Goal: Information Seeking & Learning: Learn about a topic

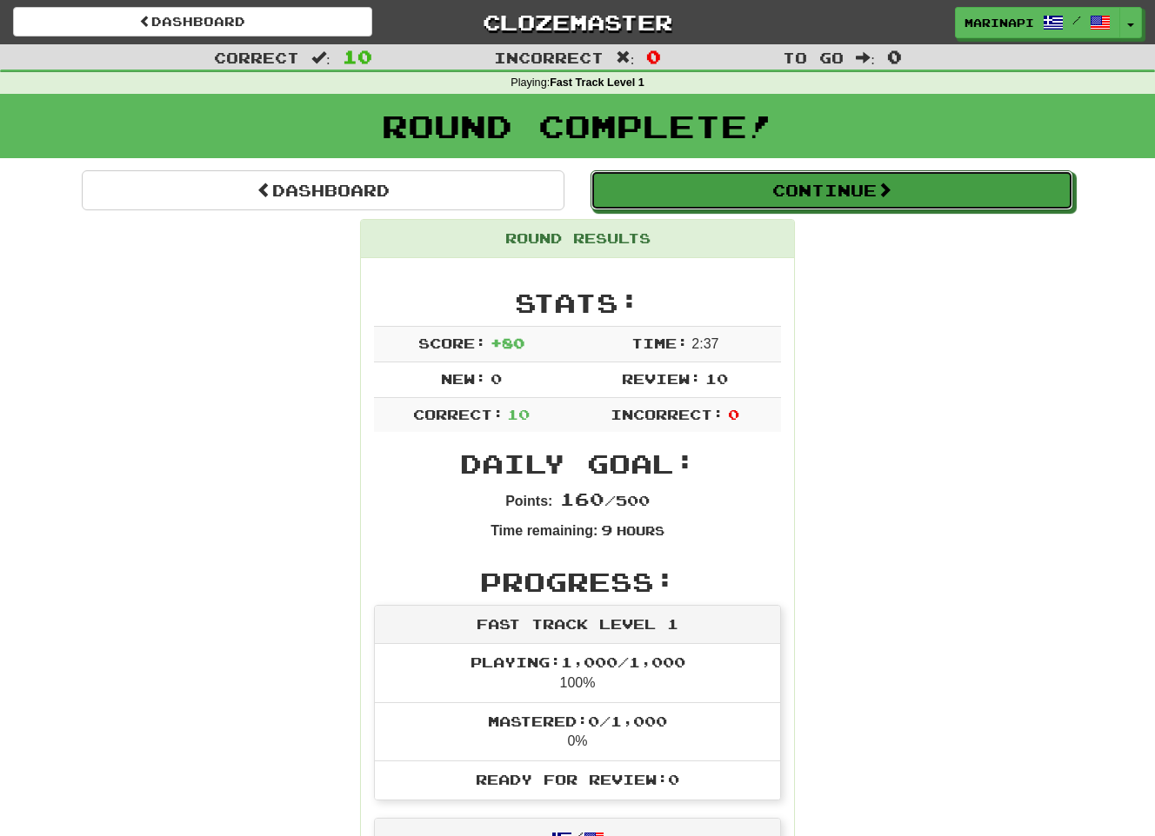
click at [809, 199] on button "Continue" at bounding box center [831, 190] width 483 height 40
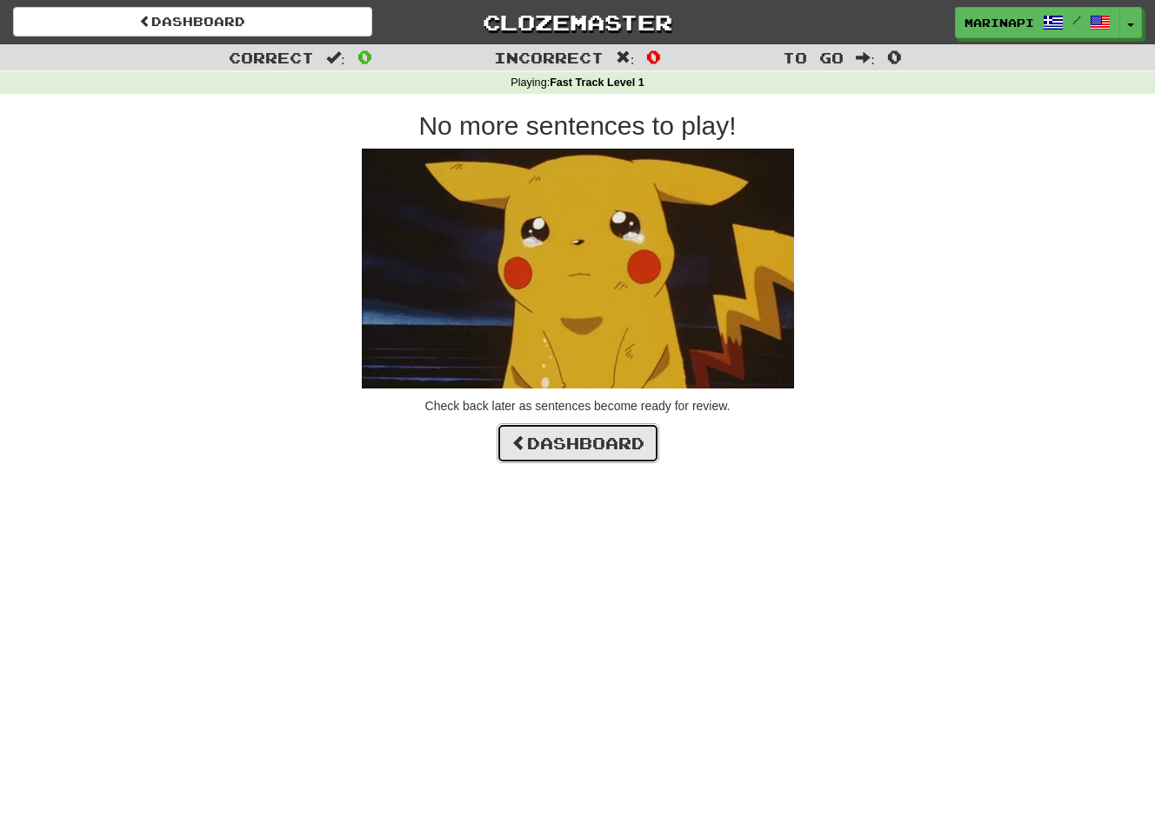
click at [599, 439] on link "Dashboard" at bounding box center [577, 443] width 163 height 40
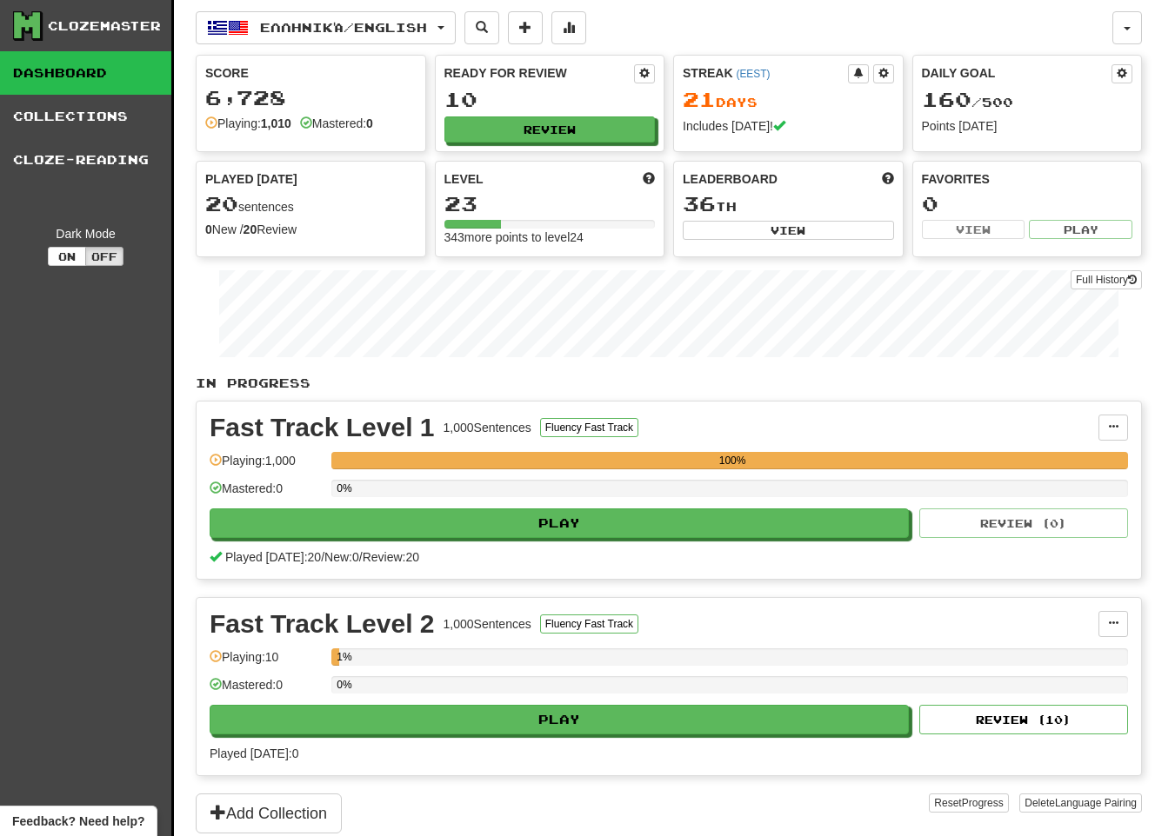
click at [816, 490] on div "0%" at bounding box center [729, 488] width 796 height 17
click at [1112, 426] on span at bounding box center [1113, 427] width 10 height 10
click at [1043, 429] on div "Fast Track Level 1 1,000 Sentences Fluency Fast Track" at bounding box center [654, 428] width 889 height 26
click at [969, 712] on button "Review ( 10 )" at bounding box center [1023, 720] width 209 height 30
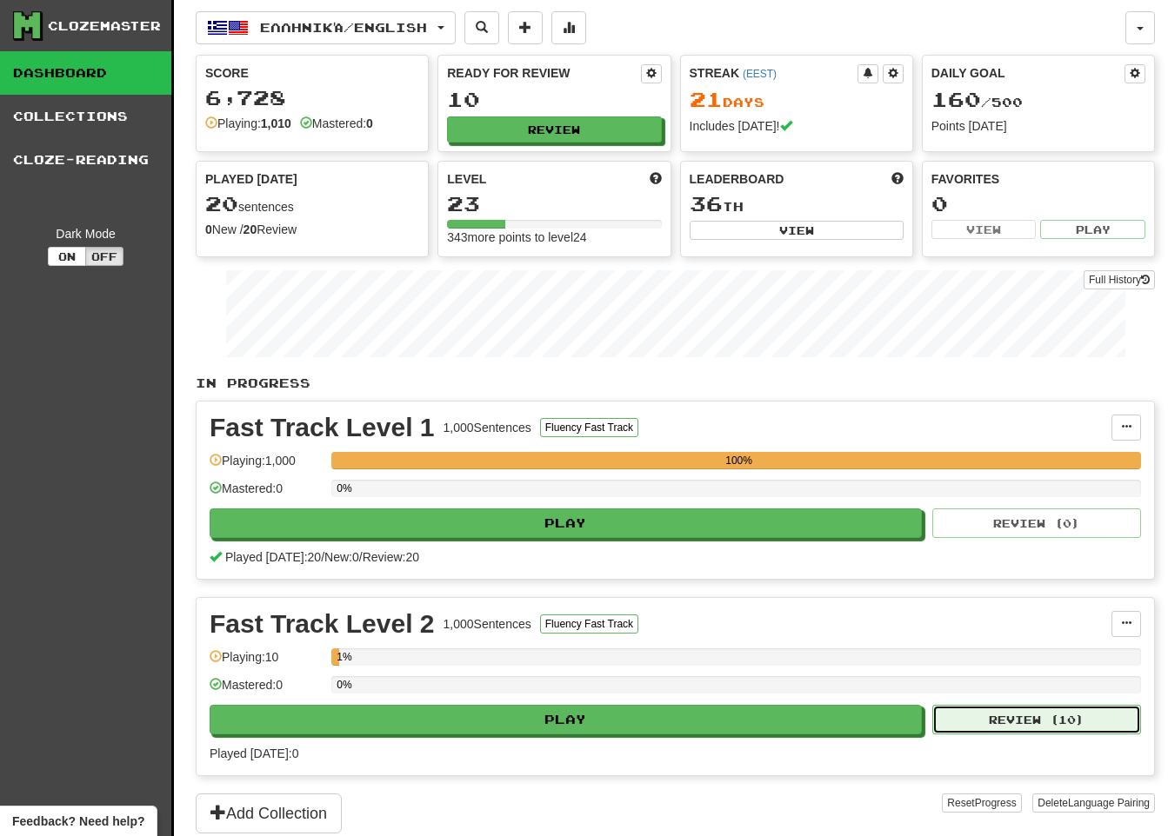
select select "**"
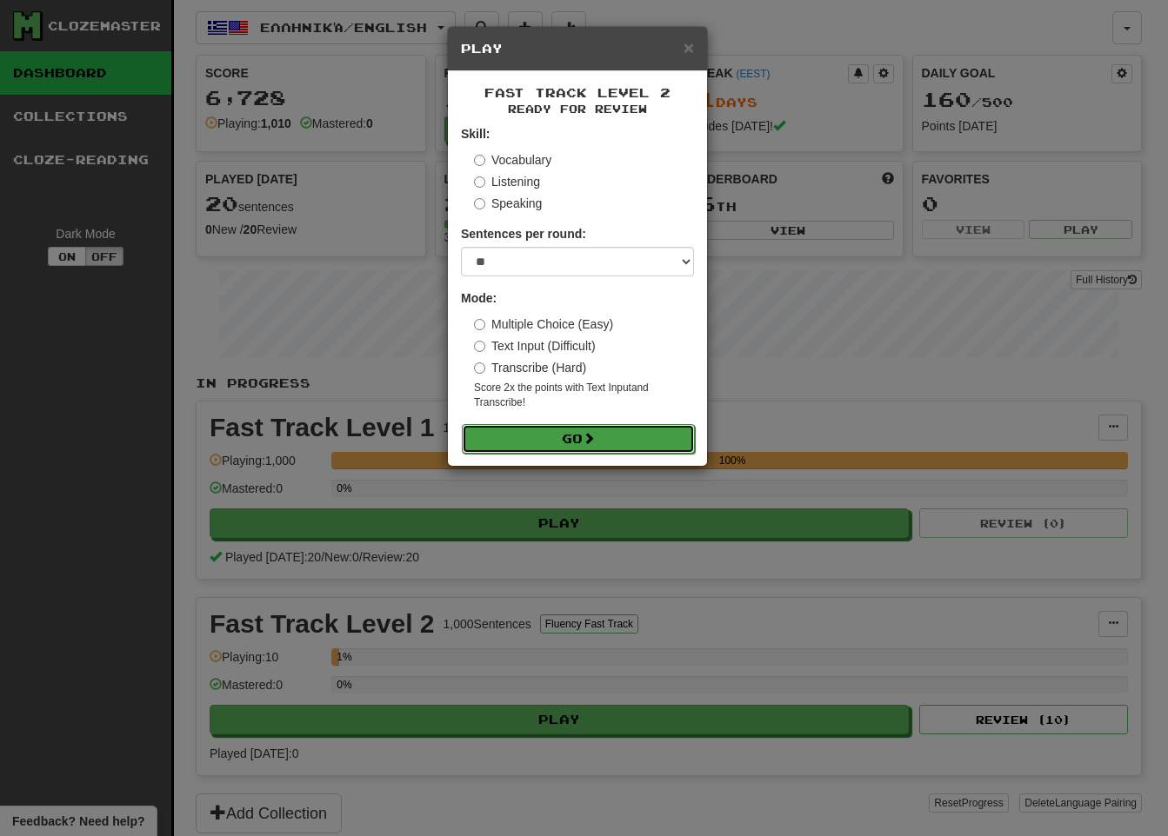
click at [602, 435] on button "Go" at bounding box center [578, 439] width 233 height 30
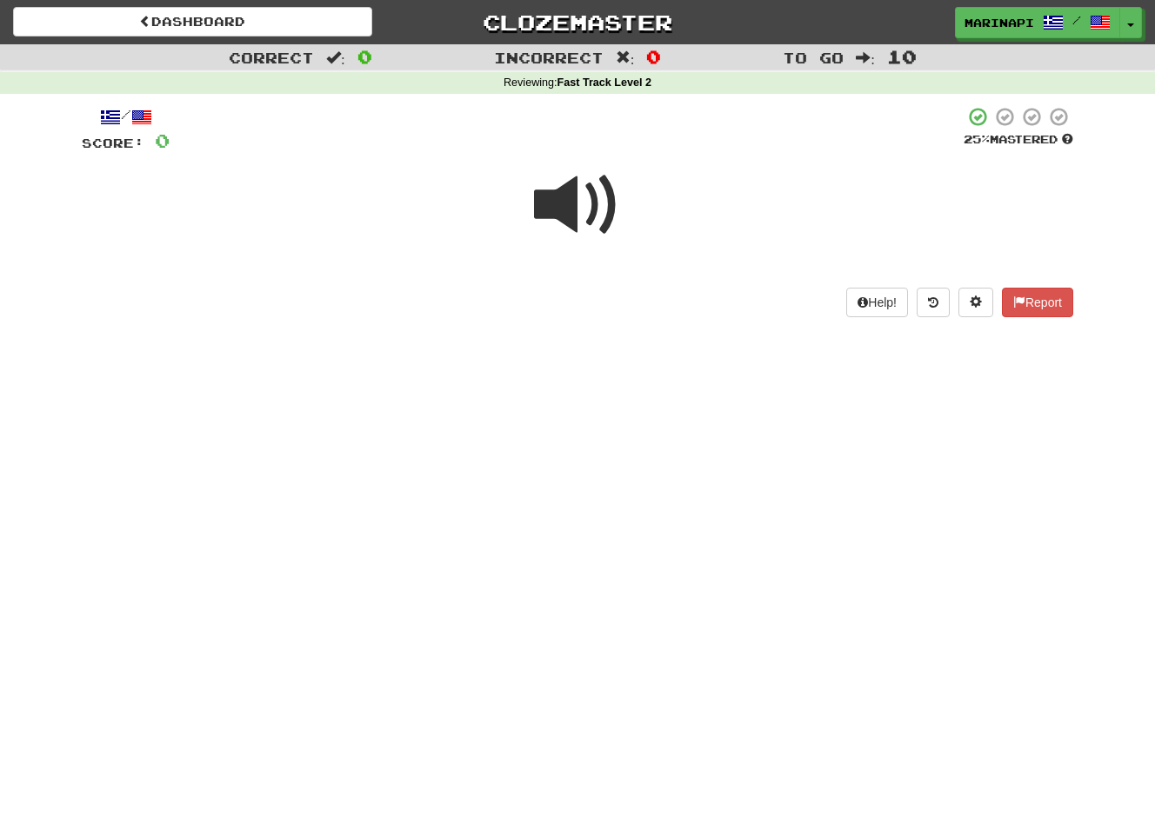
click at [591, 213] on span at bounding box center [577, 205] width 87 height 87
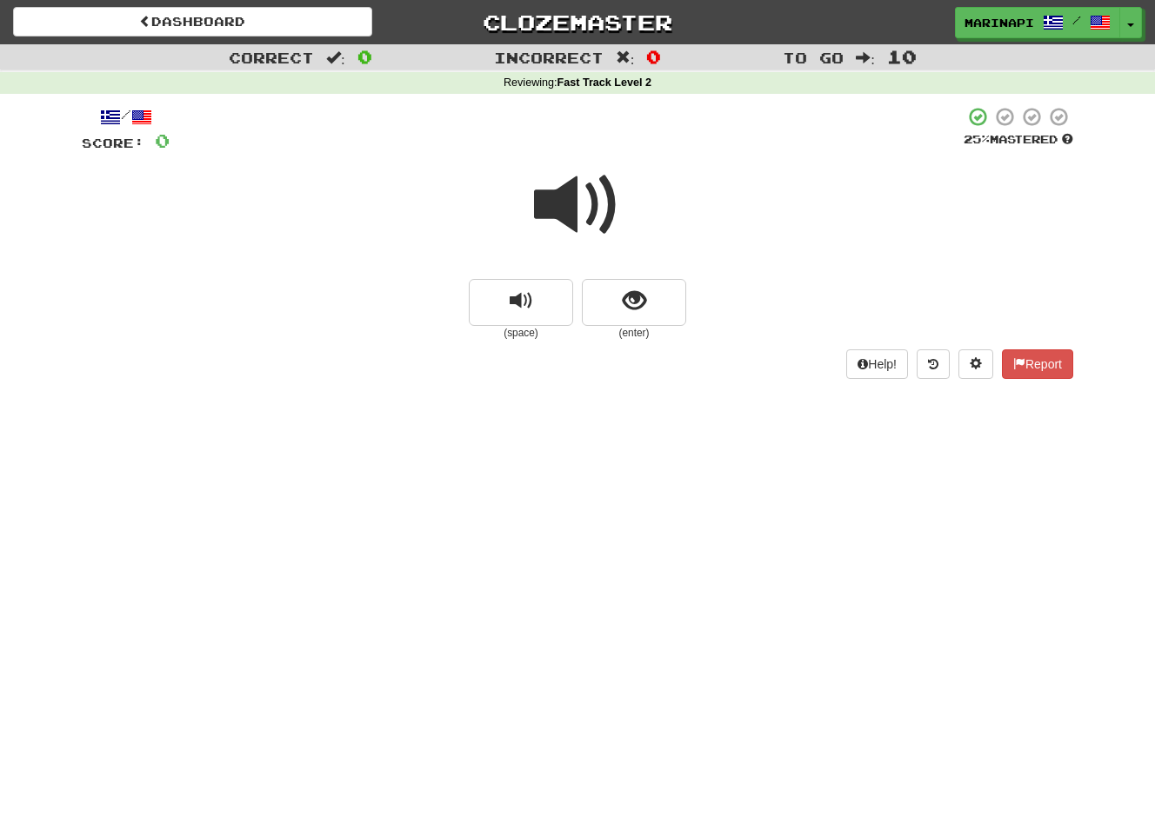
click at [591, 213] on span at bounding box center [577, 205] width 87 height 87
click at [618, 288] on button "show sentence" at bounding box center [634, 302] width 104 height 47
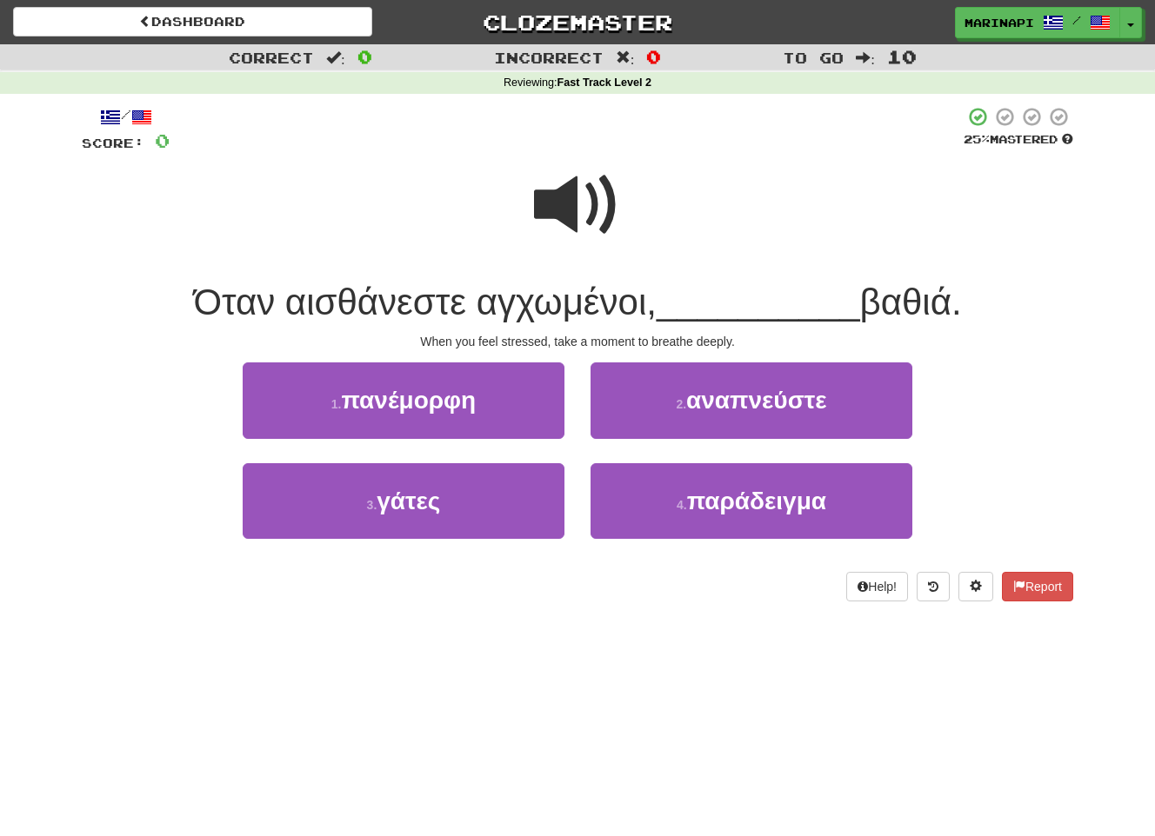
click at [559, 191] on span at bounding box center [577, 205] width 87 height 87
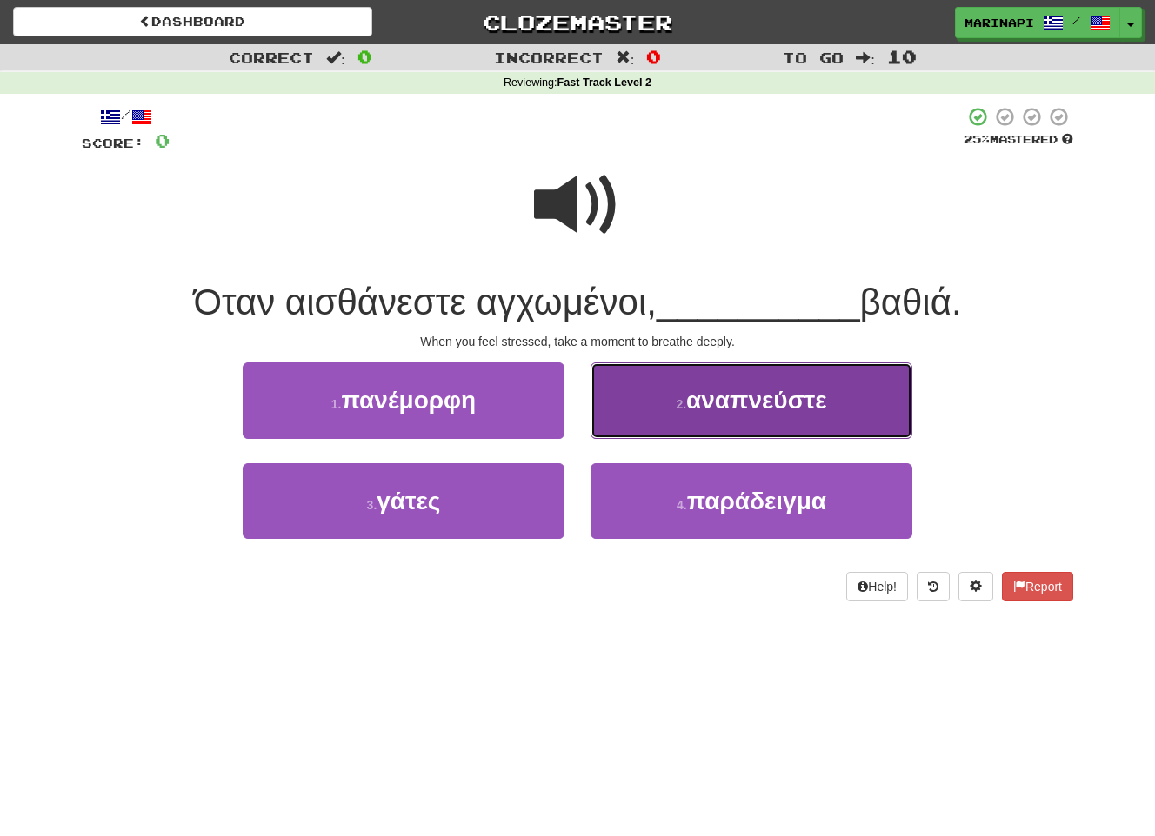
click at [721, 410] on span "αναπνεύστε" at bounding box center [756, 400] width 141 height 27
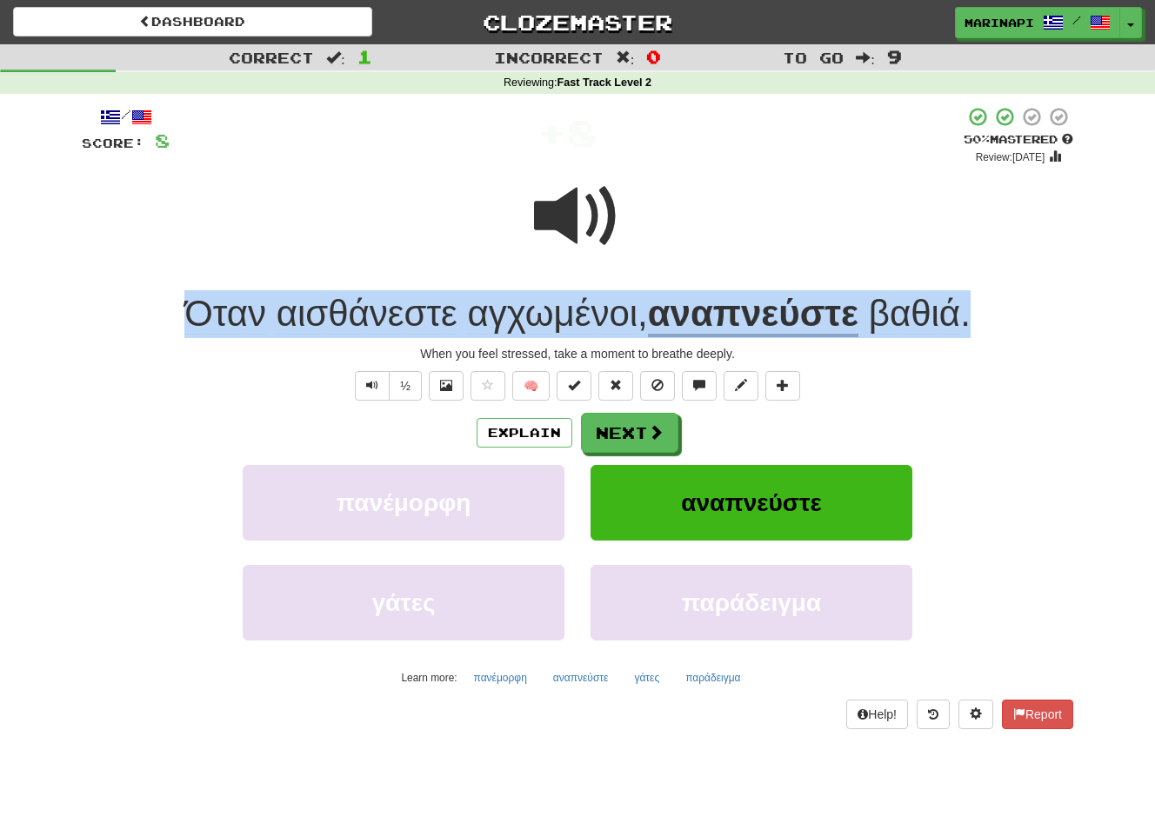
drag, startPoint x: 981, startPoint y: 320, endPoint x: 174, endPoint y: 311, distance: 806.9
click at [174, 311] on div "Όταν αισθάνεστε αγχωμένοι , αναπνεύστε βαθιά ." at bounding box center [577, 314] width 991 height 48
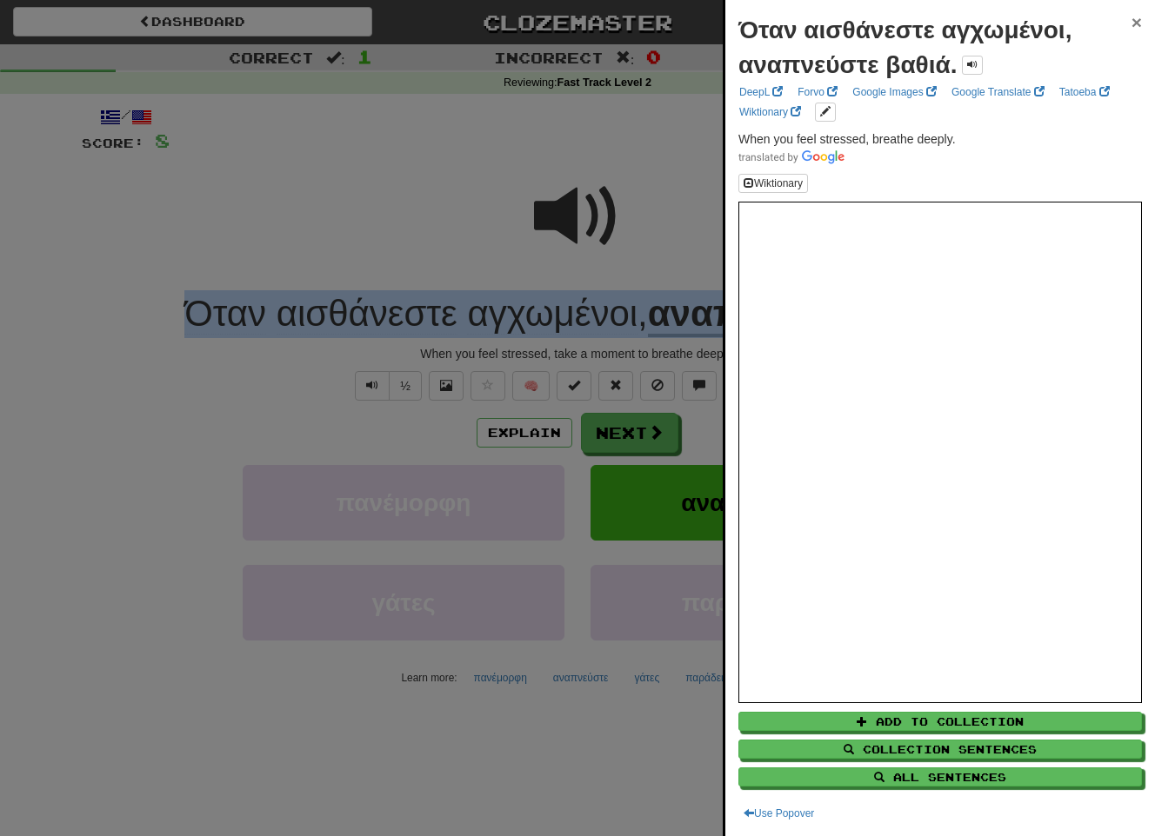
click at [1131, 31] on span "×" at bounding box center [1136, 22] width 10 height 20
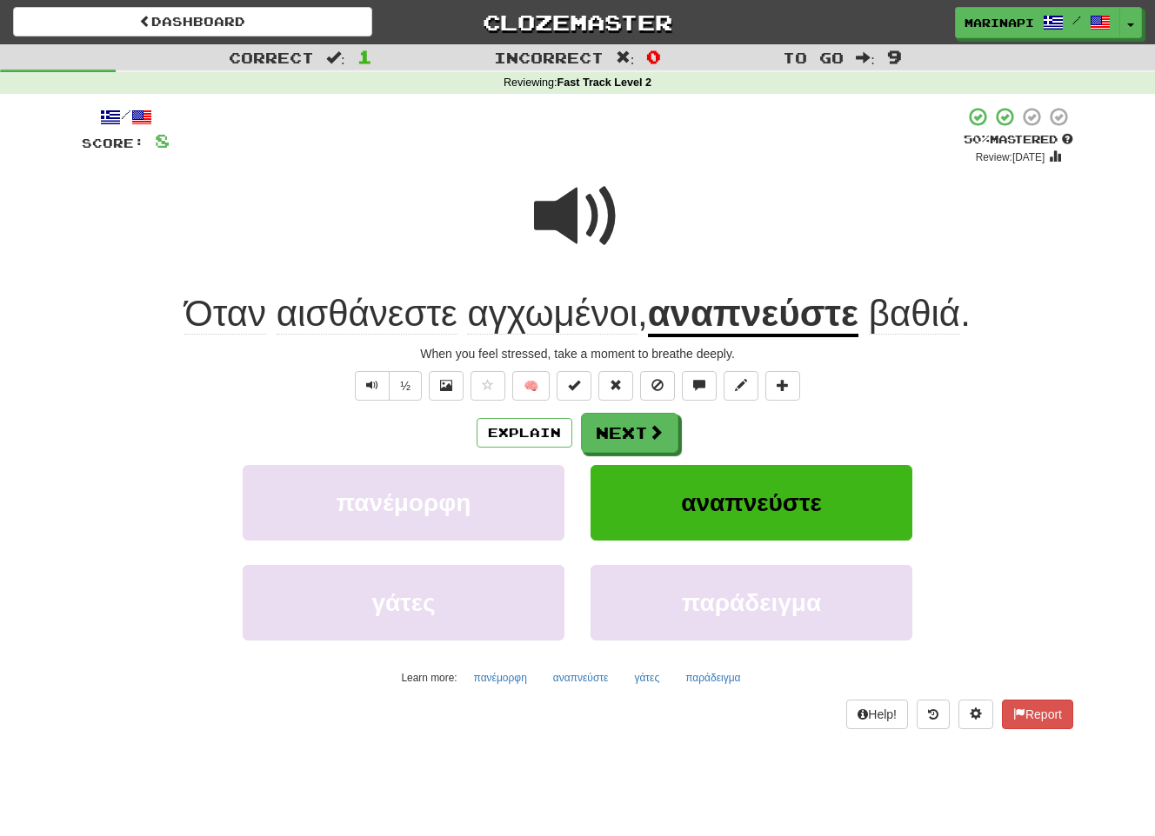
click at [844, 196] on div at bounding box center [577, 228] width 991 height 124
drag, startPoint x: 745, startPoint y: 353, endPoint x: 423, endPoint y: 358, distance: 322.6
click at [423, 358] on div "When you feel stressed, take a moment to breathe deeply." at bounding box center [577, 353] width 991 height 17
copy div "When you feel stressed, take a moment to breathe deeply."
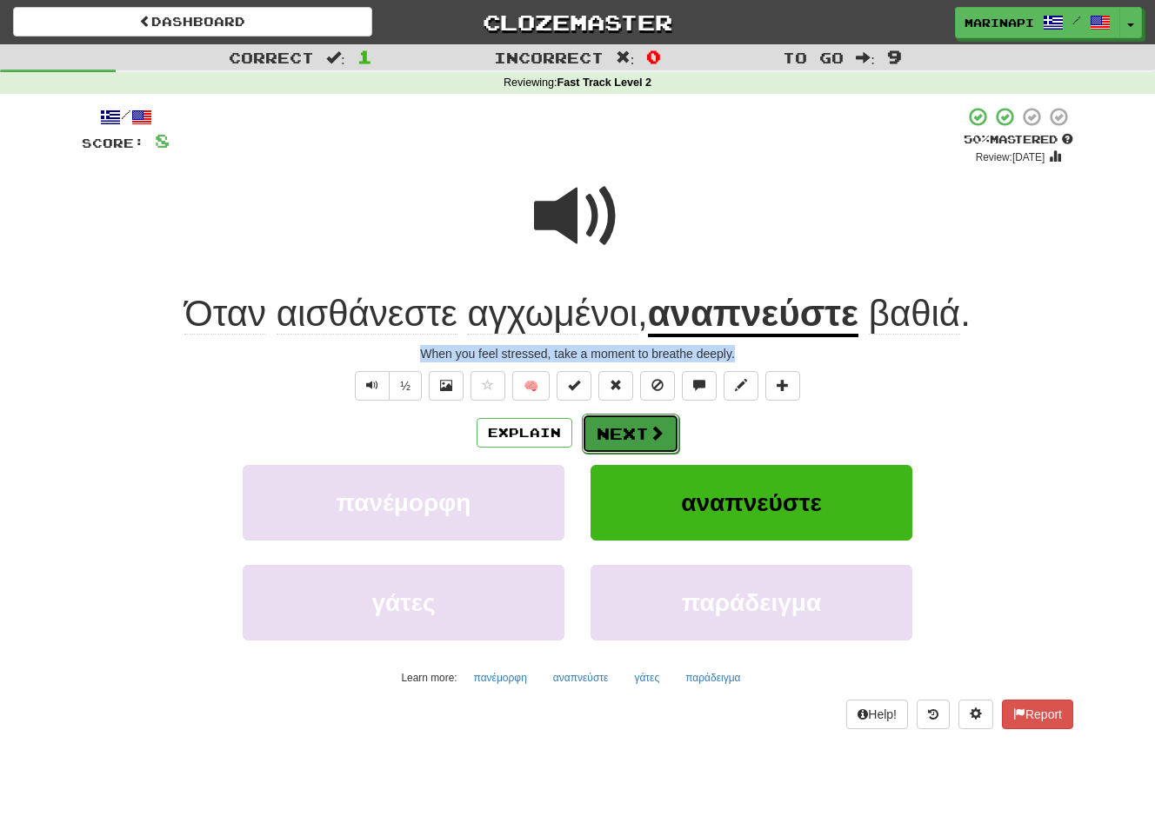
click at [653, 436] on span at bounding box center [657, 433] width 16 height 16
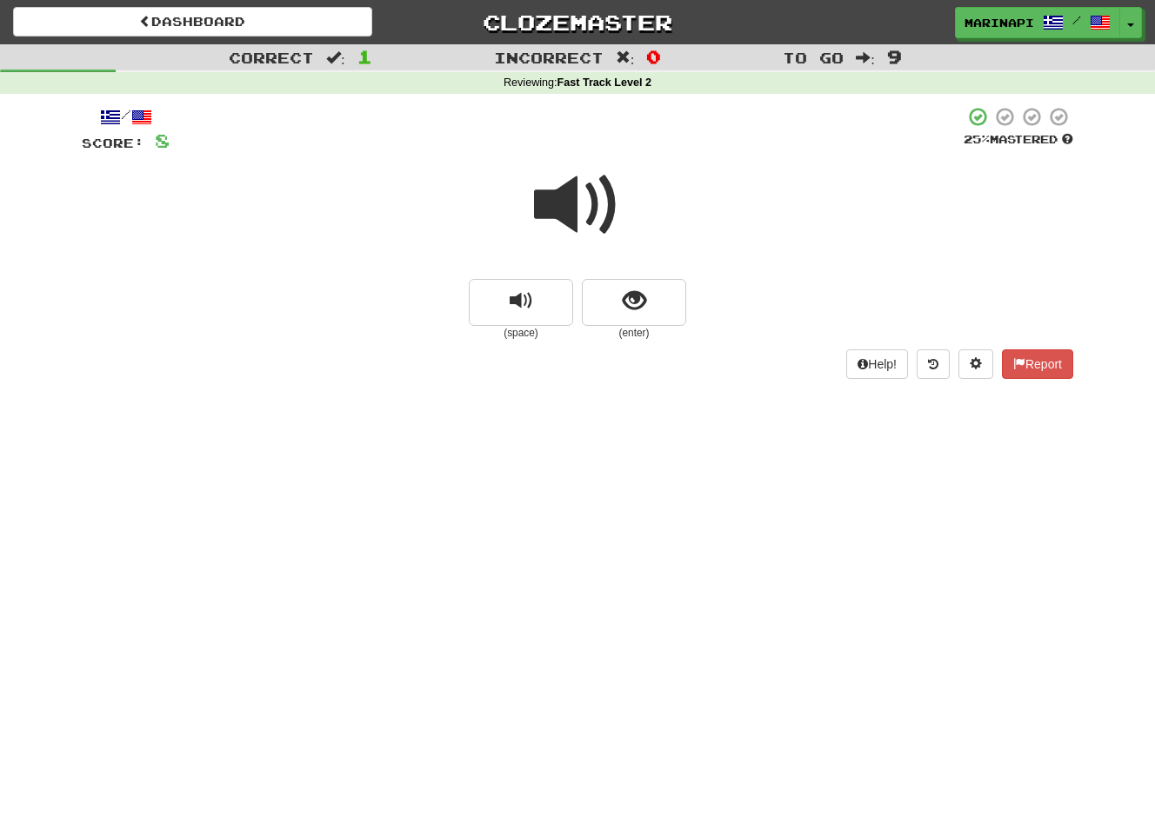
click at [597, 220] on span at bounding box center [577, 205] width 87 height 87
click at [663, 295] on button "show sentence" at bounding box center [634, 302] width 104 height 47
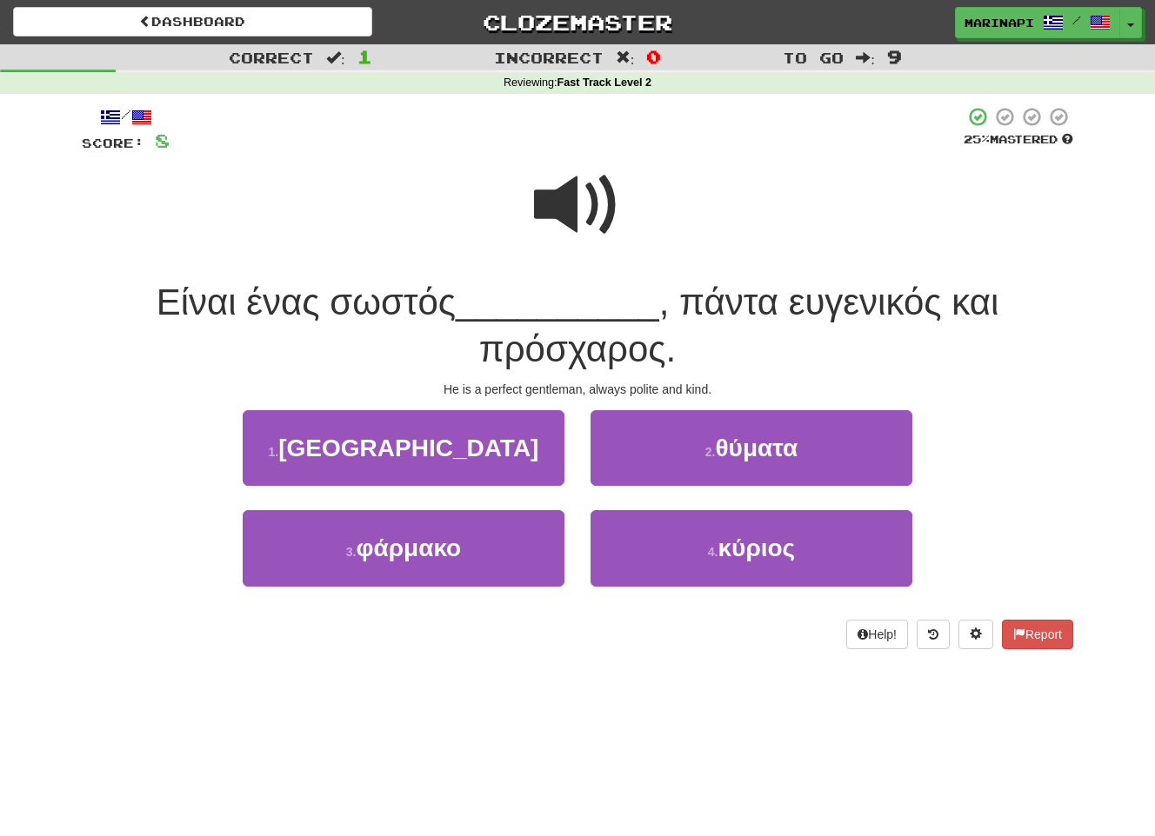
click at [598, 212] on span at bounding box center [577, 205] width 87 height 87
click at [574, 227] on span at bounding box center [577, 205] width 87 height 87
click at [568, 213] on span at bounding box center [577, 205] width 87 height 87
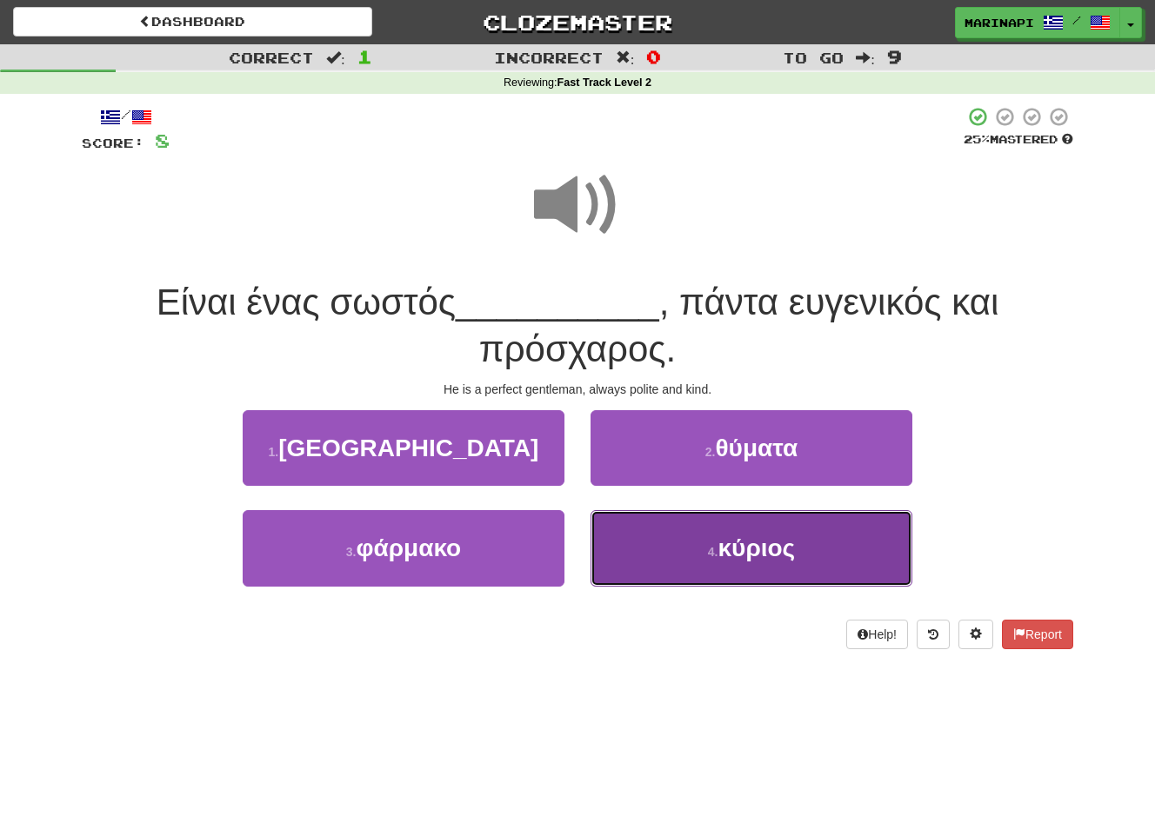
click at [669, 546] on button "4 . κύριος" at bounding box center [751, 548] width 322 height 76
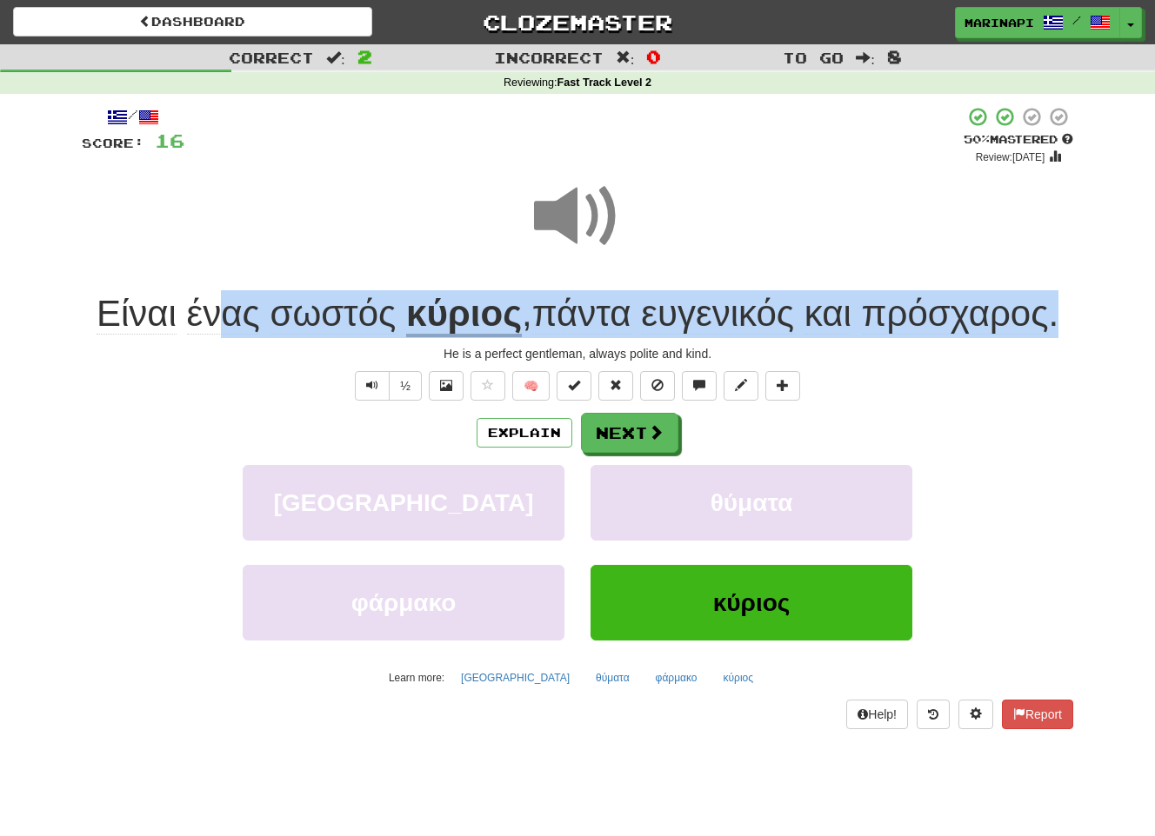
drag, startPoint x: 1082, startPoint y: 318, endPoint x: 196, endPoint y: 330, distance: 886.1
click at [196, 330] on div "/ Score: 16 + 8 50 % Mastered Review: 2025-08-25 Είναι ένας σωστός κύριος , πάν…" at bounding box center [577, 424] width 1017 height 660
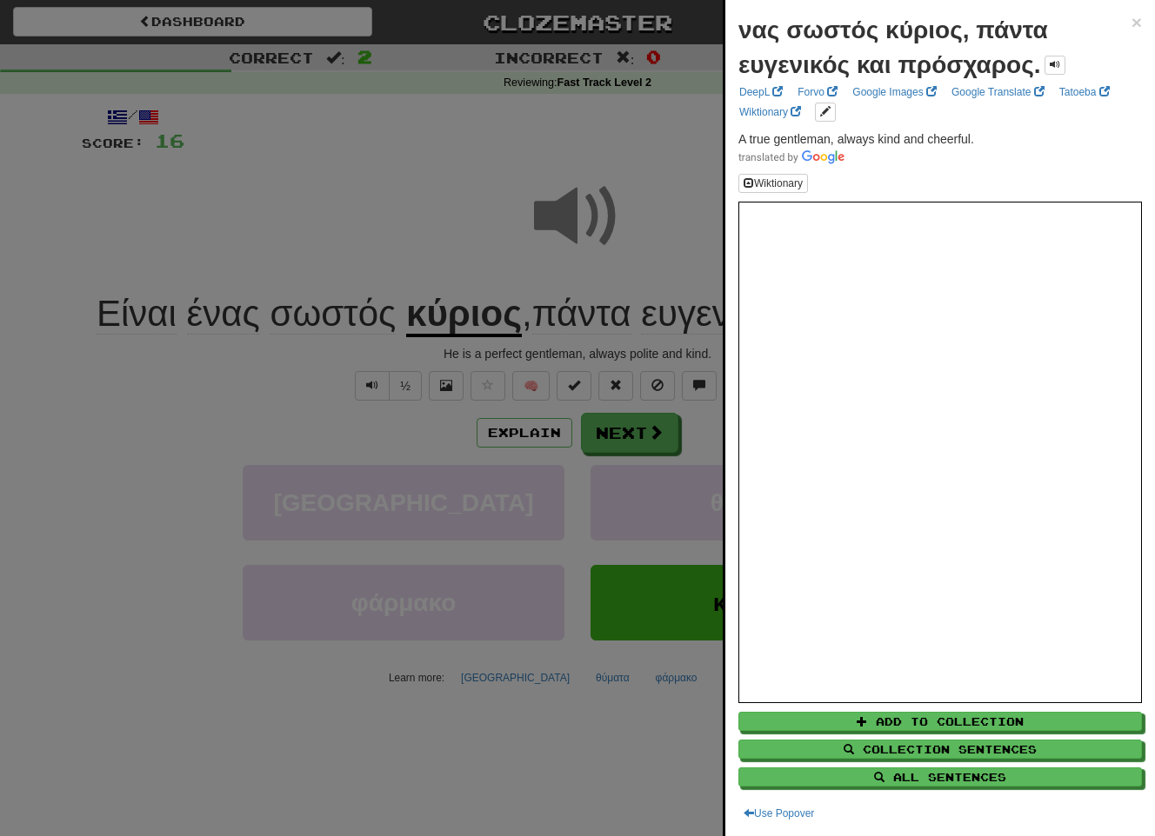
click at [157, 255] on div at bounding box center [577, 418] width 1155 height 836
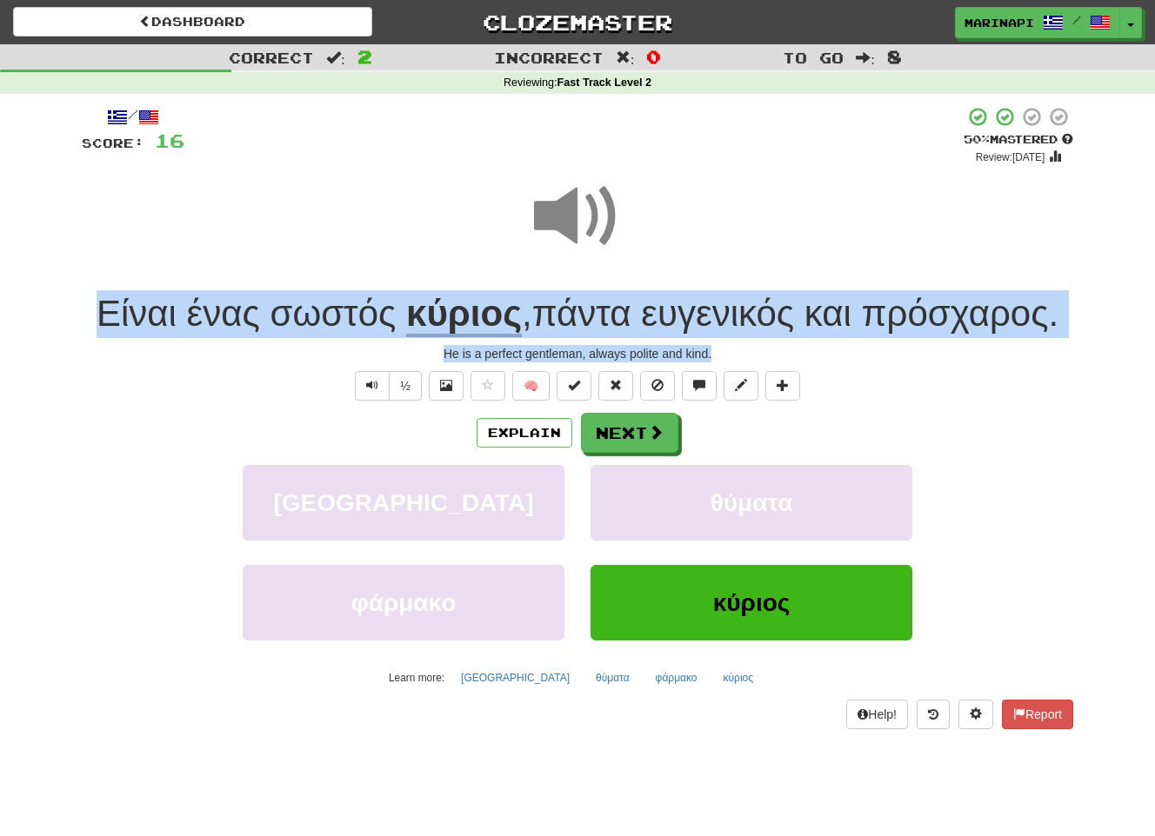
drag, startPoint x: 95, startPoint y: 316, endPoint x: 1058, endPoint y: 356, distance: 964.2
click at [1058, 356] on div "/ Score: 16 + 8 50 % Mastered Review: 2025-08-25 Είναι ένας σωστός κύριος , πάν…" at bounding box center [577, 417] width 991 height 623
click at [1082, 344] on div "/ Score: 16 + 8 50 % Mastered Review: 2025-08-25 Είναι ένας σωστός κύριος , πάν…" at bounding box center [577, 424] width 1017 height 660
drag, startPoint x: 1086, startPoint y: 330, endPoint x: 92, endPoint y: 324, distance: 993.8
click at [92, 324] on div "Correct : 2 Incorrect : 0 To go : 8 Reviewing : Fast Track Level 2 / Score: 16 …" at bounding box center [577, 398] width 1155 height 709
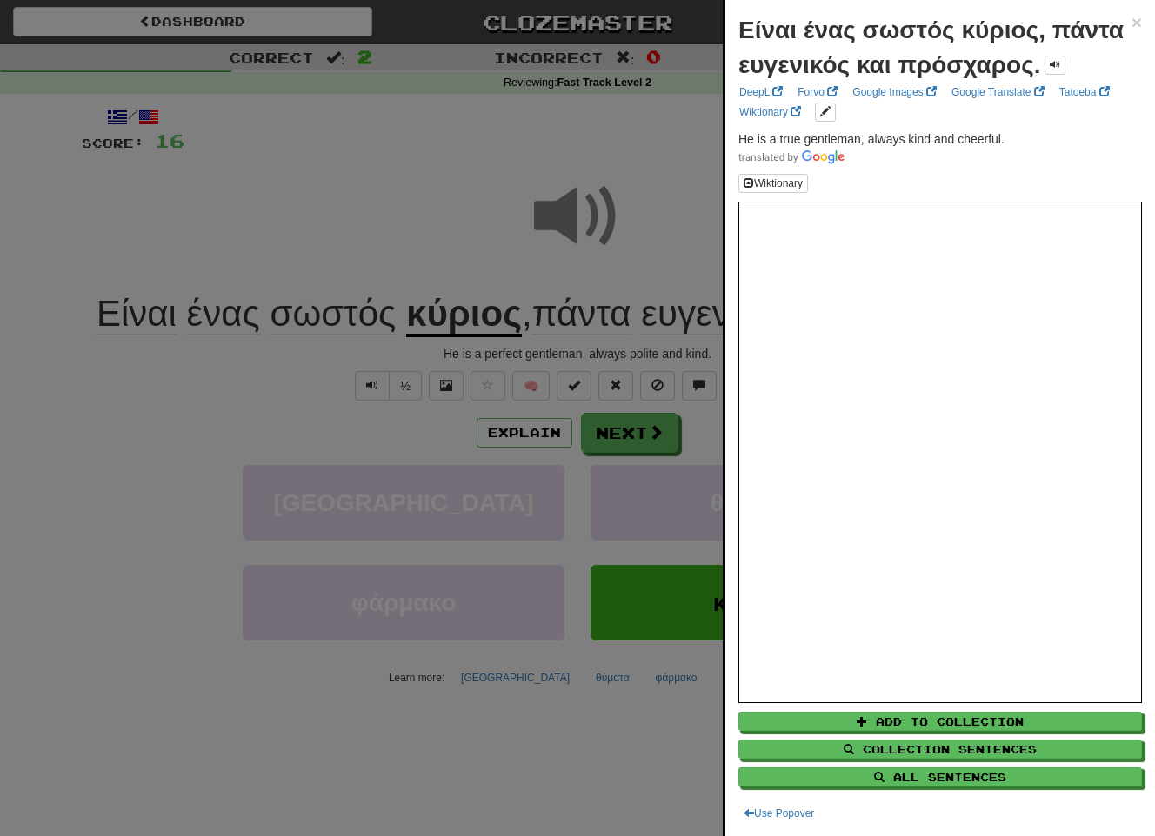
click at [634, 276] on div at bounding box center [577, 418] width 1155 height 836
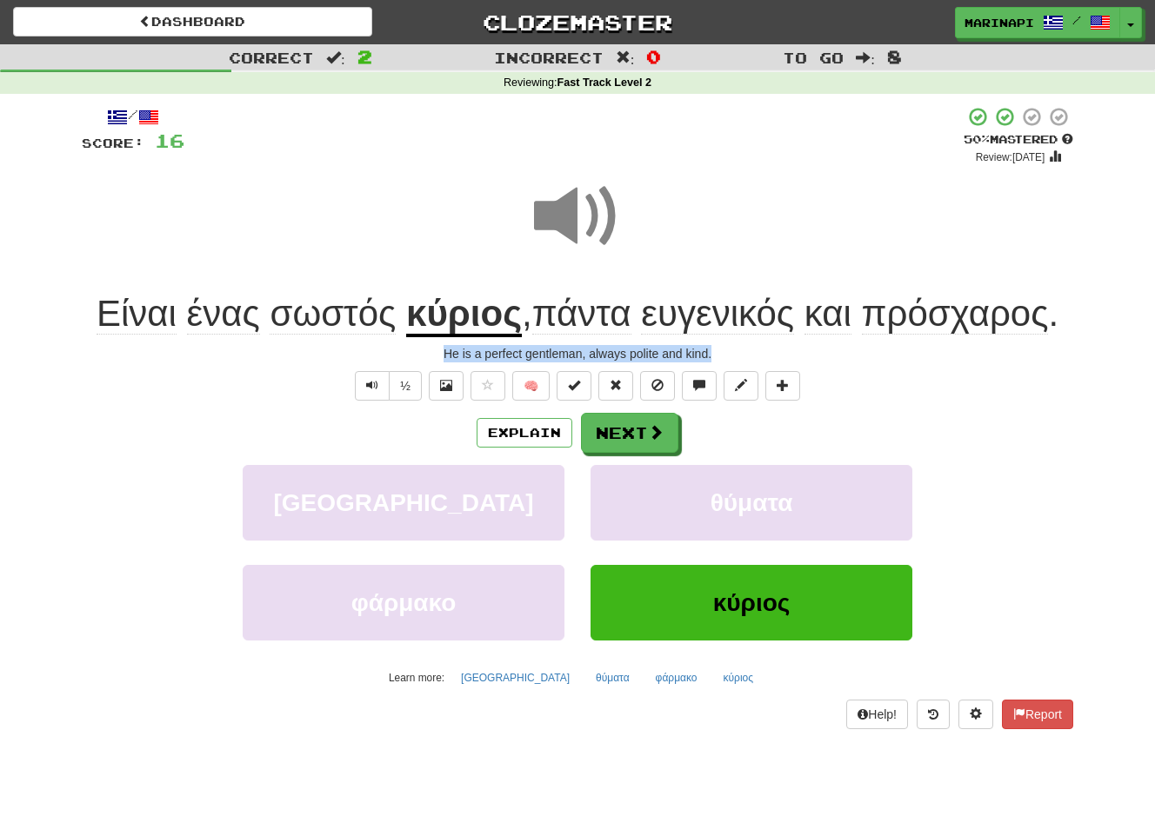
drag, startPoint x: 722, startPoint y: 354, endPoint x: 432, endPoint y: 351, distance: 289.5
click at [432, 351] on div "He is a perfect gentleman, always polite and kind." at bounding box center [577, 353] width 991 height 17
copy div "He is a perfect gentleman, always polite and kind."
click at [633, 448] on button "Next" at bounding box center [630, 434] width 97 height 40
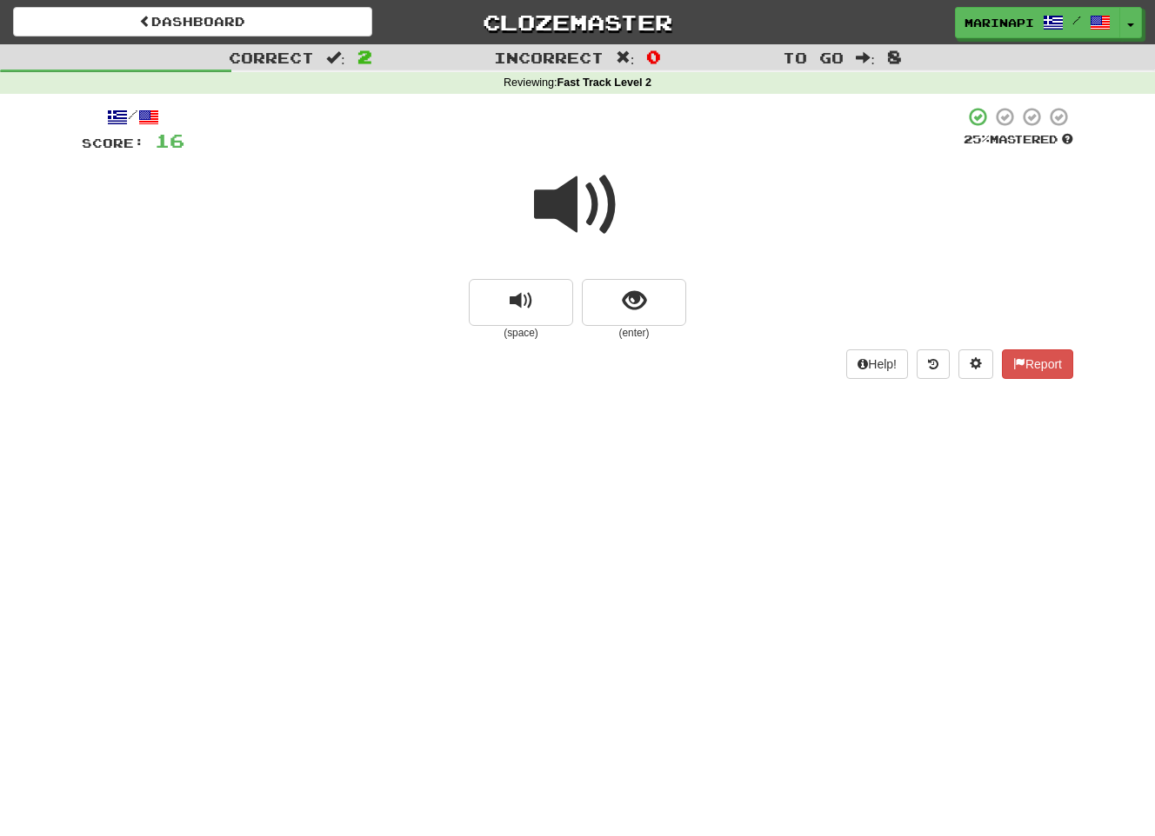
click at [603, 216] on span at bounding box center [577, 205] width 87 height 87
click at [627, 313] on span "show sentence" at bounding box center [634, 301] width 23 height 23
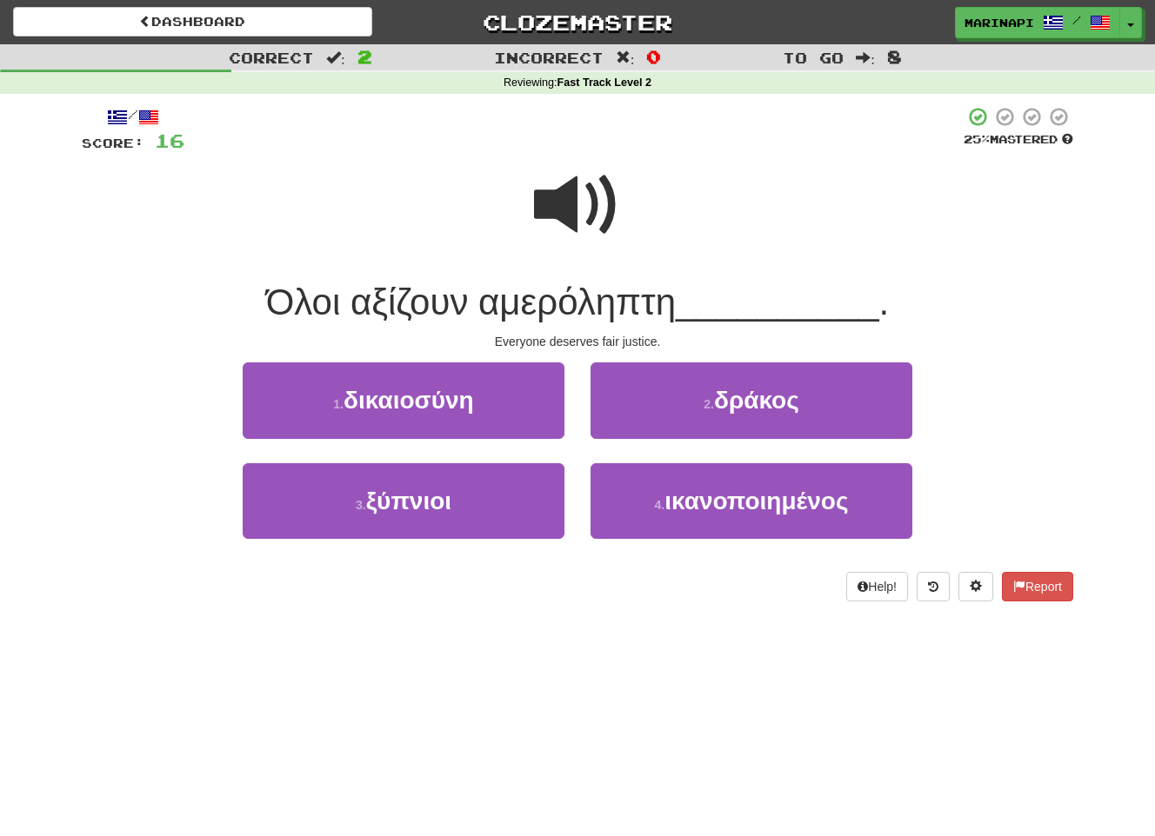
click at [570, 206] on span at bounding box center [577, 205] width 87 height 87
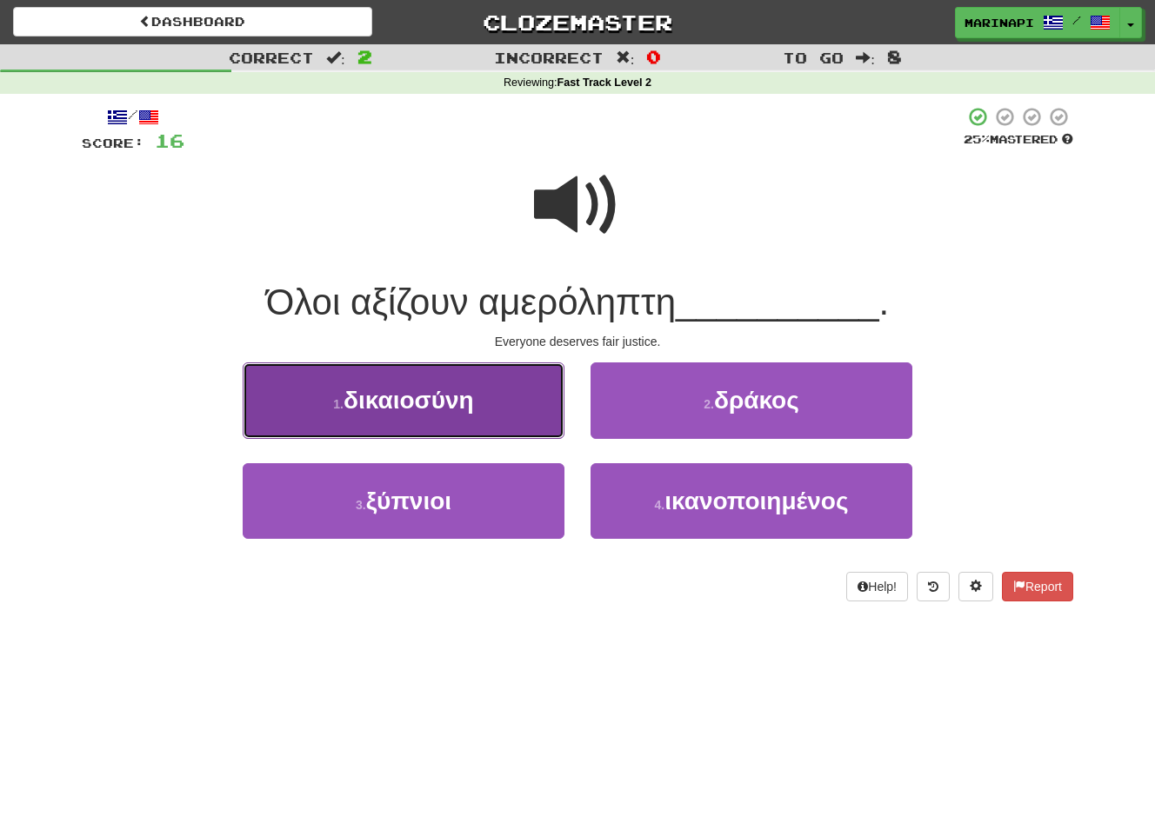
click at [511, 385] on button "1 . δικαιοσύνη" at bounding box center [404, 401] width 322 height 76
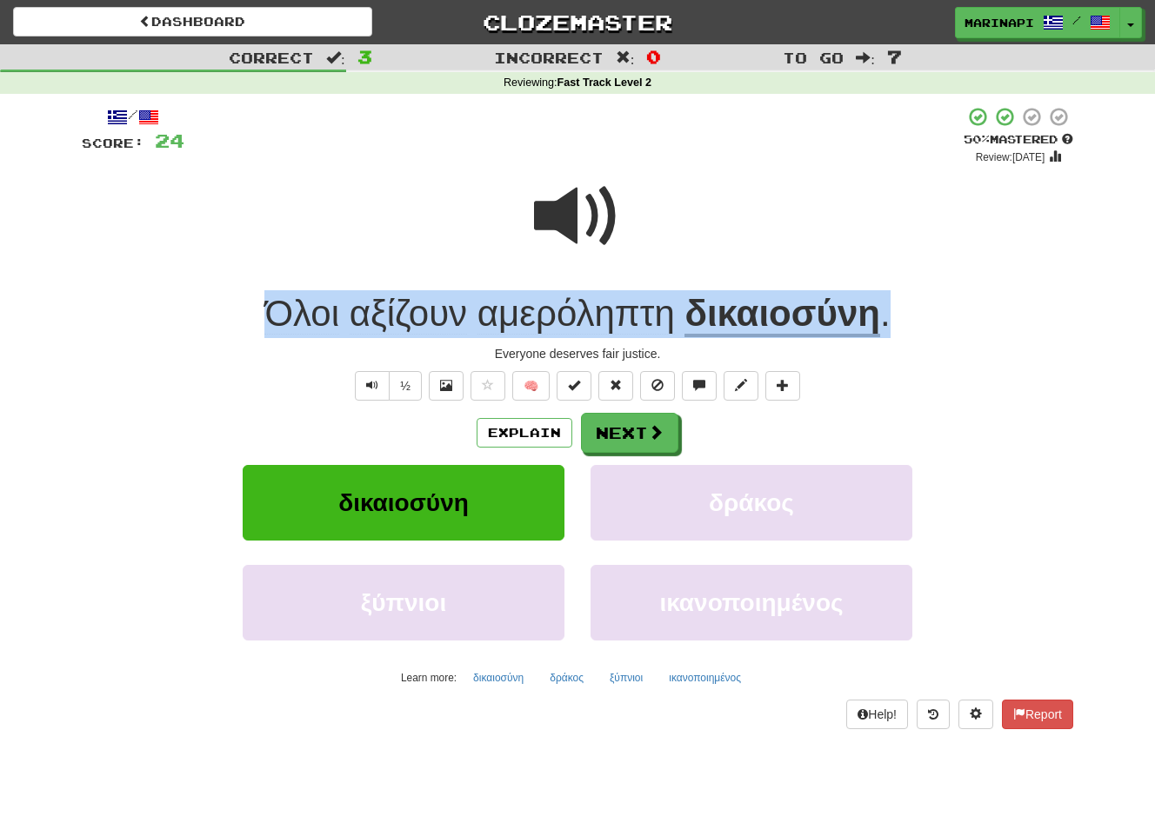
drag, startPoint x: 923, startPoint y: 324, endPoint x: 251, endPoint y: 330, distance: 672.1
click at [251, 330] on div "Όλοι αξίζουν αμερόληπτη δικαιοσύνη ." at bounding box center [577, 314] width 991 height 48
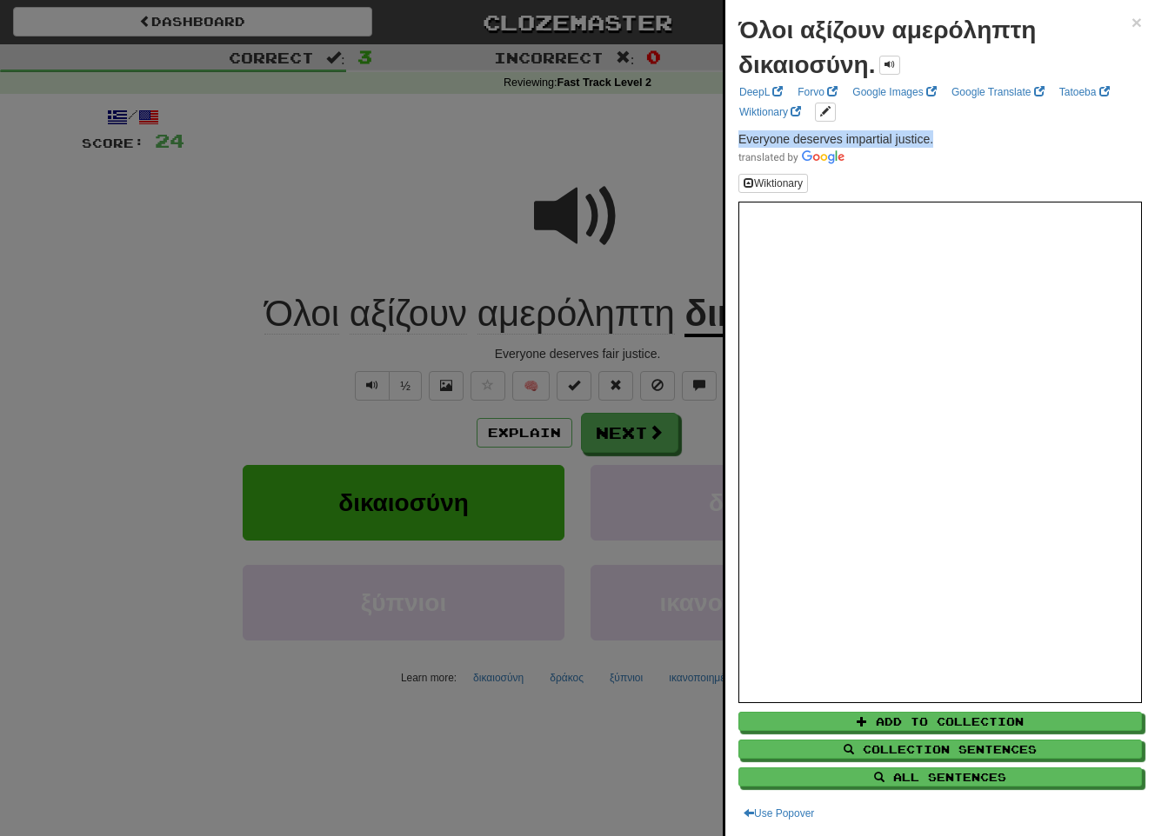
drag, startPoint x: 944, startPoint y: 141, endPoint x: 740, endPoint y: 142, distance: 204.3
click at [740, 142] on p "Everyone deserves impartial justice." at bounding box center [939, 147] width 403 height 35
copy span "Everyone deserves impartial justice."
click at [624, 430] on div at bounding box center [577, 418] width 1155 height 836
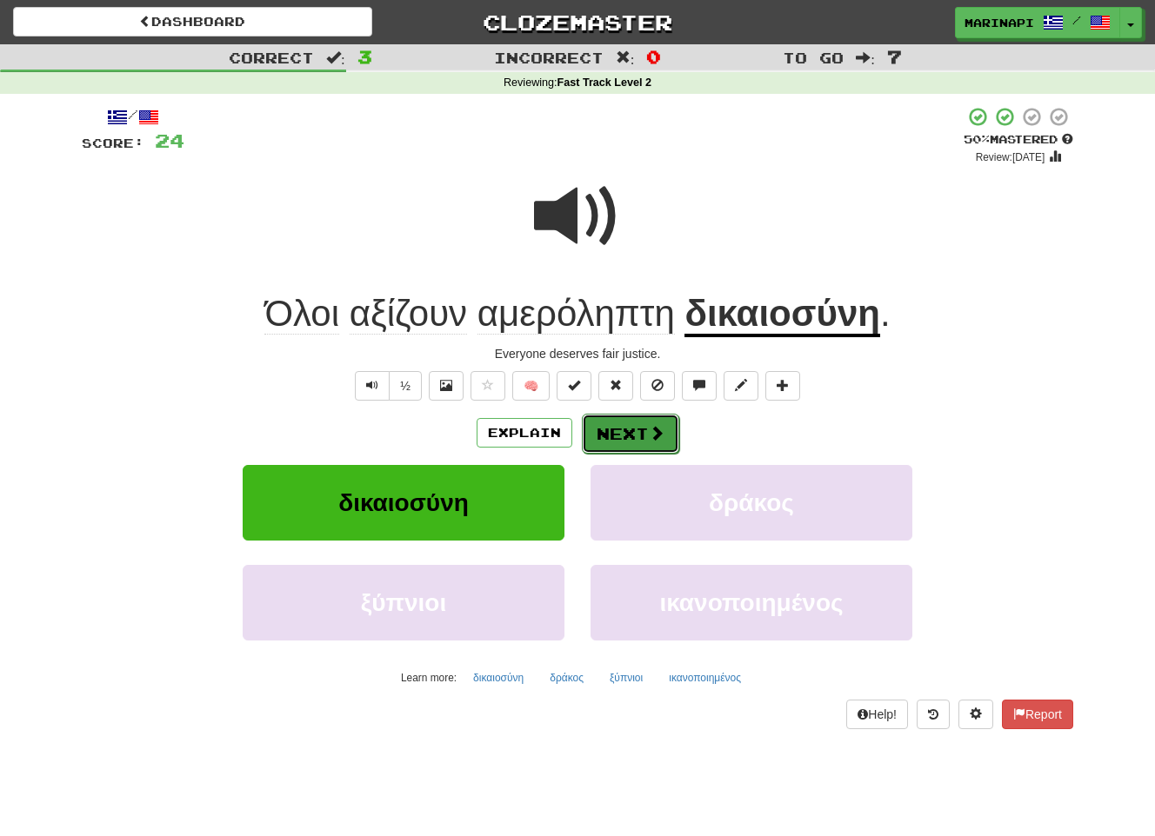
click at [625, 432] on button "Next" at bounding box center [630, 434] width 97 height 40
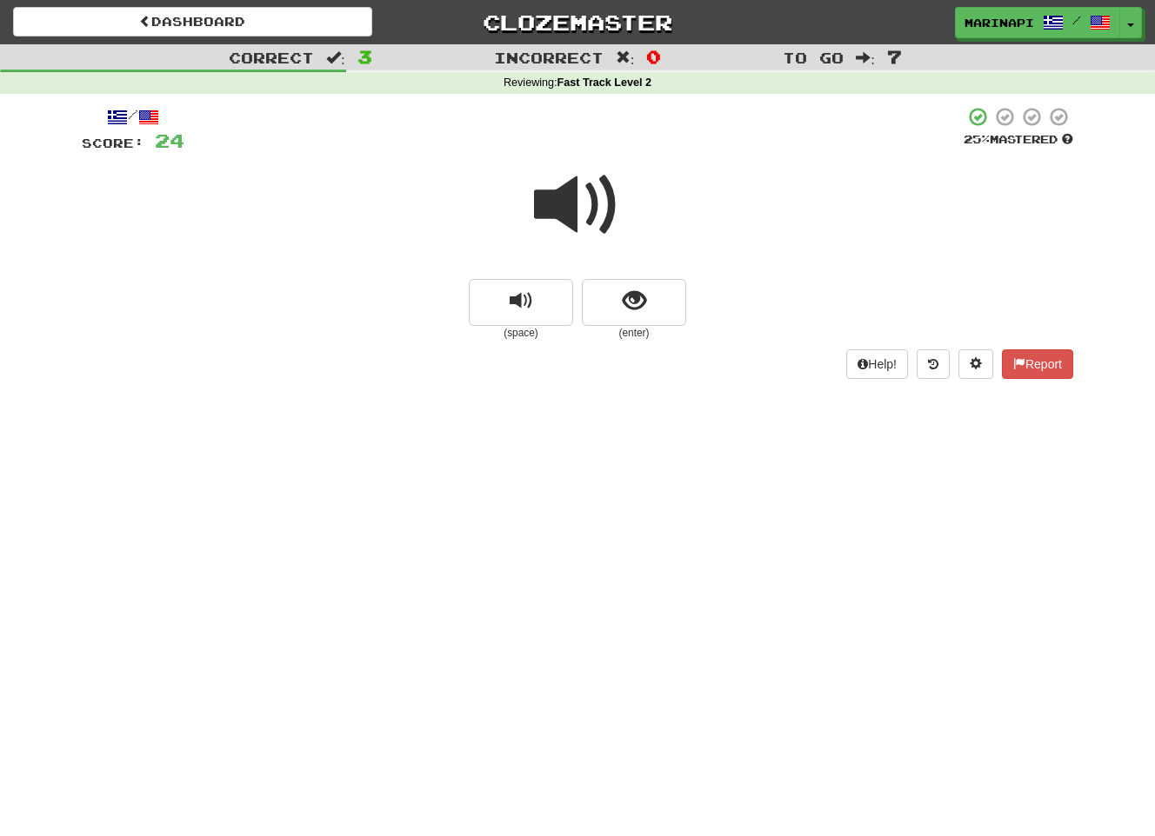
click at [587, 229] on span at bounding box center [577, 205] width 87 height 87
click at [587, 230] on span at bounding box center [577, 205] width 87 height 87
click at [620, 305] on button "show sentence" at bounding box center [634, 302] width 104 height 47
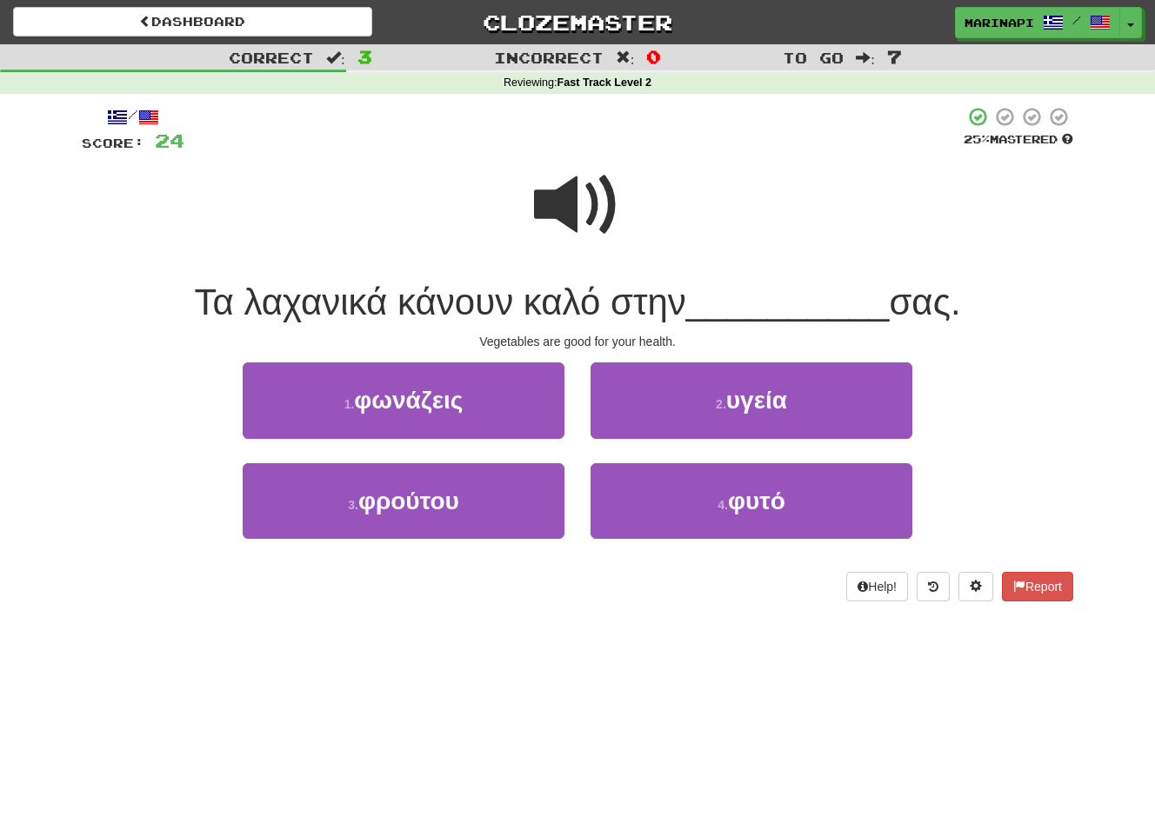
click at [596, 215] on span at bounding box center [577, 205] width 87 height 87
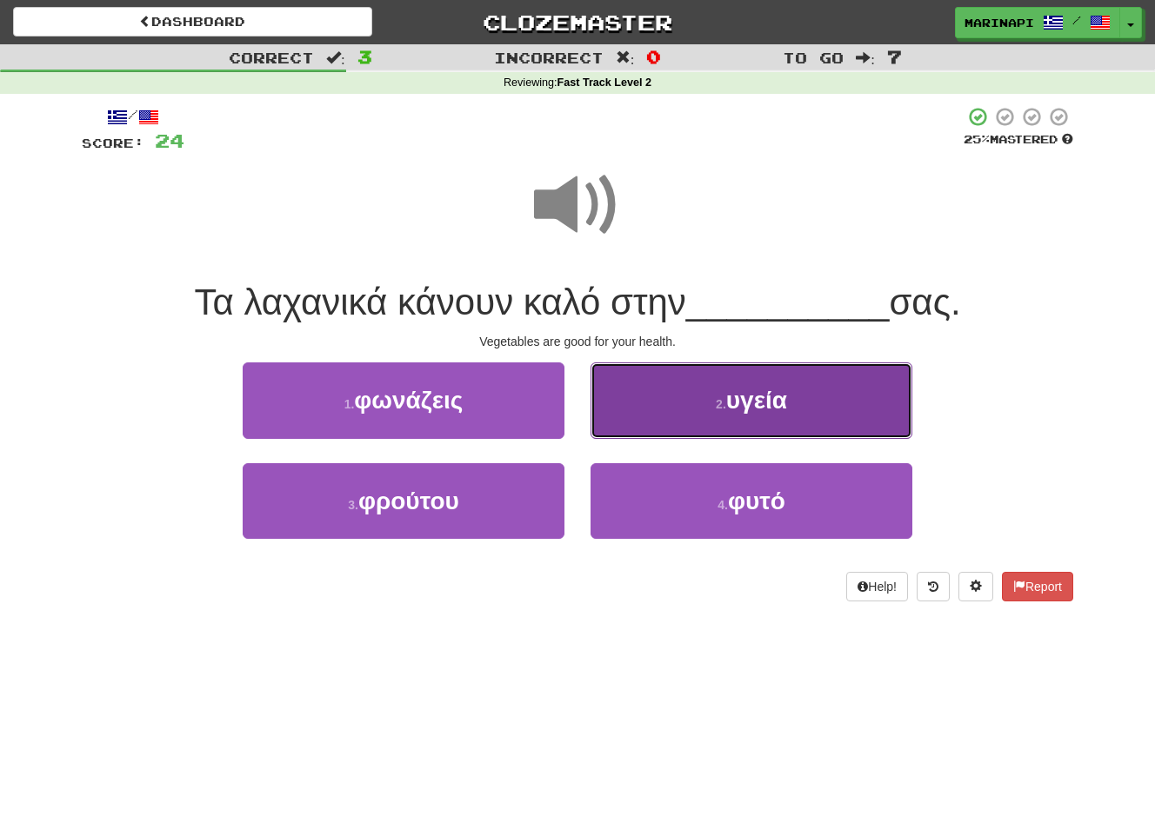
click at [629, 416] on button "2 . υγεία" at bounding box center [751, 401] width 322 height 76
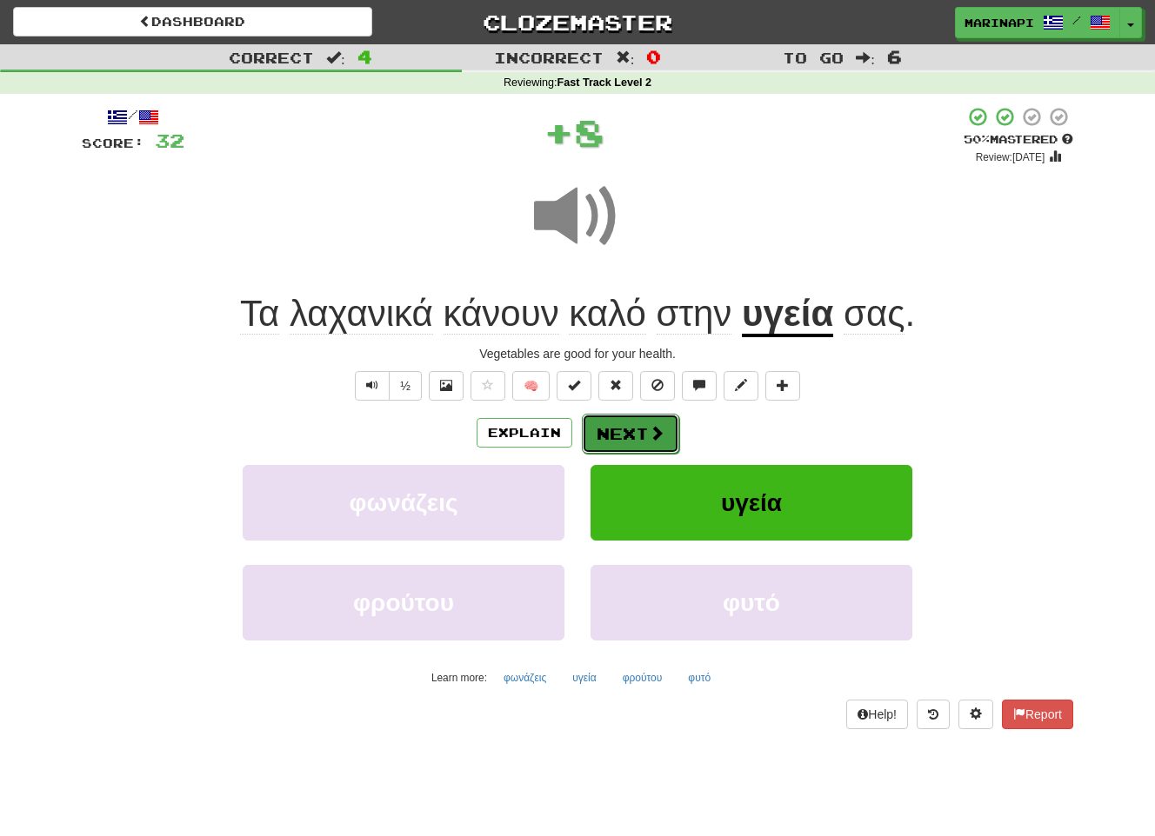
click at [639, 431] on button "Next" at bounding box center [630, 434] width 97 height 40
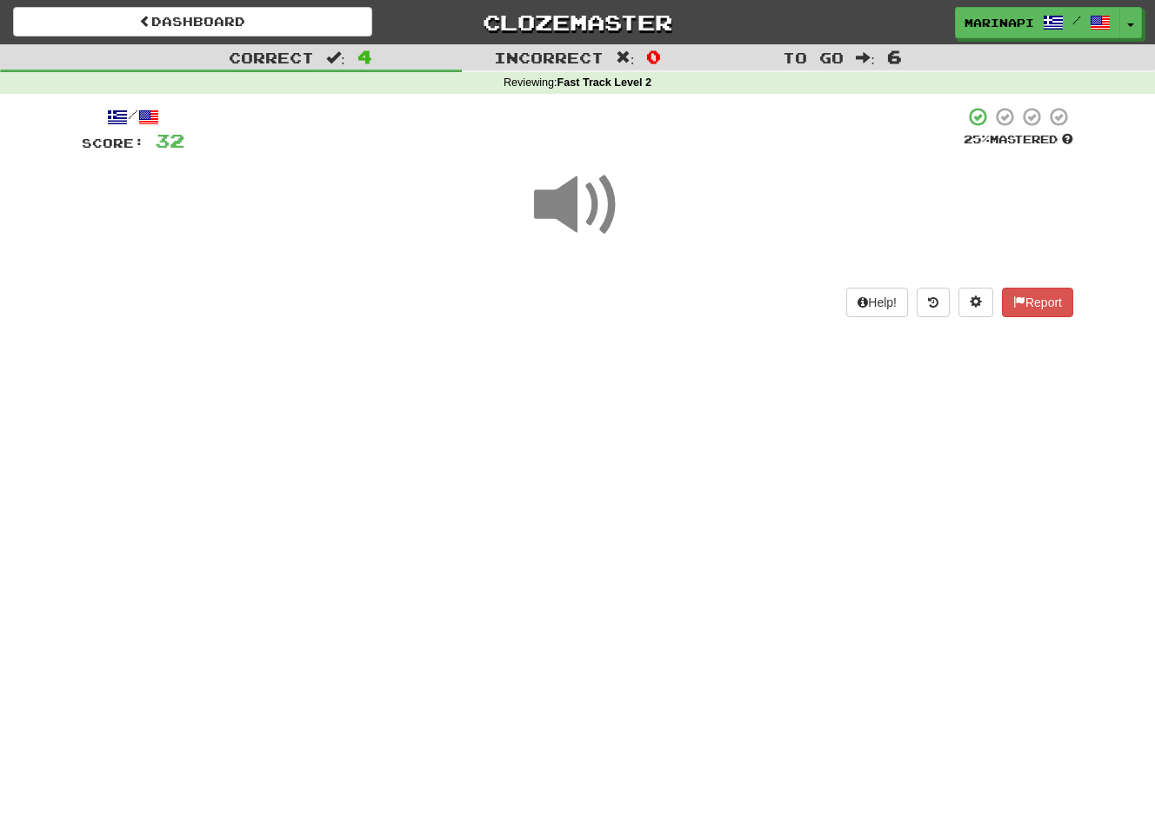
click at [604, 223] on span at bounding box center [577, 205] width 87 height 87
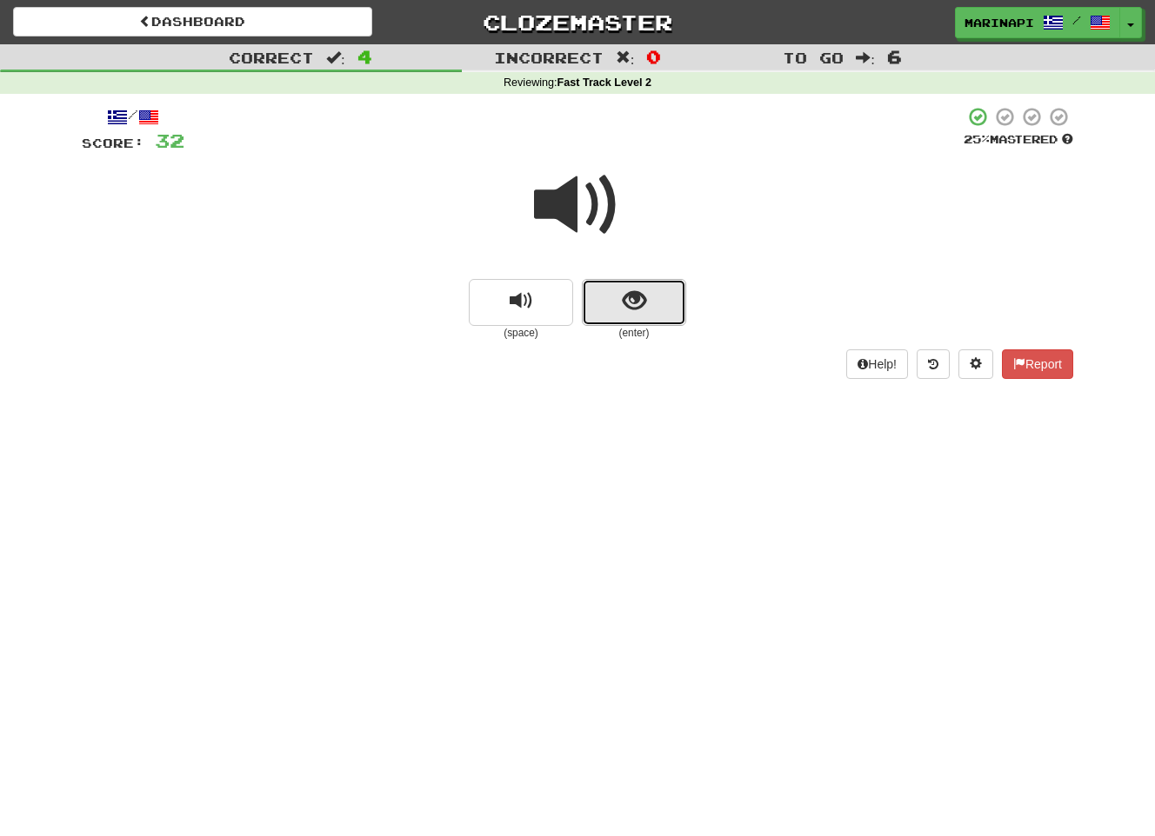
click at [663, 303] on button "show sentence" at bounding box center [634, 302] width 104 height 47
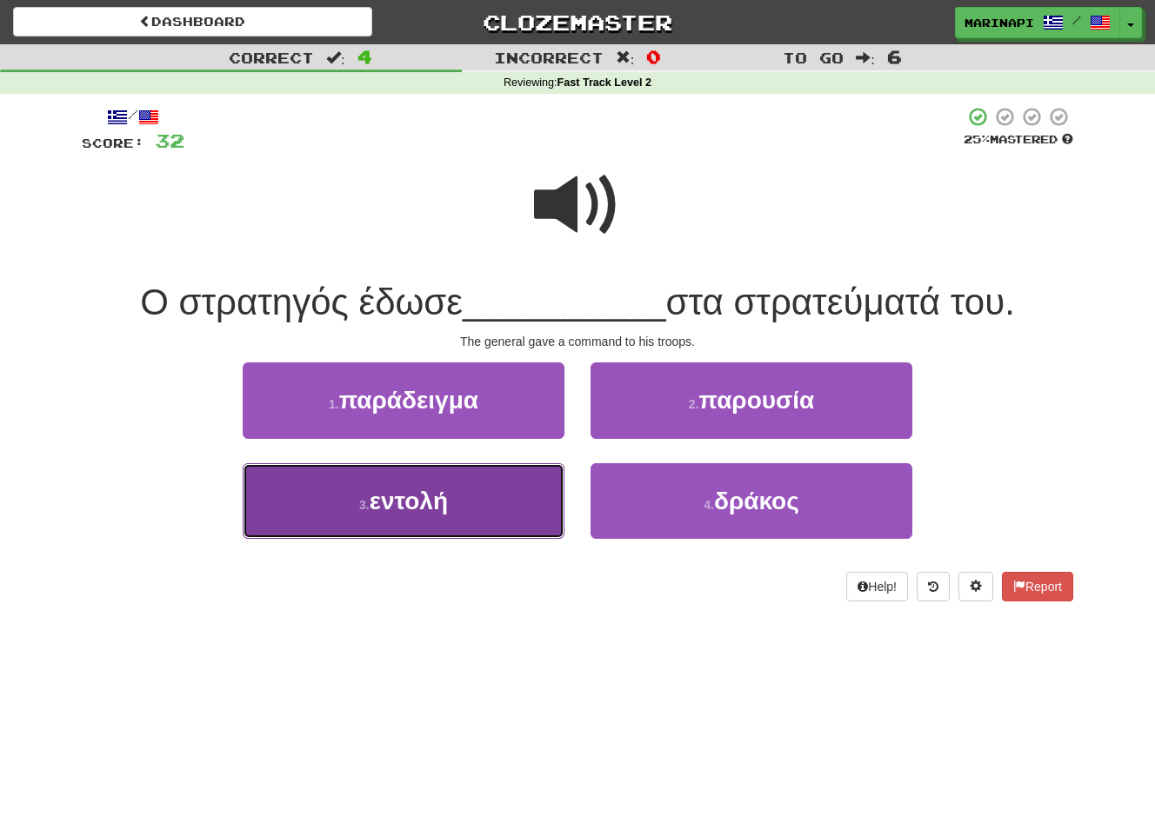
click at [483, 482] on button "3 . εντολή" at bounding box center [404, 501] width 322 height 76
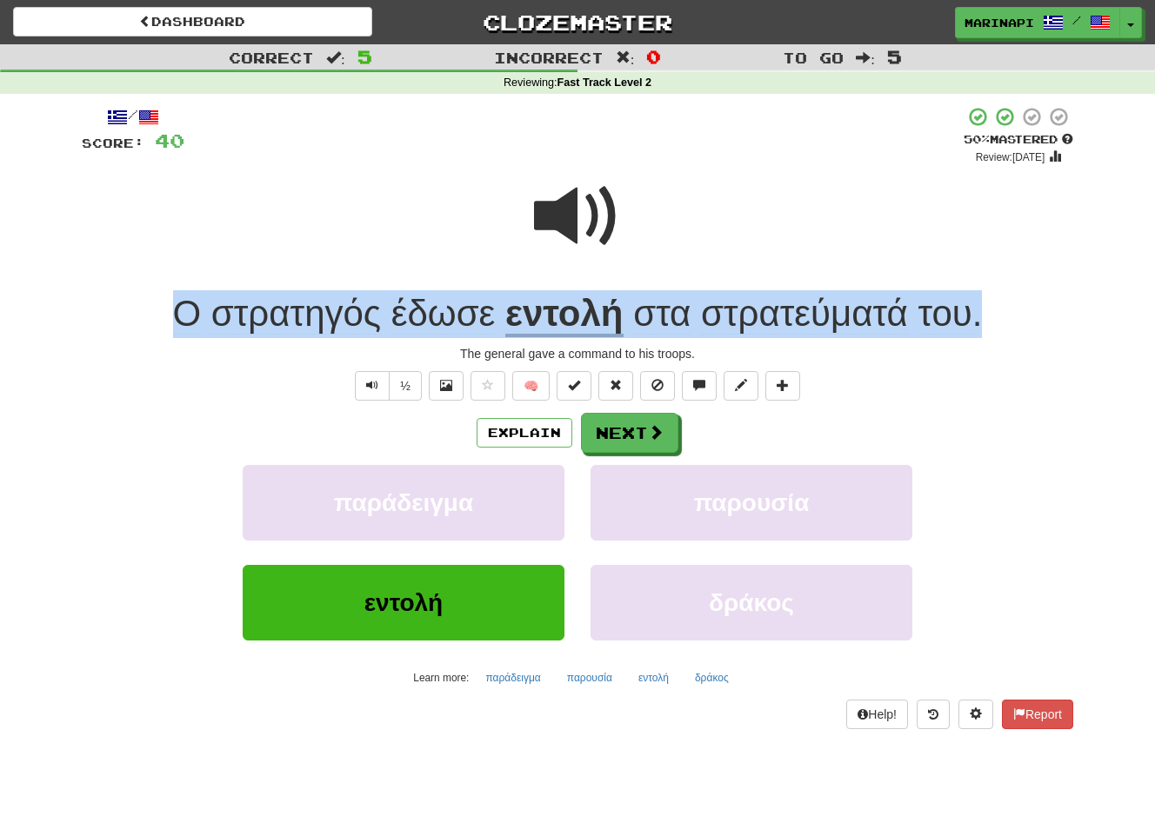
drag, startPoint x: 997, startPoint y: 322, endPoint x: 157, endPoint y: 327, distance: 839.9
click at [157, 327] on div "Ο στρατηγός έδωσε εντολή στα στρατεύματά του ." at bounding box center [577, 314] width 991 height 48
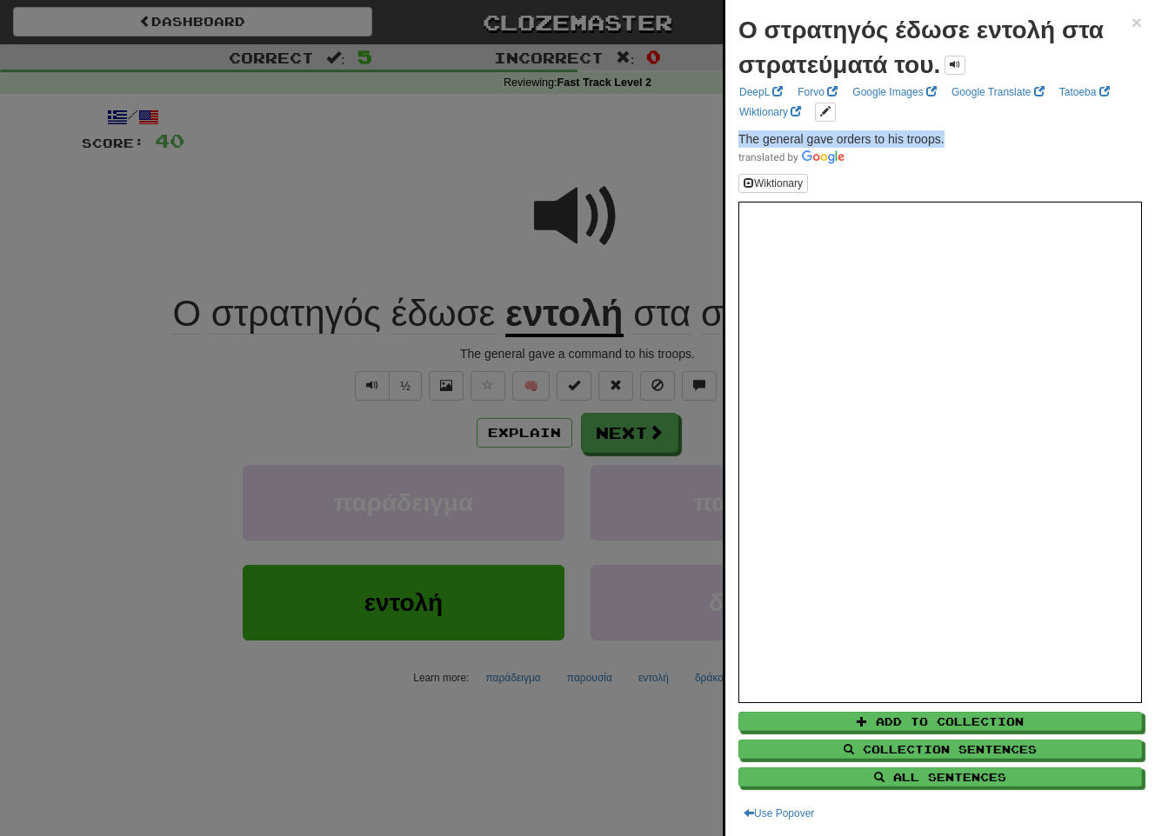
drag, startPoint x: 957, startPoint y: 140, endPoint x: 736, endPoint y: 136, distance: 221.8
click at [736, 136] on div "Ο στρατηγός έδωσε εντολή στα στρατεύματά του. × DeepL Forvo Google Images Googl…" at bounding box center [940, 418] width 430 height 836
copy span "The general gave orders to his troops."
click at [633, 450] on div at bounding box center [577, 418] width 1155 height 836
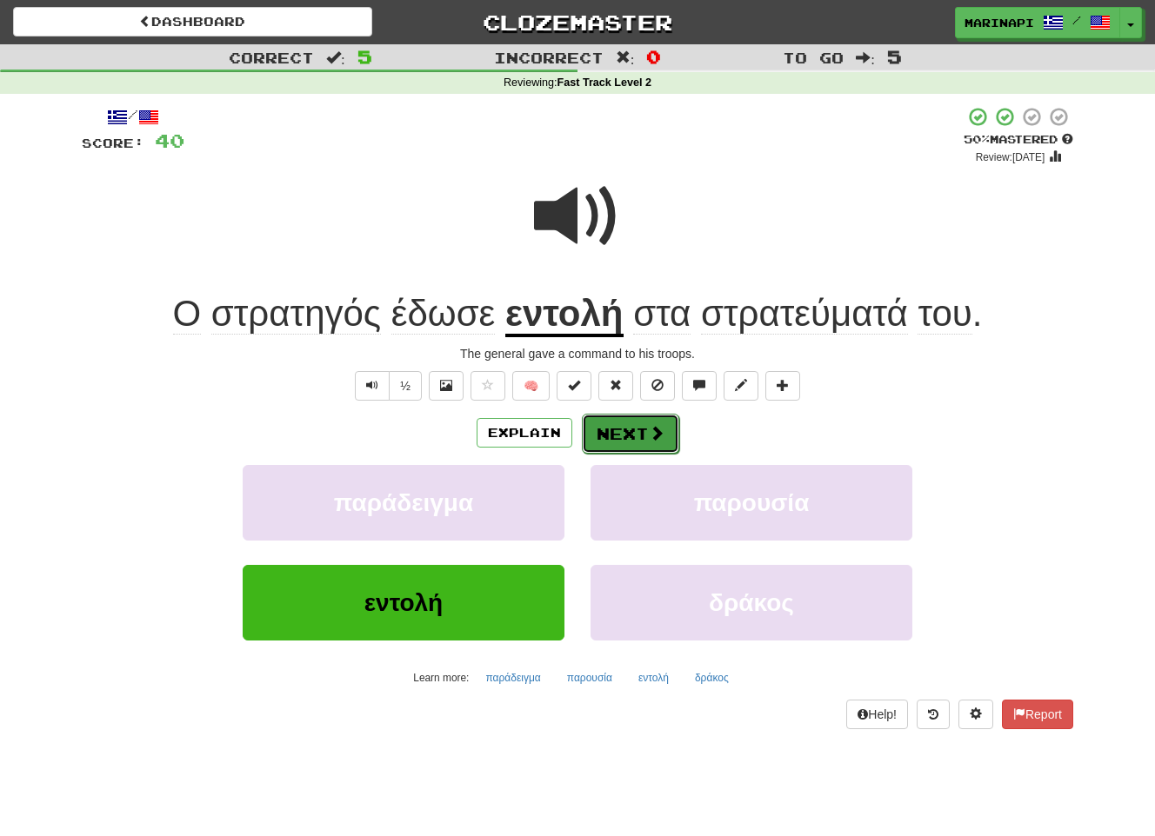
click at [636, 444] on button "Next" at bounding box center [630, 434] width 97 height 40
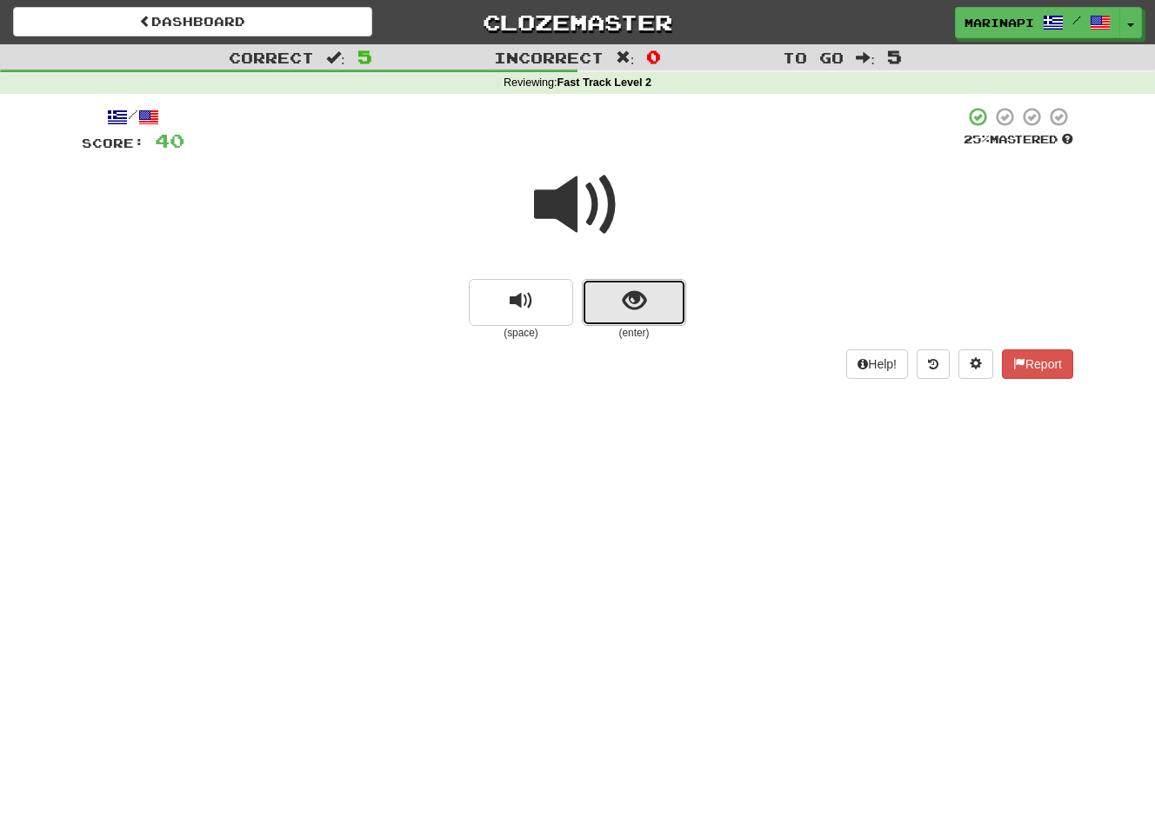
click at [621, 319] on button "show sentence" at bounding box center [634, 302] width 104 height 47
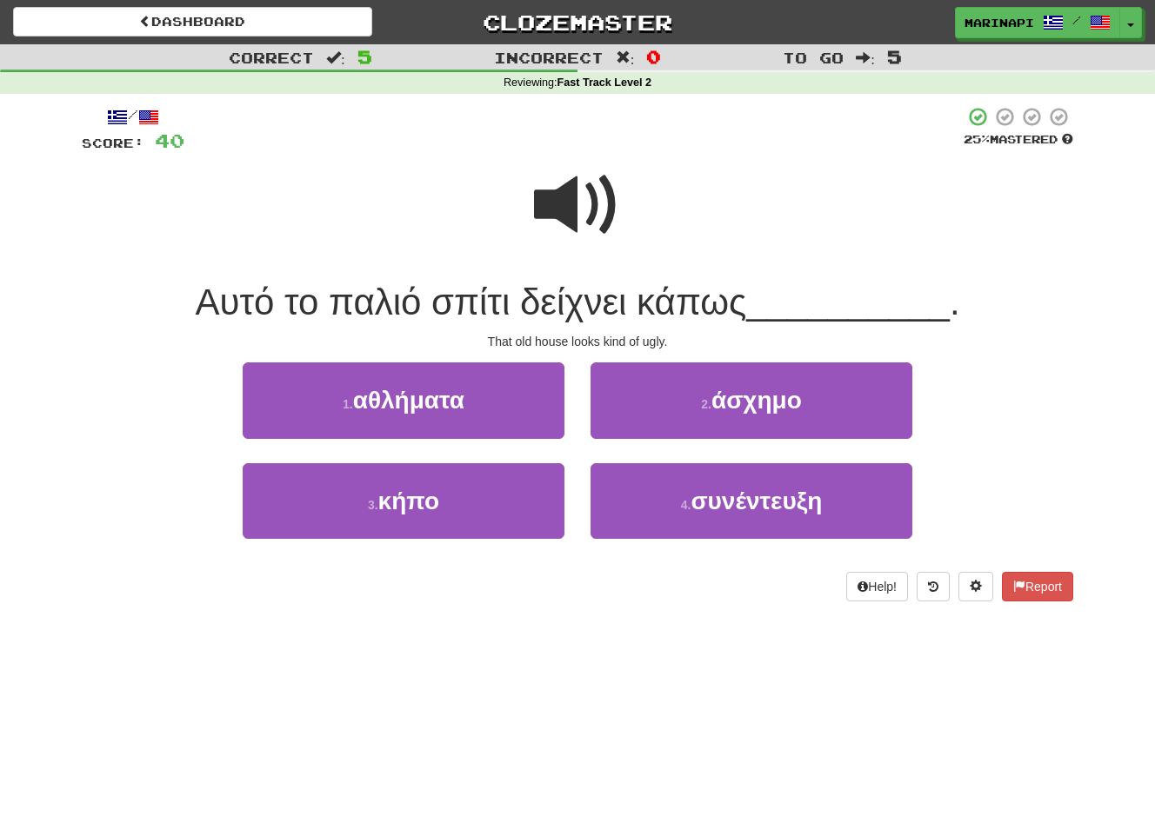
click at [586, 215] on span at bounding box center [577, 205] width 87 height 87
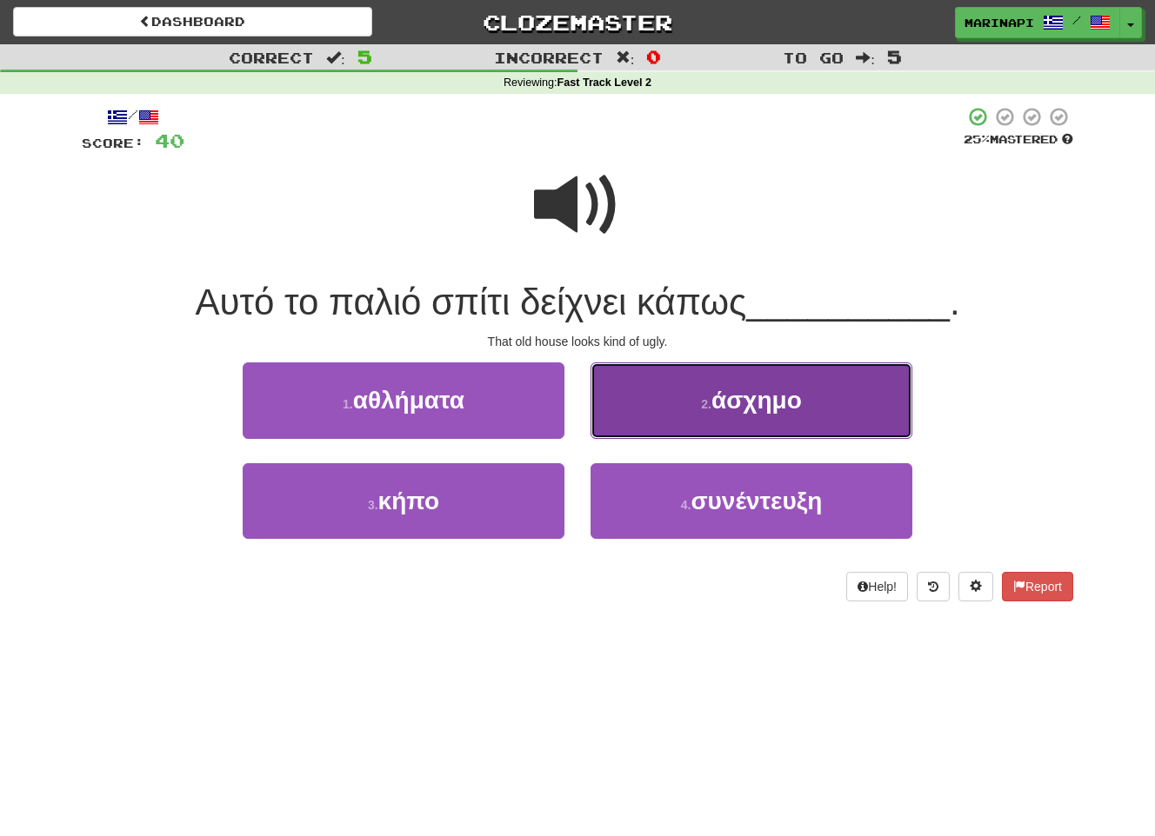
click at [649, 413] on button "2 . άσχημο" at bounding box center [751, 401] width 322 height 76
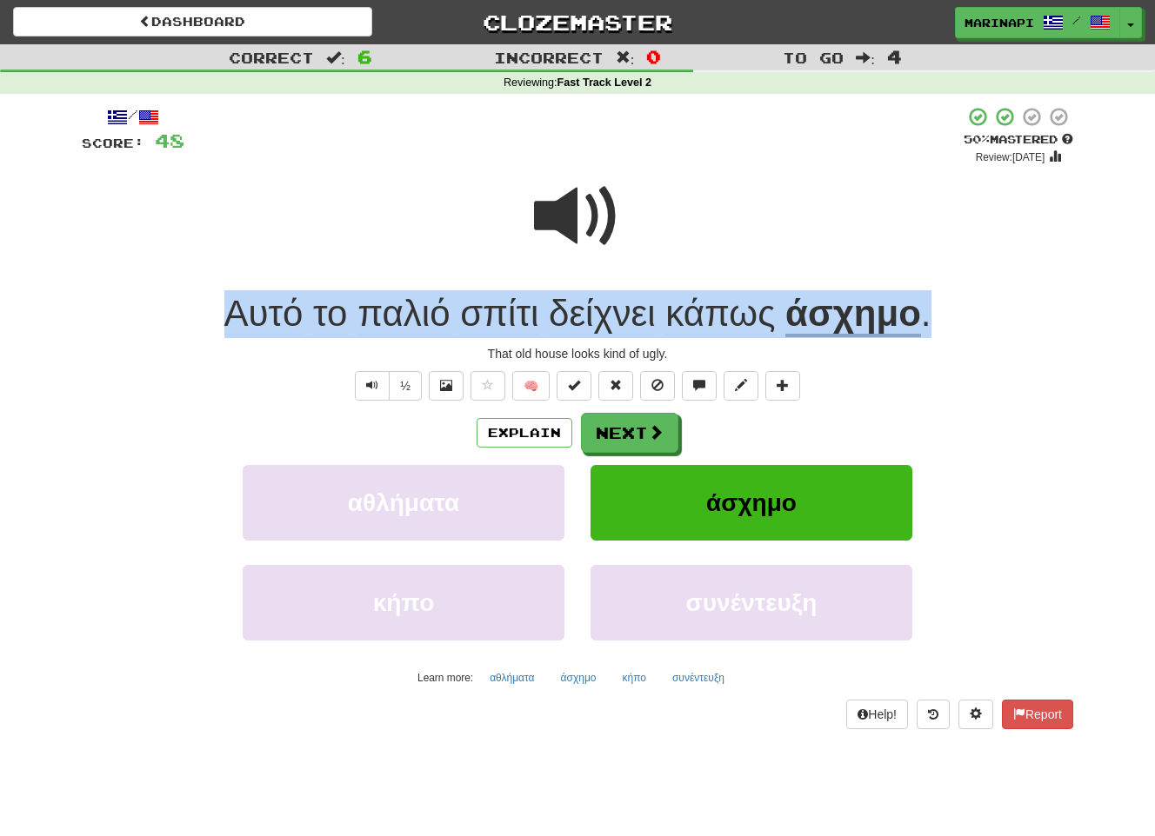
drag, startPoint x: 936, startPoint y: 323, endPoint x: 232, endPoint y: 321, distance: 703.4
click at [232, 321] on div "Αυτό το παλιό σπίτι δείχνει κάπως άσχημο ." at bounding box center [577, 314] width 991 height 48
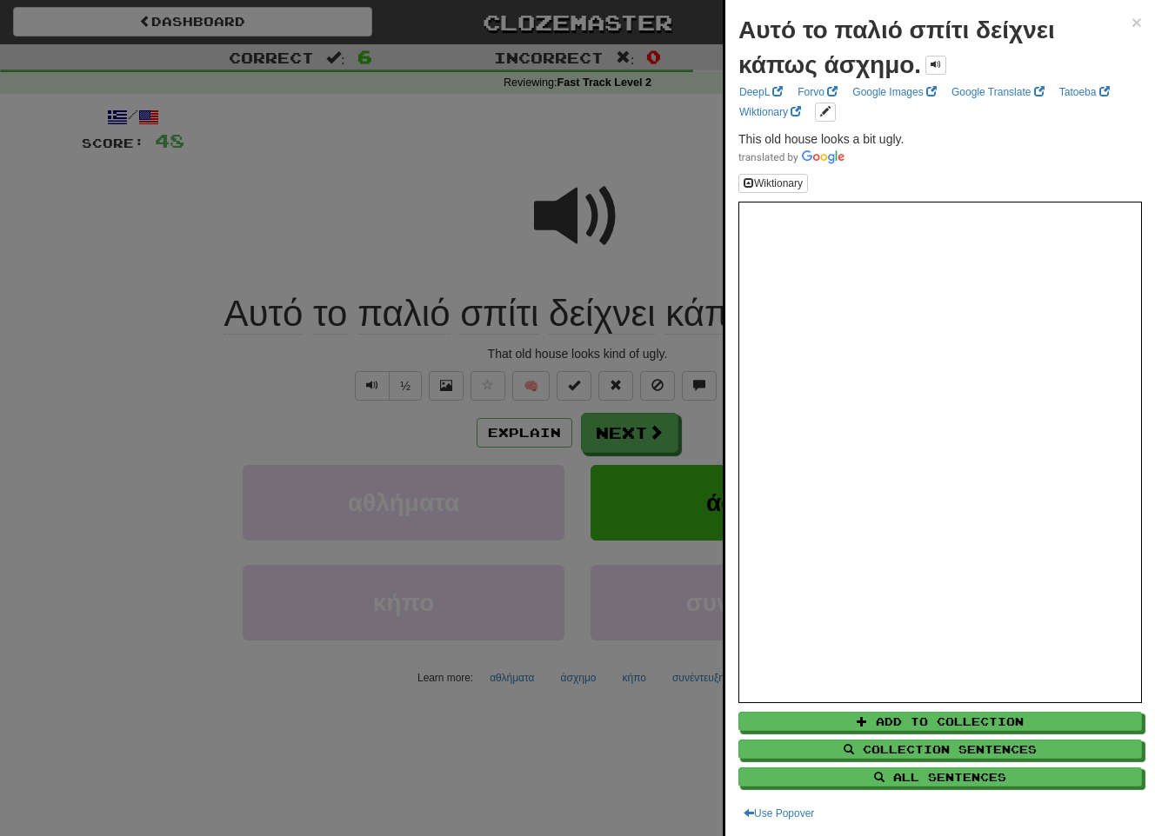
click at [663, 169] on div at bounding box center [577, 418] width 1155 height 836
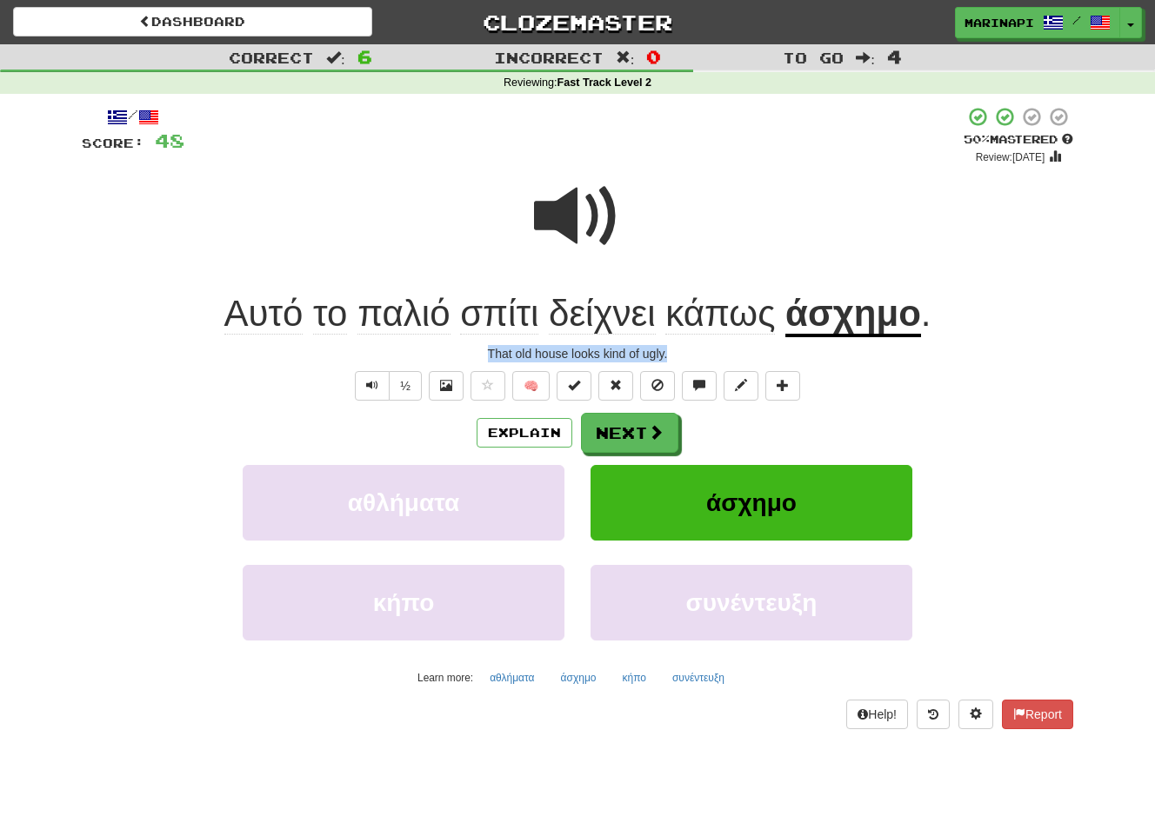
drag, startPoint x: 673, startPoint y: 351, endPoint x: 478, endPoint y: 352, distance: 194.8
click at [478, 352] on div "That old house looks kind of ugly." at bounding box center [577, 353] width 991 height 17
copy div "That old house looks kind of ugly."
click at [623, 441] on button "Next" at bounding box center [630, 434] width 97 height 40
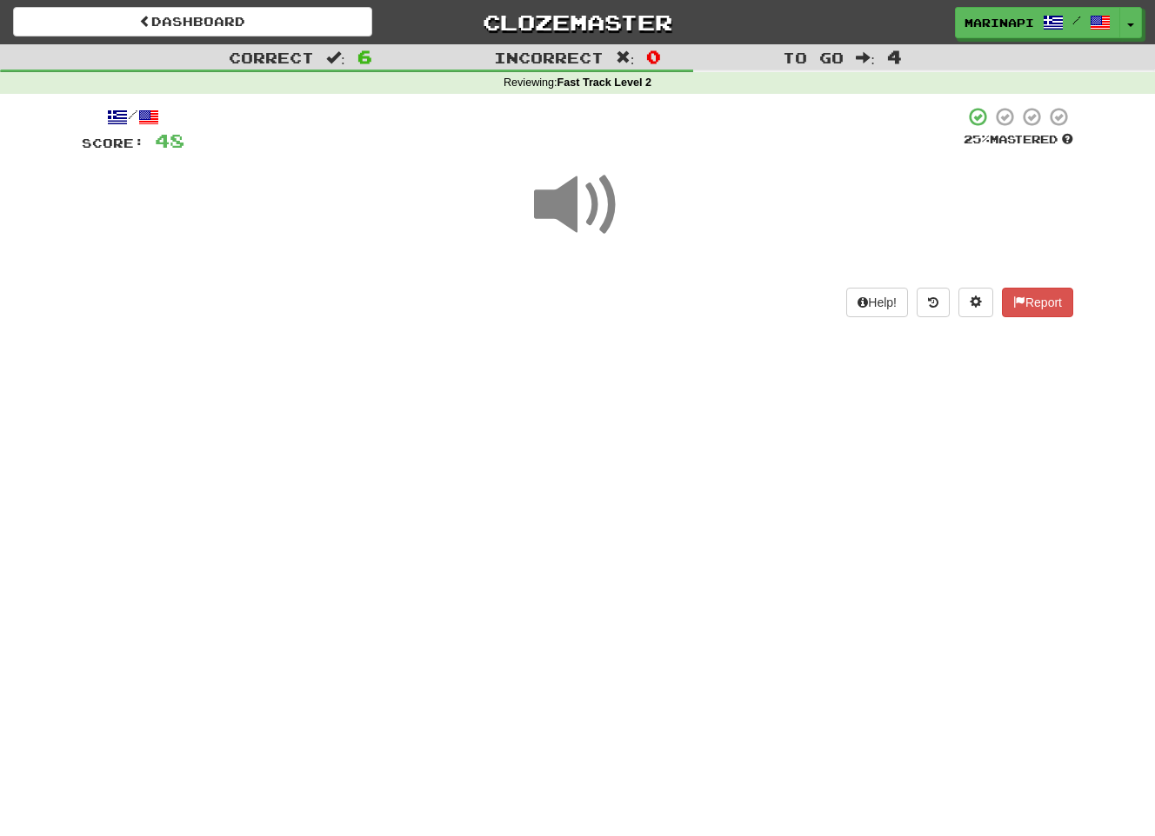
click at [587, 225] on span at bounding box center [577, 205] width 87 height 87
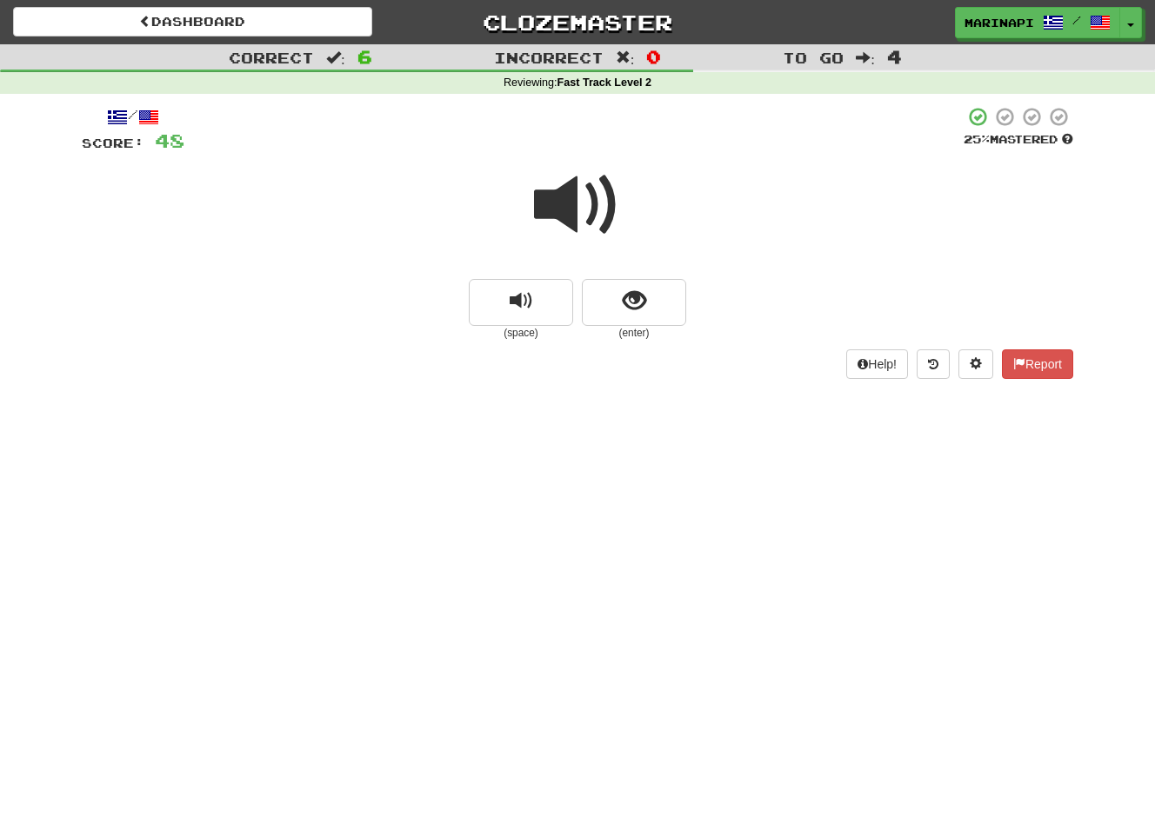
click at [587, 225] on span at bounding box center [577, 205] width 87 height 87
click at [640, 299] on span "show sentence" at bounding box center [634, 301] width 23 height 23
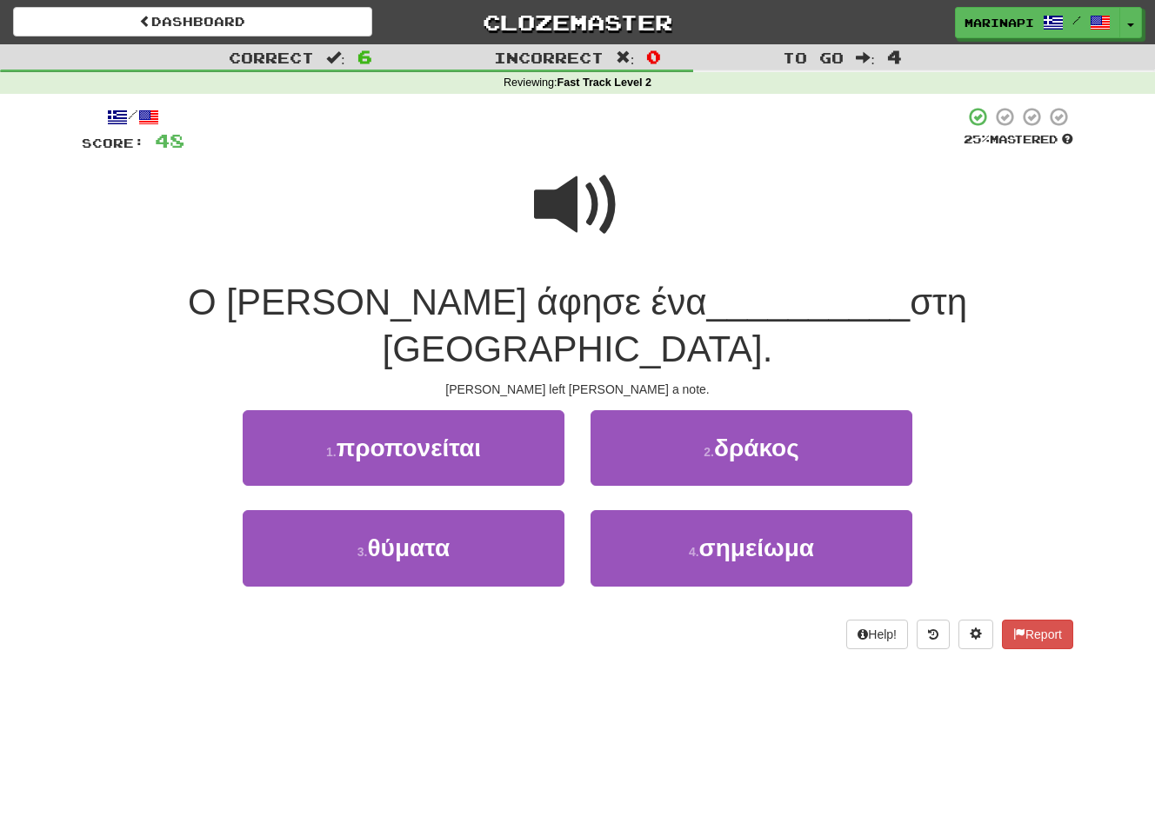
click at [587, 229] on span at bounding box center [577, 205] width 87 height 87
click at [582, 222] on span at bounding box center [577, 205] width 87 height 87
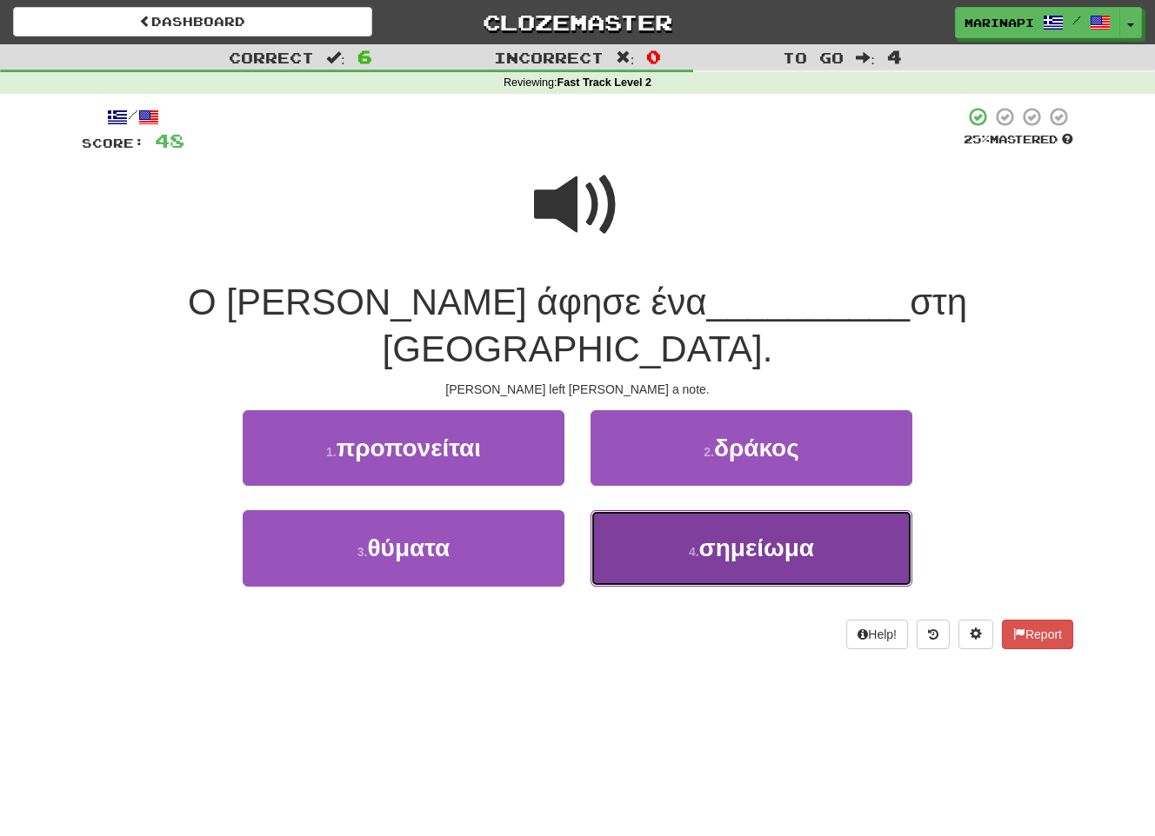
click at [621, 510] on button "4 . σημείωμα" at bounding box center [751, 548] width 322 height 76
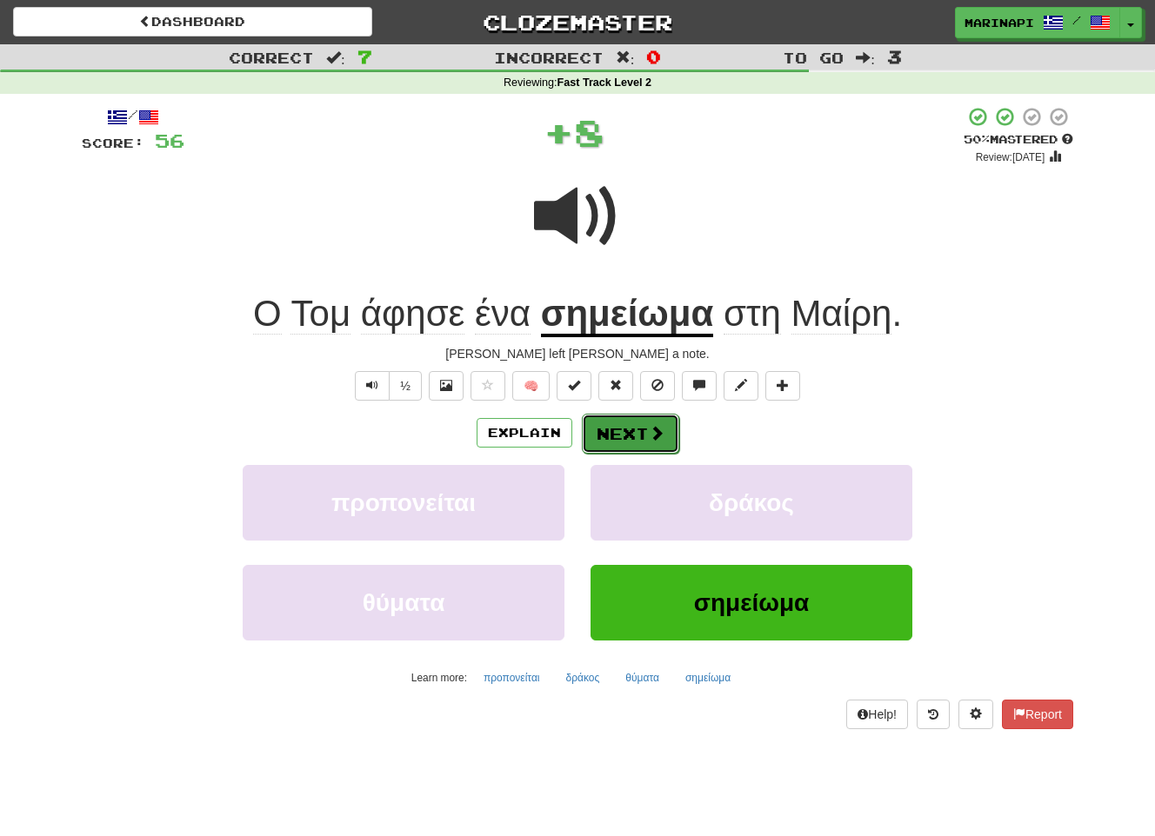
click at [637, 430] on button "Next" at bounding box center [630, 434] width 97 height 40
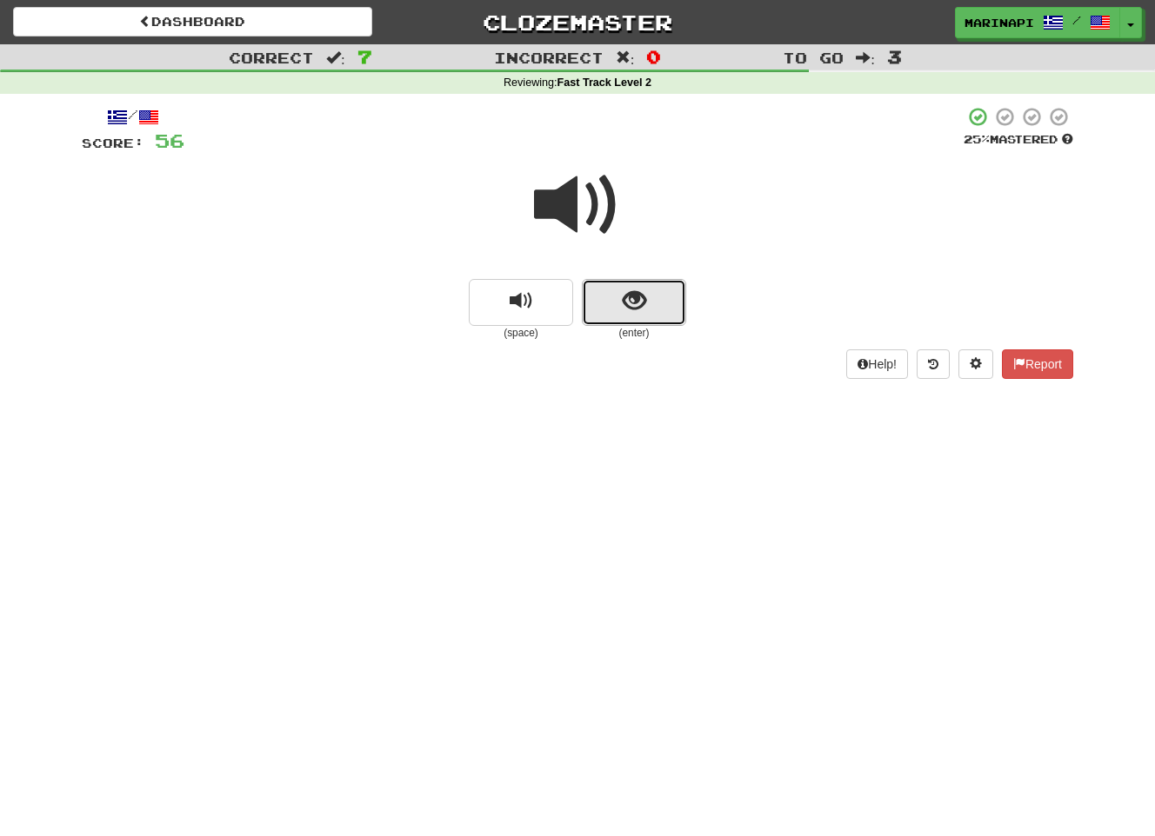
click at [648, 313] on button "show sentence" at bounding box center [634, 302] width 104 height 47
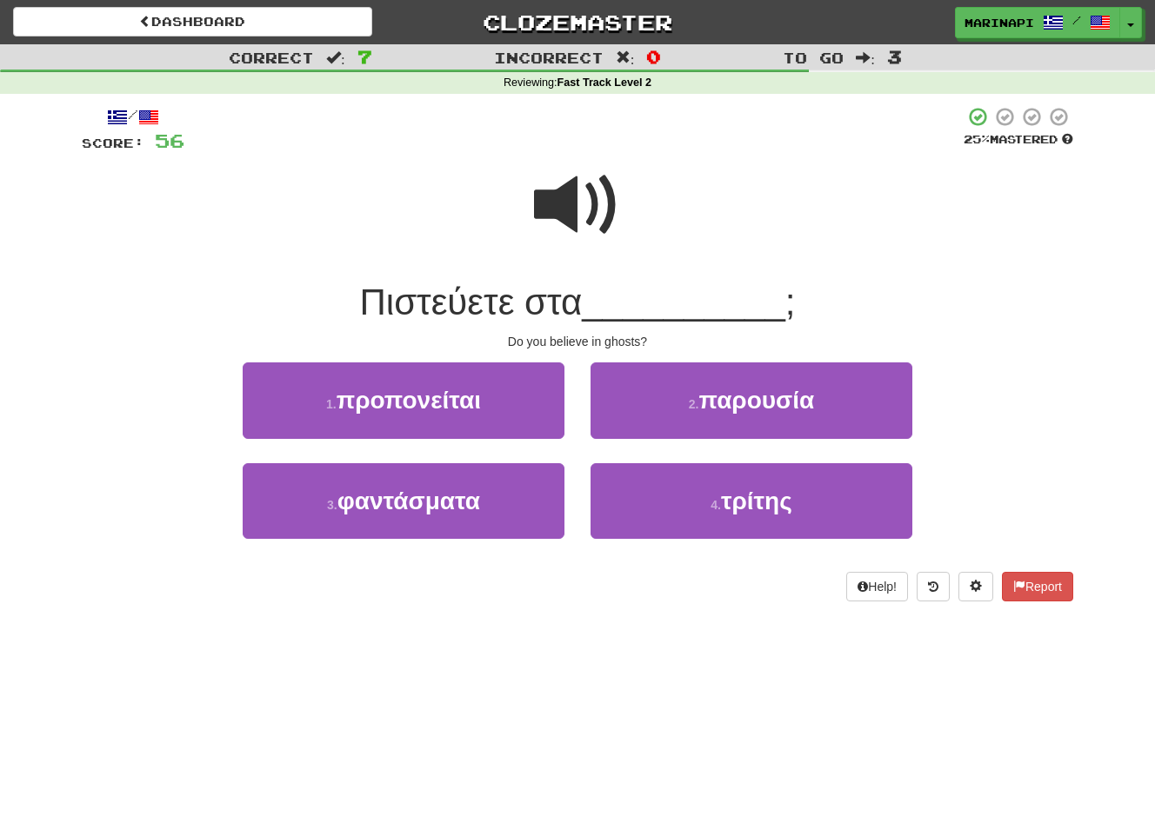
click at [597, 203] on span at bounding box center [577, 205] width 87 height 87
click at [569, 215] on span at bounding box center [577, 205] width 87 height 87
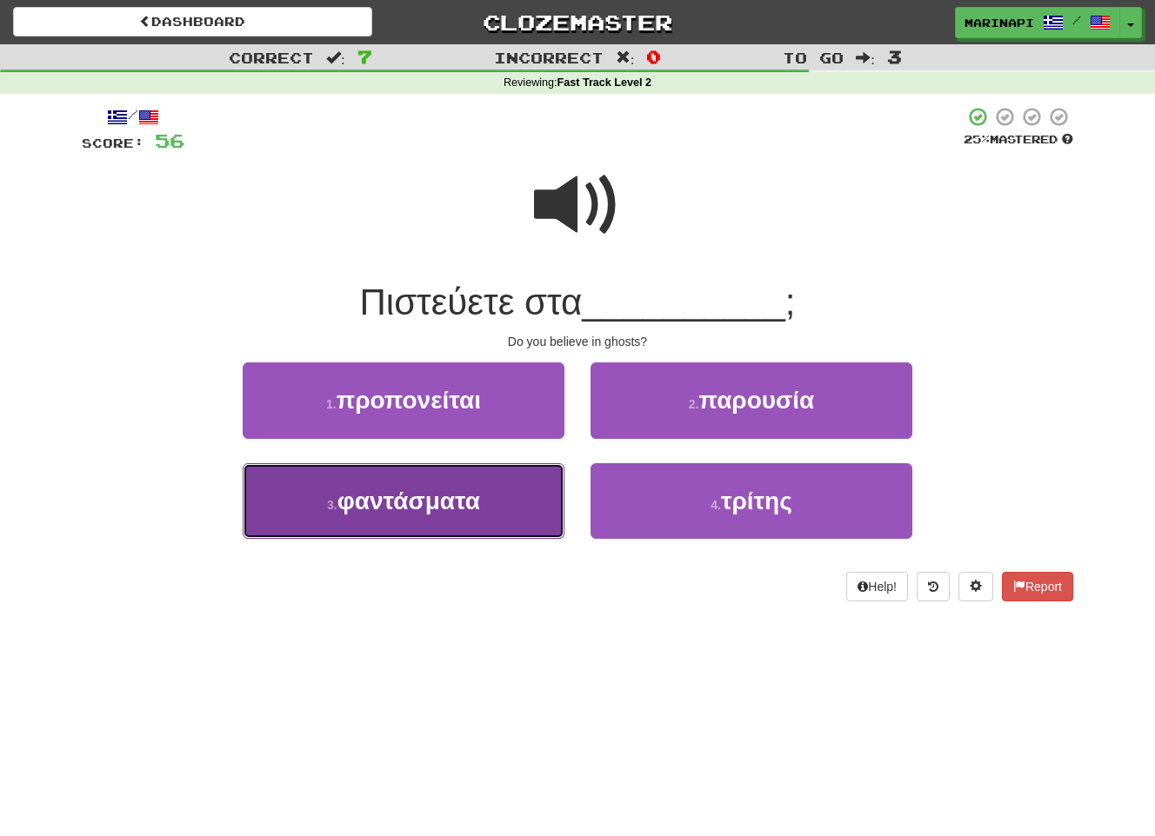
click at [508, 495] on button "3 . φαντάσματα" at bounding box center [404, 501] width 322 height 76
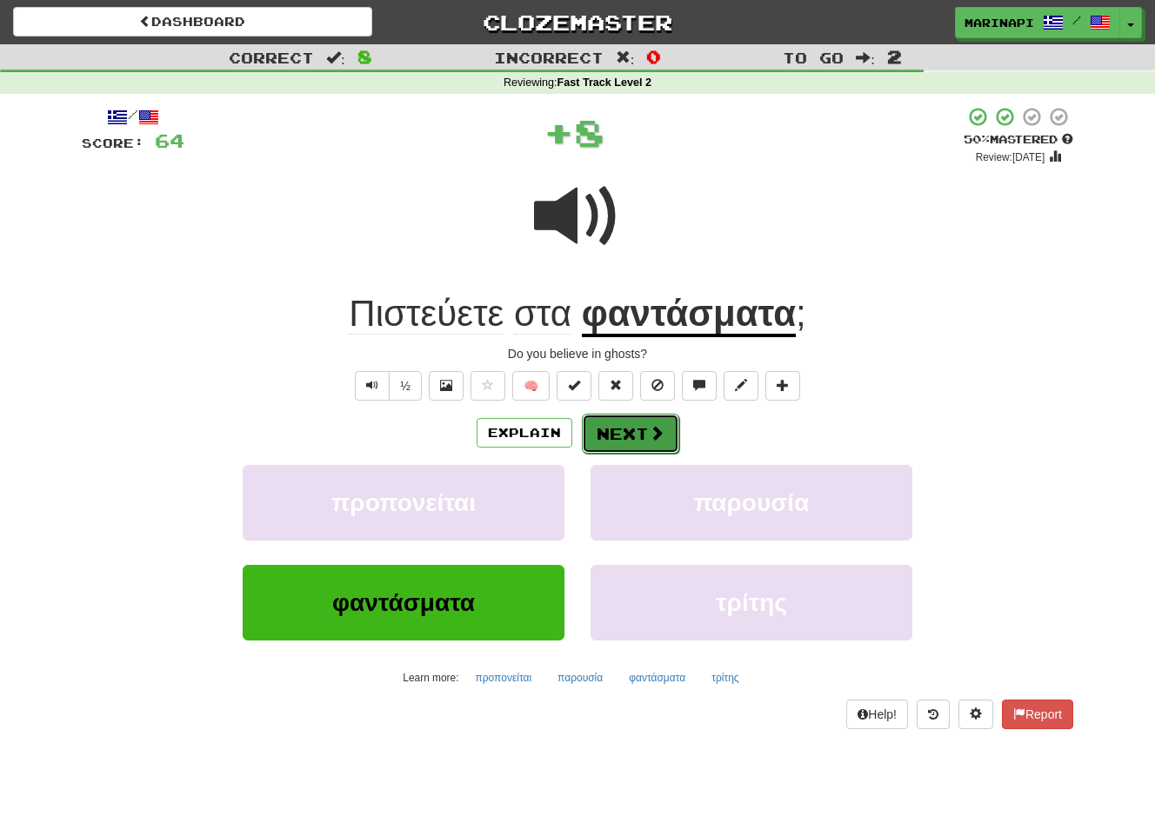
click at [603, 443] on button "Next" at bounding box center [630, 434] width 97 height 40
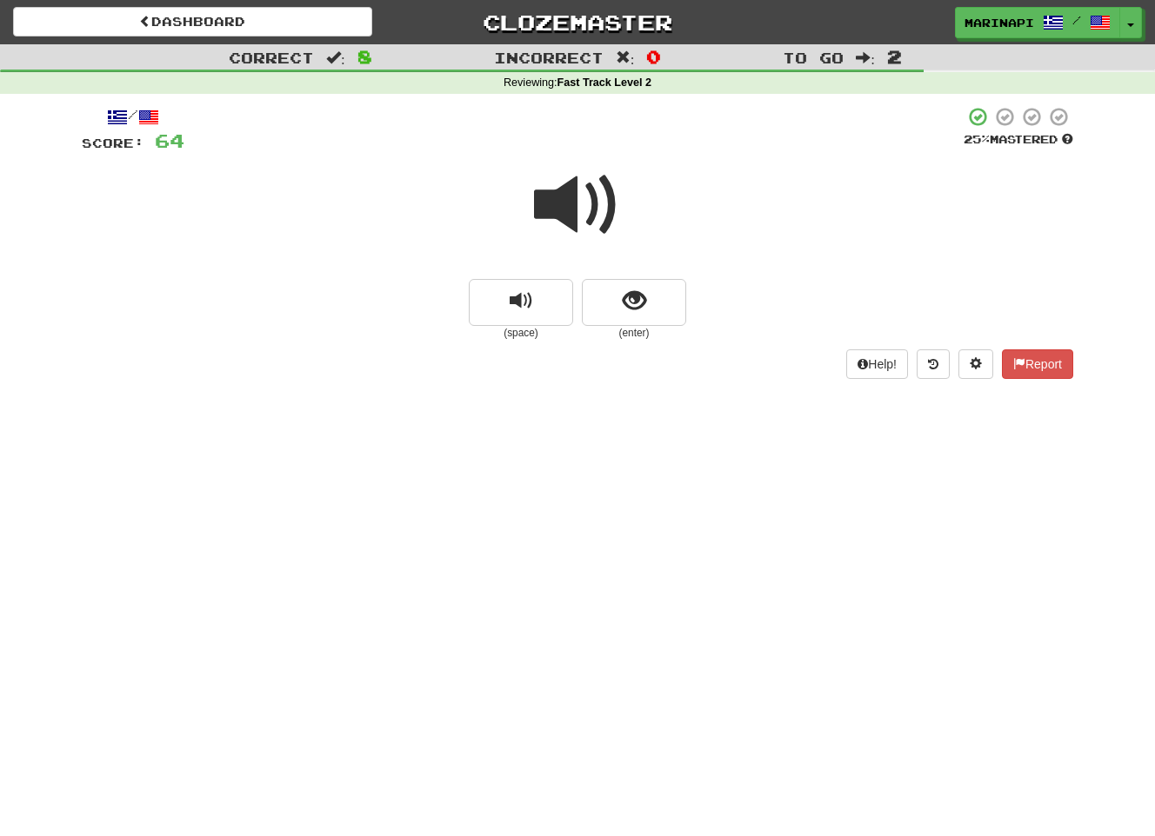
click at [582, 224] on span at bounding box center [577, 205] width 87 height 87
click at [621, 298] on button "show sentence" at bounding box center [634, 302] width 104 height 47
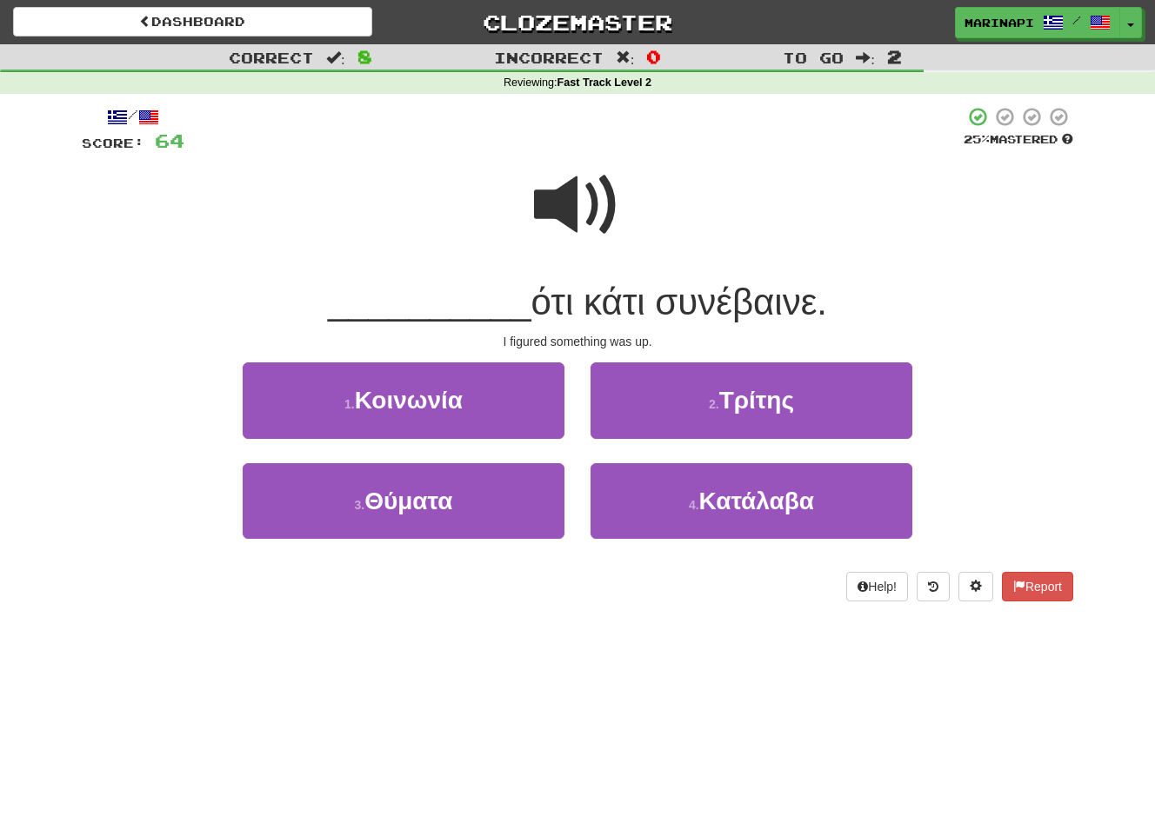
click at [601, 204] on span at bounding box center [577, 205] width 87 height 87
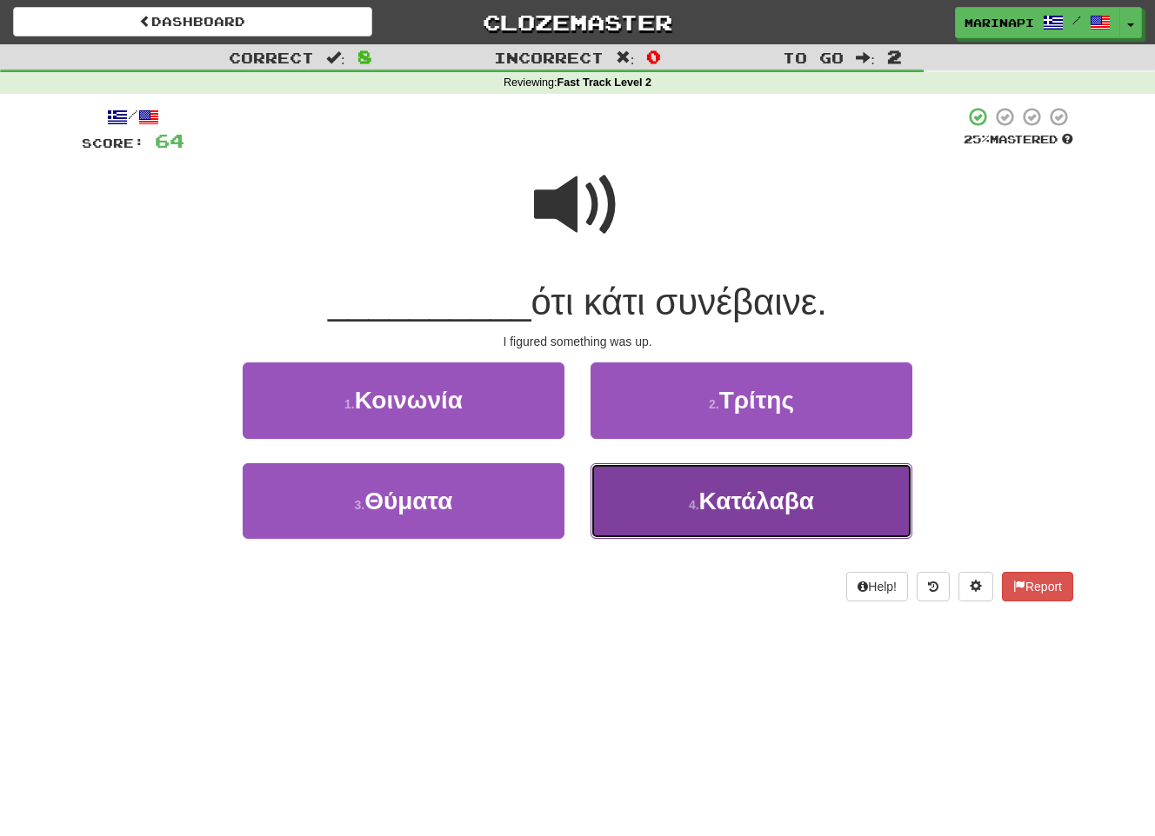
click at [674, 503] on button "4 . Κατάλαβα" at bounding box center [751, 501] width 322 height 76
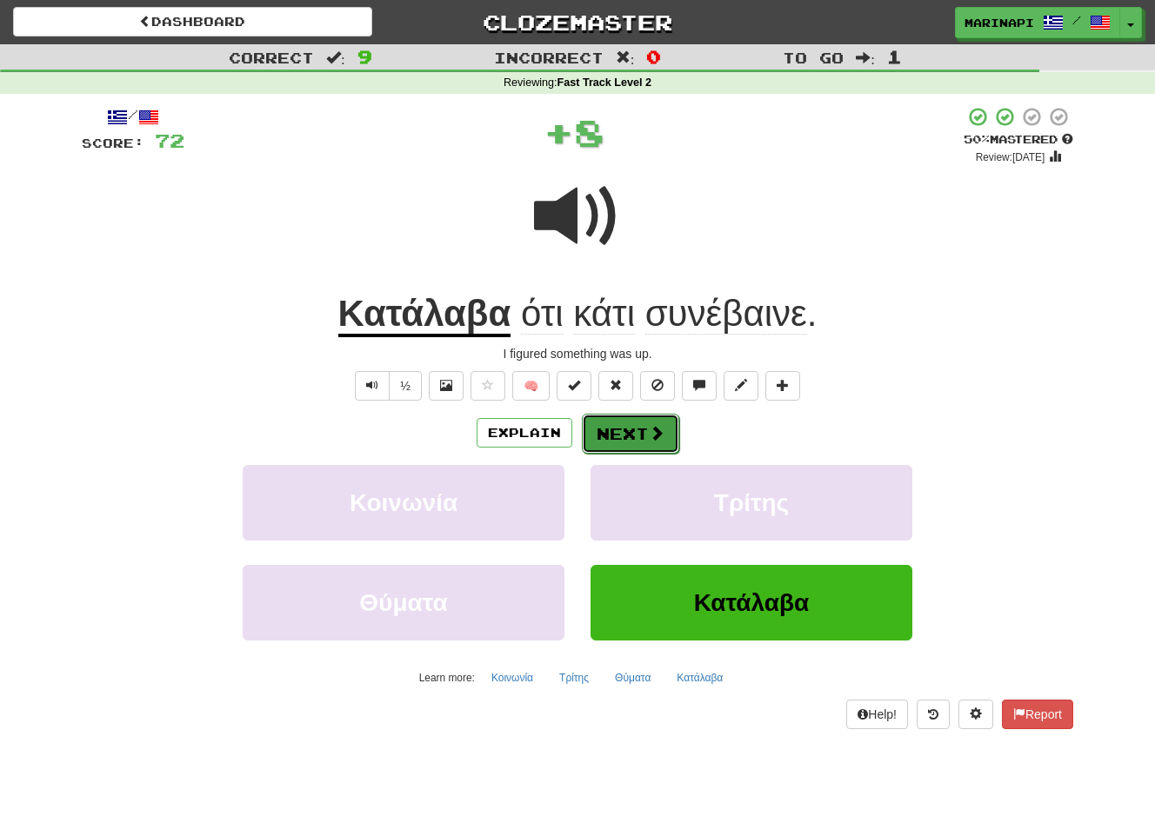
click at [638, 434] on button "Next" at bounding box center [630, 434] width 97 height 40
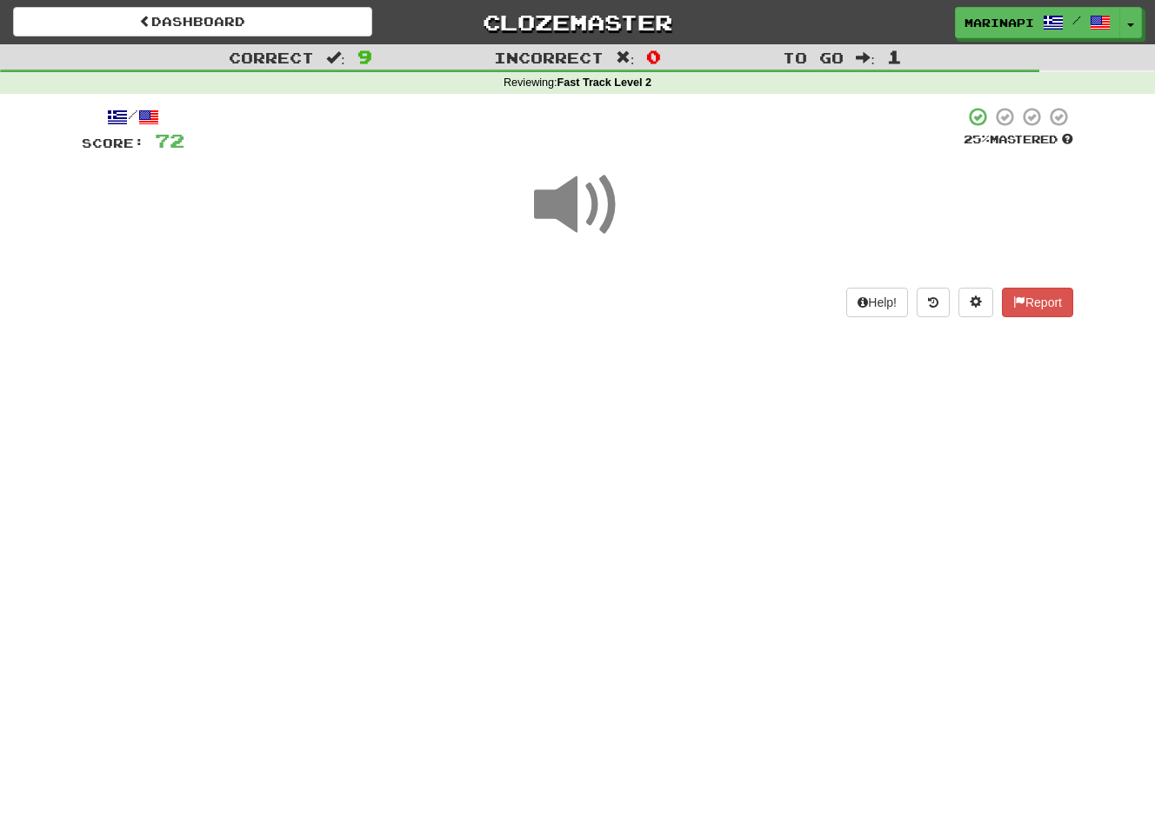
click at [589, 213] on span at bounding box center [577, 205] width 87 height 87
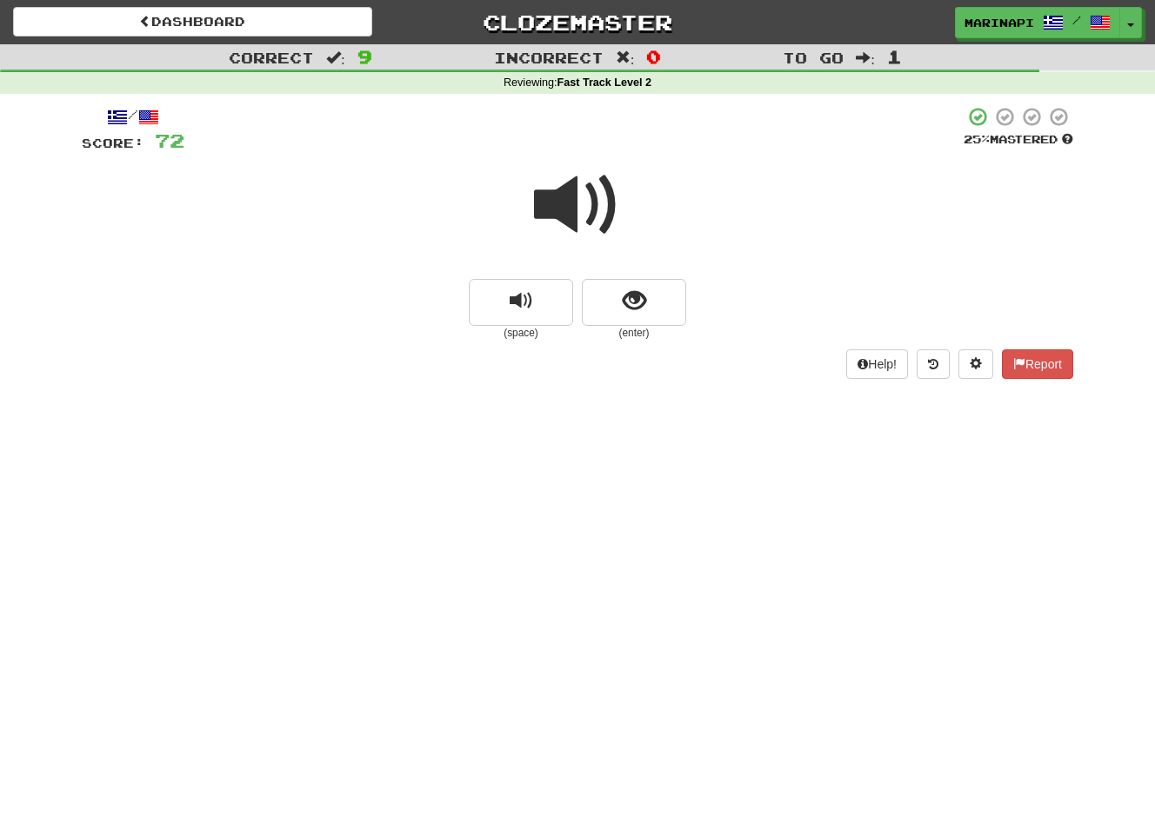
click at [576, 215] on span at bounding box center [577, 205] width 87 height 87
click at [577, 216] on span at bounding box center [577, 205] width 87 height 87
click at [599, 290] on button "show sentence" at bounding box center [634, 302] width 104 height 47
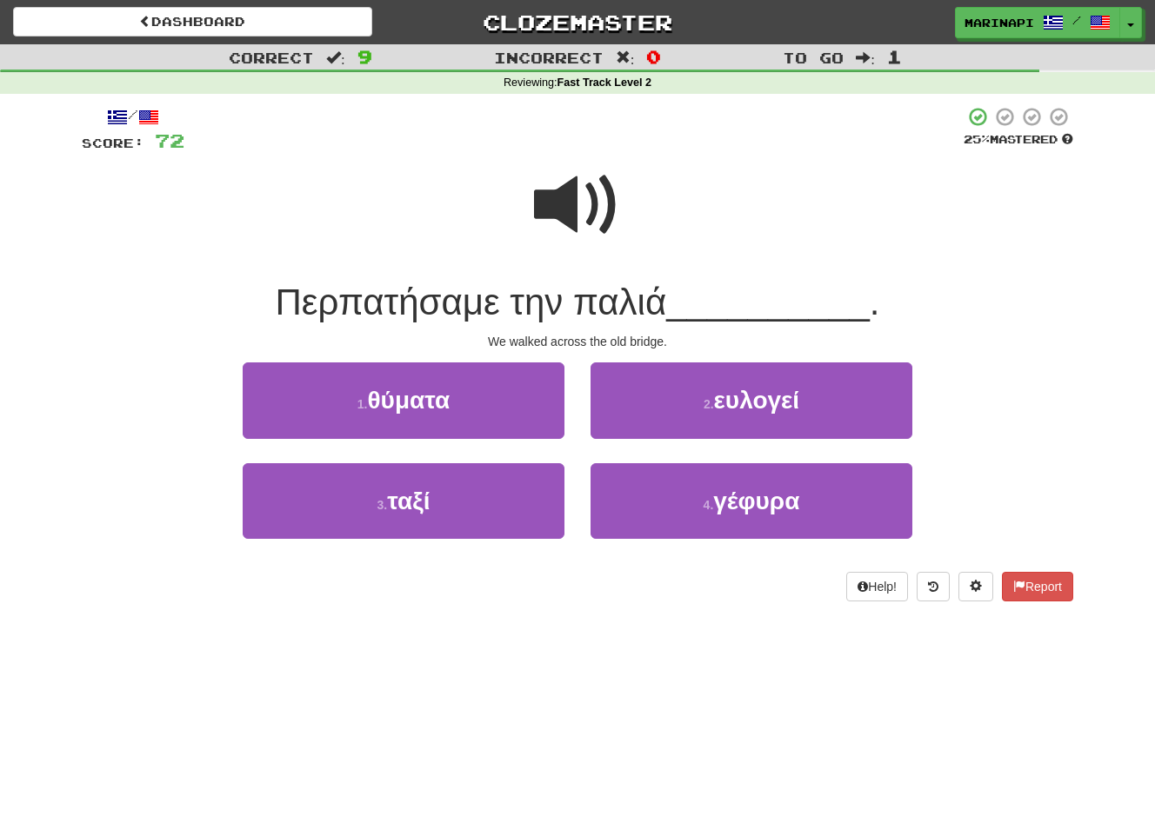
click at [586, 206] on span at bounding box center [577, 205] width 87 height 87
click at [579, 211] on span at bounding box center [577, 205] width 87 height 87
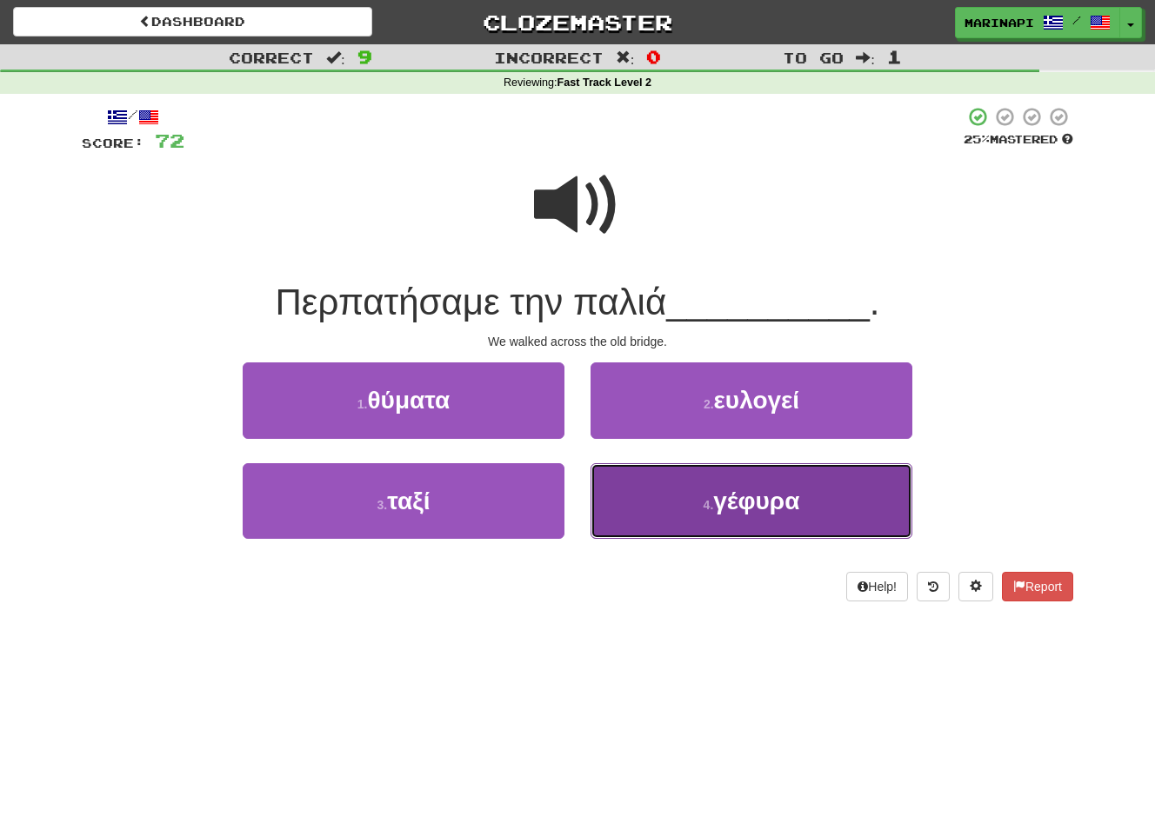
click at [669, 483] on button "4 . γέφυρα" at bounding box center [751, 501] width 322 height 76
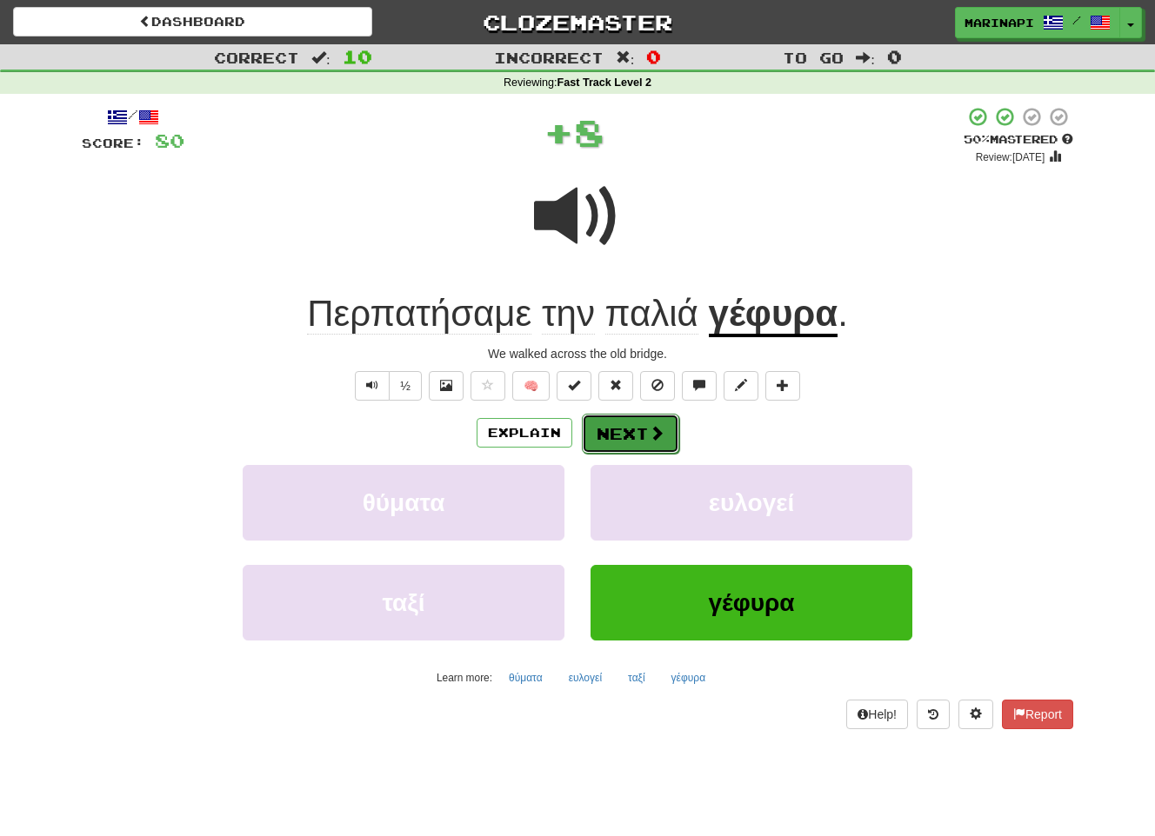
click at [656, 435] on span at bounding box center [657, 433] width 16 height 16
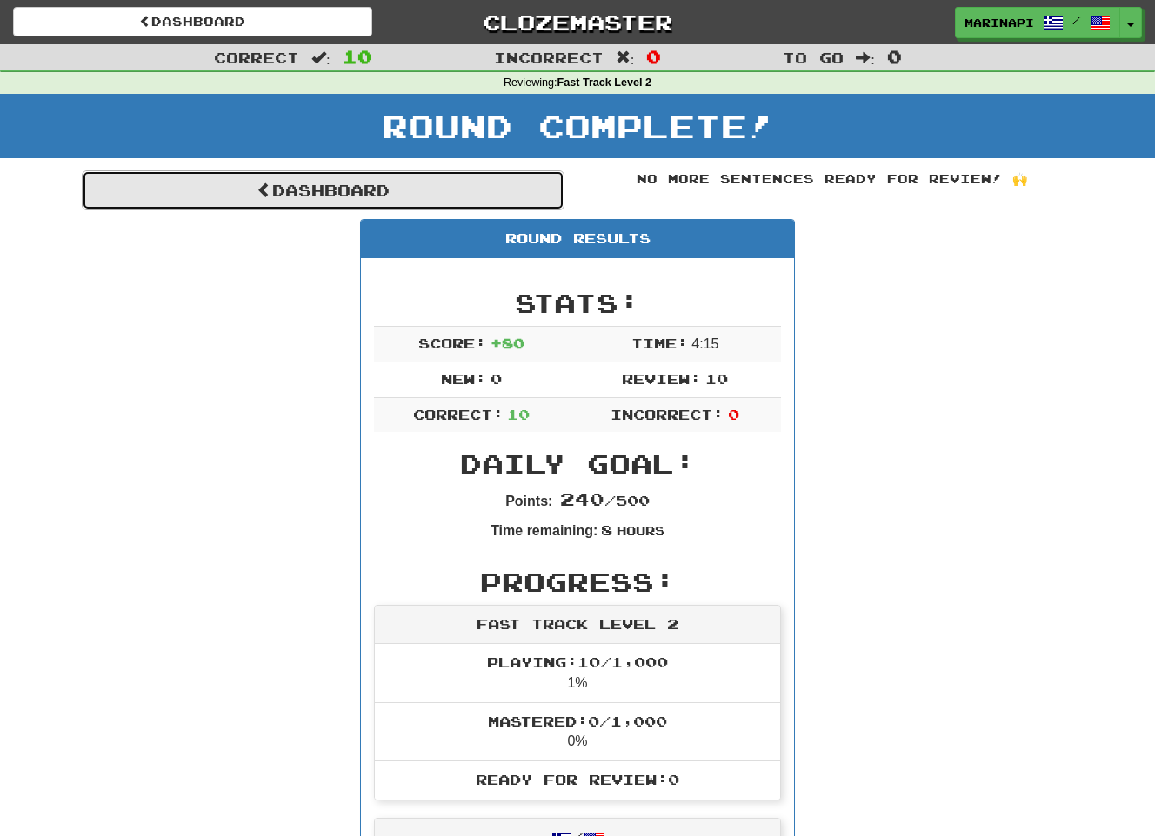
click at [371, 189] on link "Dashboard" at bounding box center [323, 190] width 483 height 40
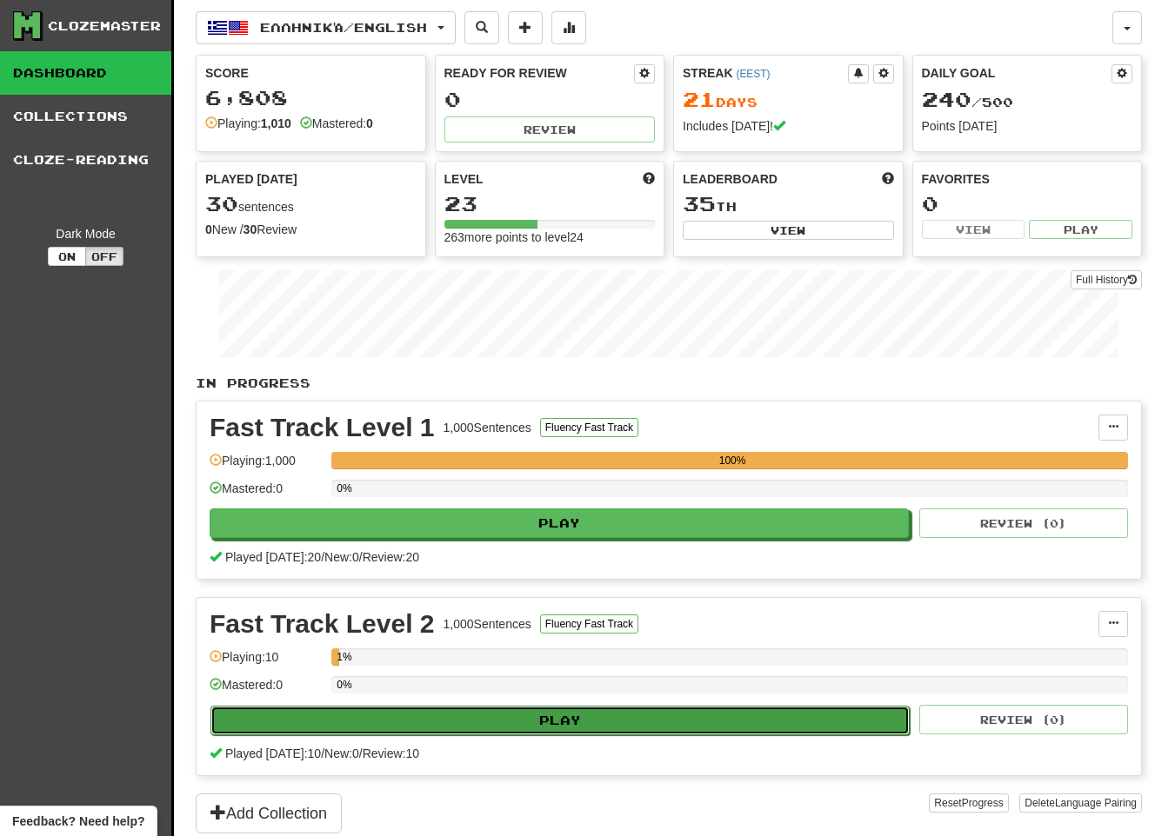
click at [561, 721] on button "Play" at bounding box center [559, 721] width 699 height 30
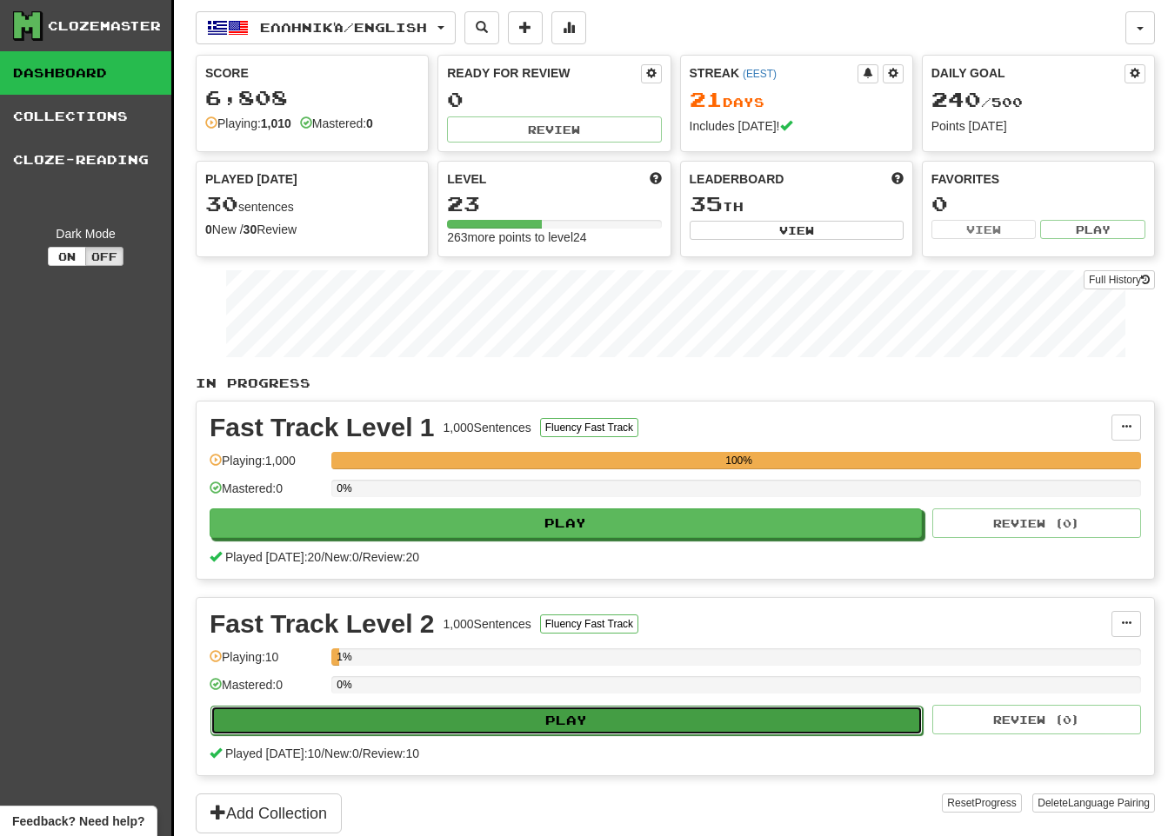
select select "**"
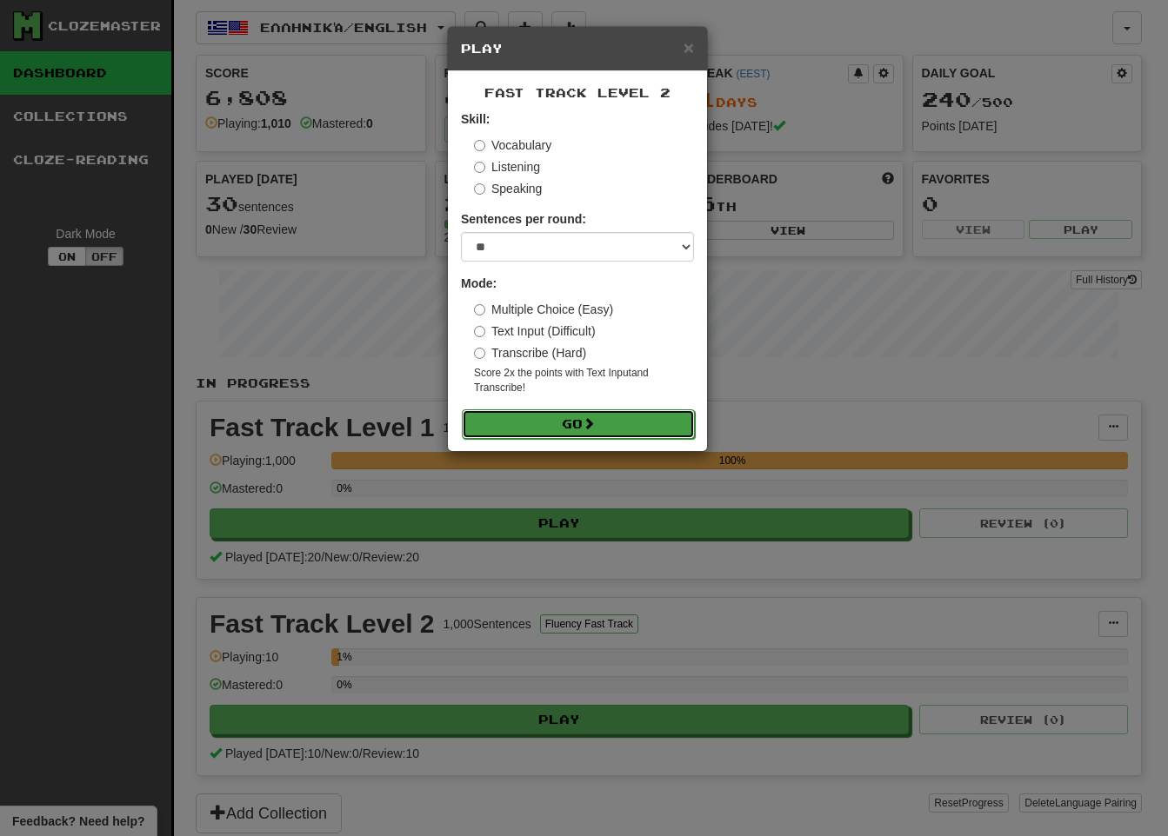
click at [559, 418] on button "Go" at bounding box center [578, 425] width 233 height 30
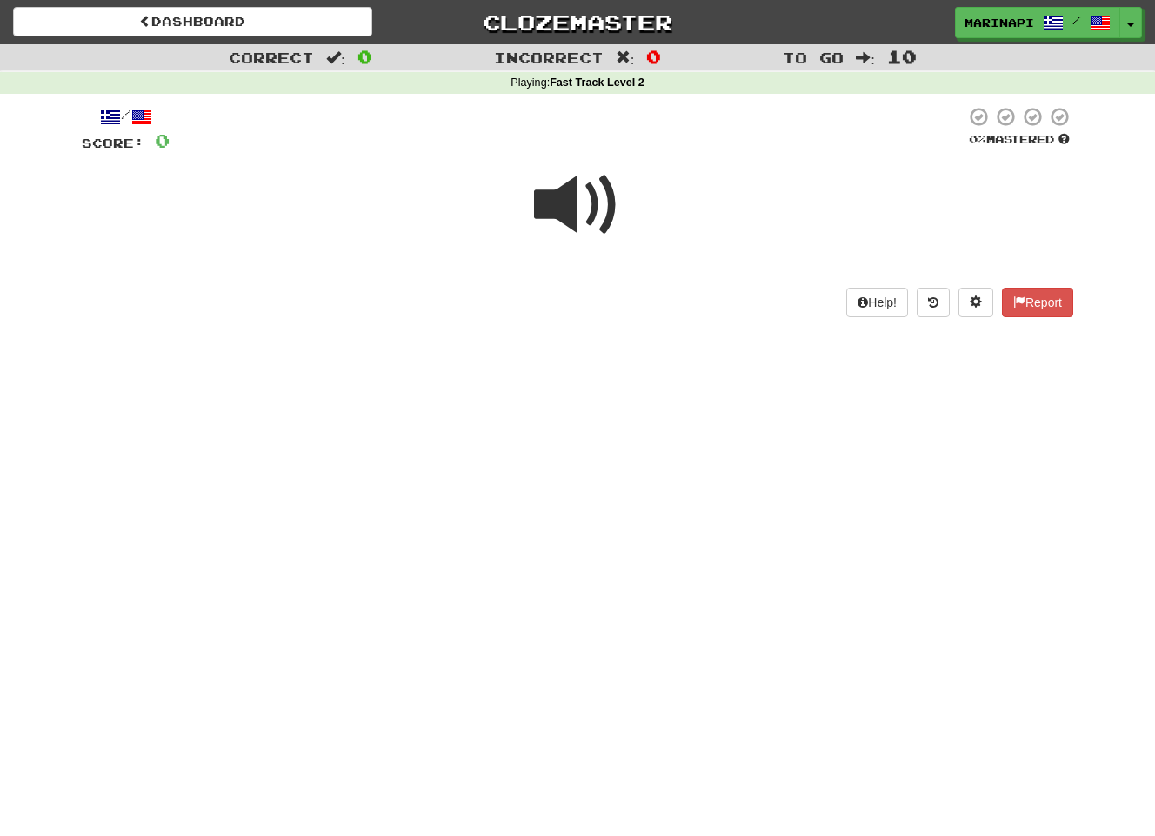
click at [603, 219] on span at bounding box center [577, 205] width 87 height 87
click at [595, 216] on span at bounding box center [577, 205] width 87 height 87
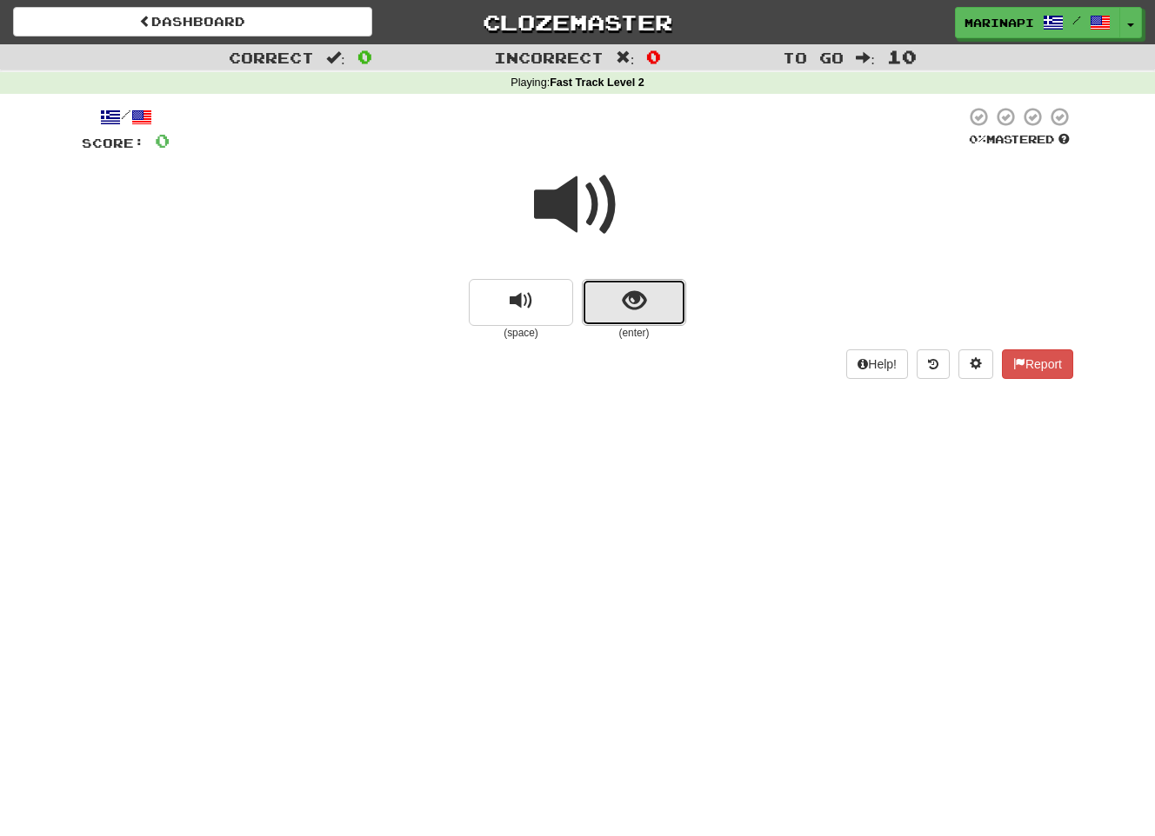
click at [611, 285] on button "show sentence" at bounding box center [634, 302] width 104 height 47
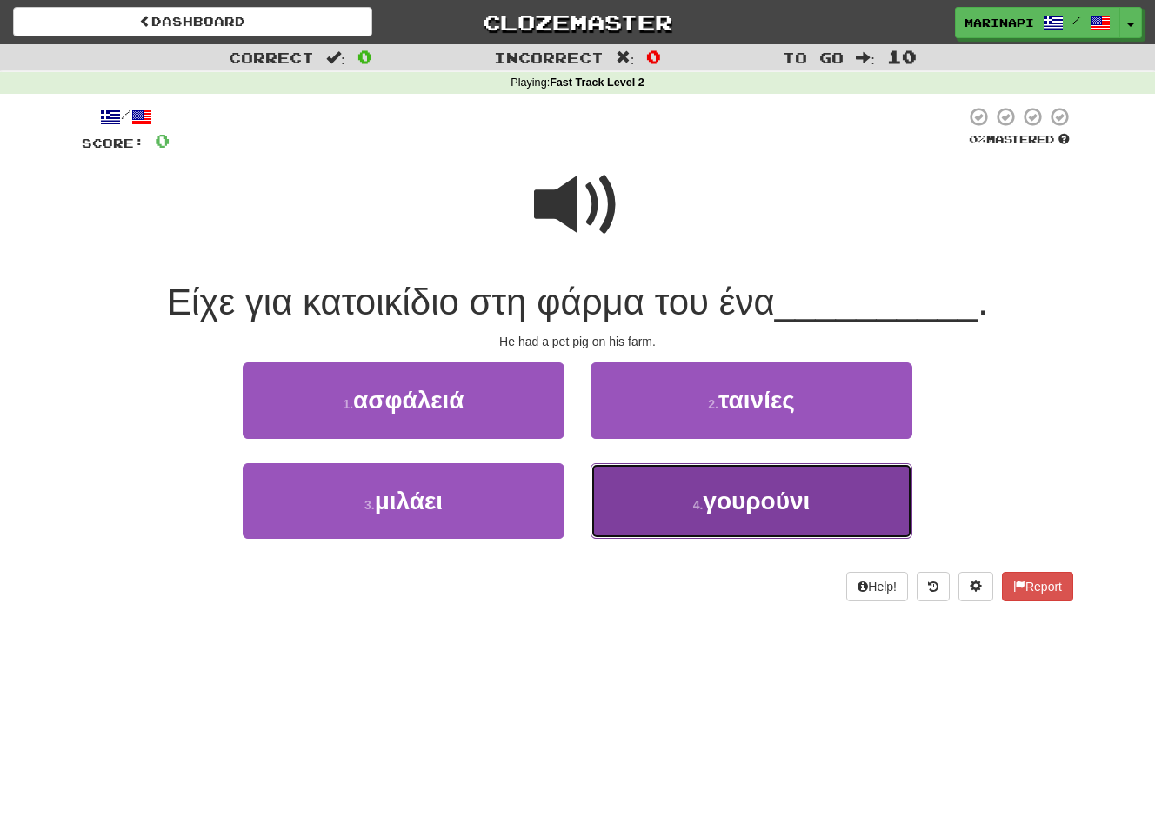
click at [661, 506] on button "4 . γουρούνι" at bounding box center [751, 501] width 322 height 76
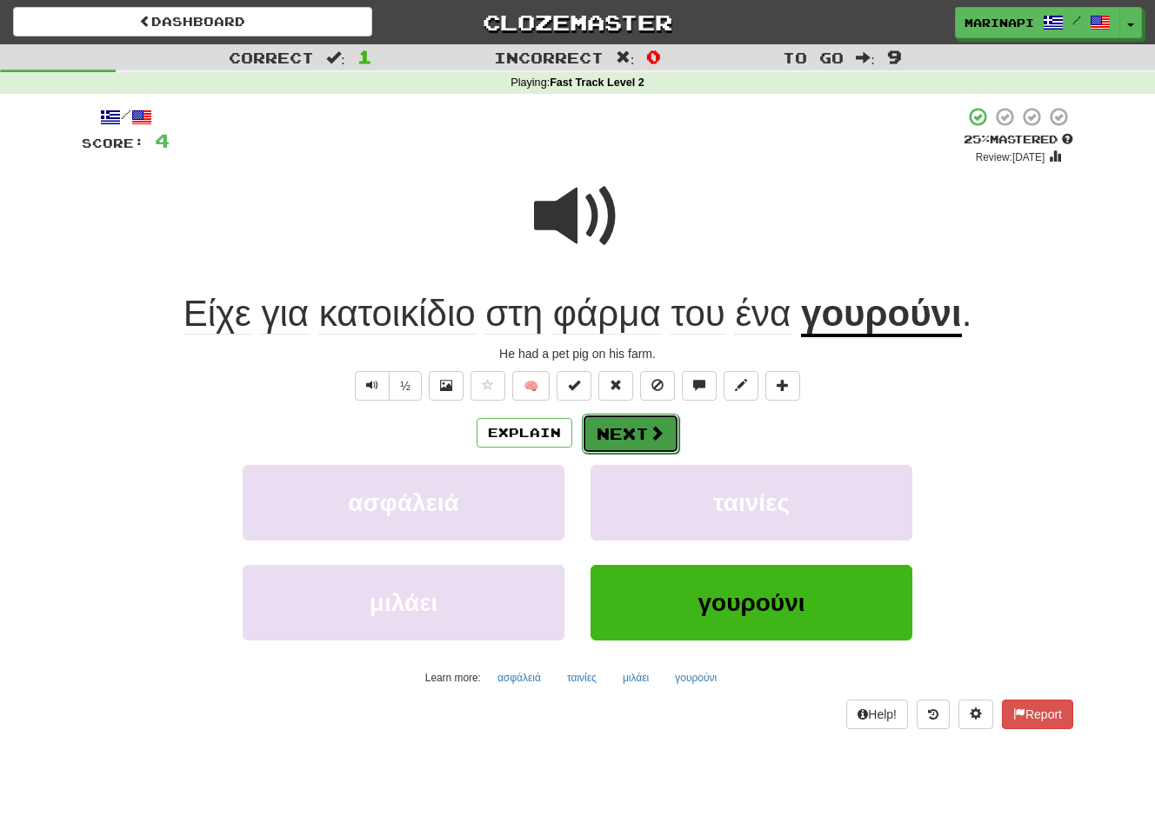
click at [643, 425] on button "Next" at bounding box center [630, 434] width 97 height 40
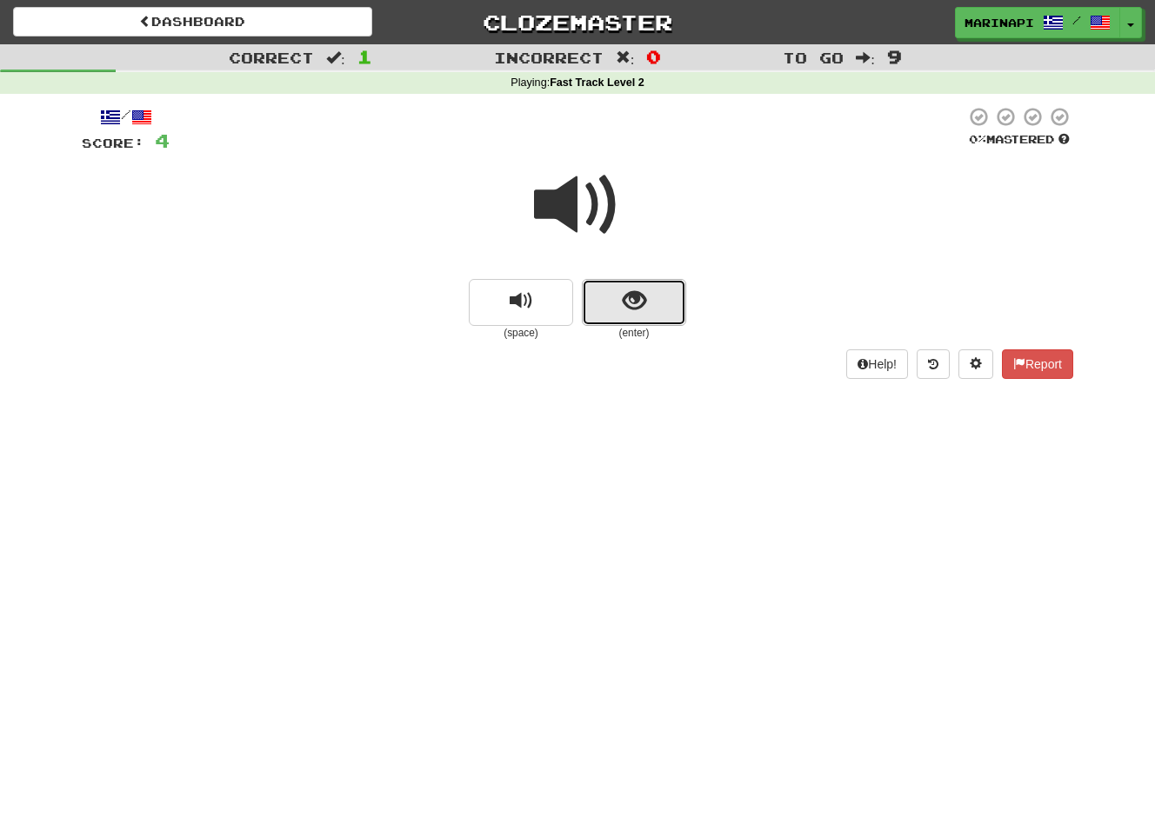
click at [599, 290] on button "show sentence" at bounding box center [634, 302] width 104 height 47
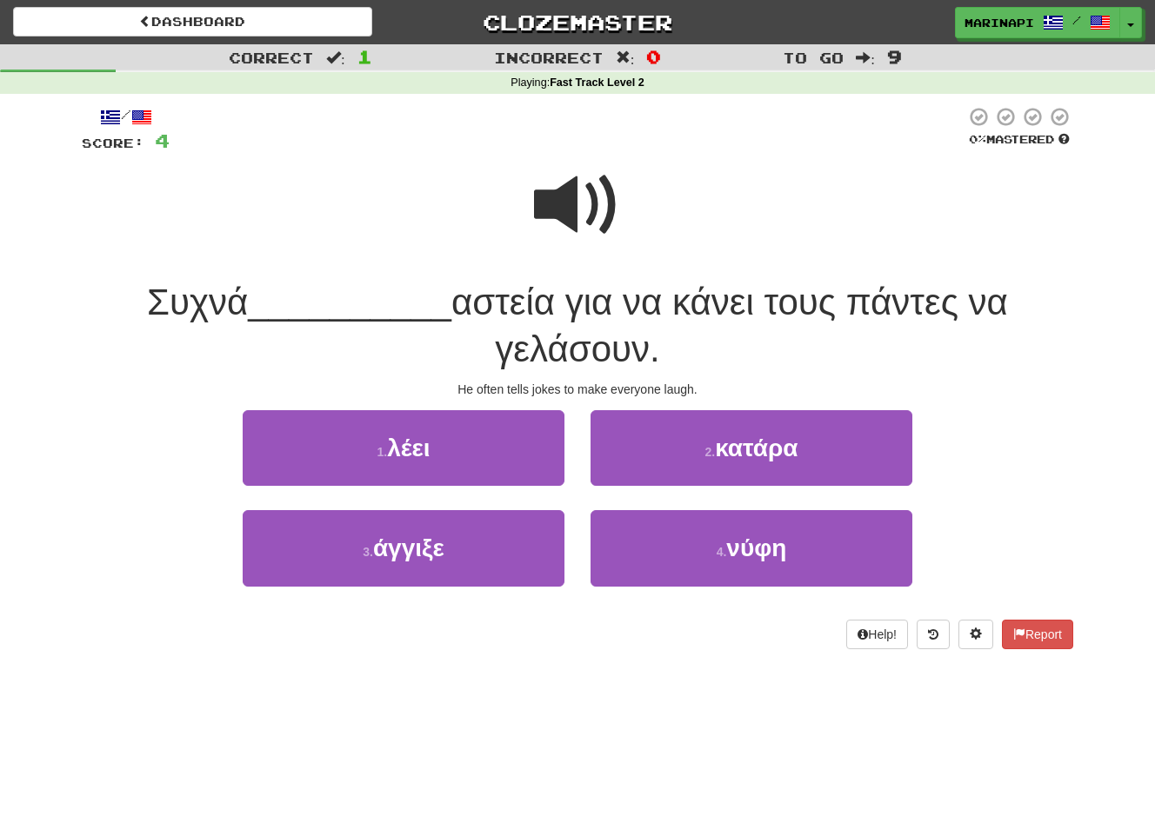
click at [598, 216] on span at bounding box center [577, 205] width 87 height 87
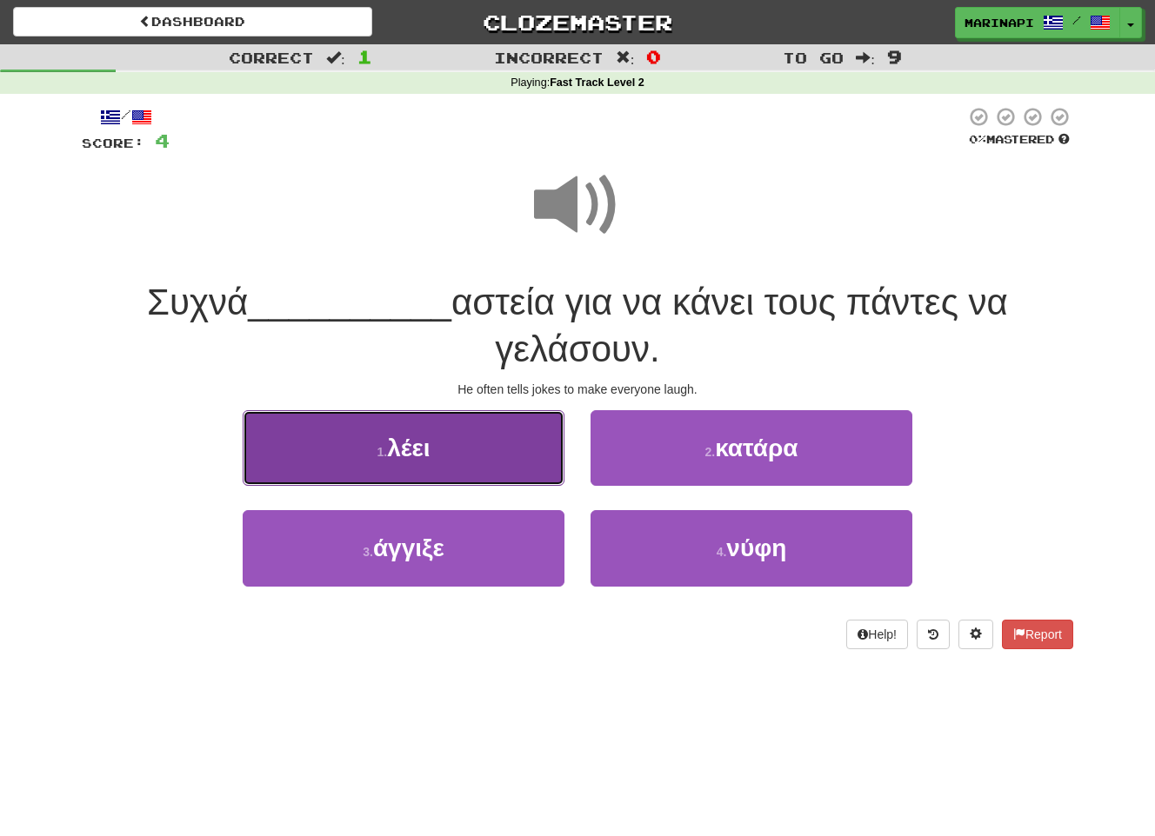
click at [490, 465] on button "1 . λέει" at bounding box center [404, 448] width 322 height 76
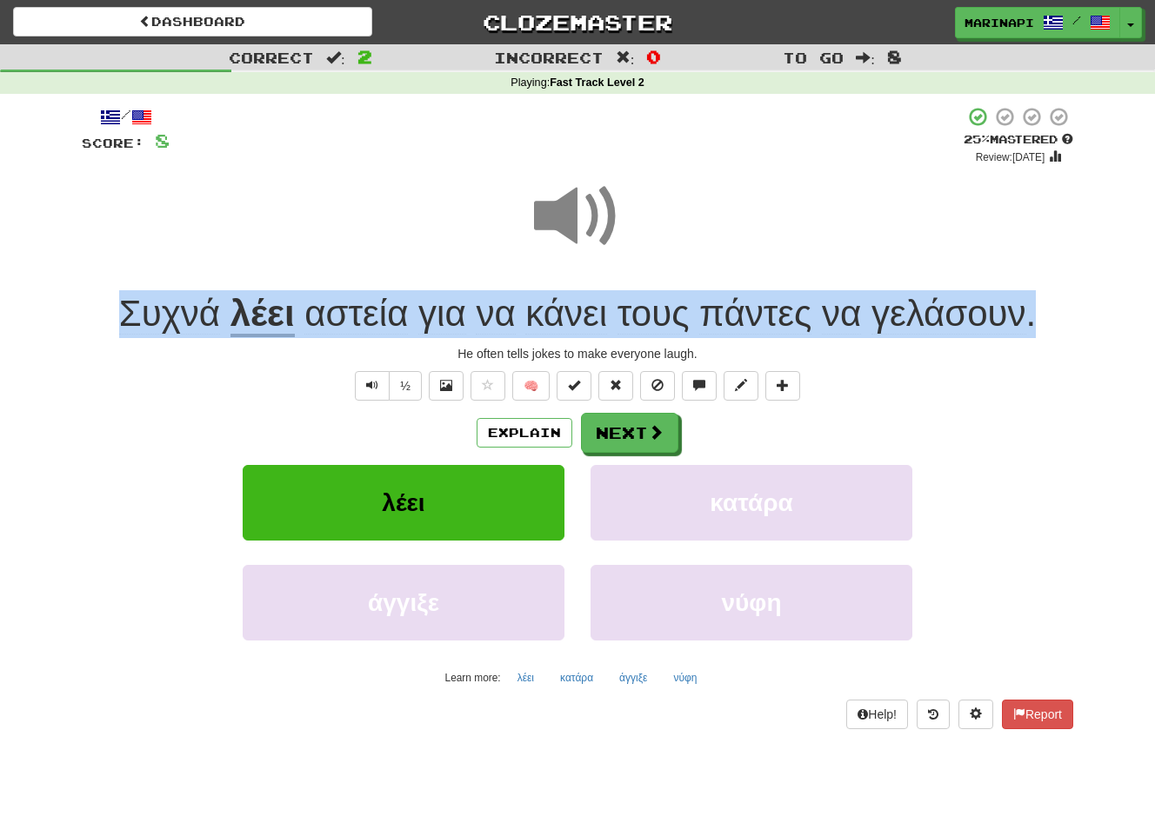
drag, startPoint x: 1044, startPoint y: 320, endPoint x: 102, endPoint y: 286, distance: 943.1
click at [102, 286] on div "/ Score: 8 + 4 25 % Mastered Review: 2025-08-16 Συχνά λέει αστεία για να κάνει …" at bounding box center [577, 417] width 991 height 623
click at [1096, 230] on div "Correct : 2 Incorrect : 0 To go : 8 Playing : Fast Track Level 2 / Score: 8 + 4…" at bounding box center [577, 398] width 1155 height 709
drag, startPoint x: 1060, startPoint y: 319, endPoint x: 121, endPoint y: 331, distance: 939.1
click at [121, 331] on div "Συχνά λέει αστεία για να κάνει τους πάντες να γελάσουν ." at bounding box center [577, 314] width 991 height 48
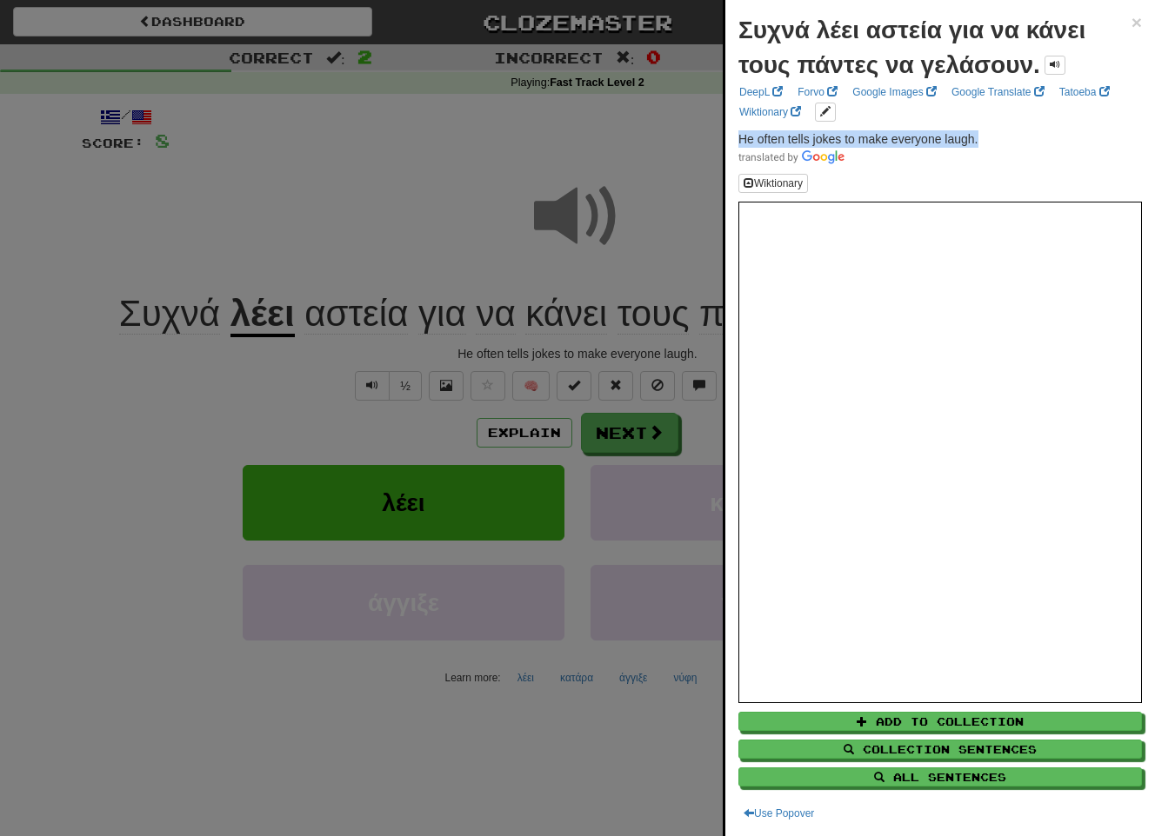
drag, startPoint x: 989, startPoint y: 142, endPoint x: 734, endPoint y: 137, distance: 254.8
click at [734, 137] on div "Συχνά λέει αστεία για να κάνει τους πάντες να γελάσουν. × DeepL Forvo Google Im…" at bounding box center [940, 418] width 430 height 836
copy span "He often tells jokes to make everyone laugh."
click at [629, 436] on div at bounding box center [577, 418] width 1155 height 836
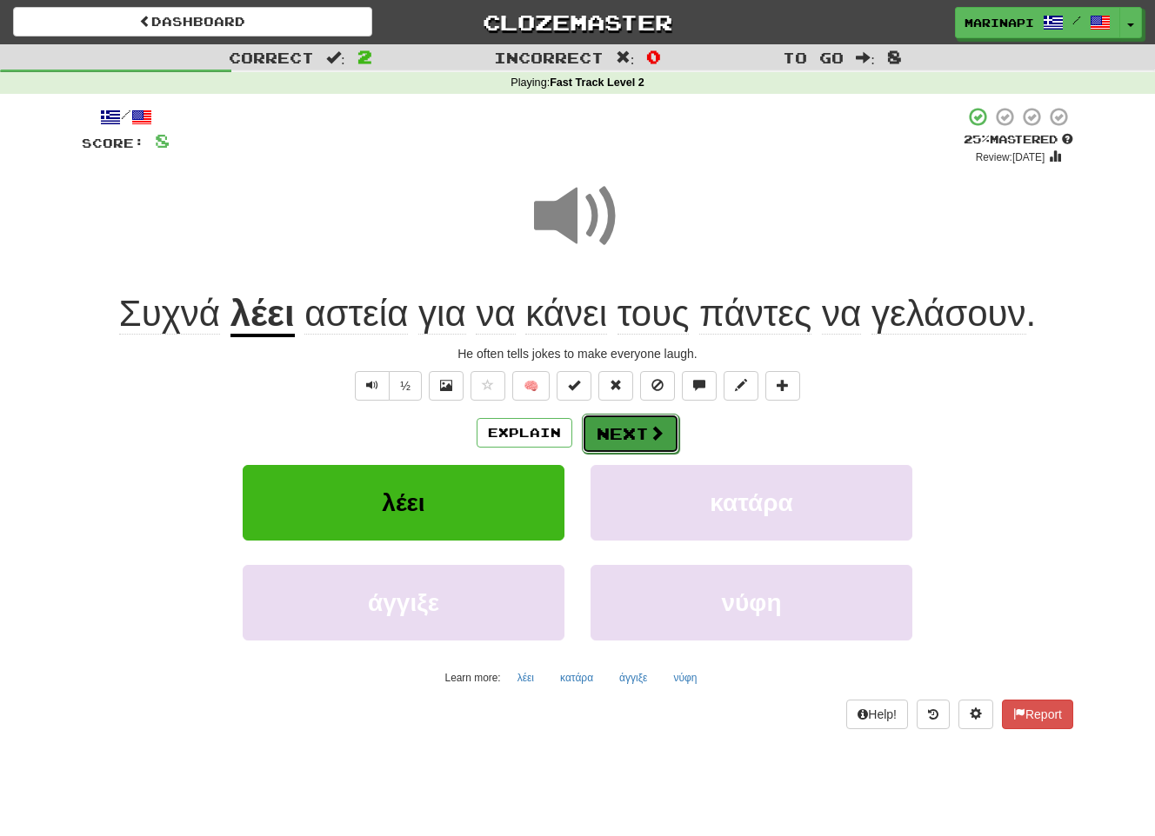
click at [631, 436] on button "Next" at bounding box center [630, 434] width 97 height 40
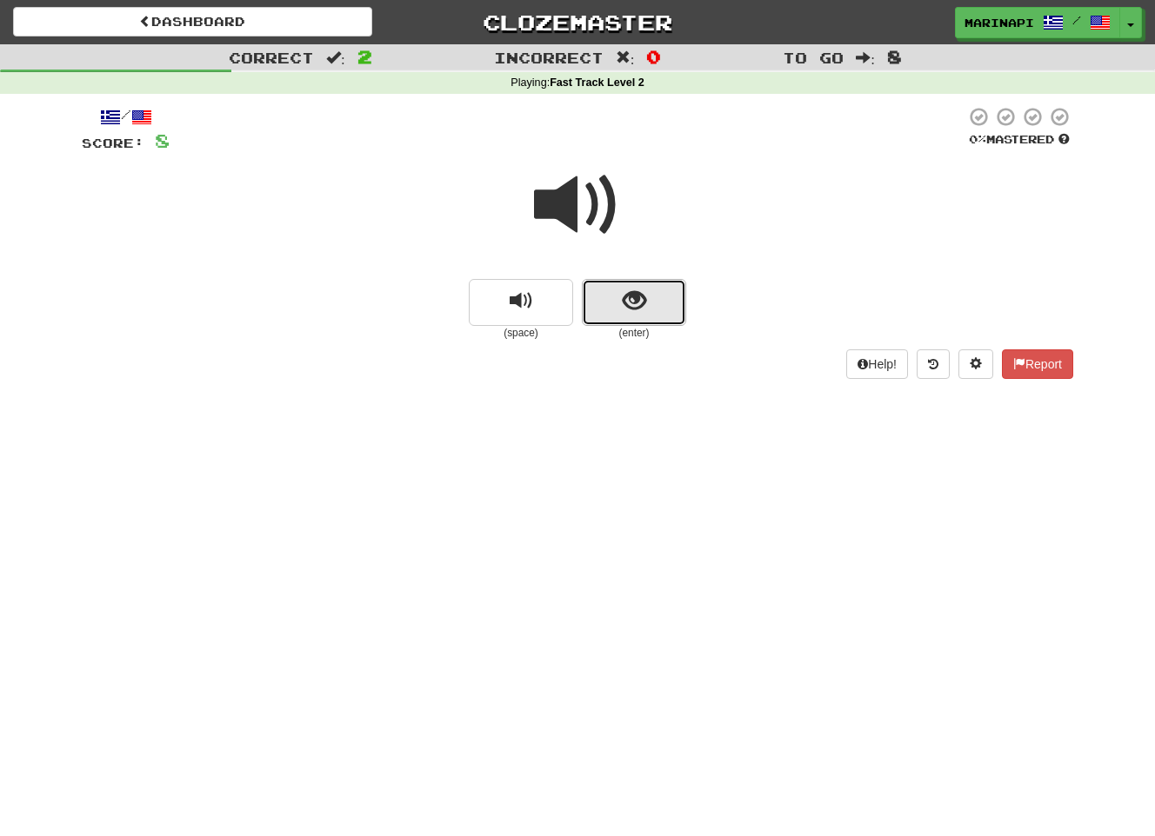
click at [652, 305] on button "show sentence" at bounding box center [634, 302] width 104 height 47
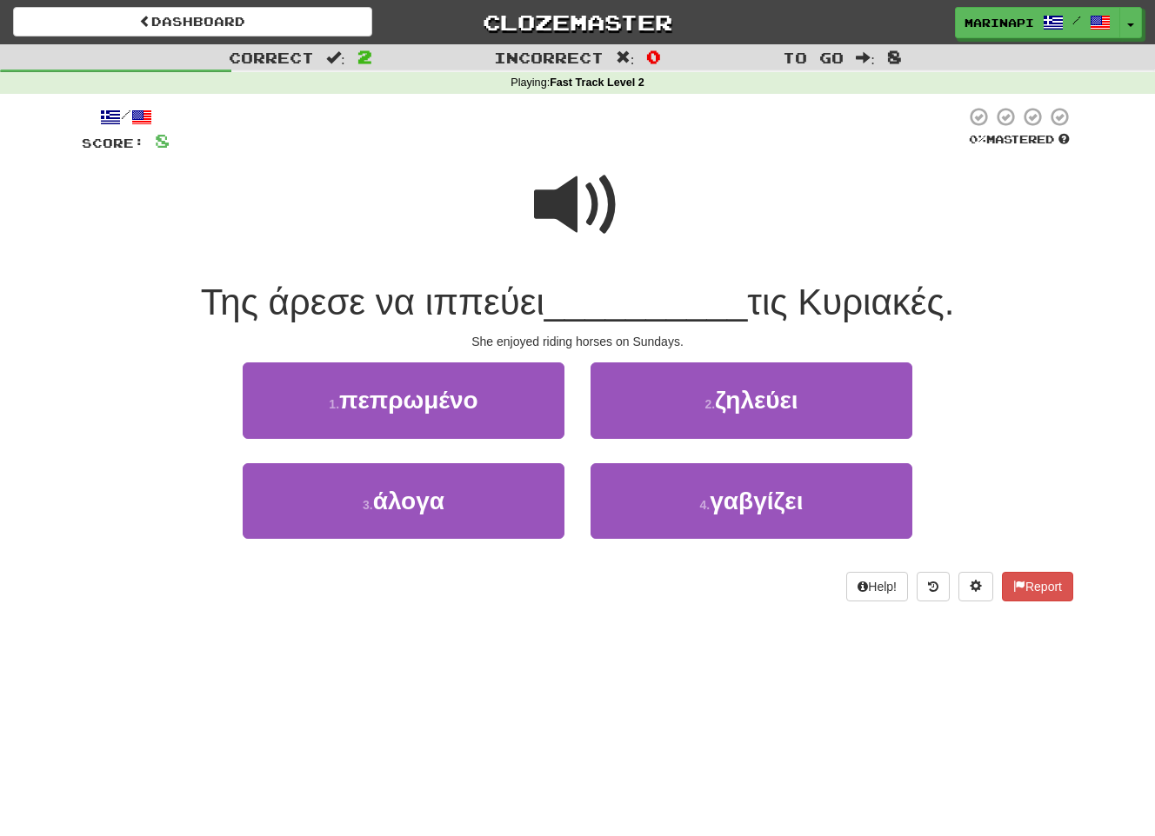
click at [605, 210] on span at bounding box center [577, 205] width 87 height 87
click at [605, 211] on span at bounding box center [577, 205] width 87 height 87
click at [589, 217] on span at bounding box center [577, 205] width 87 height 87
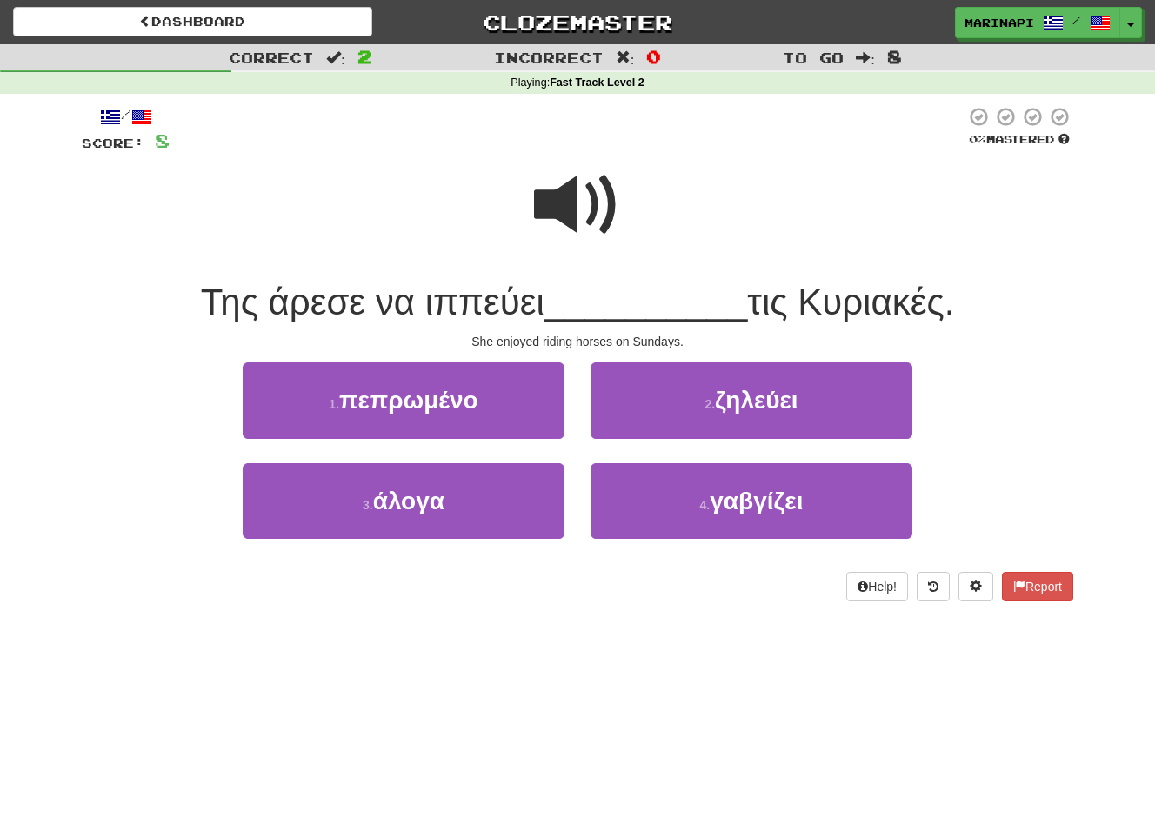
click at [565, 226] on span at bounding box center [577, 205] width 87 height 87
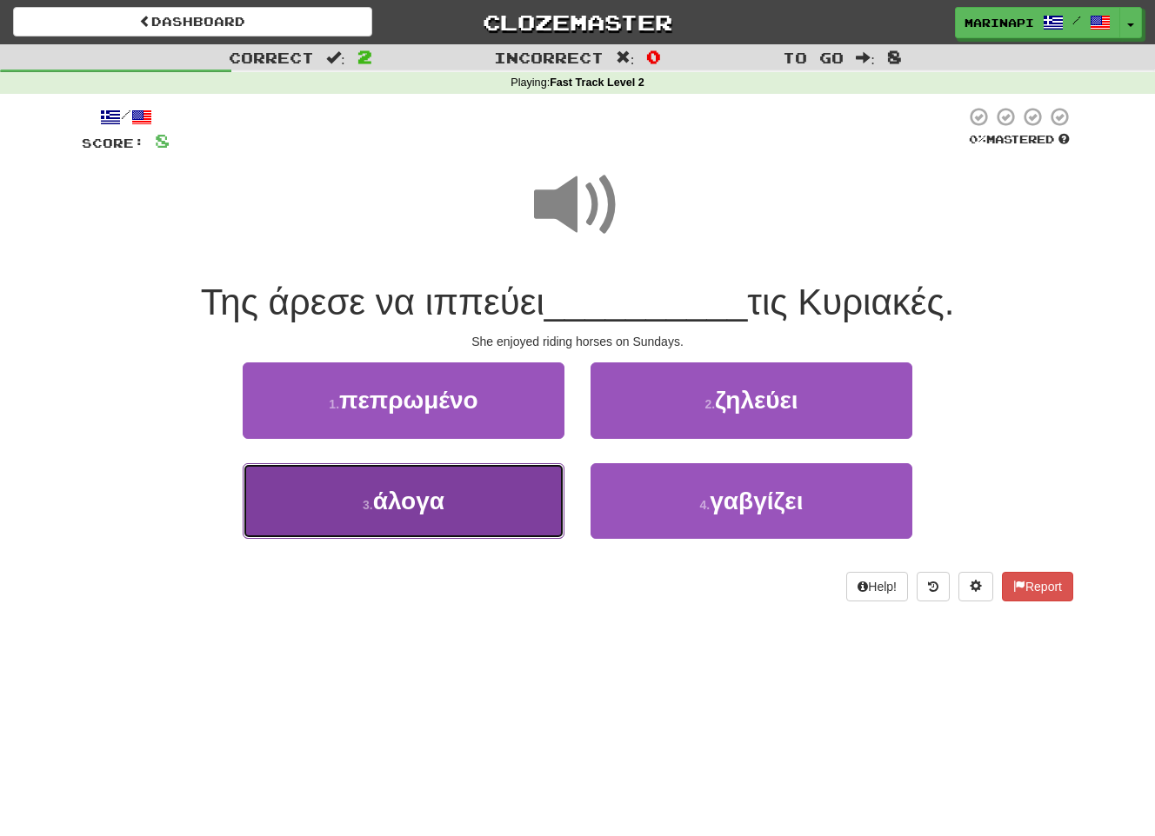
click at [472, 527] on button "3 . άλογα" at bounding box center [404, 501] width 322 height 76
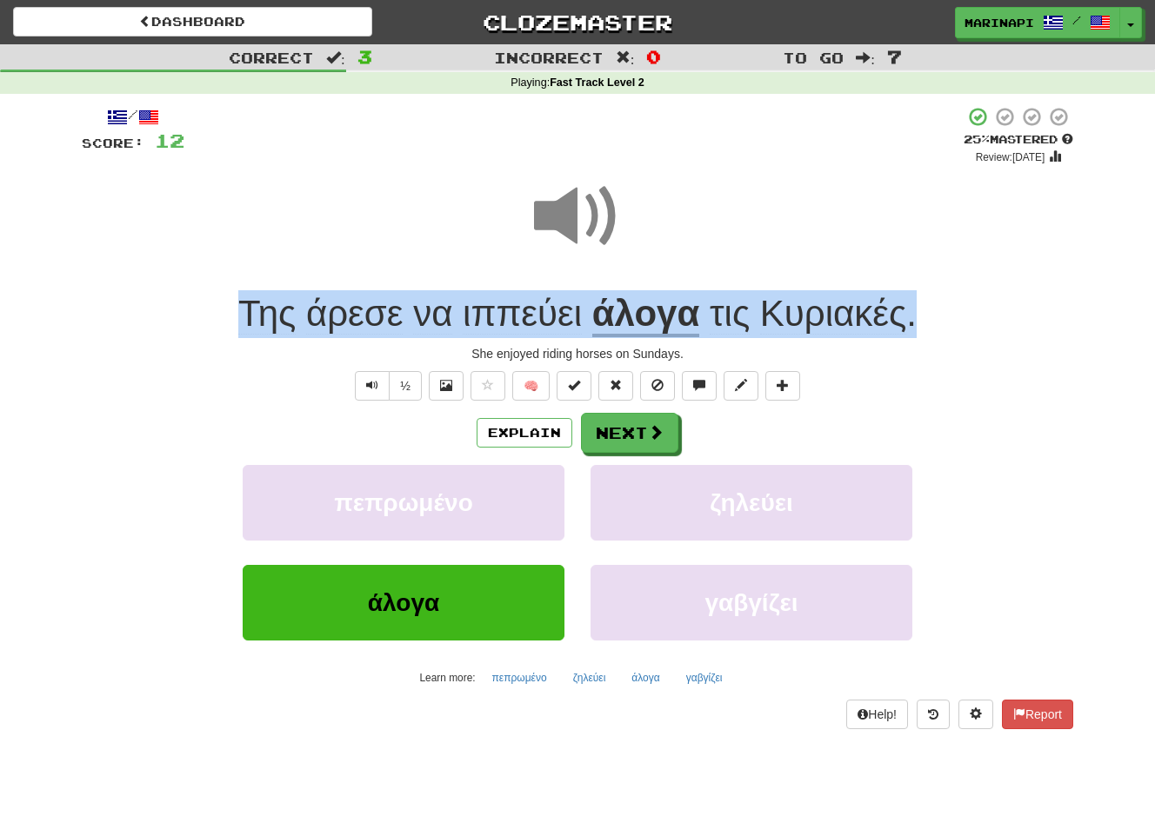
drag, startPoint x: 927, startPoint y: 313, endPoint x: 229, endPoint y: 322, distance: 698.2
click at [229, 322] on div "Της άρεσε να ιππεύει άλογα τις Κυριακές ." at bounding box center [577, 314] width 991 height 48
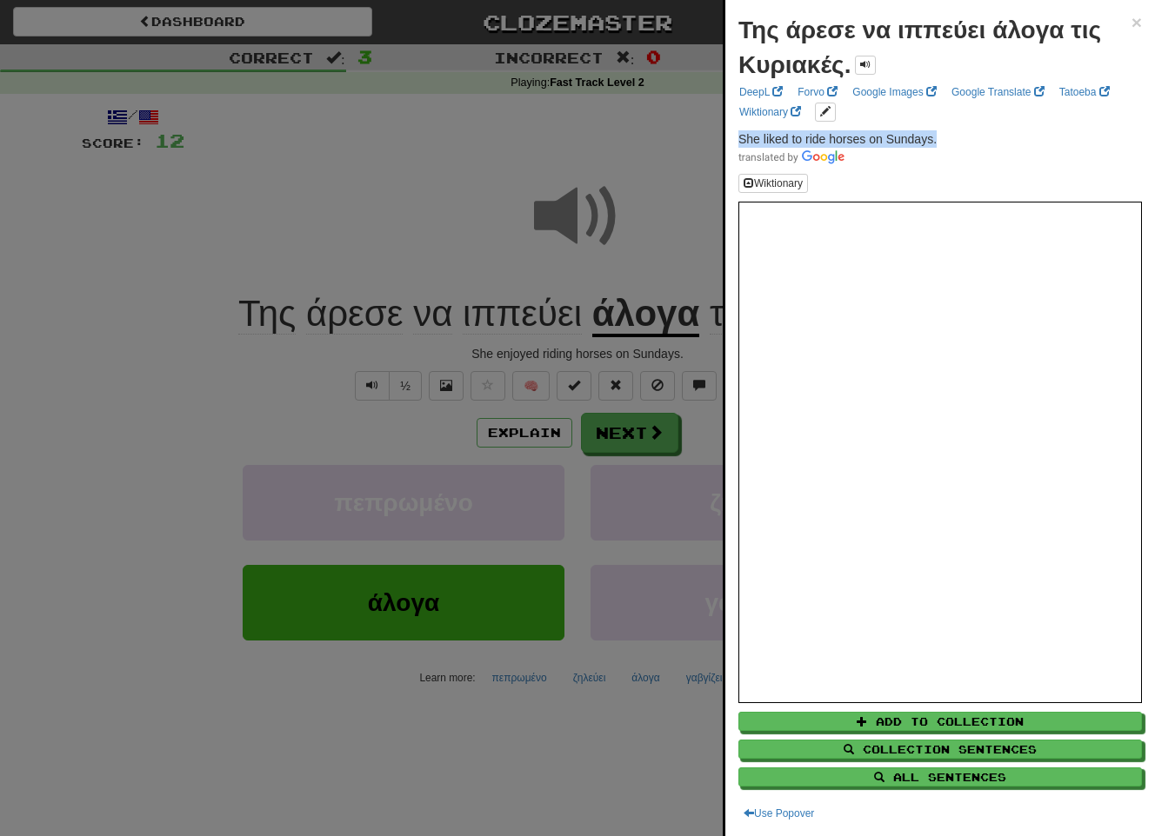
drag, startPoint x: 944, startPoint y: 141, endPoint x: 738, endPoint y: 139, distance: 206.1
click at [738, 139] on p "She liked to ride horses on Sundays." at bounding box center [939, 147] width 403 height 35
copy span "She liked to ride horses on Sundays."
click at [669, 150] on div at bounding box center [577, 418] width 1155 height 836
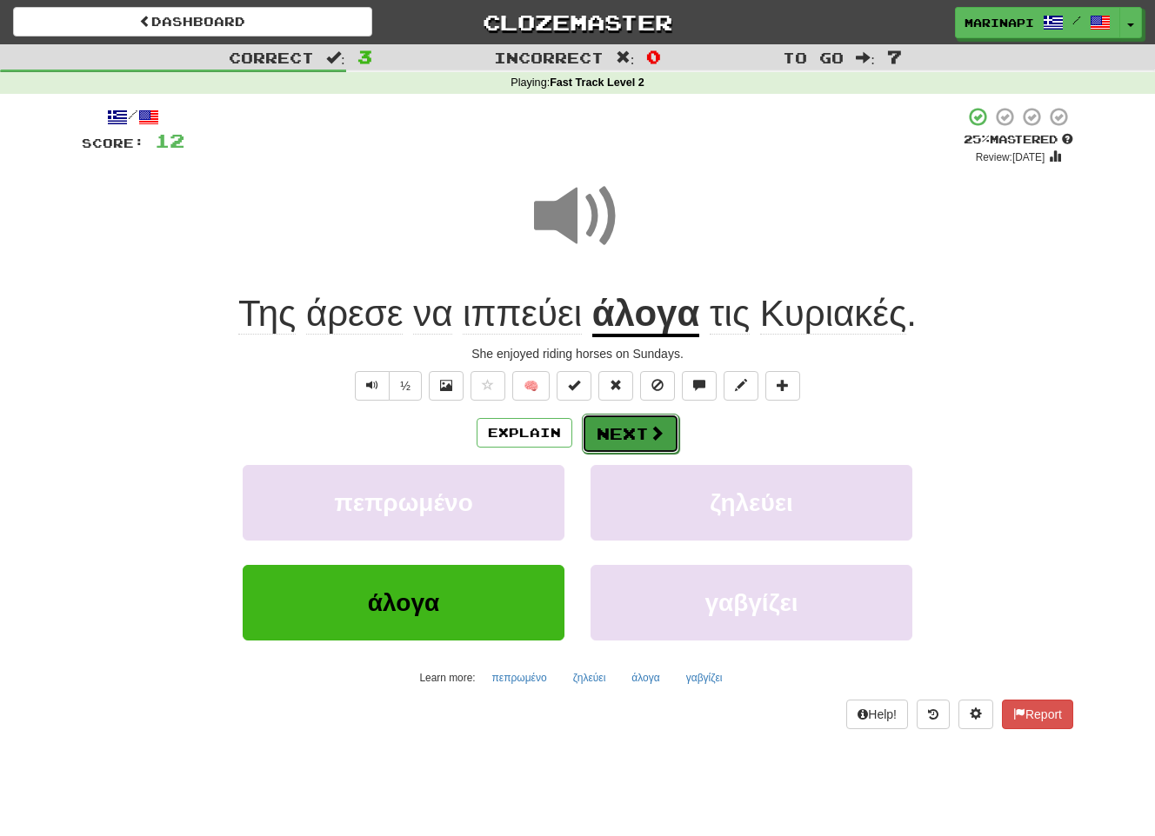
click at [650, 438] on span at bounding box center [657, 433] width 16 height 16
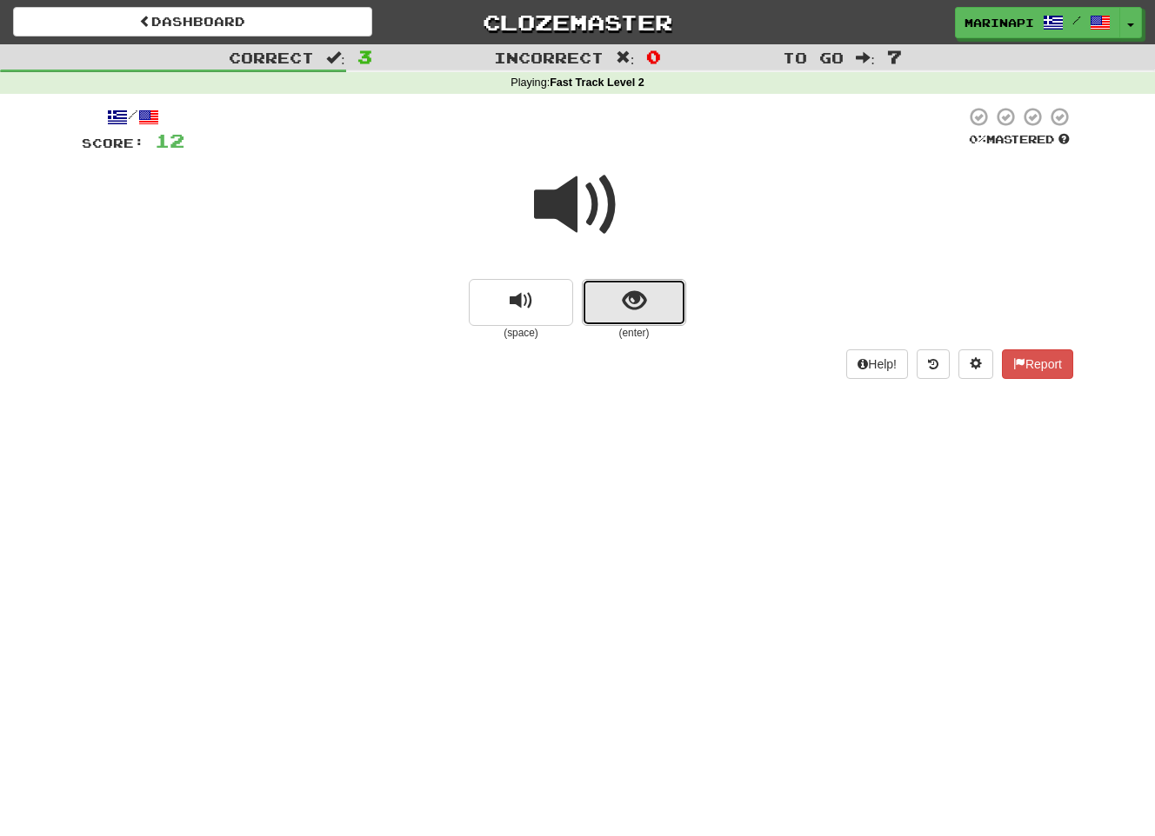
click at [652, 310] on button "show sentence" at bounding box center [634, 302] width 104 height 47
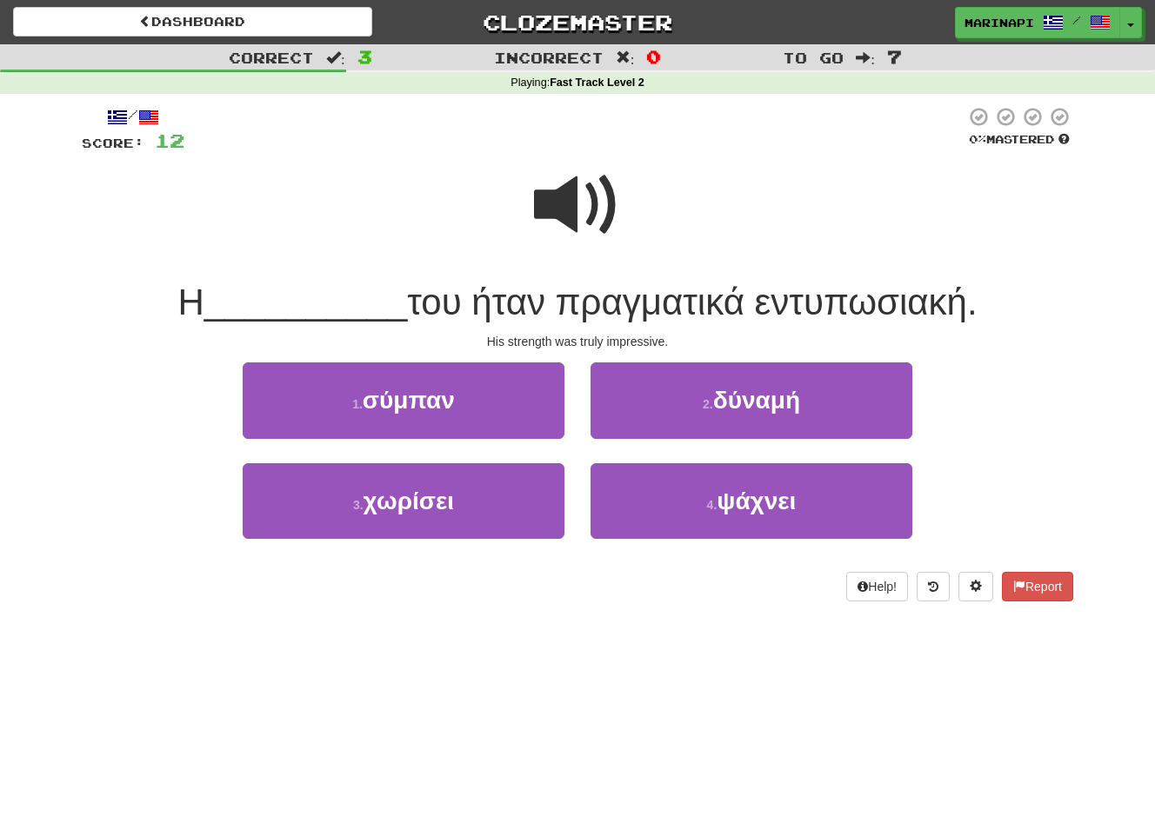
click at [593, 212] on span at bounding box center [577, 205] width 87 height 87
click at [592, 214] on span at bounding box center [577, 205] width 87 height 87
click at [591, 214] on span at bounding box center [577, 205] width 87 height 87
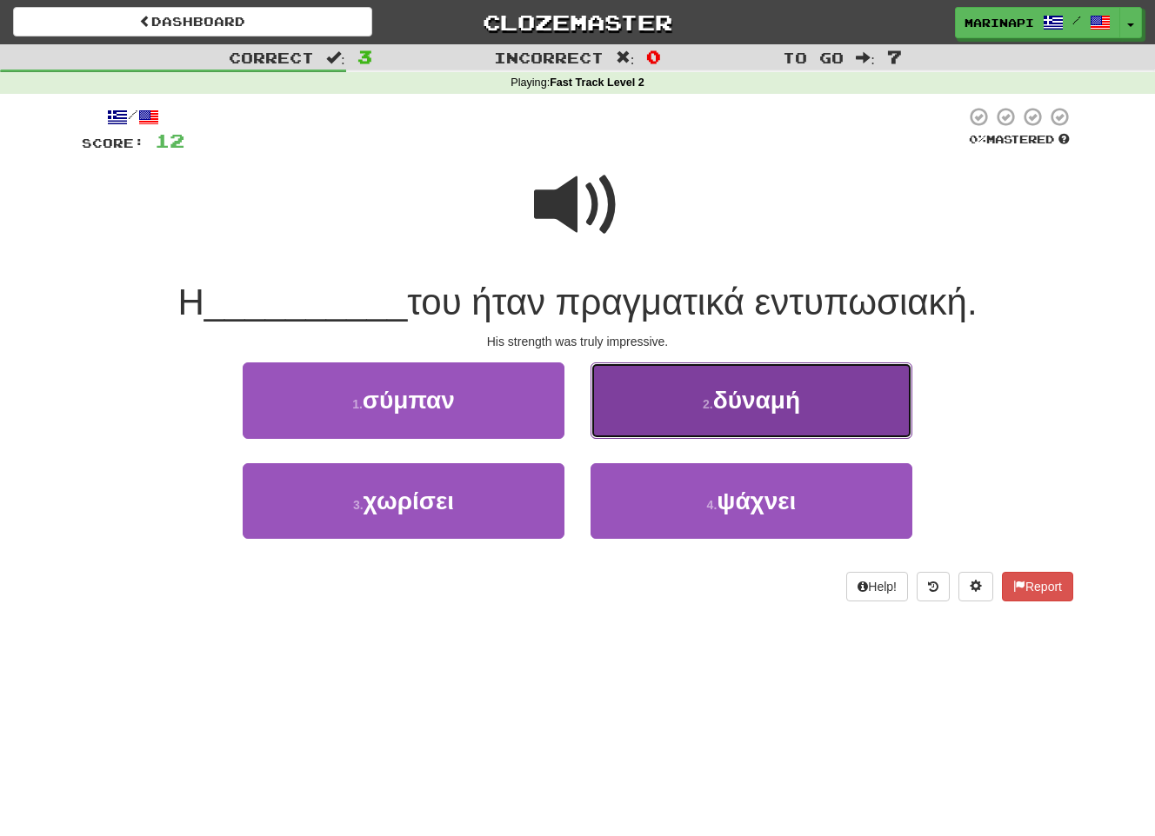
click at [792, 399] on span "δύναμή" at bounding box center [756, 400] width 87 height 27
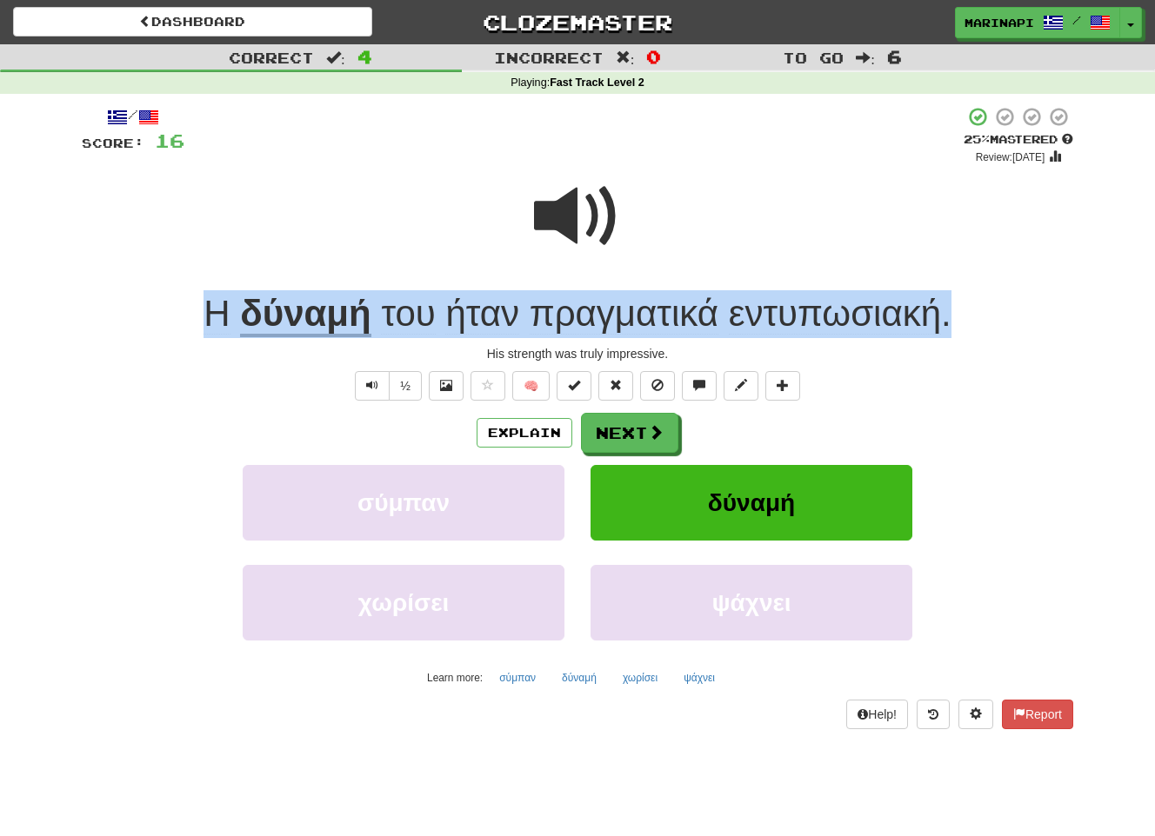
drag, startPoint x: 963, startPoint y: 321, endPoint x: 183, endPoint y: 308, distance: 780.9
click at [183, 308] on div "Η δύναμή του ήταν πραγματικά εντυπωσιακή ." at bounding box center [577, 314] width 991 height 48
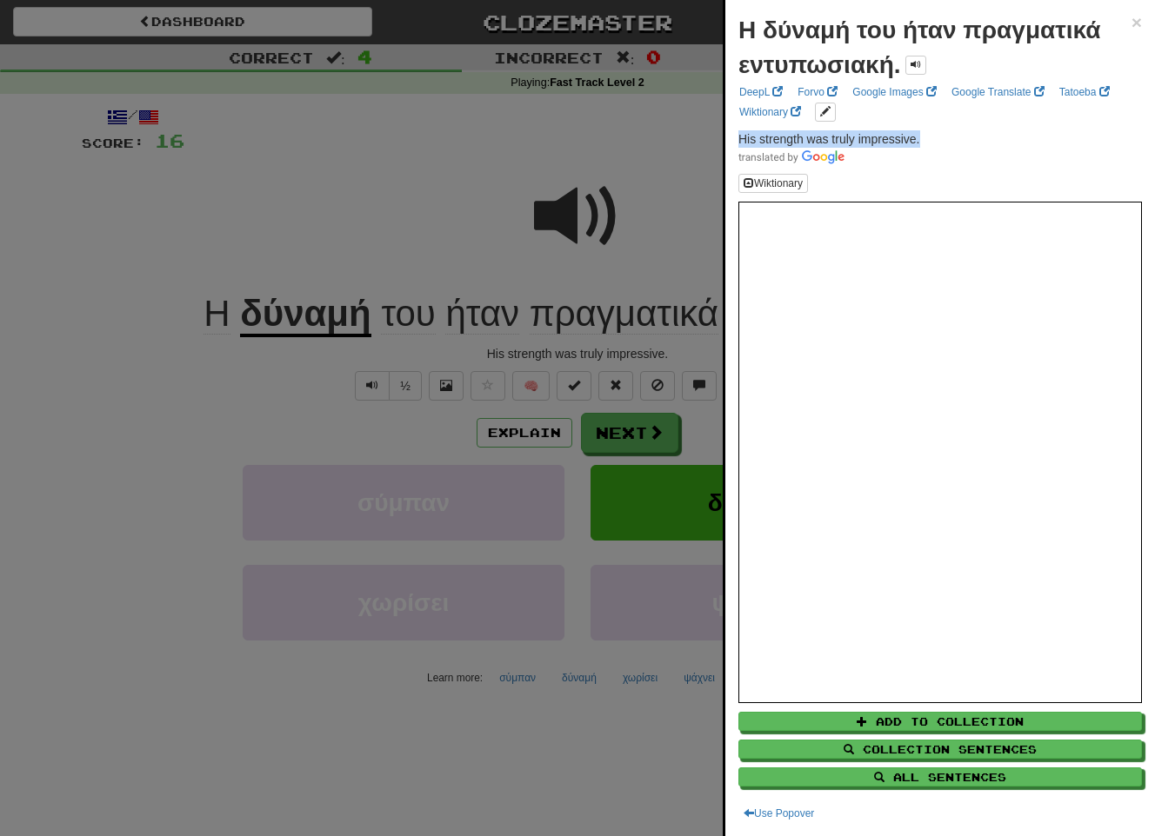
drag, startPoint x: 928, startPoint y: 137, endPoint x: 723, endPoint y: 140, distance: 205.2
click at [723, 140] on div "Η δύναμή του ήταν πραγματικά εντυπωσιακή. × DeepL Forvo Google Images Google Tr…" at bounding box center [939, 418] width 432 height 836
copy span "His strength was truly impressive."
click at [636, 444] on div at bounding box center [577, 418] width 1155 height 836
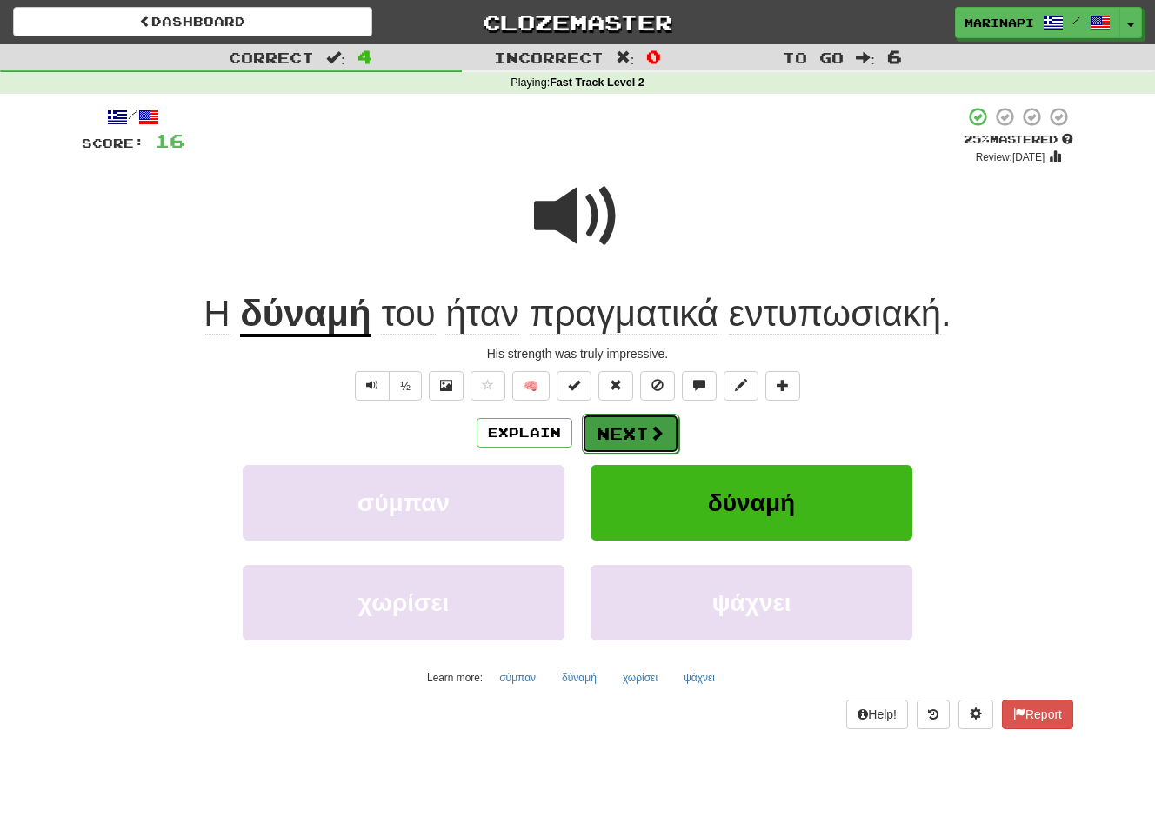
click at [636, 442] on button "Next" at bounding box center [630, 434] width 97 height 40
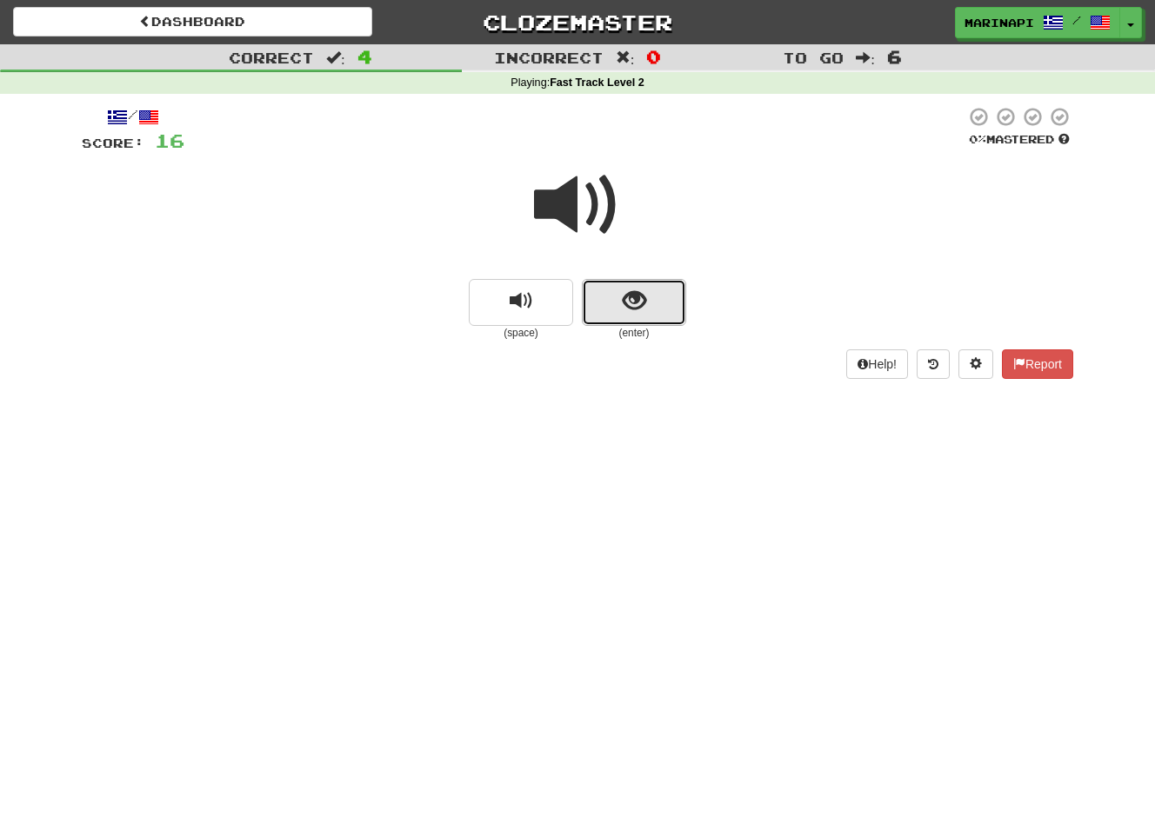
click at [639, 313] on span "show sentence" at bounding box center [634, 301] width 23 height 23
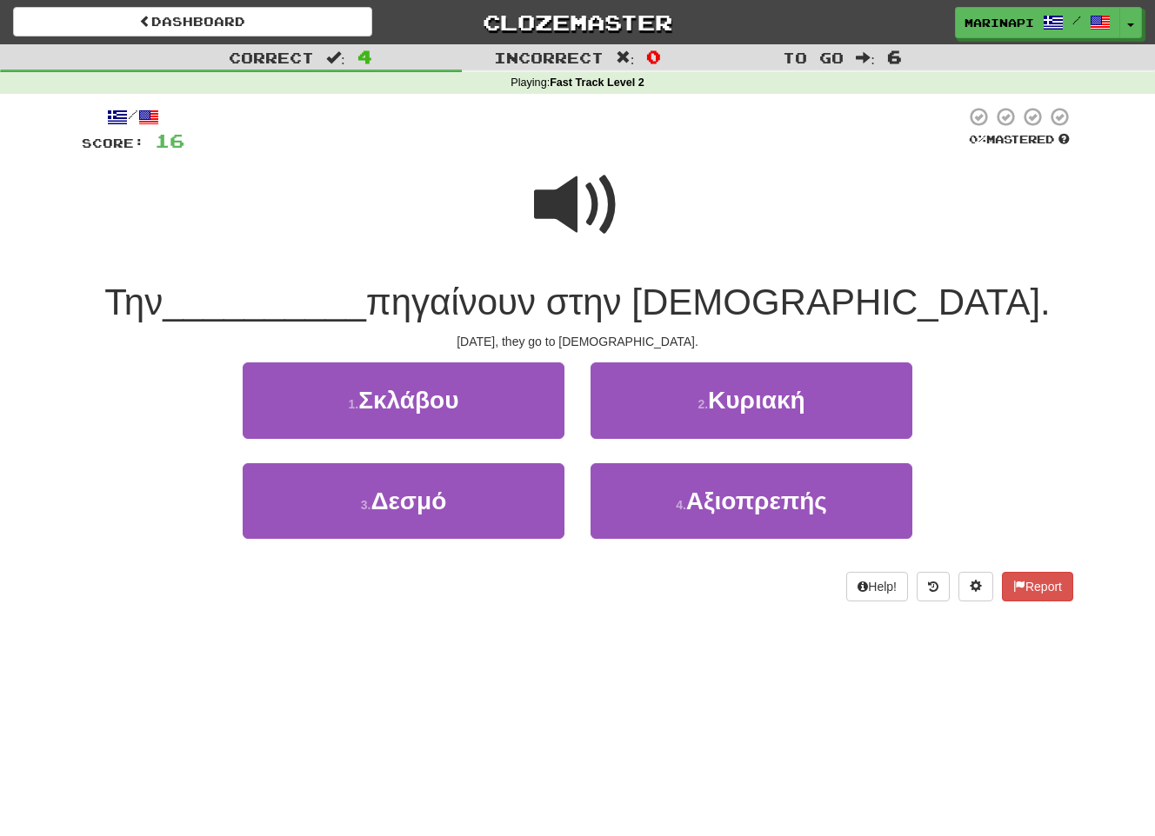
click at [578, 218] on span at bounding box center [577, 205] width 87 height 87
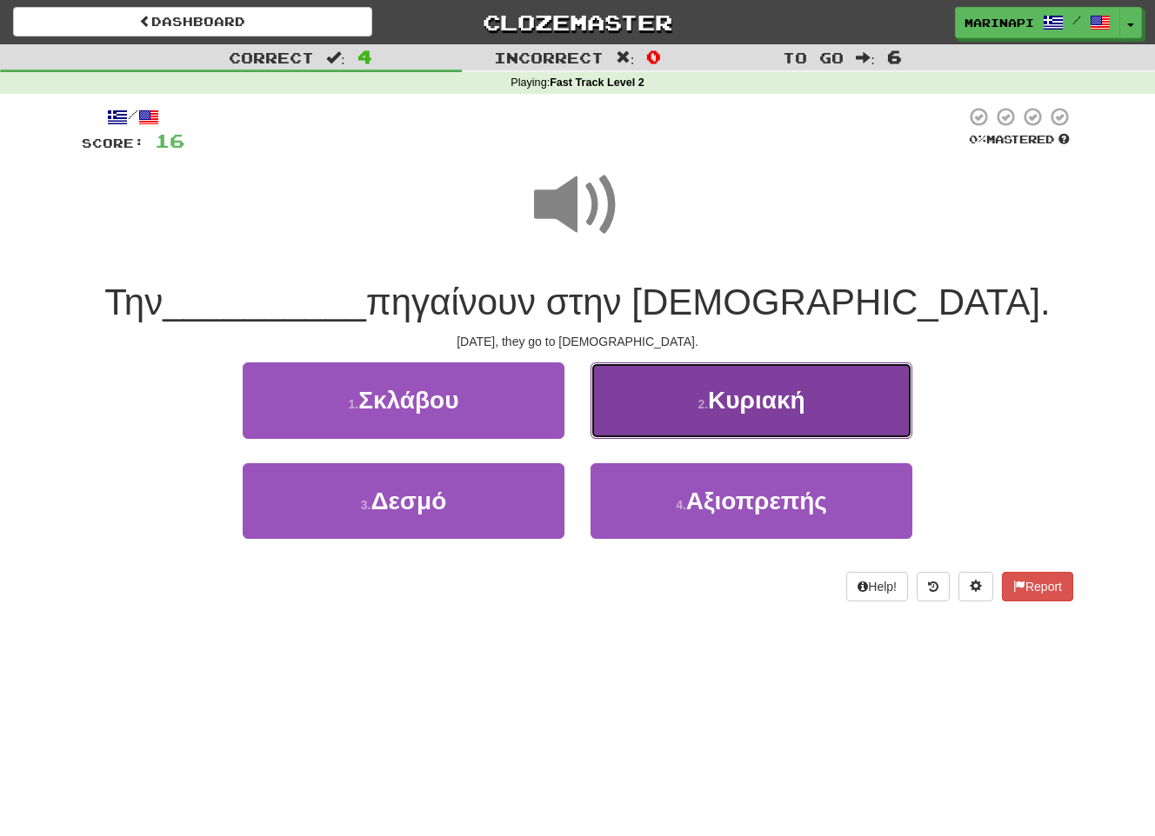
click at [649, 402] on button "2 . Κυριακή" at bounding box center [751, 401] width 322 height 76
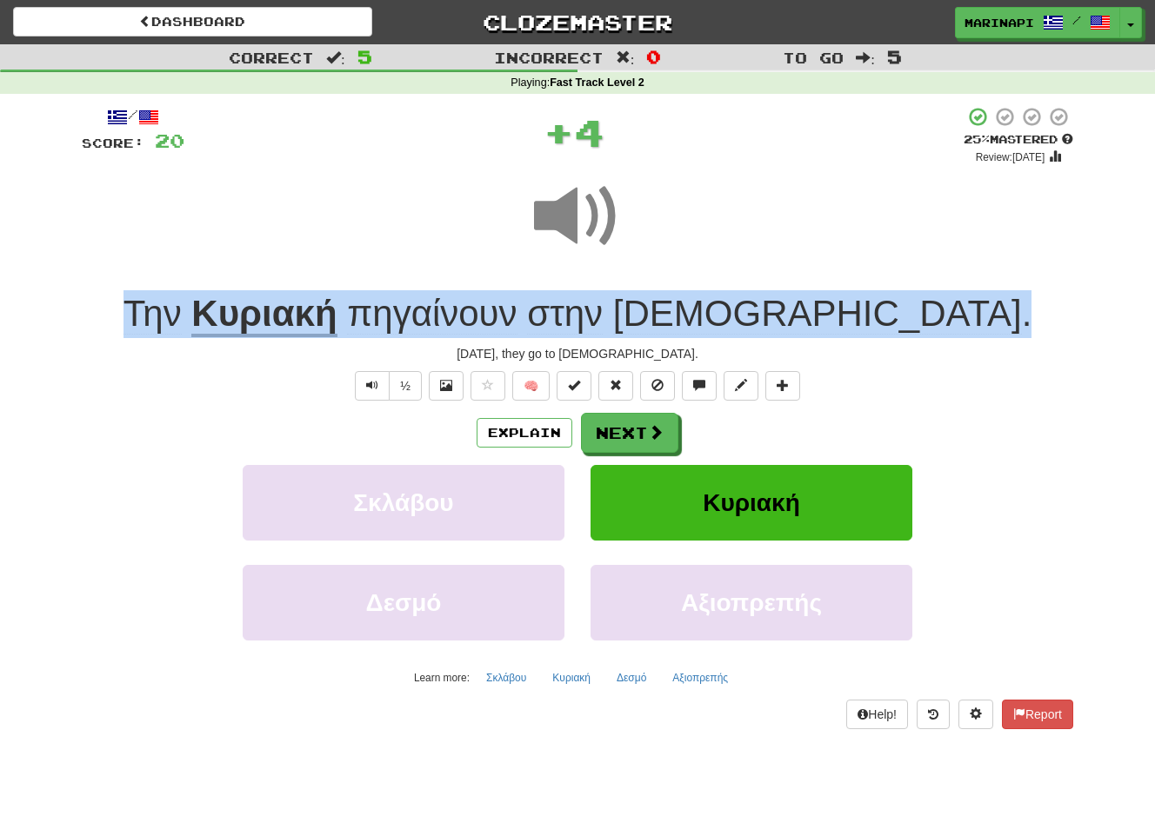
drag, startPoint x: 908, startPoint y: 316, endPoint x: 238, endPoint y: 314, distance: 669.5
click at [238, 314] on div "Την Κυριακή πηγαίνουν στην εκκλησία ." at bounding box center [577, 314] width 991 height 48
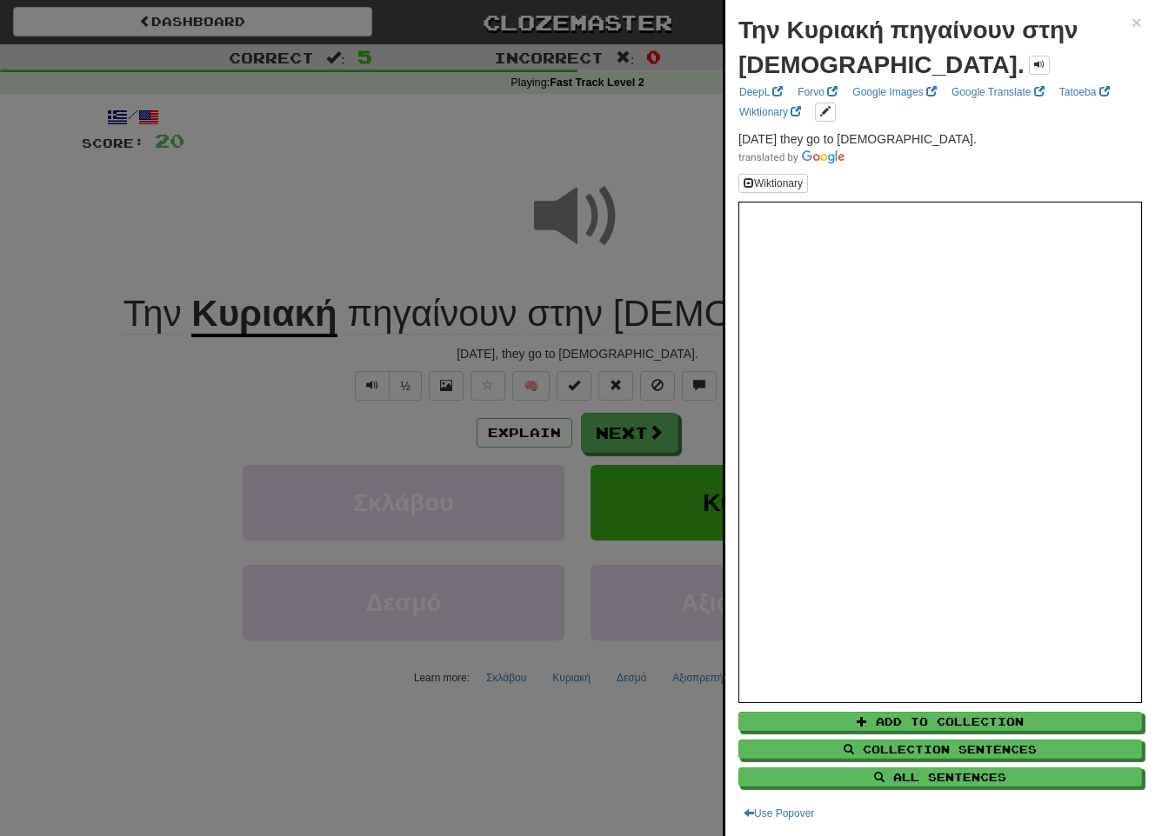
click at [676, 416] on div at bounding box center [577, 418] width 1155 height 836
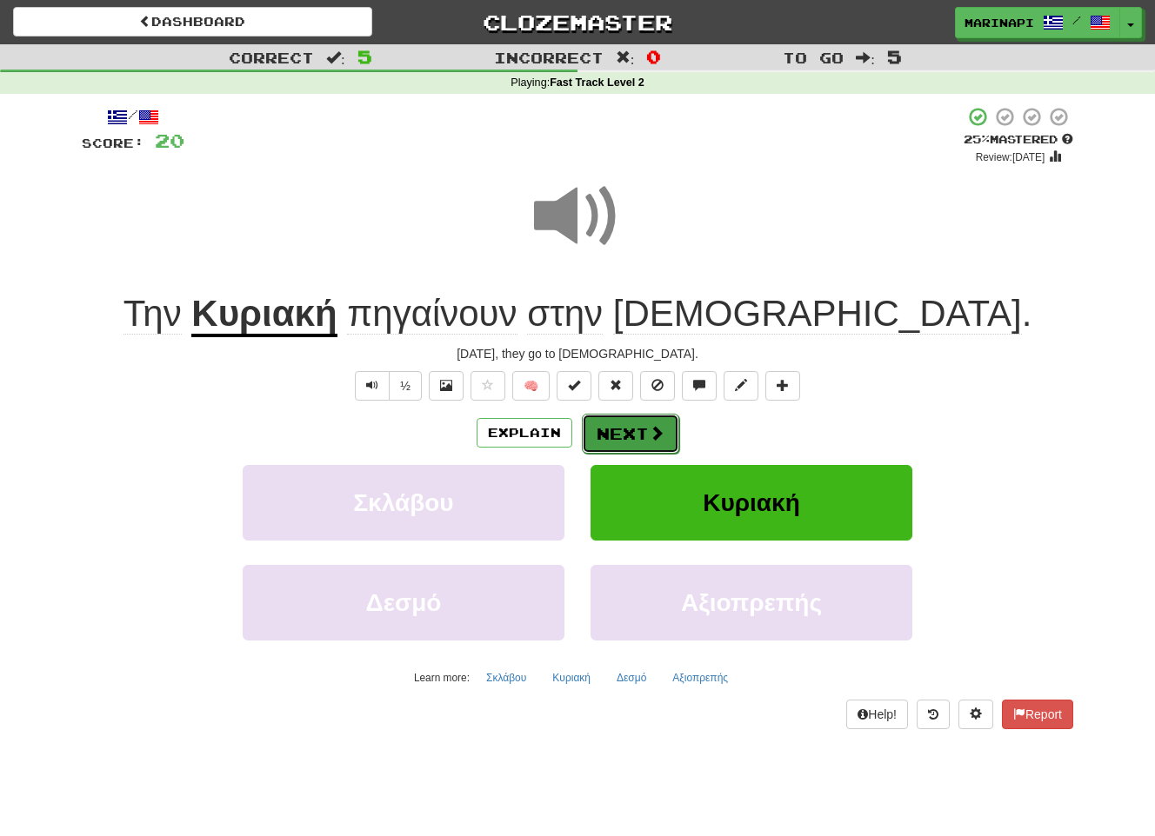
click at [652, 430] on span at bounding box center [657, 433] width 16 height 16
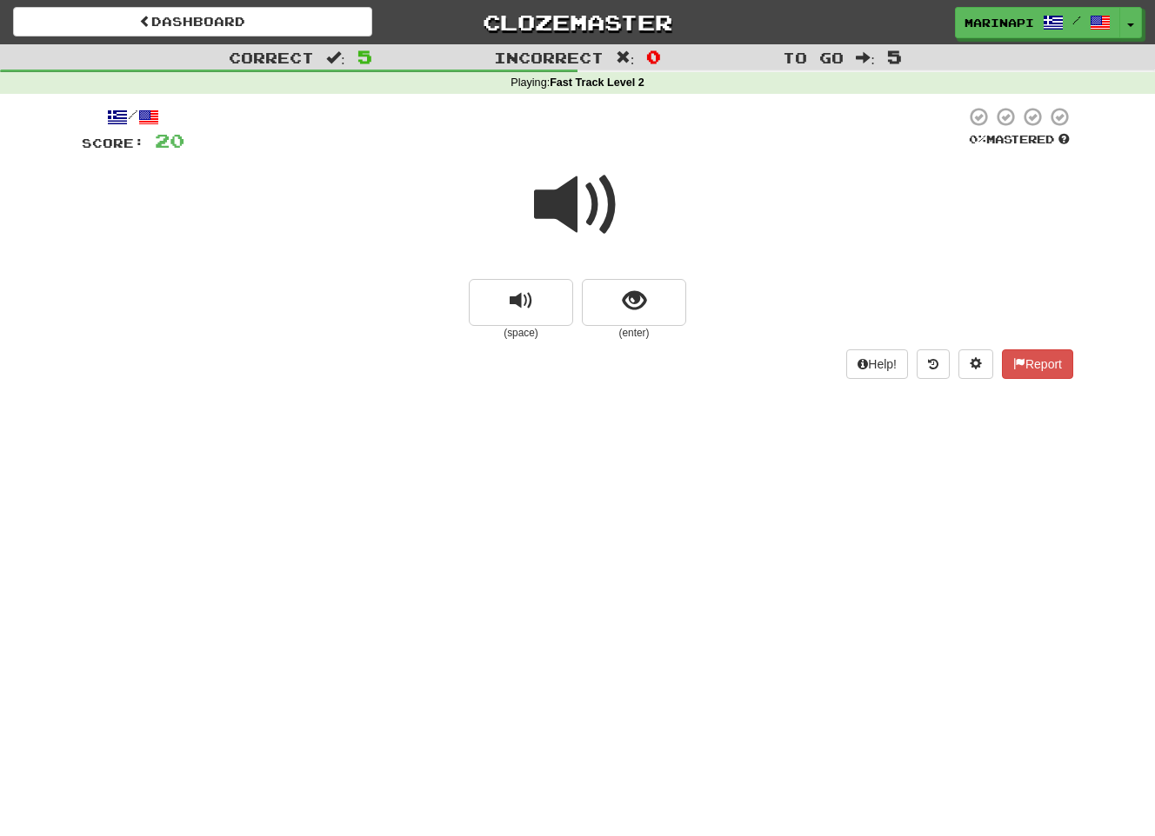
click at [548, 230] on span at bounding box center [577, 205] width 87 height 87
click at [620, 309] on button "show sentence" at bounding box center [634, 302] width 104 height 47
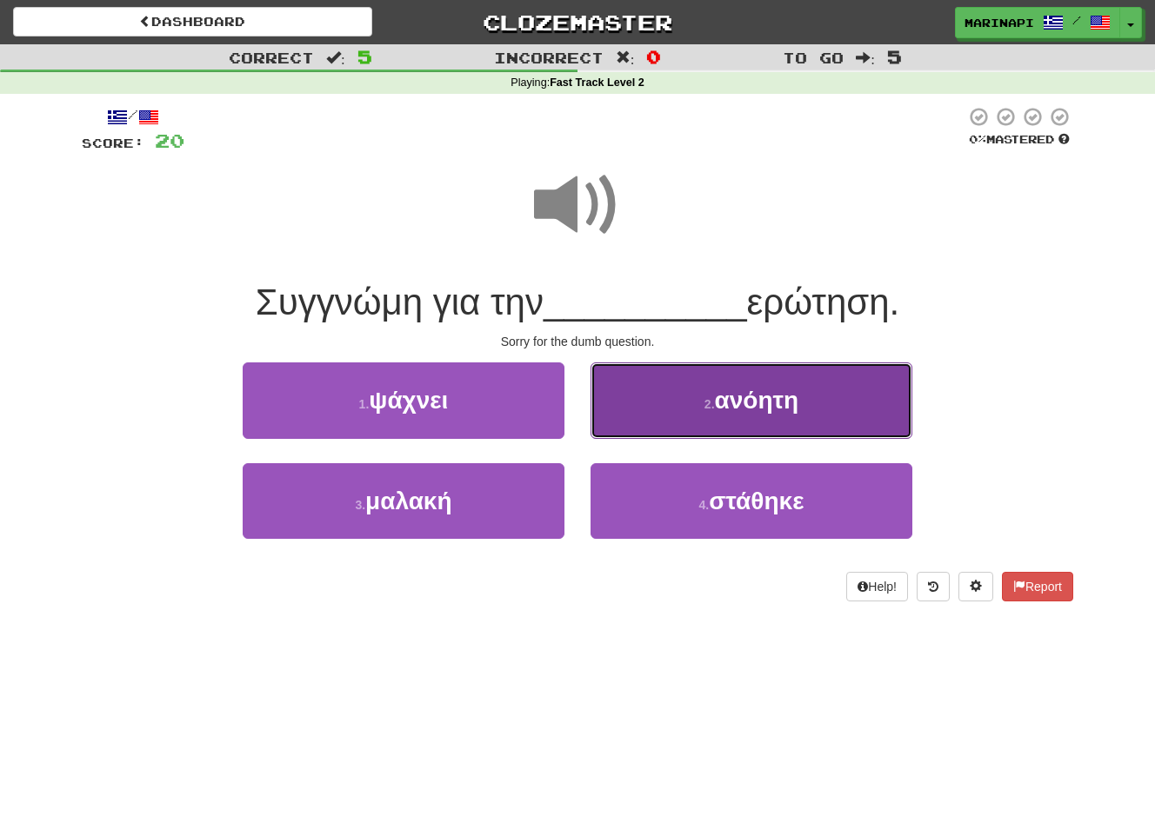
click at [678, 384] on button "2 . ανόητη" at bounding box center [751, 401] width 322 height 76
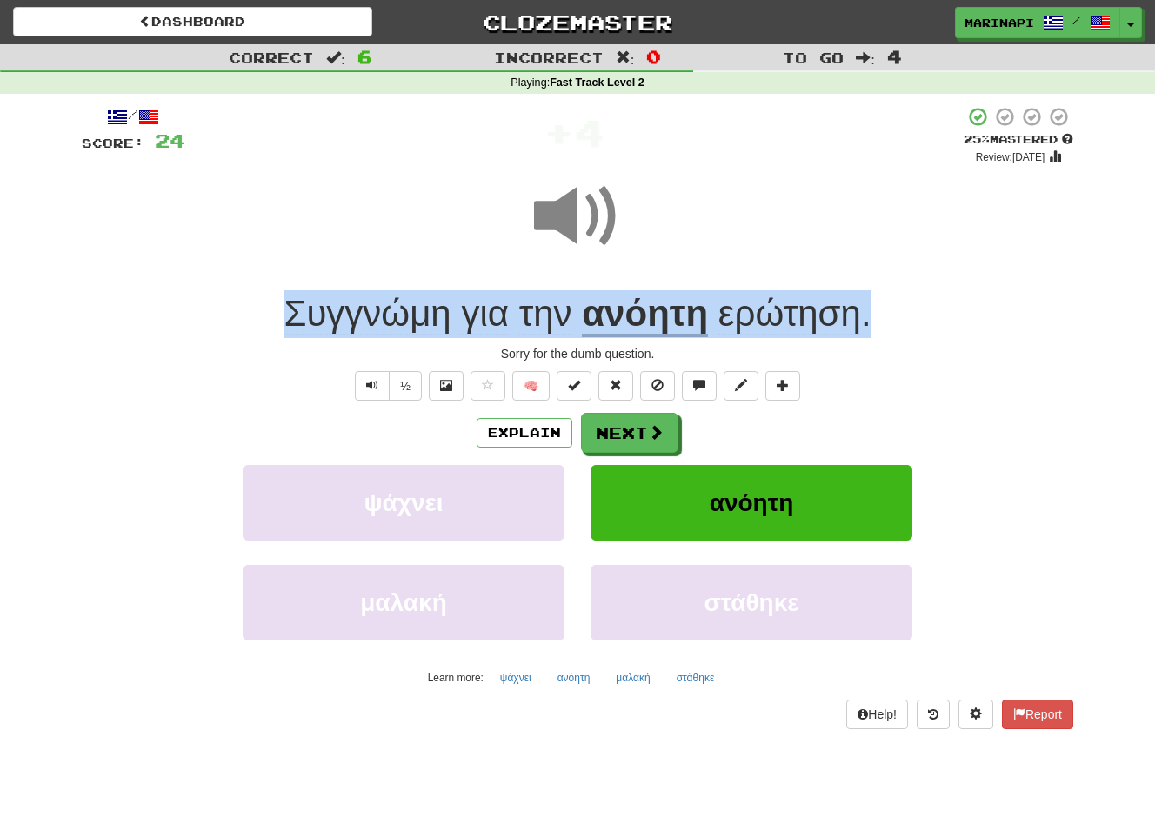
drag, startPoint x: 888, startPoint y: 321, endPoint x: 263, endPoint y: 317, distance: 625.2
click at [263, 317] on div "Συγγνώμη για την ανόητη ερώτηση ." at bounding box center [577, 314] width 991 height 48
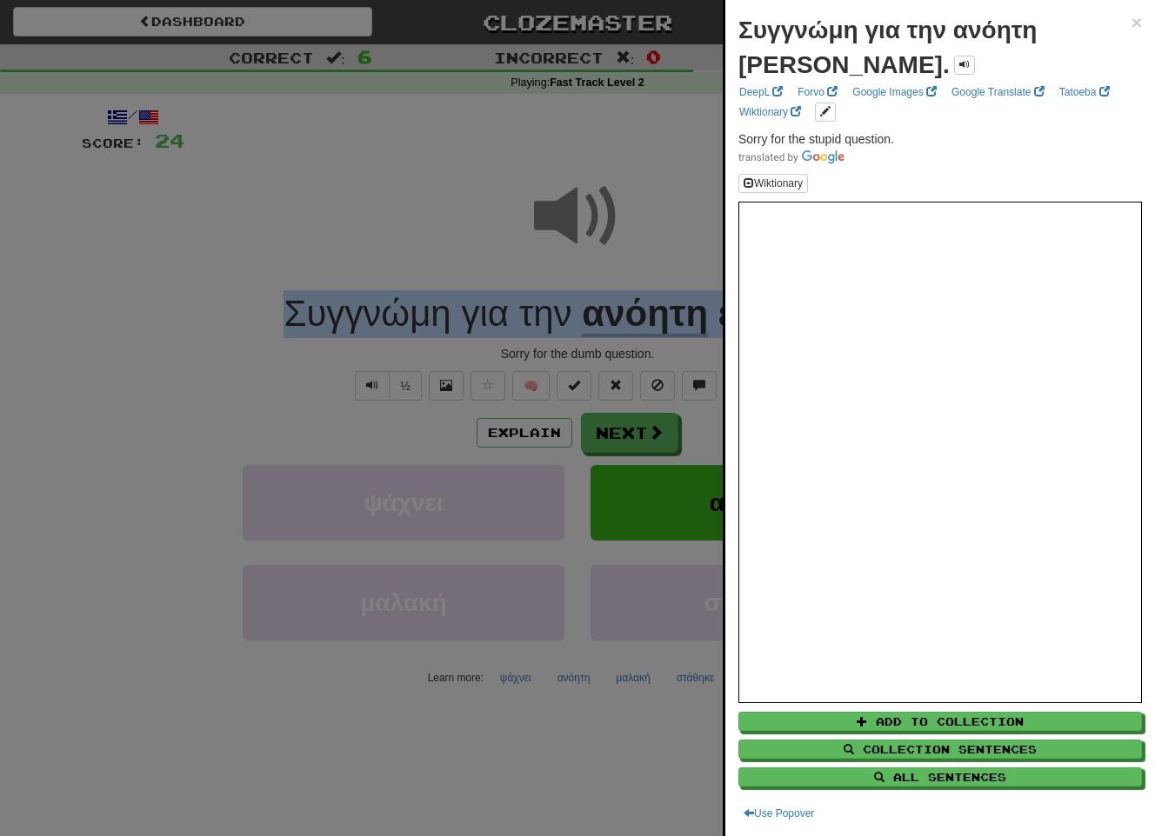
copy div "Συγγνώμη για την ανόητη ερώτηση ."
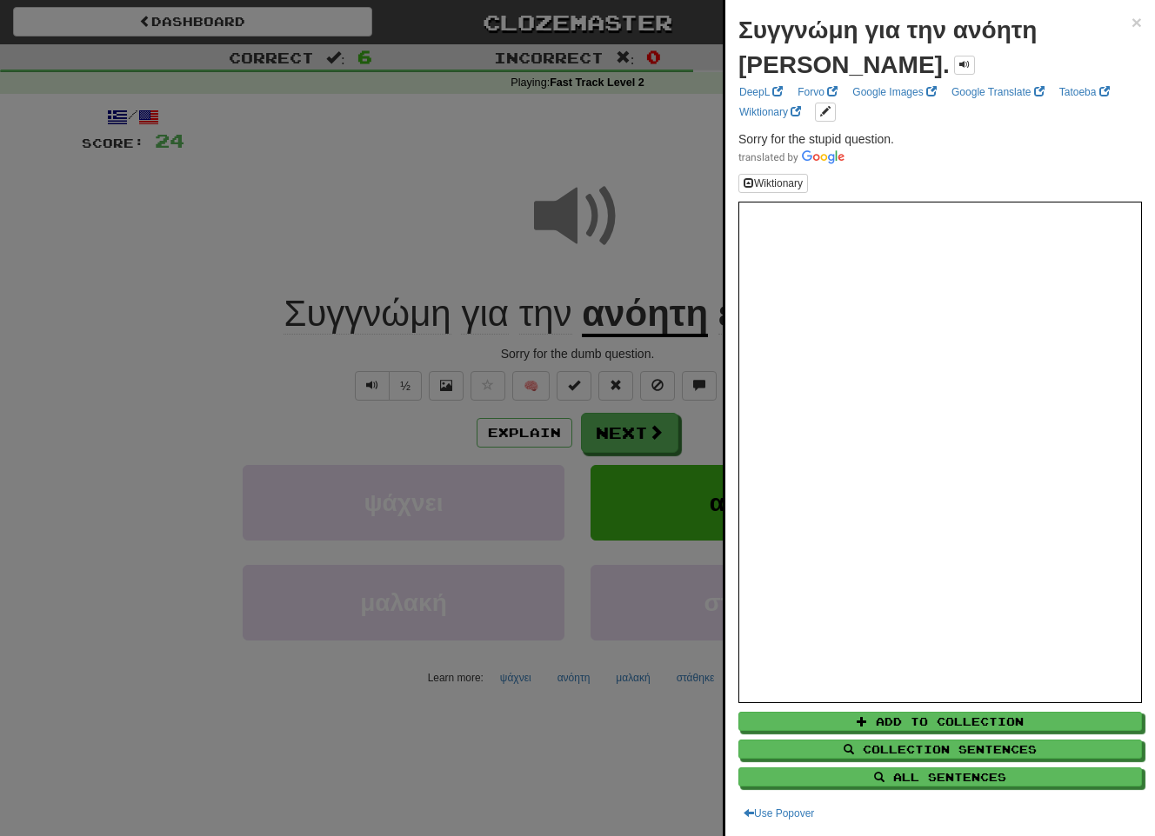
click at [678, 130] on div at bounding box center [577, 418] width 1155 height 836
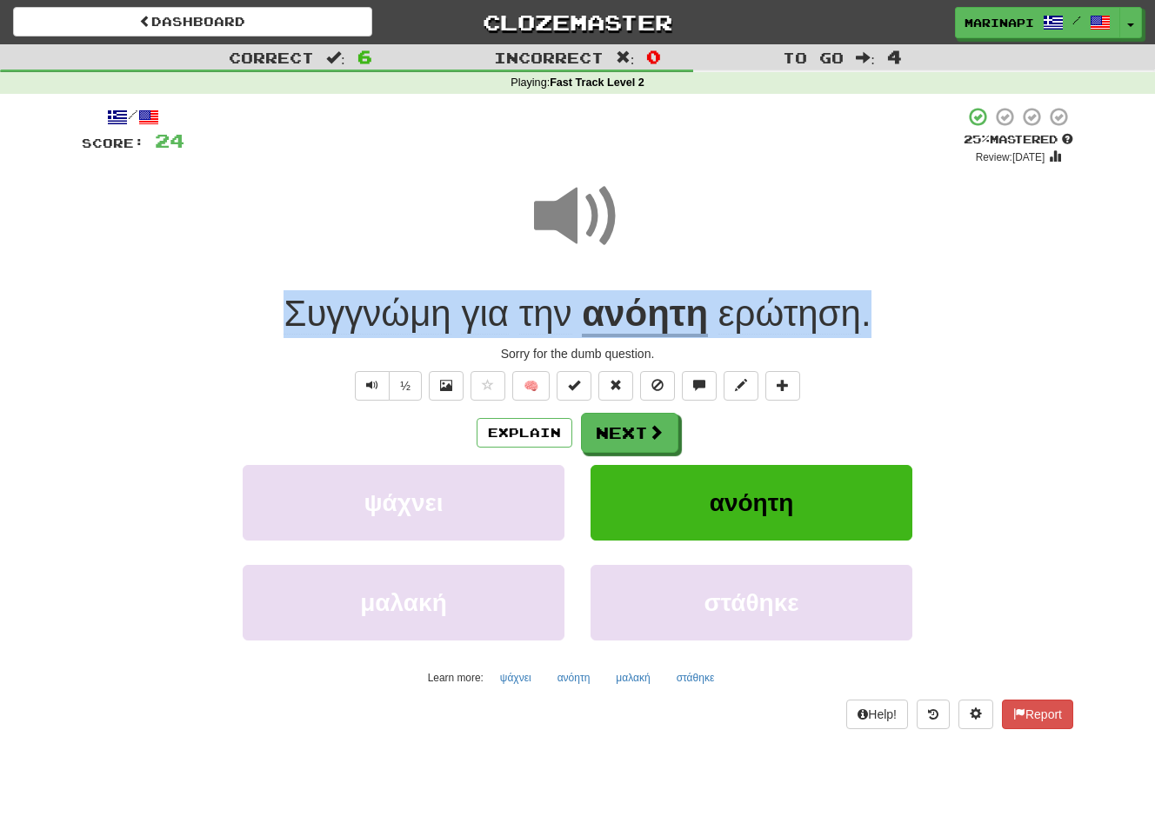
drag, startPoint x: 877, startPoint y: 310, endPoint x: 279, endPoint y: 309, distance: 598.2
click at [279, 309] on div "Συγγνώμη για την ανόητη ερώτηση ." at bounding box center [577, 314] width 991 height 48
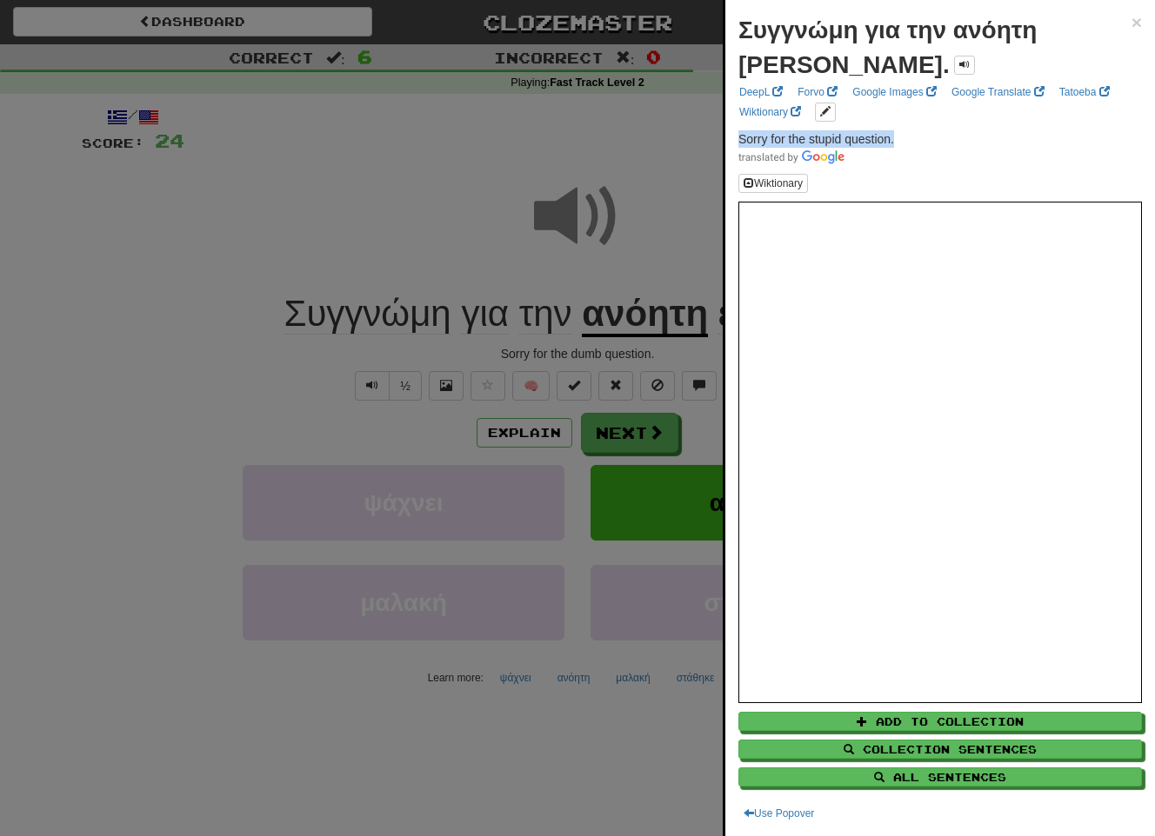
drag, startPoint x: 909, startPoint y: 135, endPoint x: 731, endPoint y: 135, distance: 178.2
click at [731, 135] on div "Συγγνώμη για την ανόητη ερώτηση. × DeepL Forvo Google Images Google Translate T…" at bounding box center [940, 418] width 430 height 836
copy span "Sorry for the stupid question."
click at [636, 427] on div at bounding box center [577, 418] width 1155 height 836
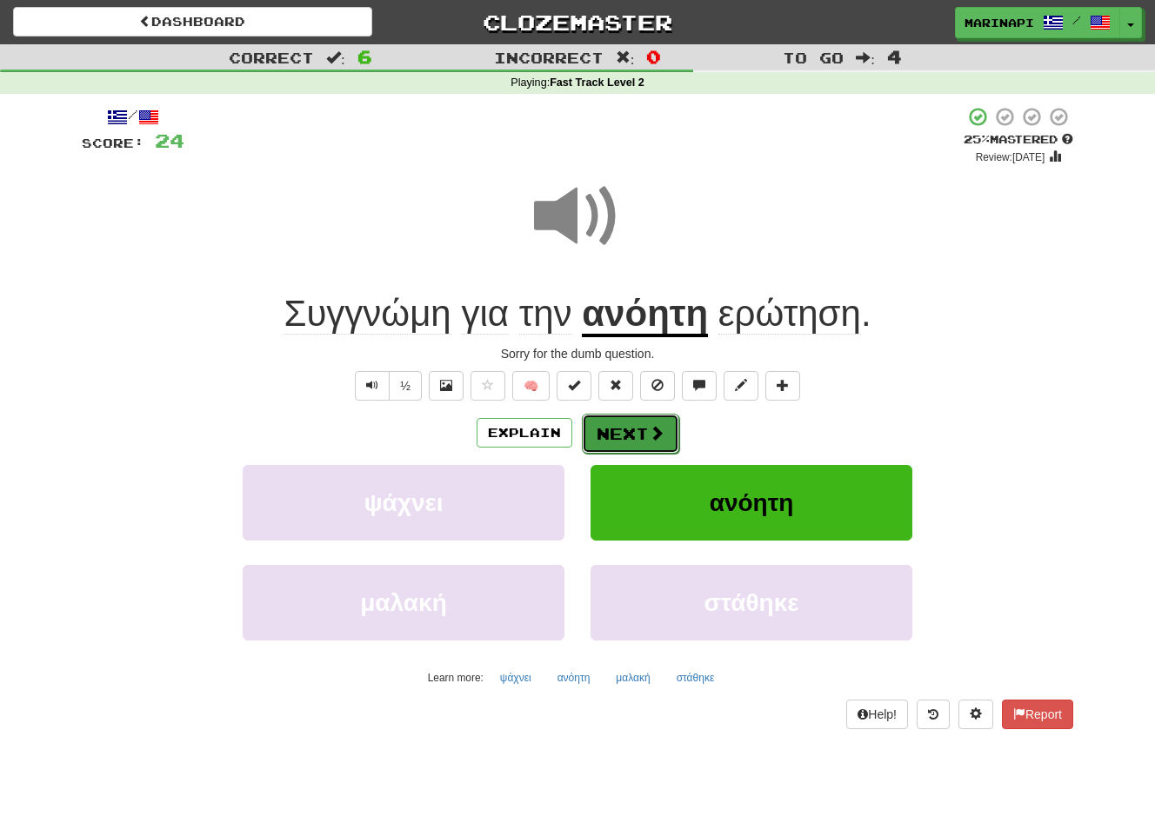
click at [636, 431] on button "Next" at bounding box center [630, 434] width 97 height 40
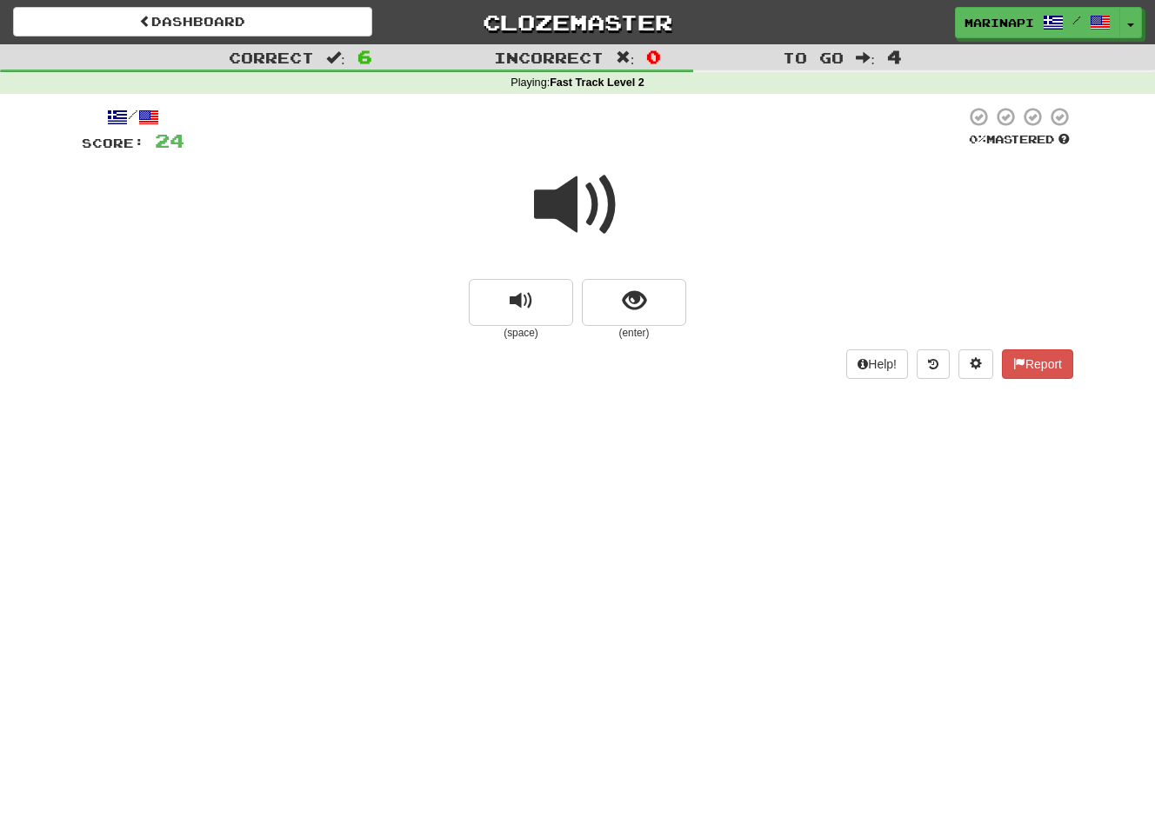
click at [606, 219] on span at bounding box center [577, 205] width 87 height 87
click at [642, 292] on span "show sentence" at bounding box center [634, 301] width 23 height 23
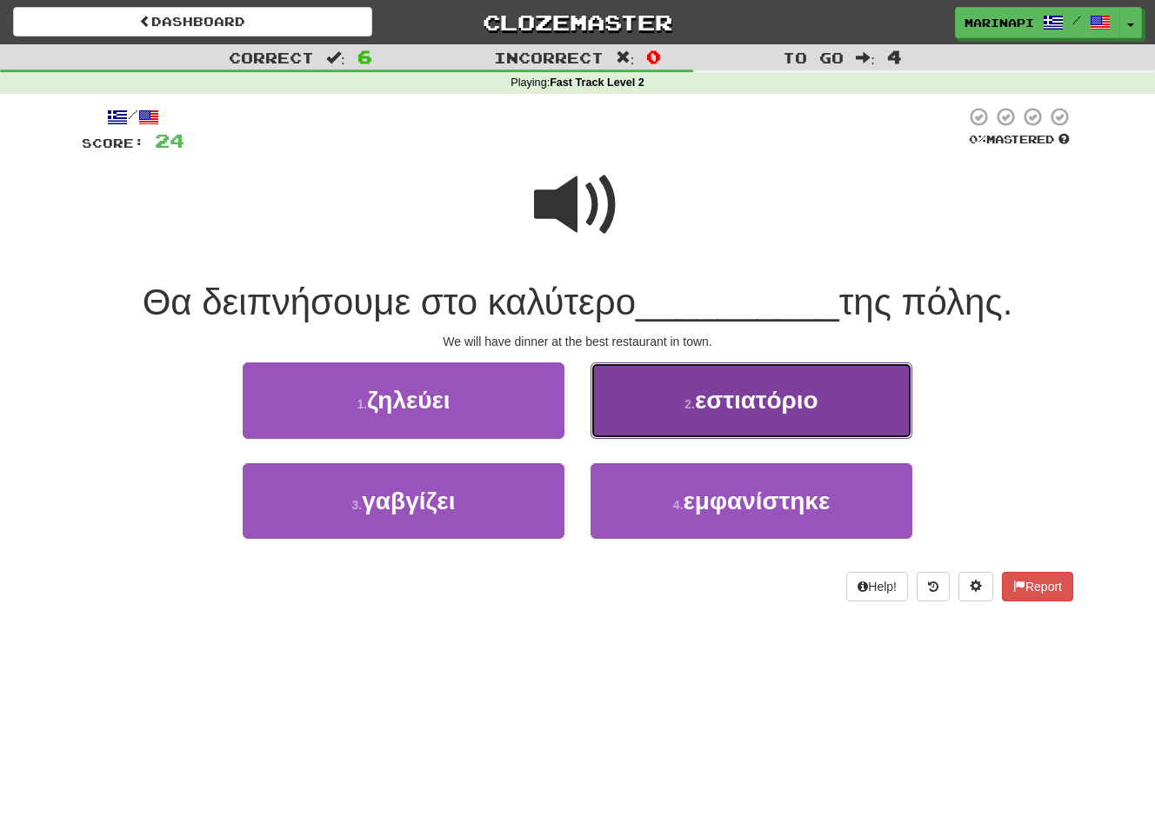
click at [636, 392] on button "2 . εστιατόριο" at bounding box center [751, 401] width 322 height 76
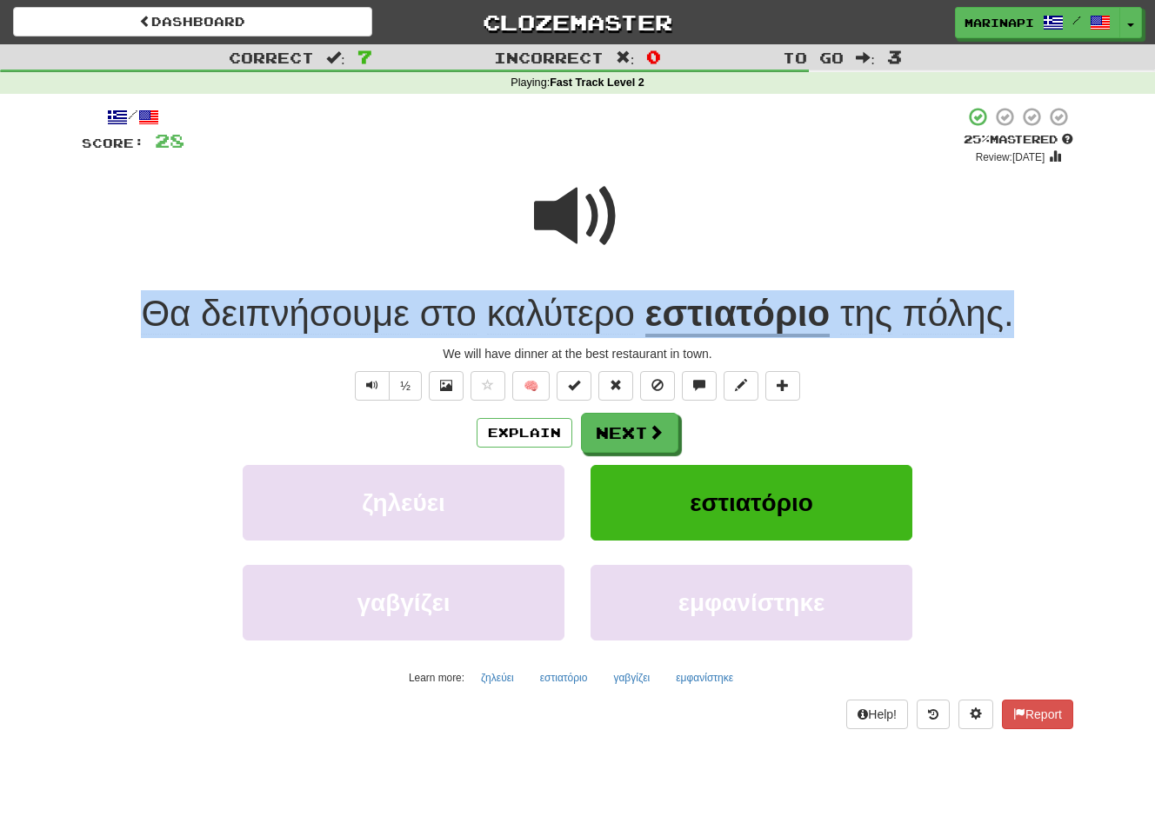
drag, startPoint x: 1022, startPoint y: 324, endPoint x: 123, endPoint y: 328, distance: 898.2
click at [123, 328] on div "Θα δειπνήσουμε στο καλύτερο εστιατόριο της πόλης ." at bounding box center [577, 314] width 991 height 48
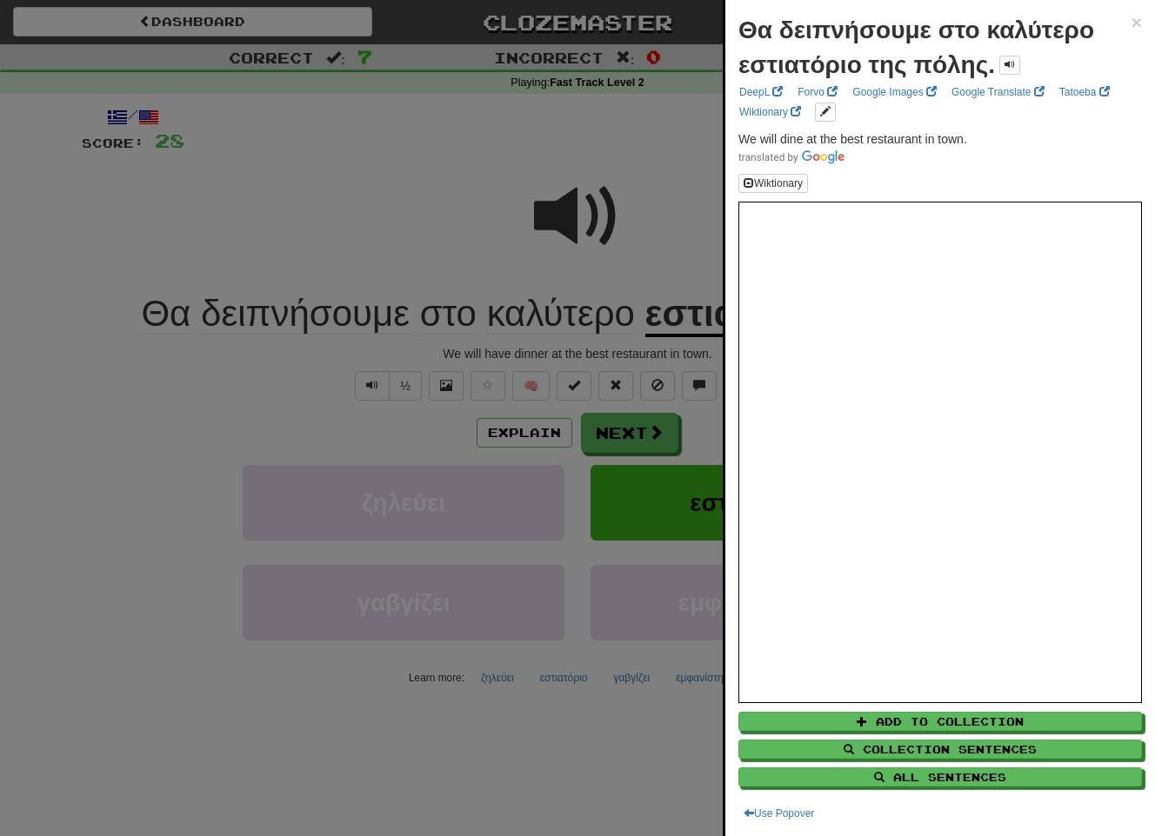
click at [680, 177] on div at bounding box center [577, 418] width 1155 height 836
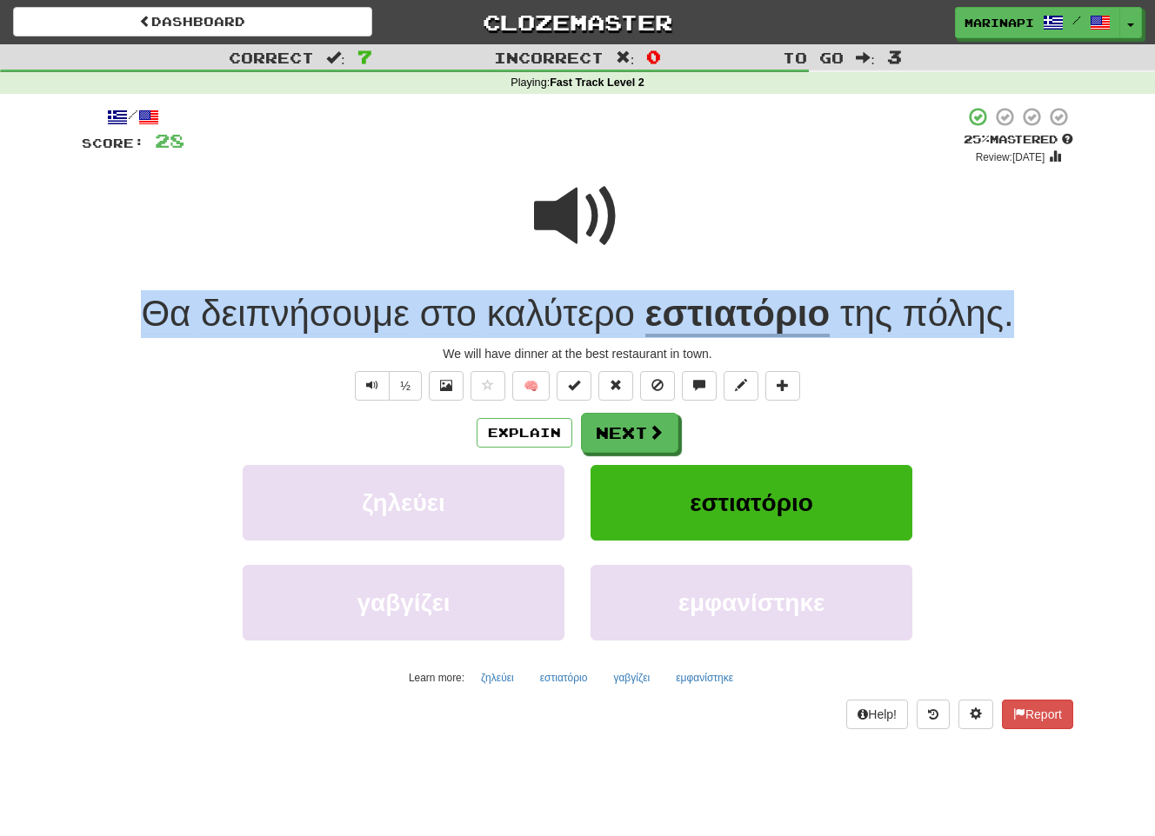
drag, startPoint x: 1022, startPoint y: 323, endPoint x: 97, endPoint y: 304, distance: 926.2
click at [97, 304] on div "Θα δειπνήσουμε στο καλύτερο εστιατόριο της πόλης ." at bounding box center [577, 314] width 991 height 48
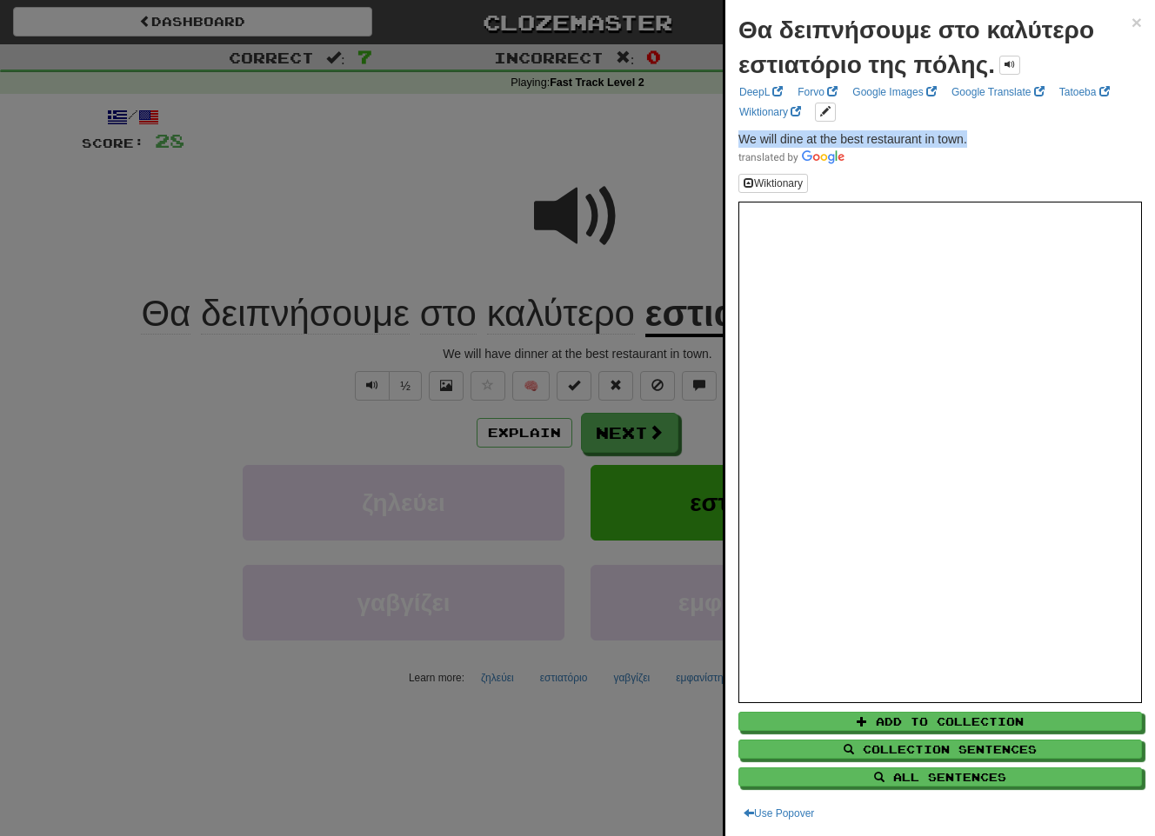
drag, startPoint x: 986, startPoint y: 136, endPoint x: 736, endPoint y: 122, distance: 250.8
click at [736, 122] on div "Θα δειπνήσουμε στο καλύτερο εστιατόριο της πόλης. × DeepL Forvo Google Images G…" at bounding box center [940, 418] width 430 height 836
copy span "We will dine at the best restaurant in town."
click at [635, 438] on div at bounding box center [577, 418] width 1155 height 836
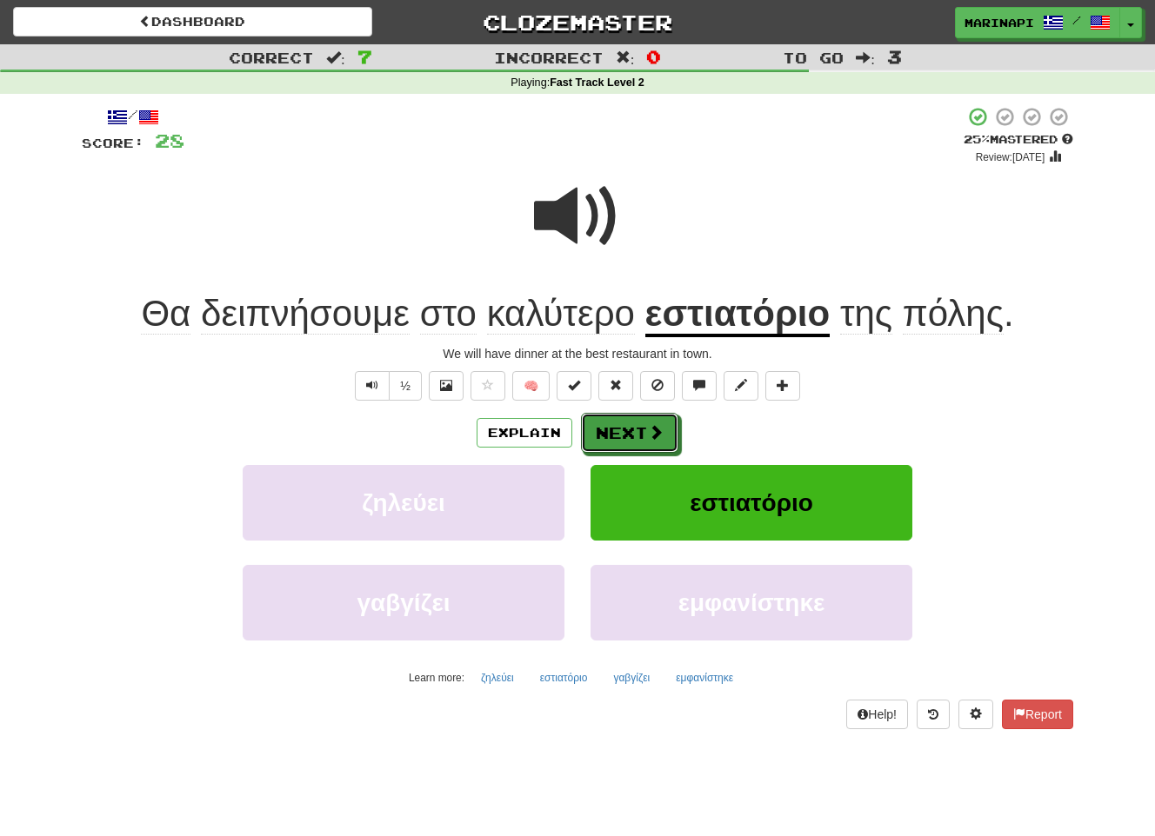
click at [636, 438] on button "Next" at bounding box center [629, 433] width 97 height 40
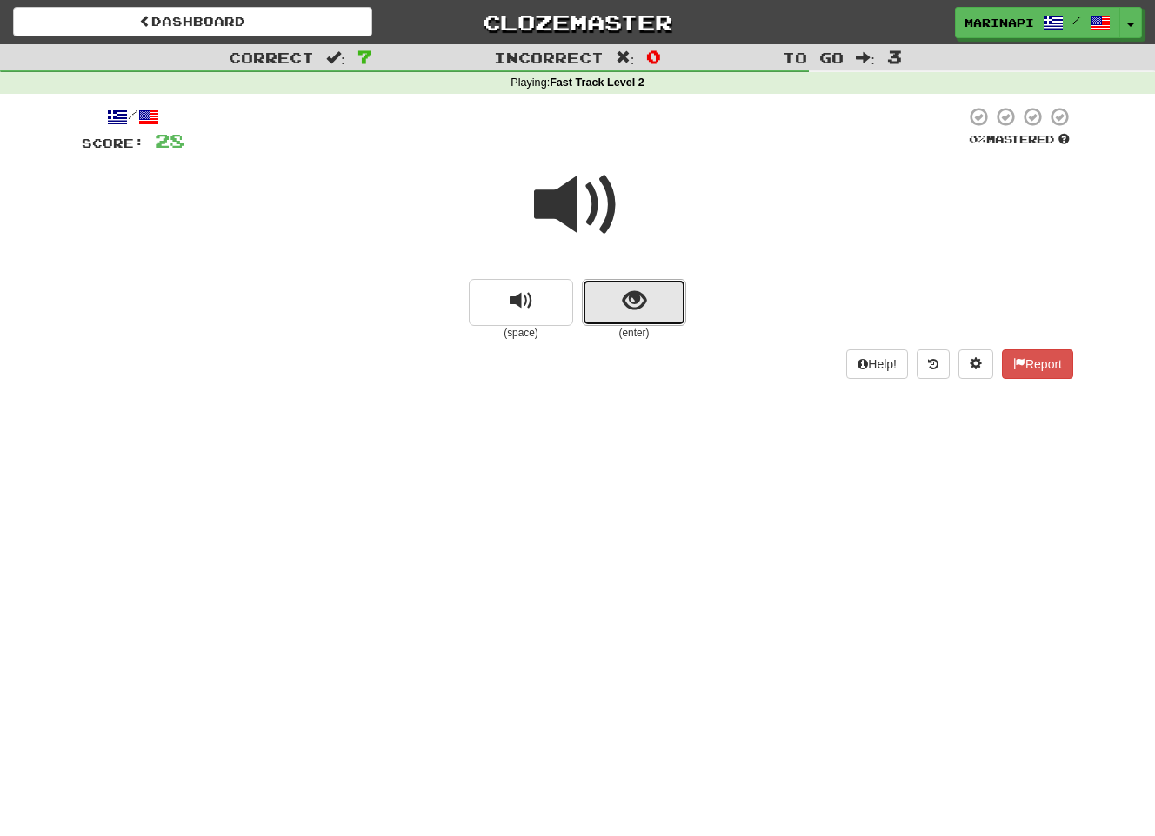
click at [636, 321] on button "show sentence" at bounding box center [634, 302] width 104 height 47
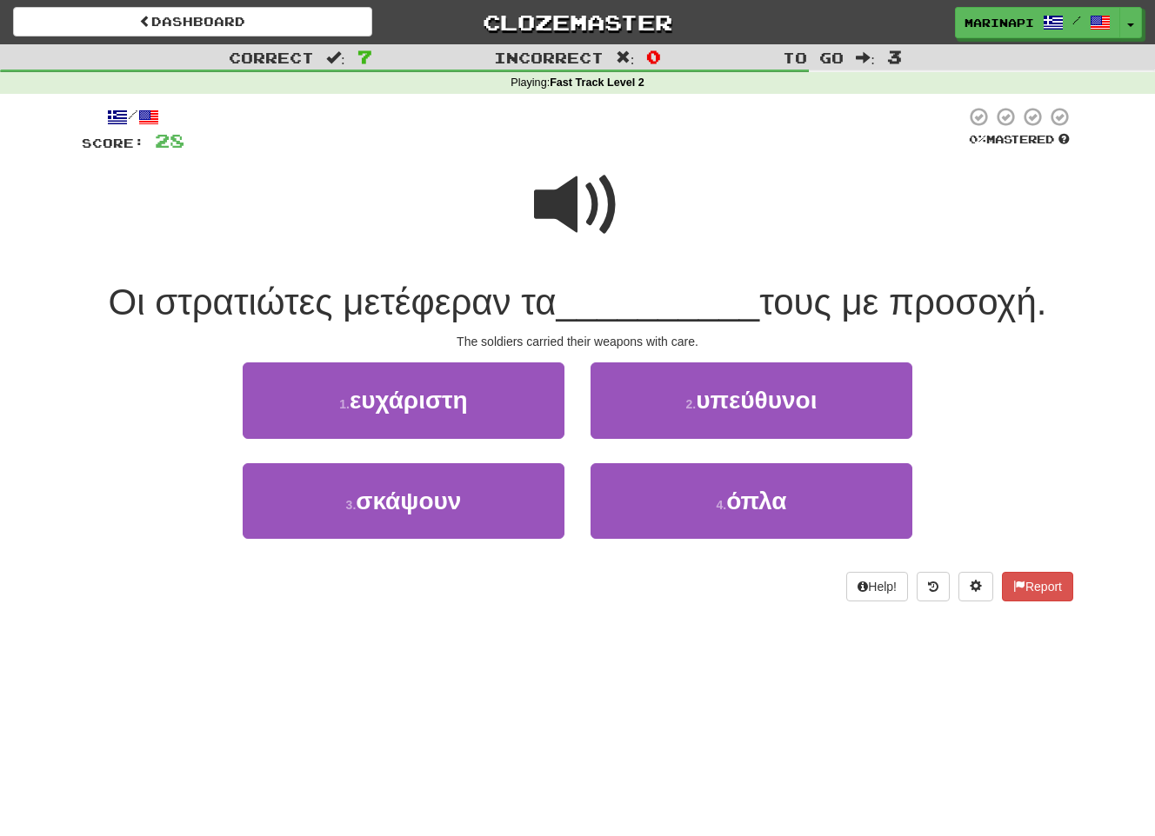
click at [599, 216] on span at bounding box center [577, 205] width 87 height 87
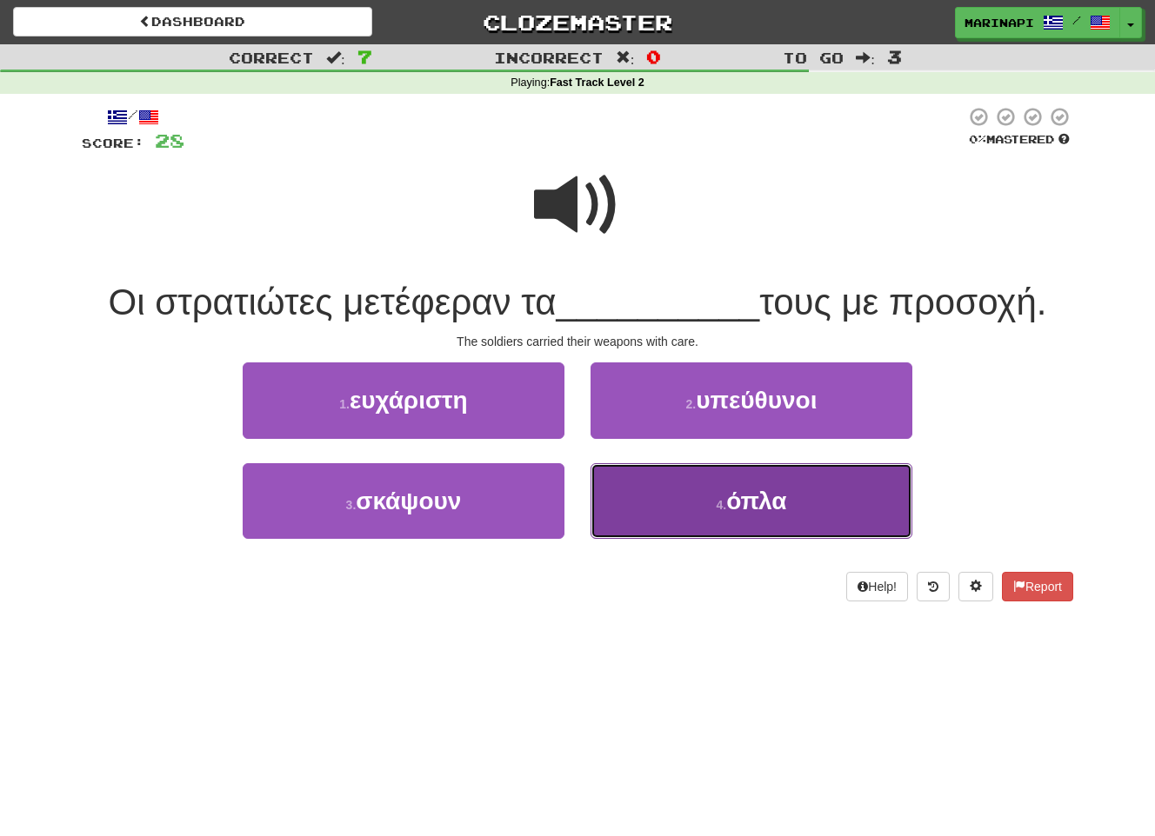
click at [699, 520] on button "4 . όπλα" at bounding box center [751, 501] width 322 height 76
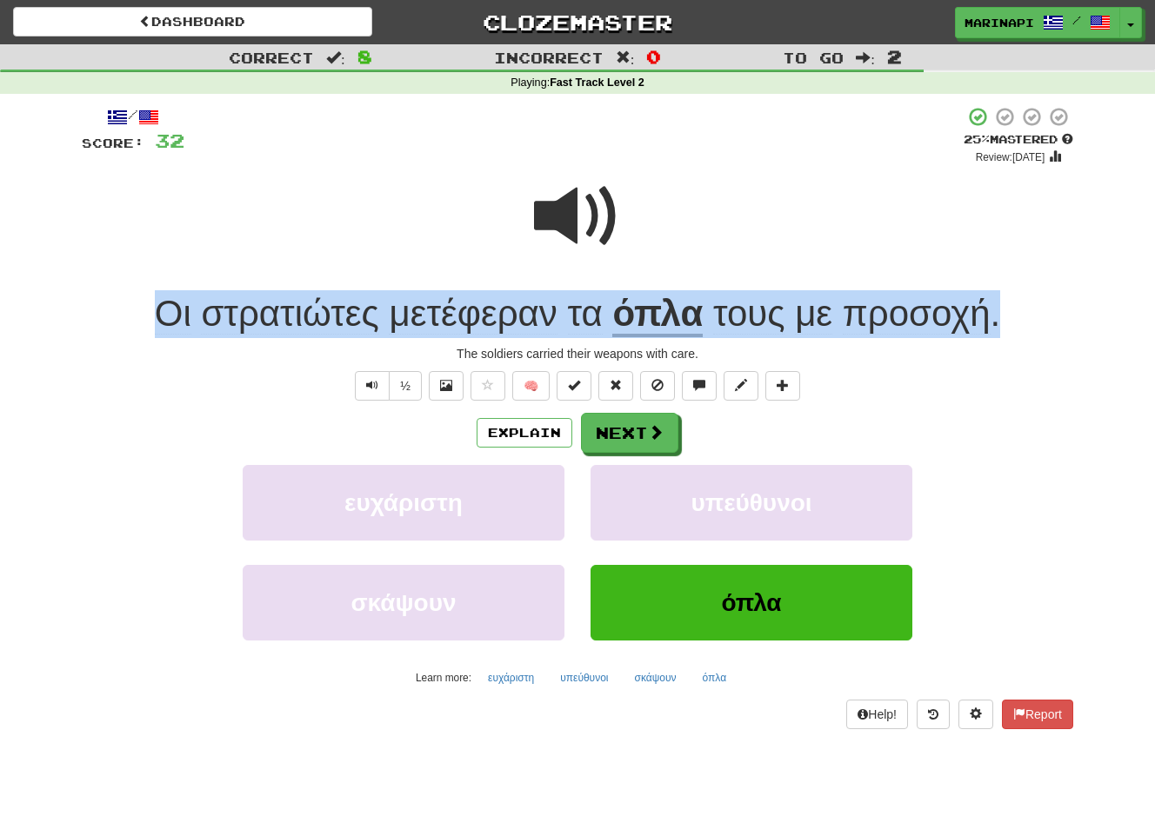
drag, startPoint x: 1025, startPoint y: 316, endPoint x: 136, endPoint y: 310, distance: 889.5
click at [136, 310] on div "Οι στρατιώτες μετέφεραν τα όπλα τους με προσοχή ." at bounding box center [577, 314] width 991 height 48
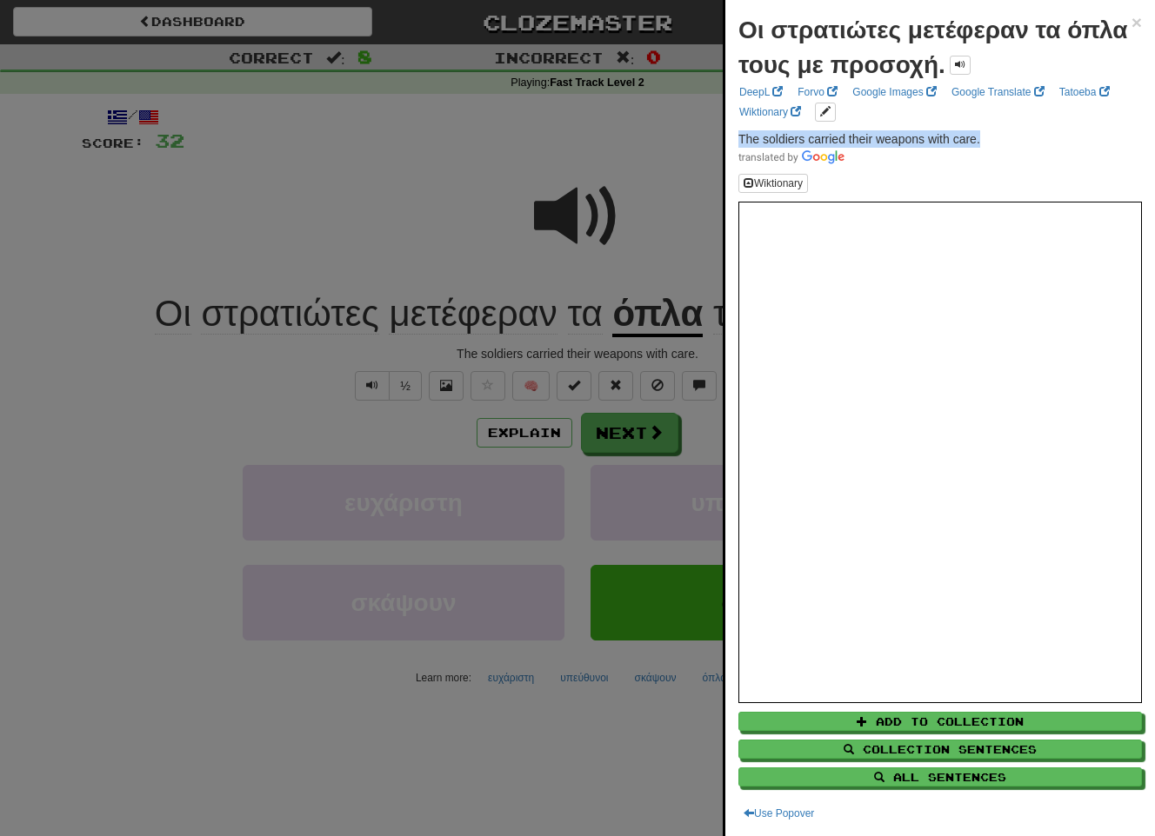
drag, startPoint x: 997, startPoint y: 138, endPoint x: 729, endPoint y: 136, distance: 268.7
click at [729, 136] on div "Οι στρατιώτες μετέφεραν τα όπλα τους με προσοχή. × DeepL Forvo Google Images Go…" at bounding box center [940, 418] width 430 height 836
copy span "The soldiers carried their weapons with care."
click at [696, 439] on div at bounding box center [577, 418] width 1155 height 836
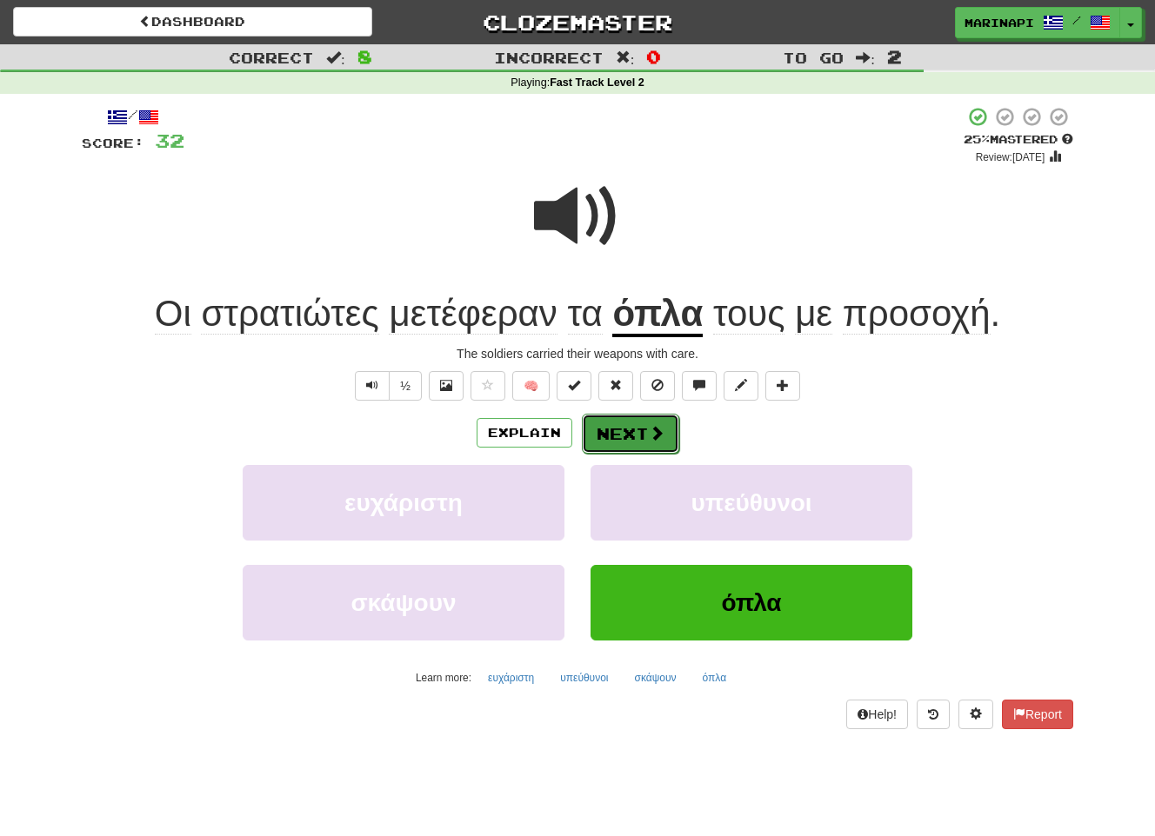
click at [662, 436] on span at bounding box center [657, 433] width 16 height 16
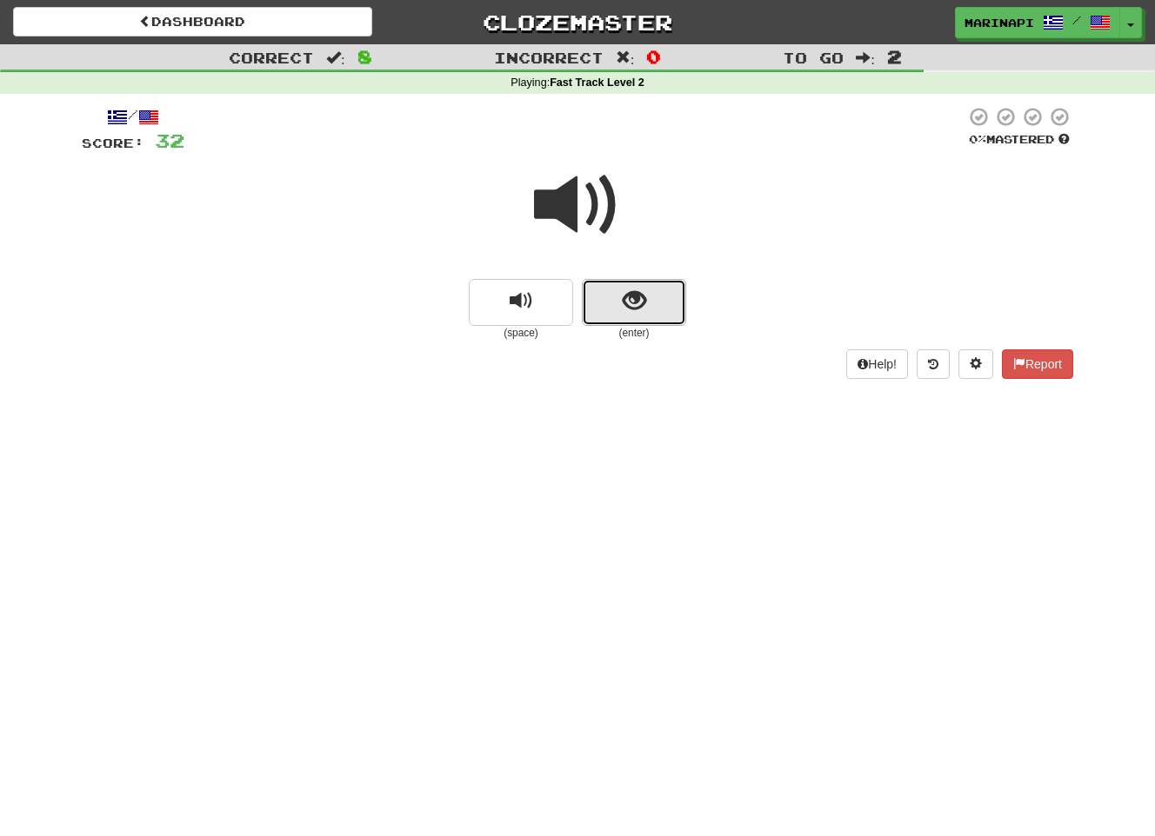
click at [651, 317] on button "show sentence" at bounding box center [634, 302] width 104 height 47
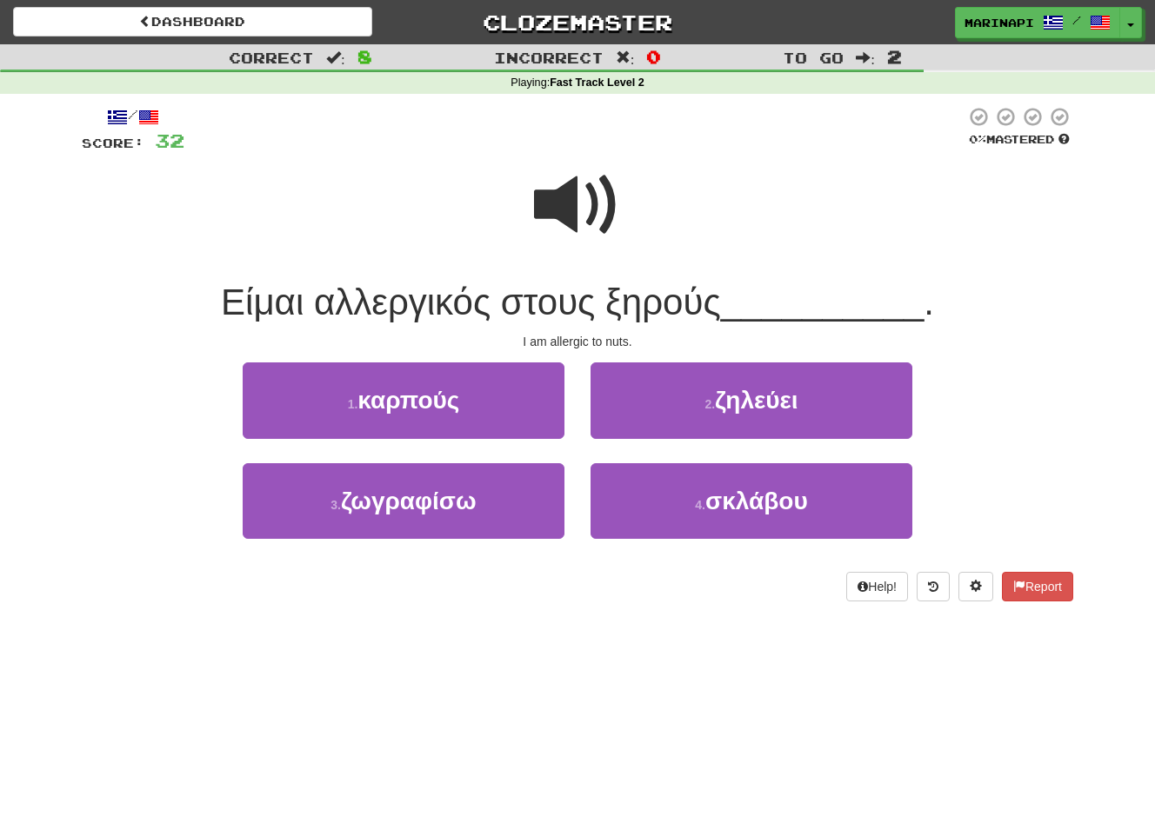
click at [587, 211] on span at bounding box center [577, 205] width 87 height 87
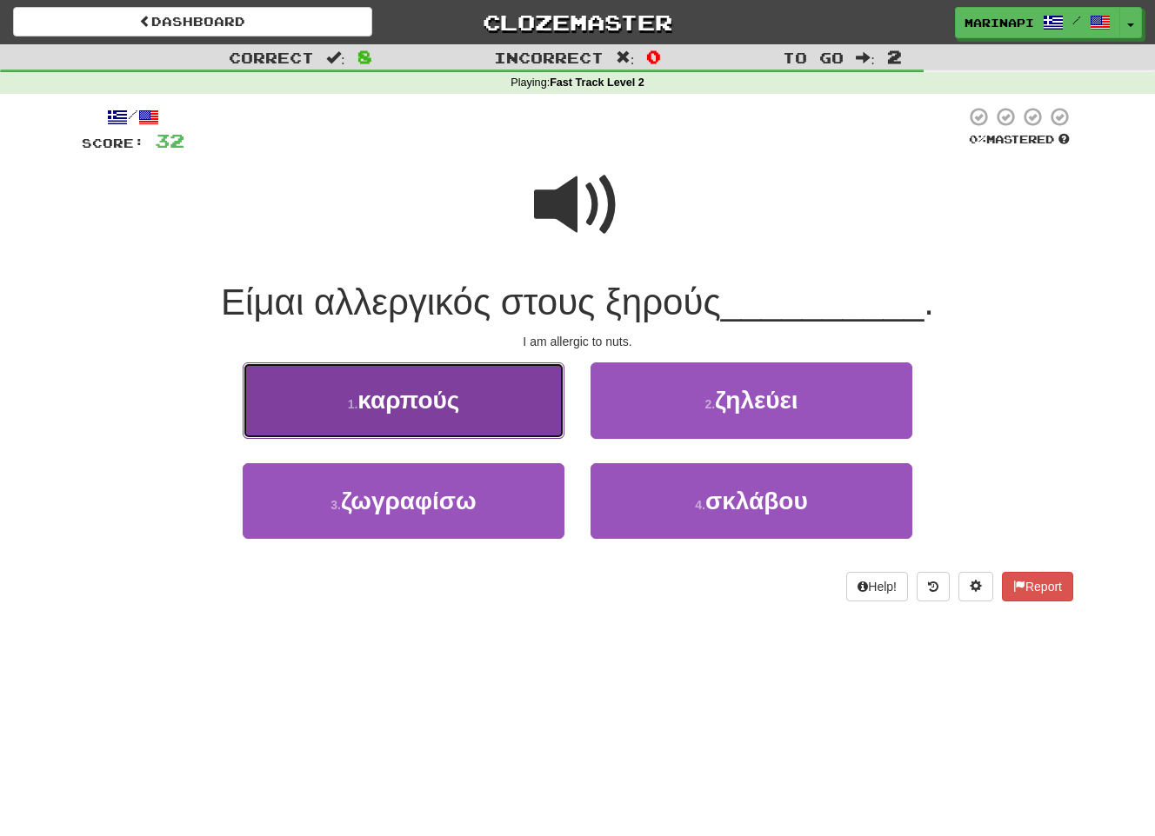
click at [496, 396] on button "1 . καρπούς" at bounding box center [404, 401] width 322 height 76
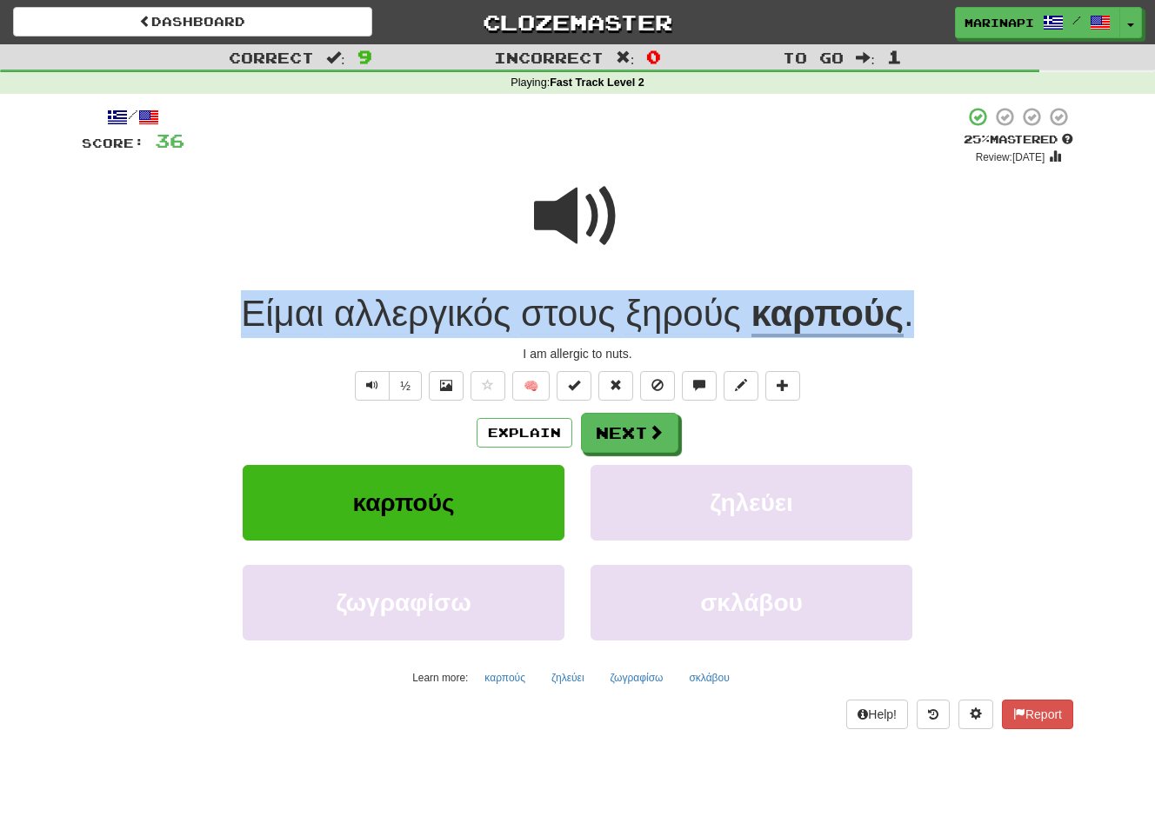
drag, startPoint x: 939, startPoint y: 320, endPoint x: 232, endPoint y: 325, distance: 706.9
click at [232, 325] on div "Είμαι αλλεργικός στους ξηρούς καρπούς ." at bounding box center [577, 314] width 991 height 48
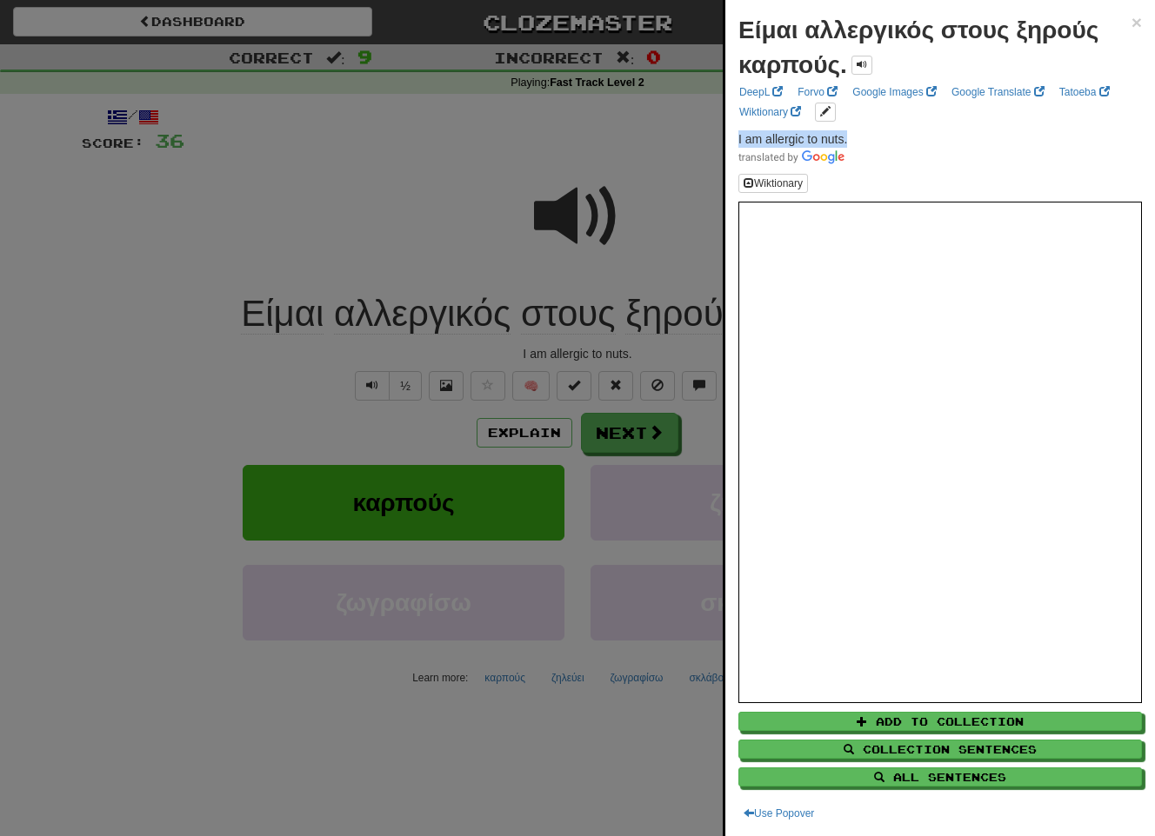
drag, startPoint x: 867, startPoint y: 138, endPoint x: 730, endPoint y: 139, distance: 136.5
click at [730, 139] on div "Είμαι αλλεργικός στους ξηρούς καρπούς. × DeepL Forvo Google Images Google Trans…" at bounding box center [940, 418] width 430 height 836
copy span "I am allergic to nuts."
click at [283, 424] on div at bounding box center [577, 418] width 1155 height 836
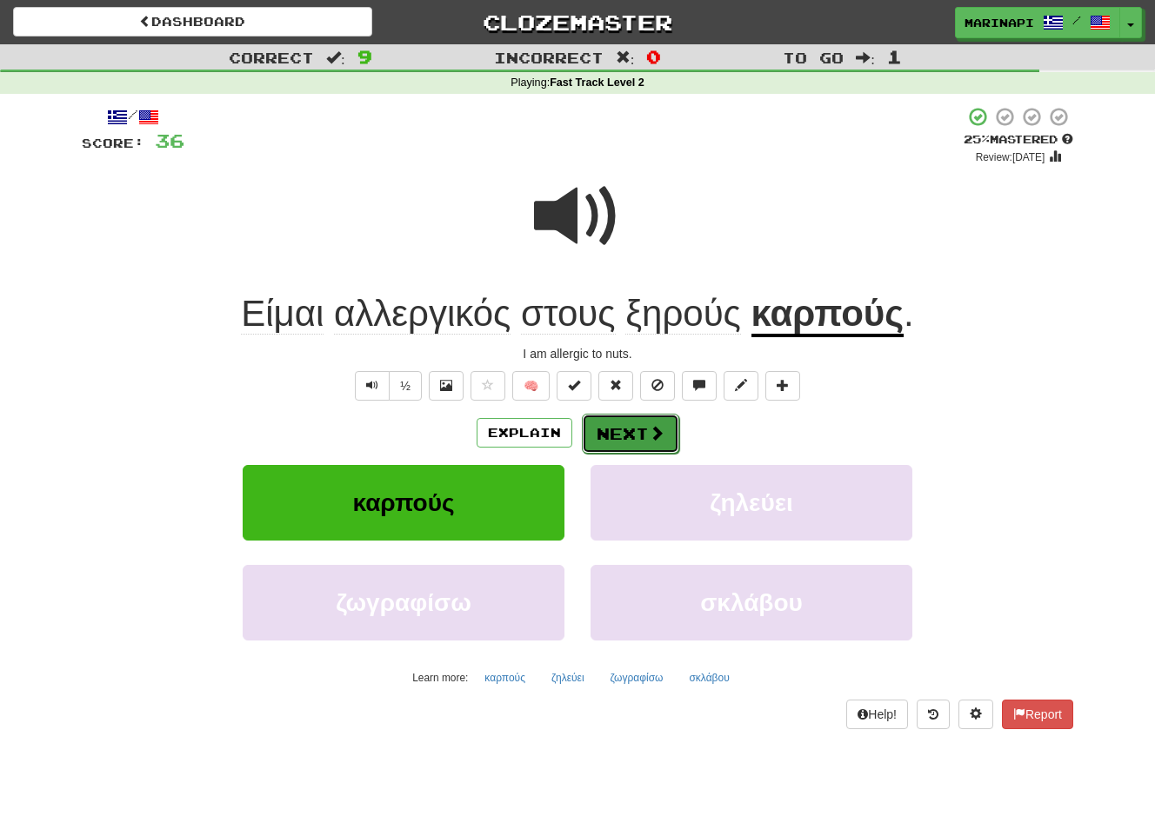
click at [608, 420] on button "Next" at bounding box center [630, 434] width 97 height 40
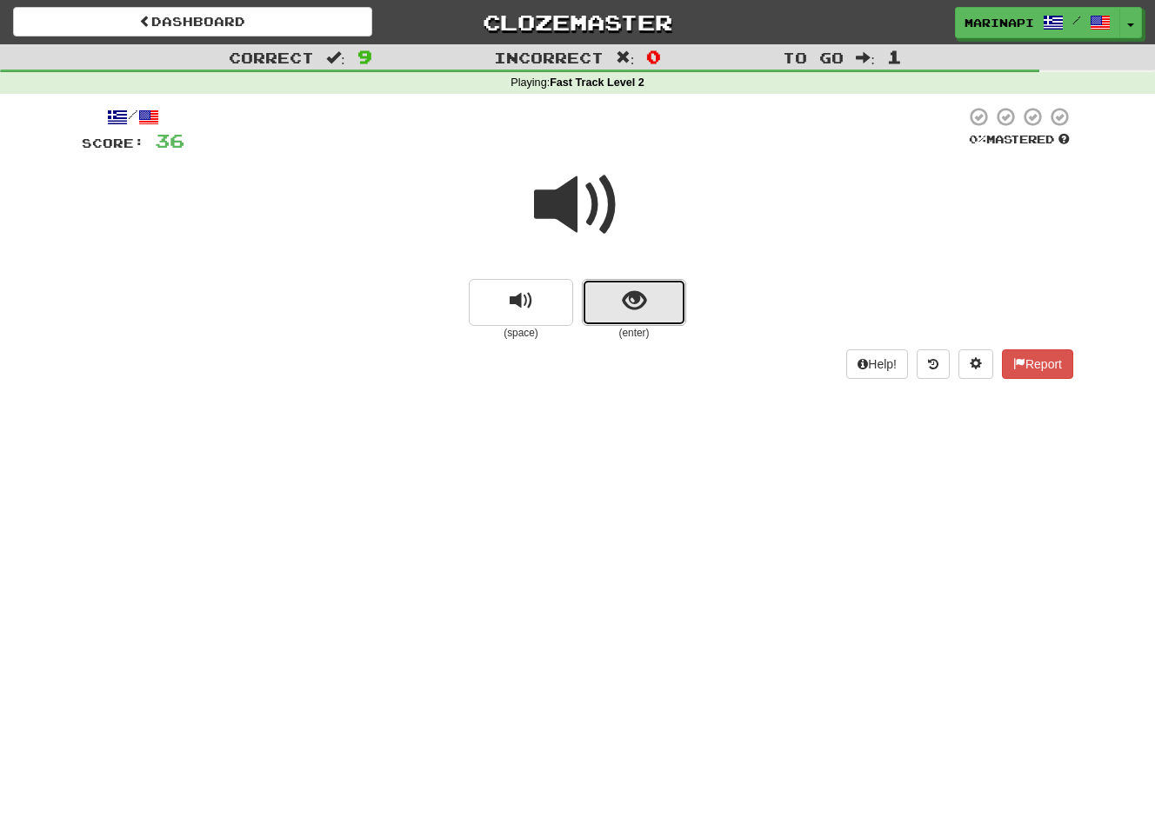
click at [619, 304] on button "show sentence" at bounding box center [634, 302] width 104 height 47
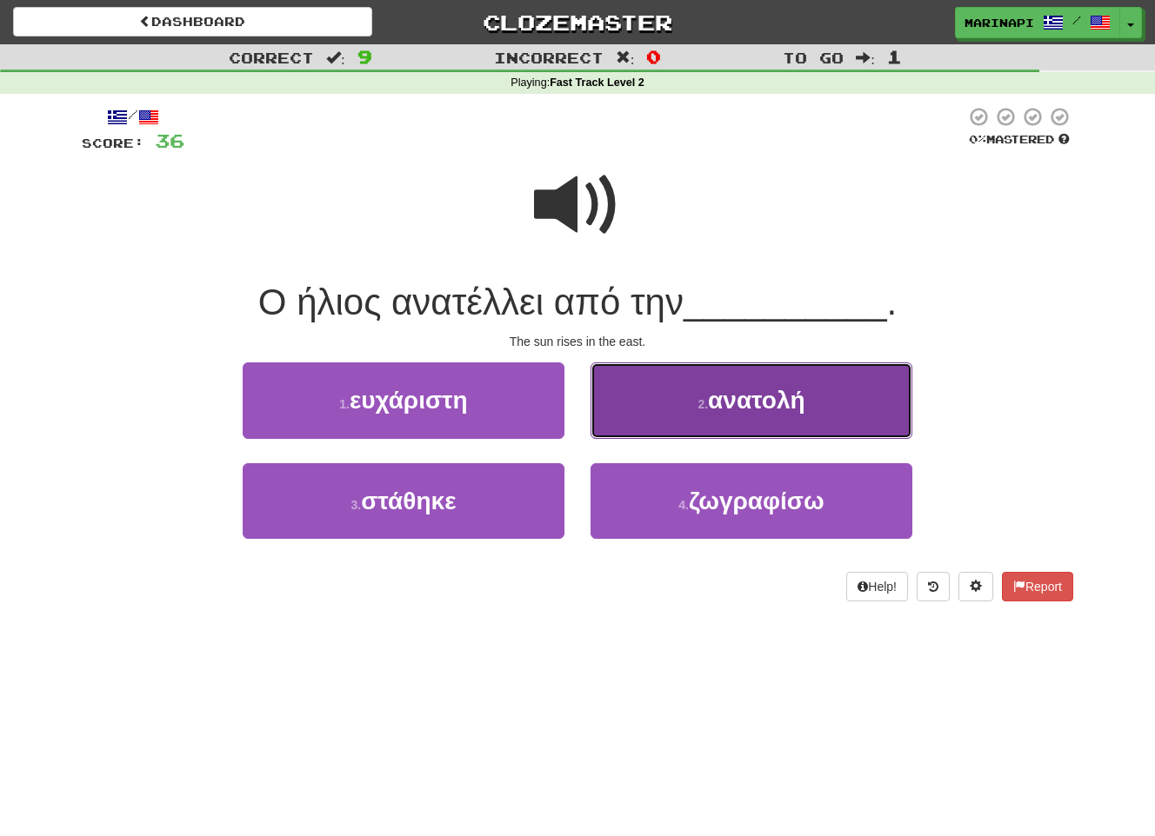
click at [643, 386] on button "2 . ανατολή" at bounding box center [751, 401] width 322 height 76
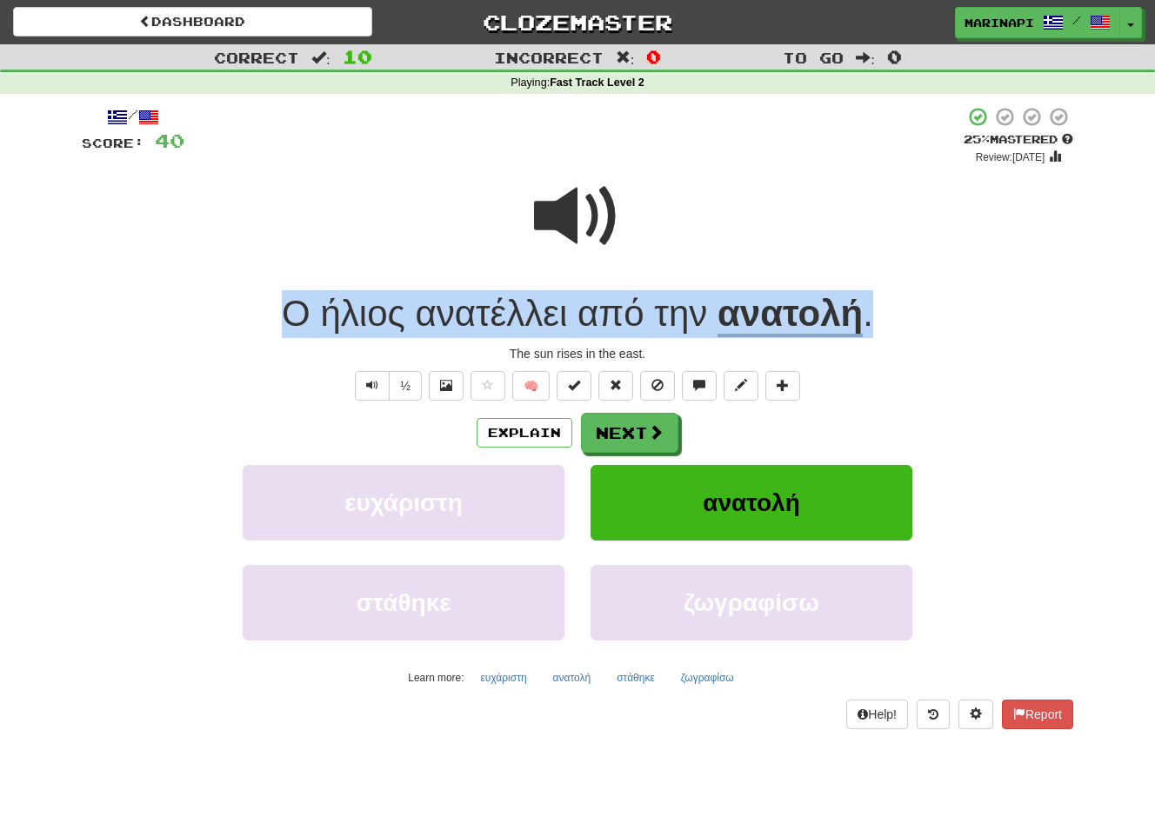
drag, startPoint x: 880, startPoint y: 330, endPoint x: 233, endPoint y: 319, distance: 647.0
click at [233, 319] on div "Ο ήλιος ανατέλλει από την ανατολή ." at bounding box center [577, 314] width 991 height 48
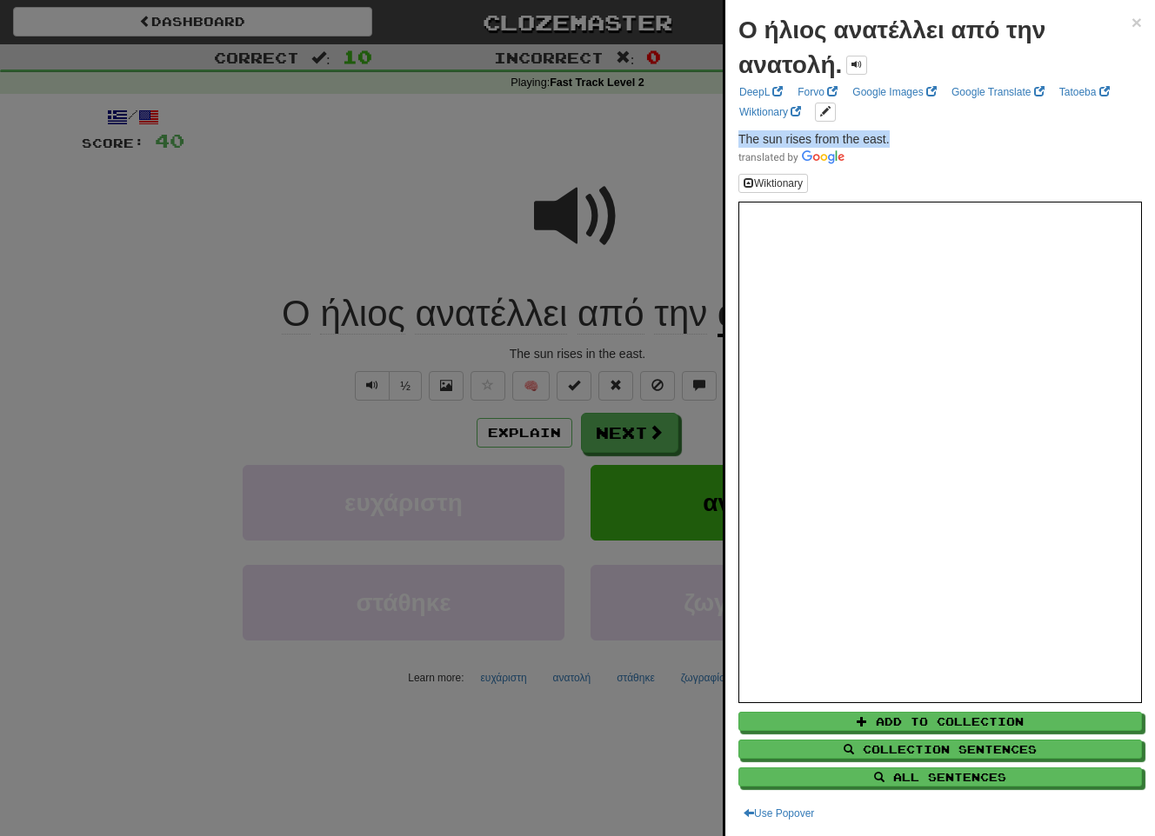
drag, startPoint x: 897, startPoint y: 142, endPoint x: 733, endPoint y: 137, distance: 164.4
click at [733, 137] on div "Ο ήλιος ανατέλλει από την ανατολή. × DeepL Forvo Google Images Google Translate…" at bounding box center [940, 418] width 430 height 836
copy span "The sun rises from the east."
click at [1131, 23] on span "×" at bounding box center [1136, 22] width 10 height 20
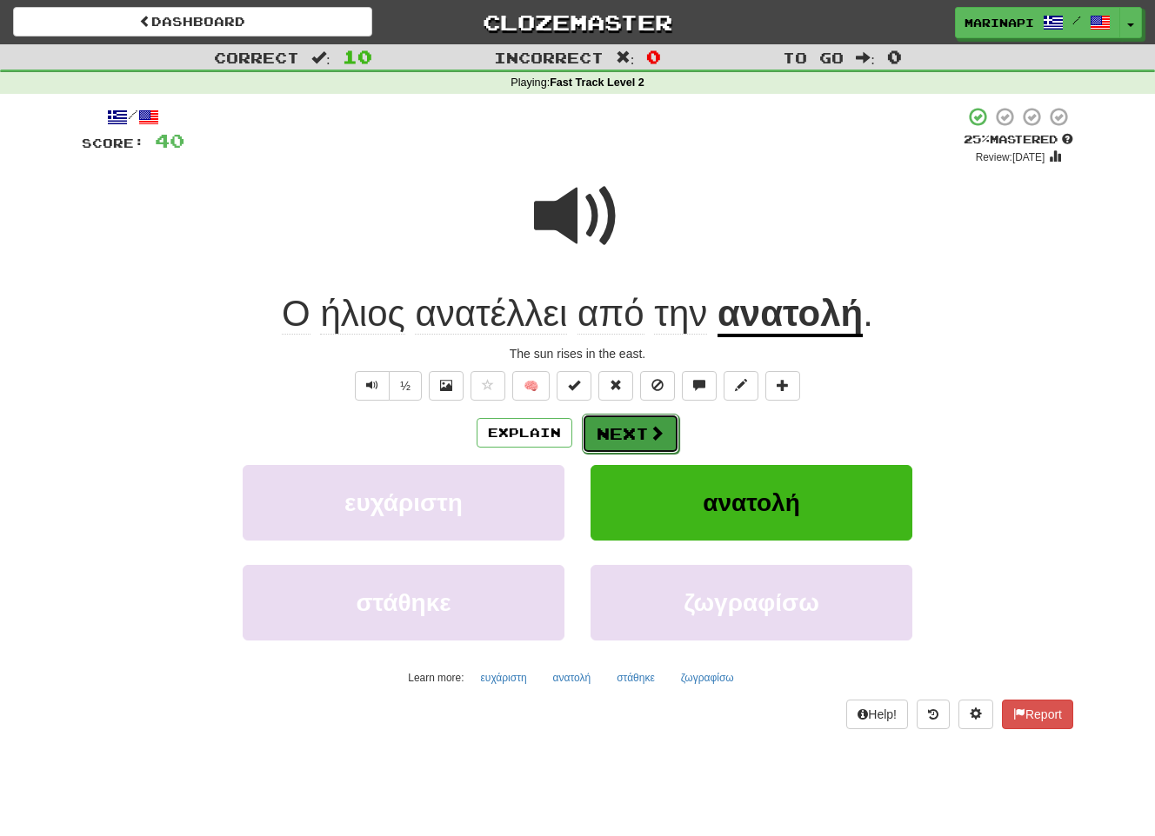
click at [645, 439] on button "Next" at bounding box center [630, 434] width 97 height 40
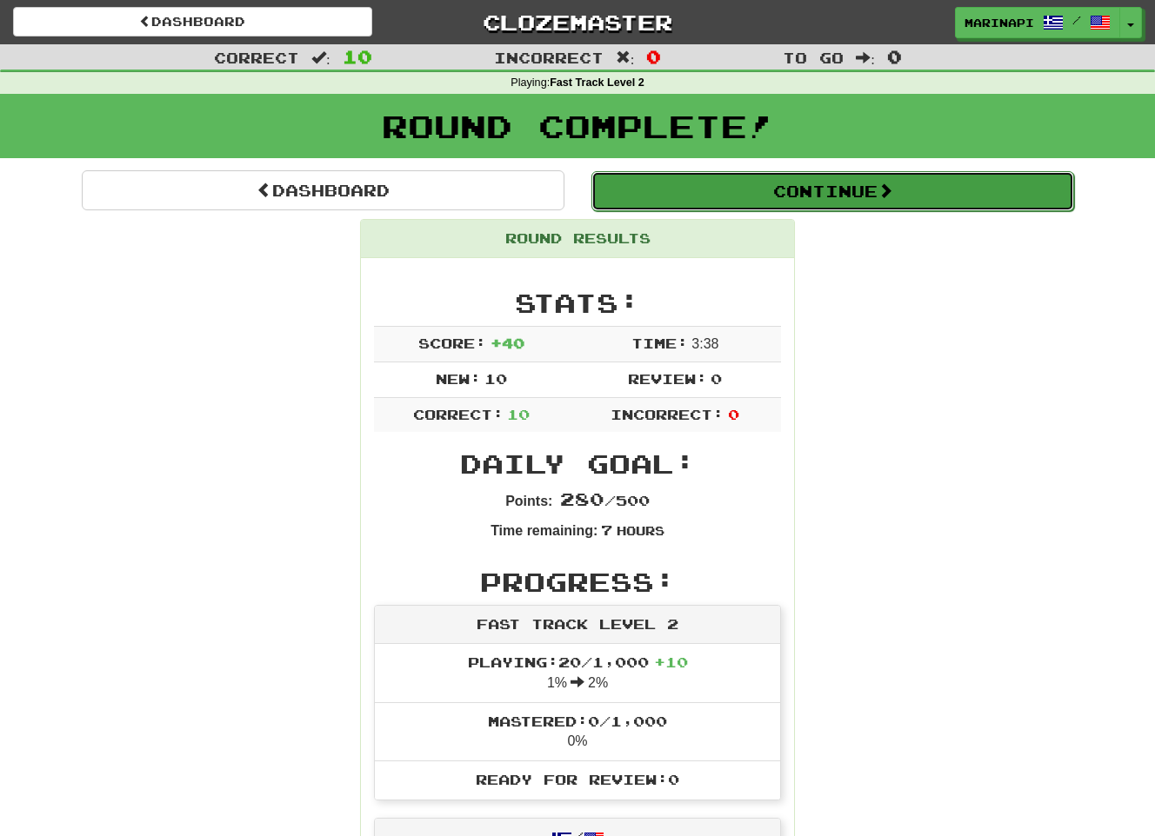
click at [1013, 186] on button "Continue" at bounding box center [832, 191] width 483 height 40
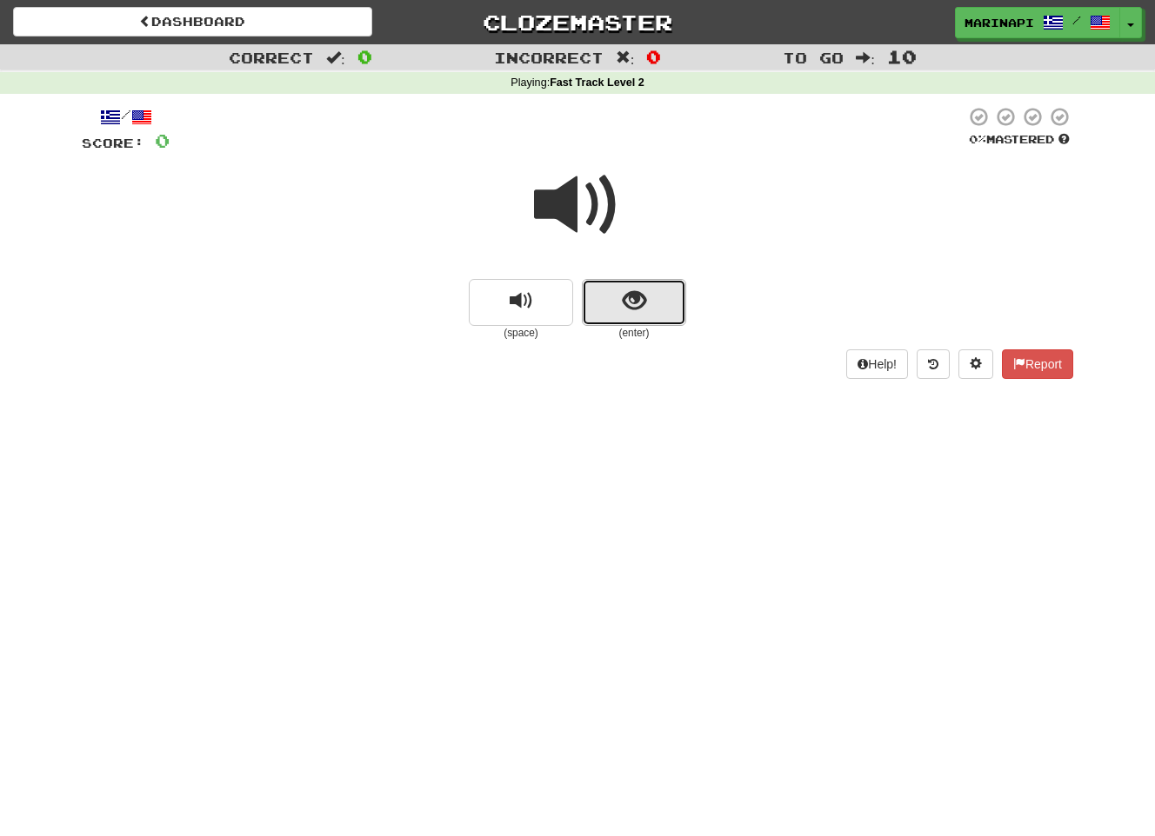
click at [620, 296] on button "show sentence" at bounding box center [634, 302] width 104 height 47
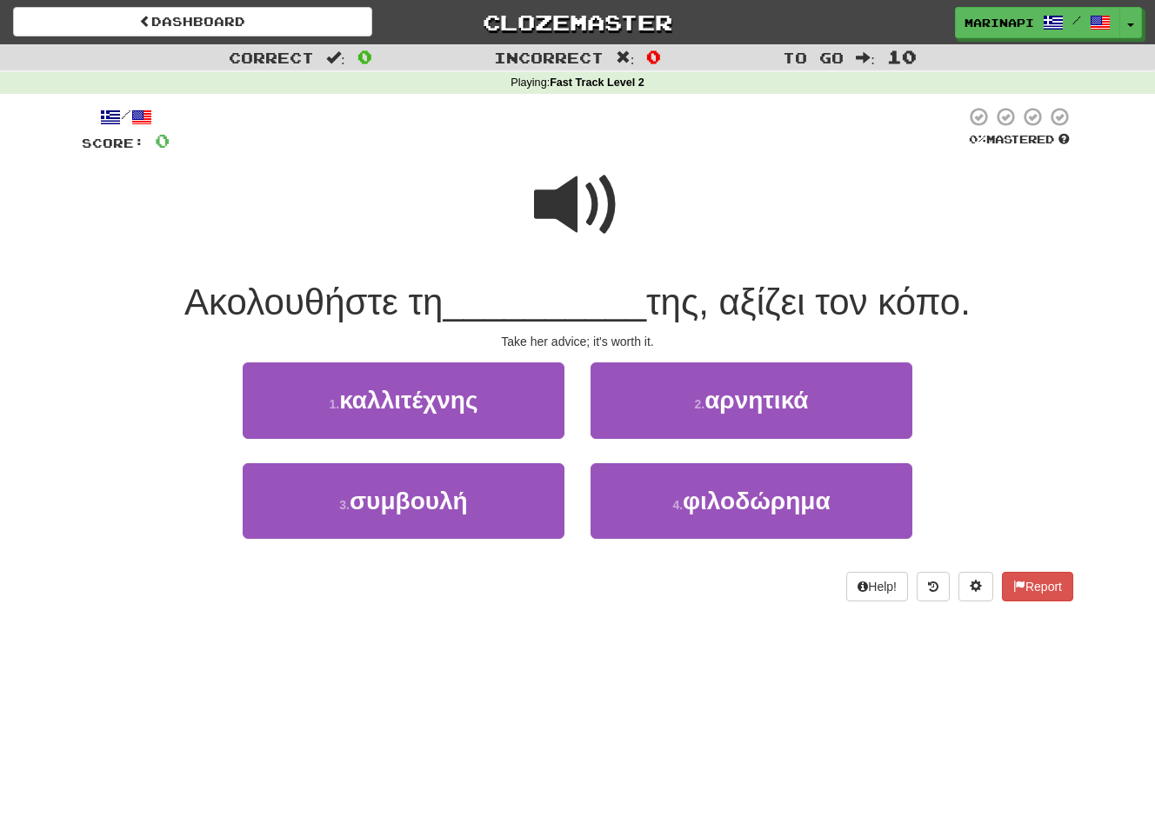
click at [568, 228] on span at bounding box center [577, 205] width 87 height 87
click at [1001, 307] on div "Ακολουθήστε τη __________ της, αξίζει τον κόπο." at bounding box center [577, 303] width 991 height 48
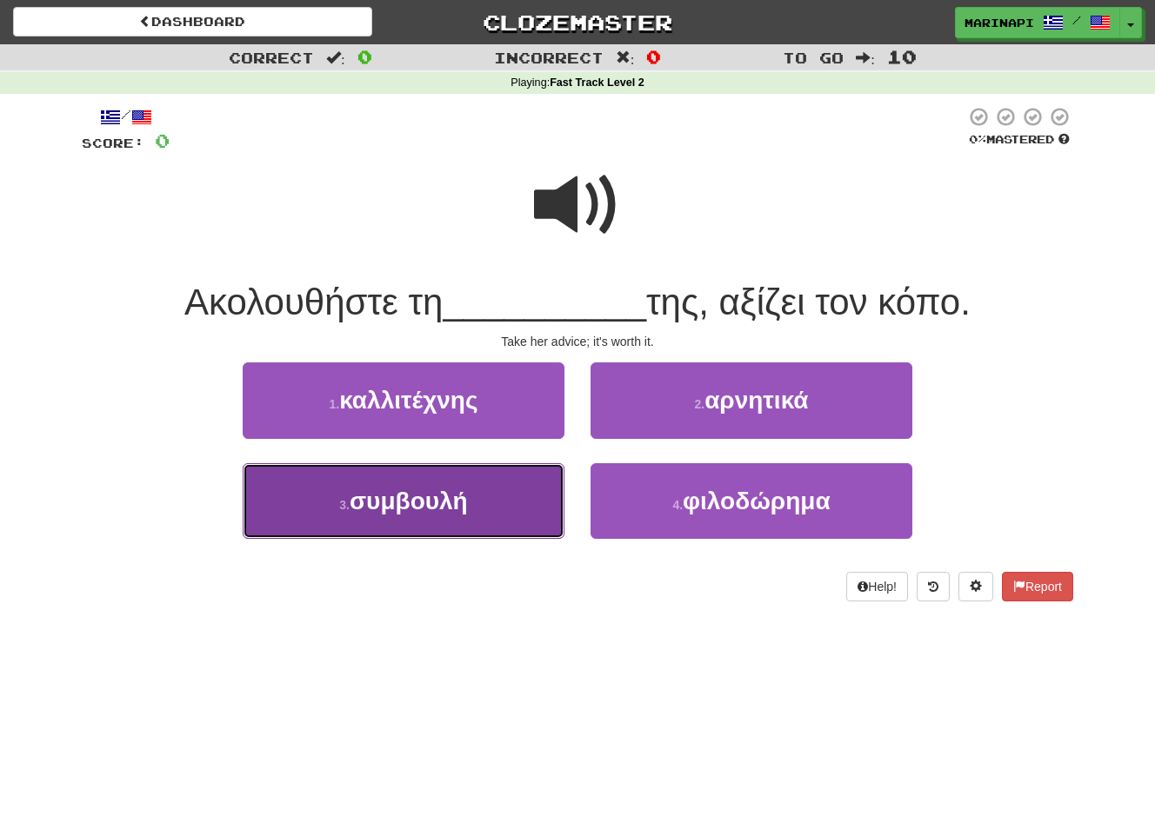
click at [474, 500] on button "3 . συμβουλή" at bounding box center [404, 501] width 322 height 76
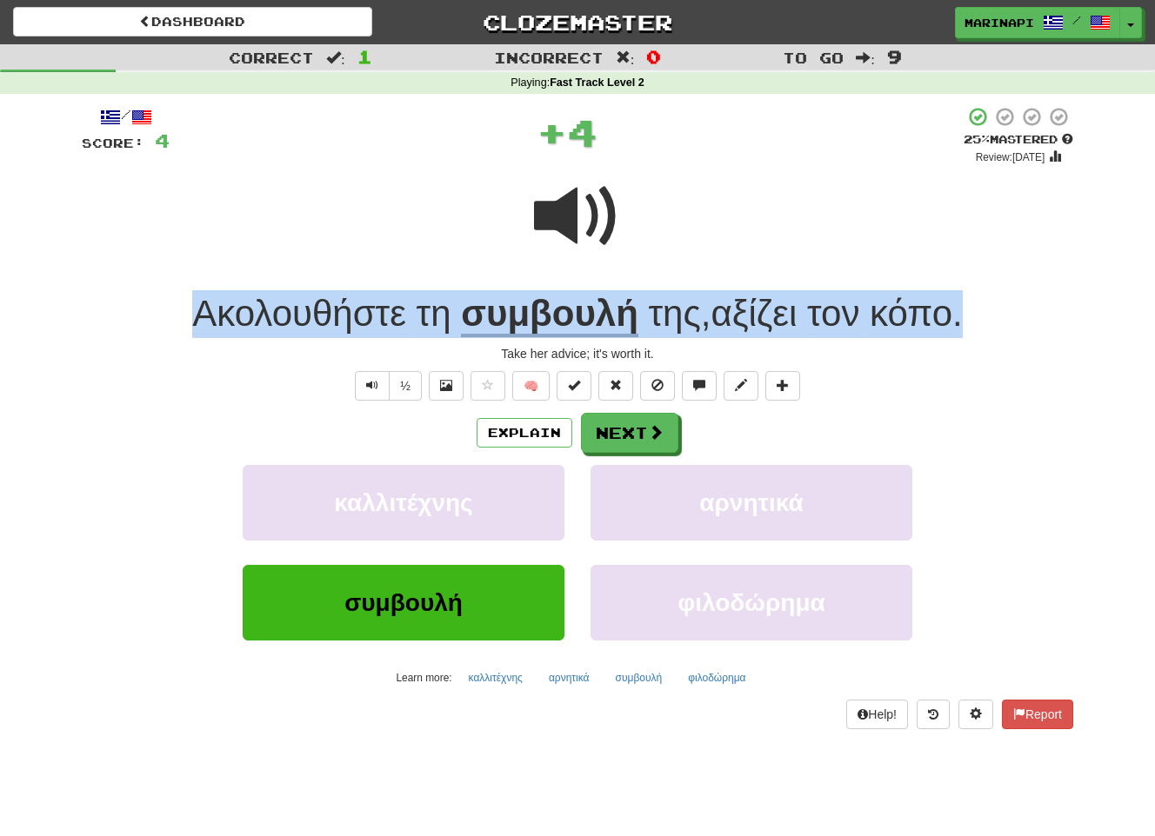
drag, startPoint x: 975, startPoint y: 316, endPoint x: 166, endPoint y: 333, distance: 808.8
click at [166, 333] on div "Ακολουθήστε τη συμβουλή της , αξίζει τον κόπο ." at bounding box center [577, 314] width 991 height 48
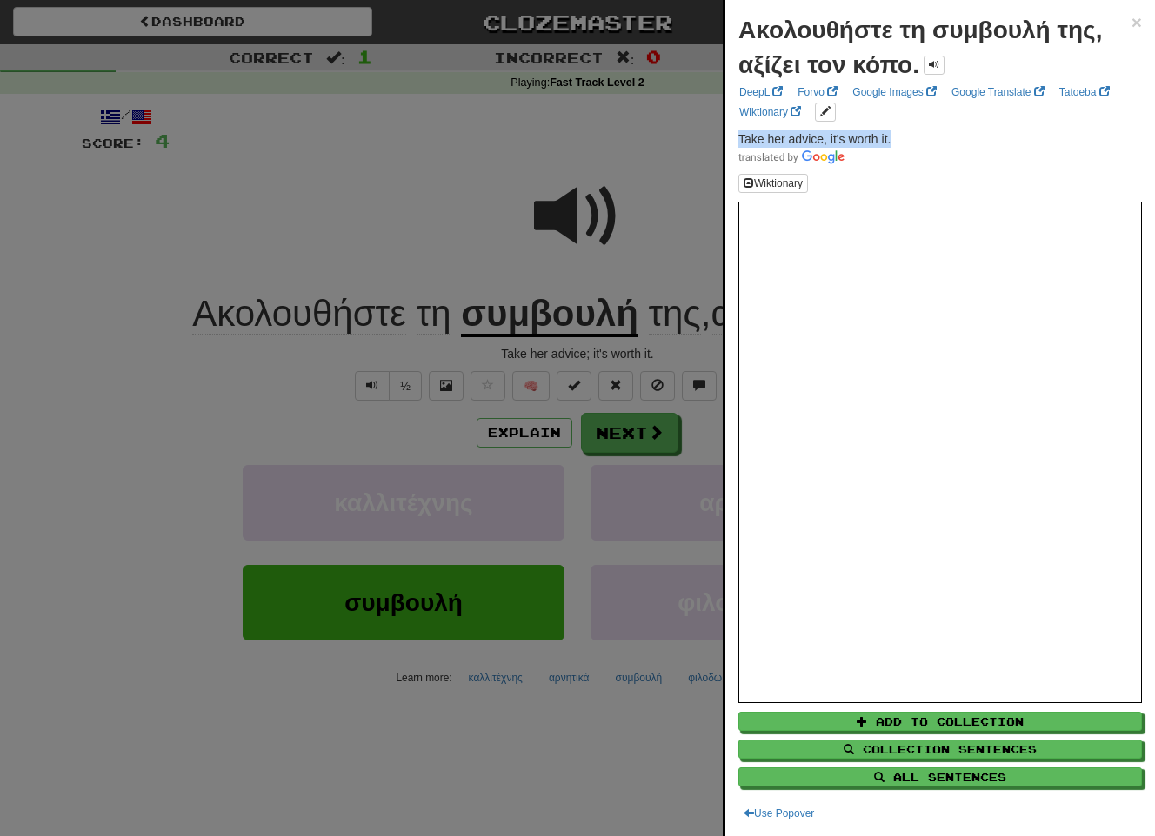
drag, startPoint x: 900, startPoint y: 133, endPoint x: 731, endPoint y: 137, distance: 168.7
click at [731, 137] on div "Ακολουθήστε τη συμβουλή της, αξίζει τον κόπο. × DeepL Forvo Google Images Googl…" at bounding box center [940, 418] width 430 height 836
copy span "Take her advice, it's worth it."
click at [590, 745] on div at bounding box center [577, 418] width 1155 height 836
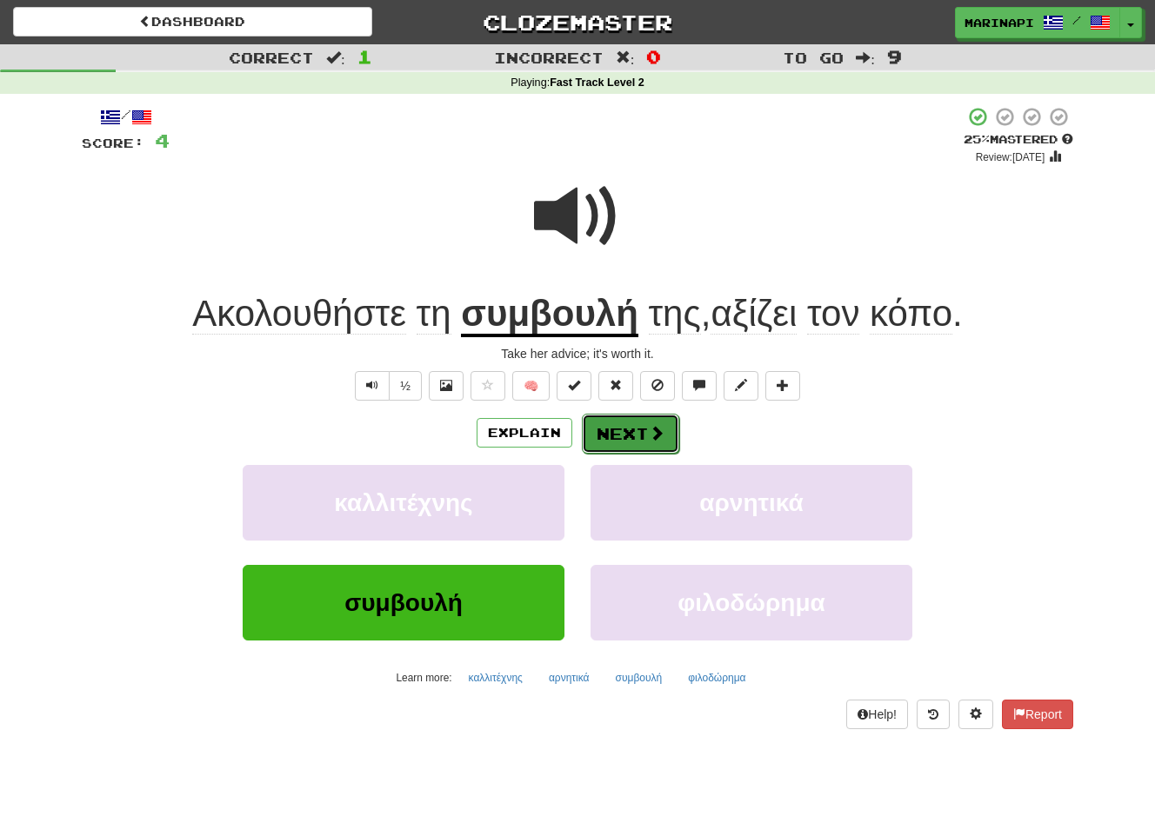
click at [653, 434] on span at bounding box center [657, 433] width 16 height 16
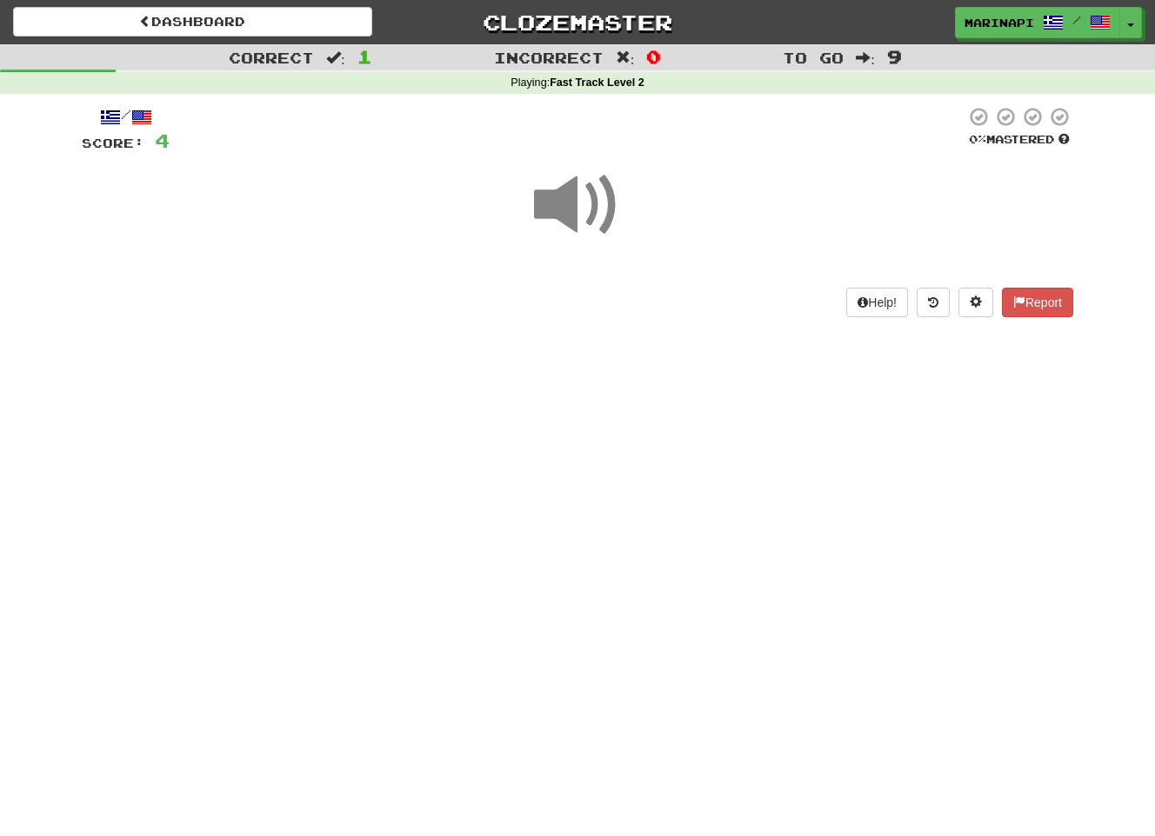
click at [589, 210] on span at bounding box center [577, 205] width 87 height 87
click at [589, 205] on span at bounding box center [577, 205] width 87 height 87
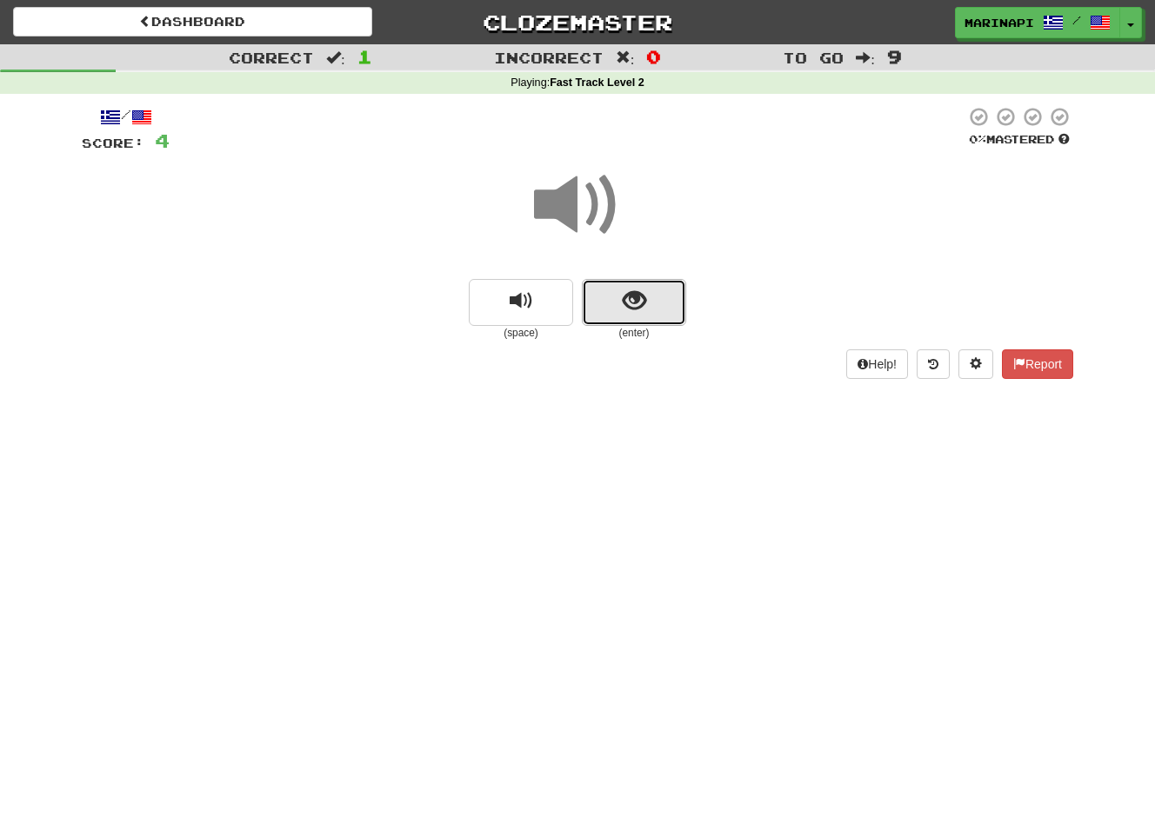
click at [626, 290] on span "show sentence" at bounding box center [634, 301] width 23 height 23
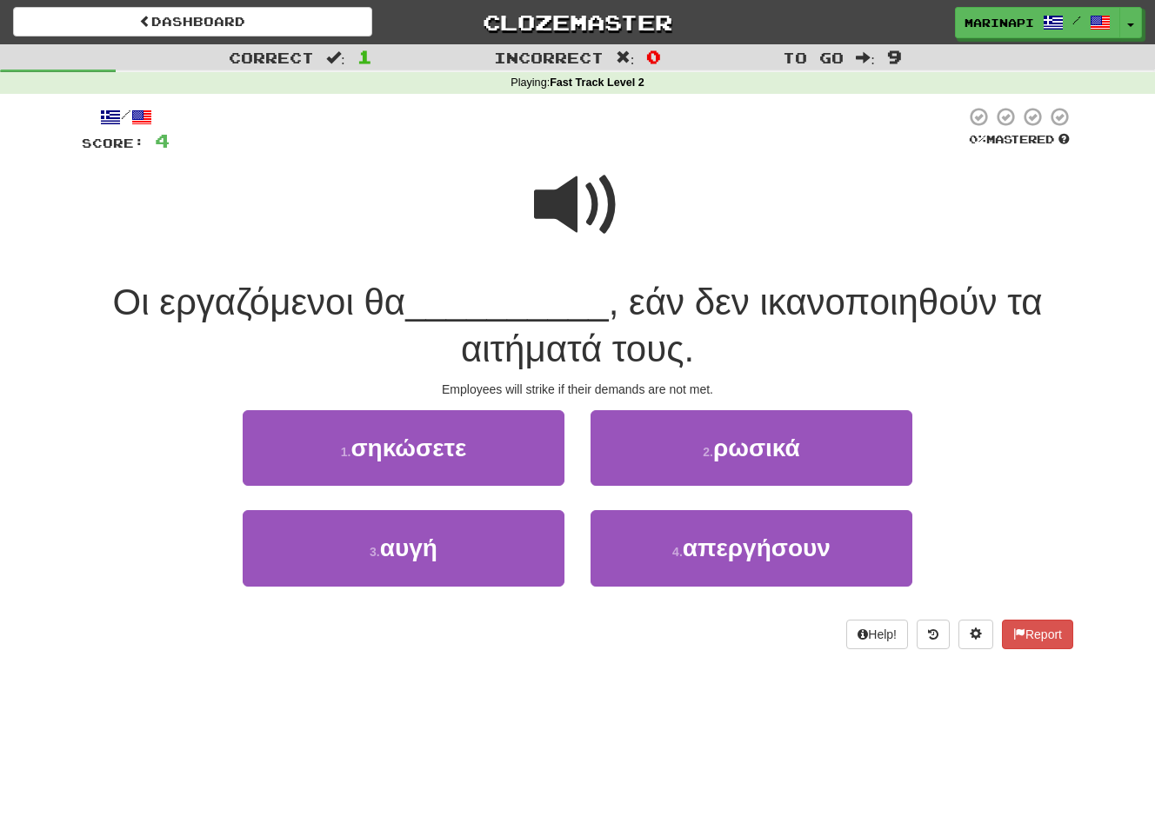
click at [578, 208] on span at bounding box center [577, 205] width 87 height 87
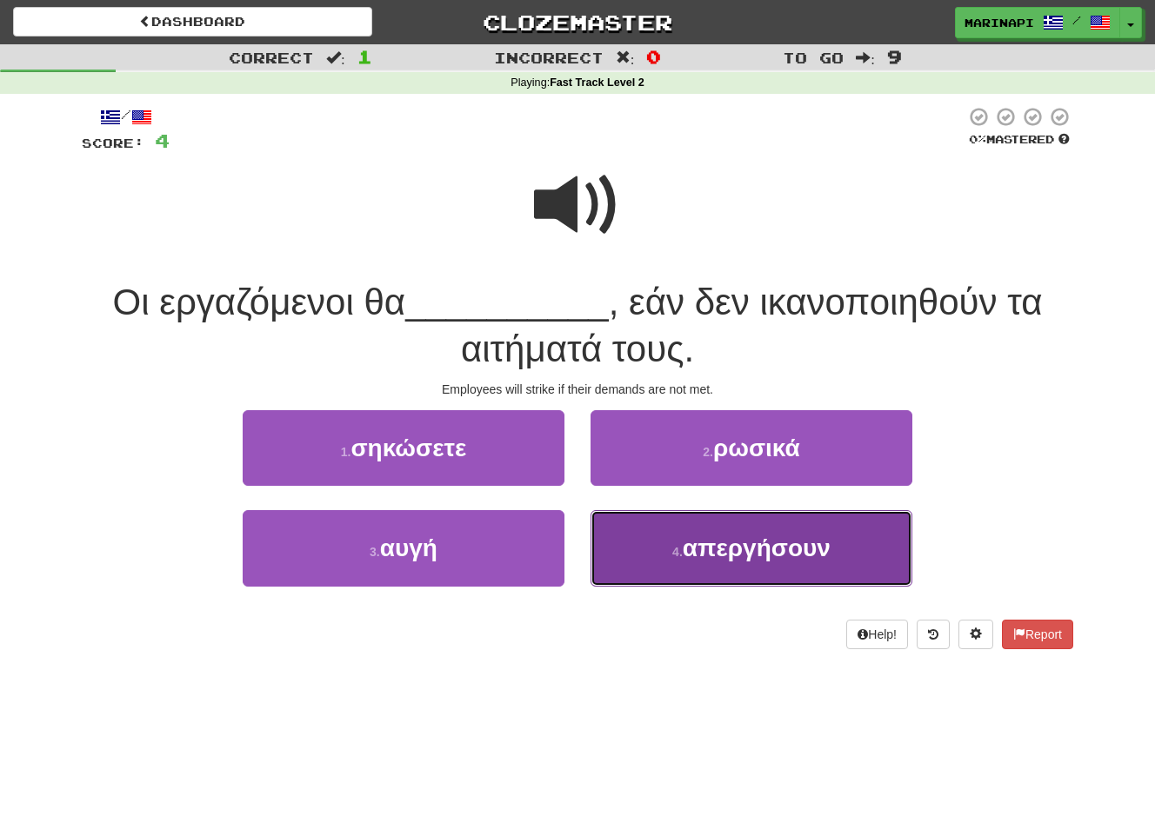
click at [669, 538] on button "4 . απεργήσουν" at bounding box center [751, 548] width 322 height 76
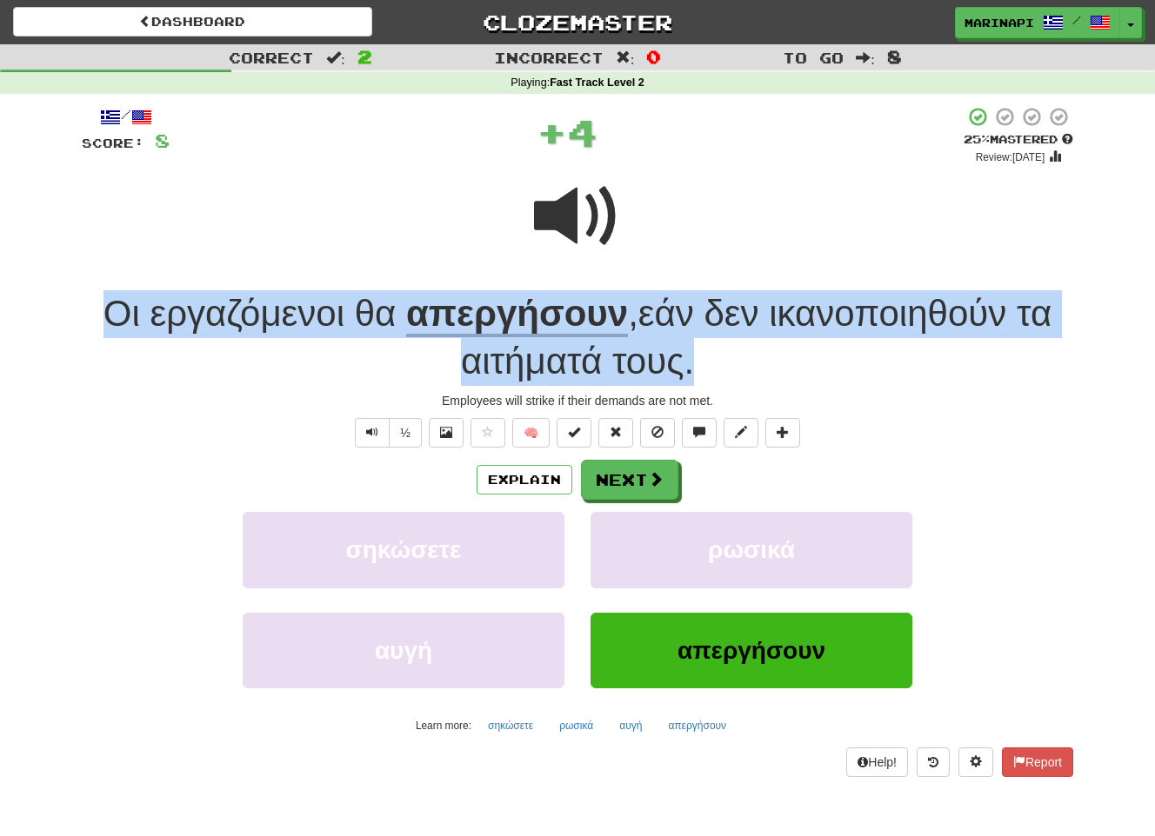
drag, startPoint x: 716, startPoint y: 360, endPoint x: 62, endPoint y: 315, distance: 655.4
click at [62, 315] on div "Correct : 2 Incorrect : 0 To go : 8 Playing : Fast Track Level 2 / Score: 8 + 4…" at bounding box center [577, 422] width 1155 height 757
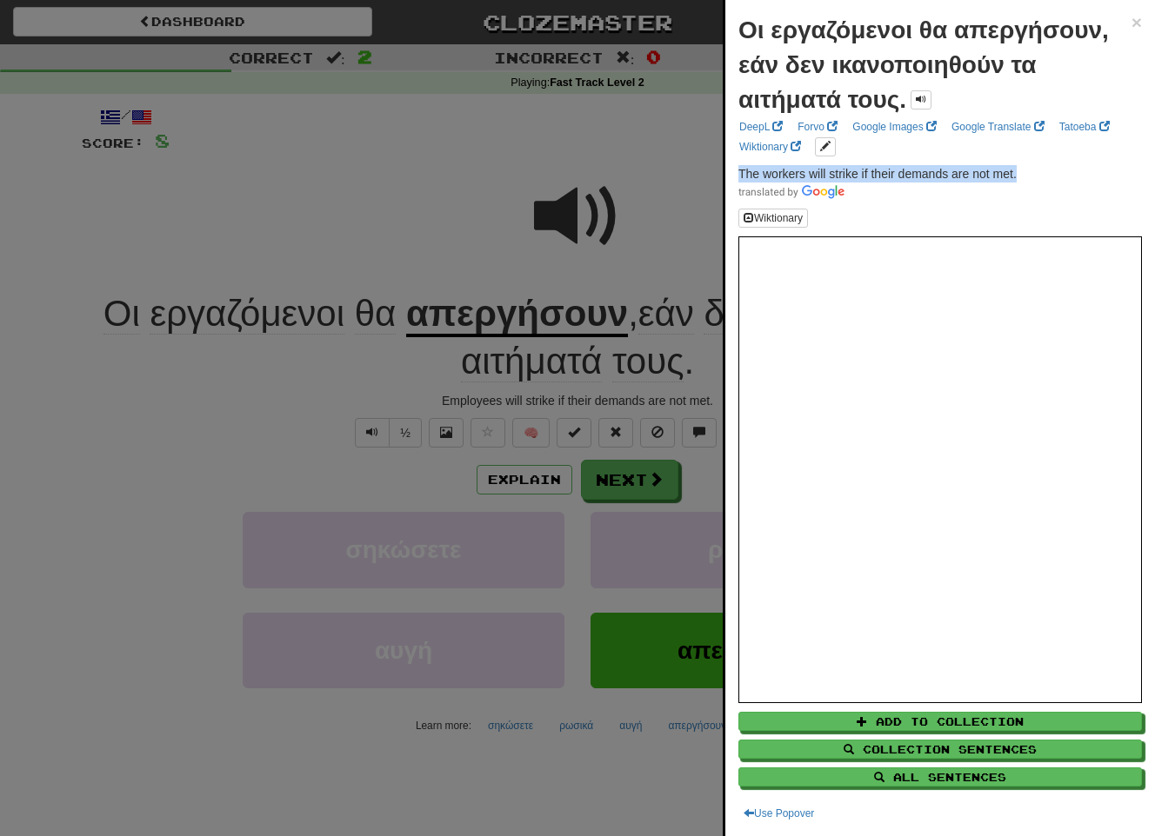
drag, startPoint x: 1028, startPoint y: 173, endPoint x: 728, endPoint y: 166, distance: 300.0
click at [728, 166] on div "Οι εργαζόμενοι θα απεργήσουν, εάν δεν ικανοποιηθούν τα αιτήματά τους. × DeepL F…" at bounding box center [940, 418] width 430 height 836
click at [625, 472] on div at bounding box center [577, 418] width 1155 height 836
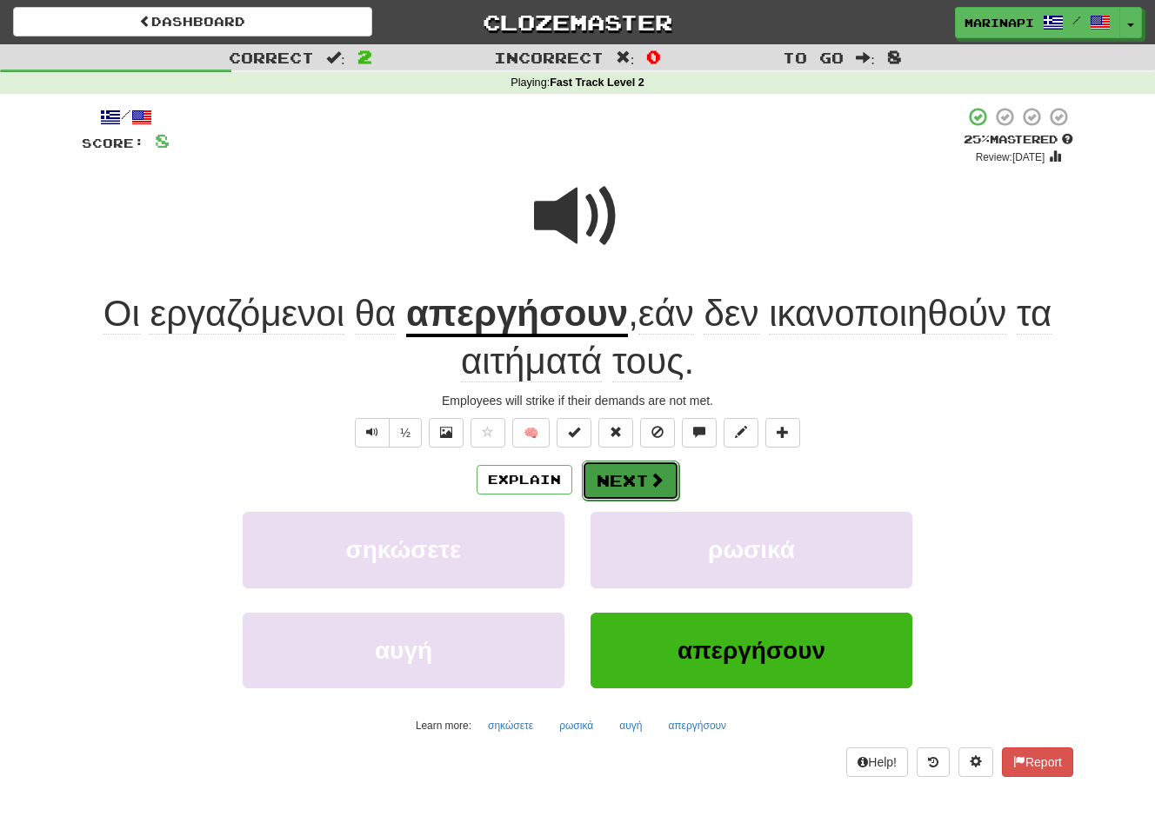
click at [625, 476] on button "Next" at bounding box center [630, 481] width 97 height 40
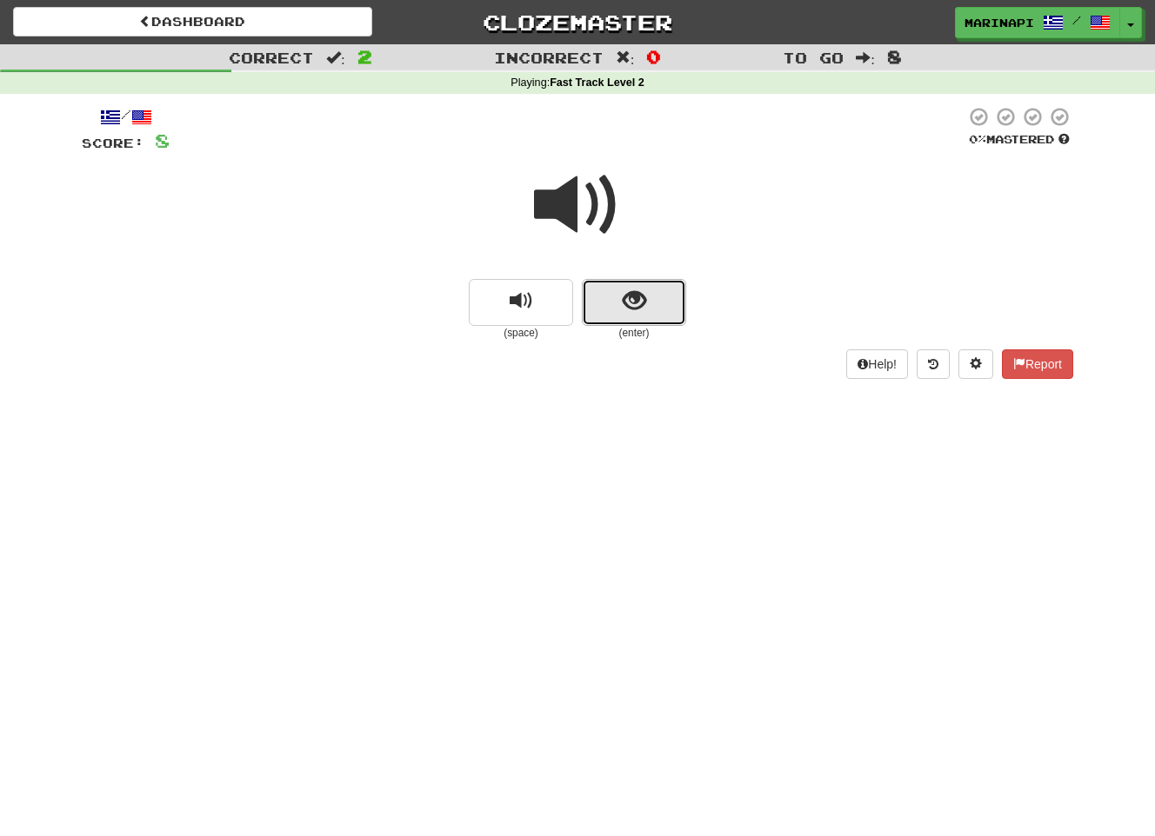
click at [623, 293] on span "show sentence" at bounding box center [634, 301] width 23 height 23
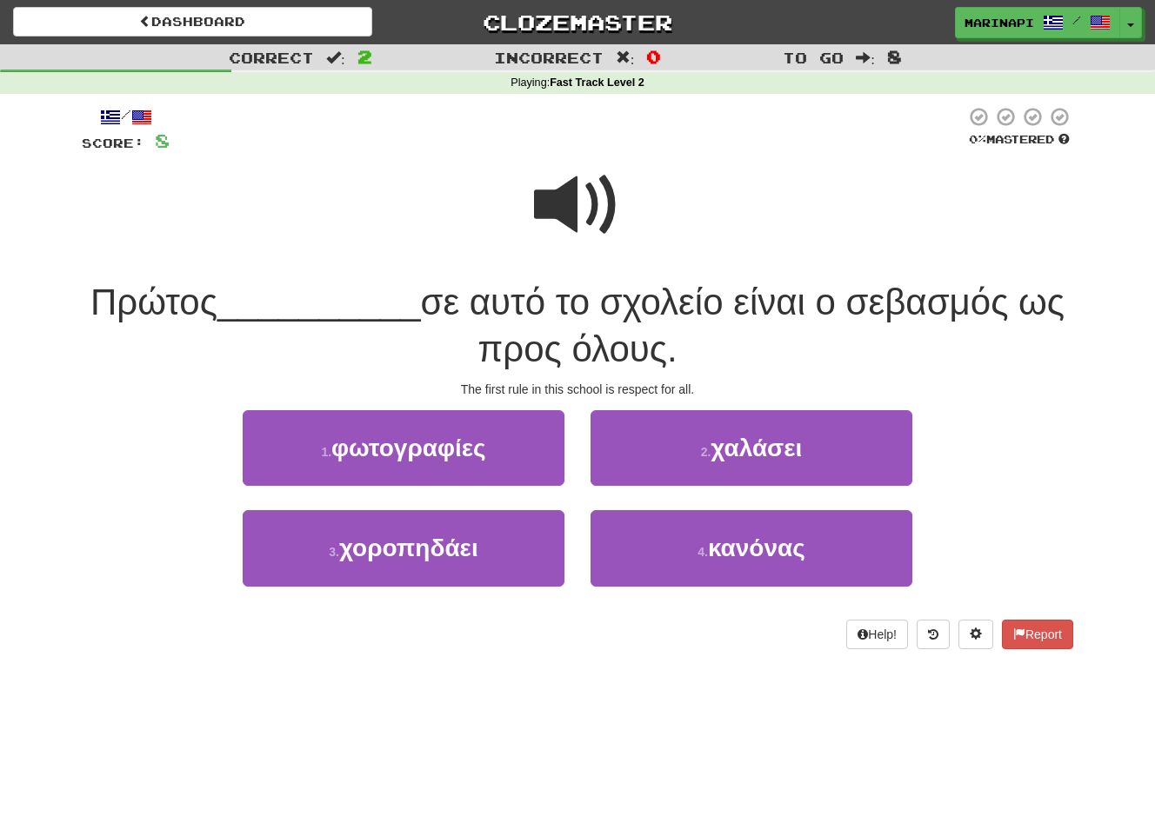
click at [575, 221] on span at bounding box center [577, 205] width 87 height 87
drag, startPoint x: 706, startPoint y: 369, endPoint x: 33, endPoint y: 289, distance: 677.7
click at [33, 289] on div "Correct : 2 Incorrect : 0 To go : 8 Playing : Fast Track Level 2 / Score: 8 0 %…" at bounding box center [577, 358] width 1155 height 629
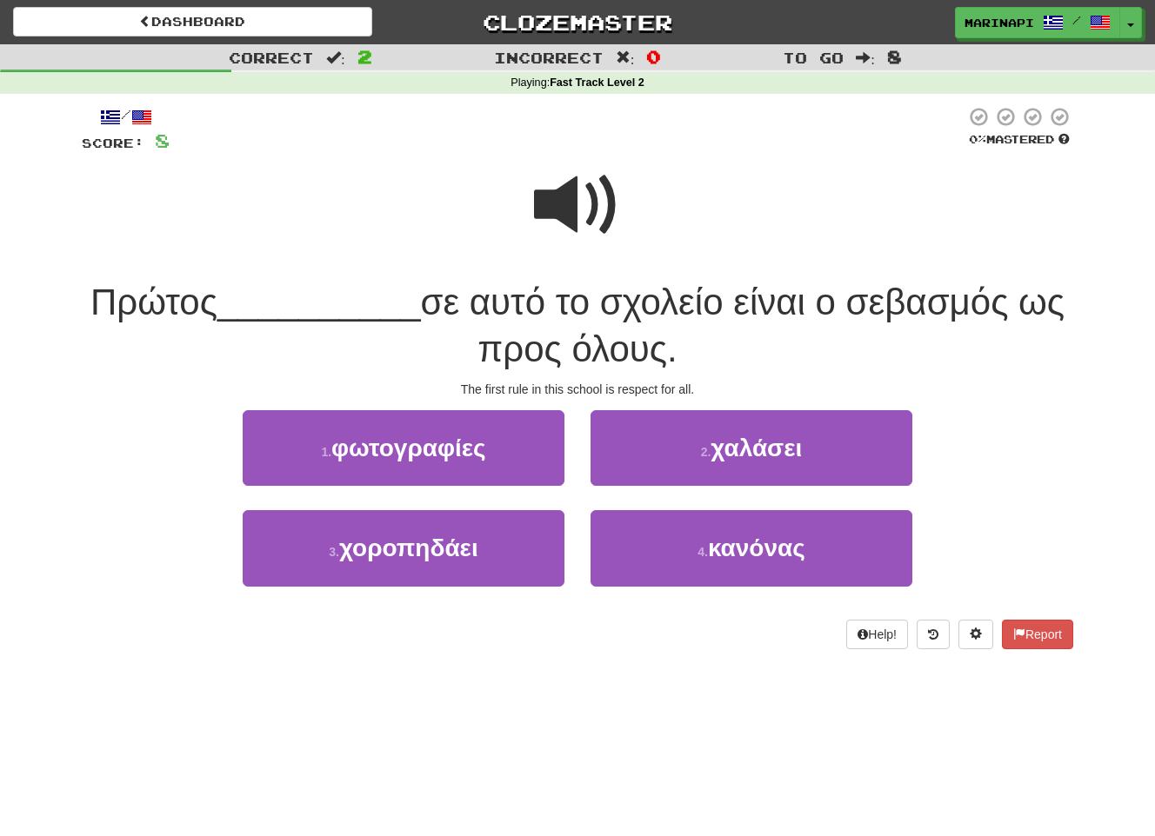
click at [766, 361] on div "Πρώτος __________ σε αυτό το σχολείο είναι ο σεβασμός ως προς όλους." at bounding box center [577, 326] width 991 height 95
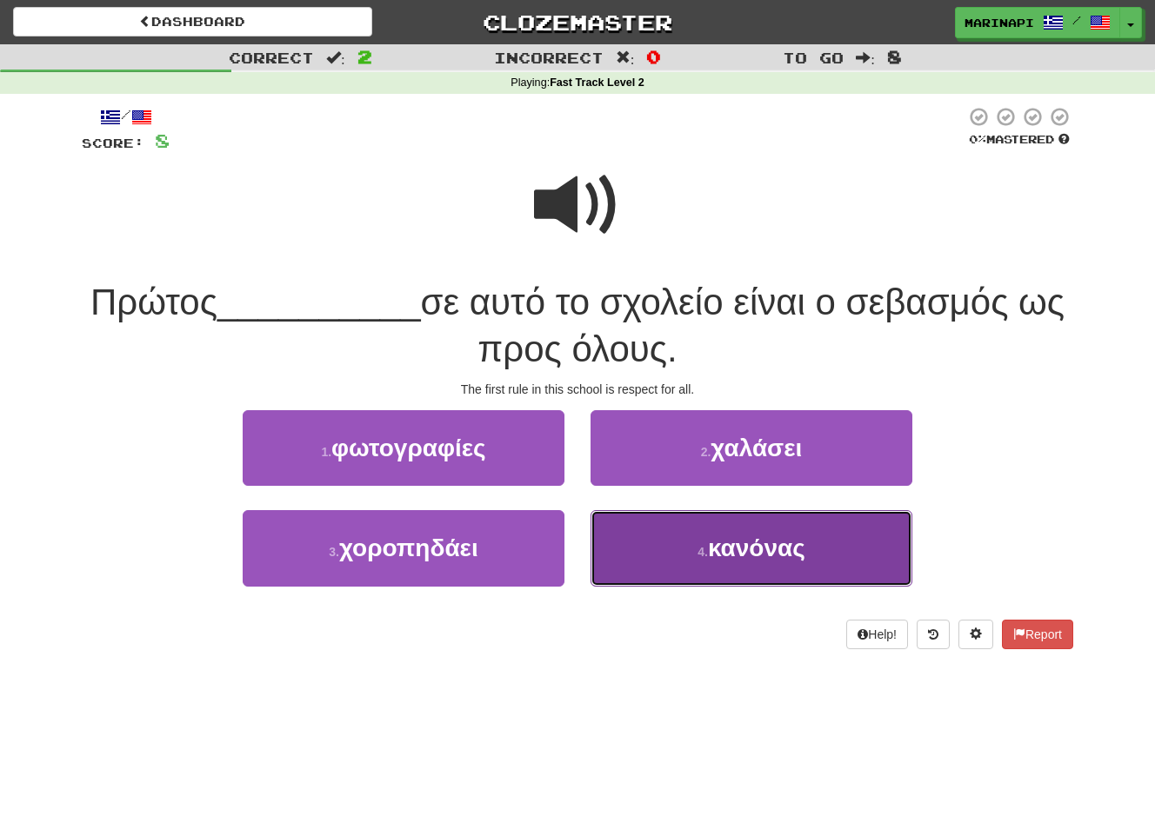
click at [752, 549] on span "κανόνας" at bounding box center [756, 548] width 97 height 27
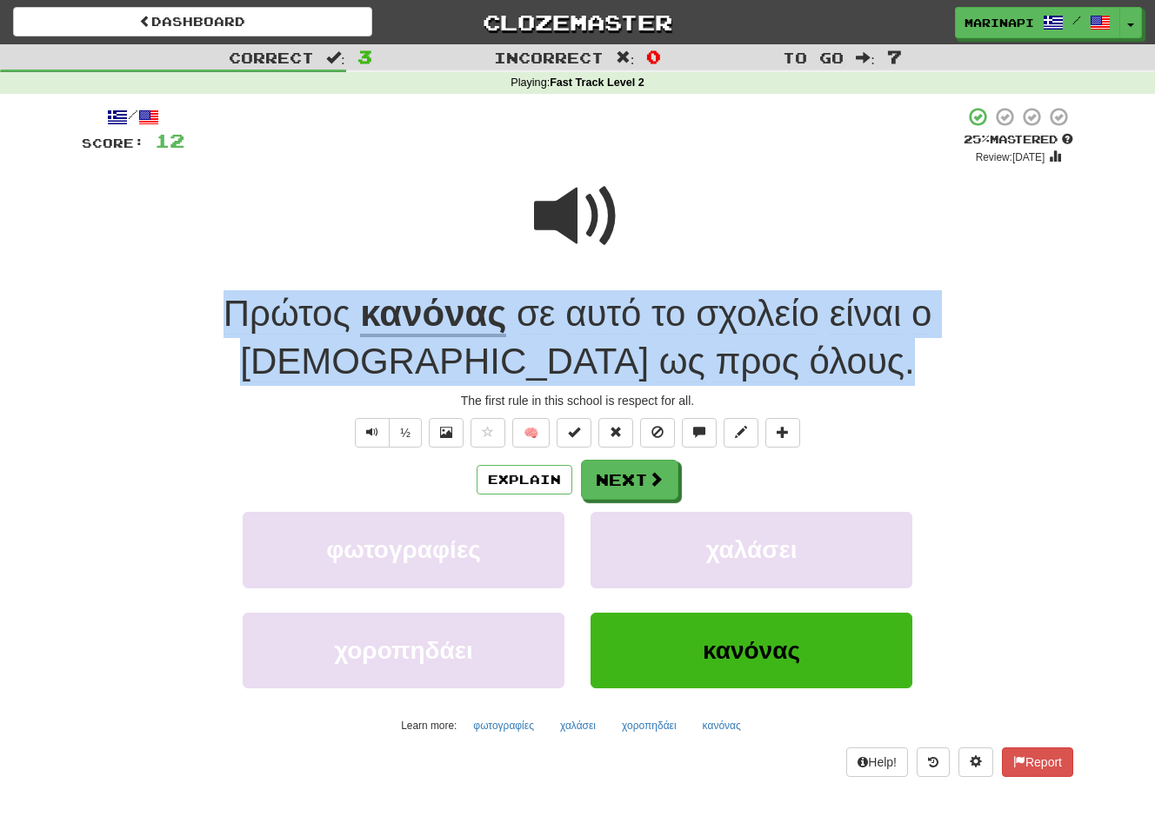
drag, startPoint x: 693, startPoint y: 377, endPoint x: 103, endPoint y: 317, distance: 592.5
click at [103, 317] on div "Πρώτος κανόνας σε αυτό το σχολείο είναι ο σεβασμός ως προς όλους ." at bounding box center [577, 337] width 991 height 95
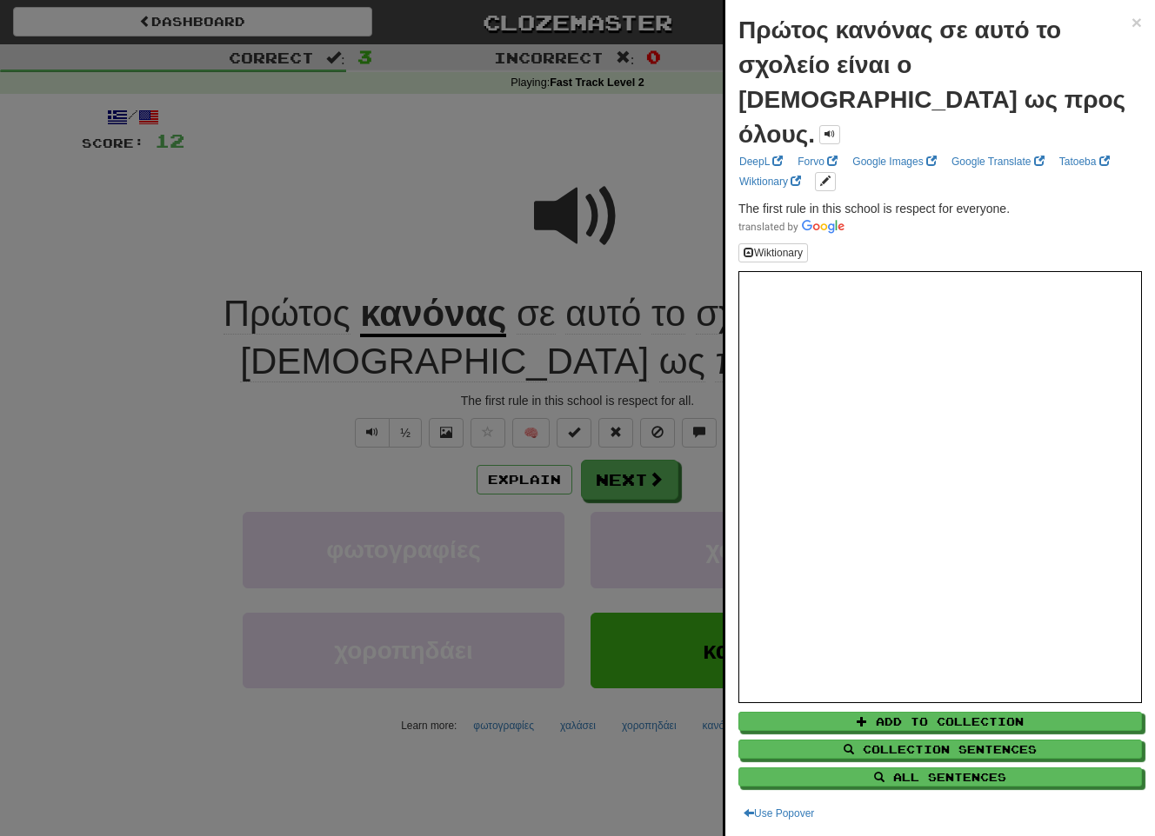
click at [443, 491] on div at bounding box center [577, 418] width 1155 height 836
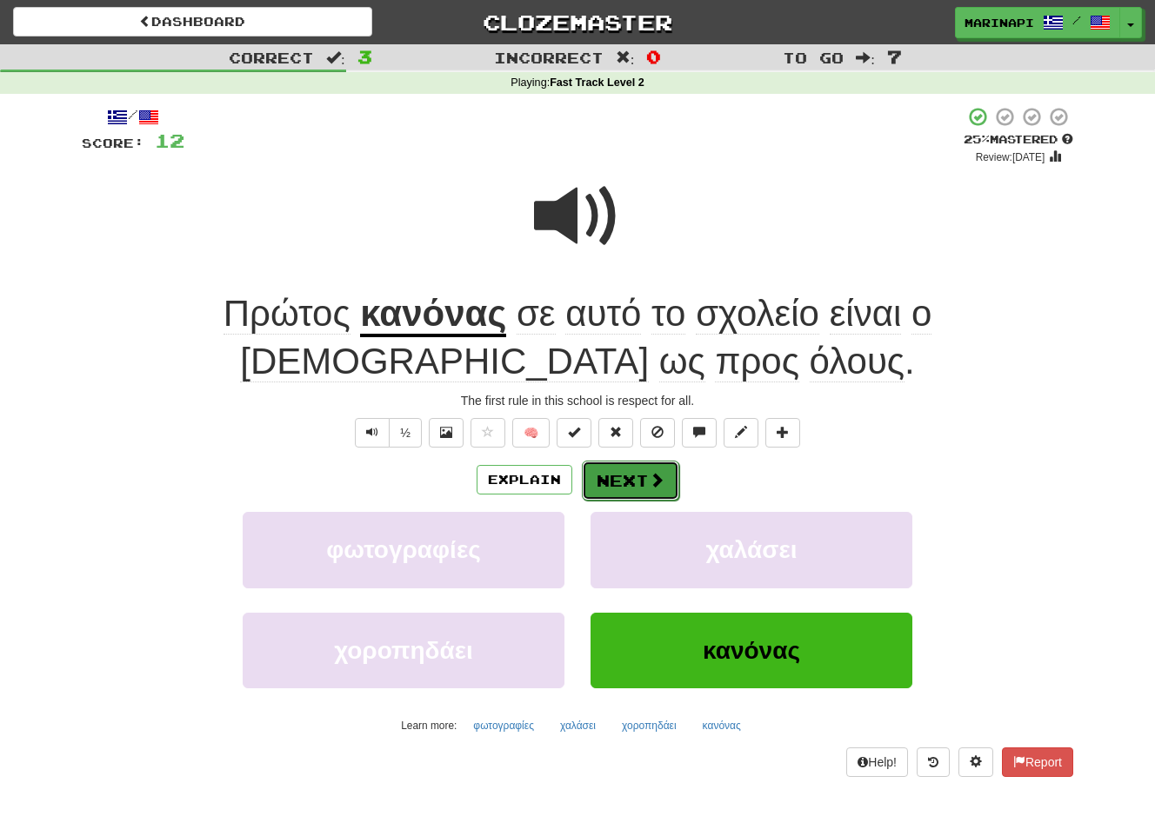
click at [631, 476] on button "Next" at bounding box center [630, 481] width 97 height 40
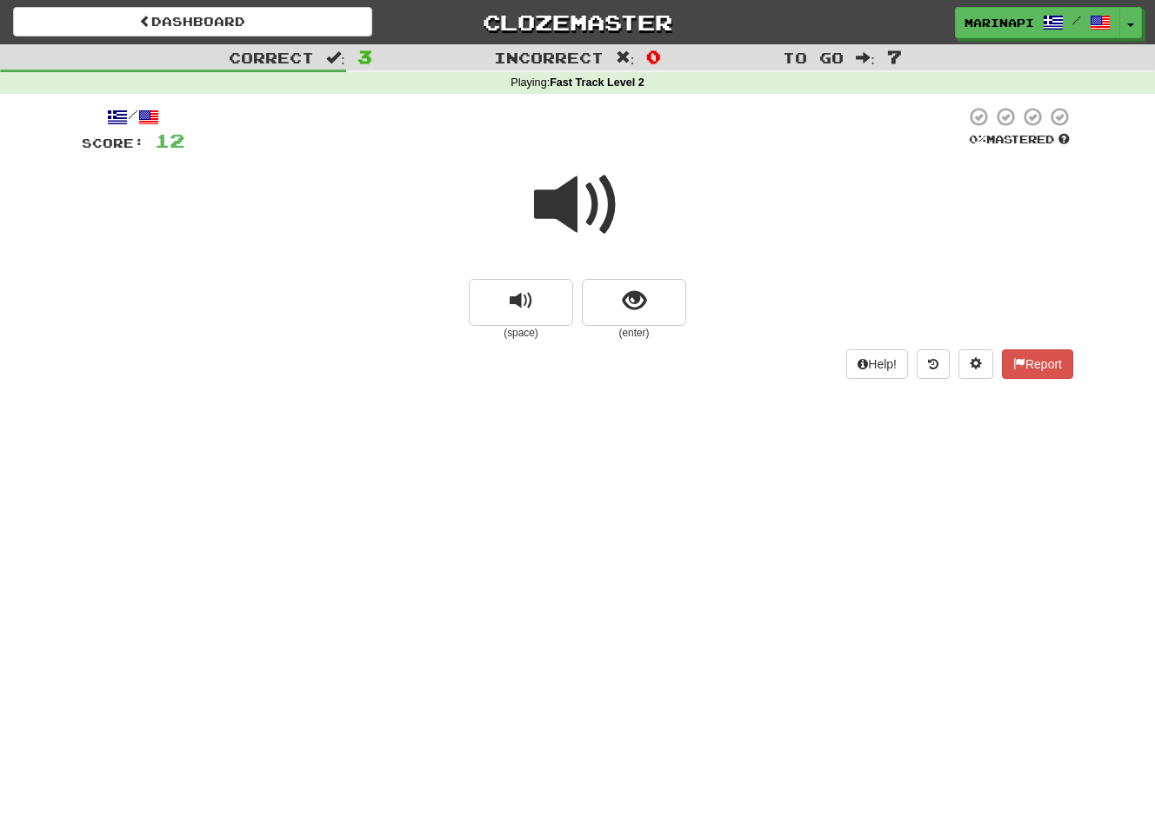
click at [595, 226] on span at bounding box center [577, 205] width 87 height 87
click at [600, 215] on span at bounding box center [577, 205] width 87 height 87
click at [643, 305] on span "show sentence" at bounding box center [634, 301] width 23 height 23
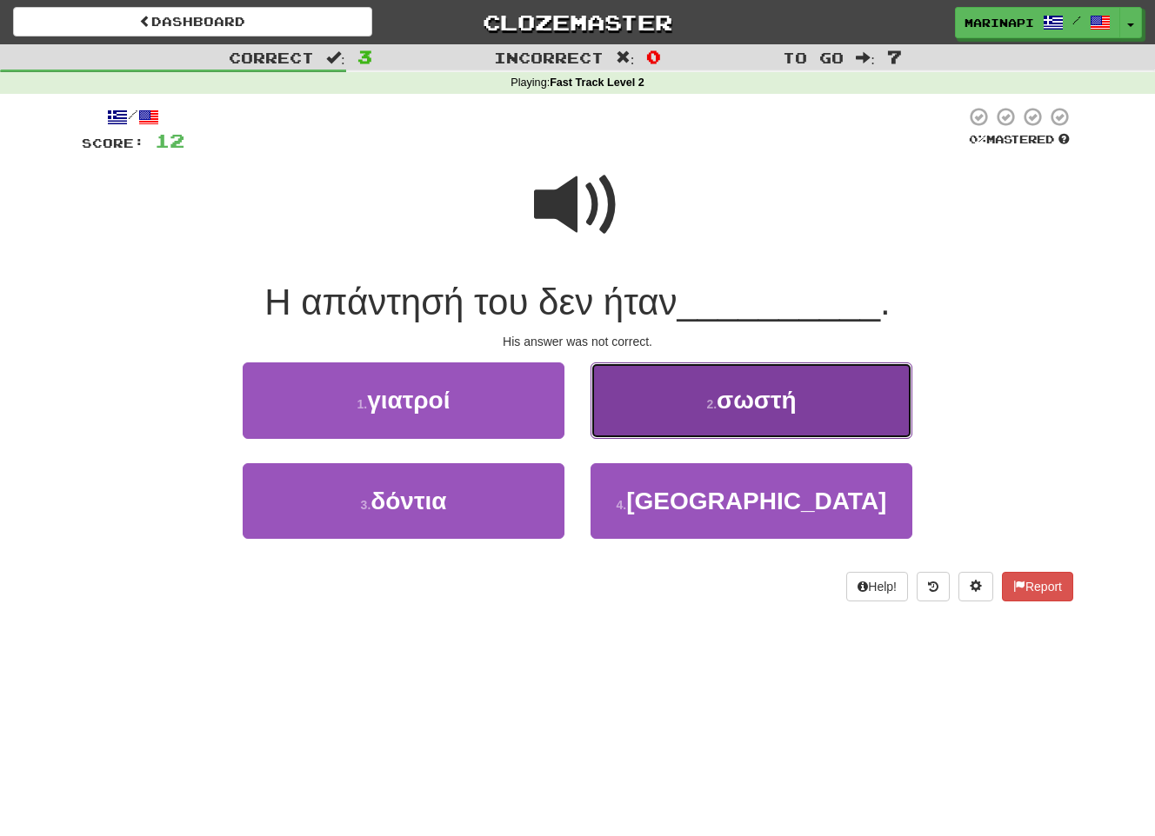
click at [665, 388] on button "2 . σωστή" at bounding box center [751, 401] width 322 height 76
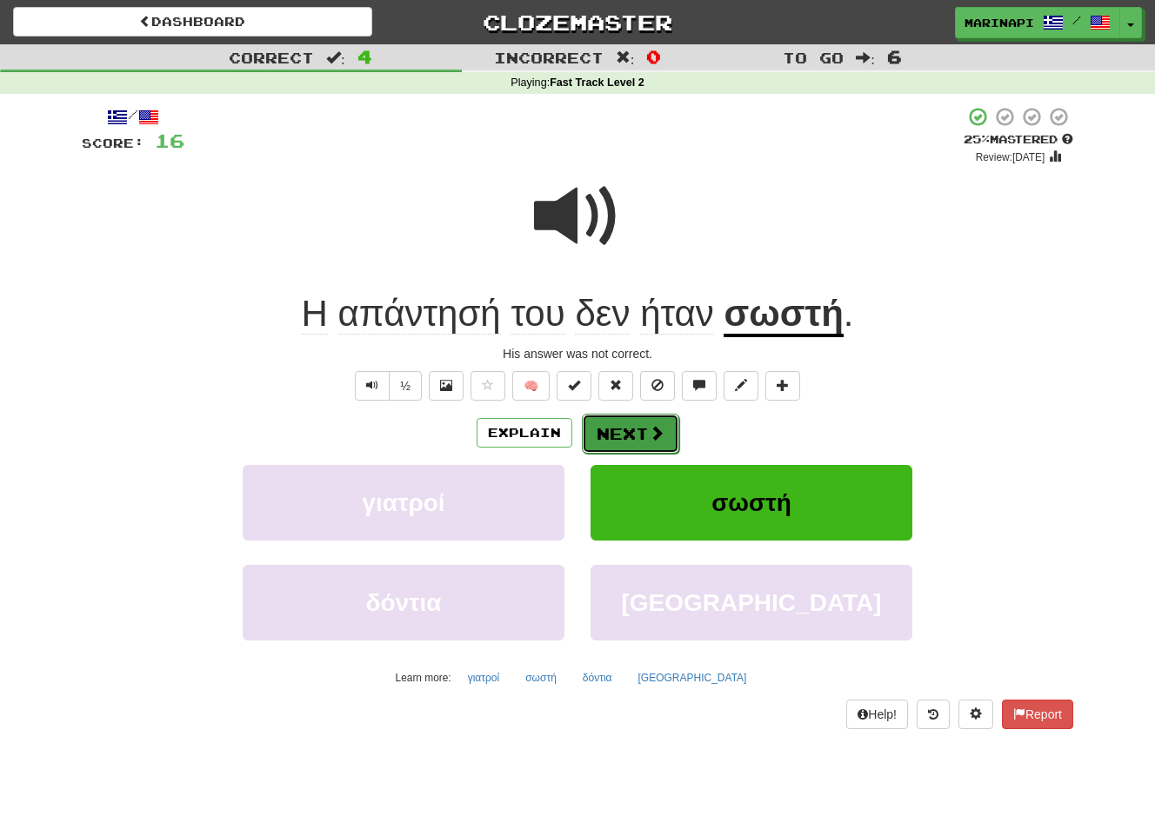
click at [638, 434] on button "Next" at bounding box center [630, 434] width 97 height 40
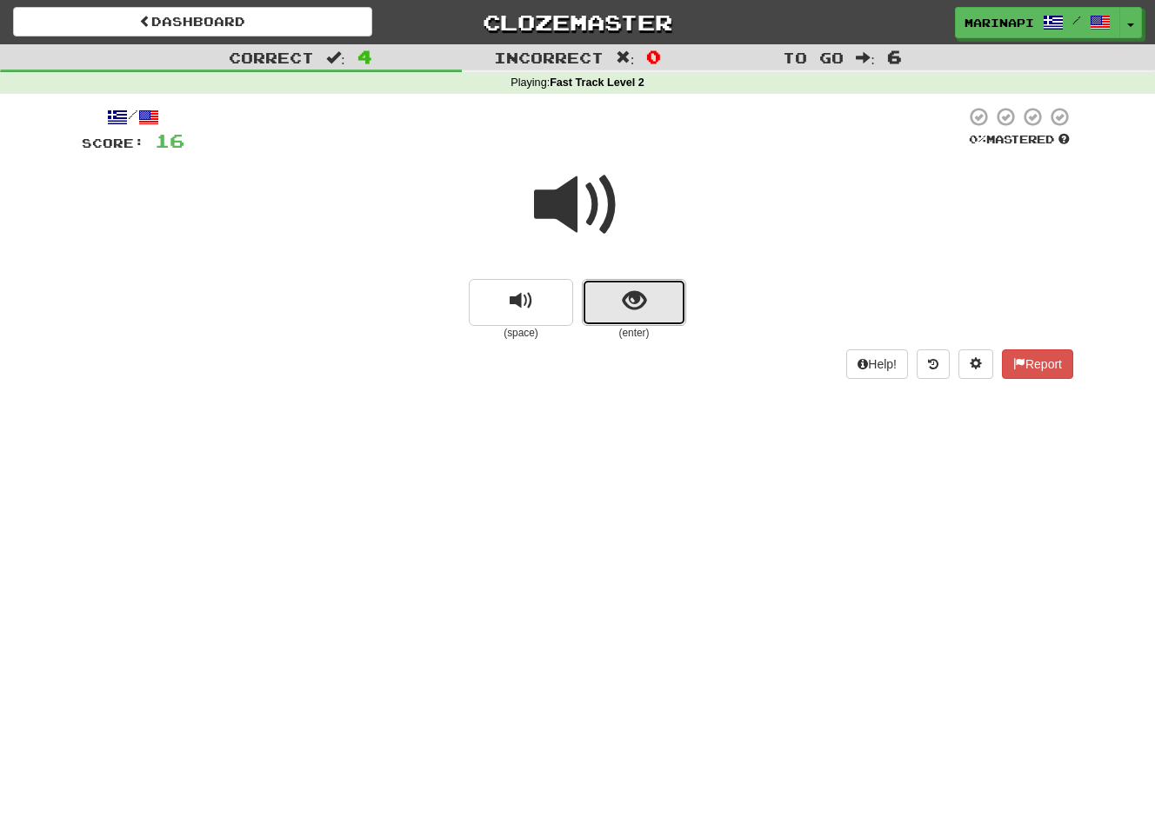
click at [623, 309] on span "show sentence" at bounding box center [634, 301] width 23 height 23
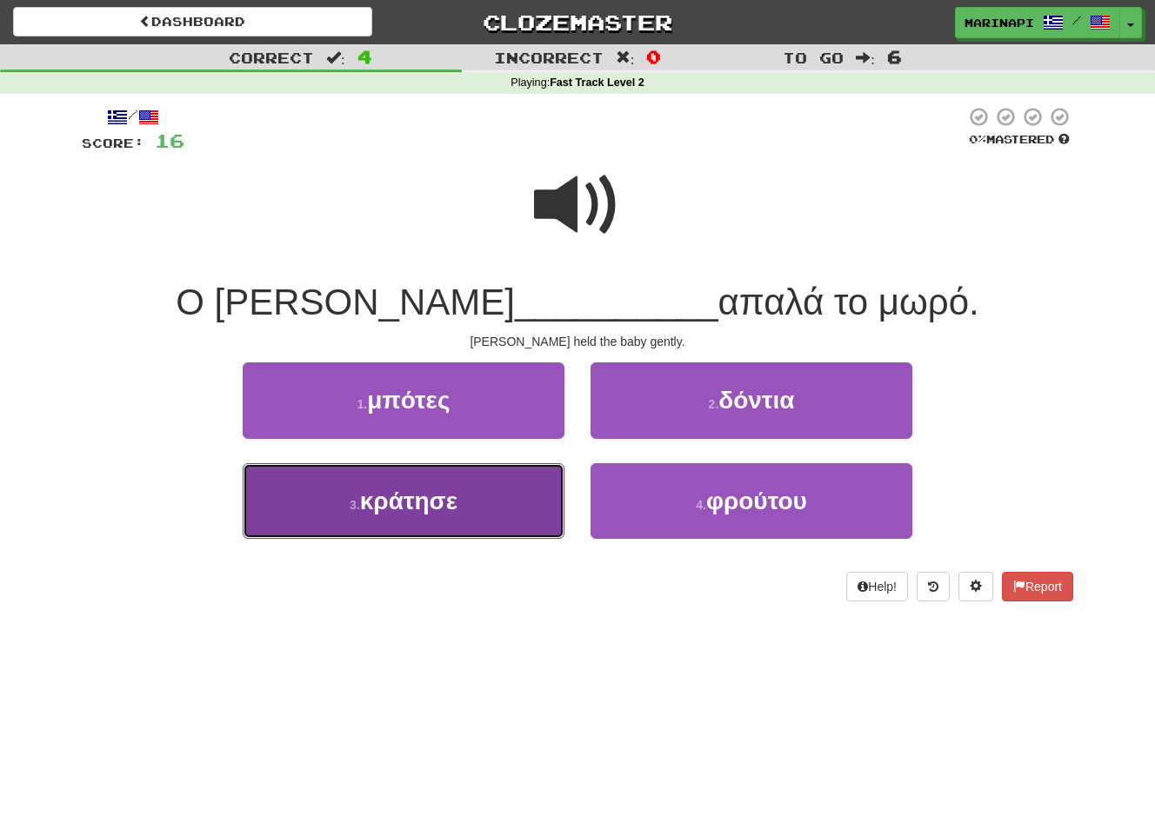
click at [503, 494] on button "3 . κράτησε" at bounding box center [404, 501] width 322 height 76
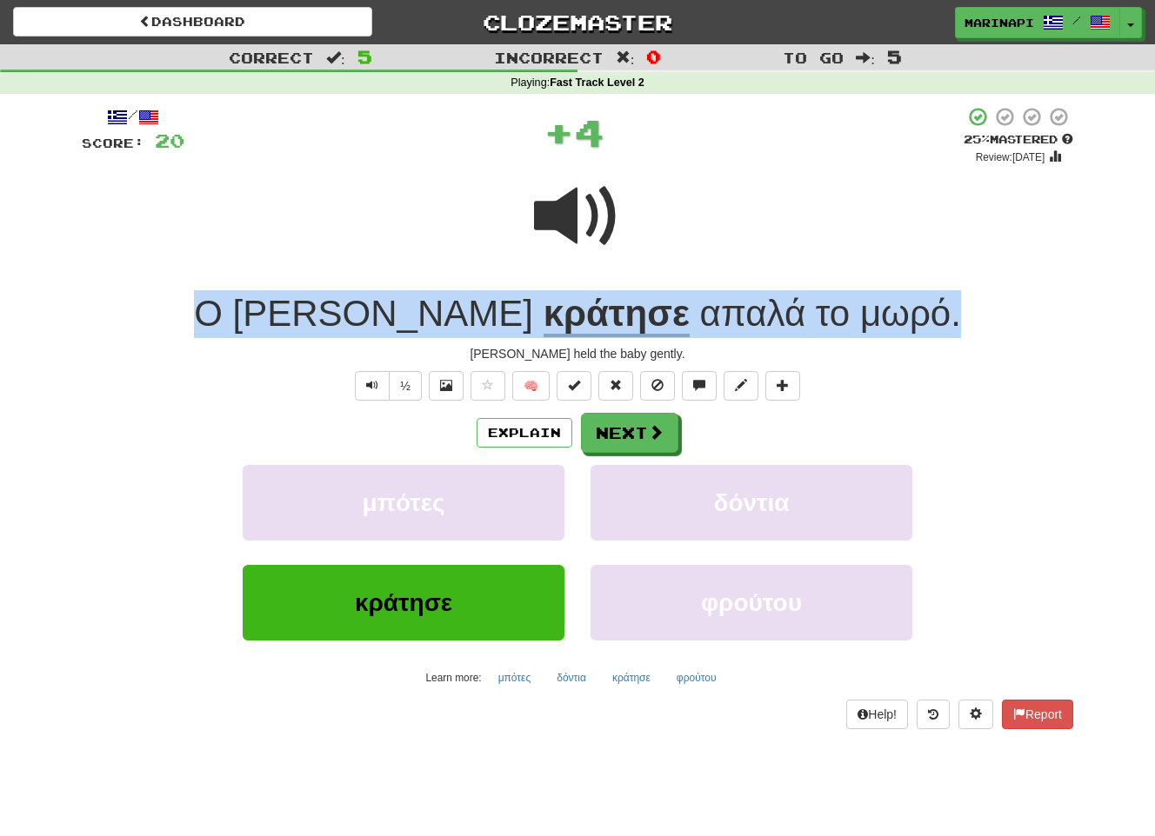
drag, startPoint x: 858, startPoint y: 319, endPoint x: 296, endPoint y: 322, distance: 562.6
click at [296, 322] on div "Ο Τζον κράτησε απαλά το μωρό ." at bounding box center [577, 314] width 991 height 48
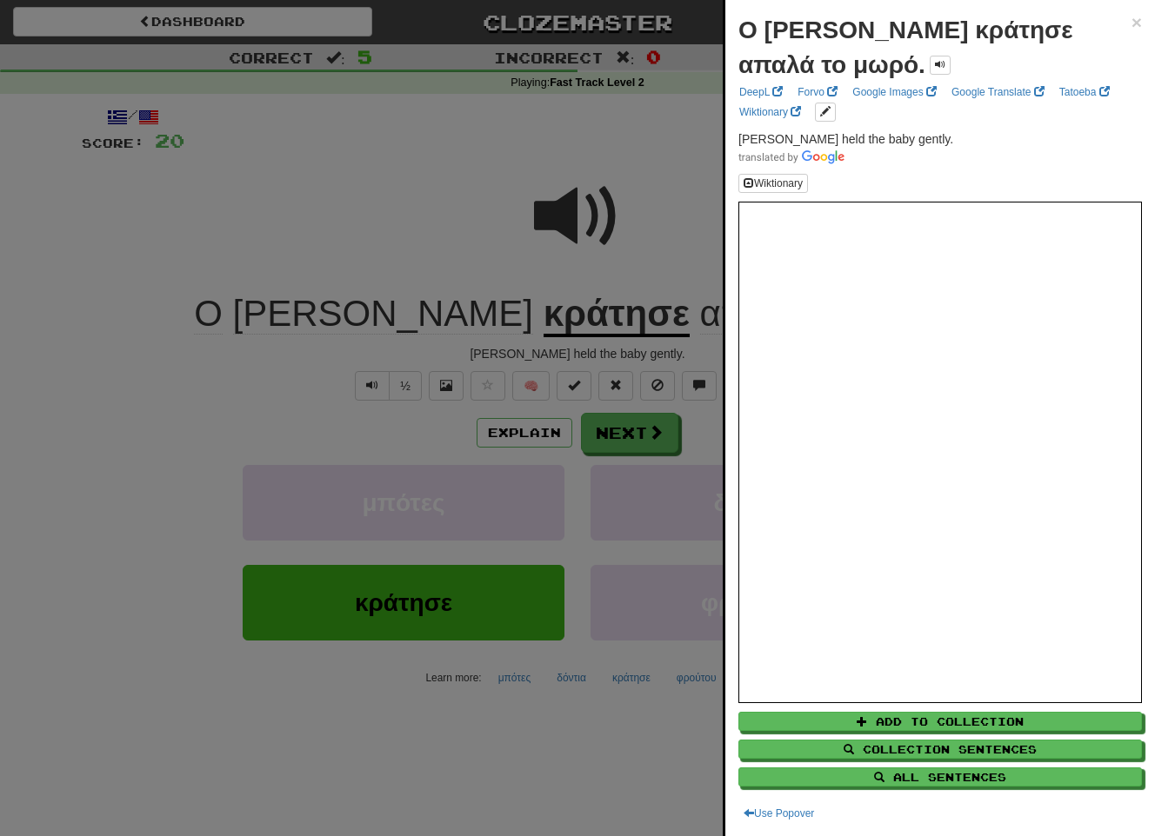
drag, startPoint x: 656, startPoint y: 348, endPoint x: 485, endPoint y: 353, distance: 171.4
click at [485, 353] on div at bounding box center [577, 418] width 1155 height 836
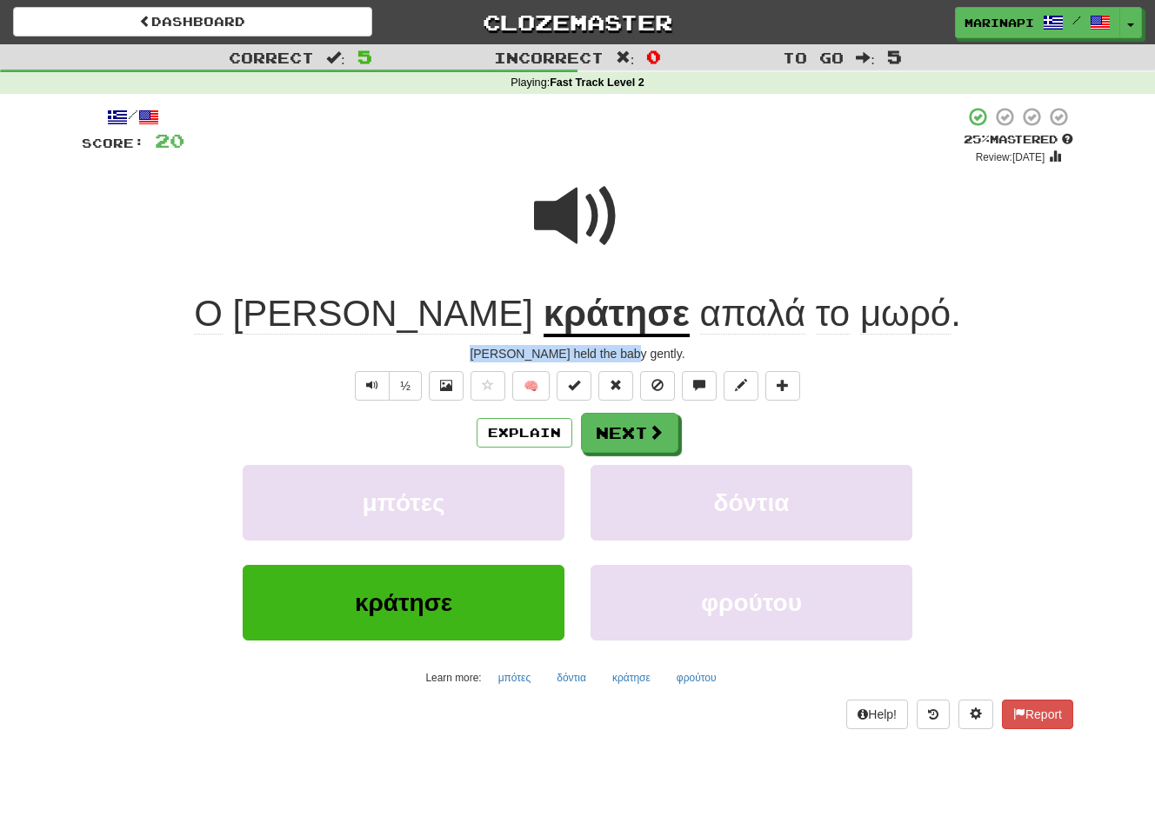
drag, startPoint x: 664, startPoint y: 356, endPoint x: 498, endPoint y: 356, distance: 166.1
click at [498, 356] on div "John held the baby gently." at bounding box center [577, 353] width 991 height 17
click at [630, 441] on button "Next" at bounding box center [630, 434] width 97 height 40
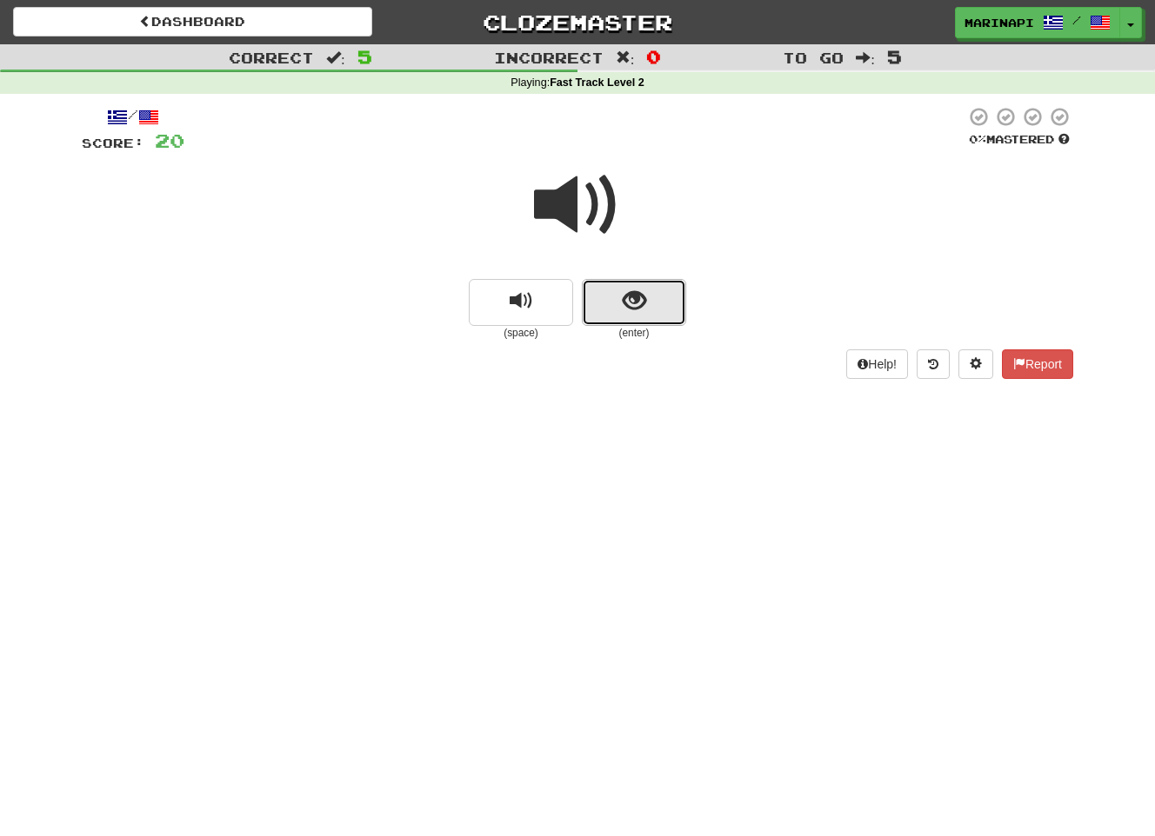
click at [632, 307] on span "show sentence" at bounding box center [634, 301] width 23 height 23
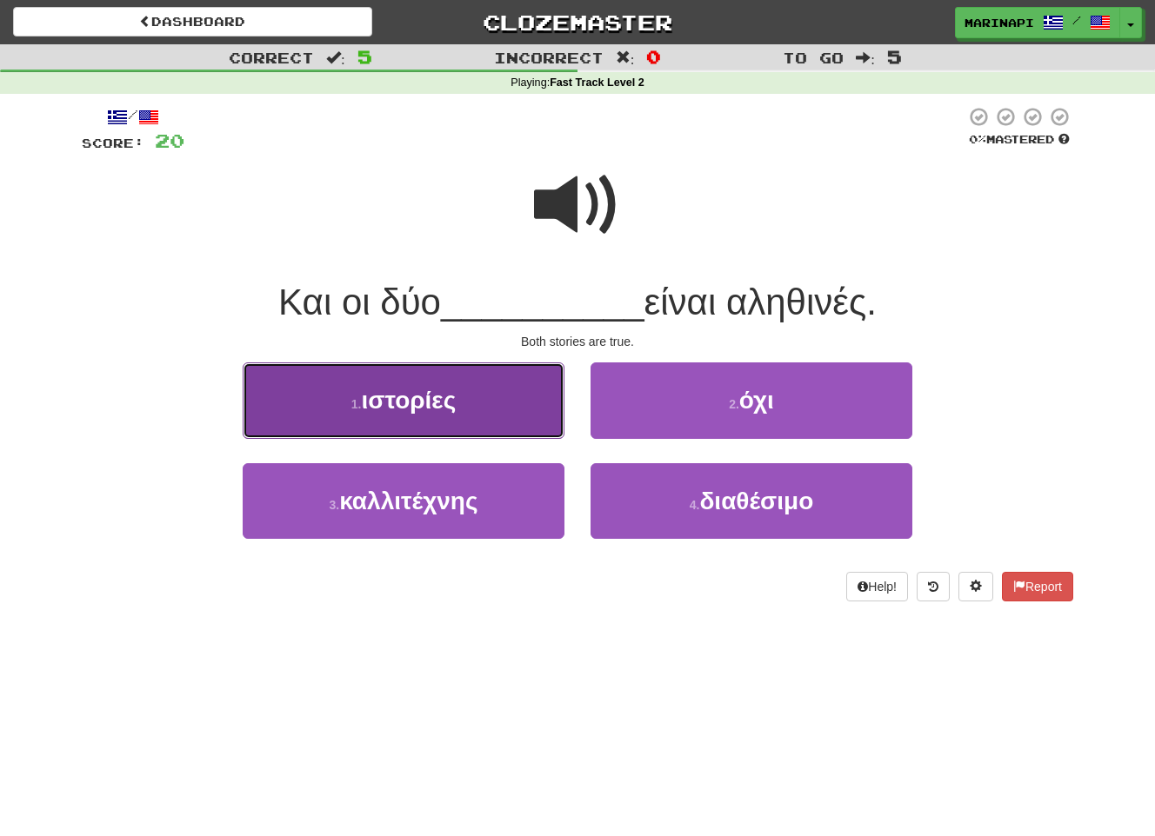
click at [486, 402] on button "1 . ιστορίες" at bounding box center [404, 401] width 322 height 76
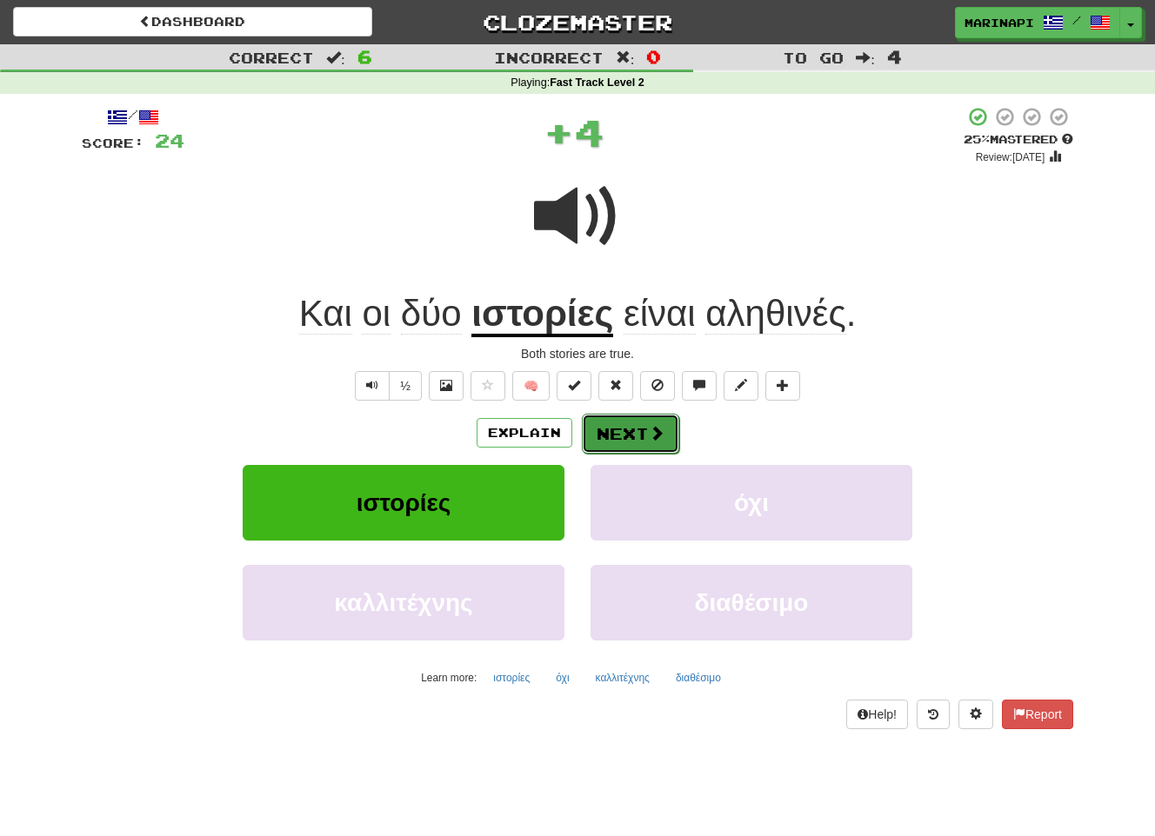
click at [649, 421] on button "Next" at bounding box center [630, 434] width 97 height 40
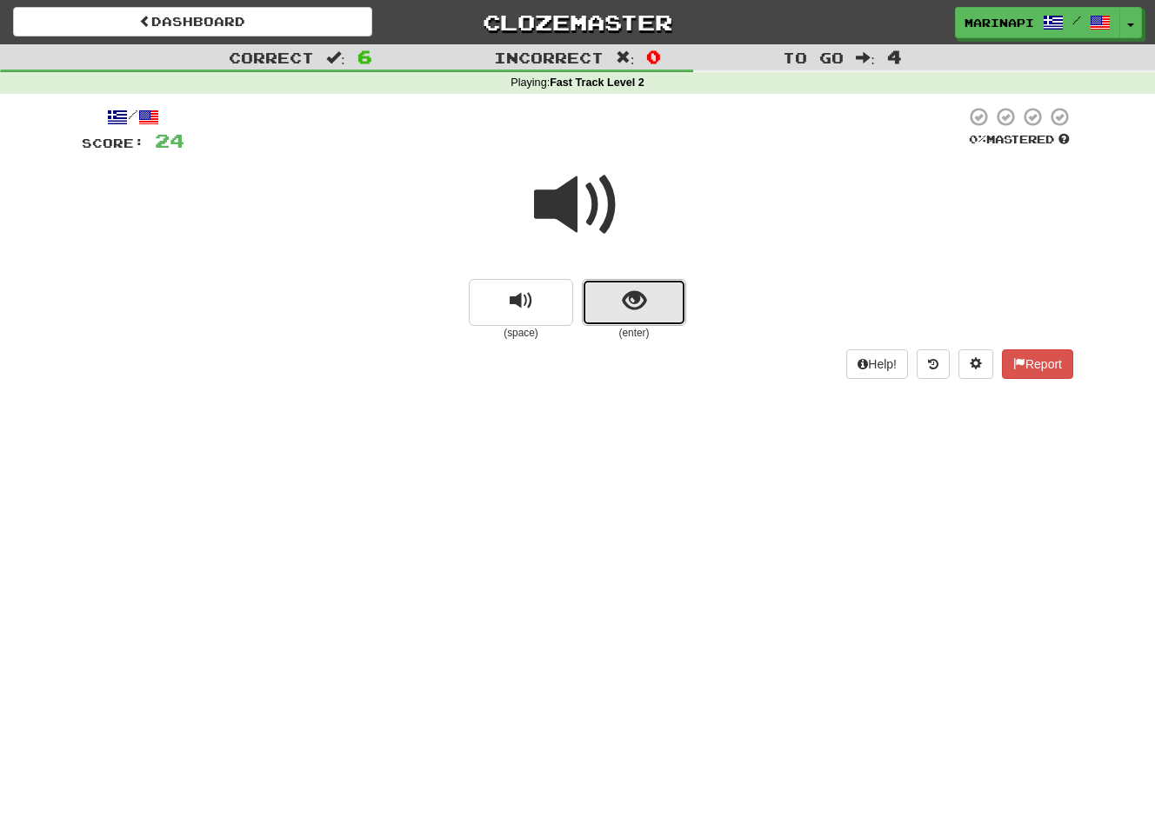
click at [633, 307] on span "show sentence" at bounding box center [634, 301] width 23 height 23
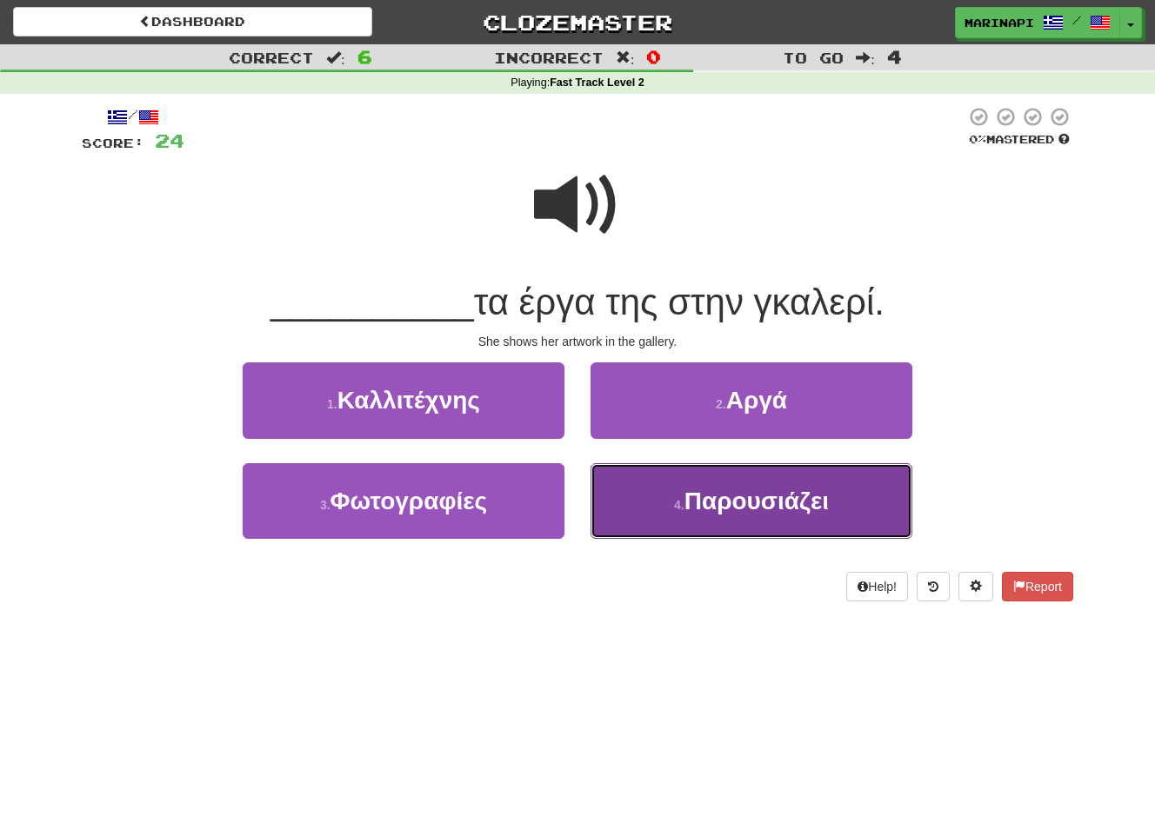
click at [635, 482] on button "4 . Παρουσιάζει" at bounding box center [751, 501] width 322 height 76
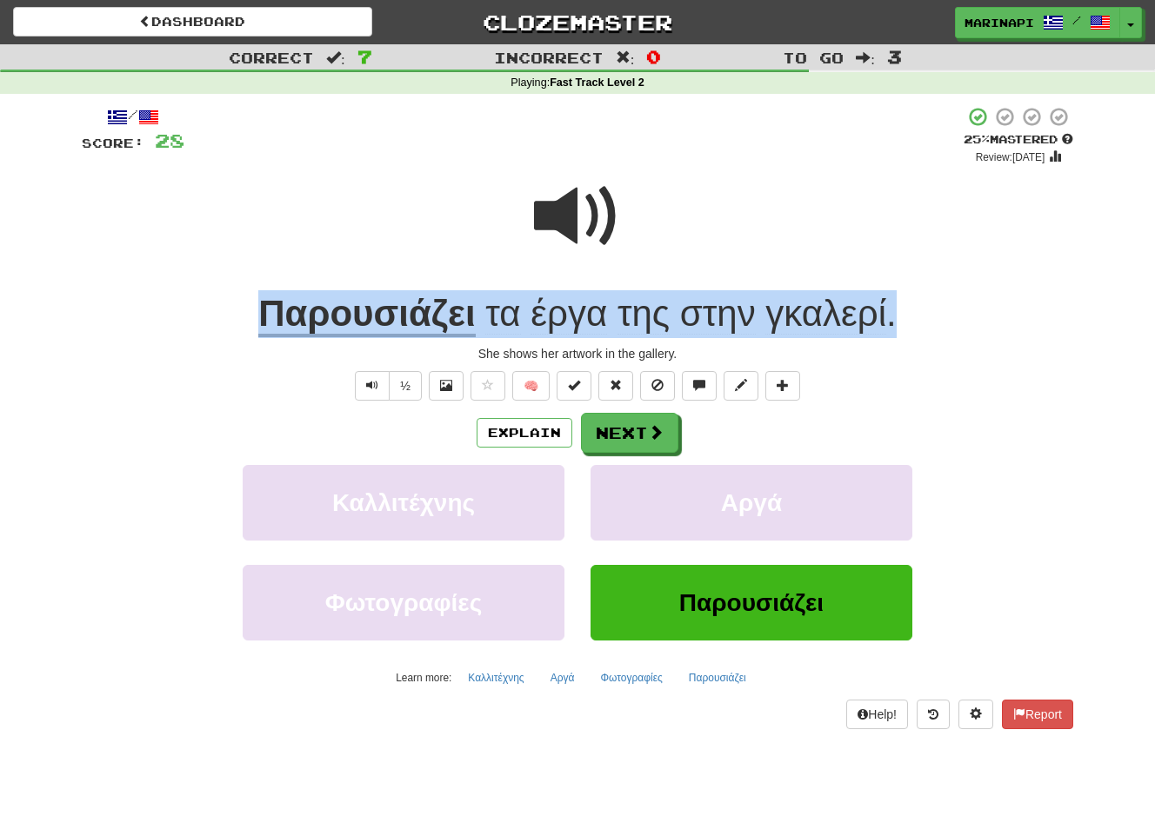
drag, startPoint x: 927, startPoint y: 317, endPoint x: 246, endPoint y: 308, distance: 680.9
click at [246, 308] on div "Παρουσιάζει τα έργα της στην γκαλερί ." at bounding box center [577, 314] width 991 height 48
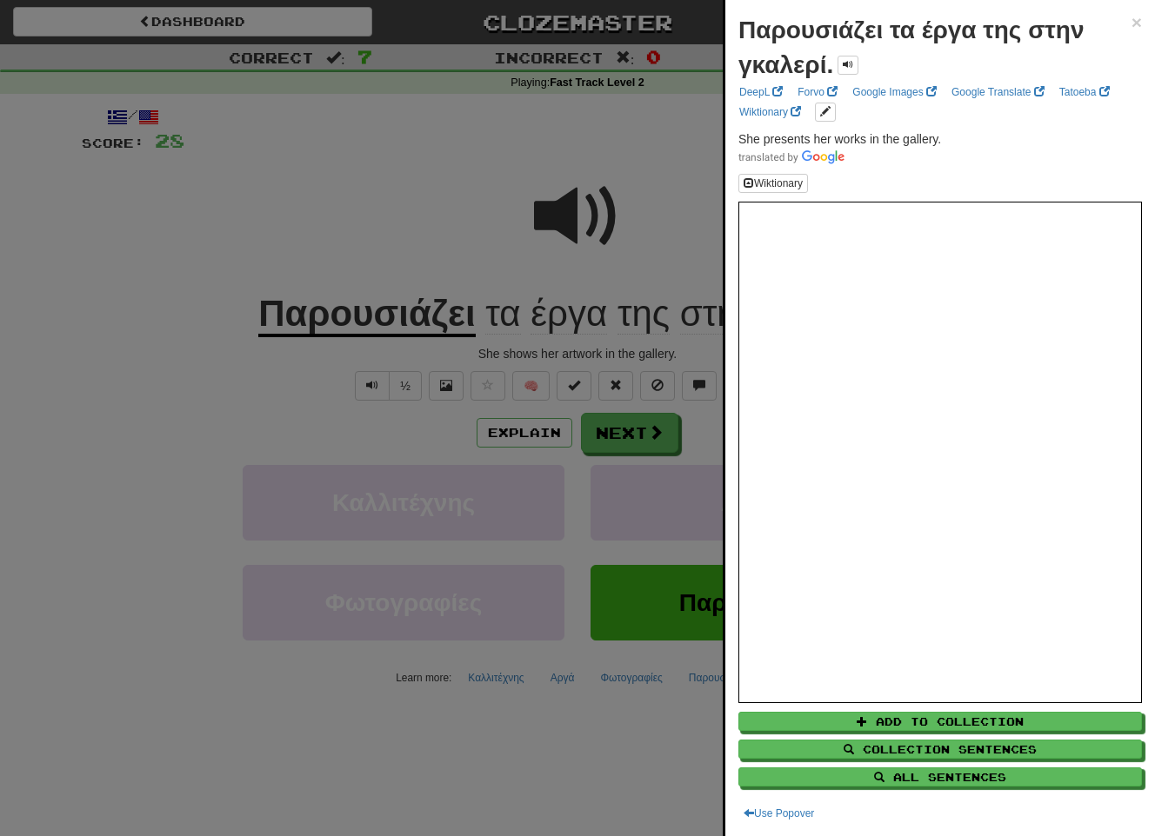
click at [583, 351] on div at bounding box center [577, 418] width 1155 height 836
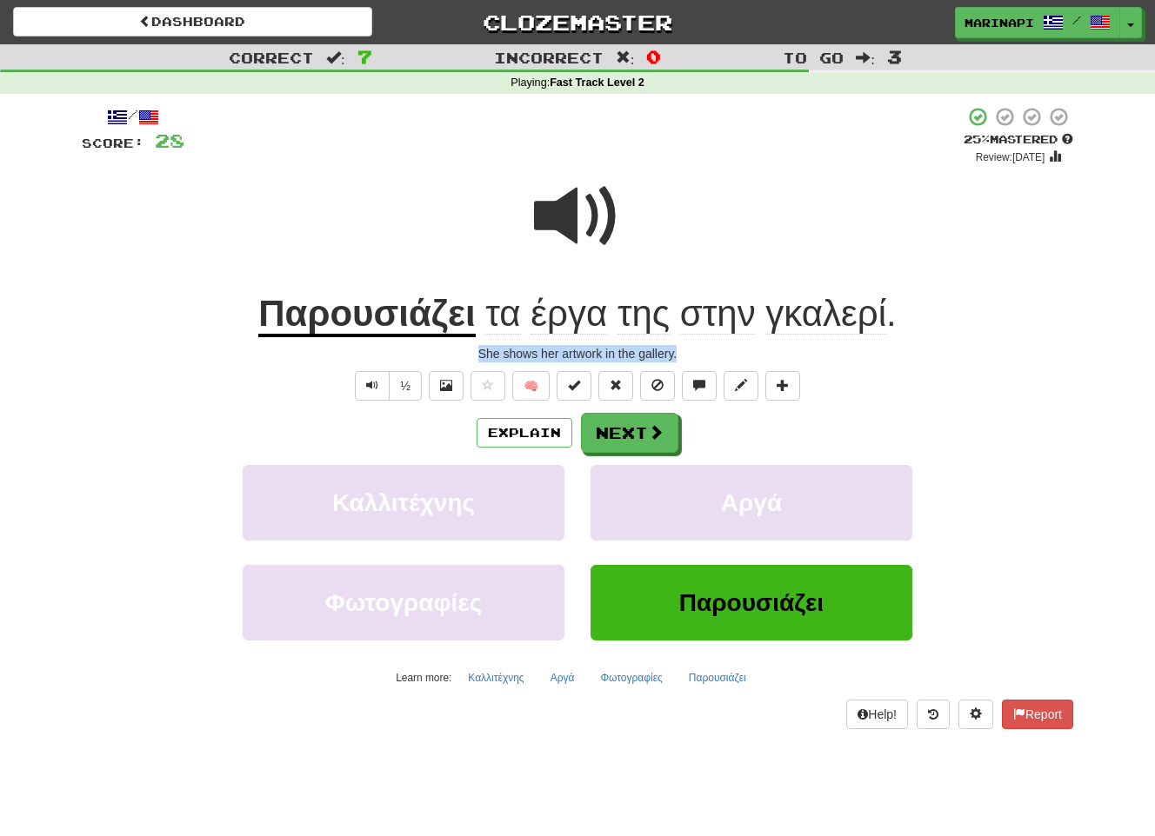
drag, startPoint x: 686, startPoint y: 353, endPoint x: 445, endPoint y: 356, distance: 240.9
click at [445, 356] on div "She shows her artwork in the gallery." at bounding box center [577, 353] width 991 height 17
click at [628, 441] on button "Next" at bounding box center [630, 434] width 97 height 40
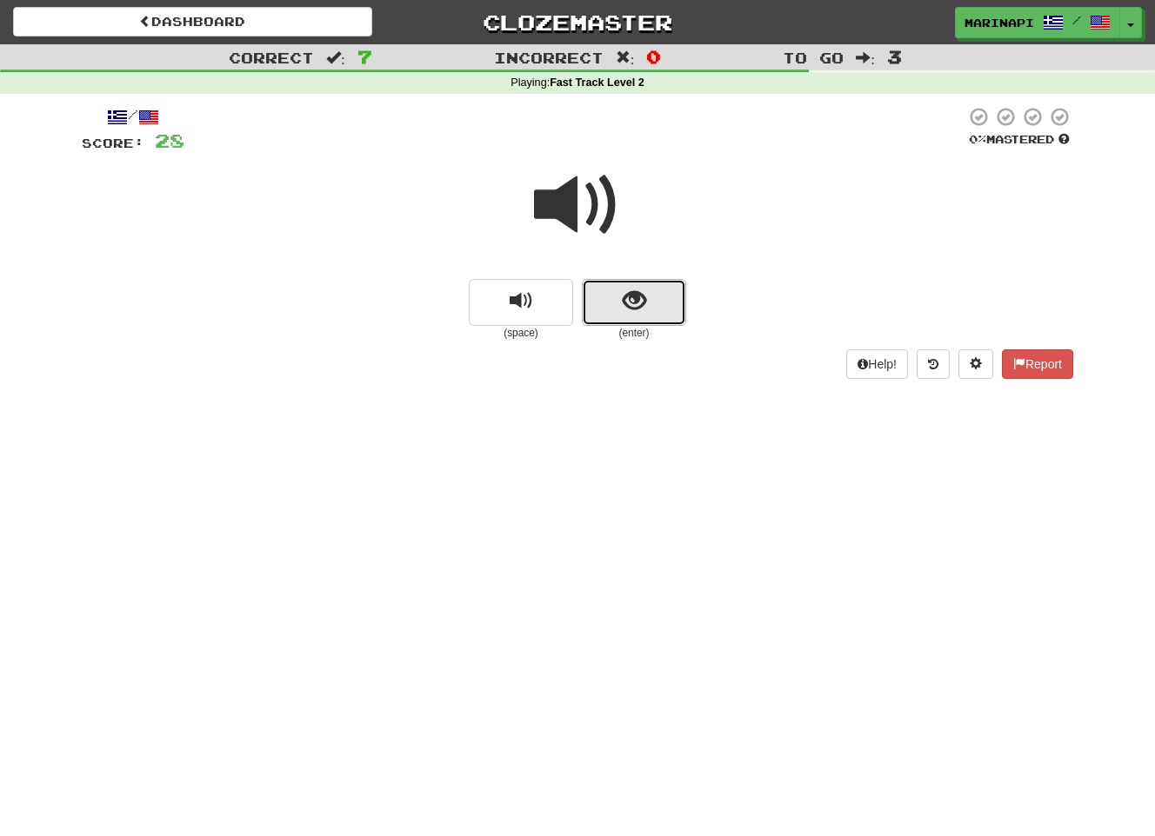
click at [639, 301] on span "show sentence" at bounding box center [634, 301] width 23 height 23
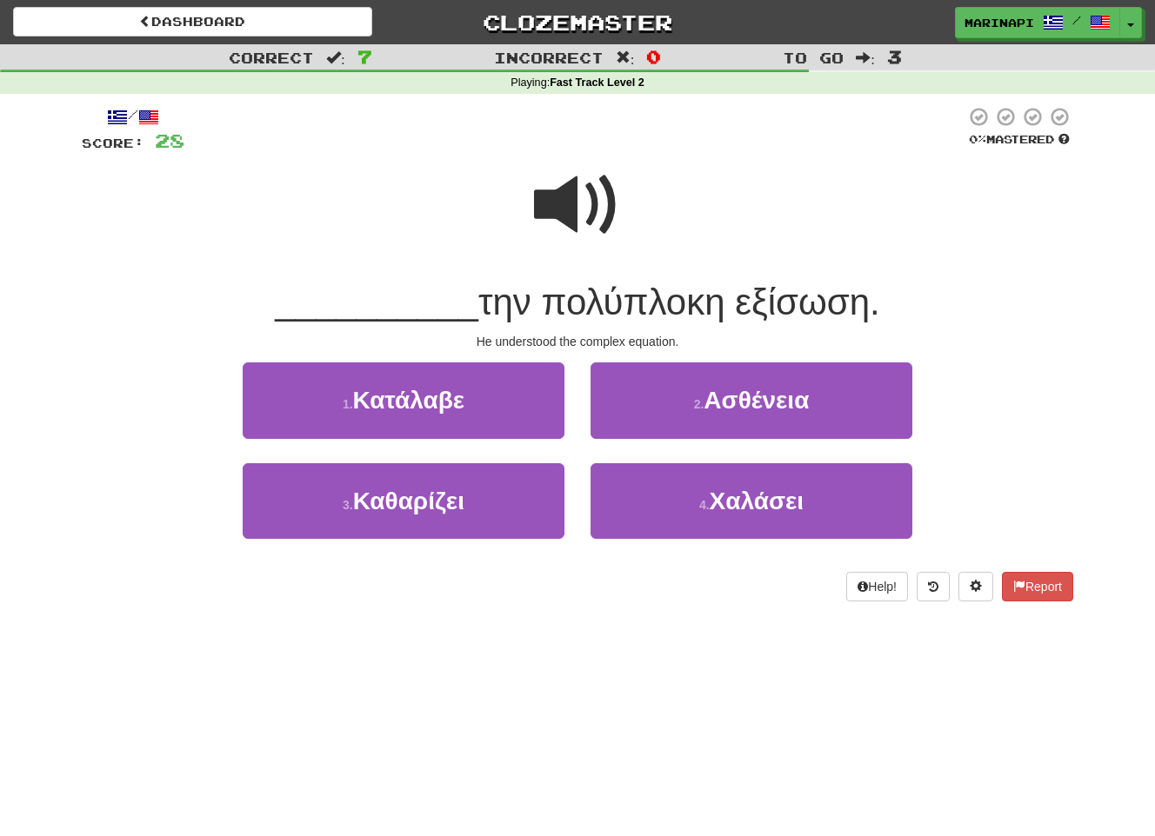
click at [603, 226] on span at bounding box center [577, 205] width 87 height 87
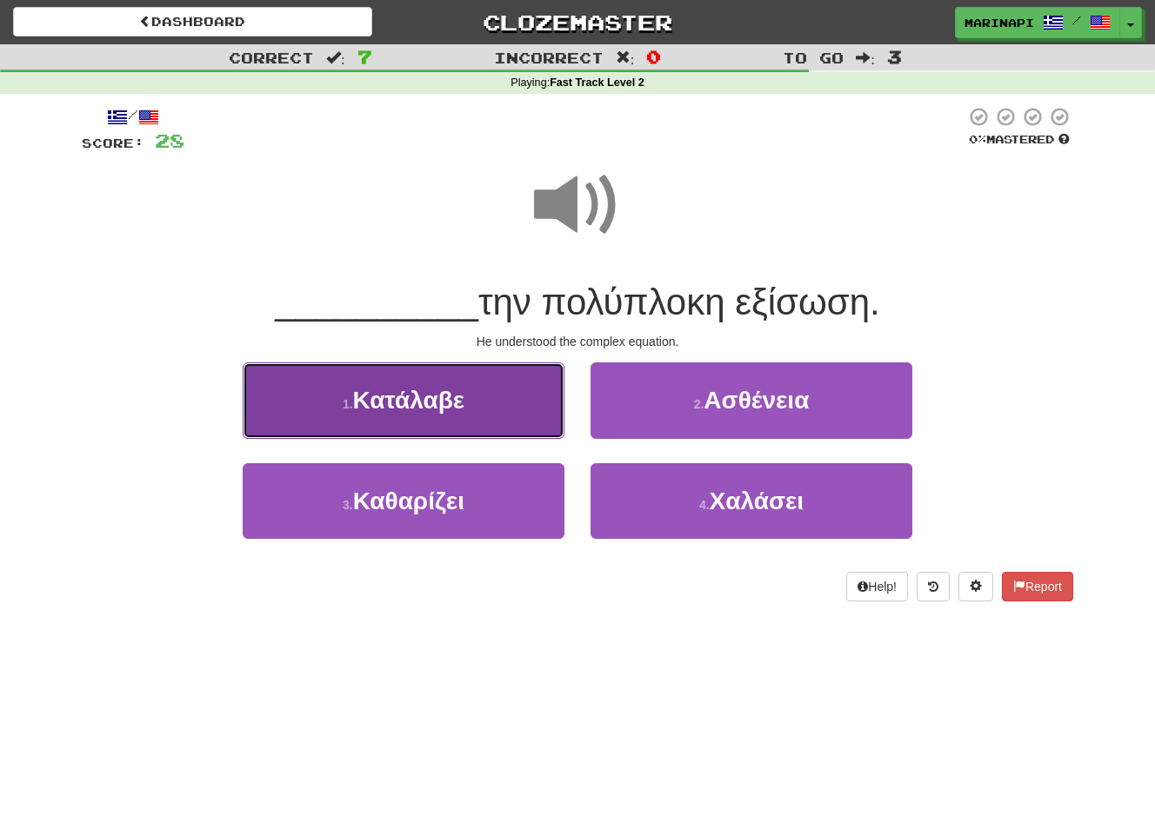
click at [529, 400] on button "1 . Κατάλαβε" at bounding box center [404, 401] width 322 height 76
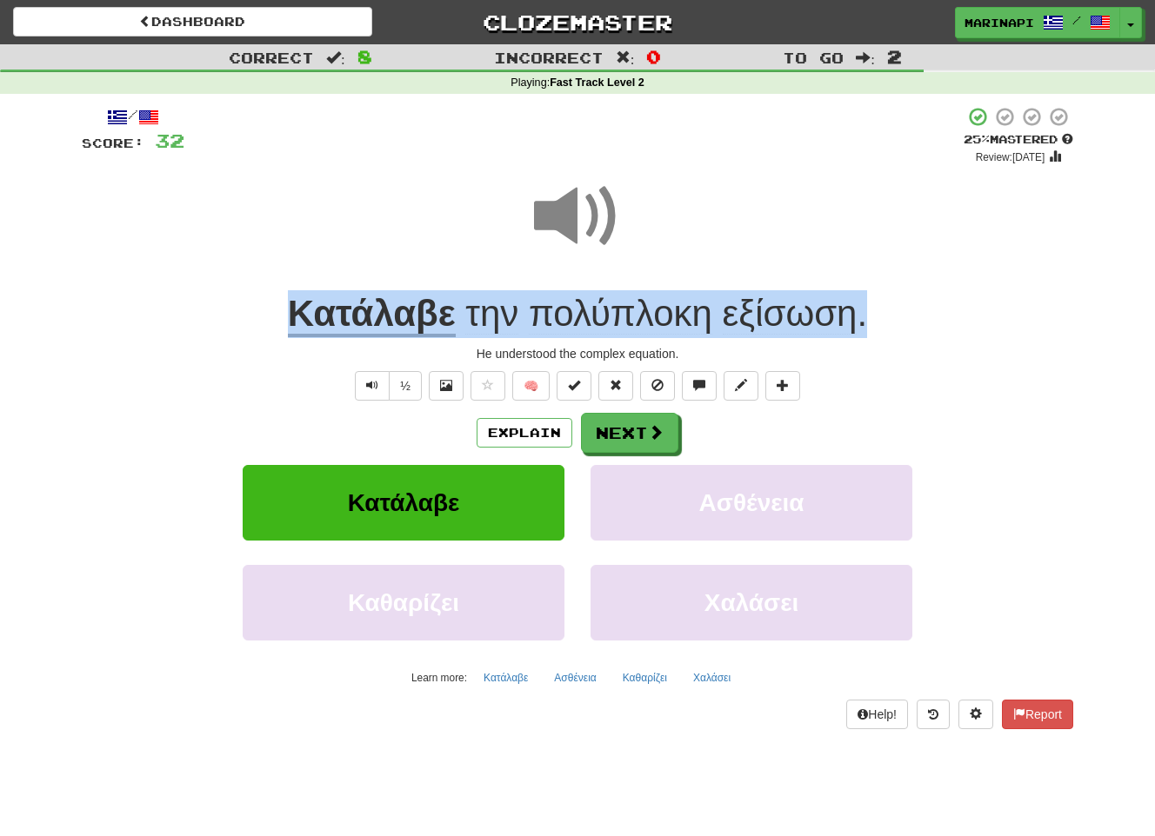
drag, startPoint x: 883, startPoint y: 318, endPoint x: 279, endPoint y: 321, distance: 604.3
click at [279, 321] on div "Κατάλαβε την πολύπλοκη εξίσωση ." at bounding box center [577, 314] width 991 height 48
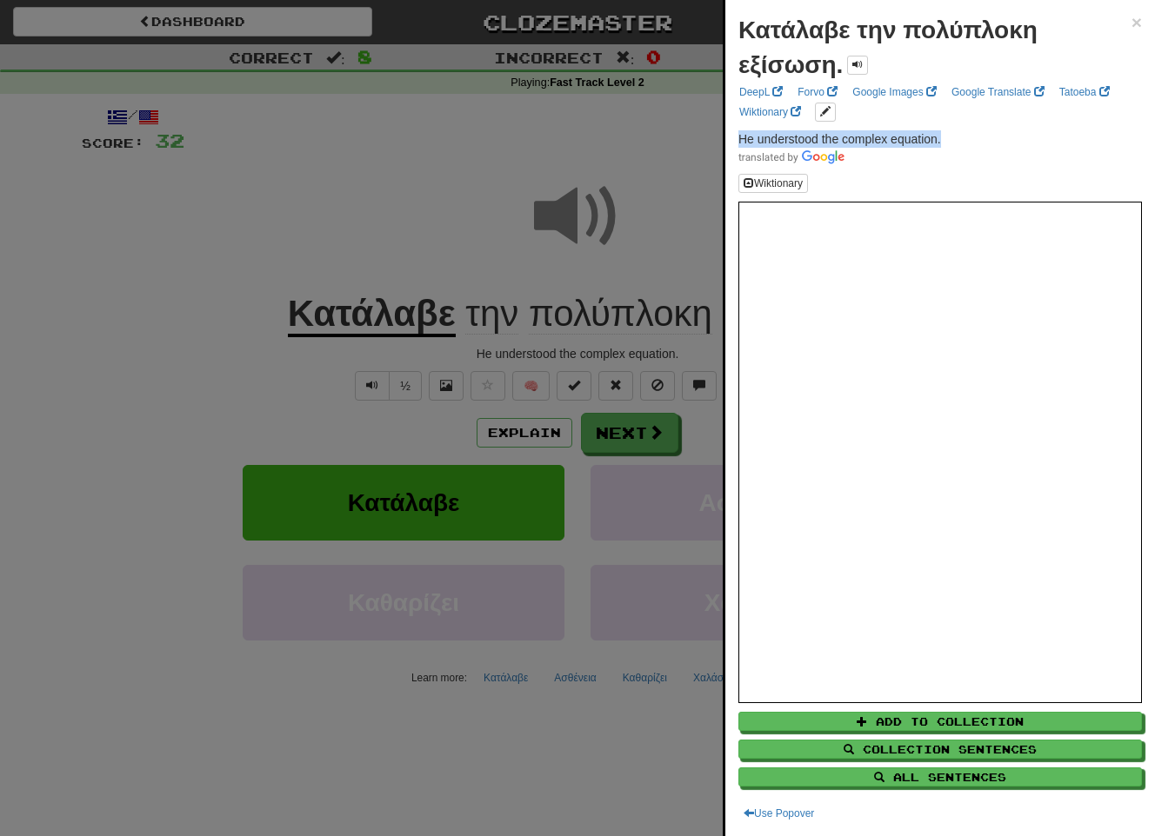
drag, startPoint x: 958, startPoint y: 138, endPoint x: 736, endPoint y: 137, distance: 221.7
click at [736, 137] on div "Κατάλαβε την πολύπλοκη εξίσωση. × DeepL Forvo Google Images Google Translate Ta…" at bounding box center [940, 418] width 430 height 836
click at [606, 410] on div at bounding box center [577, 418] width 1155 height 836
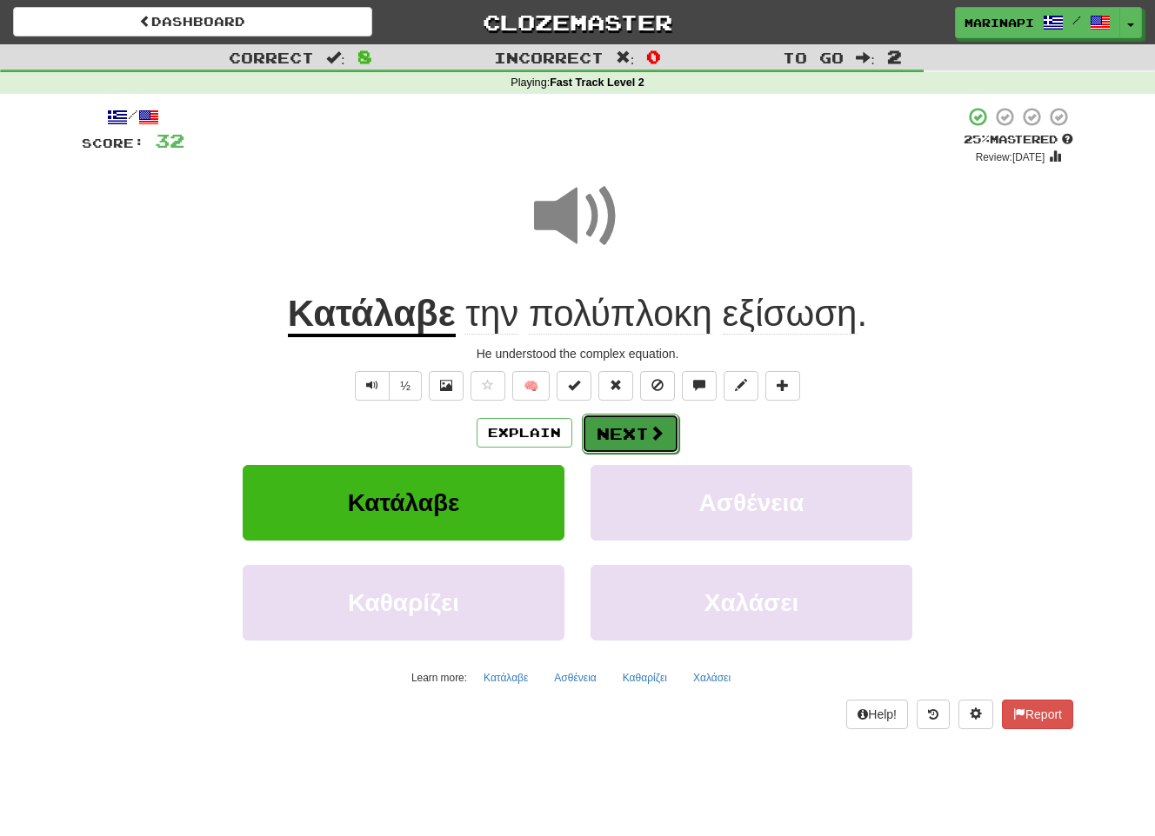
click at [608, 423] on button "Next" at bounding box center [630, 434] width 97 height 40
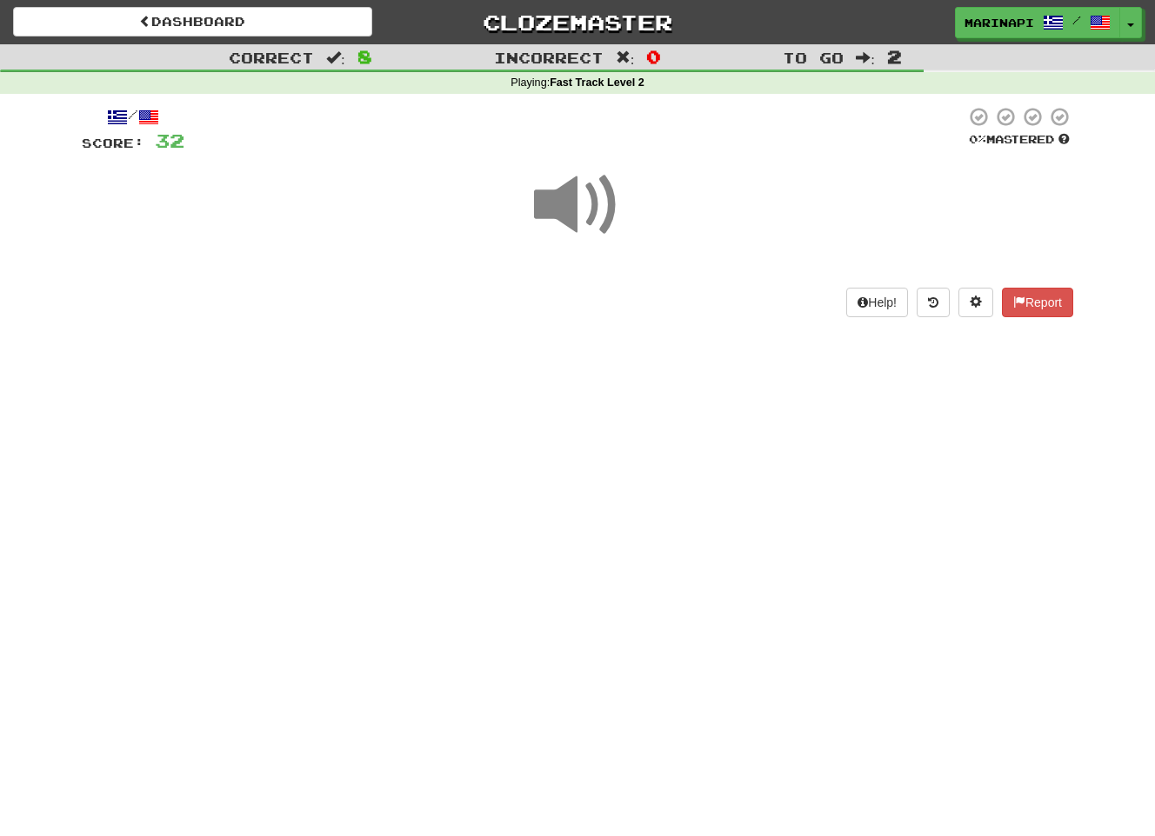
click at [595, 223] on span at bounding box center [577, 205] width 87 height 87
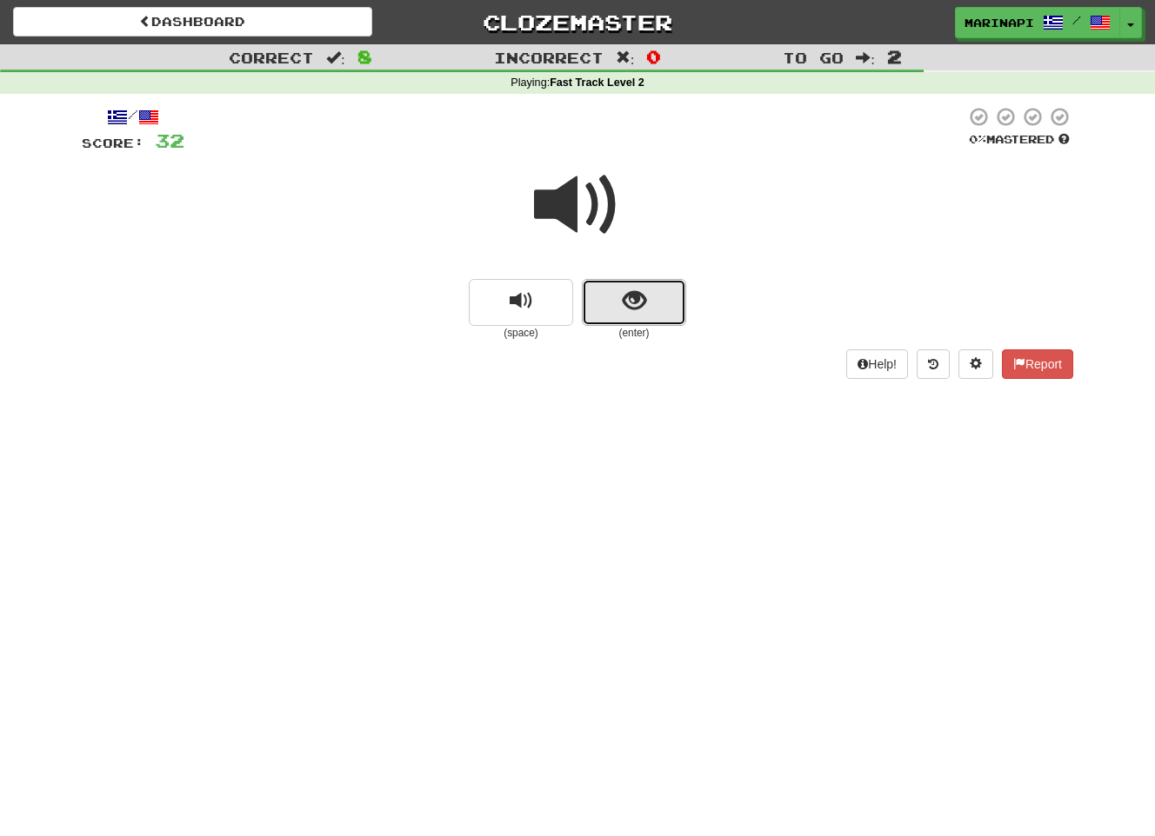
click at [639, 300] on span "show sentence" at bounding box center [634, 301] width 23 height 23
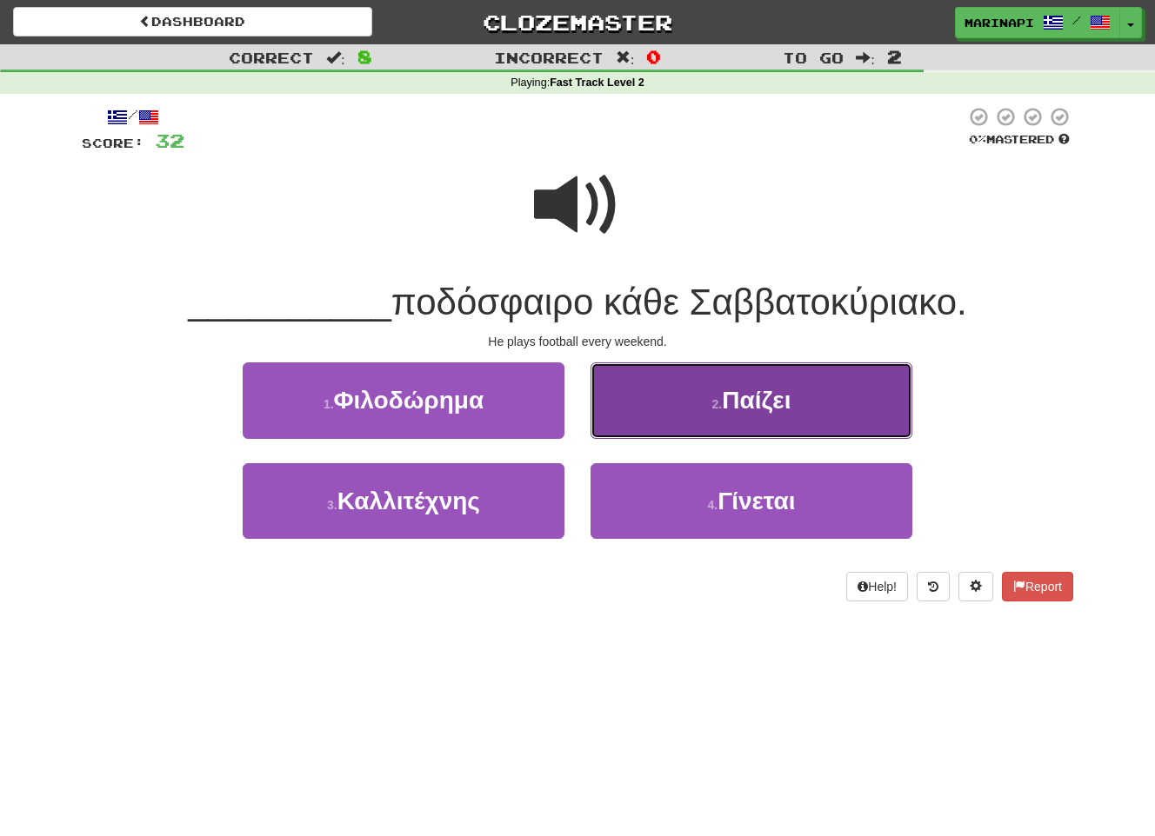
click at [713, 399] on small "2 ." at bounding box center [717, 404] width 10 height 14
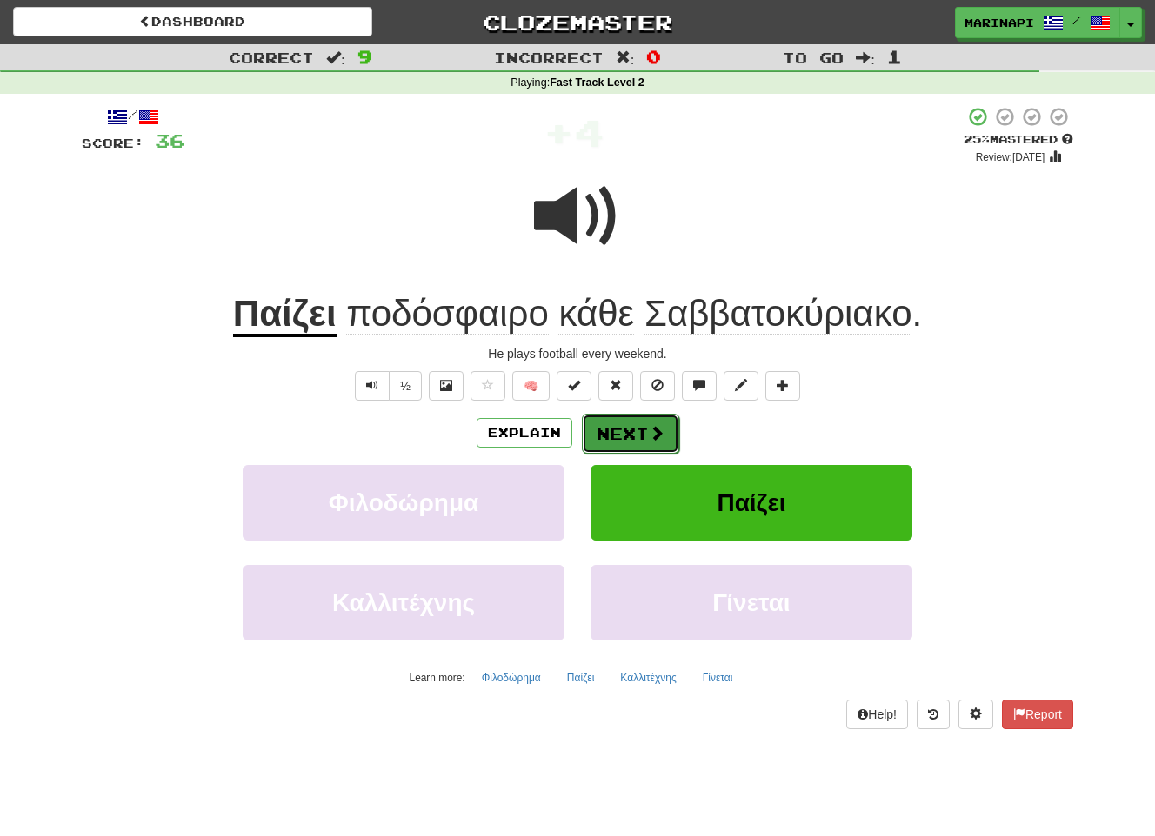
click at [649, 434] on span at bounding box center [657, 433] width 16 height 16
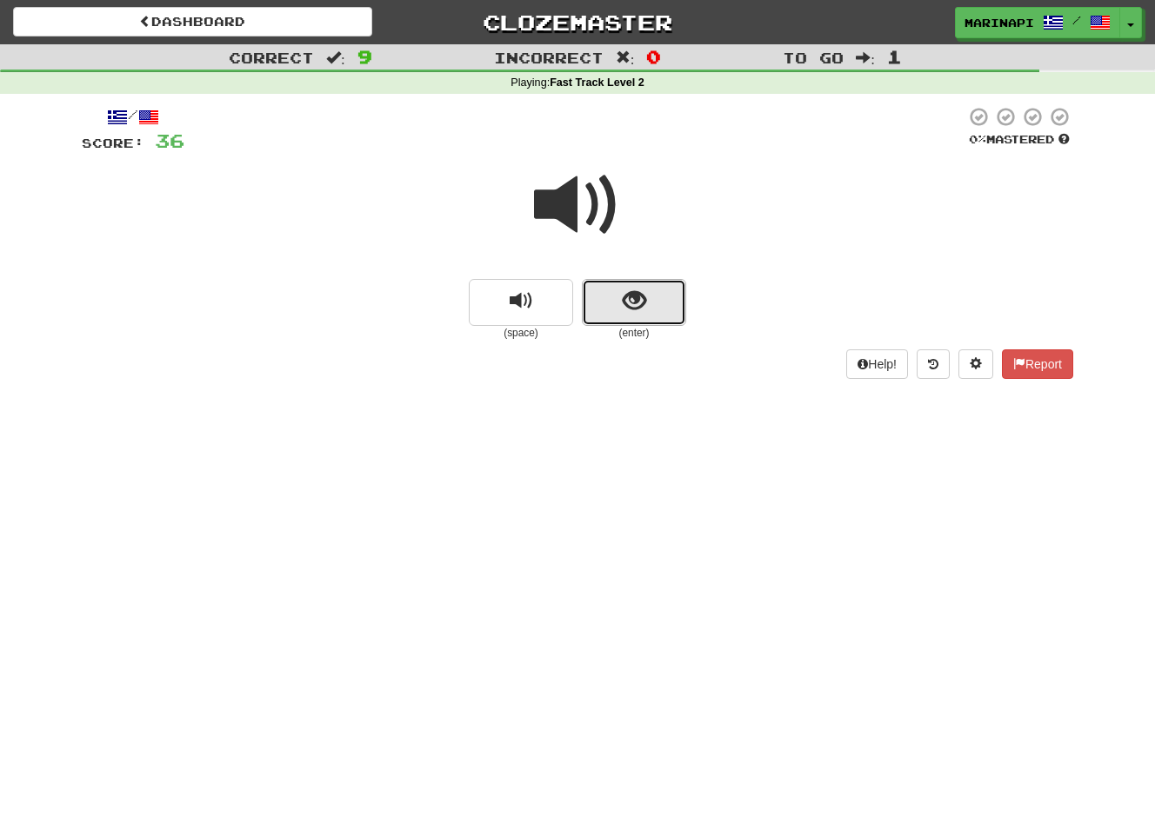
click at [626, 292] on span "show sentence" at bounding box center [634, 301] width 23 height 23
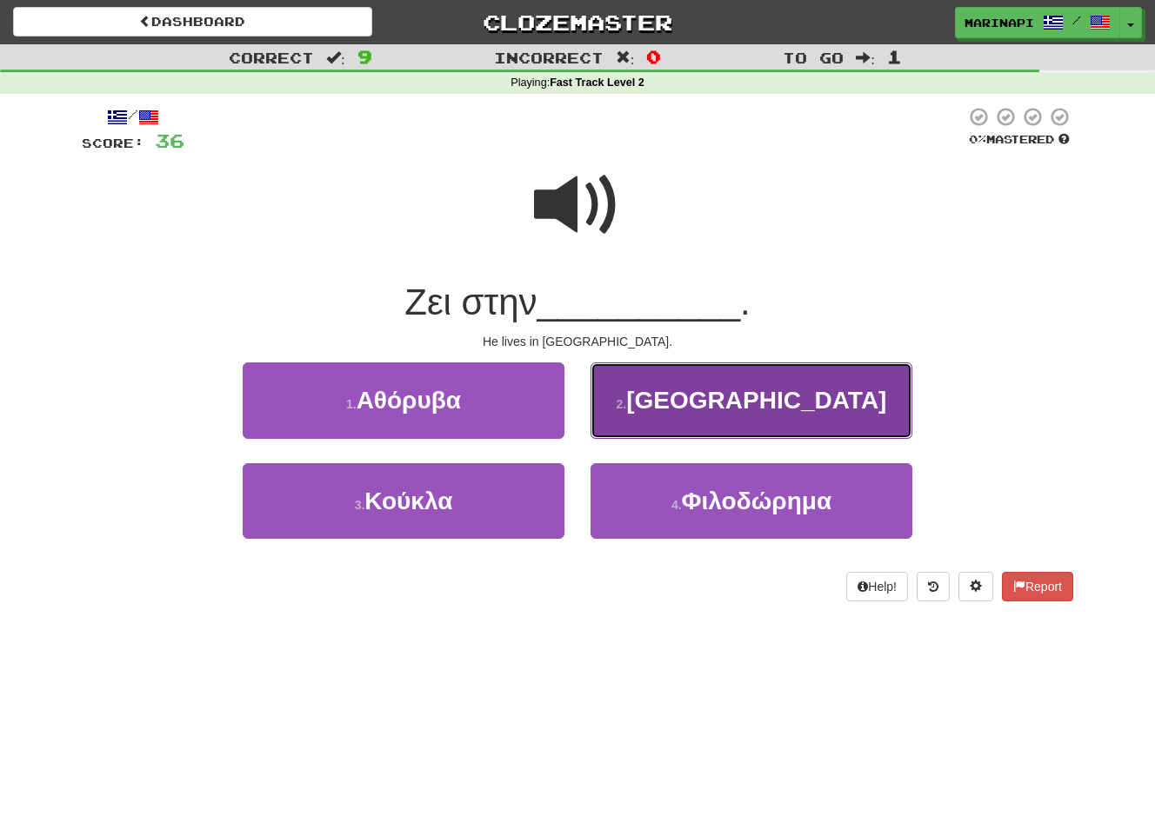
click at [643, 410] on button "2 . Αγγλία" at bounding box center [751, 401] width 322 height 76
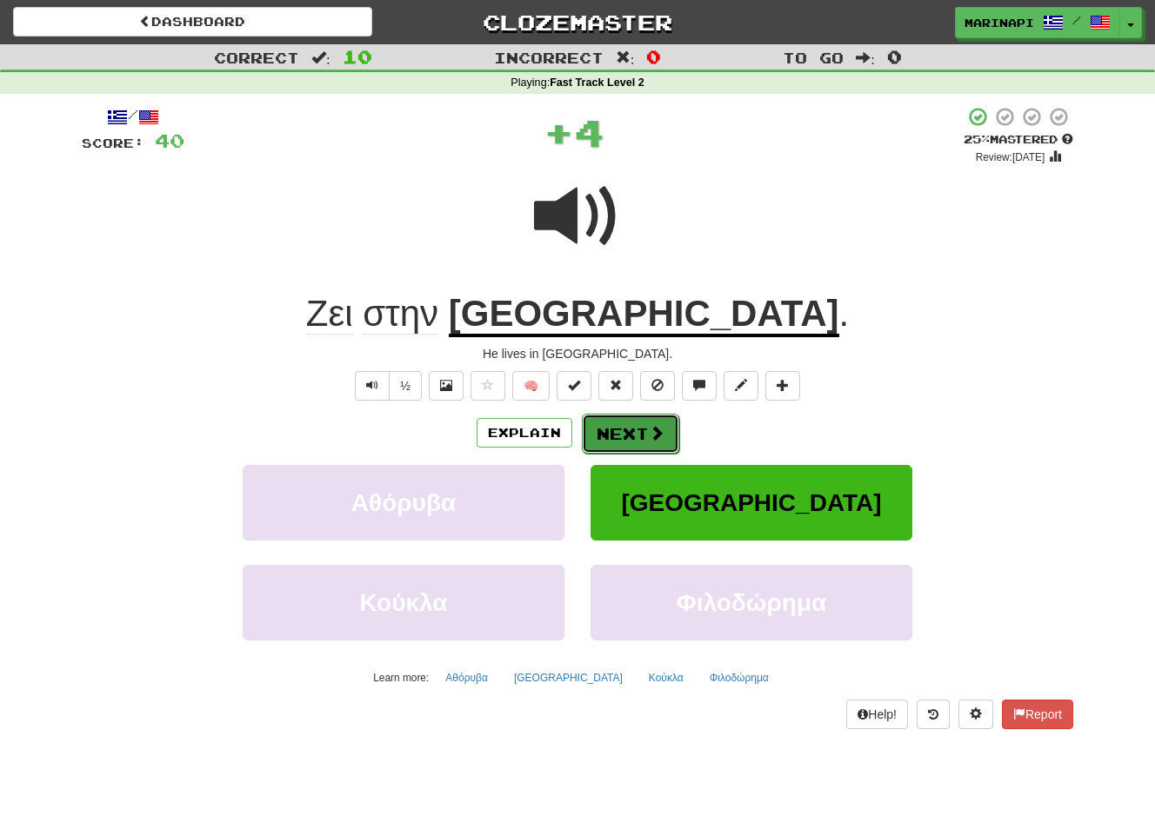
click at [639, 418] on button "Next" at bounding box center [630, 434] width 97 height 40
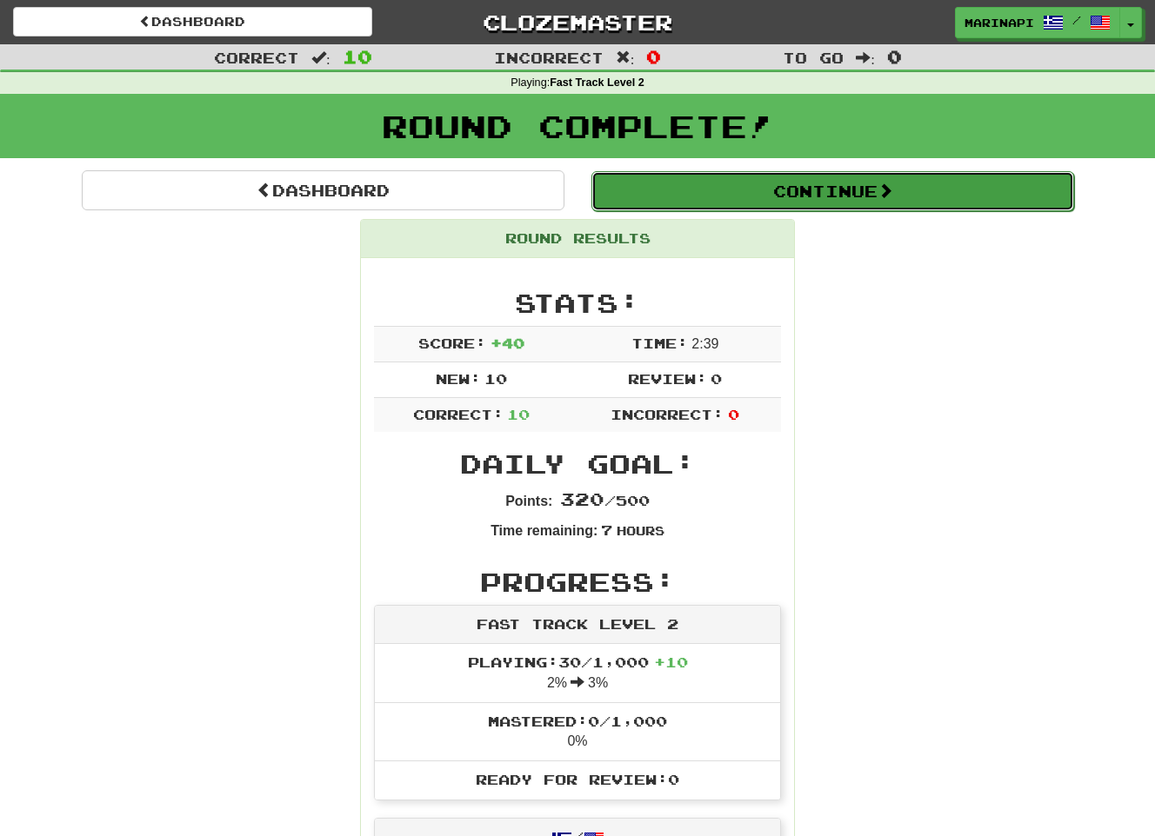
click at [803, 196] on button "Continue" at bounding box center [832, 191] width 483 height 40
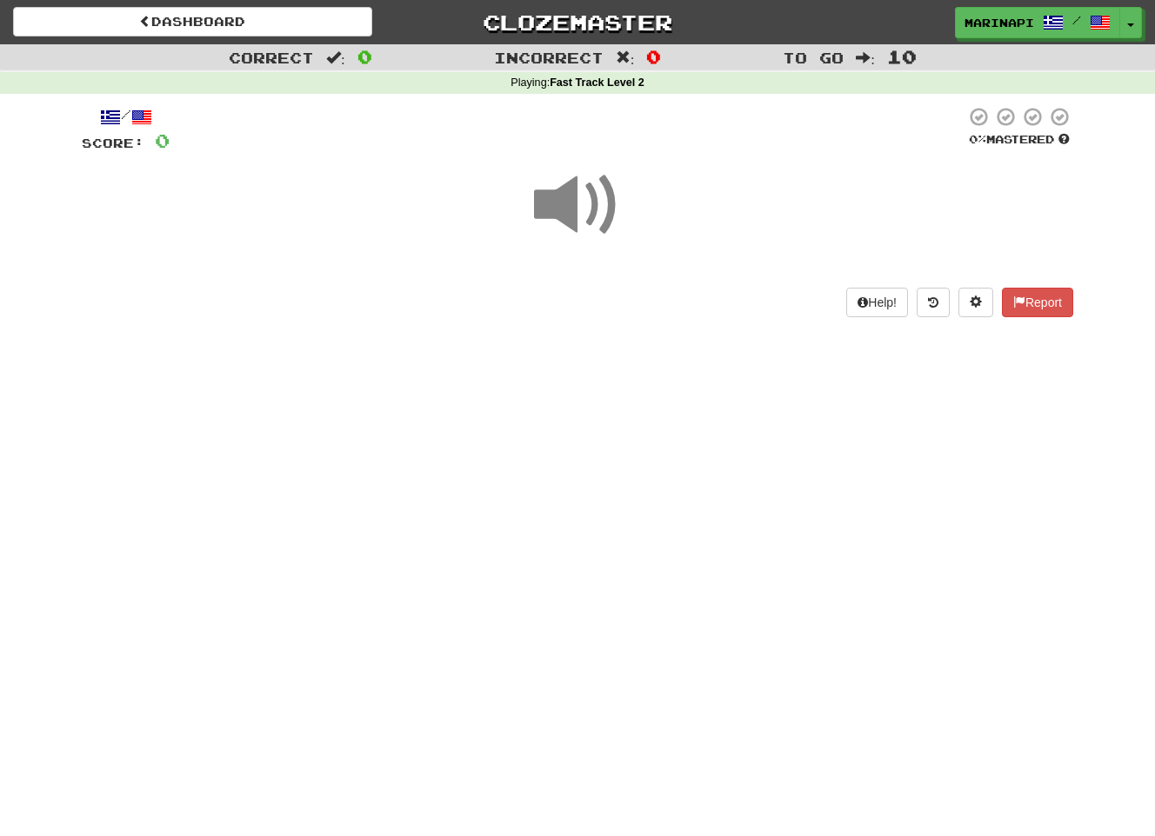
click at [609, 205] on span at bounding box center [577, 205] width 87 height 87
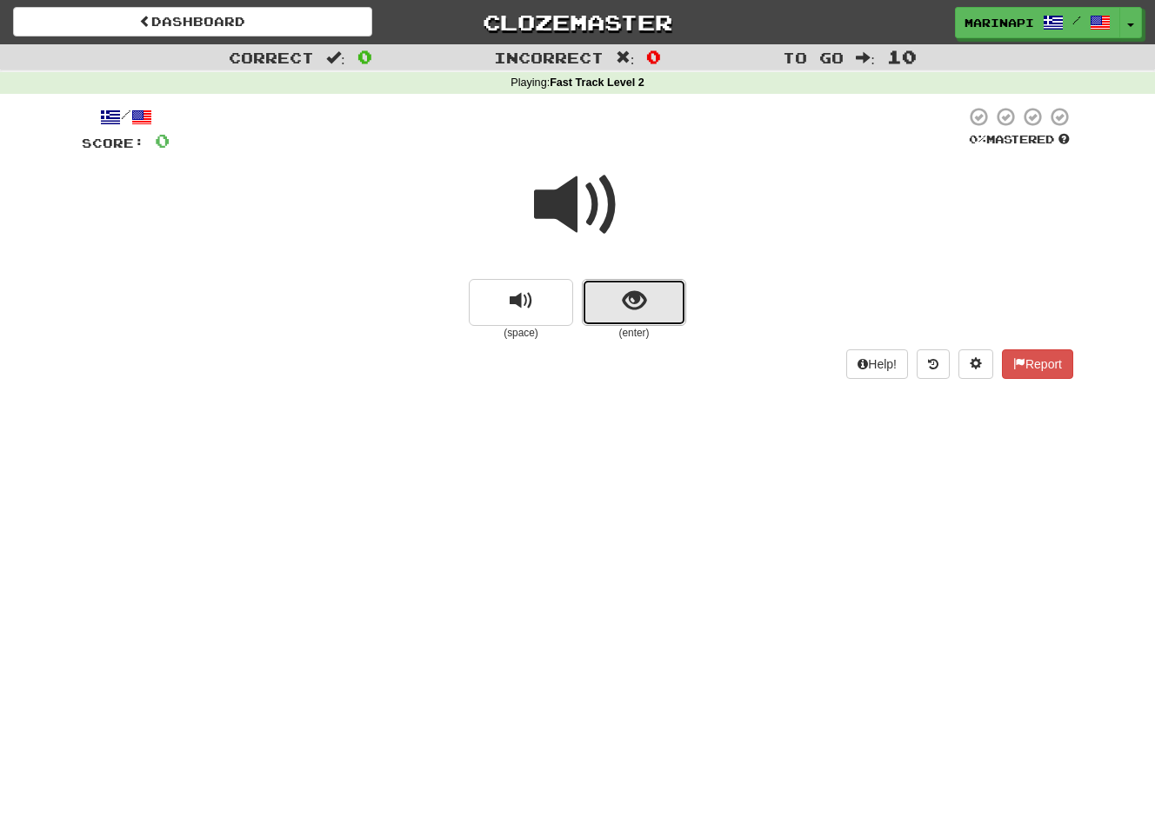
click at [611, 290] on button "show sentence" at bounding box center [634, 302] width 104 height 47
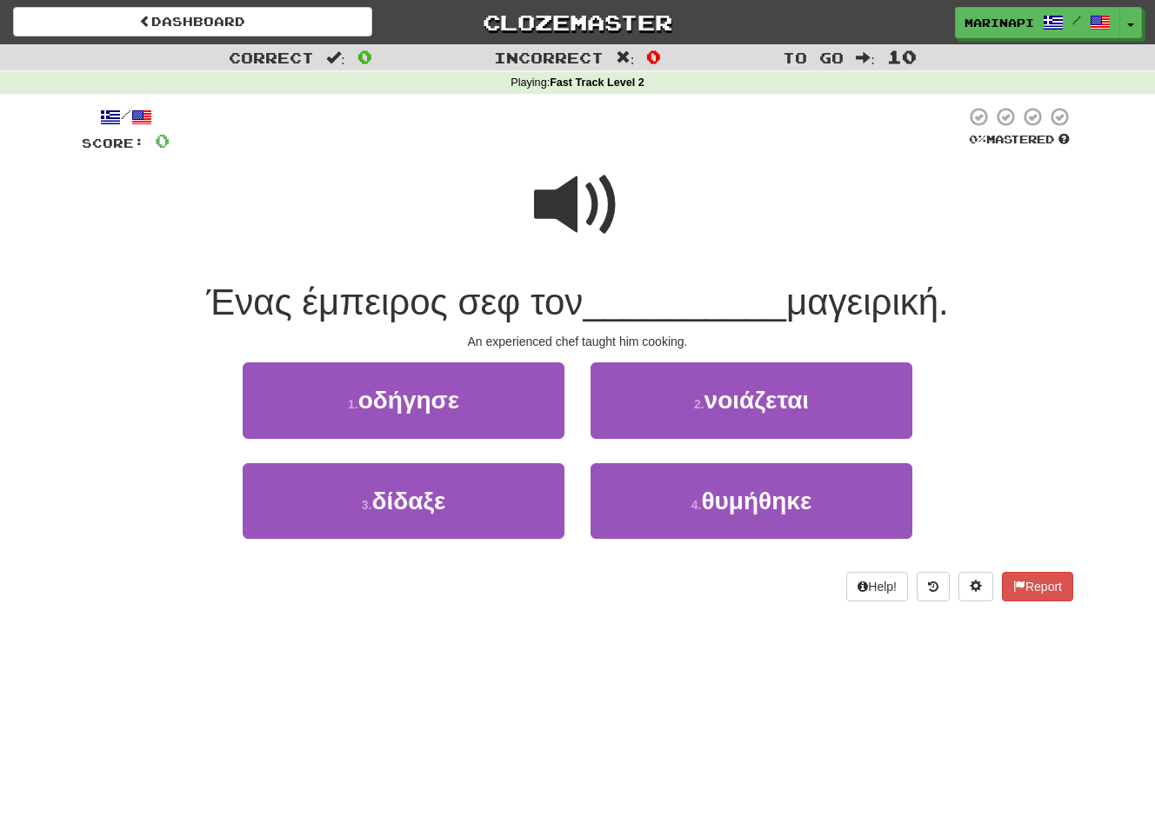
click at [571, 211] on span at bounding box center [577, 205] width 87 height 87
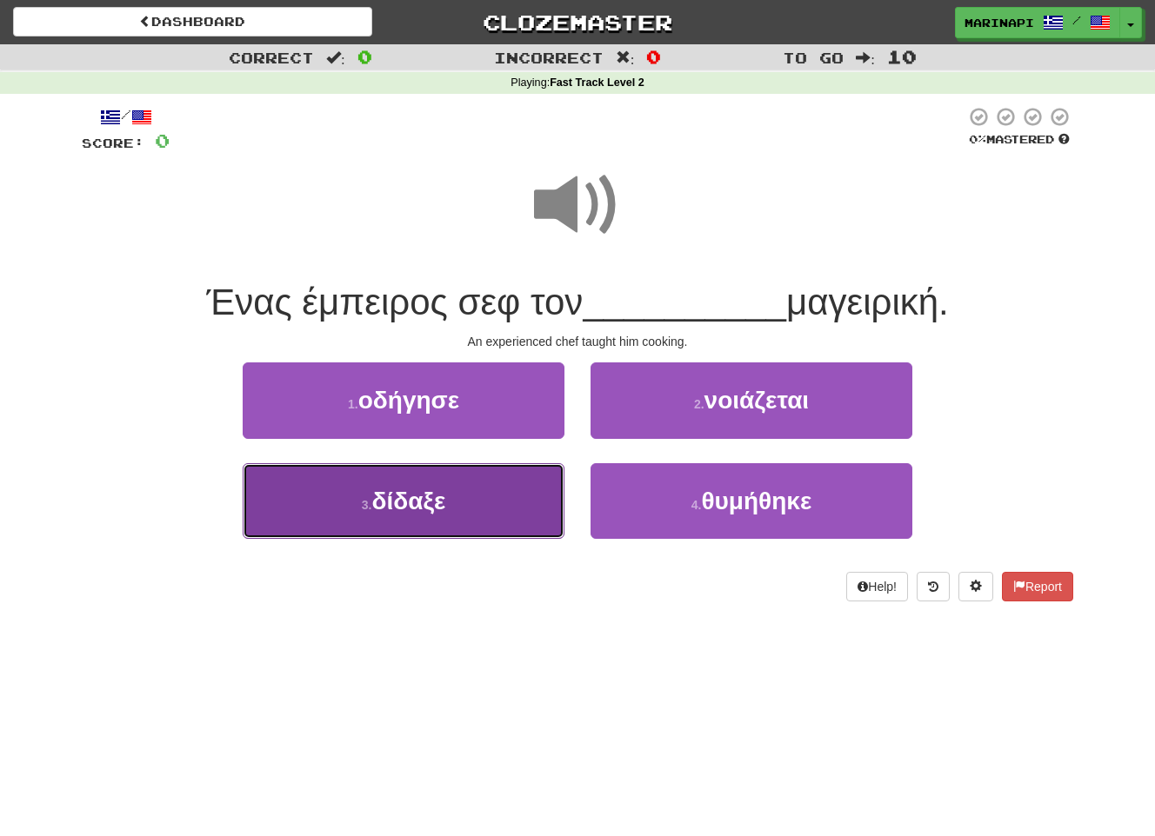
click at [480, 502] on button "3 . δίδαξε" at bounding box center [404, 501] width 322 height 76
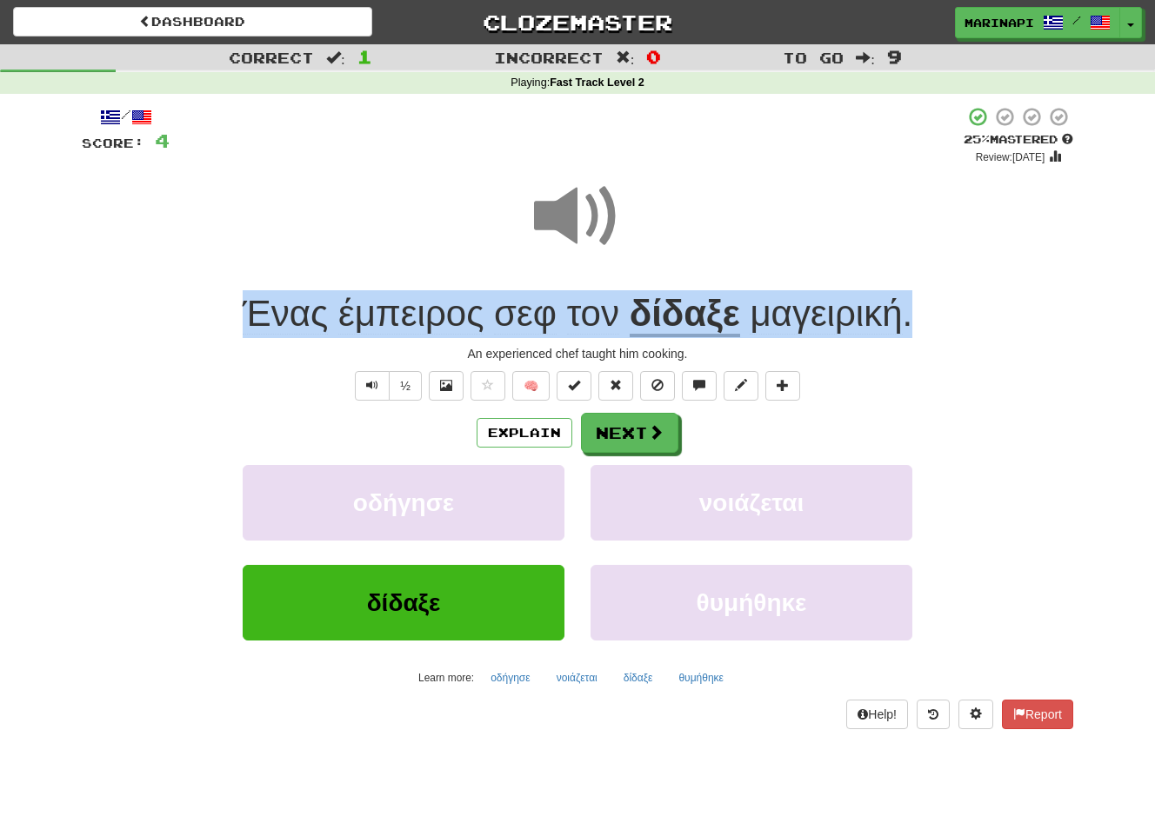
drag, startPoint x: 930, startPoint y: 322, endPoint x: 265, endPoint y: 287, distance: 666.1
click at [265, 287] on div "/ Score: 4 + 4 25 % Mastered Review: 2025-08-16 Ένας έμπειρος σεφ τον δίδαξε μα…" at bounding box center [577, 417] width 991 height 623
click at [924, 301] on div "Ένας έμπειρος σεφ τον δίδαξε μαγειρική ." at bounding box center [577, 314] width 991 height 48
drag, startPoint x: 932, startPoint y: 321, endPoint x: 235, endPoint y: 323, distance: 697.3
click at [235, 323] on div "Ένας έμπειρος σεφ τον δίδαξε μαγειρική ." at bounding box center [577, 314] width 991 height 48
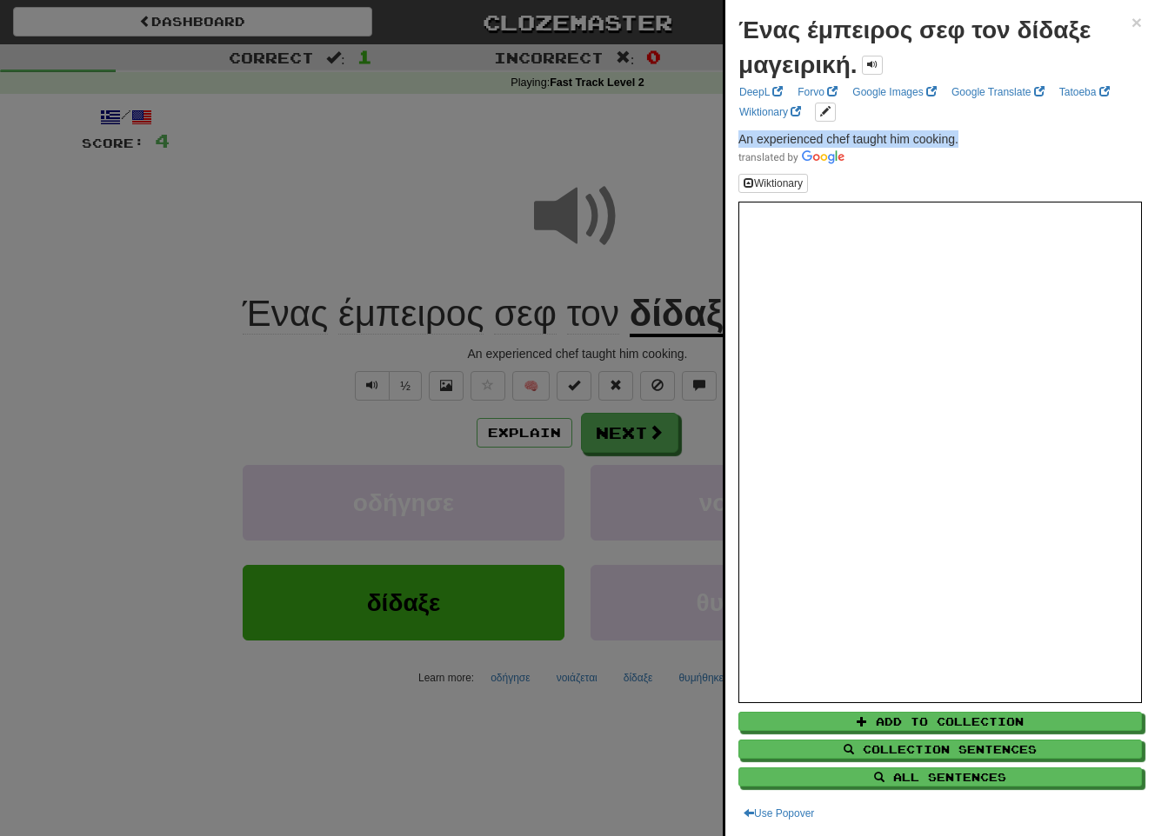
drag, startPoint x: 973, startPoint y: 139, endPoint x: 732, endPoint y: 141, distance: 240.8
click at [732, 141] on div "Ένας έμπειρος σεφ τον δίδαξε μαγειρική. × DeepL Forvo Google Images Google Tran…" at bounding box center [940, 418] width 430 height 836
click at [580, 734] on div at bounding box center [577, 418] width 1155 height 836
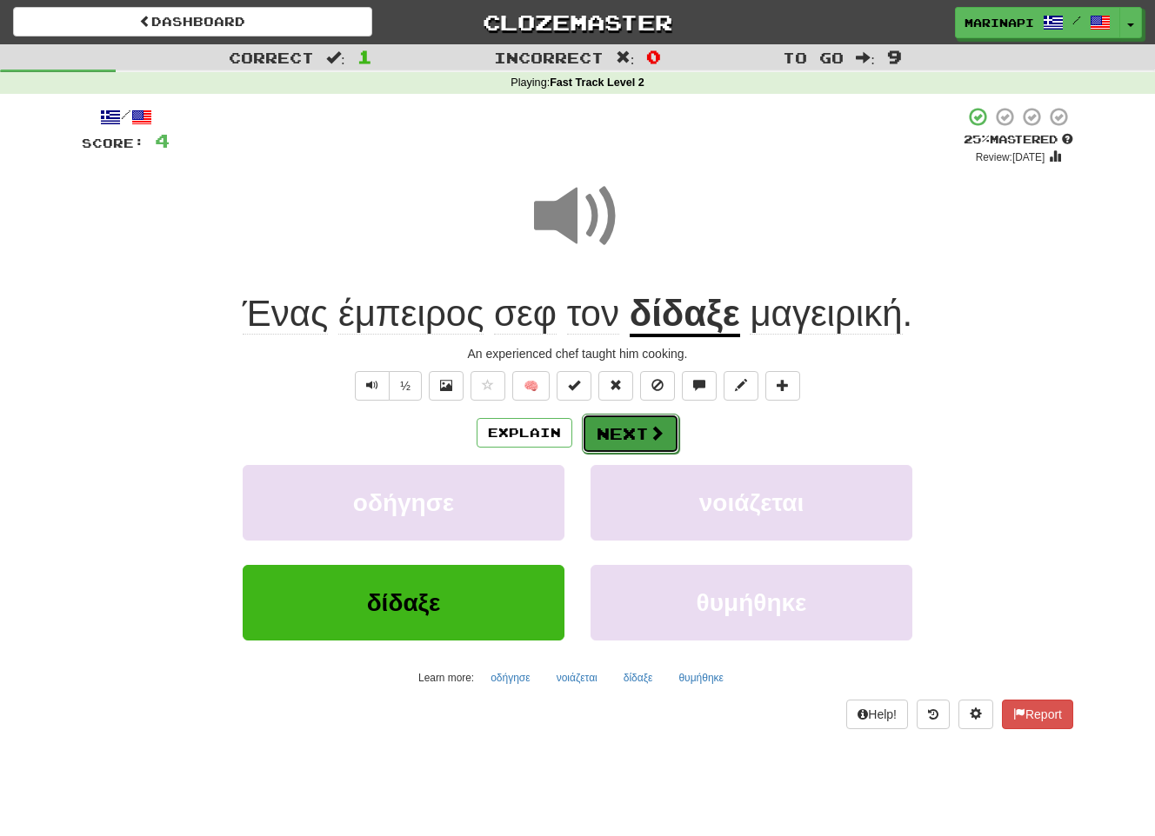
click at [658, 440] on span at bounding box center [657, 433] width 16 height 16
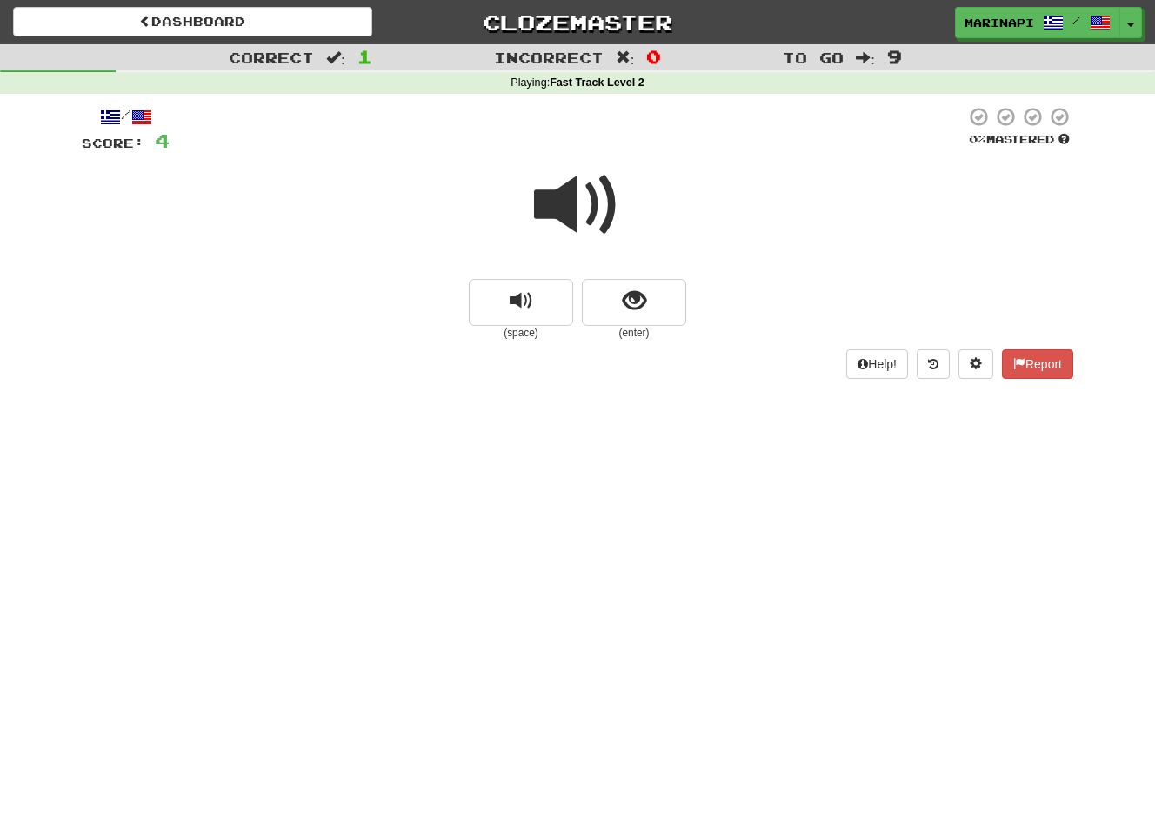
click at [580, 223] on span at bounding box center [577, 205] width 87 height 87
click at [621, 306] on button "show sentence" at bounding box center [634, 302] width 104 height 47
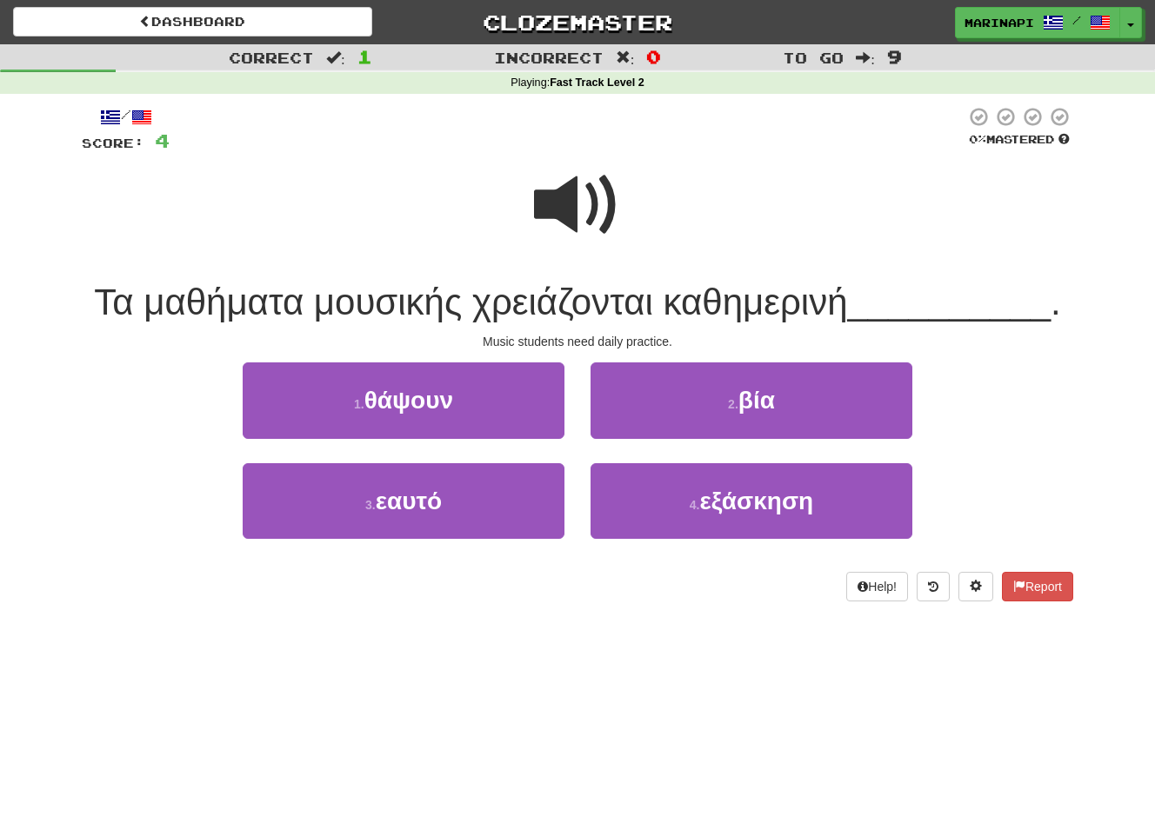
click at [579, 238] on span at bounding box center [577, 205] width 87 height 87
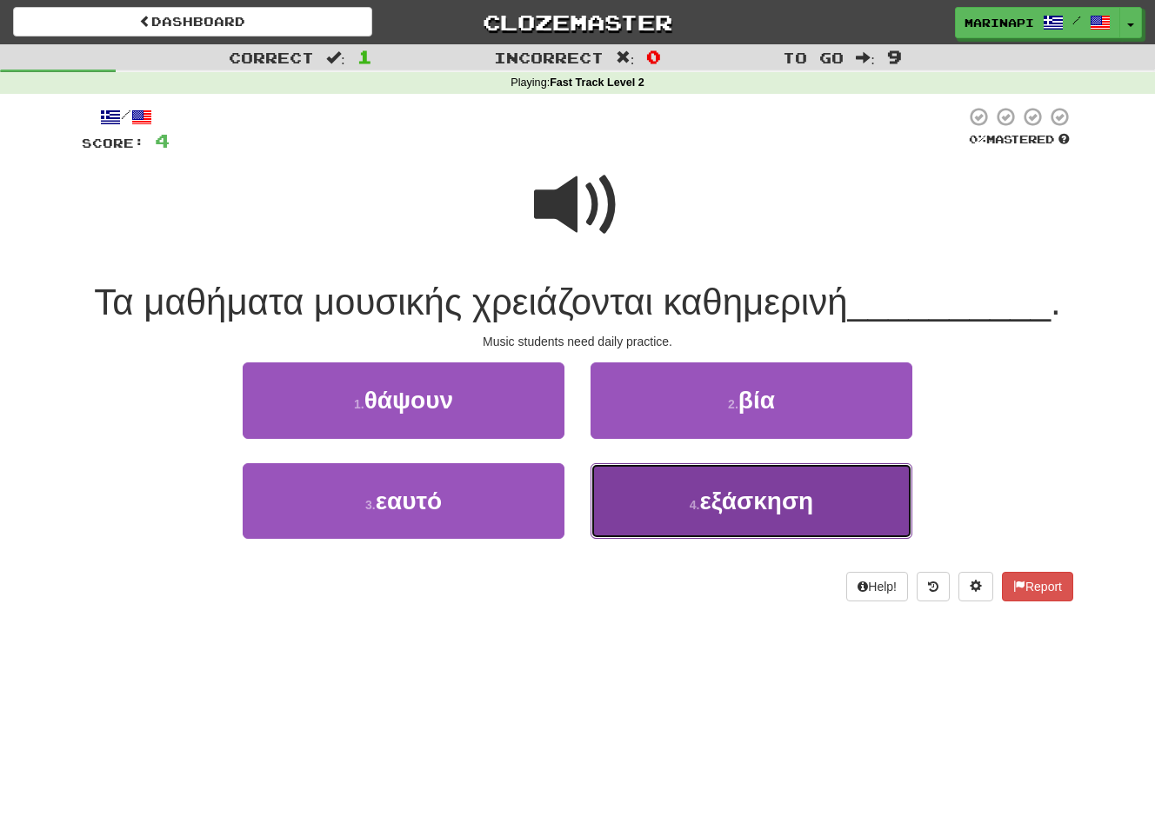
click at [683, 510] on button "4 . εξάσκηση" at bounding box center [751, 501] width 322 height 76
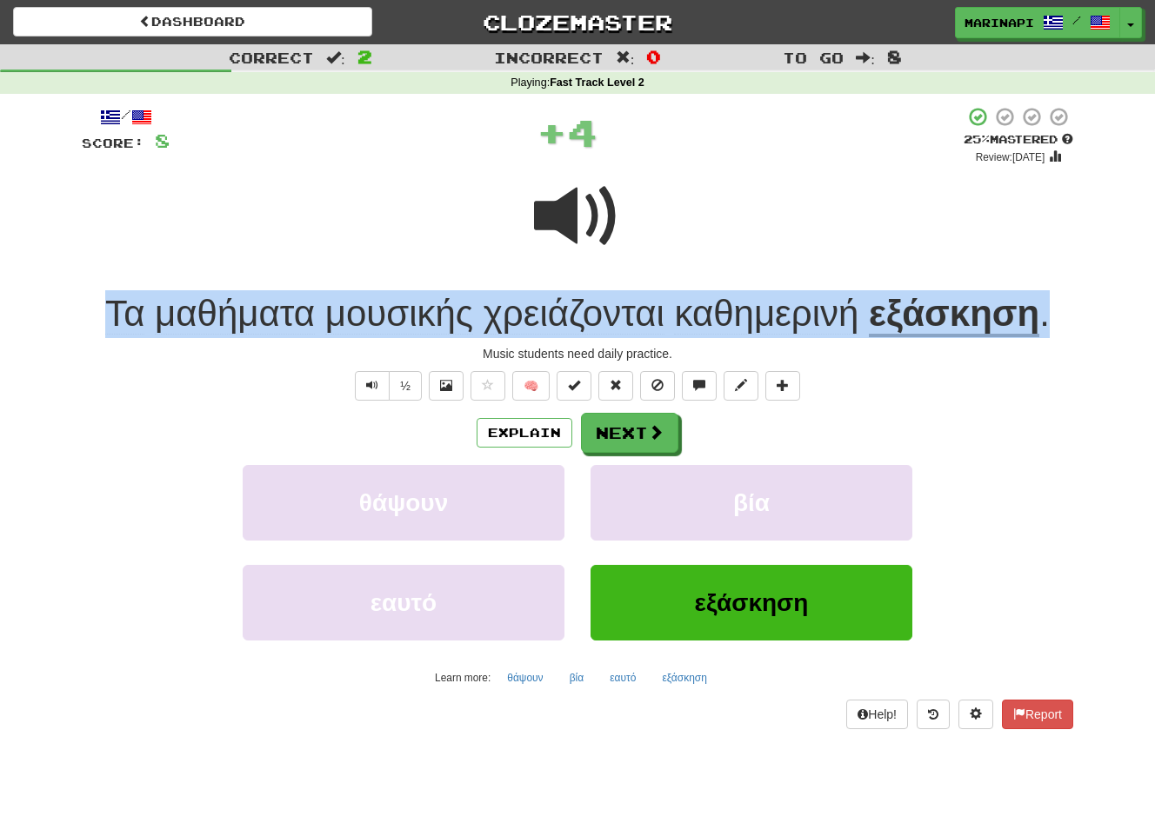
drag, startPoint x: 1066, startPoint y: 324, endPoint x: 67, endPoint y: 294, distance: 999.5
click at [67, 294] on div "Correct : 2 Incorrect : 0 To go : 8 Playing : Fast Track Level 2 / Score: 8 + 4…" at bounding box center [577, 398] width 1155 height 709
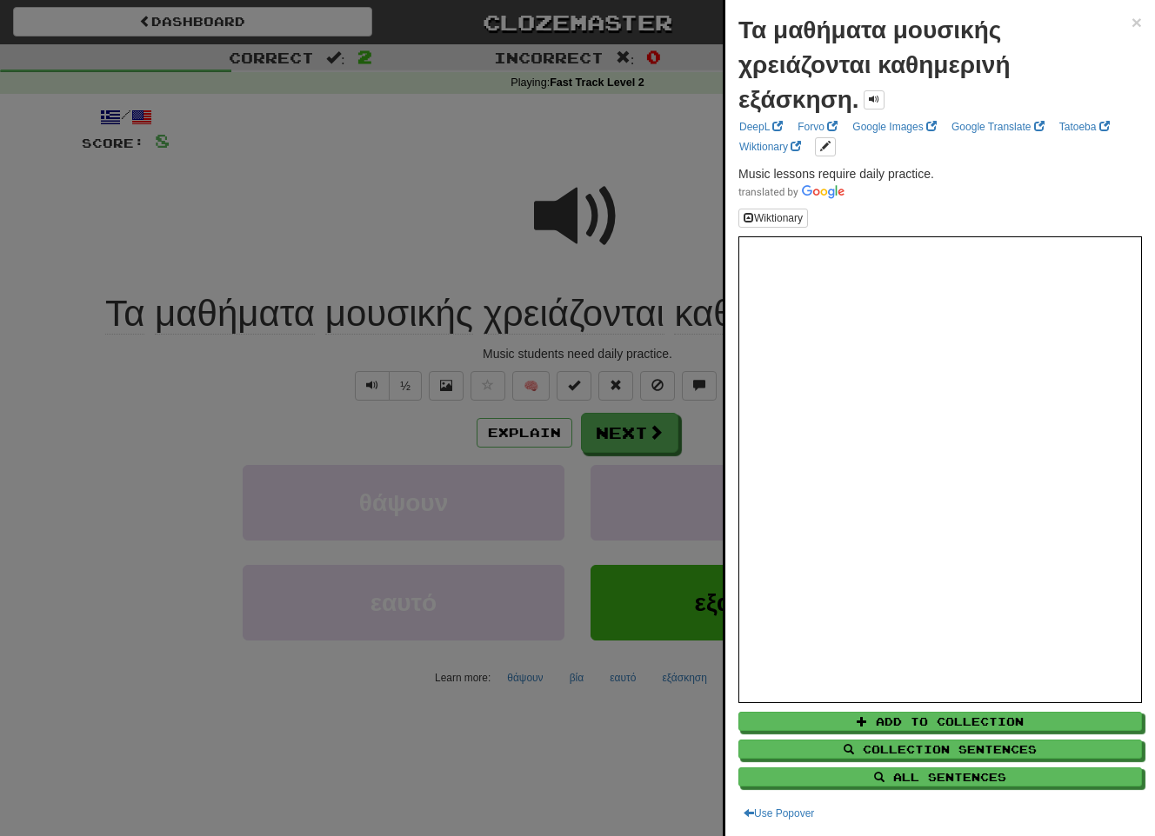
click at [683, 342] on div at bounding box center [577, 418] width 1155 height 836
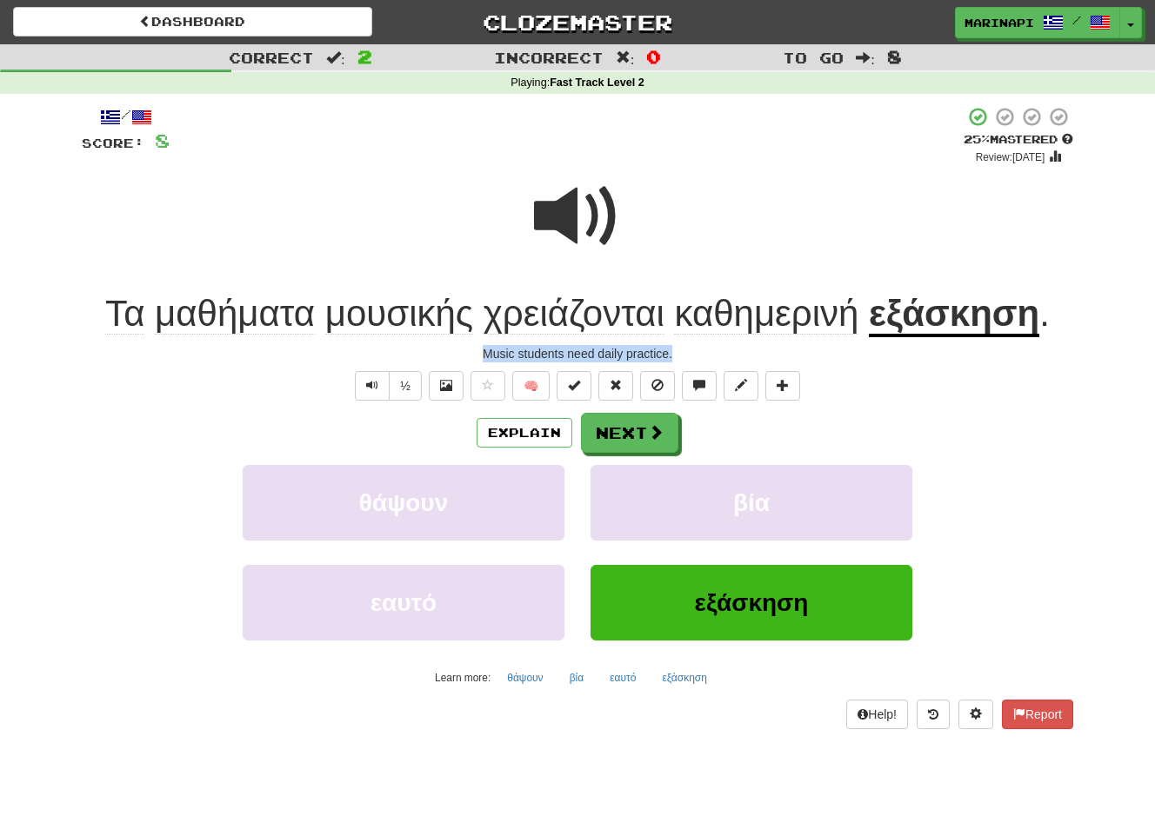
drag, startPoint x: 683, startPoint y: 350, endPoint x: 454, endPoint y: 356, distance: 229.6
click at [454, 356] on div "Music students need daily practice." at bounding box center [577, 353] width 991 height 17
click at [643, 444] on button "Next" at bounding box center [630, 434] width 97 height 40
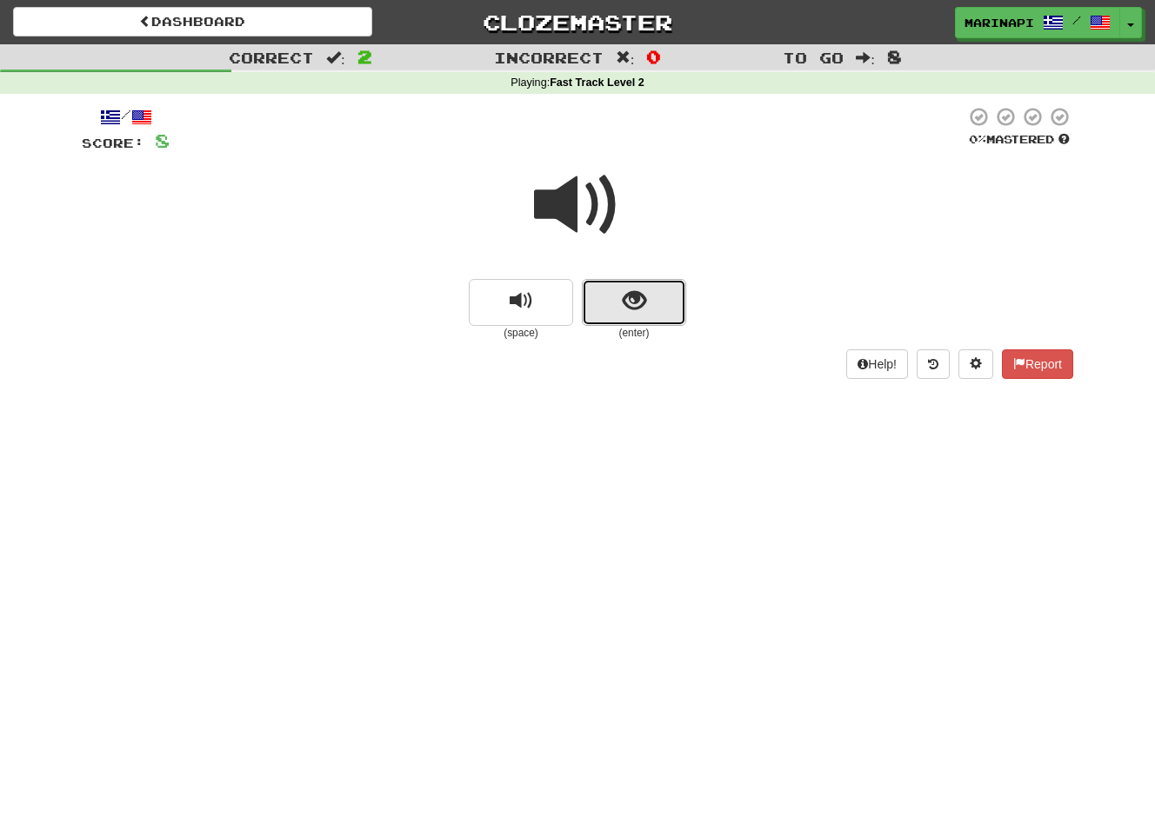
click at [614, 296] on button "show sentence" at bounding box center [634, 302] width 104 height 47
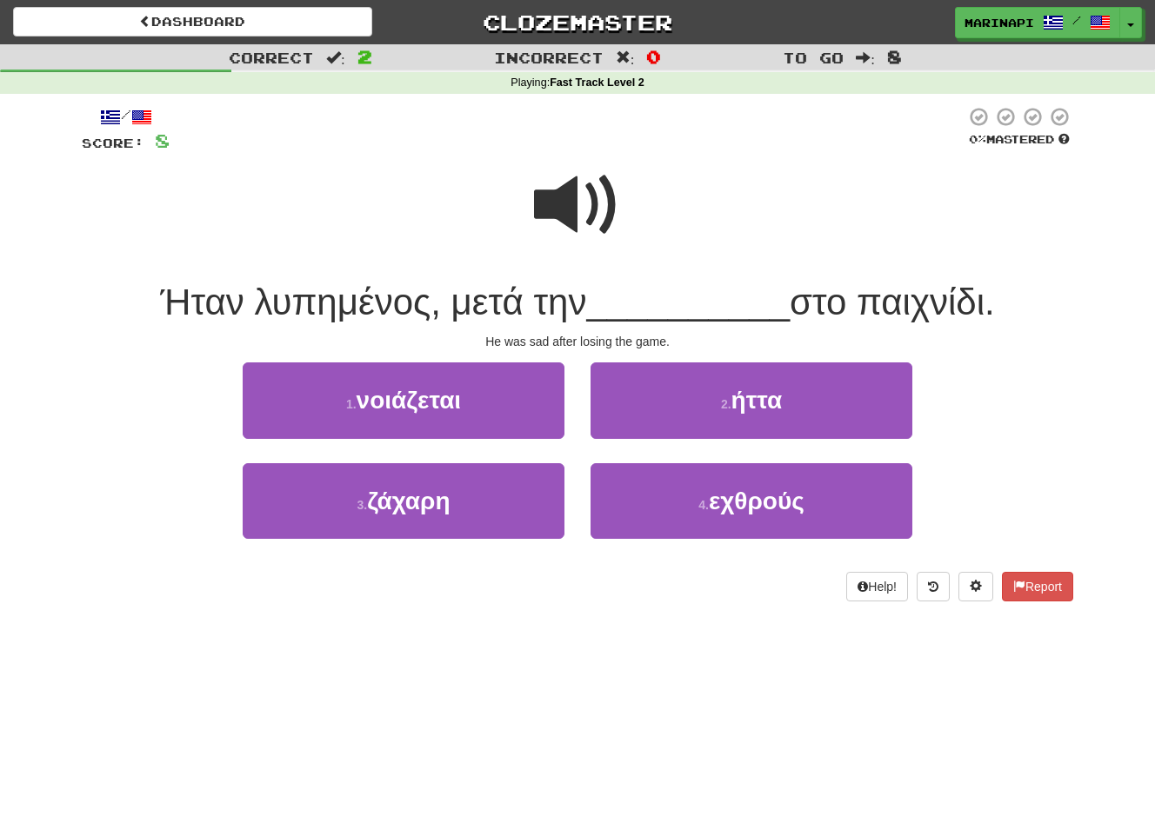
click at [589, 213] on span at bounding box center [577, 205] width 87 height 87
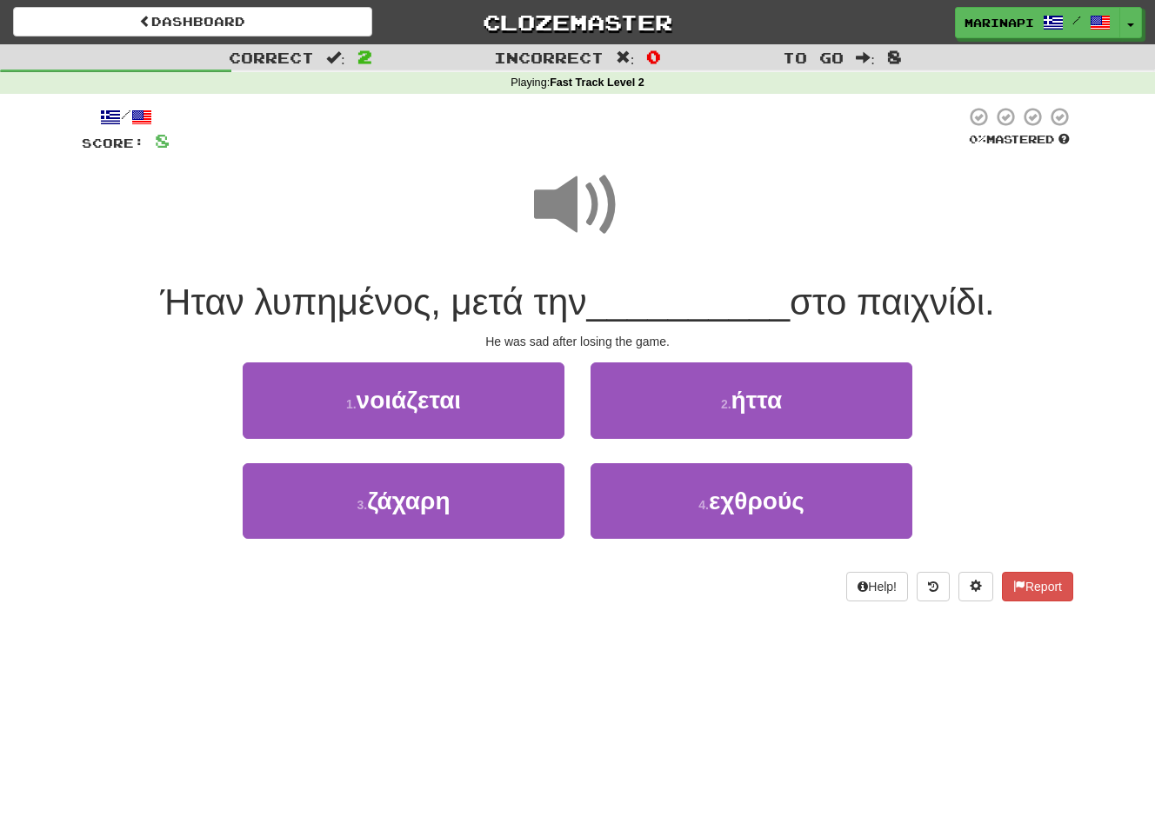
click at [589, 213] on span at bounding box center [577, 205] width 87 height 87
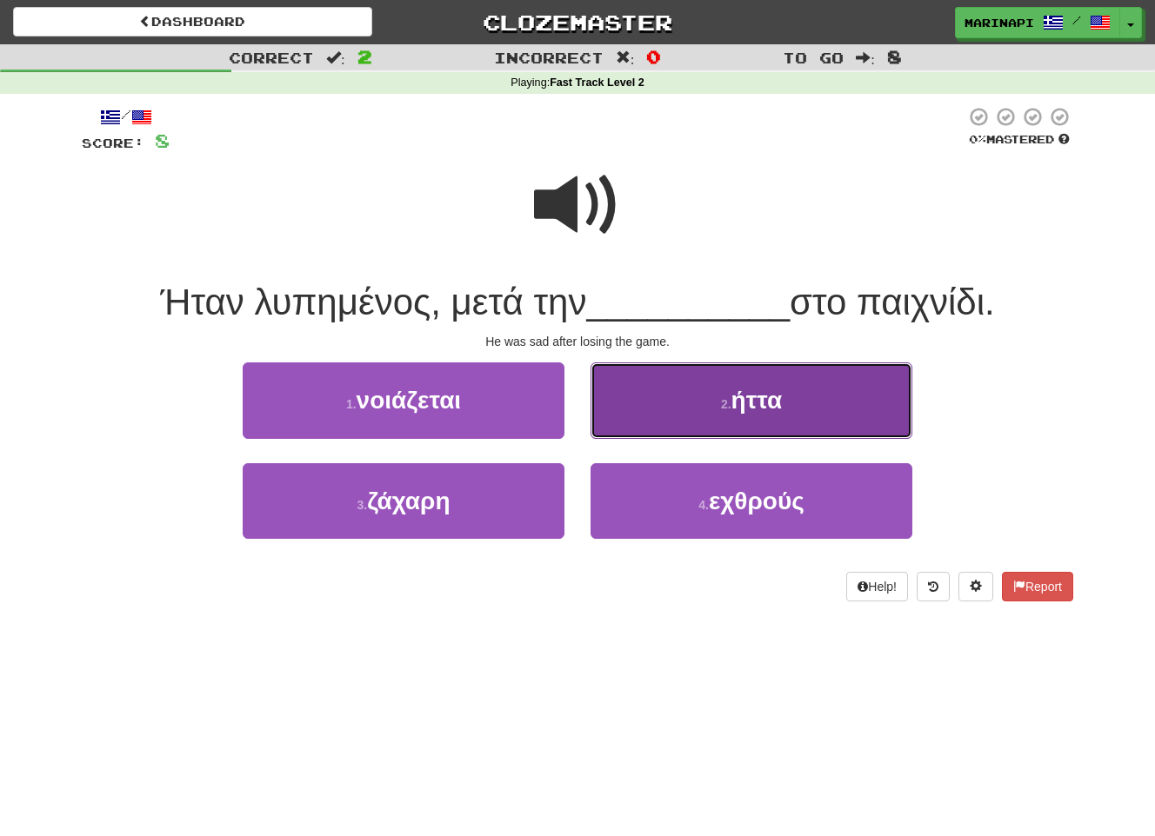
click at [830, 430] on button "2 . ήττα" at bounding box center [751, 401] width 322 height 76
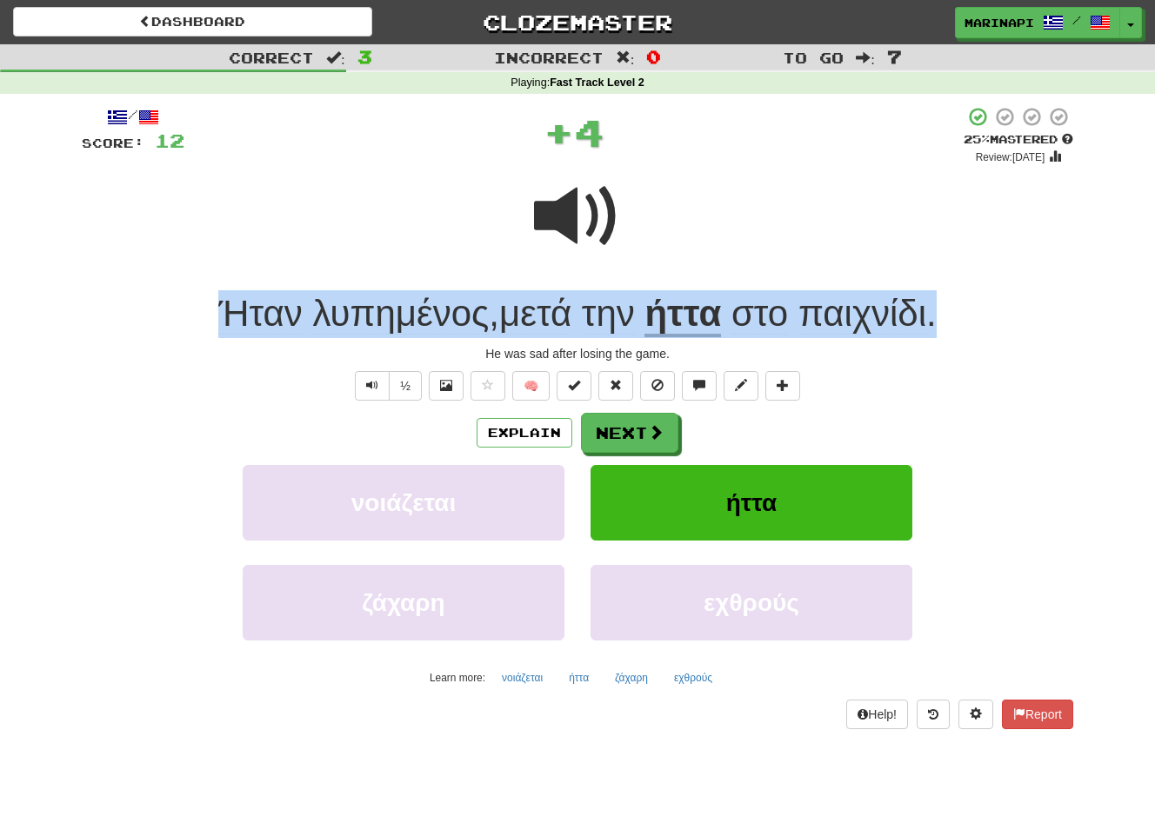
drag, startPoint x: 963, startPoint y: 317, endPoint x: 103, endPoint y: 313, distance: 859.0
click at [103, 313] on div "Ήταν λυπημένος , μετά την ήττα στο παιχνίδι ." at bounding box center [577, 314] width 991 height 48
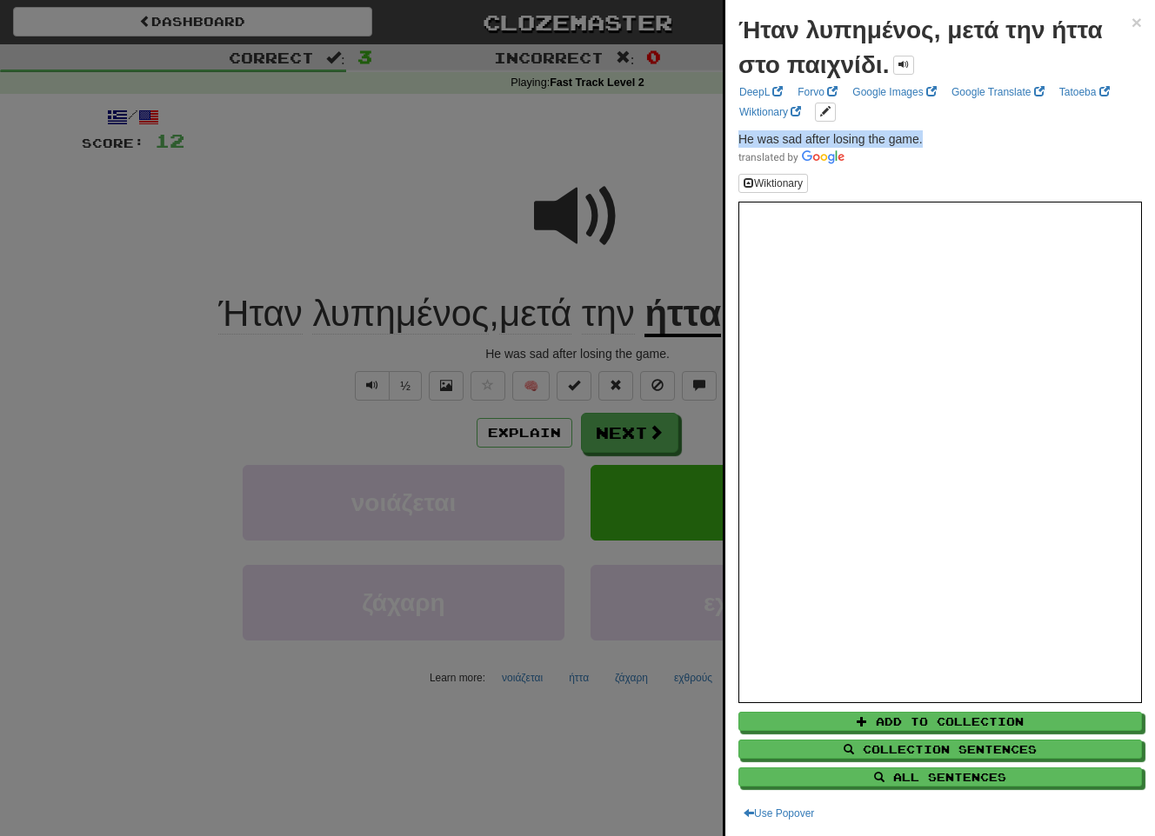
drag, startPoint x: 926, startPoint y: 143, endPoint x: 734, endPoint y: 141, distance: 192.2
click at [734, 141] on div "Ήταν λυπημένος, μετά την ήττα στο παιχνίδι. × DeepL Forvo Google Images Google …" at bounding box center [940, 418] width 430 height 836
click at [692, 437] on div at bounding box center [577, 418] width 1155 height 836
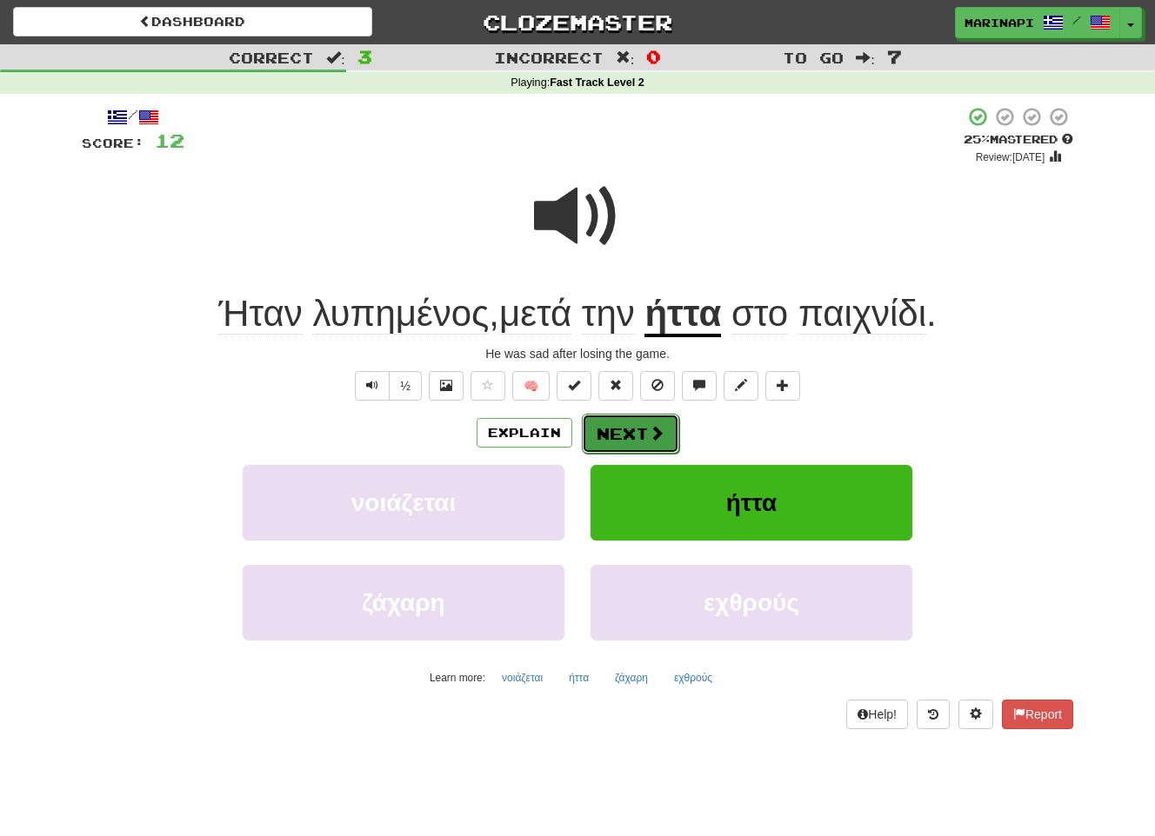
click at [666, 436] on button "Next" at bounding box center [630, 434] width 97 height 40
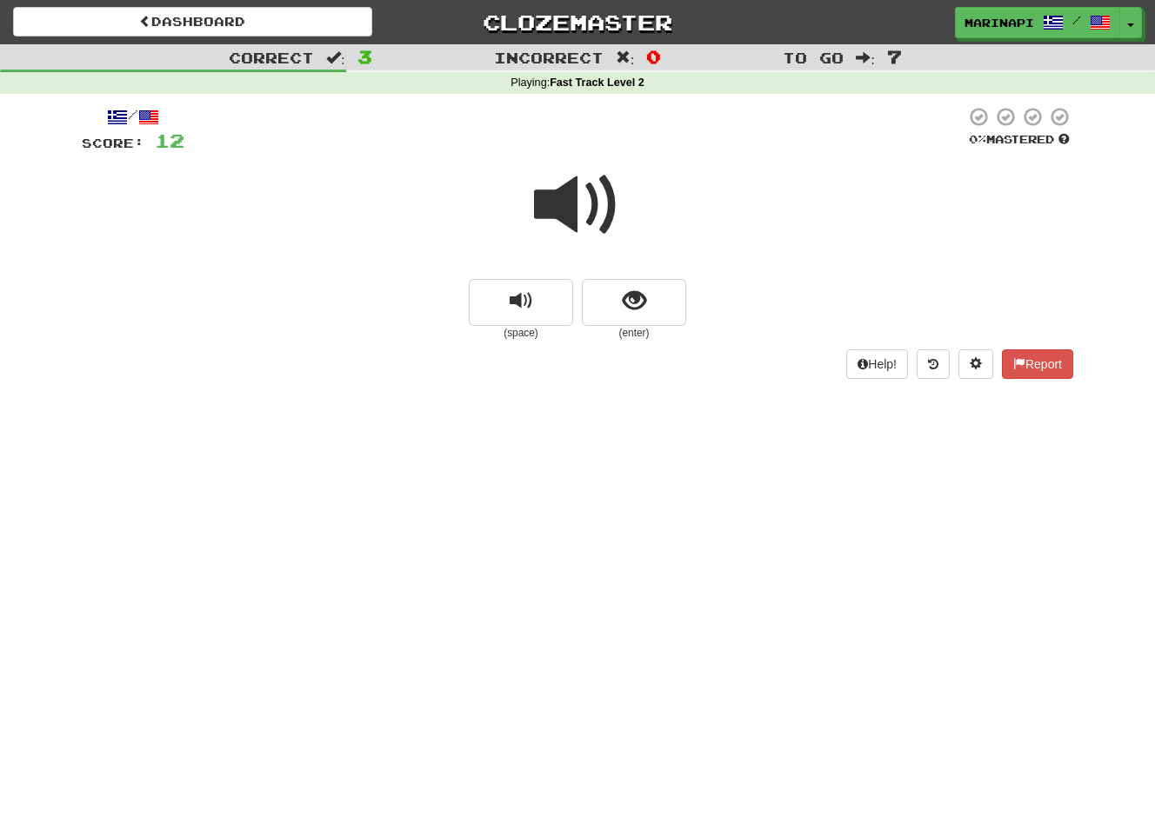
click at [598, 213] on span at bounding box center [577, 205] width 87 height 87
click at [613, 305] on button "show sentence" at bounding box center [634, 302] width 104 height 47
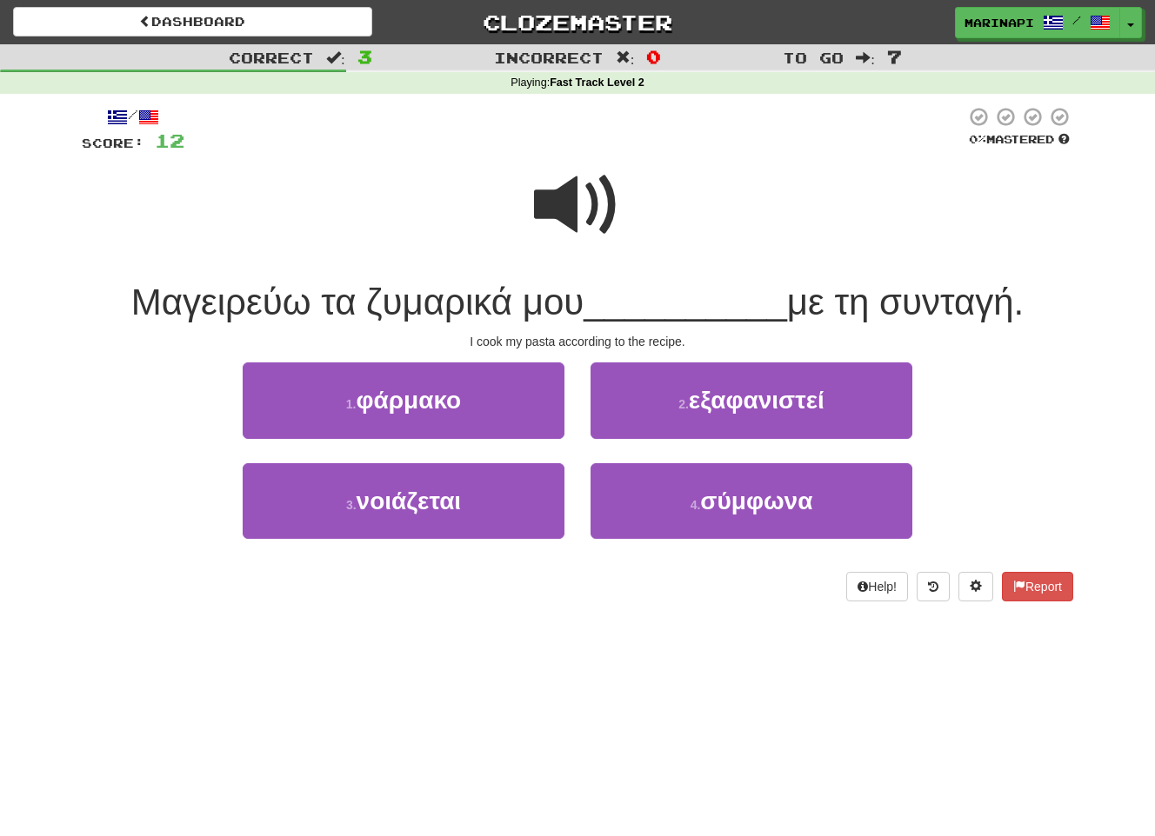
click at [585, 216] on span at bounding box center [577, 205] width 87 height 87
click at [583, 216] on span at bounding box center [577, 205] width 87 height 87
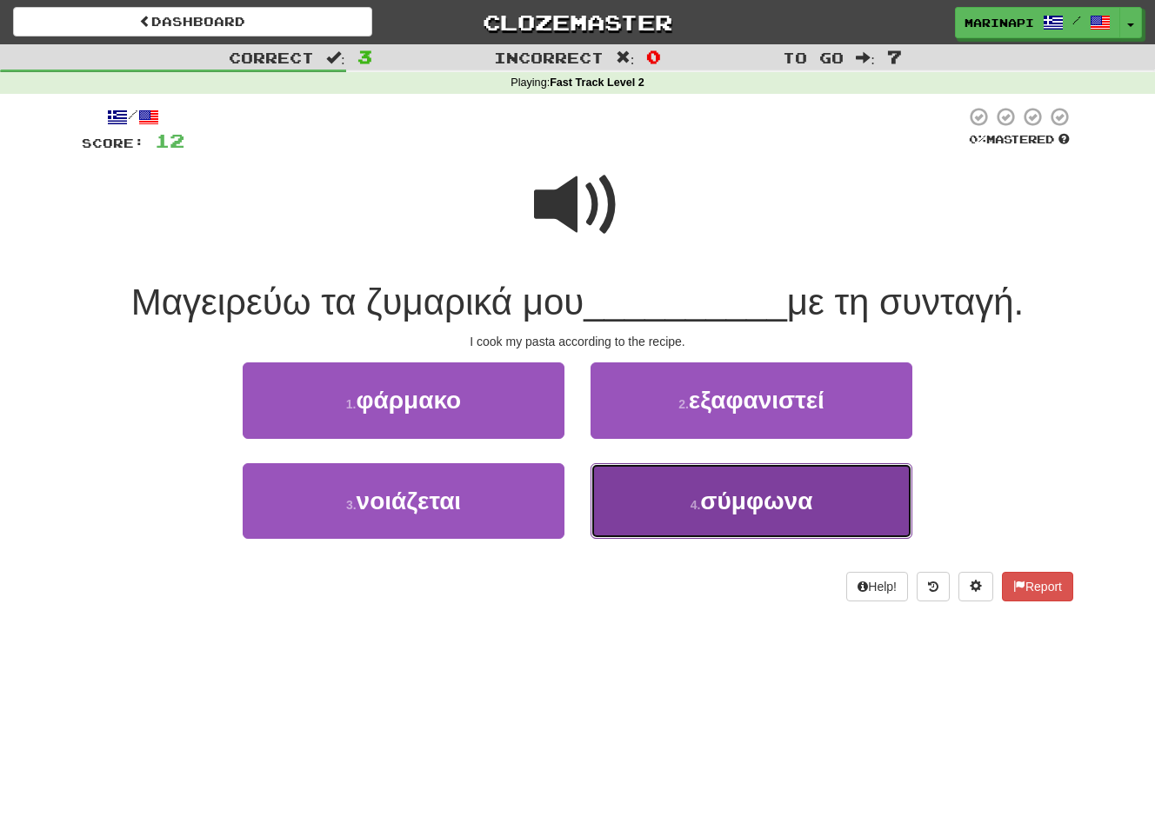
click at [690, 505] on small "4 ." at bounding box center [695, 505] width 10 height 14
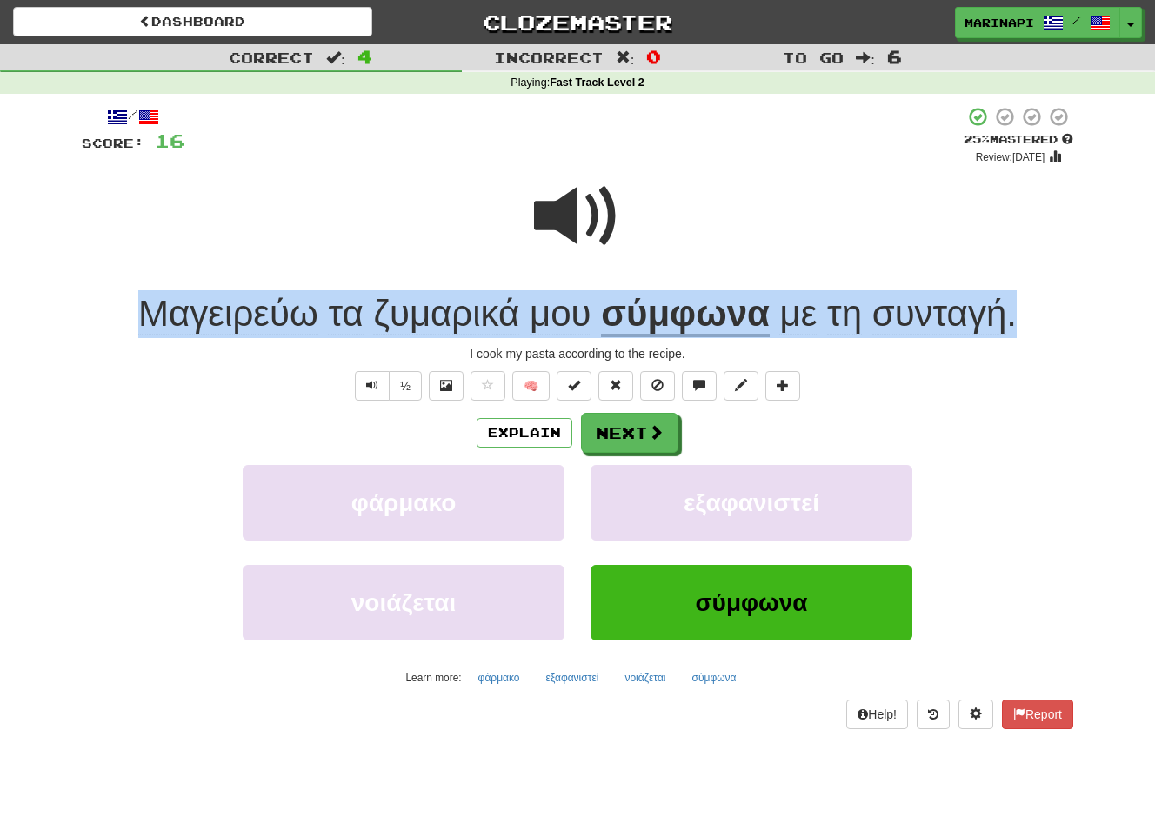
drag, startPoint x: 1024, startPoint y: 324, endPoint x: 134, endPoint y: 332, distance: 890.4
click at [134, 332] on div "Μαγειρεύω τα ζυμαρικά μου σύμφωνα με τη συνταγή ." at bounding box center [577, 314] width 991 height 48
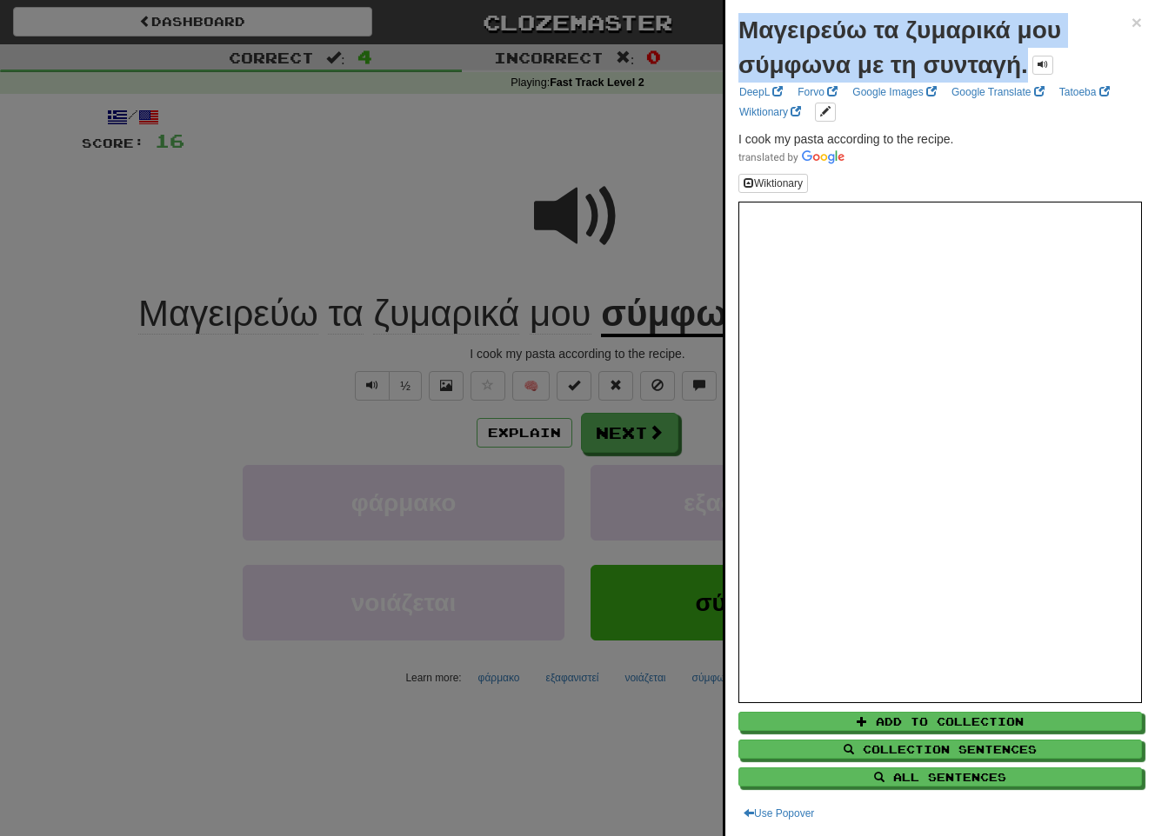
drag, startPoint x: 1020, startPoint y: 68, endPoint x: 722, endPoint y: 33, distance: 300.2
click at [722, 33] on body "Dashboard Clozemaster marinapi / Toggle Dropdown Dashboard Leaderboard Activity…" at bounding box center [577, 727] width 1155 height 1454
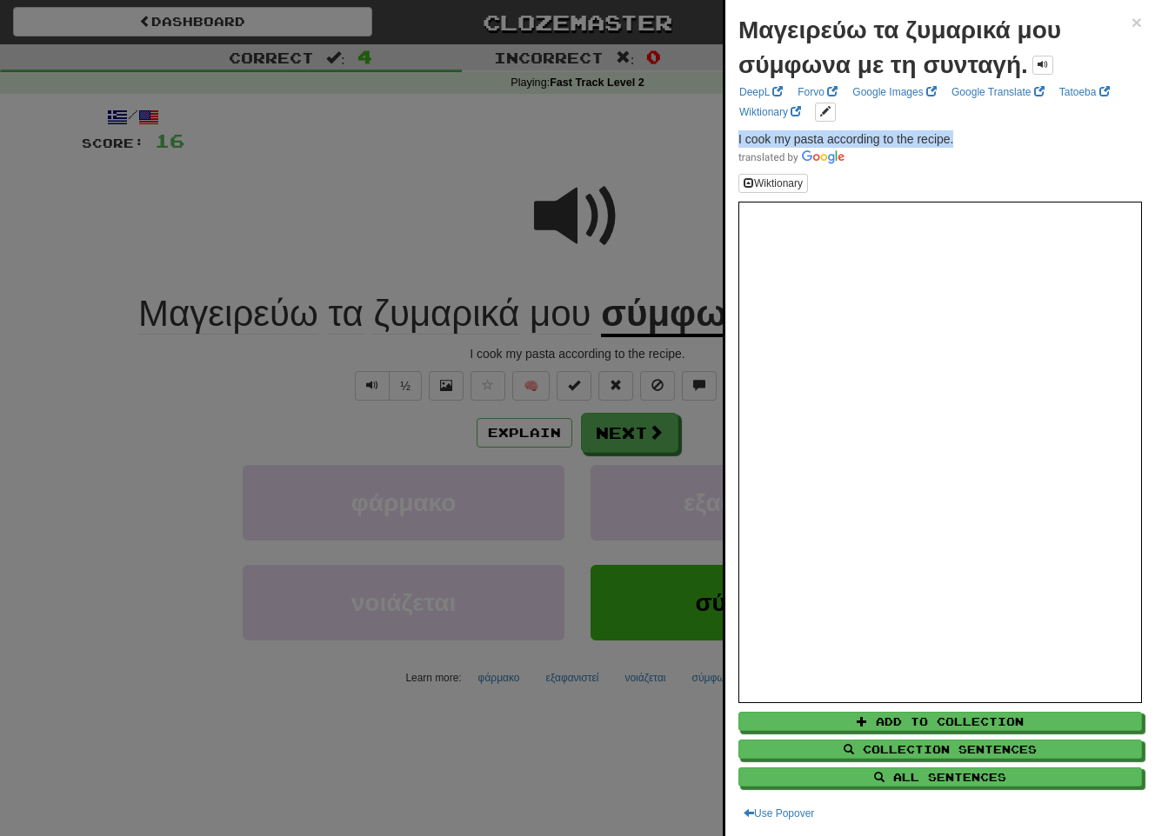
drag, startPoint x: 971, startPoint y: 139, endPoint x: 739, endPoint y: 133, distance: 232.2
click at [739, 133] on p "I cook my pasta according to the recipe." at bounding box center [939, 147] width 403 height 35
click at [530, 259] on div at bounding box center [577, 418] width 1155 height 836
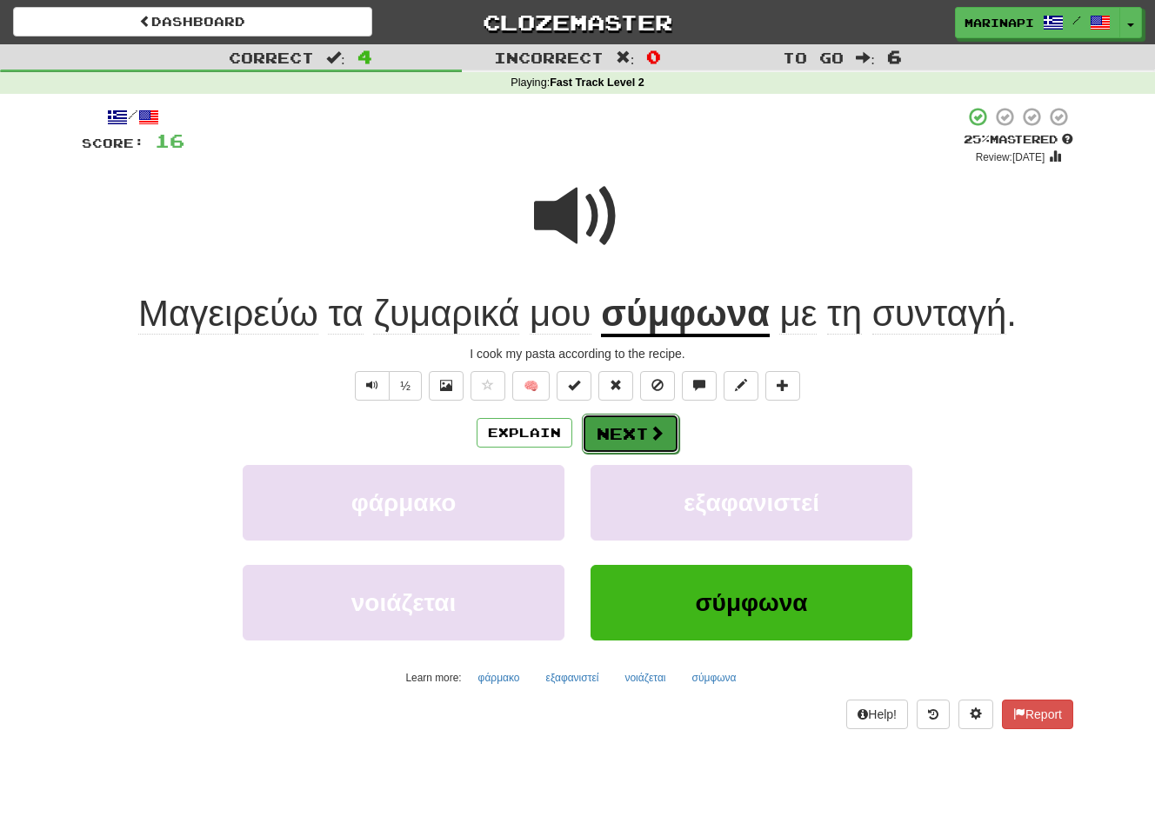
click at [612, 431] on button "Next" at bounding box center [630, 434] width 97 height 40
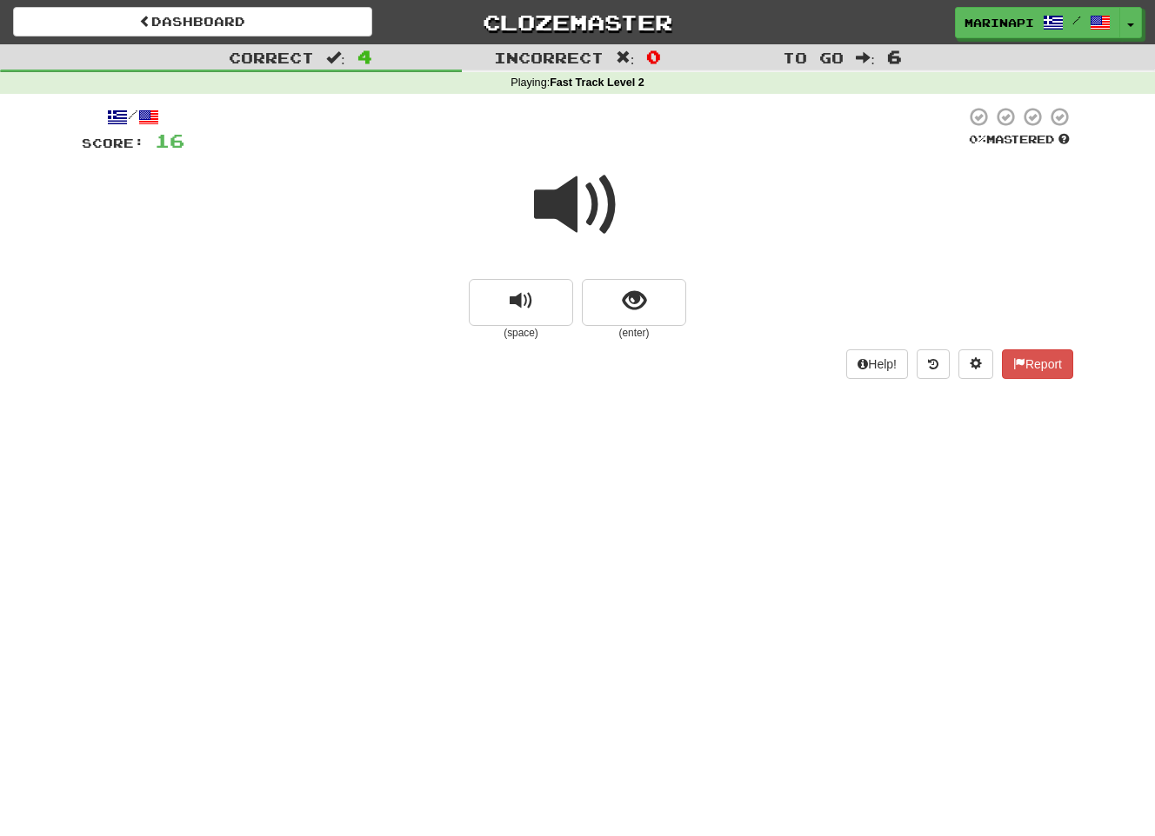
click at [589, 216] on span at bounding box center [577, 205] width 87 height 87
click at [608, 311] on button "show sentence" at bounding box center [634, 302] width 104 height 47
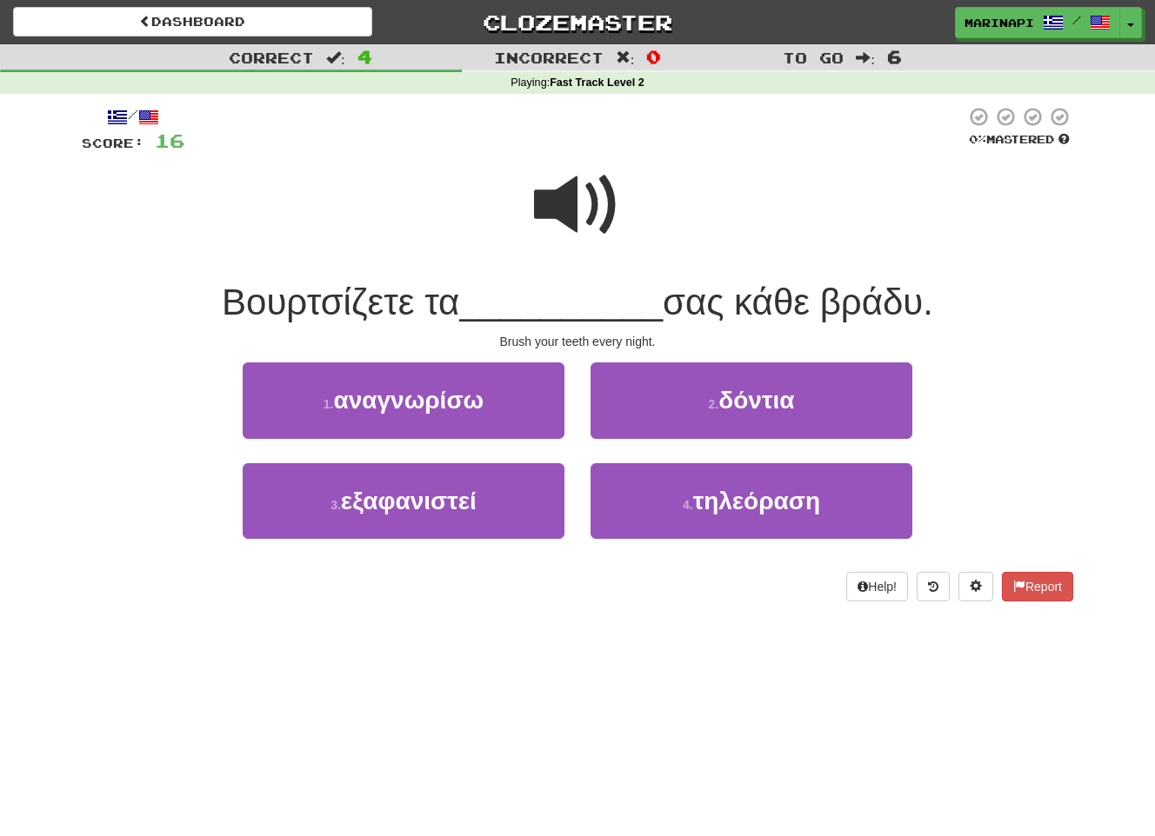
click at [575, 216] on span at bounding box center [577, 205] width 87 height 87
click at [574, 216] on span at bounding box center [577, 205] width 87 height 87
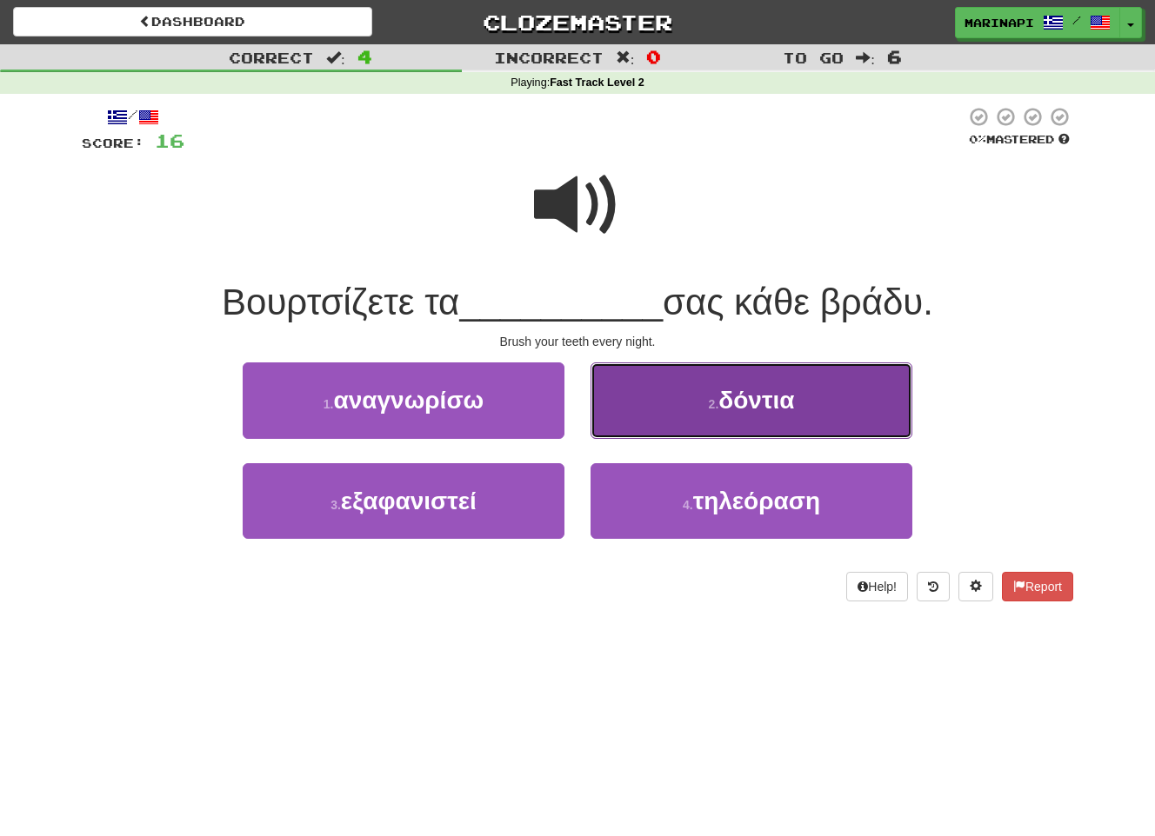
click at [679, 401] on button "2 . δόντια" at bounding box center [751, 401] width 322 height 76
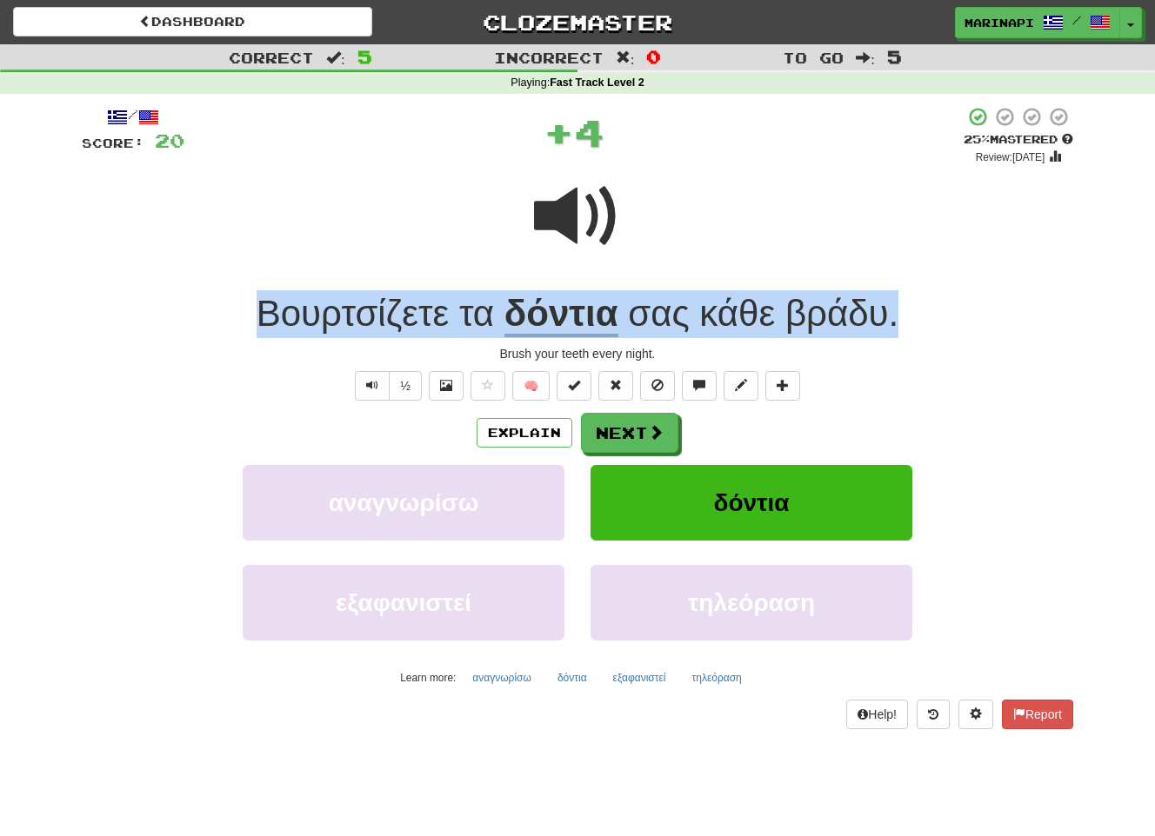
drag, startPoint x: 923, startPoint y: 321, endPoint x: 236, endPoint y: 291, distance: 687.5
click at [236, 291] on div "Βουρτσίζετε τα δόντια σας κάθε βράδυ ." at bounding box center [577, 314] width 991 height 48
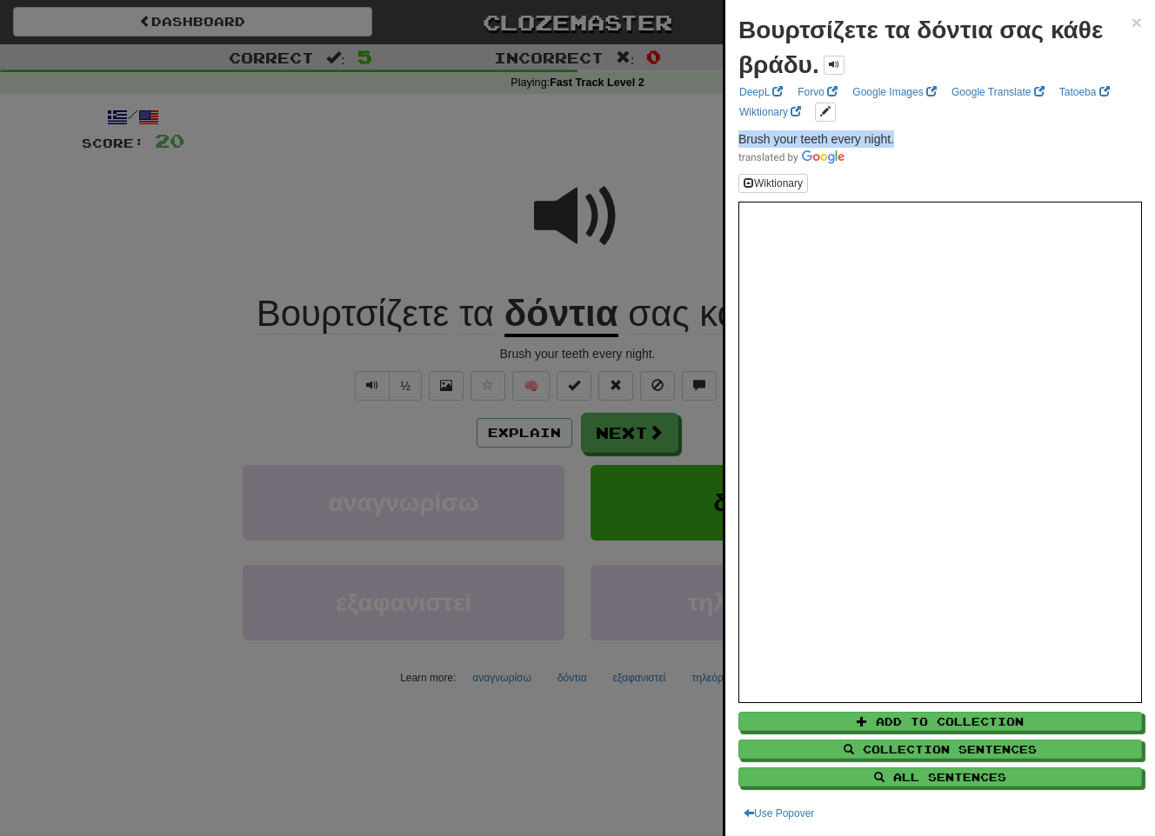
drag, startPoint x: 906, startPoint y: 134, endPoint x: 730, endPoint y: 135, distance: 175.6
click at [730, 135] on div "Βουρτσίζετε τα δόντια σας κάθε βράδυ. × DeepL Forvo Google Images Google Transl…" at bounding box center [940, 418] width 430 height 836
click at [596, 450] on div at bounding box center [577, 418] width 1155 height 836
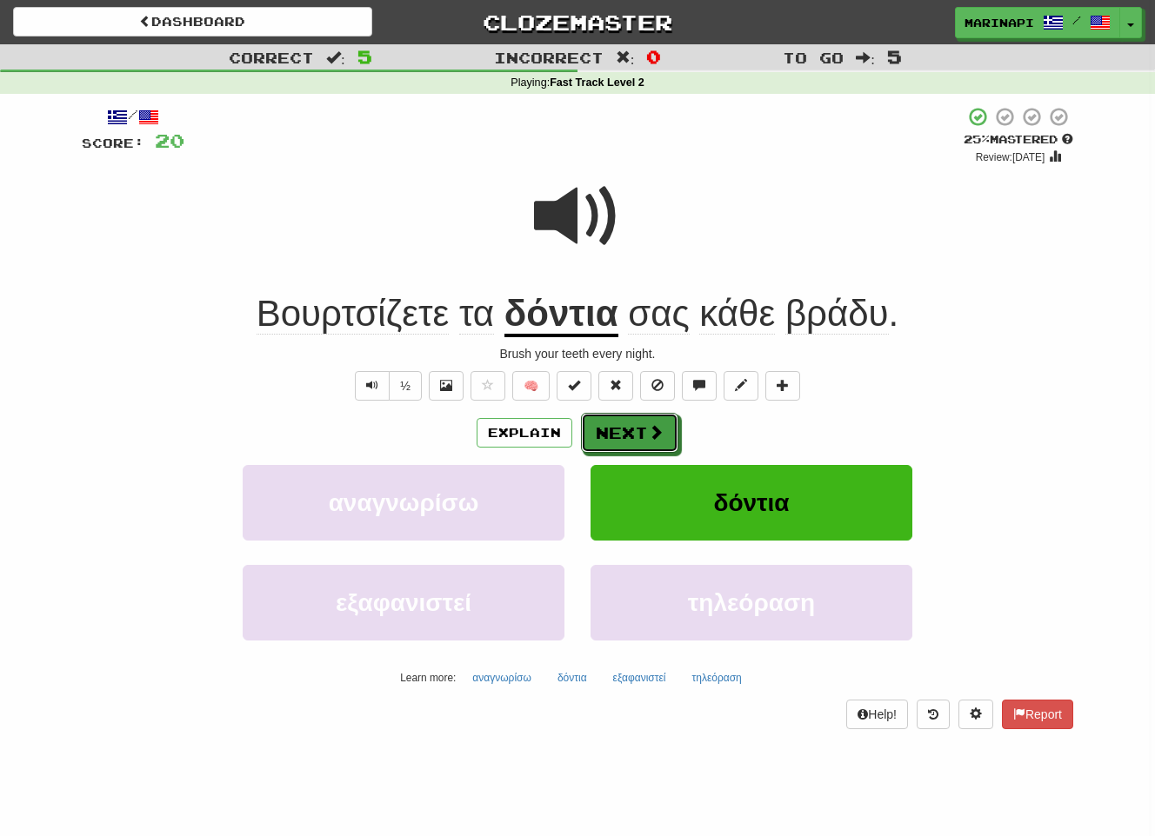
click at [609, 444] on button "Next" at bounding box center [629, 433] width 97 height 40
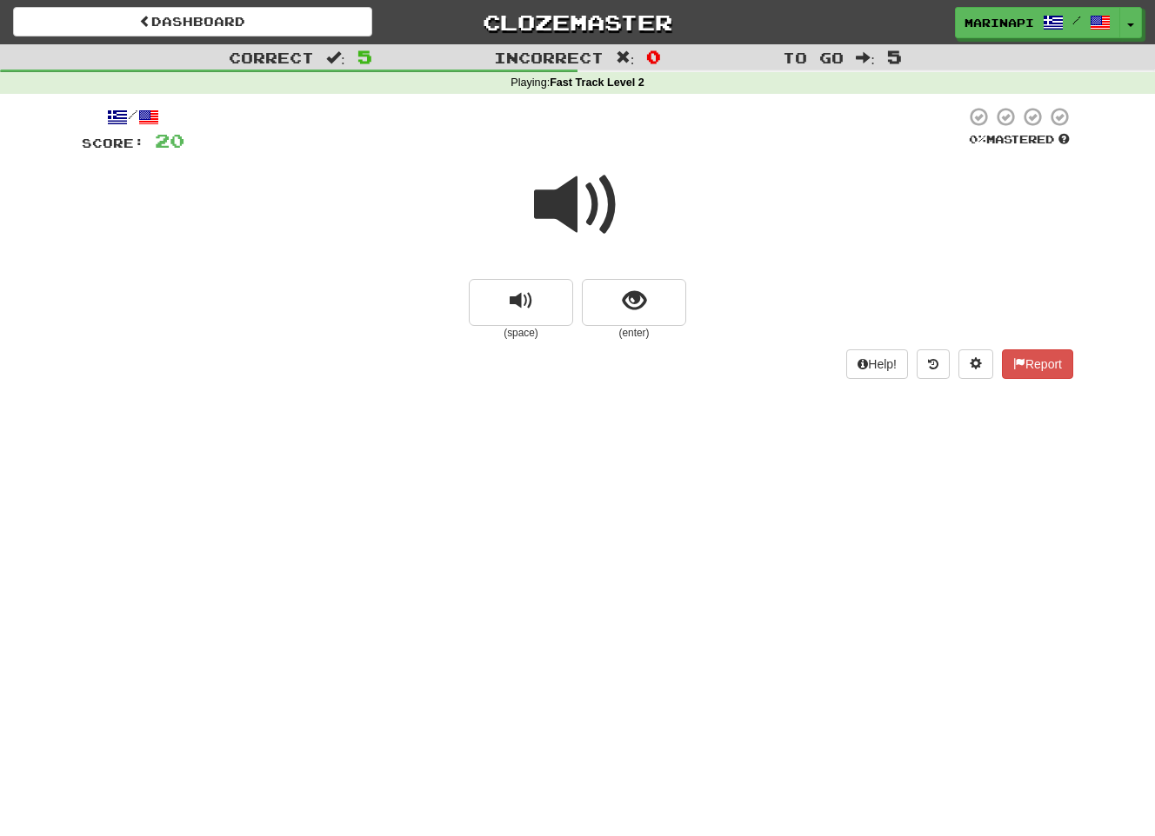
click at [576, 214] on span at bounding box center [577, 205] width 87 height 87
click at [556, 191] on span at bounding box center [577, 205] width 87 height 87
click at [569, 222] on span at bounding box center [577, 205] width 87 height 87
click at [610, 298] on button "show sentence" at bounding box center [634, 302] width 104 height 47
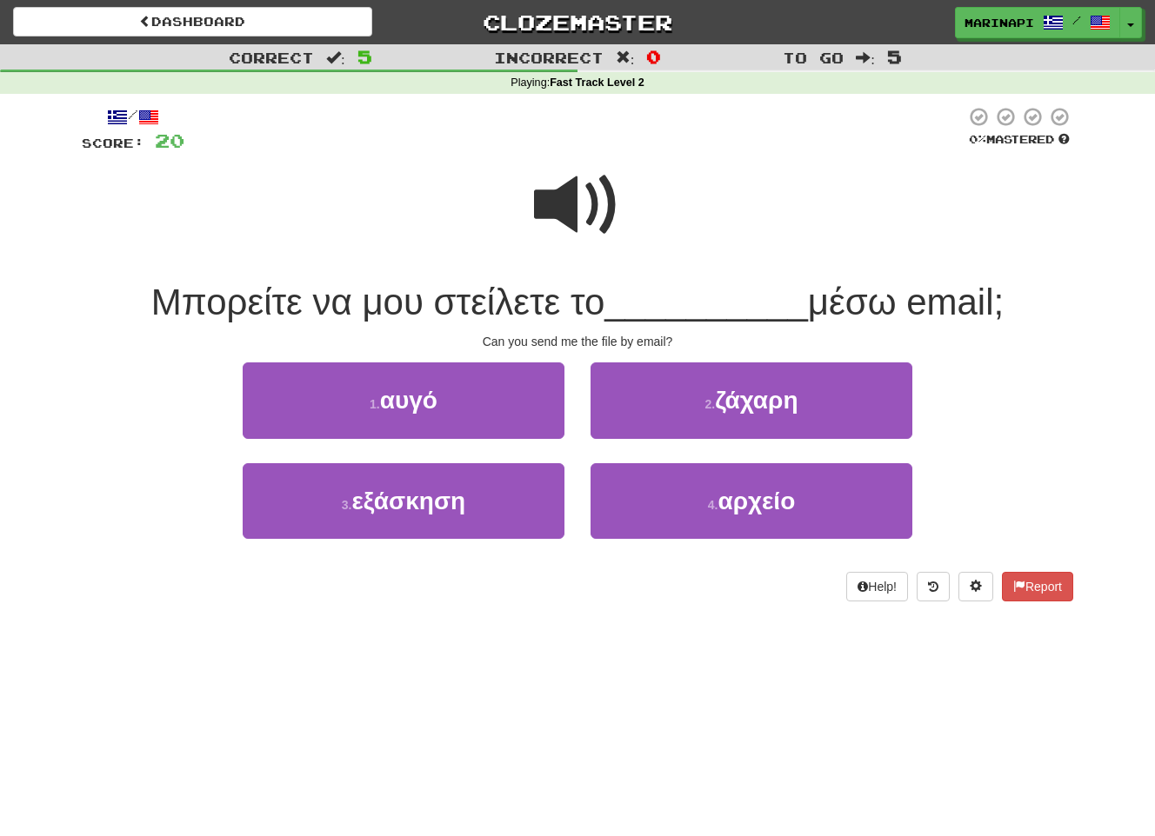
click at [566, 211] on span at bounding box center [577, 205] width 87 height 87
click at [565, 211] on span at bounding box center [577, 205] width 87 height 87
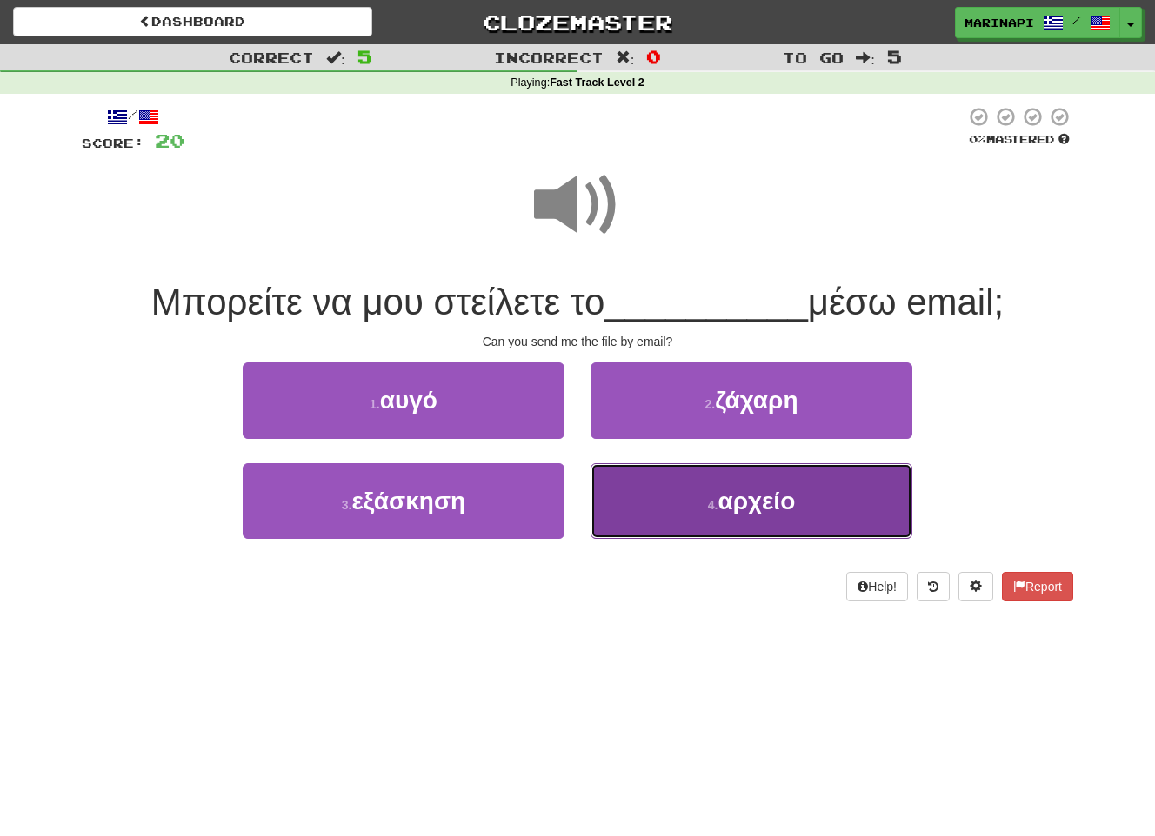
click at [642, 503] on button "4 . αρχείο" at bounding box center [751, 501] width 322 height 76
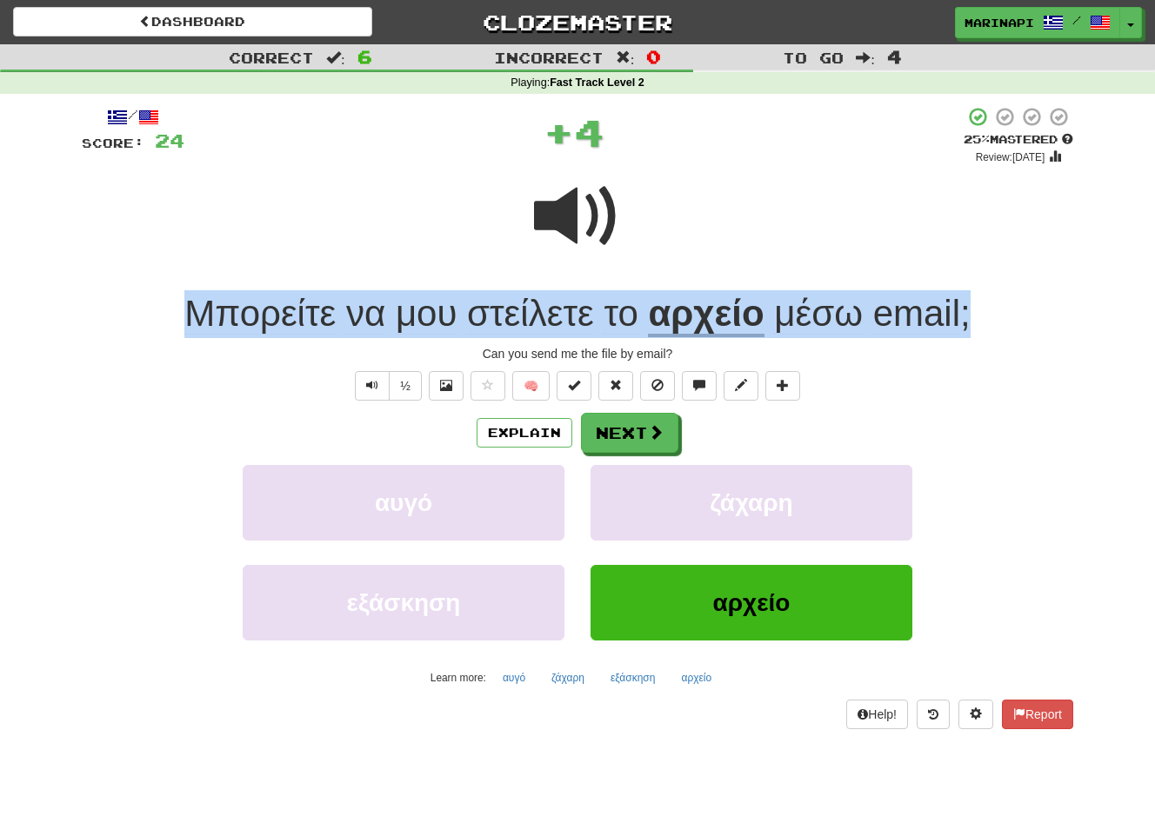
drag, startPoint x: 981, startPoint y: 318, endPoint x: 161, endPoint y: 310, distance: 820.0
click at [161, 310] on div "Μπορείτε να μου στείλετε το αρχείο μέσω email ;" at bounding box center [577, 314] width 991 height 48
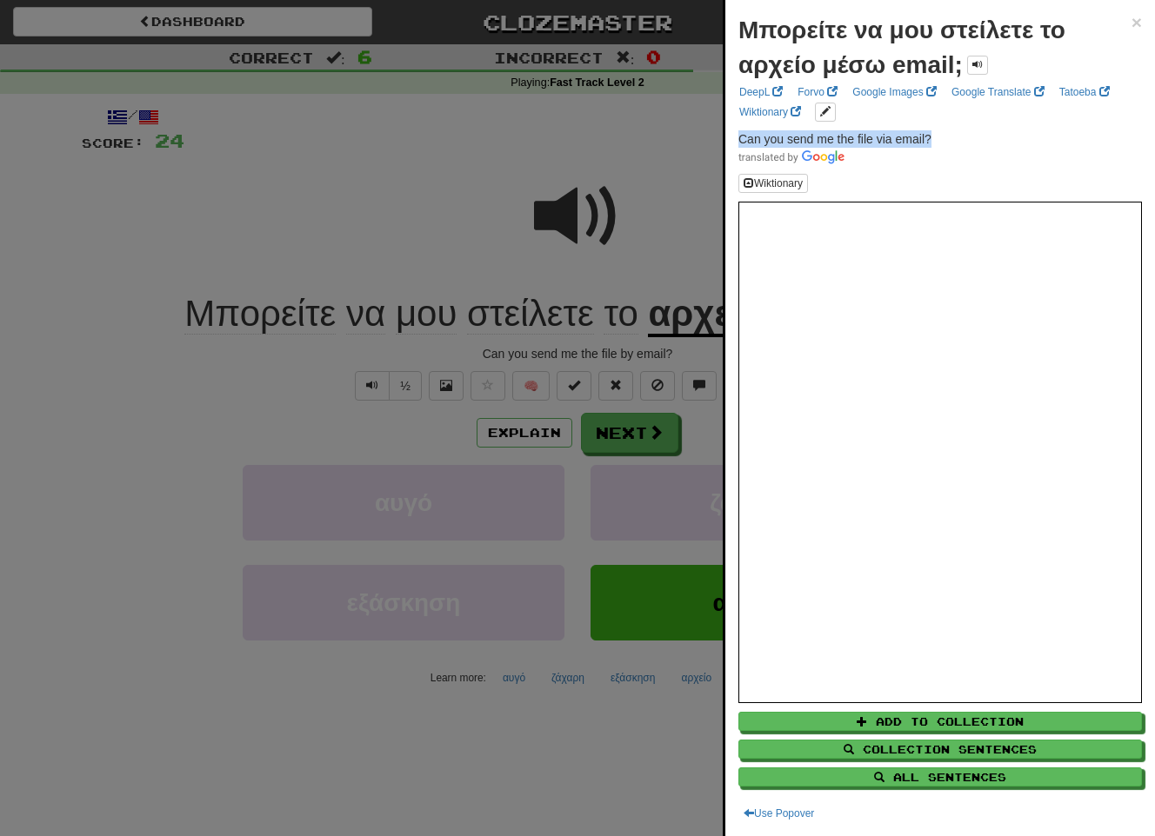
drag, startPoint x: 948, startPoint y: 133, endPoint x: 722, endPoint y: 132, distance: 226.1
click at [723, 132] on div "Μπορείτε να μου στείλετε το αρχείο μέσω email; × DeepL Forvo Google Images Goog…" at bounding box center [939, 418] width 432 height 836
click at [650, 422] on div at bounding box center [577, 418] width 1155 height 836
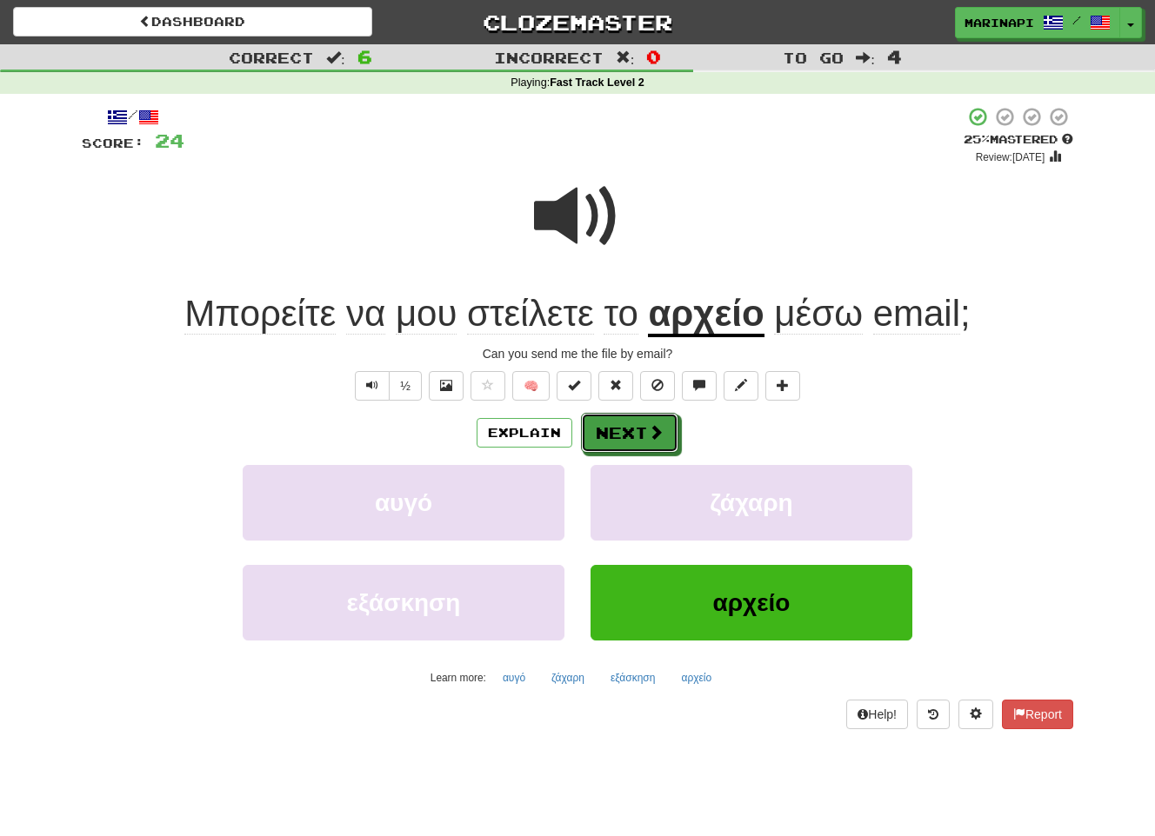
click at [642, 431] on button "Next" at bounding box center [629, 433] width 97 height 40
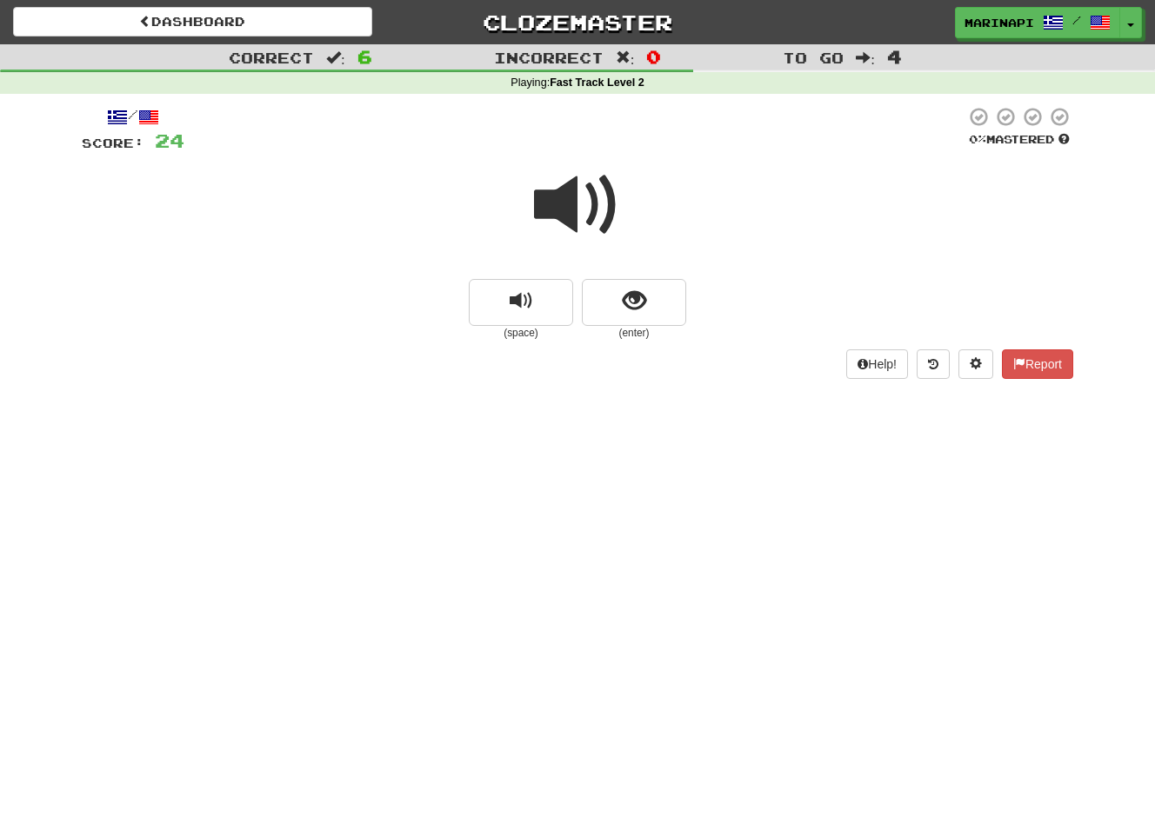
click at [585, 209] on span at bounding box center [577, 205] width 87 height 87
click at [625, 303] on span "show sentence" at bounding box center [634, 301] width 23 height 23
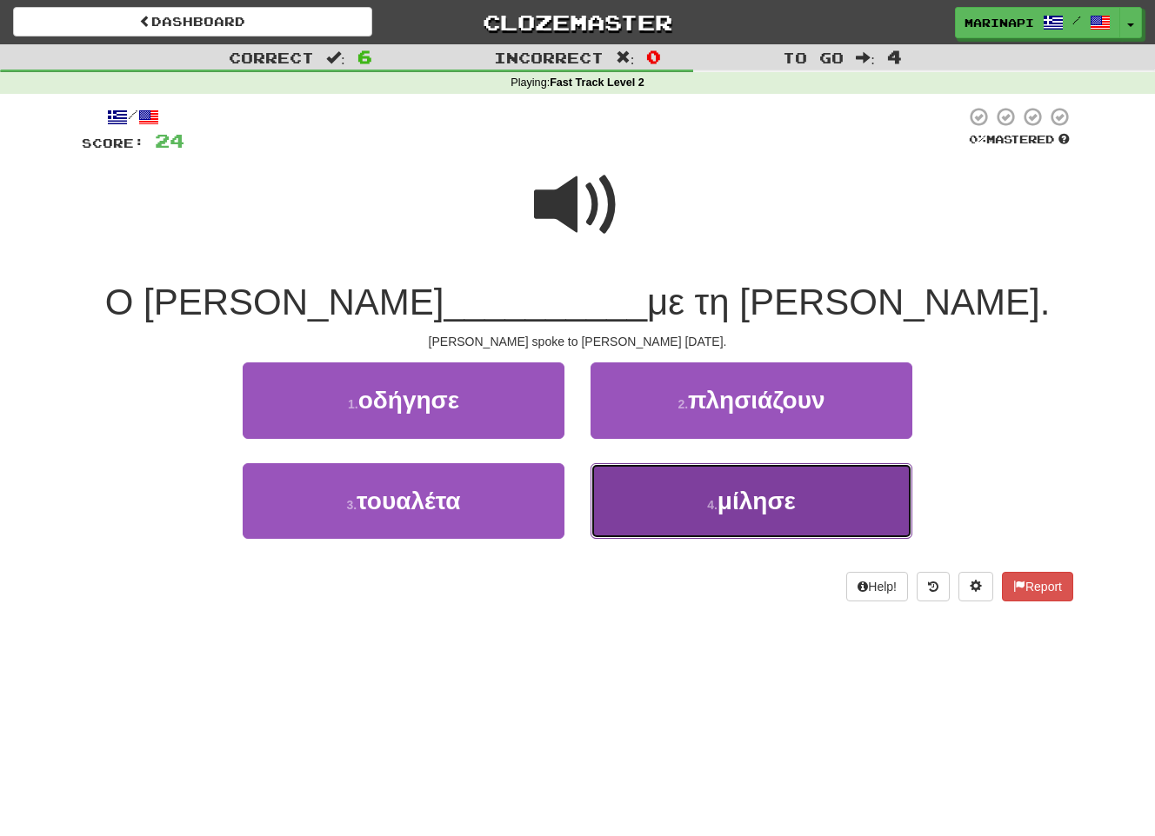
click at [666, 484] on button "4 . μίλησε" at bounding box center [751, 501] width 322 height 76
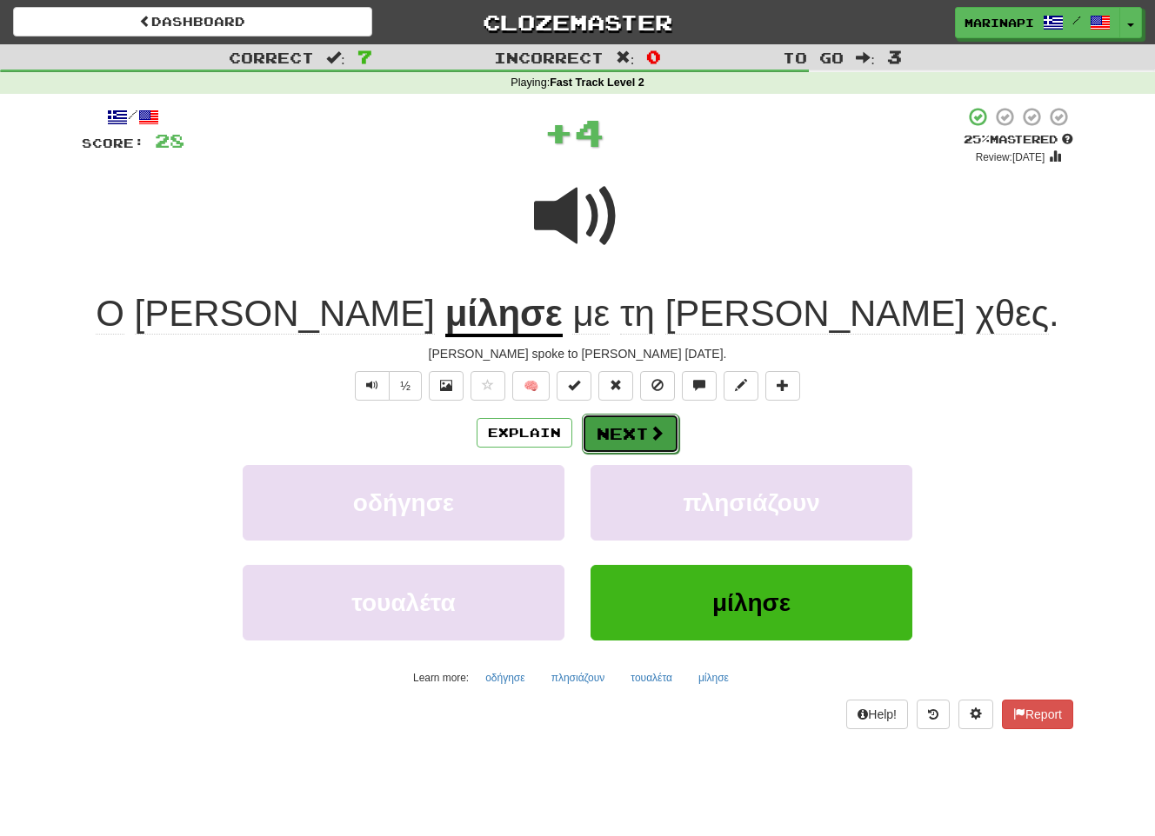
click at [656, 437] on span at bounding box center [657, 433] width 16 height 16
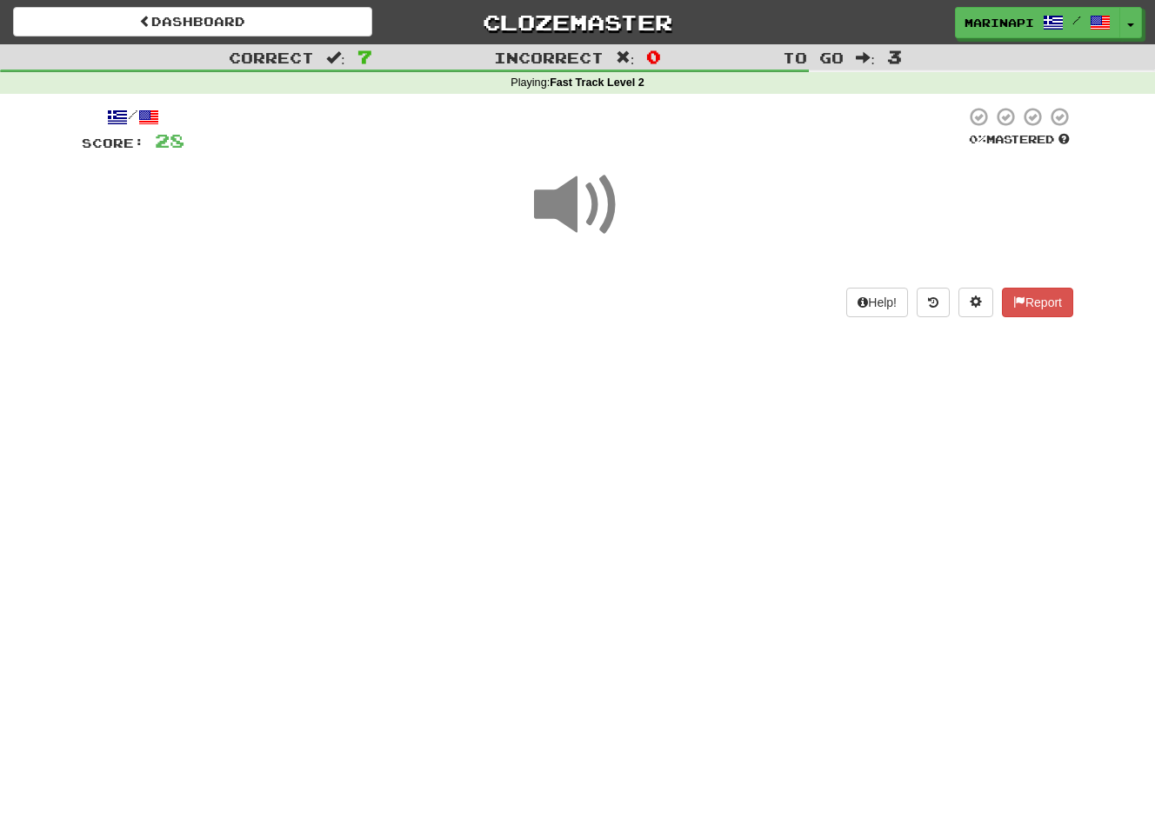
click at [596, 231] on span at bounding box center [577, 205] width 87 height 87
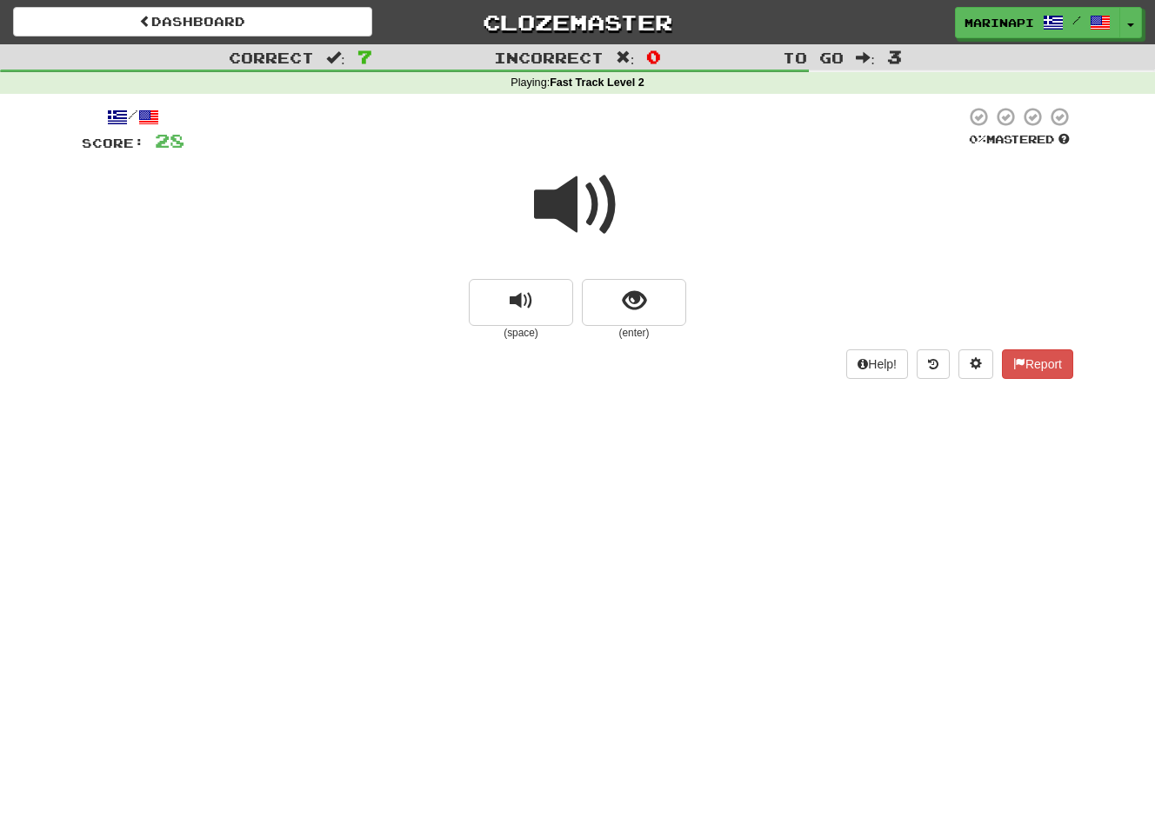
click at [591, 216] on span at bounding box center [577, 205] width 87 height 87
click at [615, 300] on button "show sentence" at bounding box center [634, 302] width 104 height 47
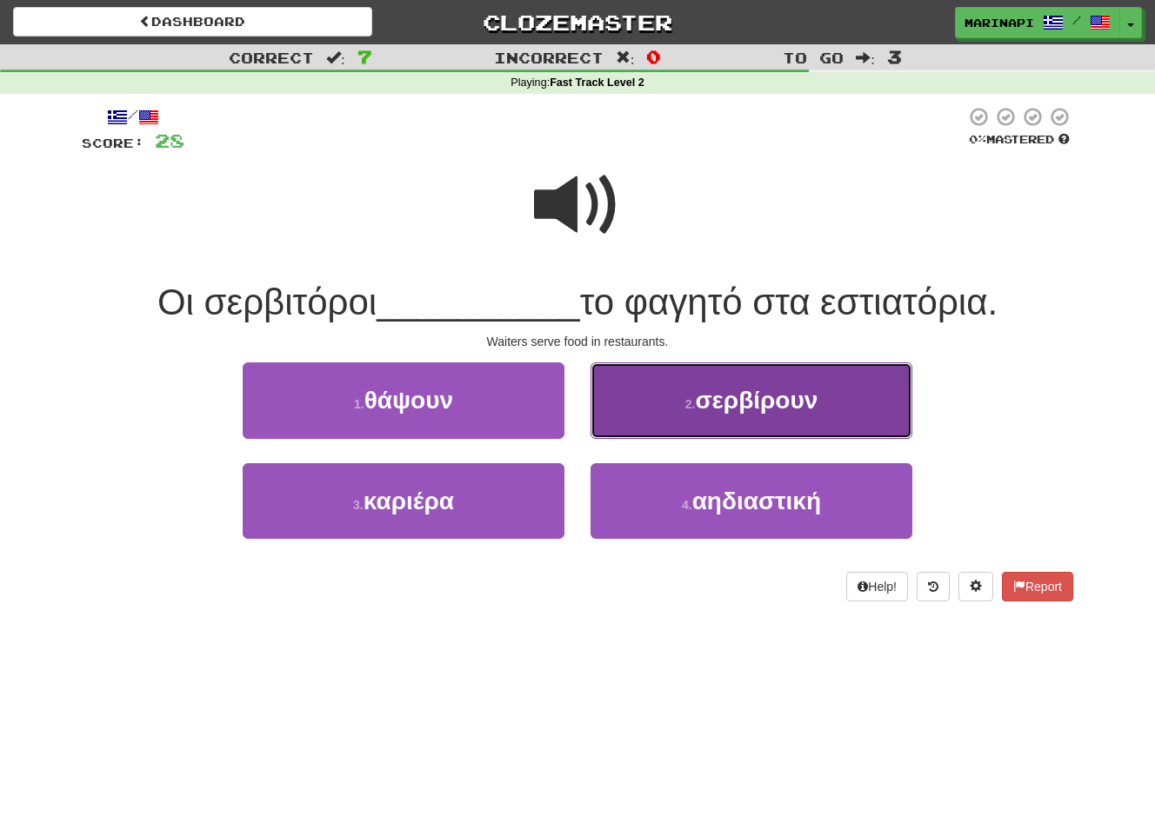
click at [616, 396] on button "2 . σερβίρουν" at bounding box center [751, 401] width 322 height 76
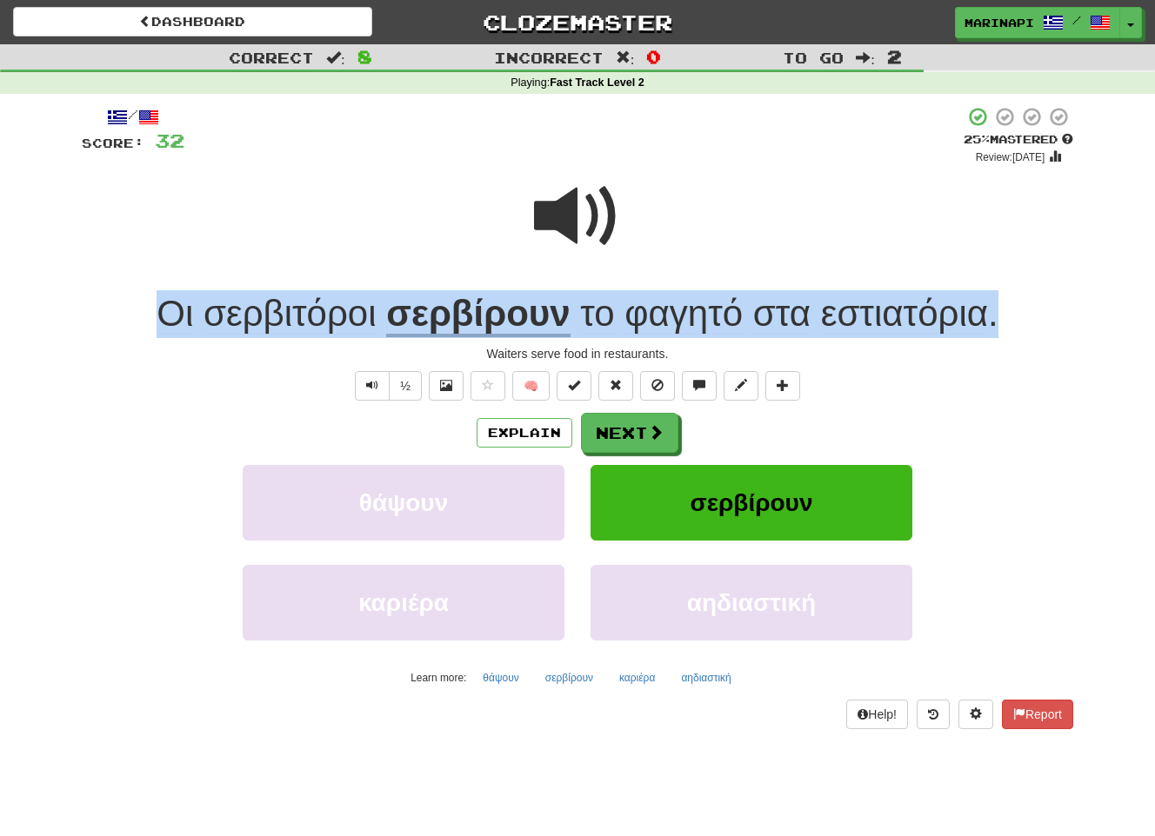
drag, startPoint x: 1008, startPoint y: 323, endPoint x: 142, endPoint y: 316, distance: 866.0
click at [142, 316] on div "Οι σερβιτόροι σερβίρουν το φαγητό στα εστιατόρια ." at bounding box center [577, 314] width 991 height 48
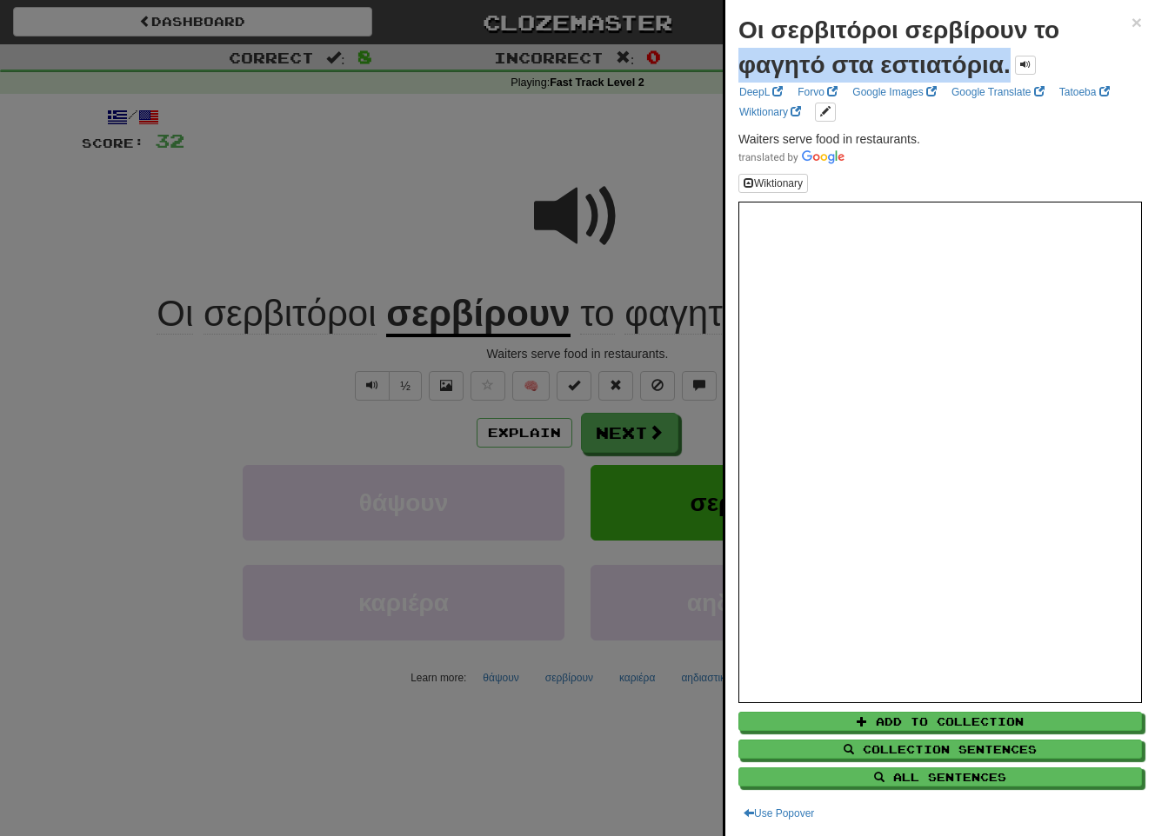
drag, startPoint x: 1011, startPoint y: 71, endPoint x: 734, endPoint y: 50, distance: 278.2
click at [734, 50] on div "Οι σερβιτόροι σερβίρουν το φαγητό στα εστιατόρια. × DeepL Forvo Google Images G…" at bounding box center [940, 418] width 430 height 836
click at [1039, 27] on strong "Οι σερβιτόροι σερβίρουν το φαγητό στα εστιατόρια." at bounding box center [898, 48] width 321 height 62
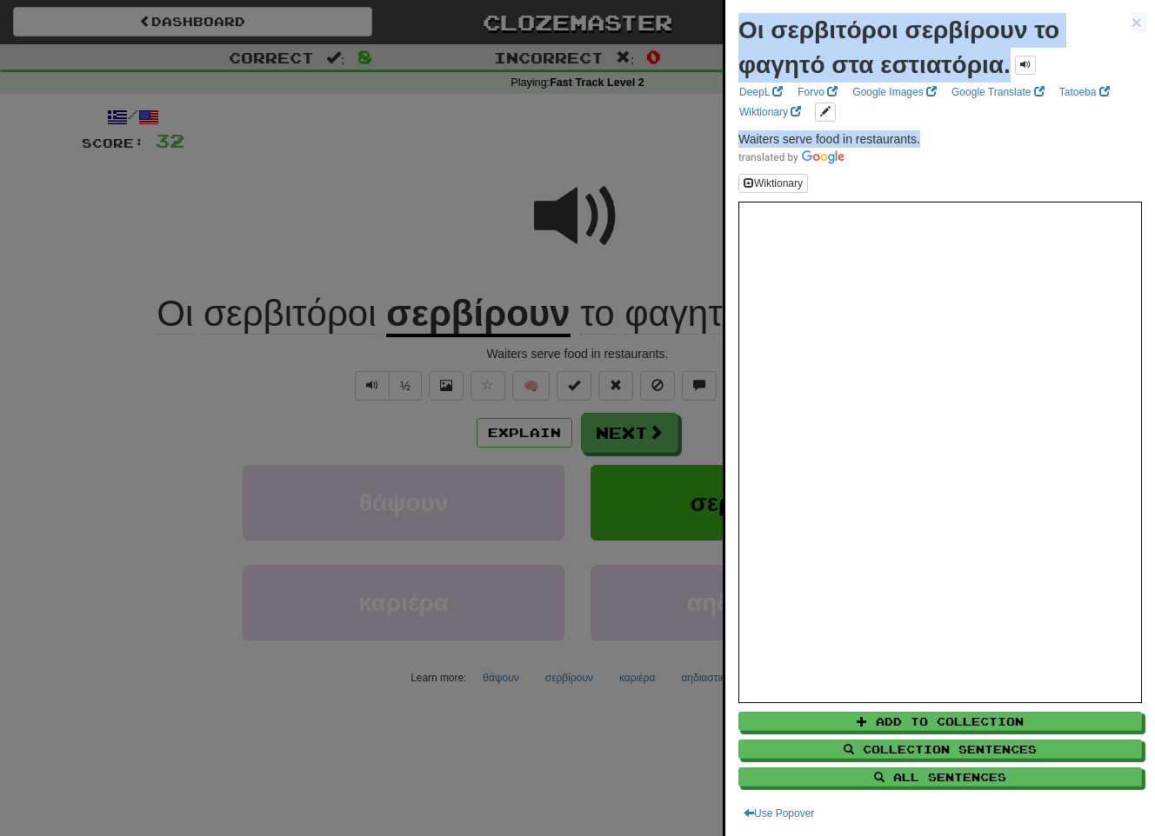
drag, startPoint x: 933, startPoint y: 139, endPoint x: 717, endPoint y: 142, distance: 215.6
click at [717, 142] on body "Dashboard Clozemaster marinapi / Toggle Dropdown Dashboard Leaderboard Activity…" at bounding box center [577, 727] width 1155 height 1454
click at [893, 144] on span "Waiters serve food in restaurants." at bounding box center [829, 139] width 182 height 14
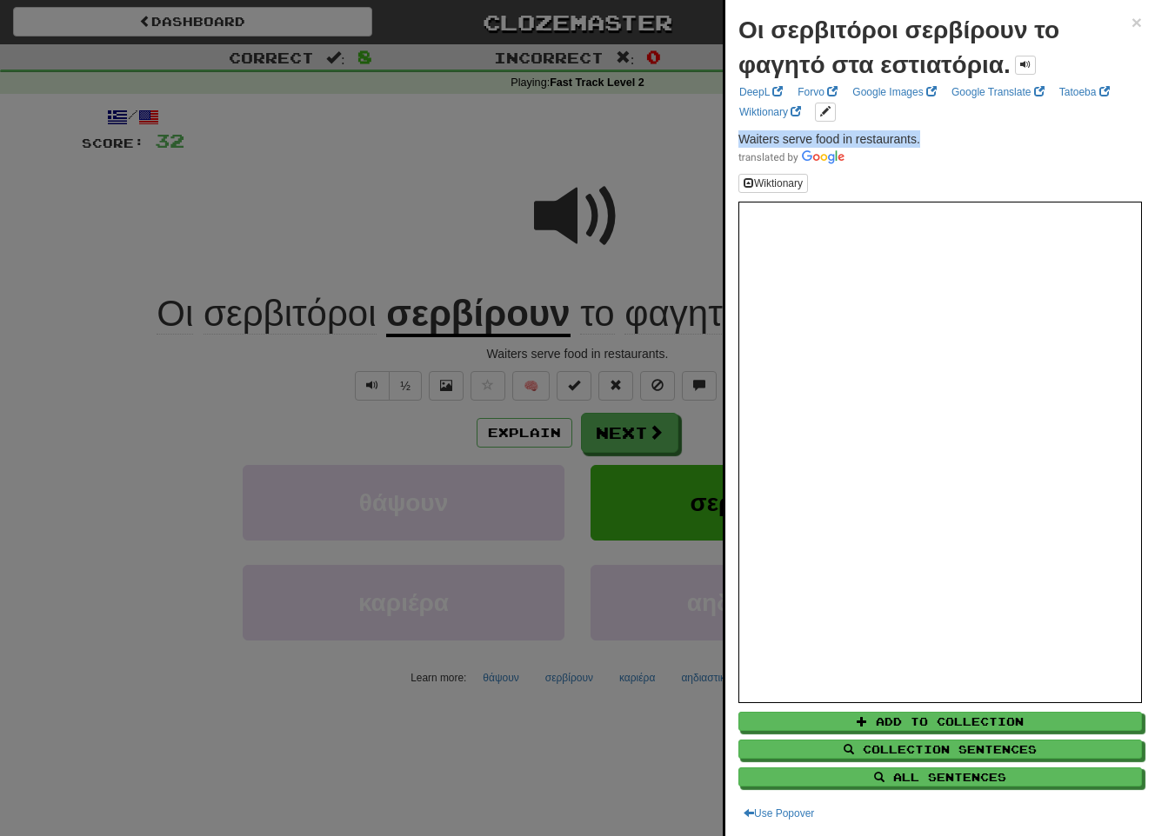
drag, startPoint x: 938, startPoint y: 136, endPoint x: 739, endPoint y: 145, distance: 199.3
click at [739, 145] on p "Waiters serve food in restaurants." at bounding box center [939, 147] width 403 height 35
click at [688, 568] on div at bounding box center [577, 418] width 1155 height 836
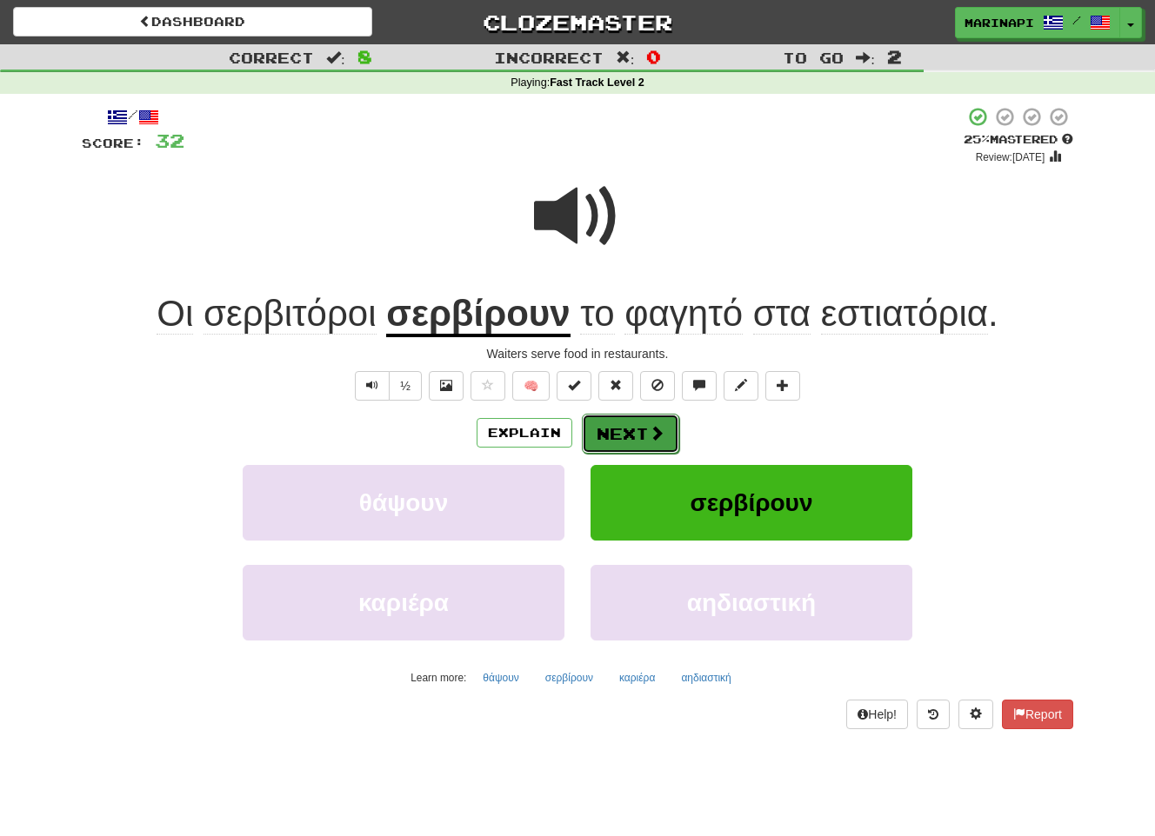
click at [657, 439] on span at bounding box center [657, 433] width 16 height 16
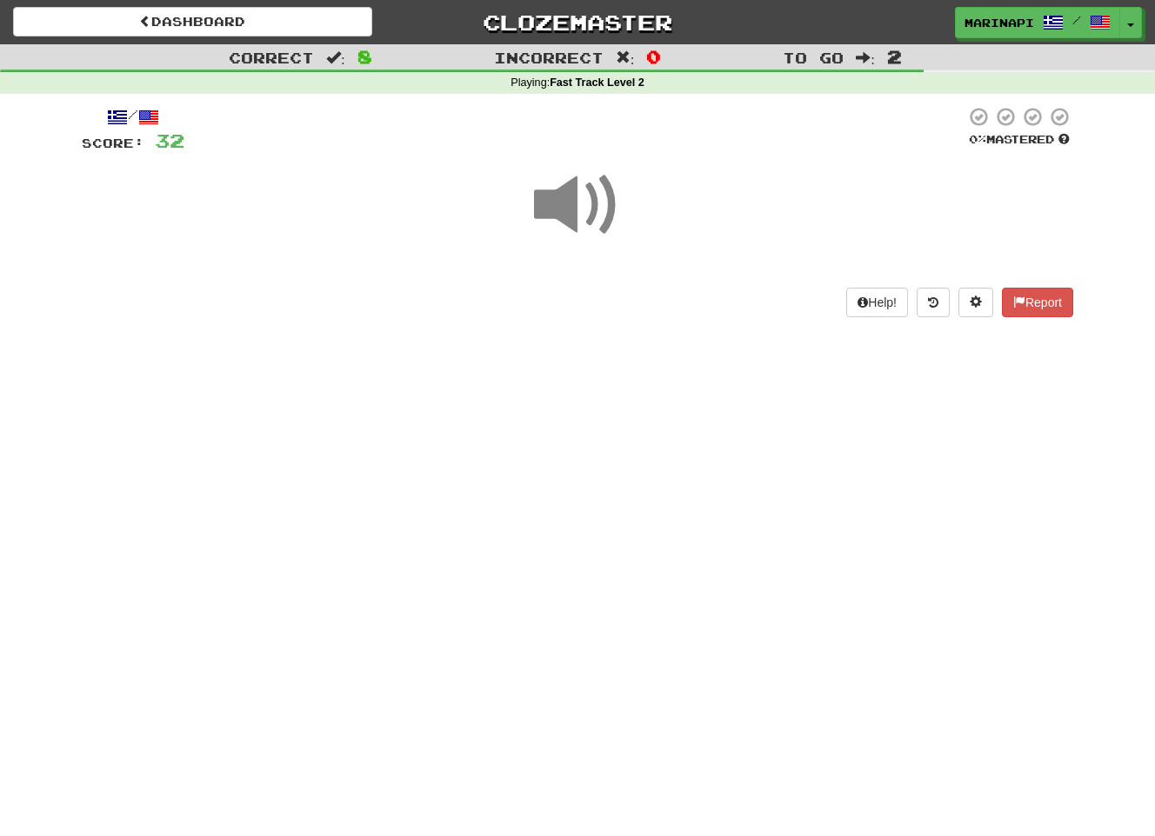
click at [601, 209] on span at bounding box center [577, 205] width 87 height 87
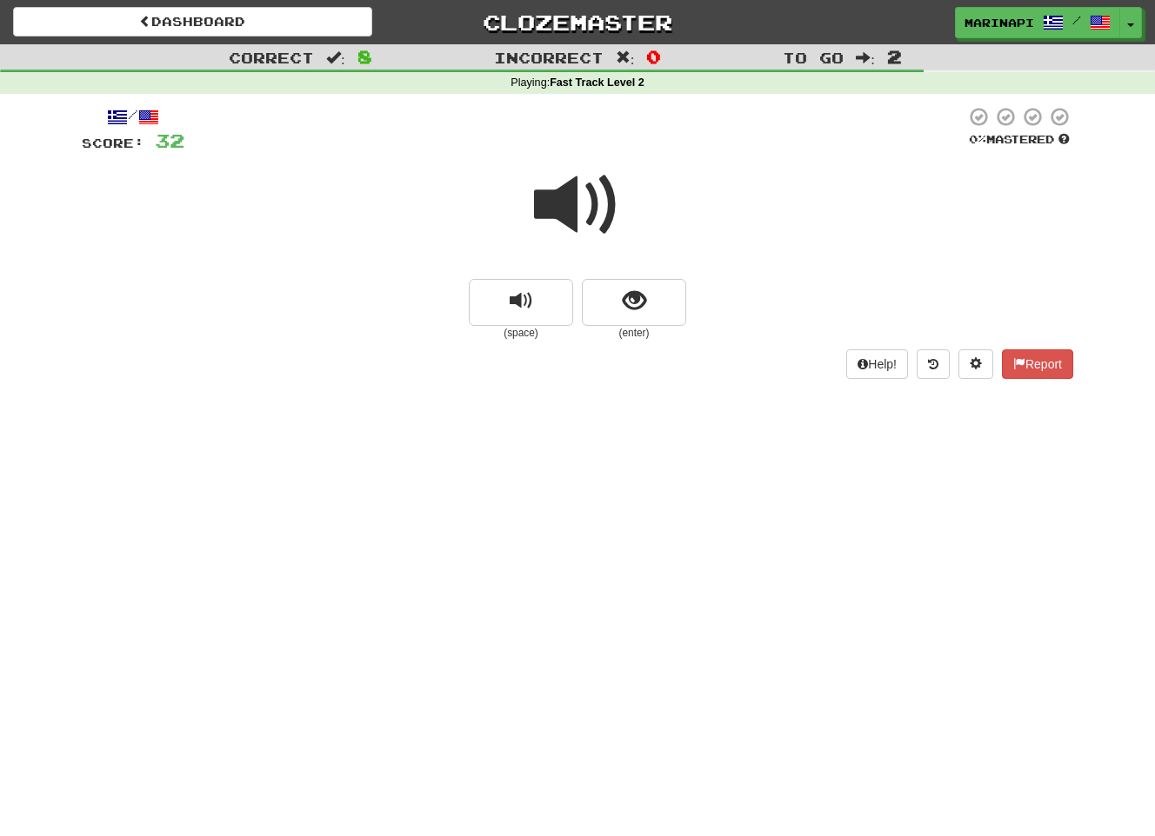
click at [586, 216] on span at bounding box center [577, 205] width 87 height 87
click at [611, 297] on button "show sentence" at bounding box center [634, 302] width 104 height 47
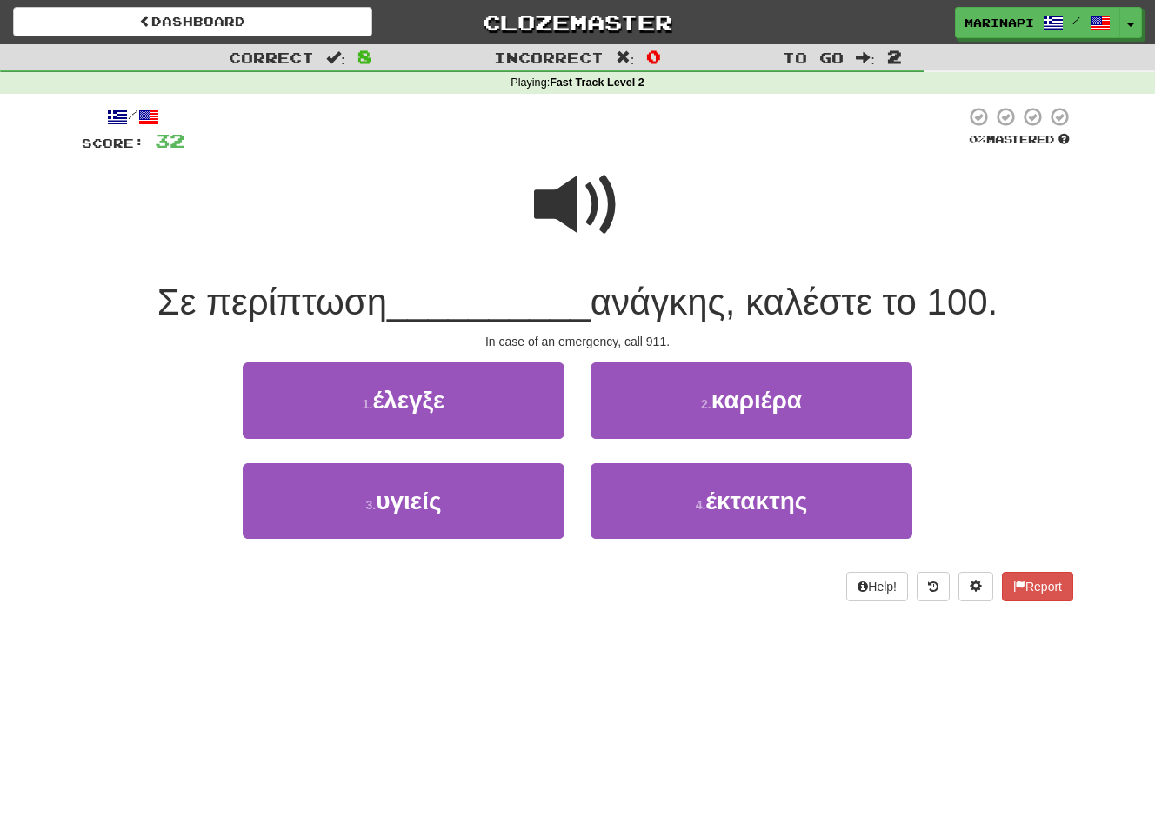
click at [583, 209] on span at bounding box center [577, 205] width 87 height 87
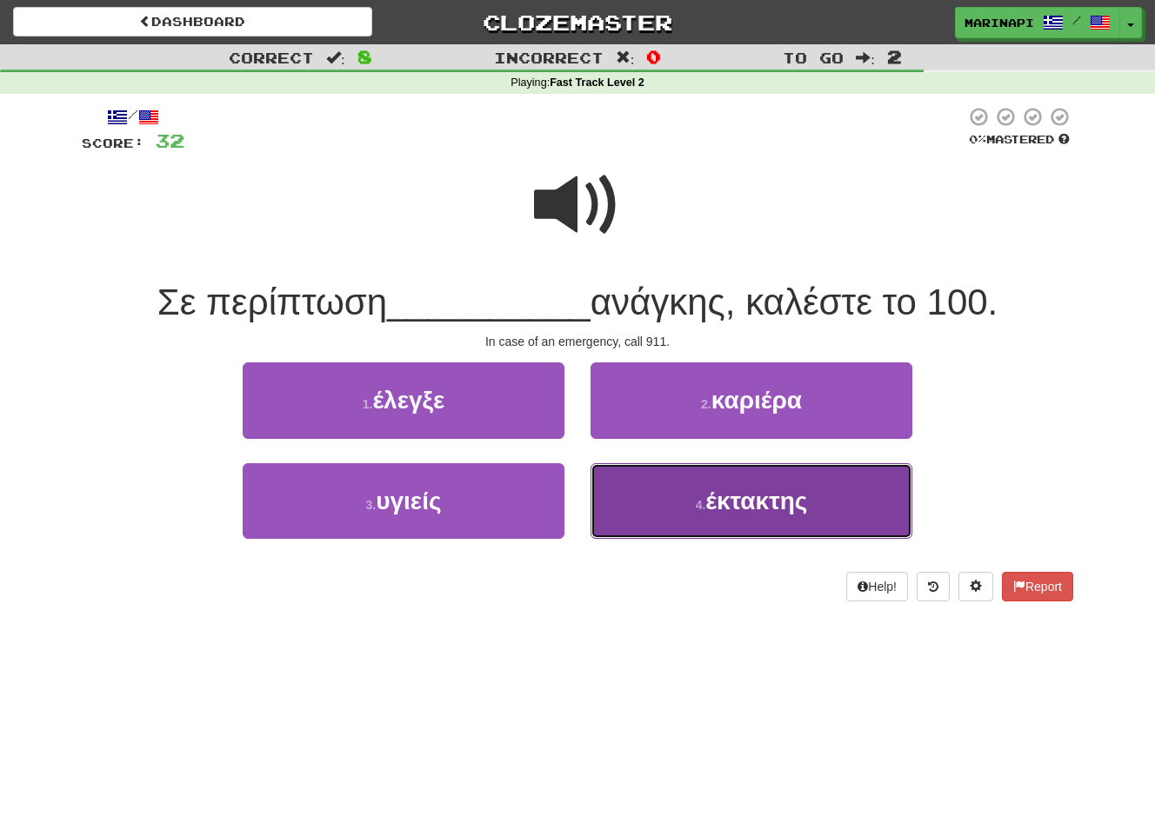
click at [698, 503] on small "4 ." at bounding box center [701, 505] width 10 height 14
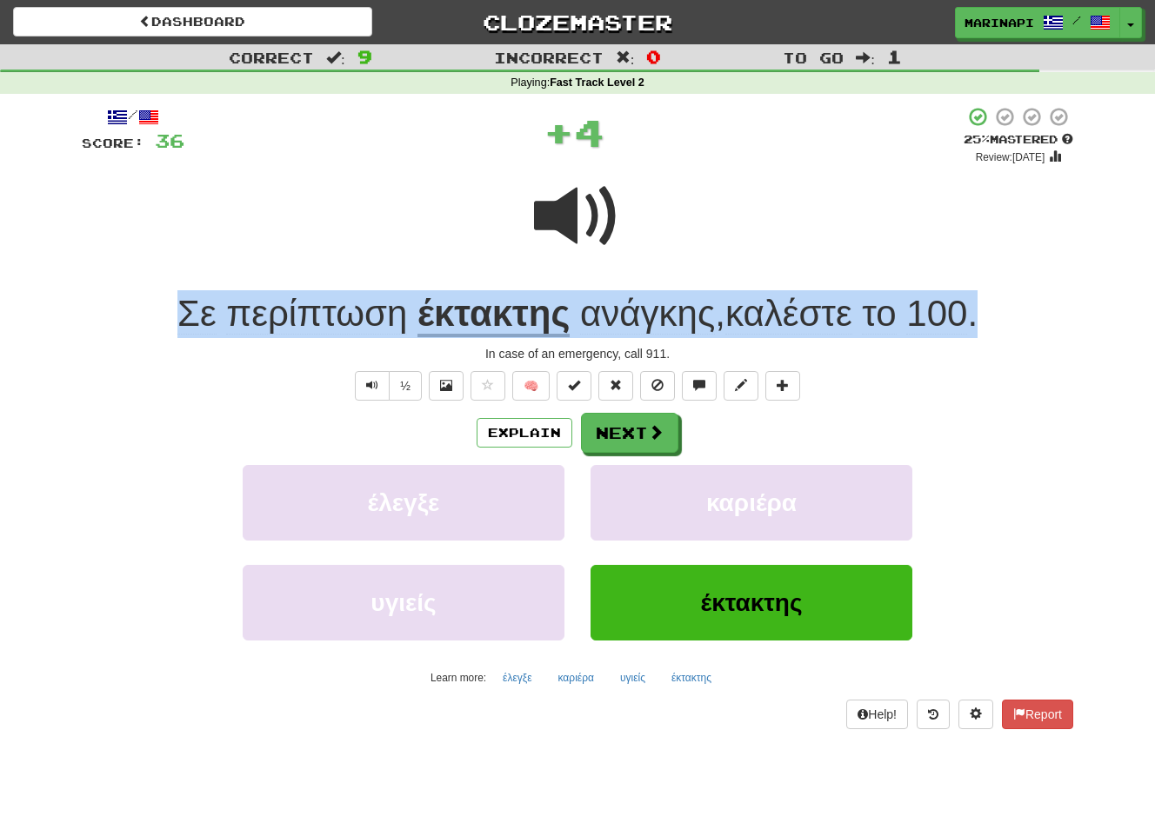
drag, startPoint x: 1013, startPoint y: 323, endPoint x: 157, endPoint y: 318, distance: 856.4
click at [157, 318] on div "Σε περίπτωση έκτακτης ανάγκης , καλέστε το 100 ." at bounding box center [577, 314] width 991 height 48
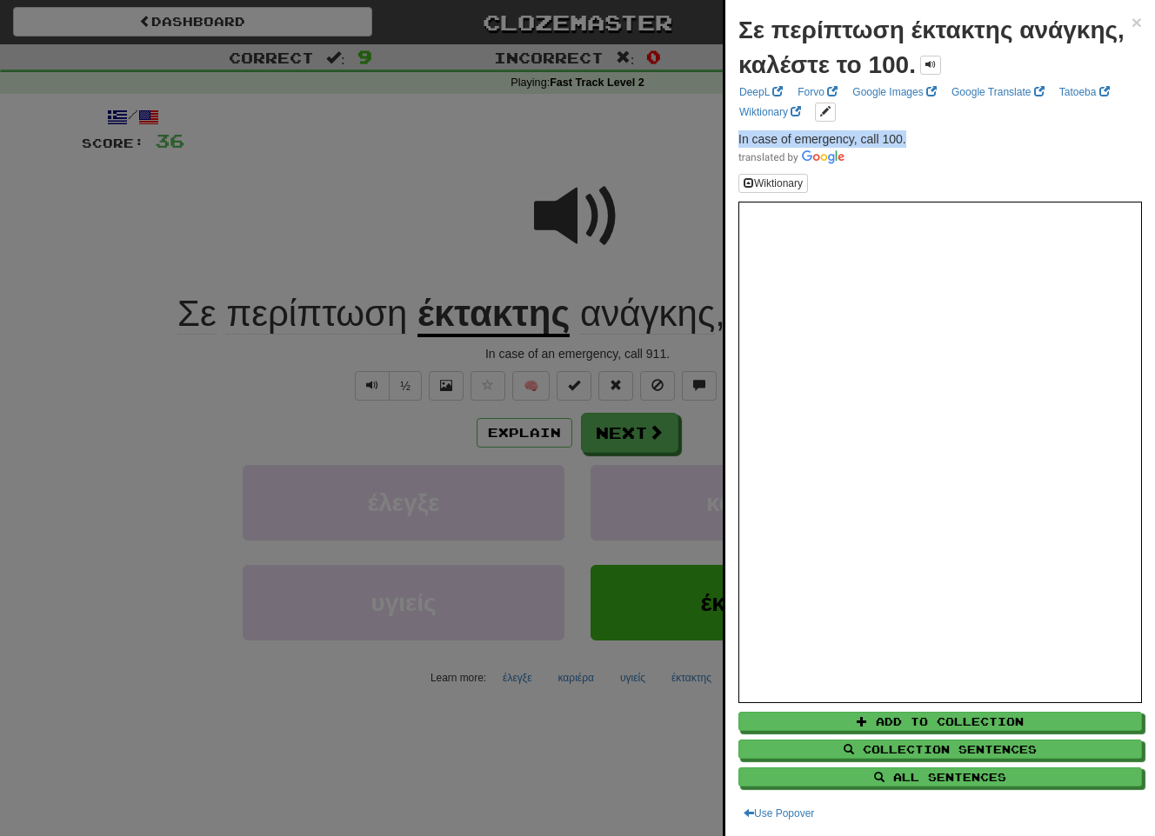
drag, startPoint x: 923, startPoint y: 137, endPoint x: 723, endPoint y: 137, distance: 199.1
click at [723, 137] on div "Σε περίπτωση έκτακτης ανάγκης, καλέστε το 100. × DeepL Forvo Google Images Goog…" at bounding box center [939, 418] width 432 height 836
click at [647, 428] on div at bounding box center [577, 418] width 1155 height 836
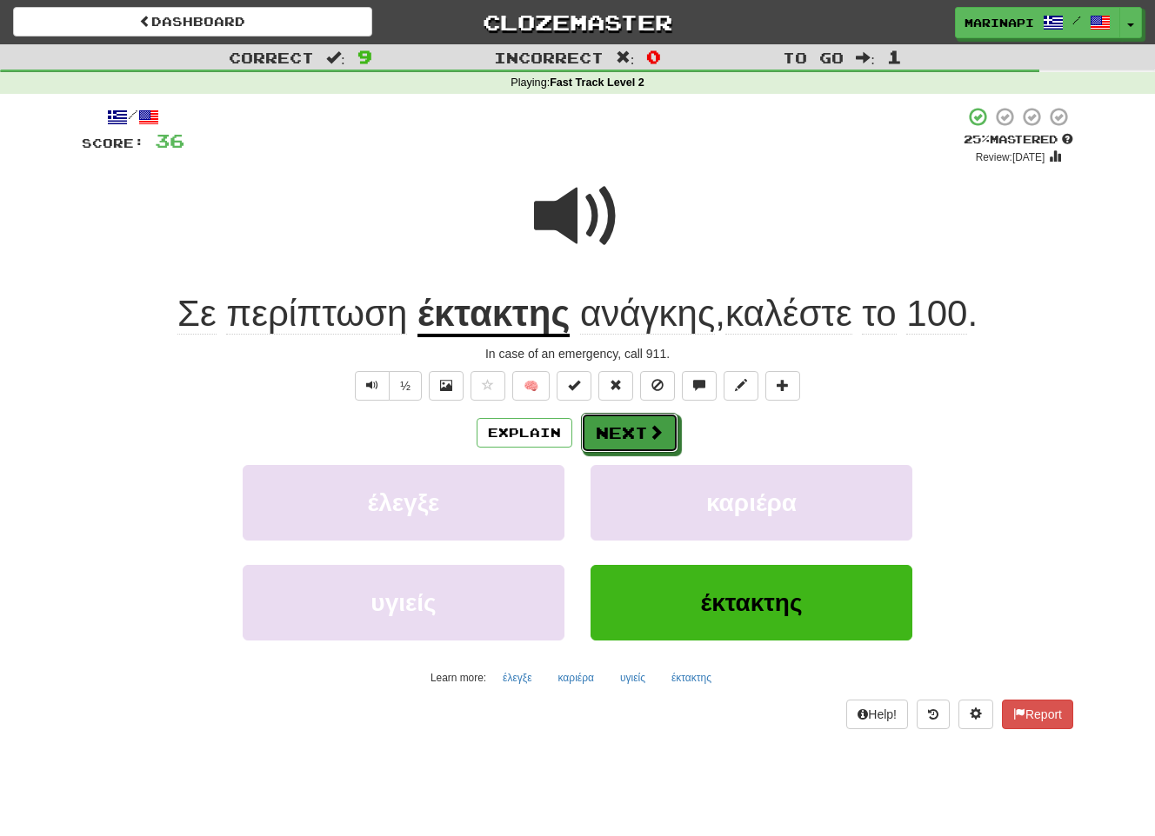
click at [644, 429] on button "Next" at bounding box center [629, 433] width 97 height 40
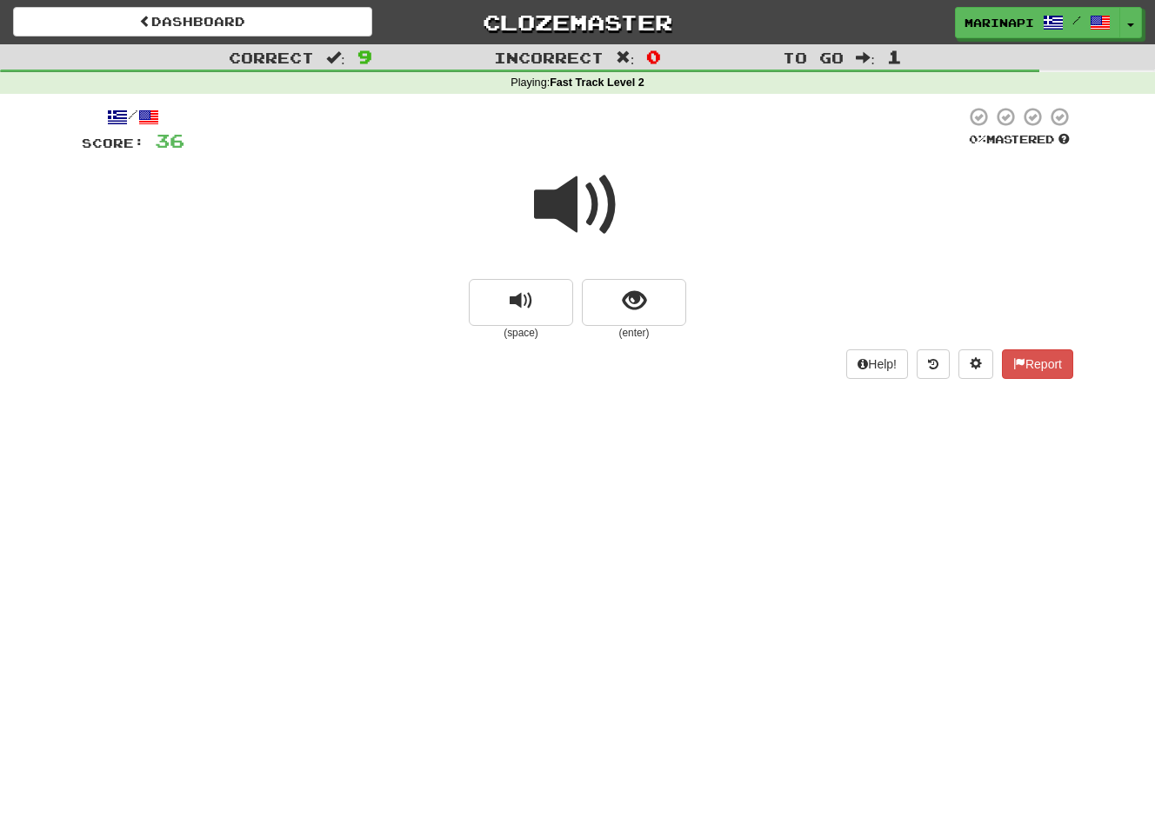
click at [601, 208] on span at bounding box center [577, 205] width 87 height 87
click at [629, 285] on button "show sentence" at bounding box center [634, 302] width 104 height 47
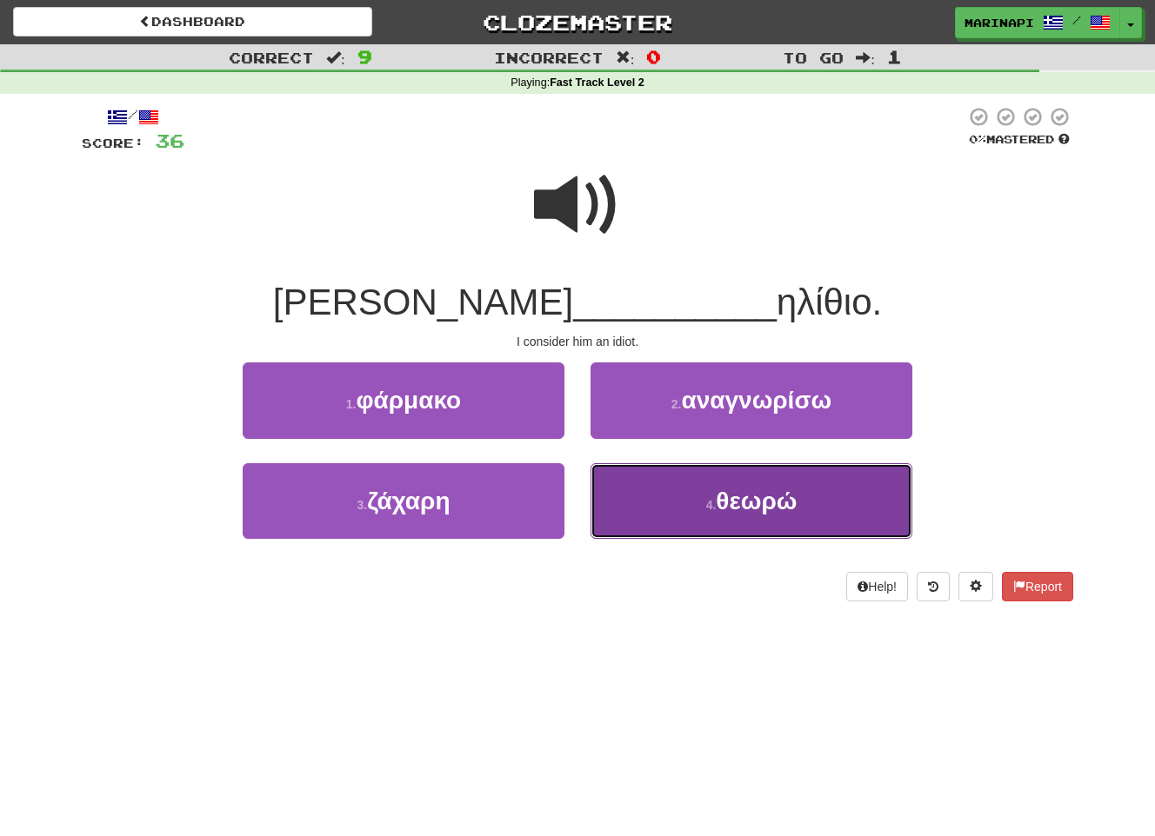
click at [747, 508] on span "θεωρώ" at bounding box center [756, 501] width 81 height 27
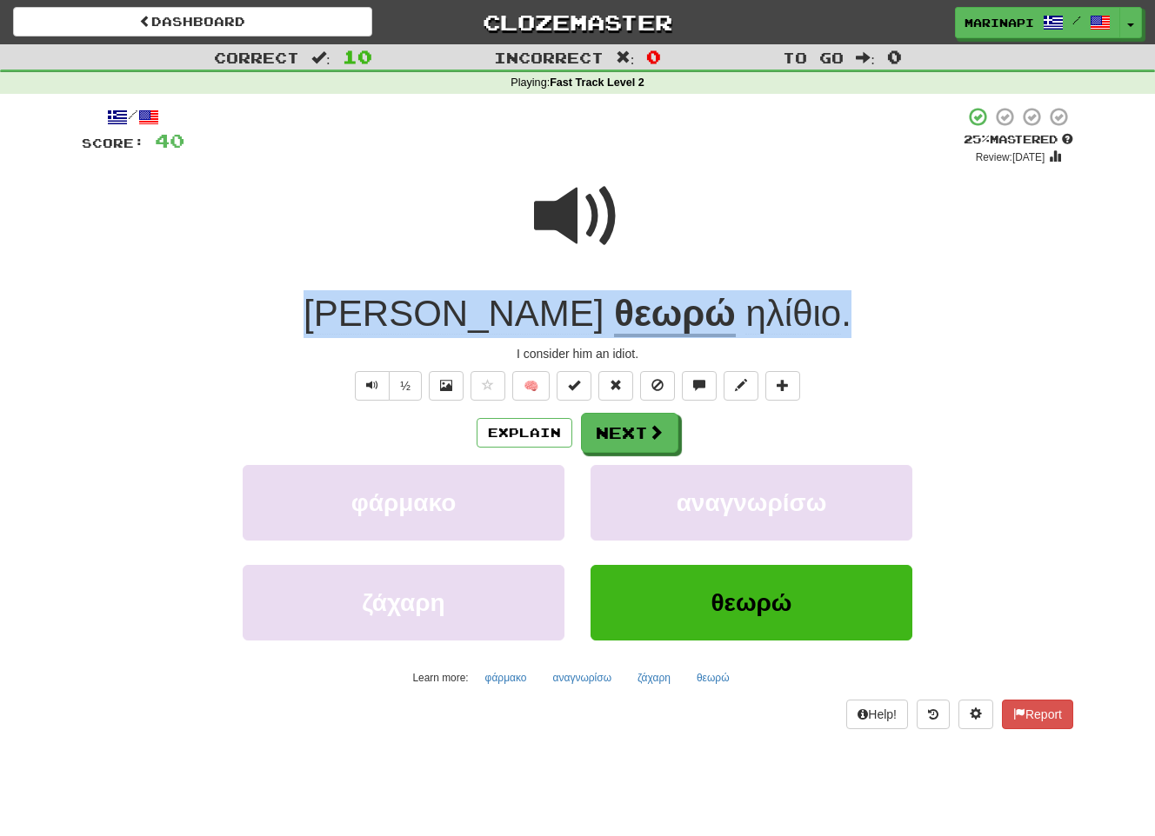
drag, startPoint x: 745, startPoint y: 322, endPoint x: 405, endPoint y: 310, distance: 340.1
click at [405, 310] on div "Τον θεωρώ ηλίθιο ." at bounding box center [577, 314] width 991 height 48
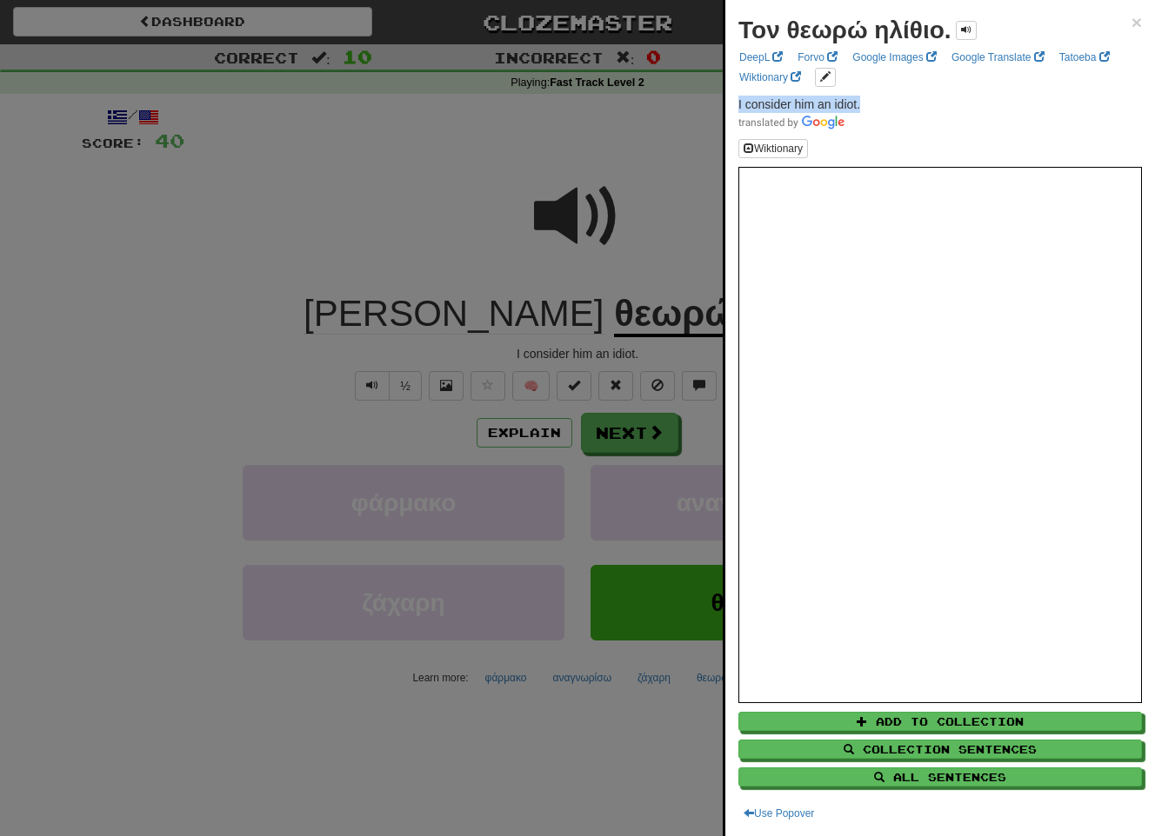
drag, startPoint x: 870, startPoint y: 98, endPoint x: 735, endPoint y: 103, distance: 135.7
click at [735, 103] on div "Τον θεωρώ ηλίθιο. × DeepL Forvo Google Images Google Translate Tatoeba Wiktiona…" at bounding box center [940, 418] width 430 height 836
click at [648, 456] on div at bounding box center [577, 418] width 1155 height 836
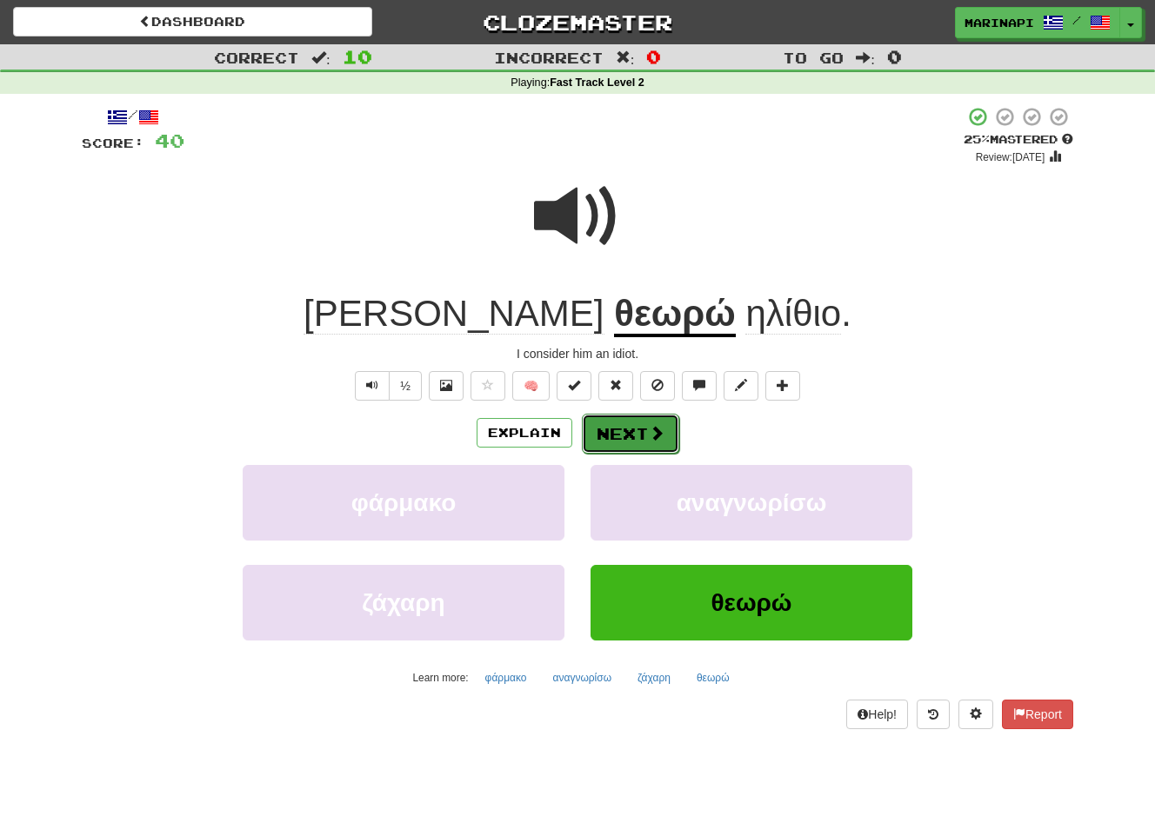
click at [646, 440] on button "Next" at bounding box center [630, 434] width 97 height 40
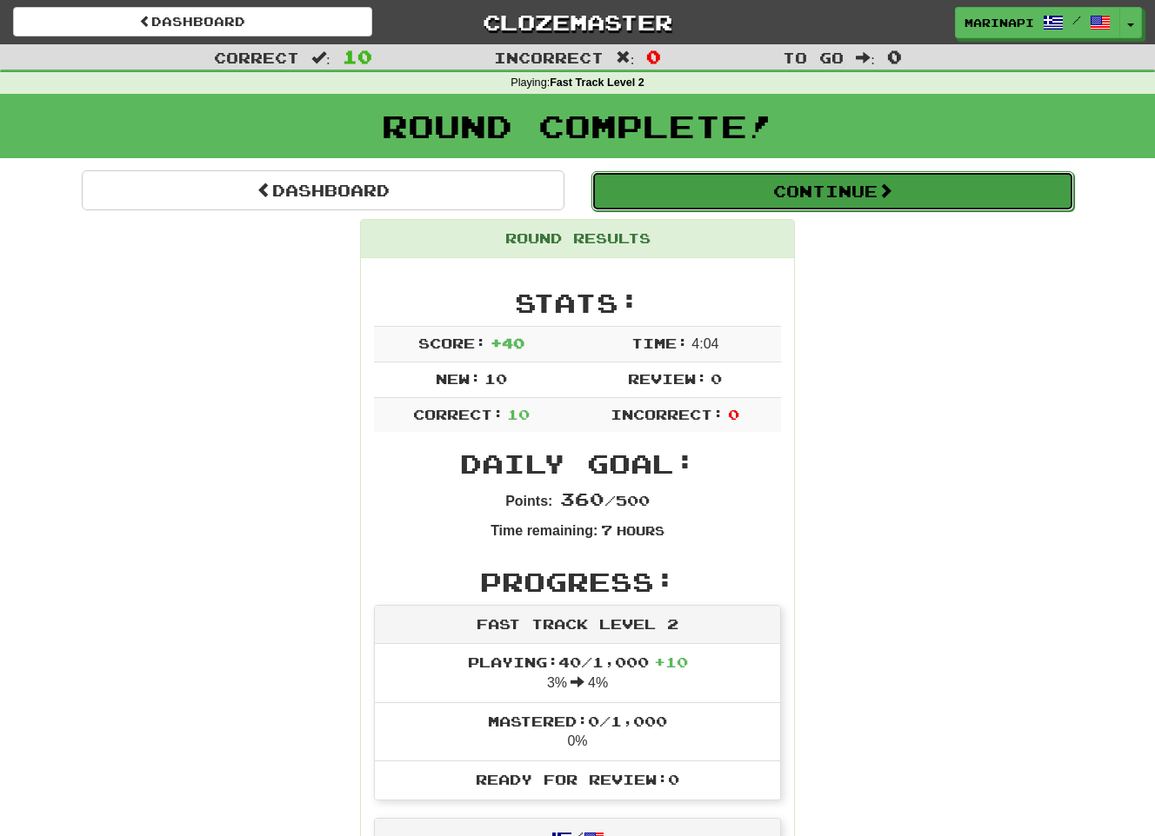
click at [835, 202] on button "Continue" at bounding box center [832, 191] width 483 height 40
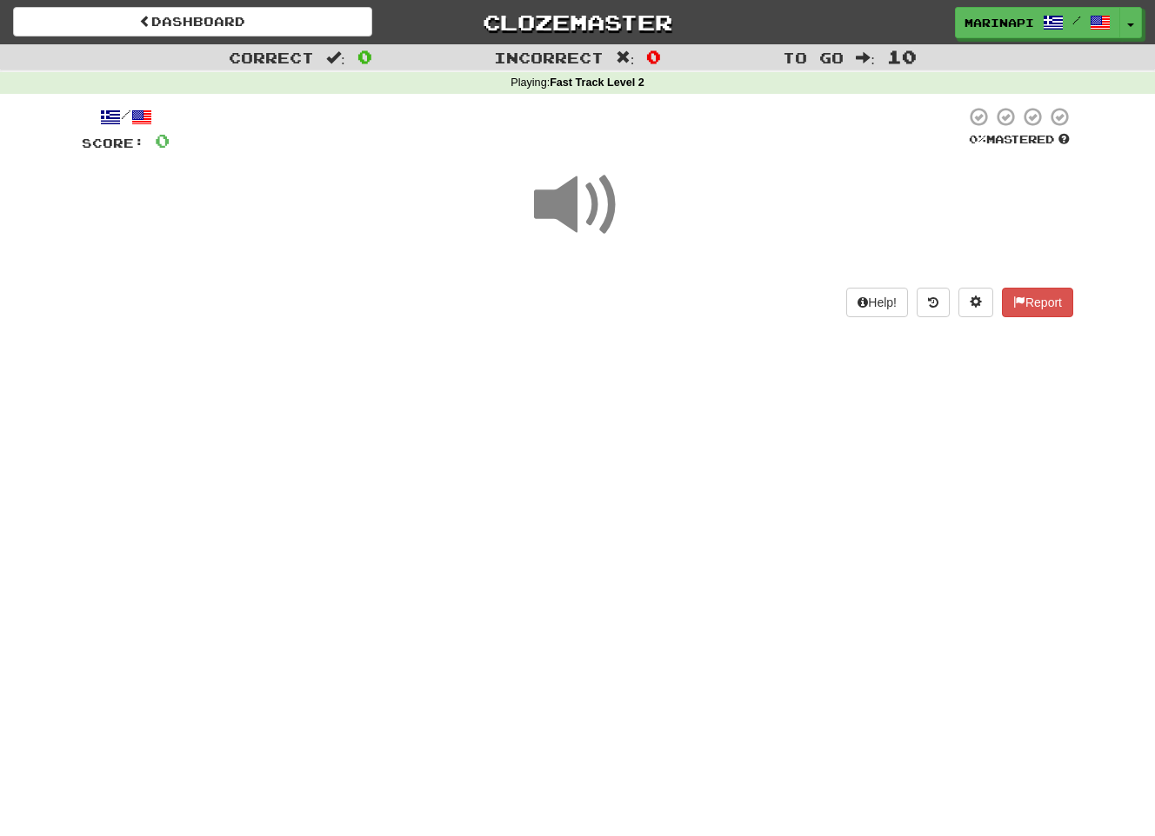
click at [592, 212] on span at bounding box center [577, 205] width 87 height 87
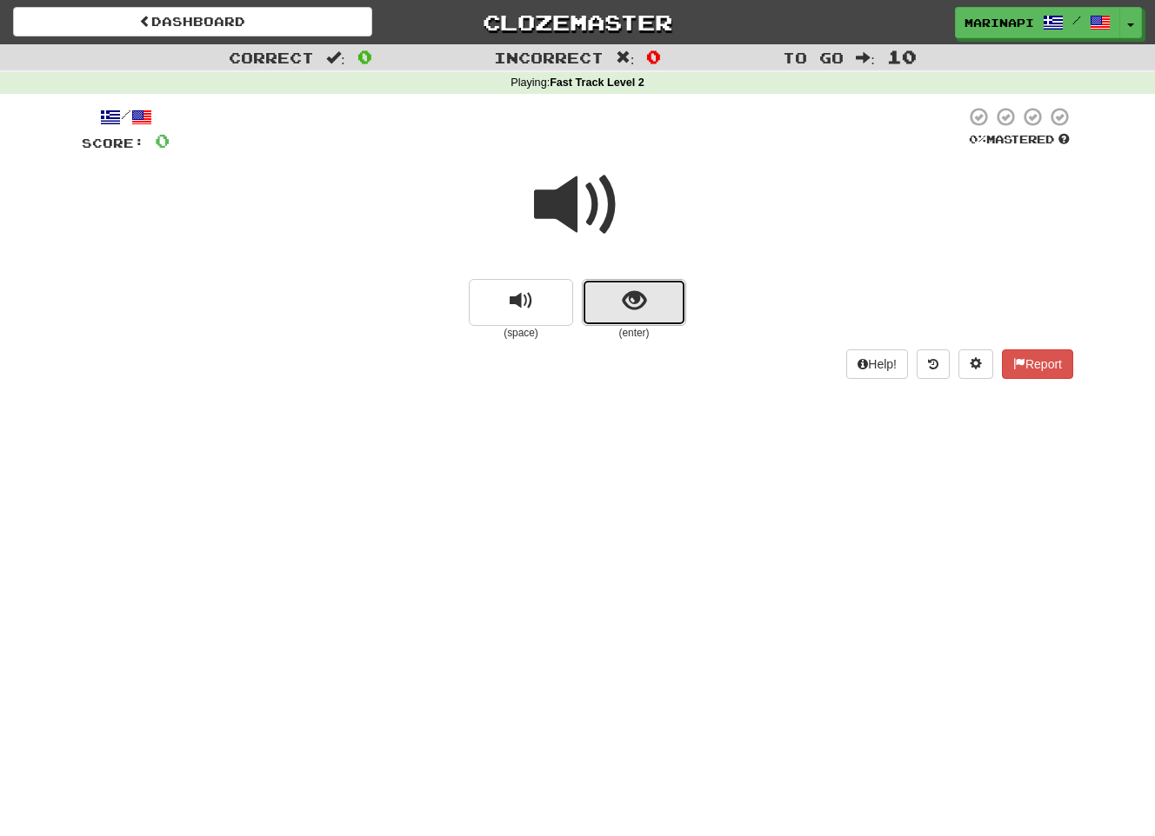
click at [648, 302] on button "show sentence" at bounding box center [634, 302] width 104 height 47
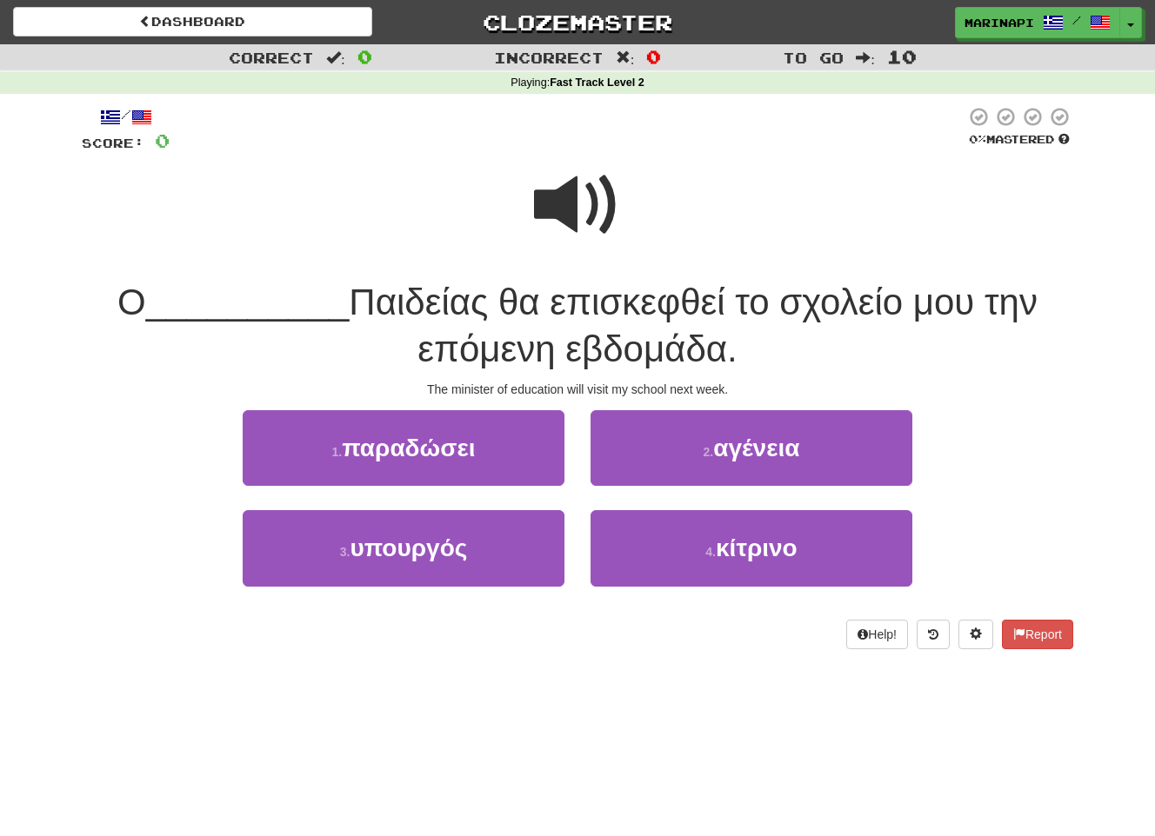
click at [591, 223] on span at bounding box center [577, 205] width 87 height 87
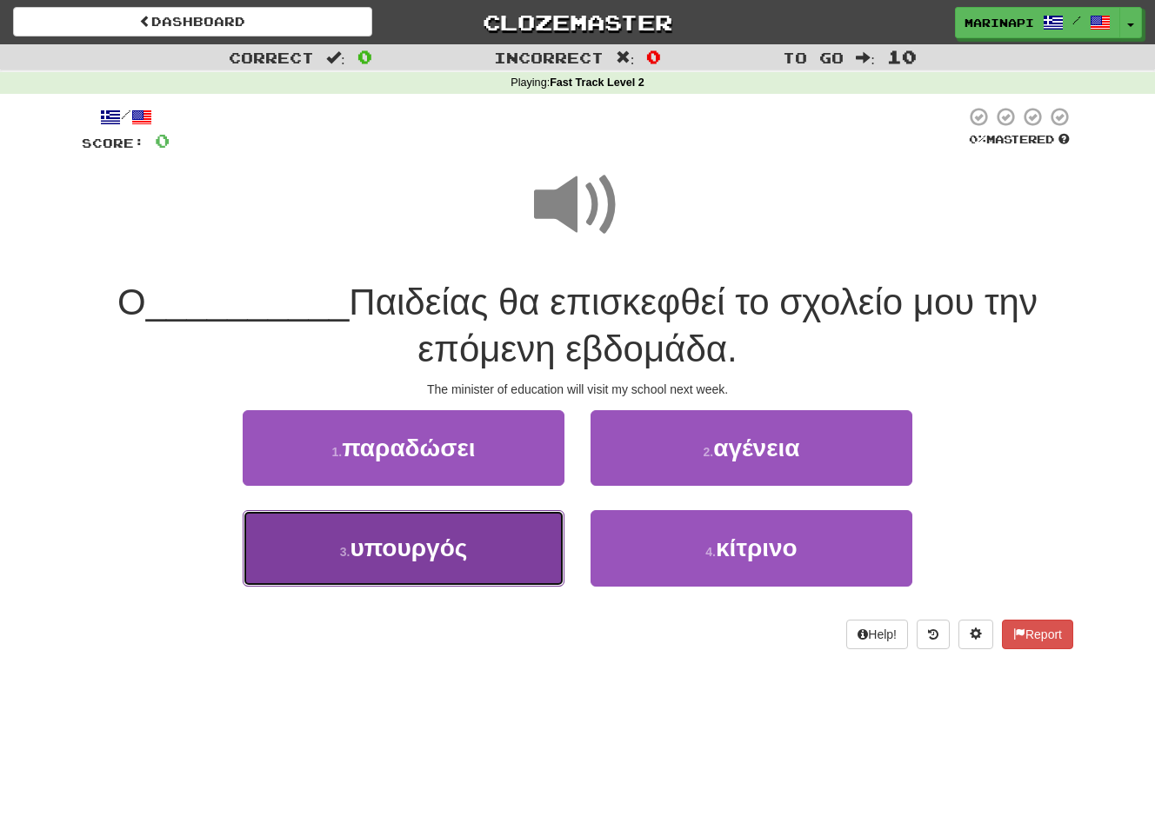
click at [455, 575] on button "3 . υπουργός" at bounding box center [404, 548] width 322 height 76
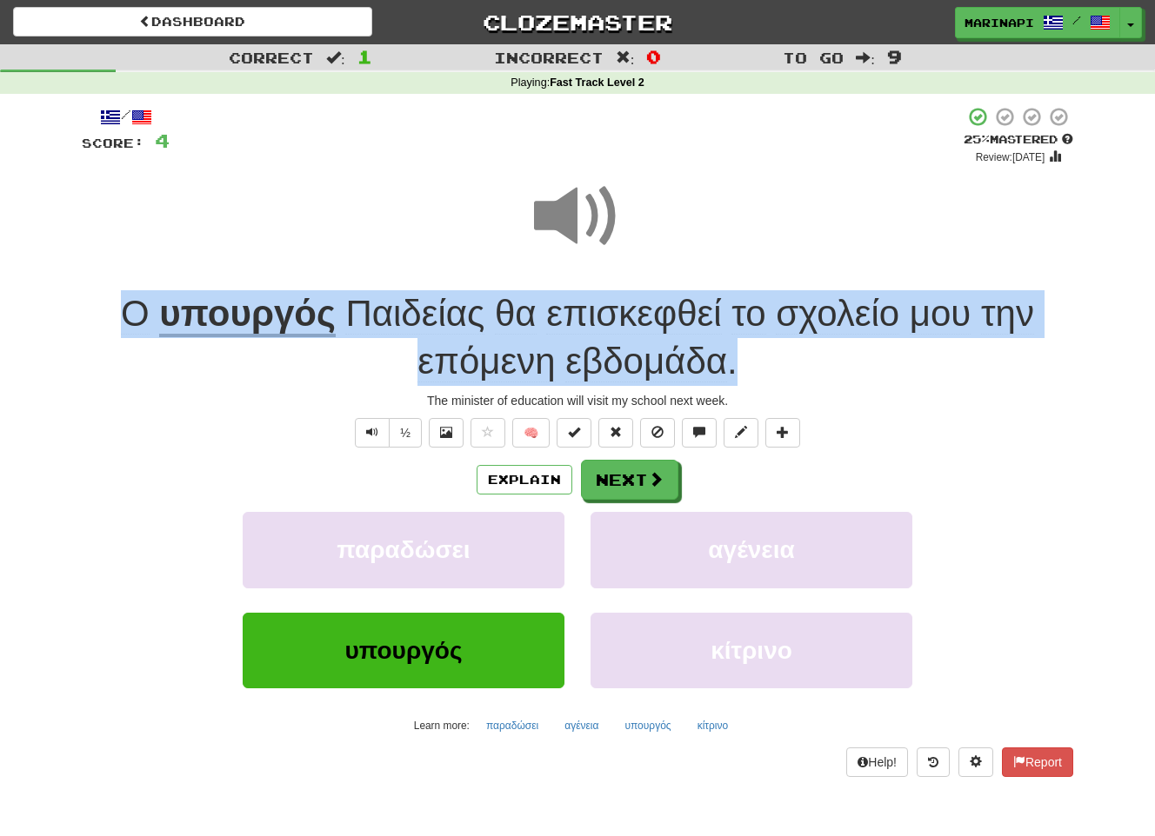
drag, startPoint x: 754, startPoint y: 362, endPoint x: 115, endPoint y: 323, distance: 640.2
click at [115, 323] on div "Ο υπουργός Παιδείας θα επισκεφθεί το σχολείο μου την επόμενη εβδομάδα ." at bounding box center [577, 337] width 991 height 95
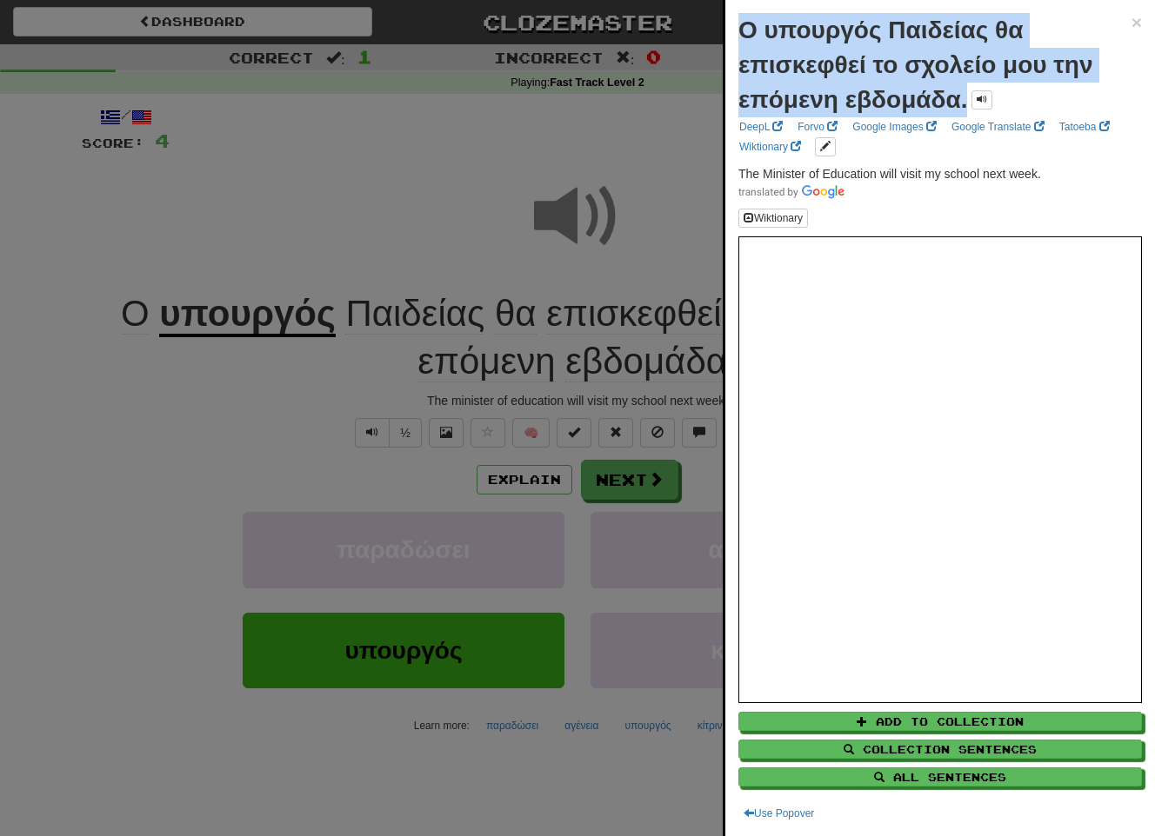
drag, startPoint x: 962, startPoint y: 105, endPoint x: 718, endPoint y: 41, distance: 251.8
click at [718, 41] on body "Dashboard Clozemaster marinapi / Toggle Dropdown Dashboard Leaderboard Activity…" at bounding box center [577, 727] width 1155 height 1454
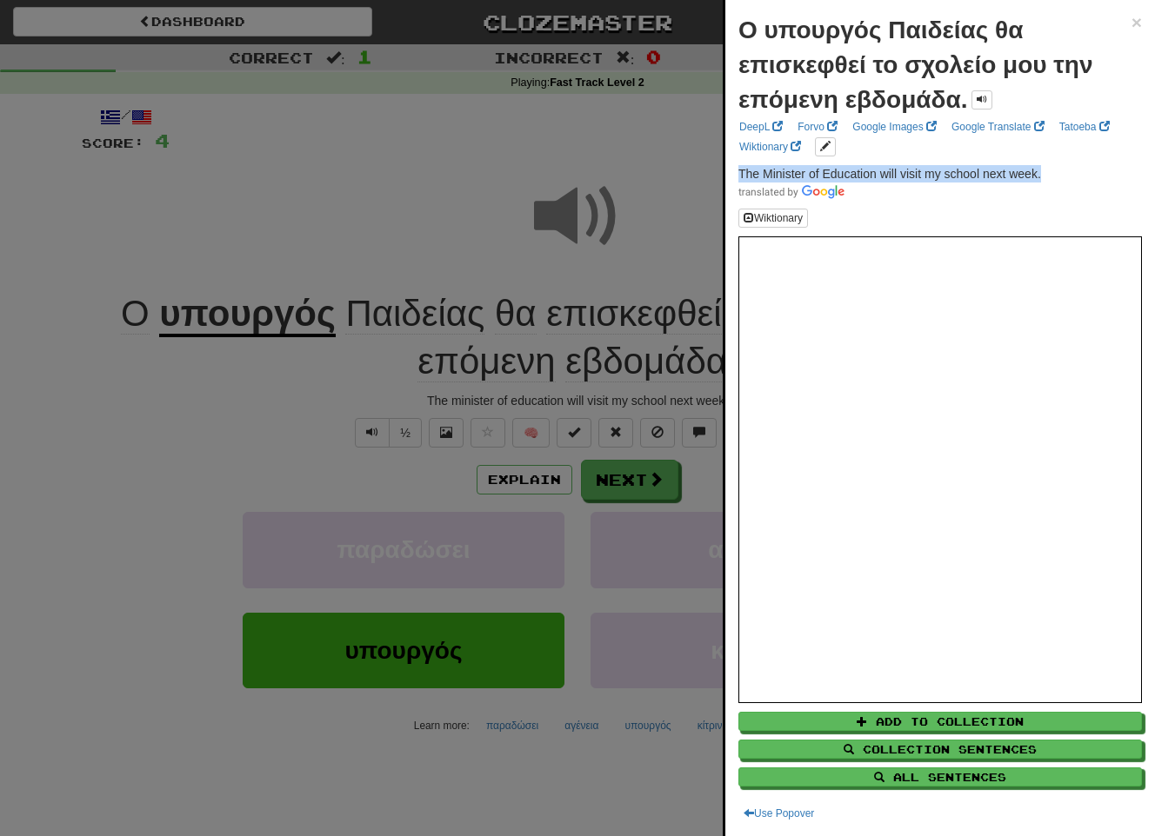
drag, startPoint x: 1055, startPoint y: 175, endPoint x: 732, endPoint y: 170, distance: 322.6
click at [732, 170] on div "Ο υπουργός Παιδείας θα επισκεφθεί το σχολείο μου την επόμενη εβδομάδα. × DeepL …" at bounding box center [940, 418] width 430 height 836
click at [669, 276] on div at bounding box center [577, 418] width 1155 height 836
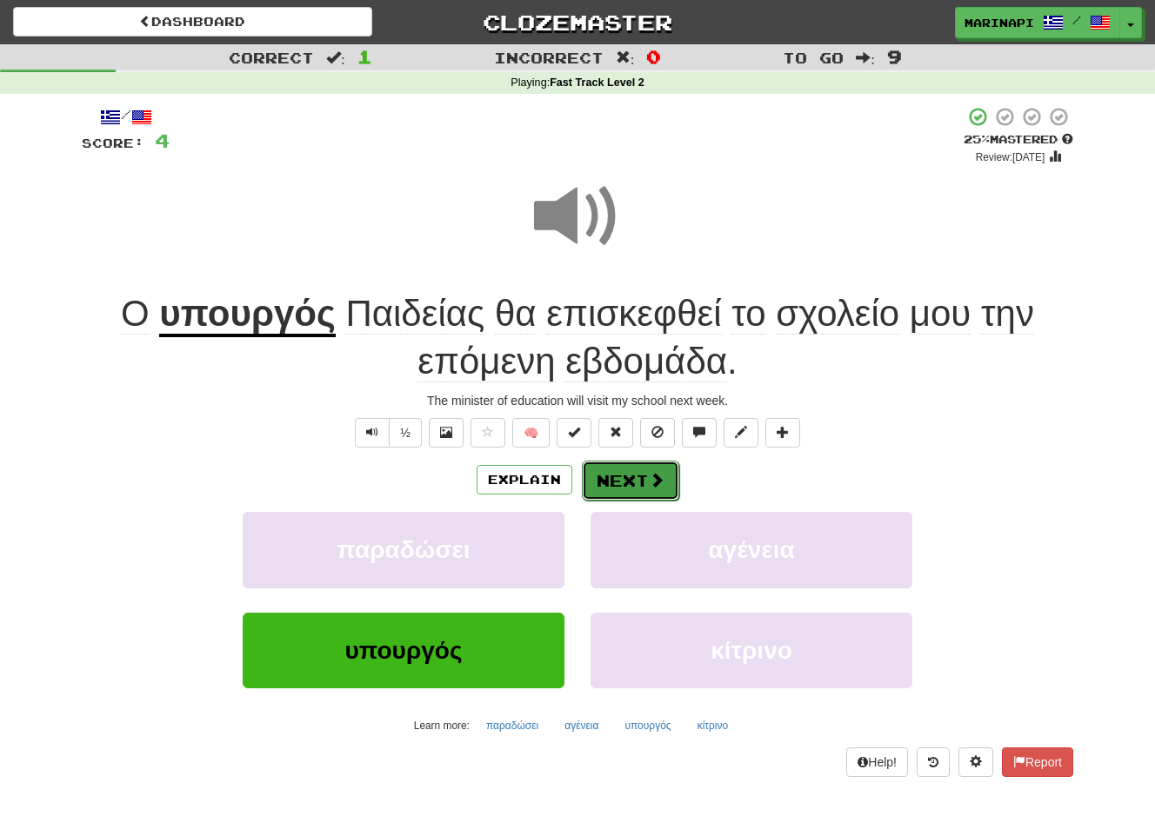
click at [651, 476] on span at bounding box center [657, 480] width 16 height 16
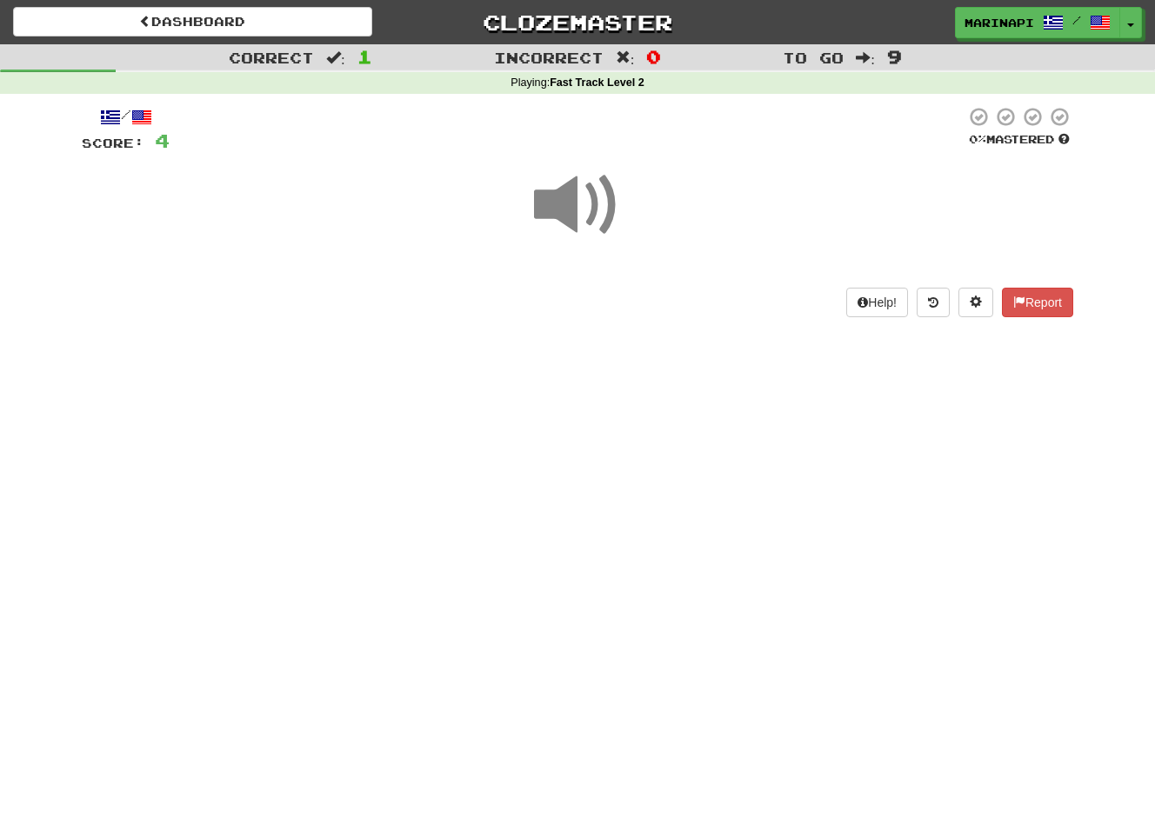
click at [596, 216] on span at bounding box center [577, 205] width 87 height 87
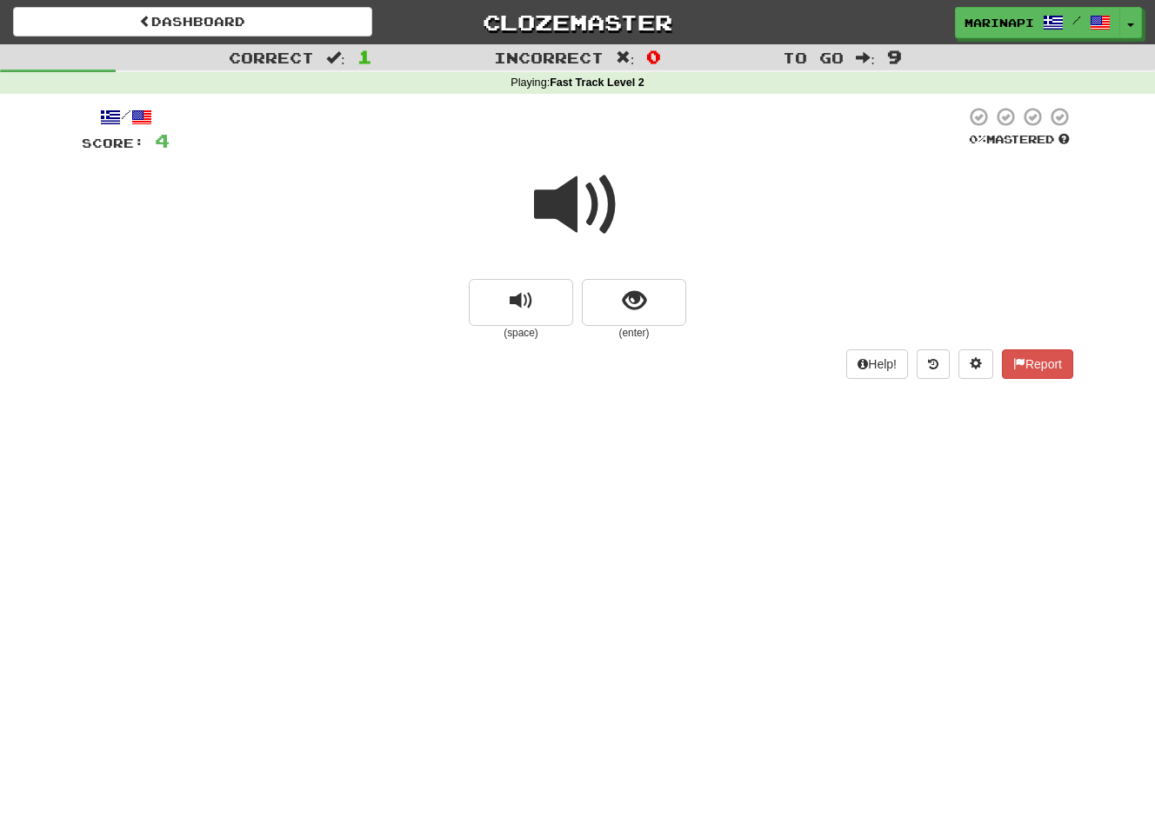
click at [596, 216] on span at bounding box center [577, 205] width 87 height 87
click at [626, 292] on span "show sentence" at bounding box center [634, 301] width 23 height 23
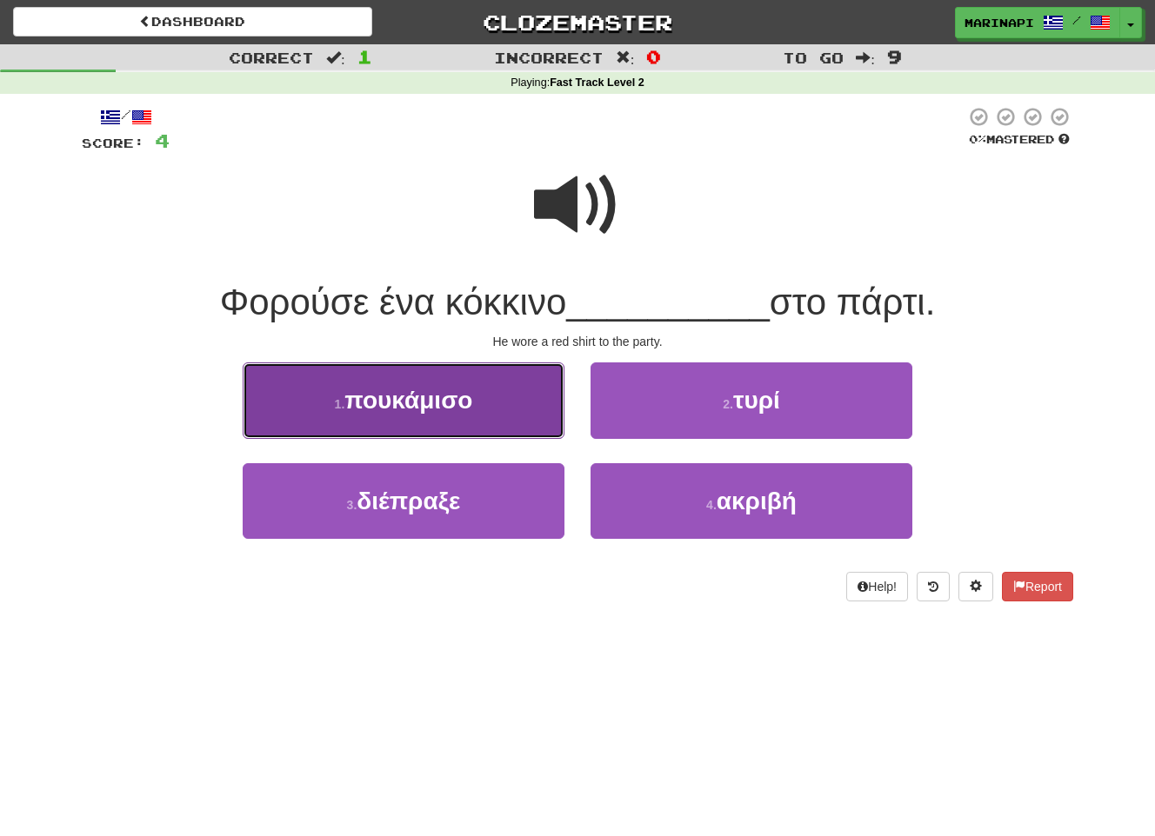
click at [515, 415] on button "1 . πουκάμισο" at bounding box center [404, 401] width 322 height 76
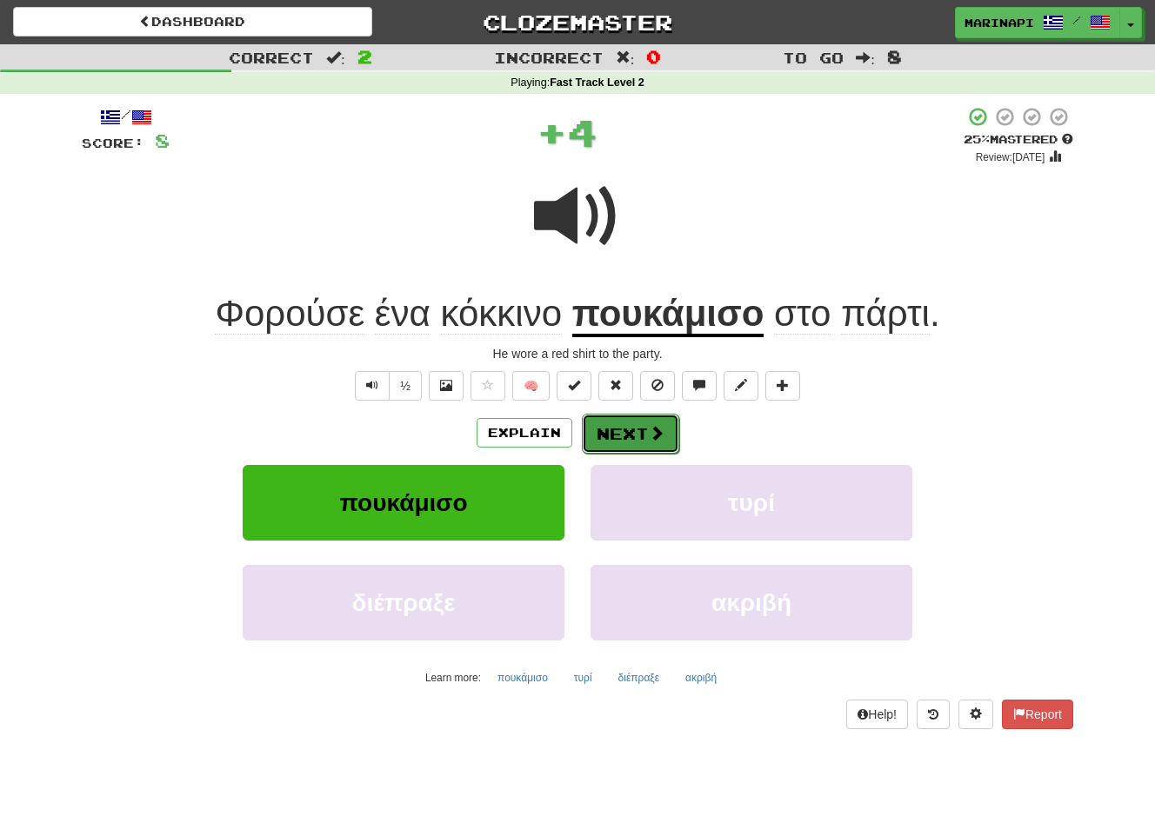
click at [629, 418] on button "Next" at bounding box center [630, 434] width 97 height 40
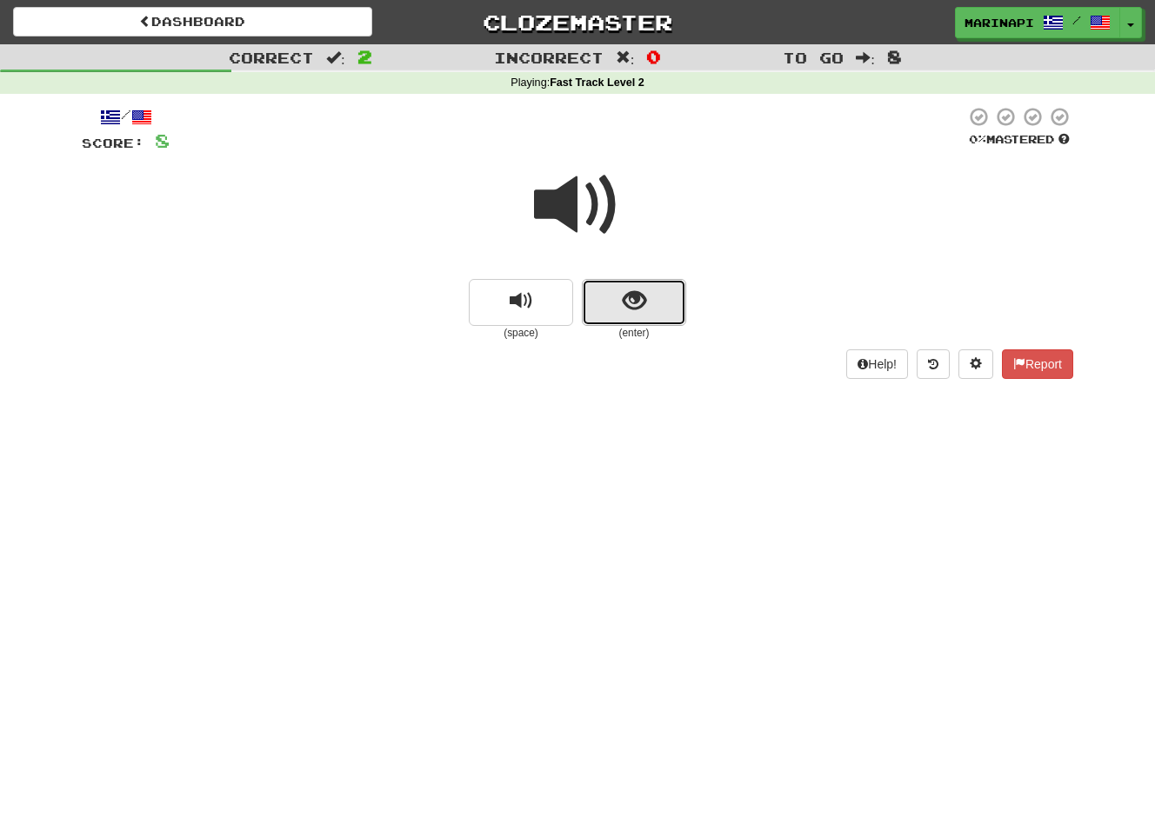
click at [614, 290] on button "show sentence" at bounding box center [634, 302] width 104 height 47
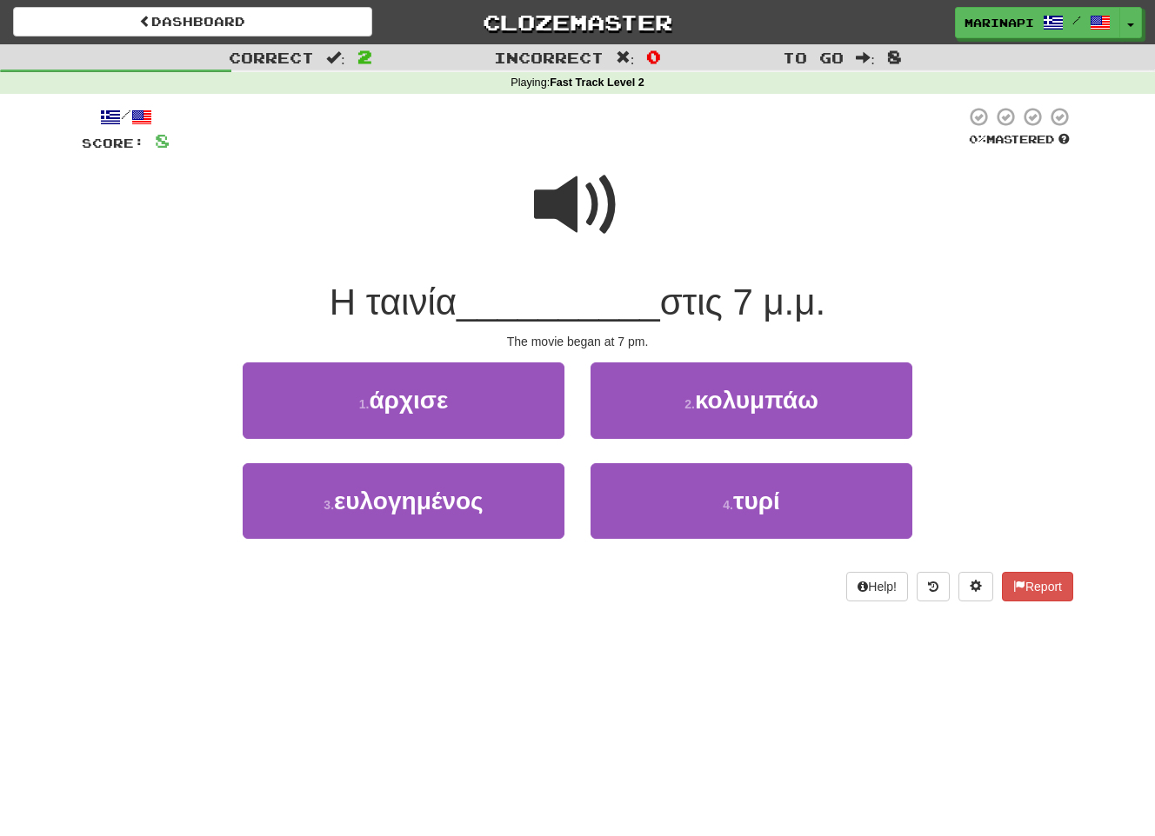
click at [585, 222] on span at bounding box center [577, 205] width 87 height 87
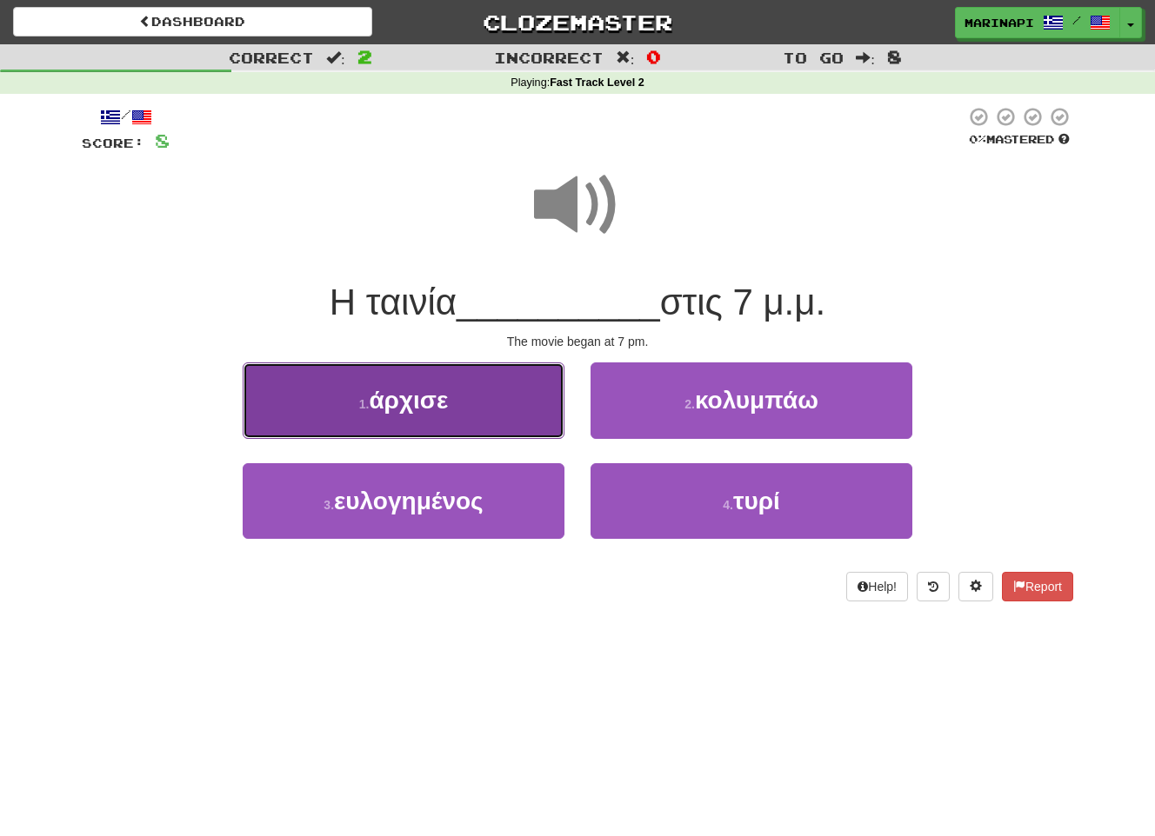
click at [490, 416] on button "1 . άρχισε" at bounding box center [404, 401] width 322 height 76
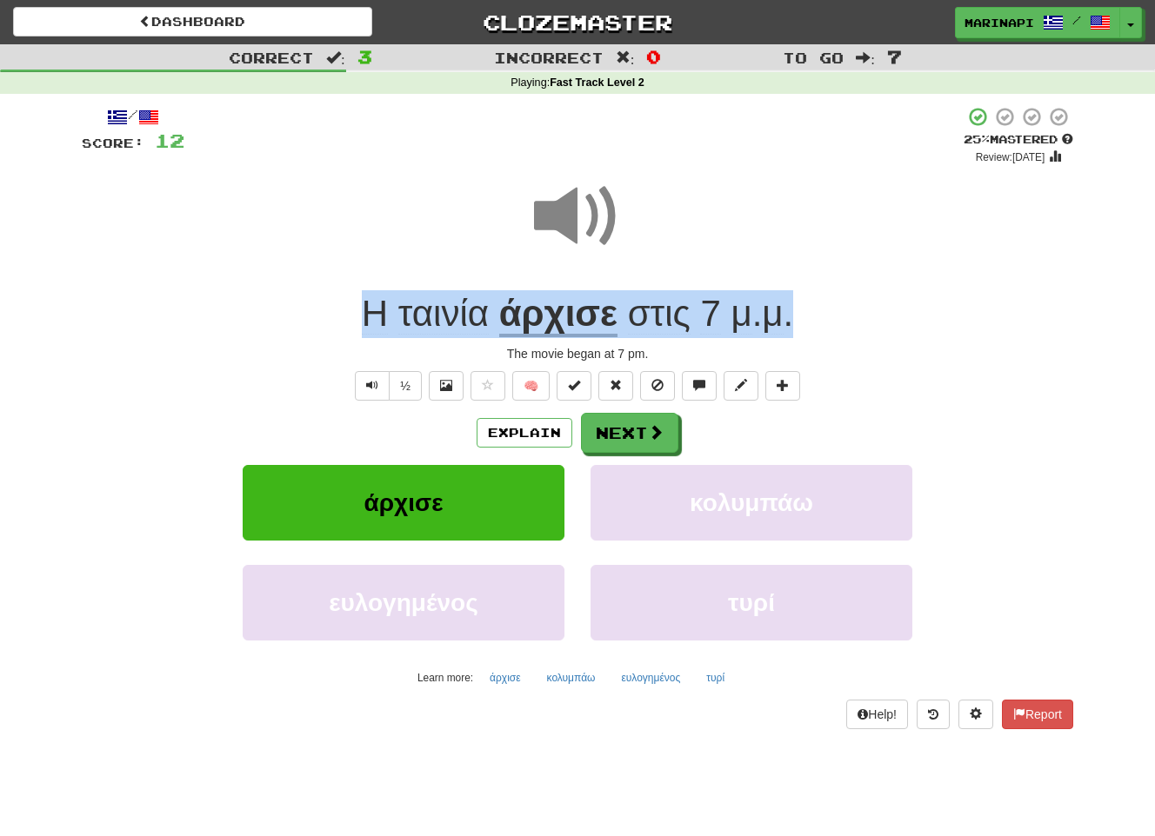
drag, startPoint x: 814, startPoint y: 330, endPoint x: 331, endPoint y: 300, distance: 483.5
click at [331, 300] on div "Η ταινία άρχισε στις 7 μ . μ ." at bounding box center [577, 314] width 991 height 48
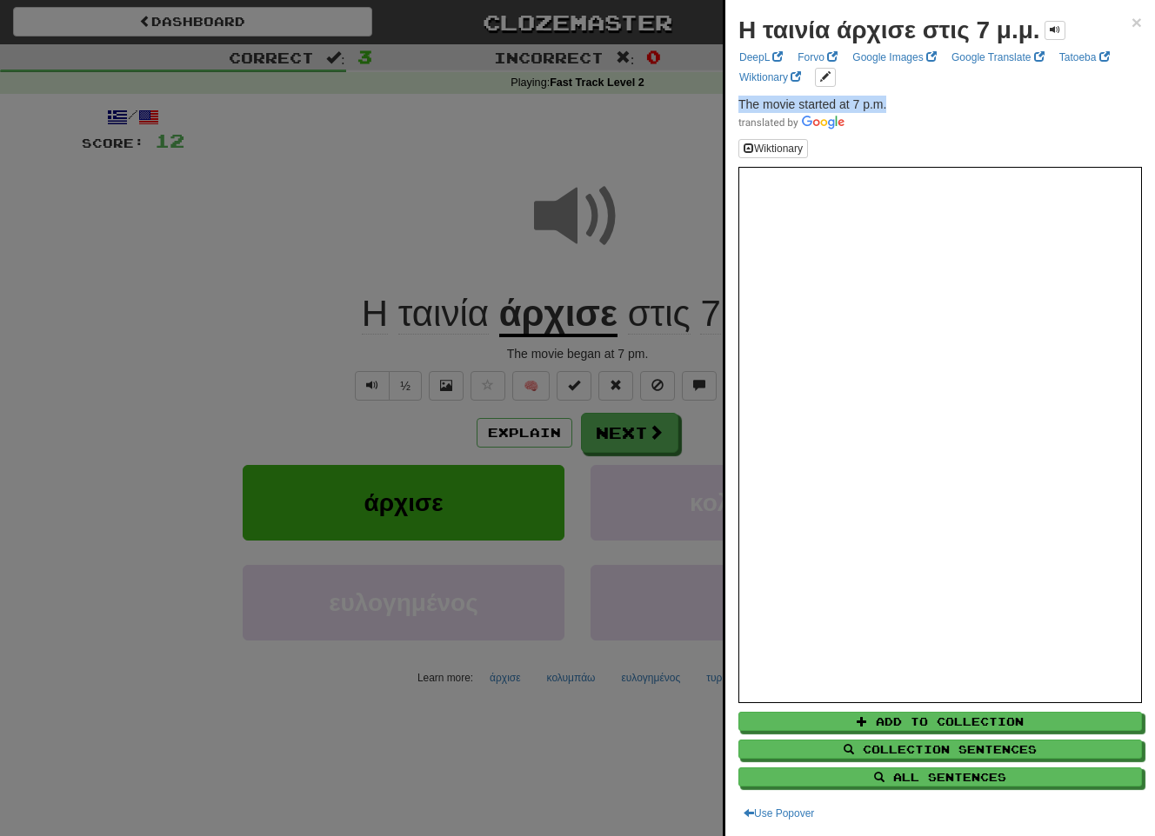
drag, startPoint x: 909, startPoint y: 106, endPoint x: 734, endPoint y: 105, distance: 175.6
click at [734, 105] on div "Η ταινία άρχισε στις 7 μ.μ. × DeepL Forvo Google Images Google Translate Tatoeb…" at bounding box center [940, 418] width 430 height 836
click at [629, 444] on div at bounding box center [577, 418] width 1155 height 836
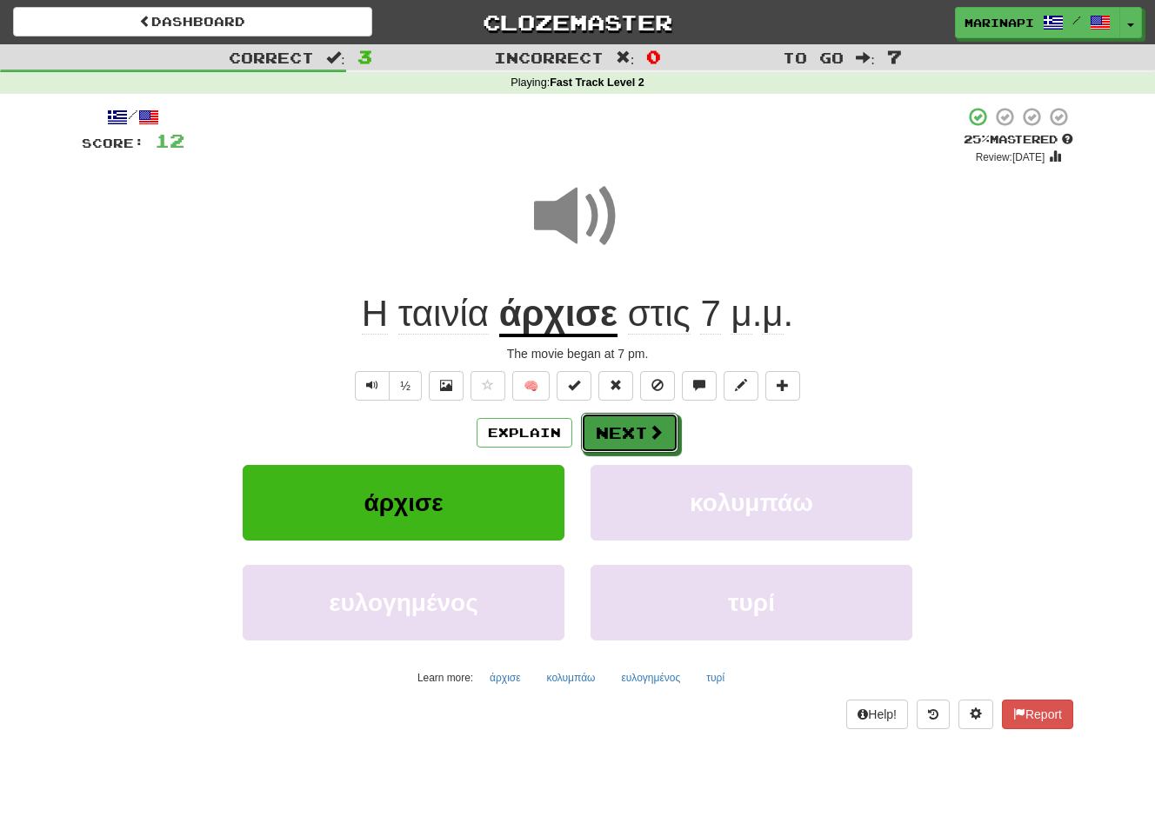
click at [640, 436] on button "Next" at bounding box center [629, 433] width 97 height 40
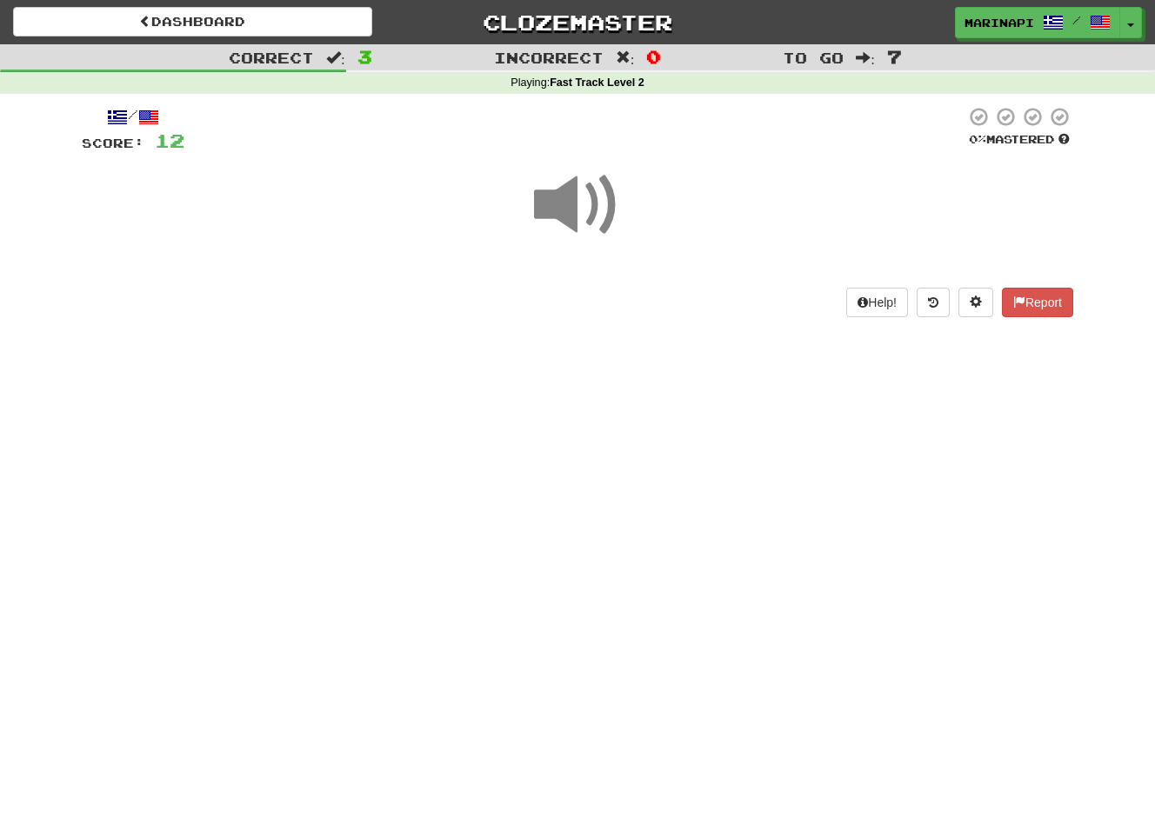
click at [598, 202] on span at bounding box center [577, 205] width 87 height 87
click at [597, 202] on span at bounding box center [577, 205] width 87 height 87
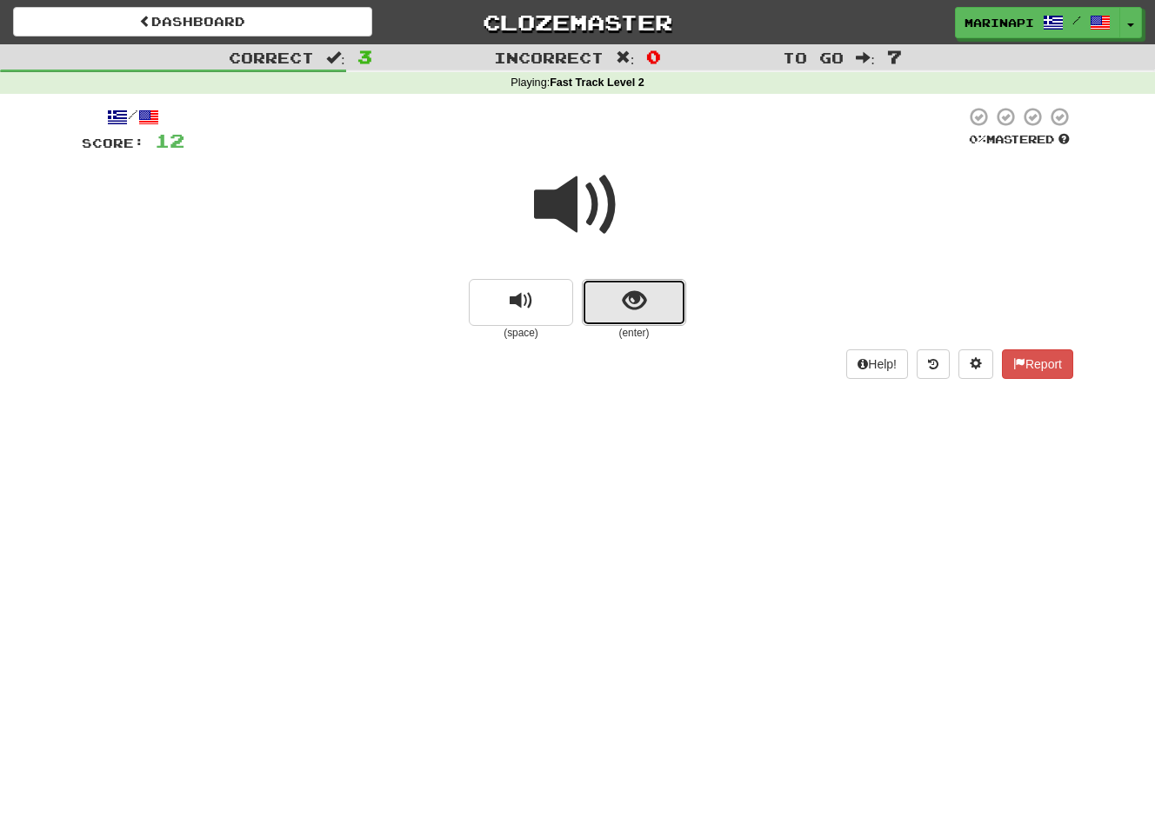
click at [629, 299] on span "show sentence" at bounding box center [634, 301] width 23 height 23
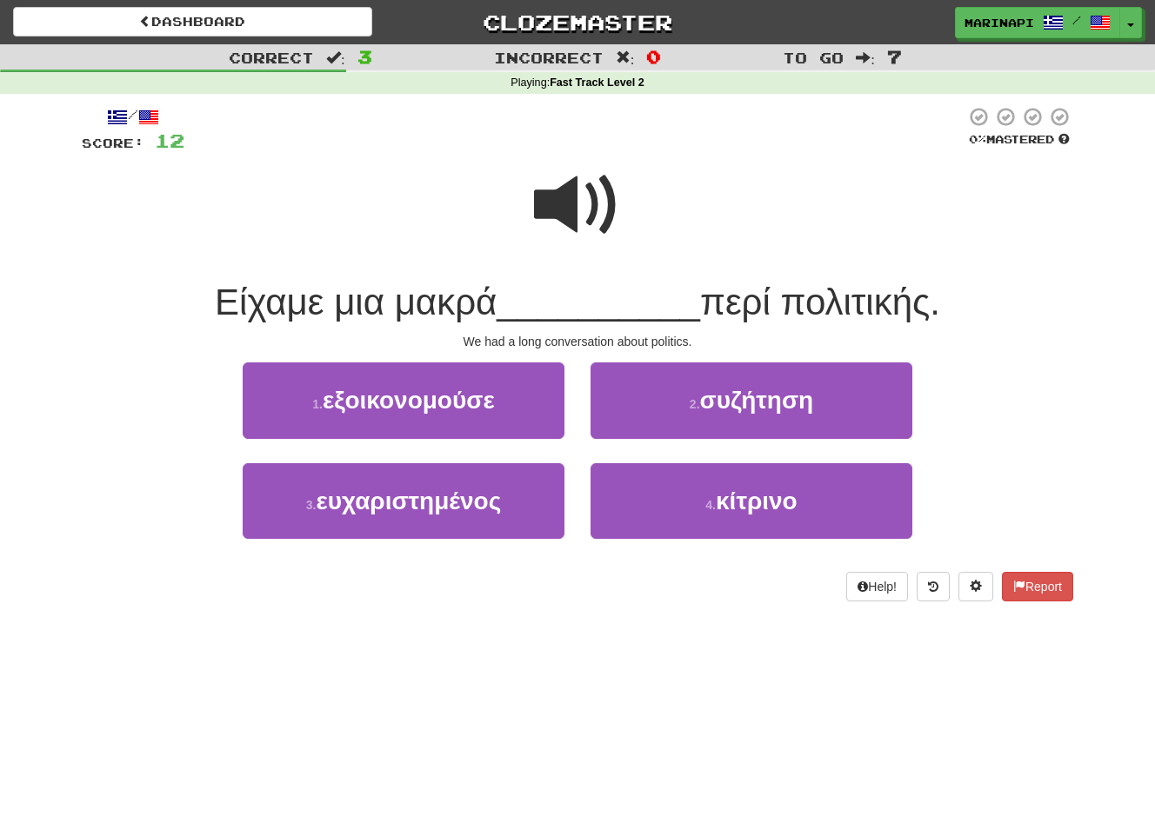
click at [583, 215] on span at bounding box center [577, 205] width 87 height 87
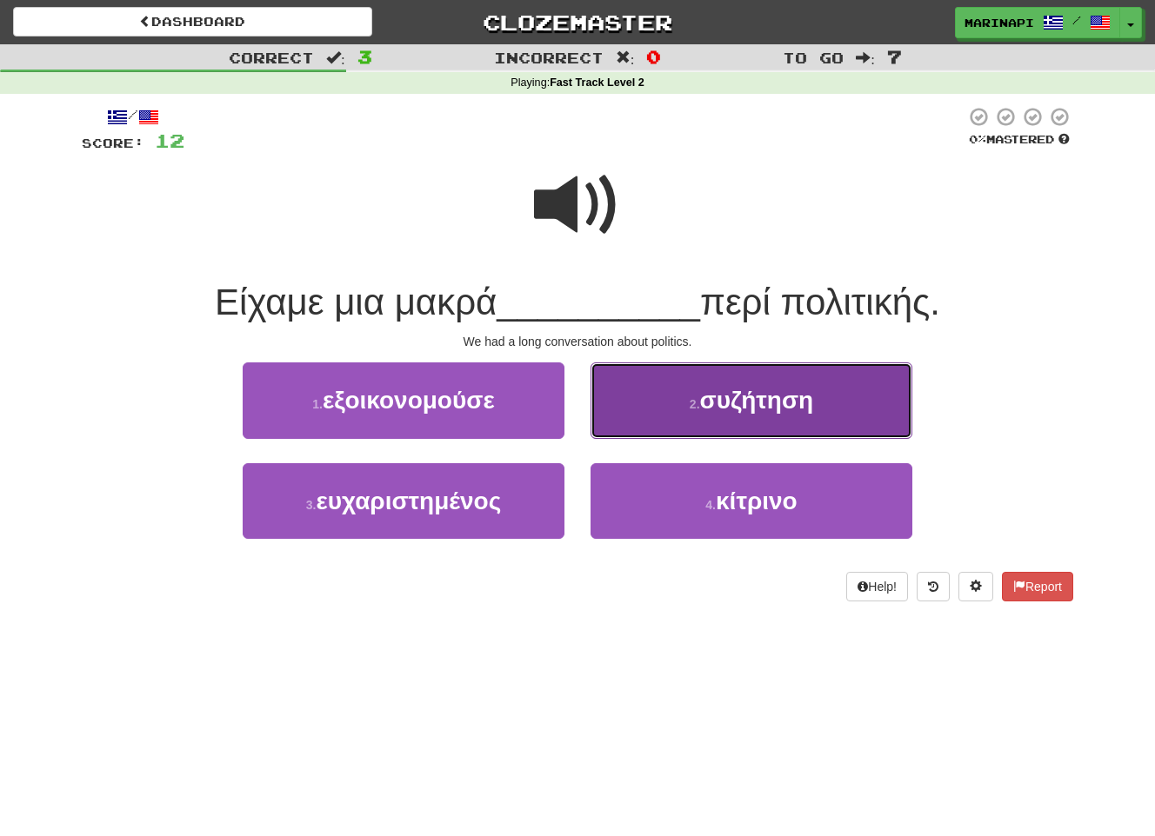
click at [644, 394] on button "2 . συζήτηση" at bounding box center [751, 401] width 322 height 76
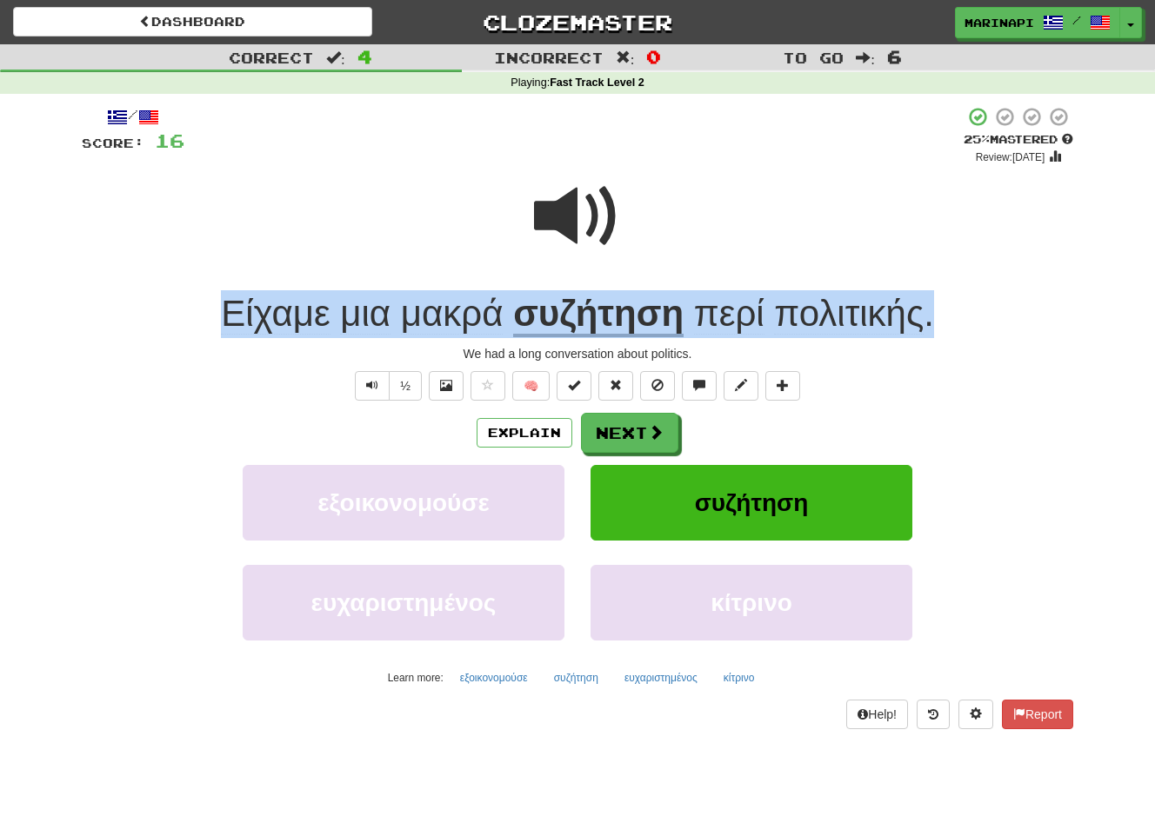
drag, startPoint x: 951, startPoint y: 317, endPoint x: 220, endPoint y: 322, distance: 731.2
click at [220, 322] on div "Είχαμε μια μακρά συζήτηση περί πολιτικής ." at bounding box center [577, 314] width 991 height 48
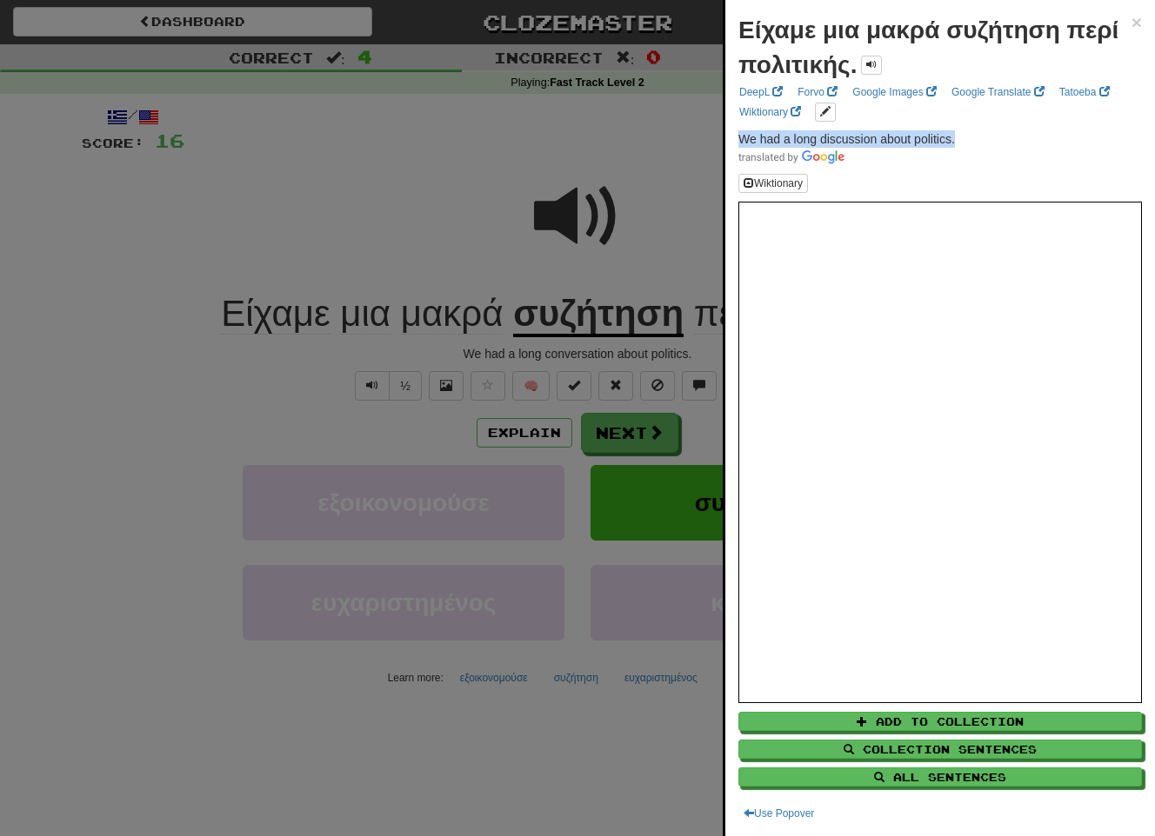
drag, startPoint x: 966, startPoint y: 135, endPoint x: 736, endPoint y: 137, distance: 230.4
click at [736, 137] on div "Είχαμε μια μακρά συζήτηση περί πολιτικής. × DeepL Forvo Google Images Google Tr…" at bounding box center [940, 418] width 430 height 836
click at [478, 217] on div at bounding box center [577, 418] width 1155 height 836
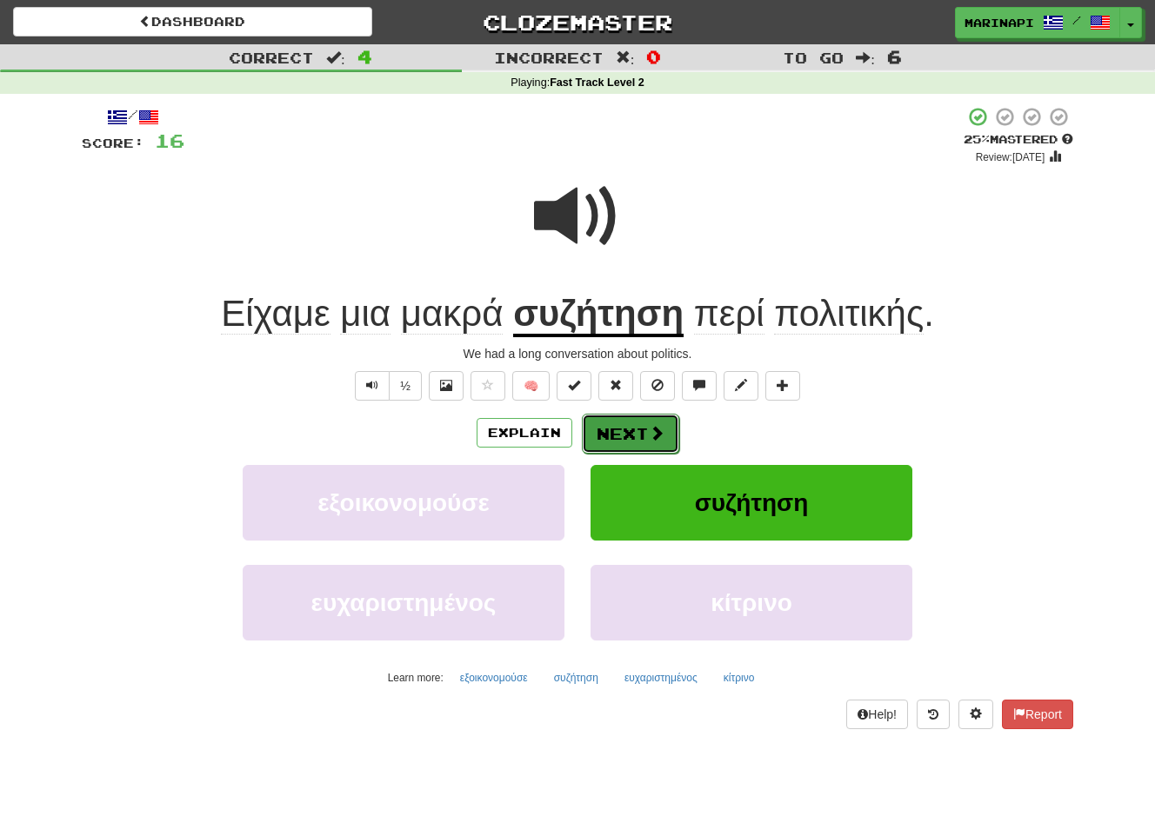
click at [609, 423] on button "Next" at bounding box center [630, 434] width 97 height 40
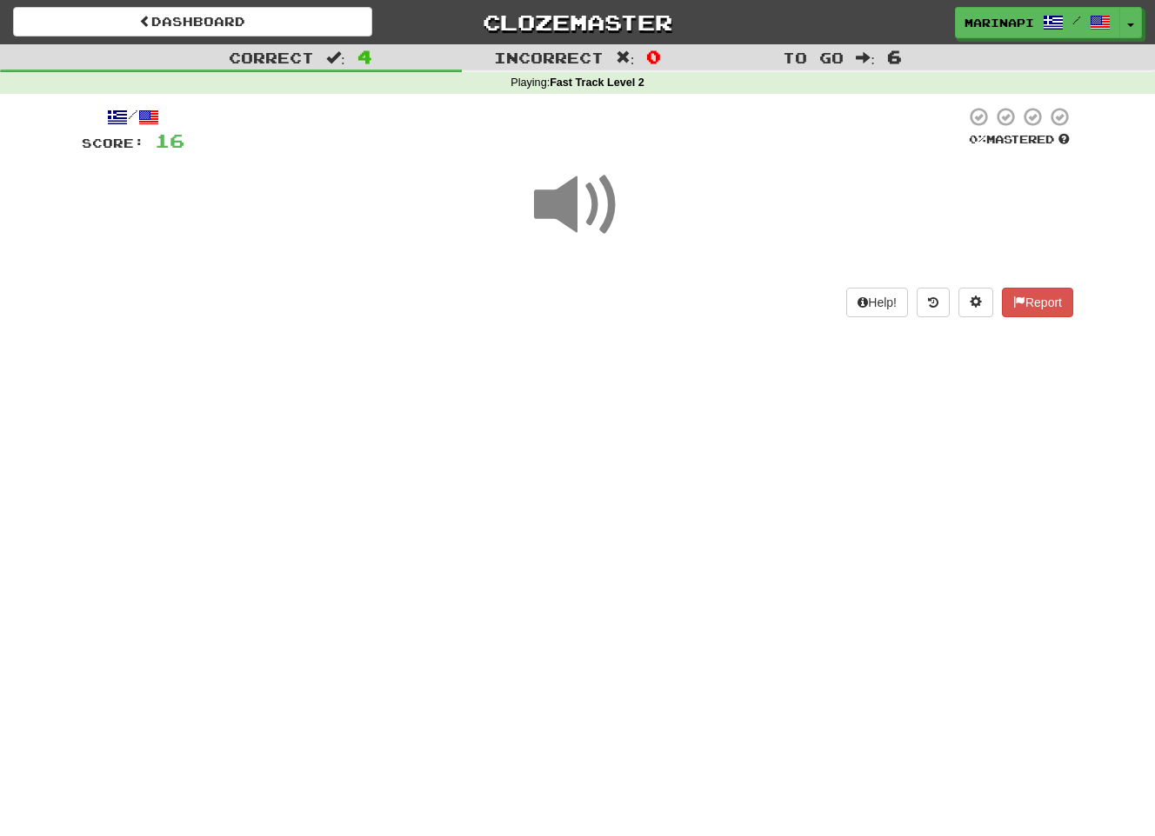
click at [592, 219] on span at bounding box center [577, 205] width 87 height 87
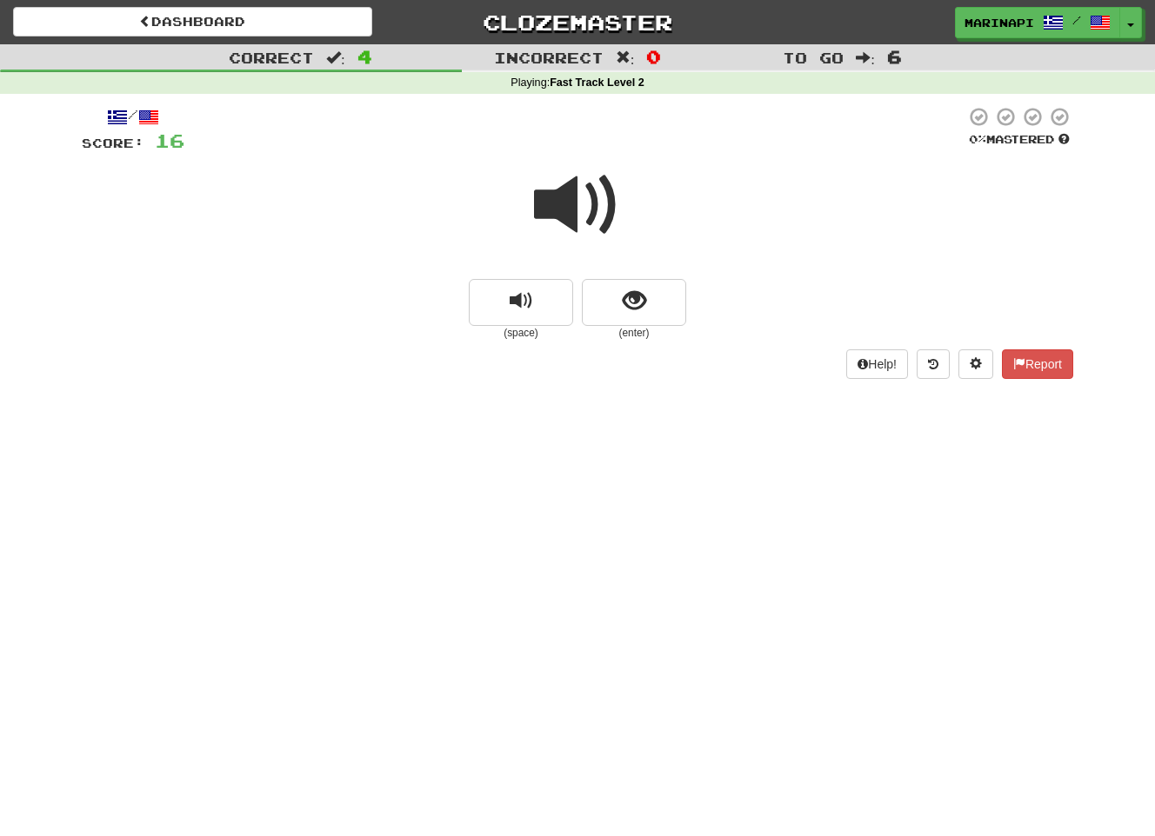
click at [592, 219] on span at bounding box center [577, 205] width 87 height 87
click at [610, 297] on button "show sentence" at bounding box center [634, 302] width 104 height 47
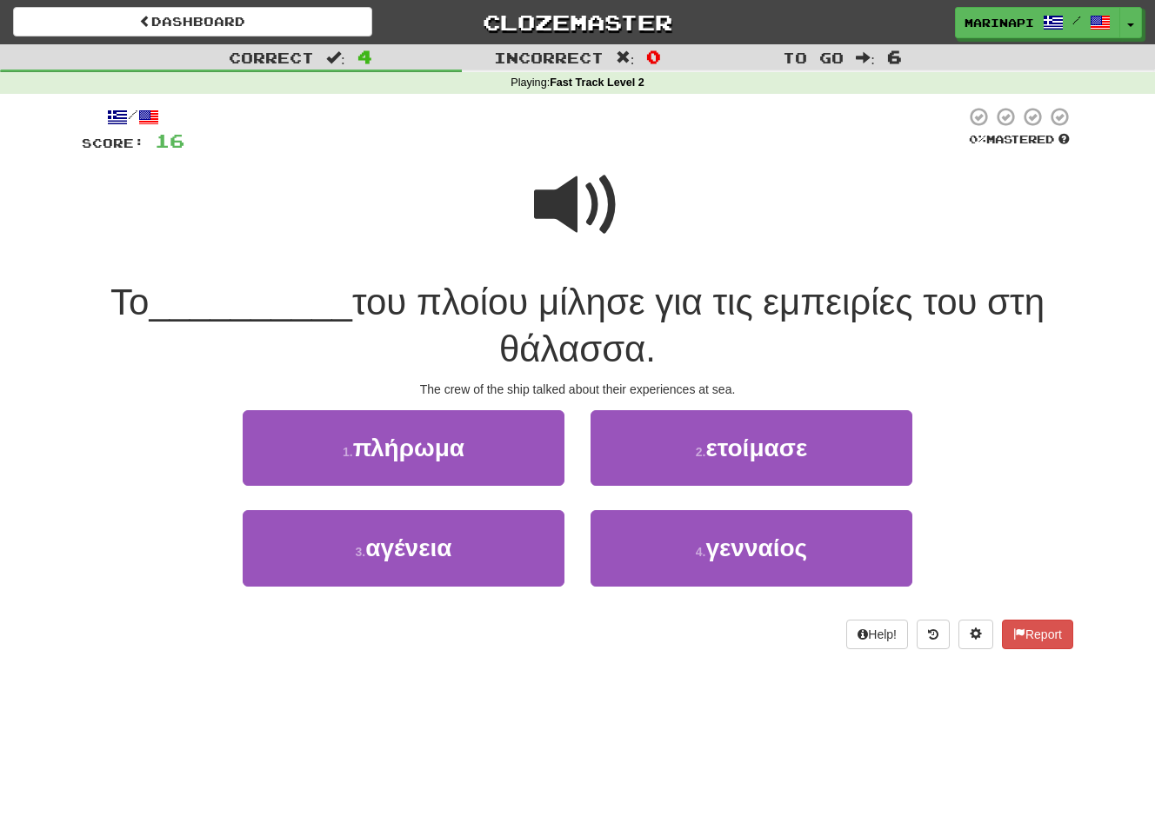
click at [598, 219] on span at bounding box center [577, 205] width 87 height 87
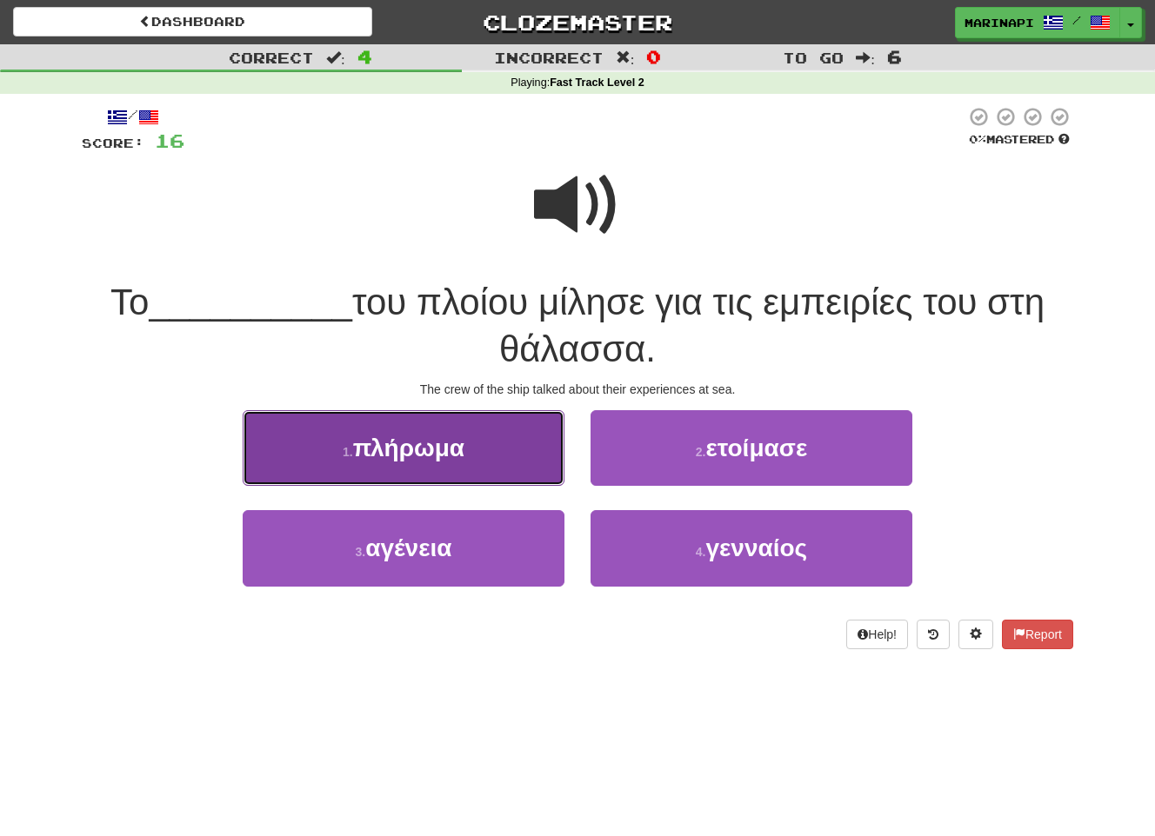
click at [536, 449] on button "1 . πλήρωμα" at bounding box center [404, 448] width 322 height 76
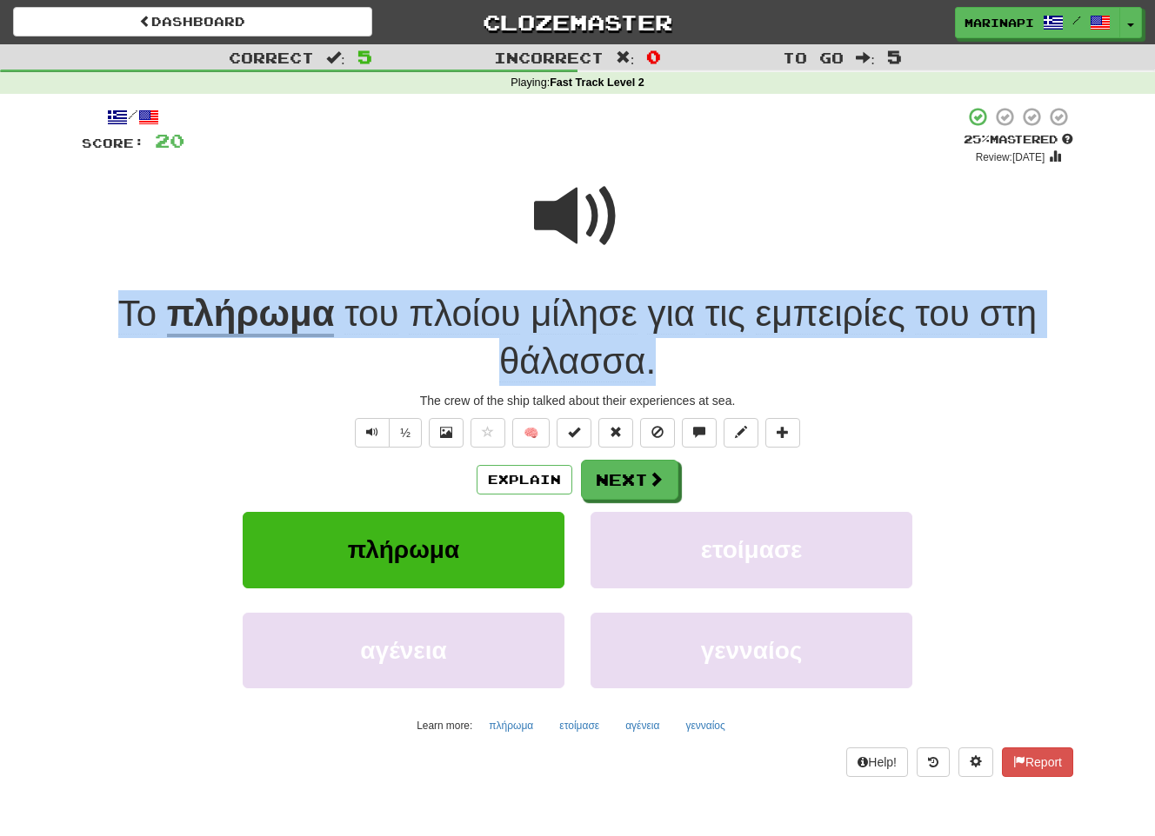
drag, startPoint x: 658, startPoint y: 367, endPoint x: 110, endPoint y: 294, distance: 553.5
click at [110, 294] on div "Το πλήρωμα του πλοίου μίλησε για τις εμπειρίες του στη θάλασσα ." at bounding box center [577, 337] width 991 height 95
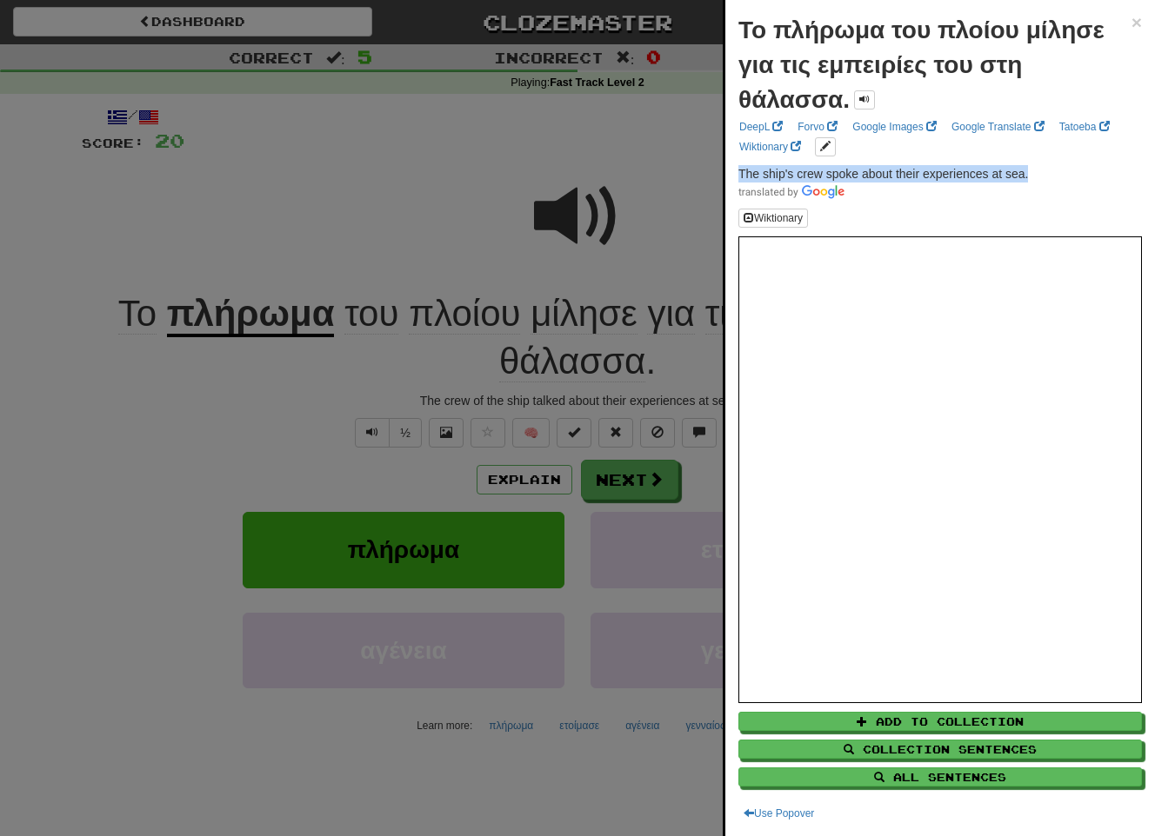
drag, startPoint x: 1049, startPoint y: 170, endPoint x: 733, endPoint y: 167, distance: 315.6
click at [733, 167] on div "Το πλήρωμα του πλοίου μίλησε για τις εμπειρίες του στη θάλασσα. × DeepL Forvo G…" at bounding box center [940, 418] width 430 height 836
click at [675, 262] on div at bounding box center [577, 418] width 1155 height 836
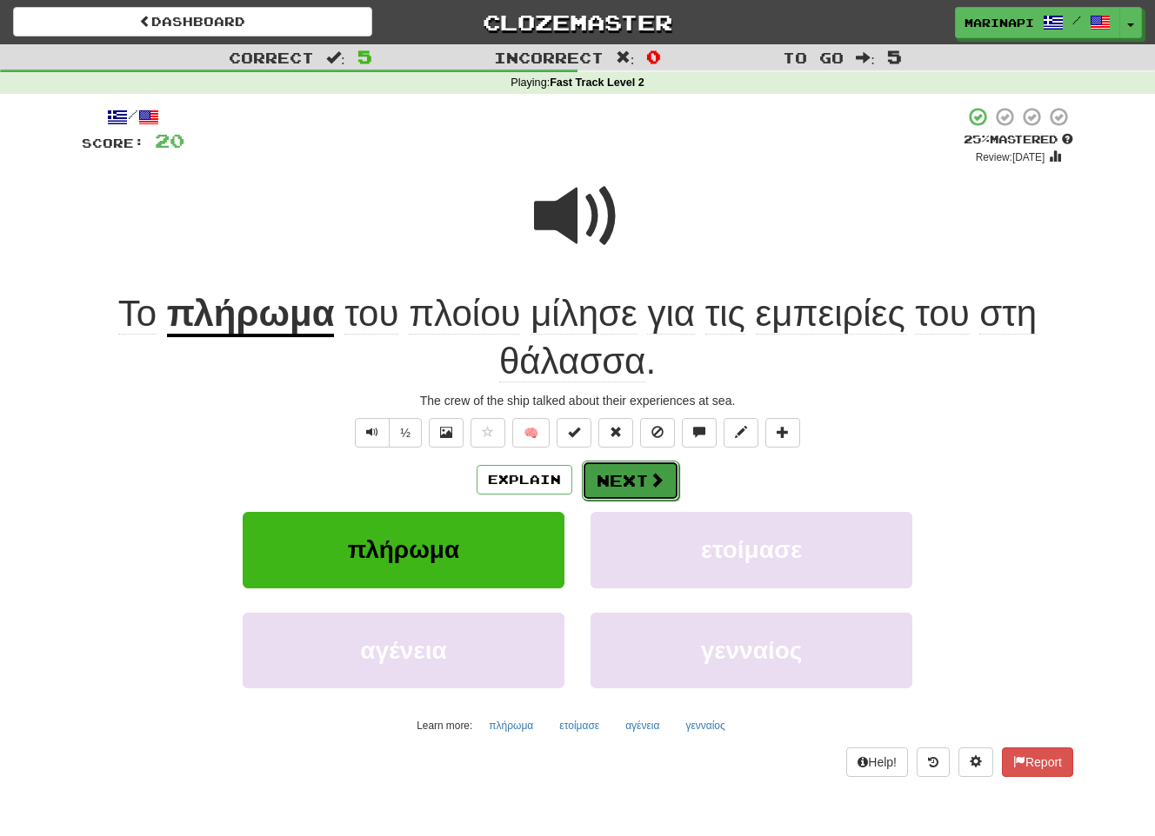
click at [636, 489] on button "Next" at bounding box center [630, 481] width 97 height 40
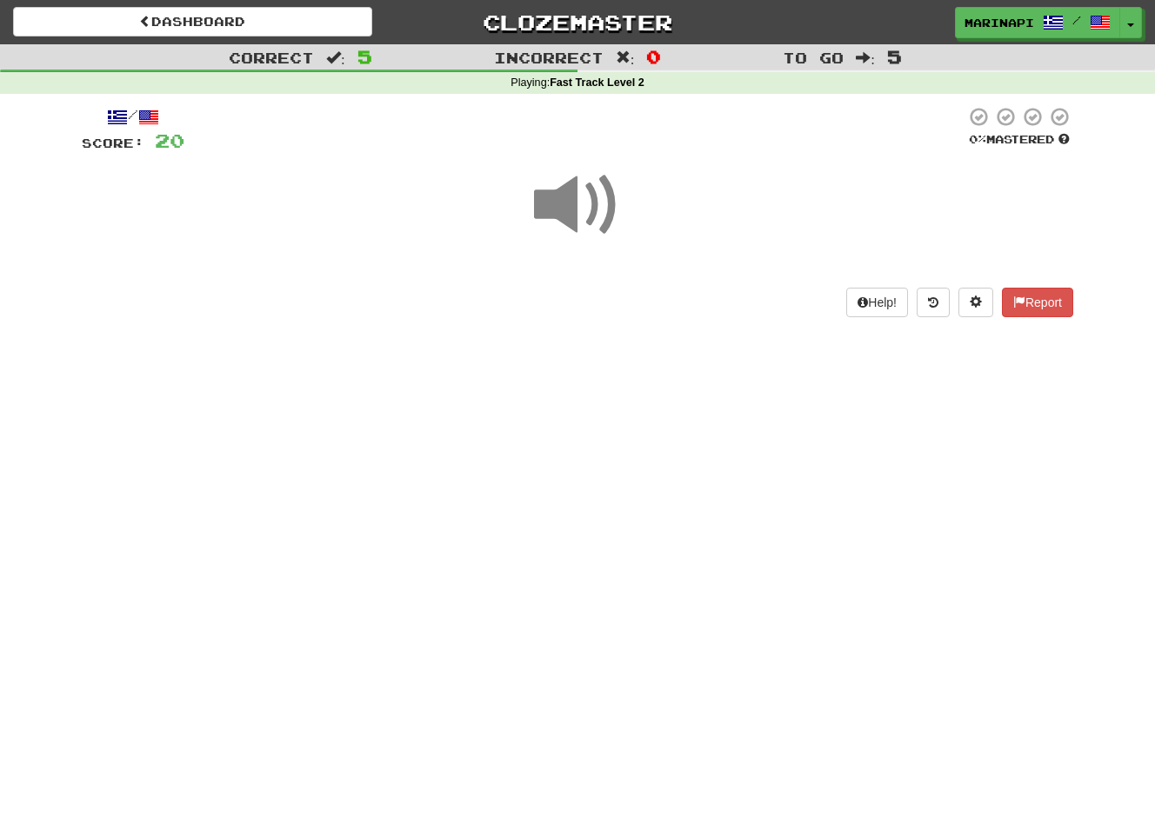
click at [593, 211] on span at bounding box center [577, 205] width 87 height 87
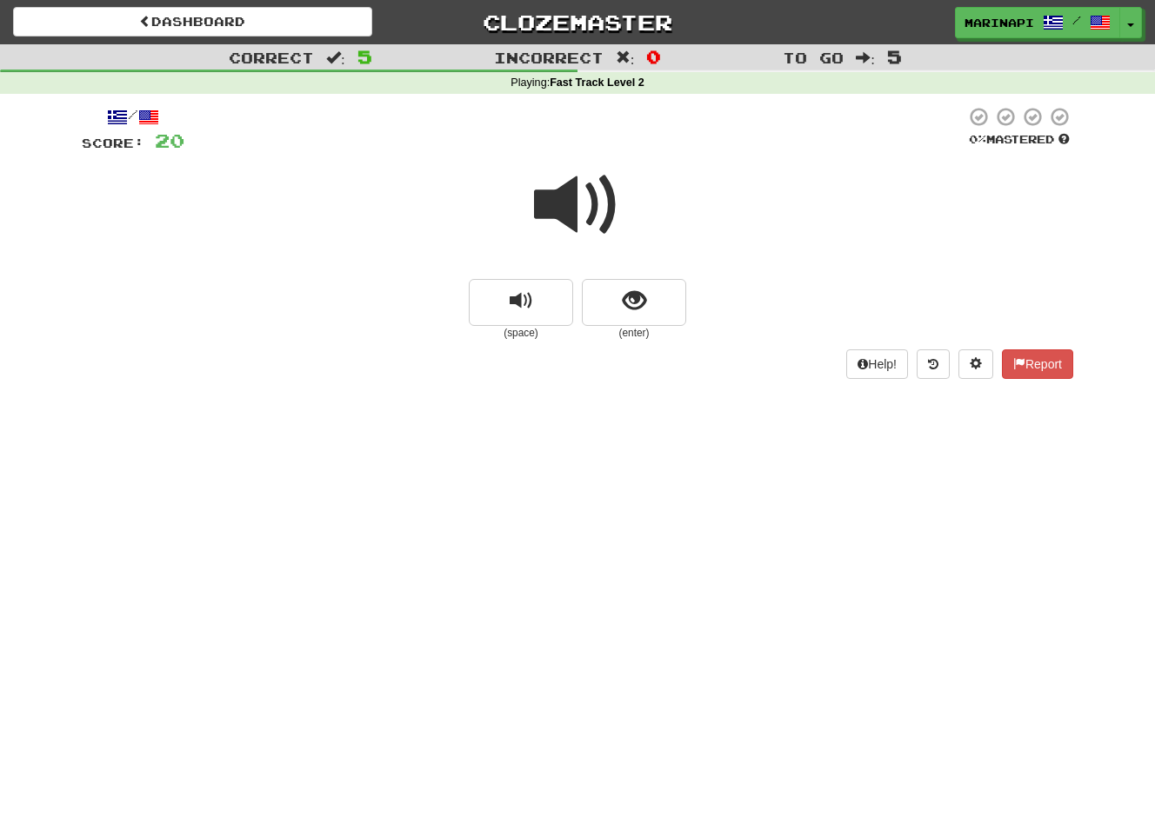
click at [593, 211] on span at bounding box center [577, 205] width 87 height 87
click at [613, 297] on button "show sentence" at bounding box center [634, 302] width 104 height 47
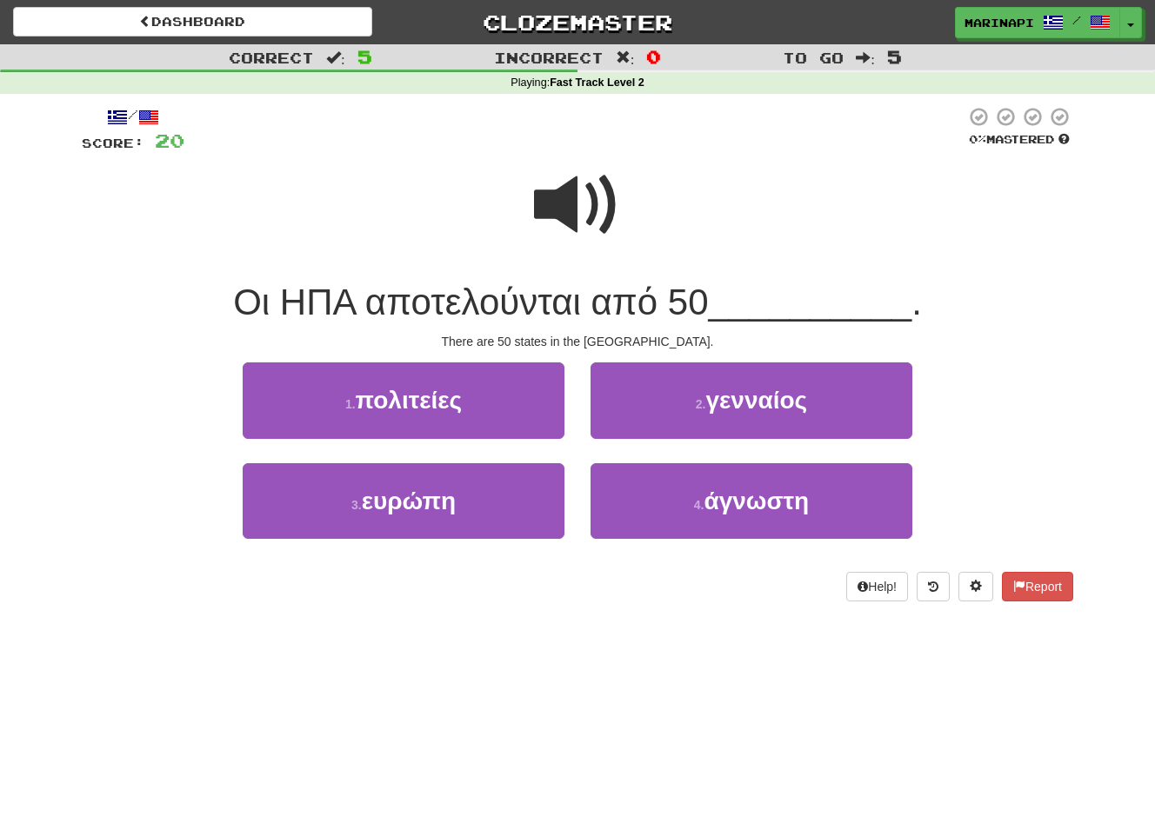
click at [590, 206] on span at bounding box center [577, 205] width 87 height 87
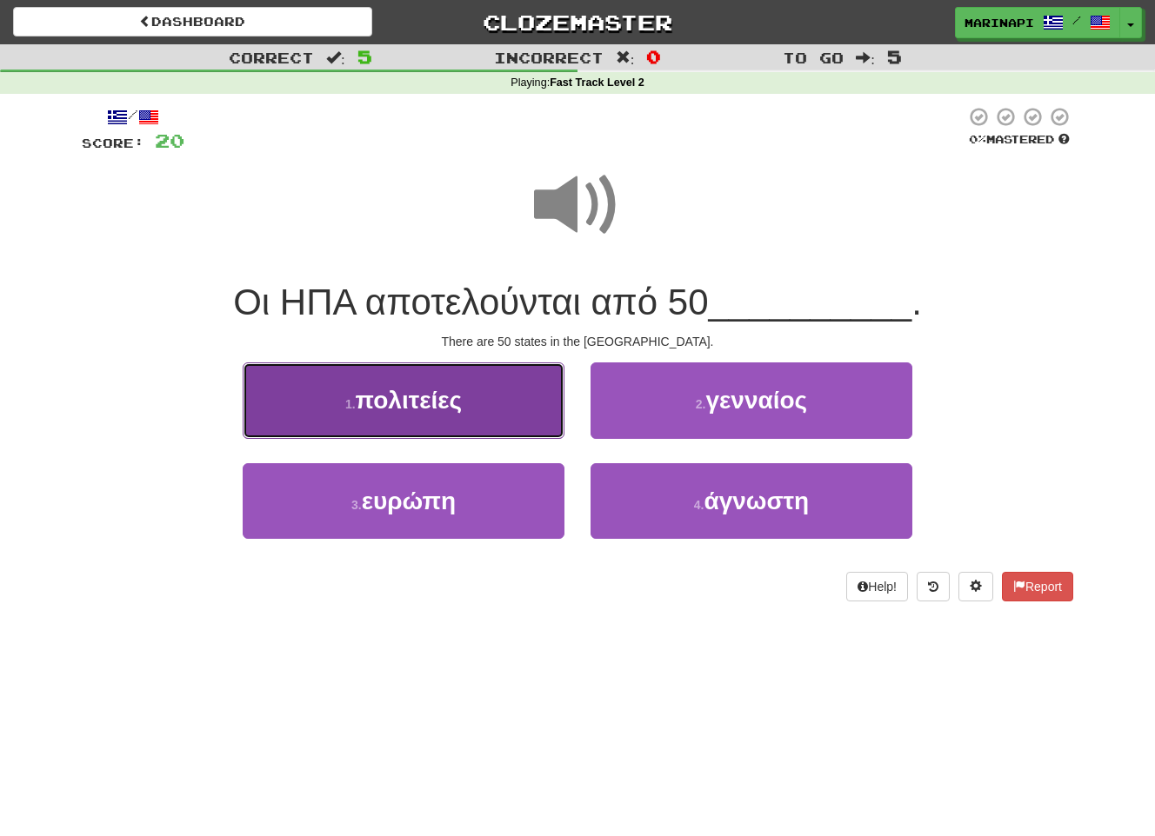
click at [508, 388] on button "1 . πολιτείες" at bounding box center [404, 401] width 322 height 76
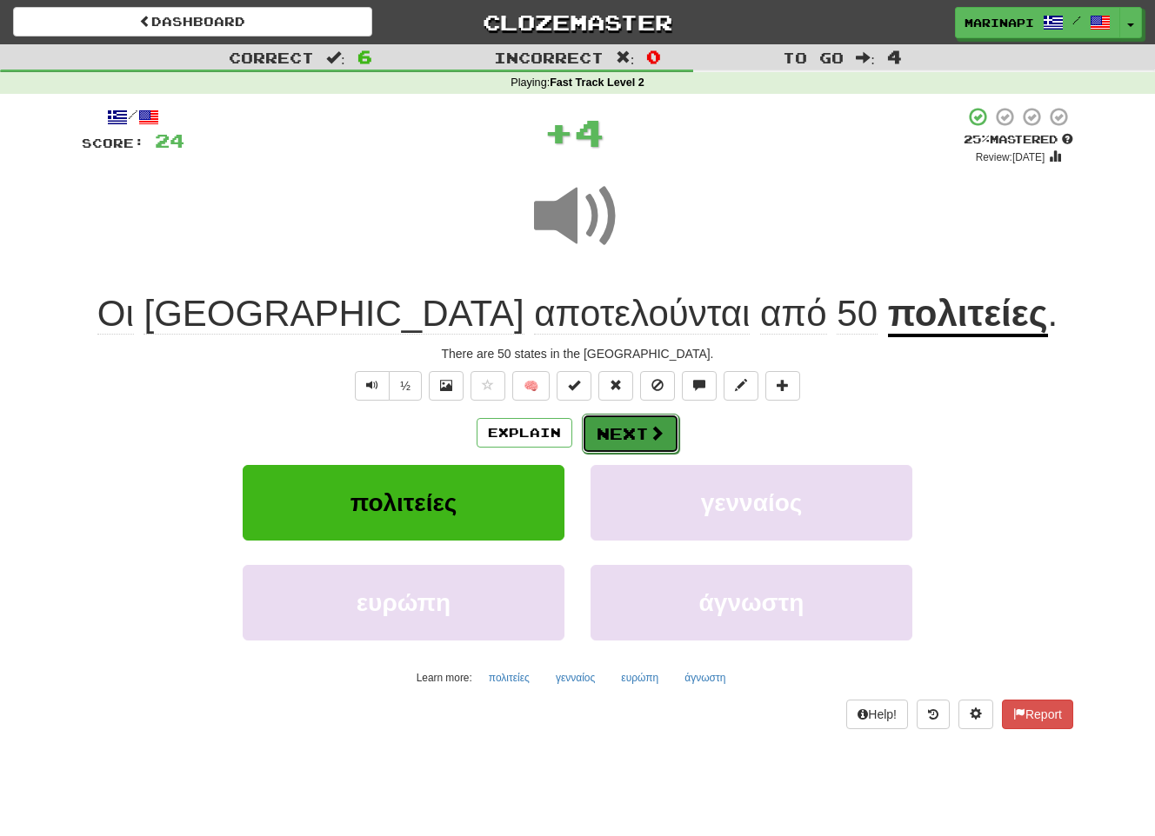
click at [614, 434] on button "Next" at bounding box center [630, 434] width 97 height 40
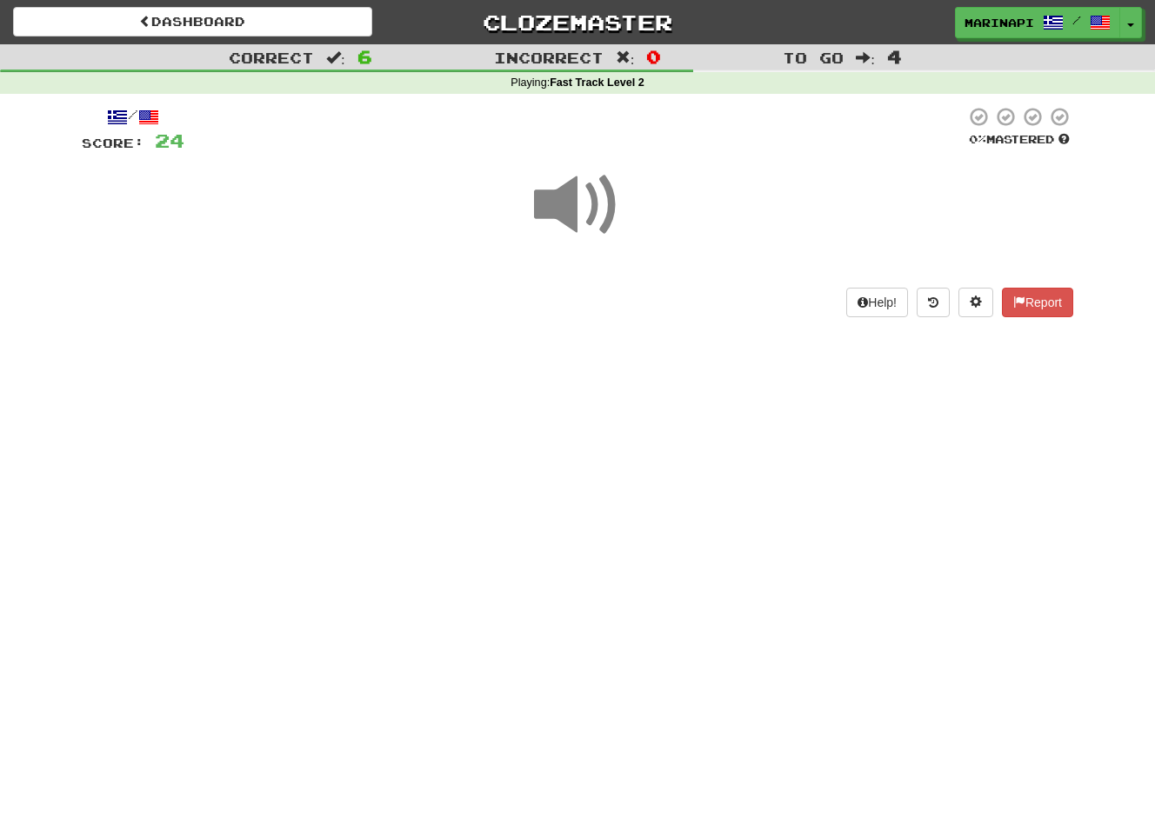
click at [596, 199] on span at bounding box center [577, 205] width 87 height 87
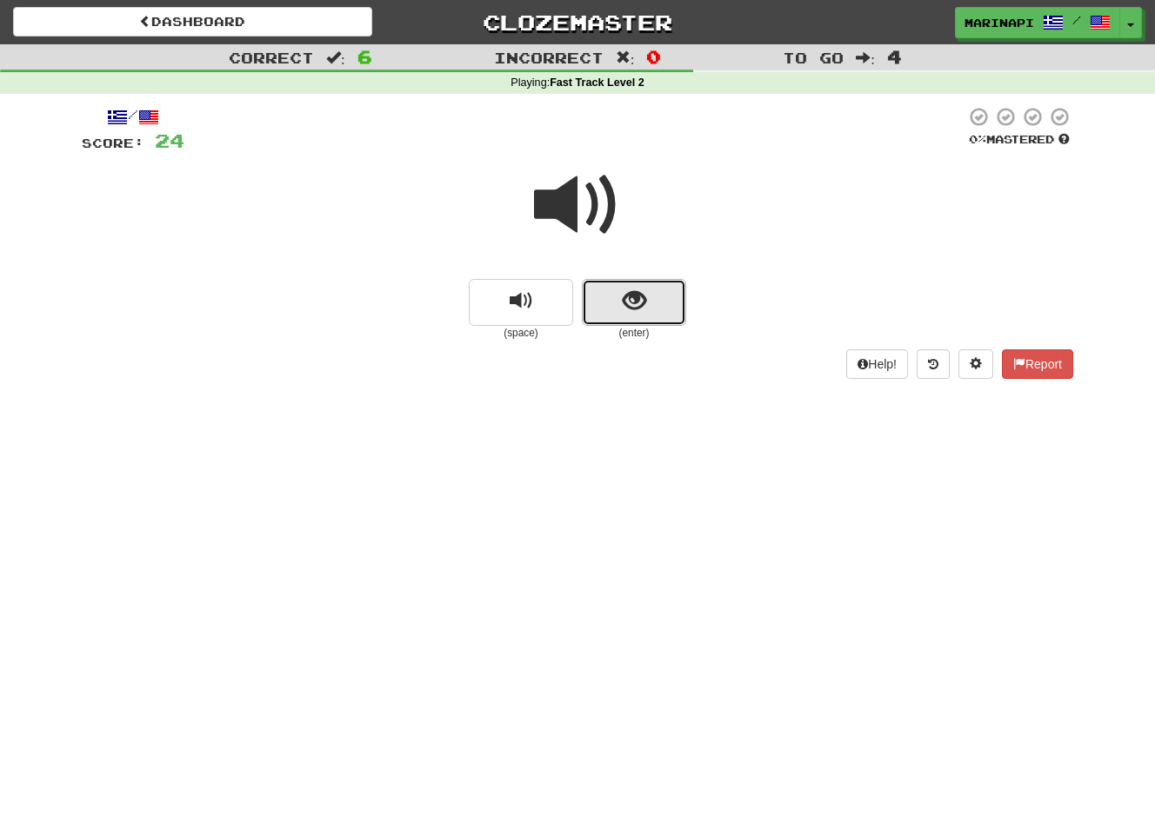
click at [662, 291] on button "show sentence" at bounding box center [634, 302] width 104 height 47
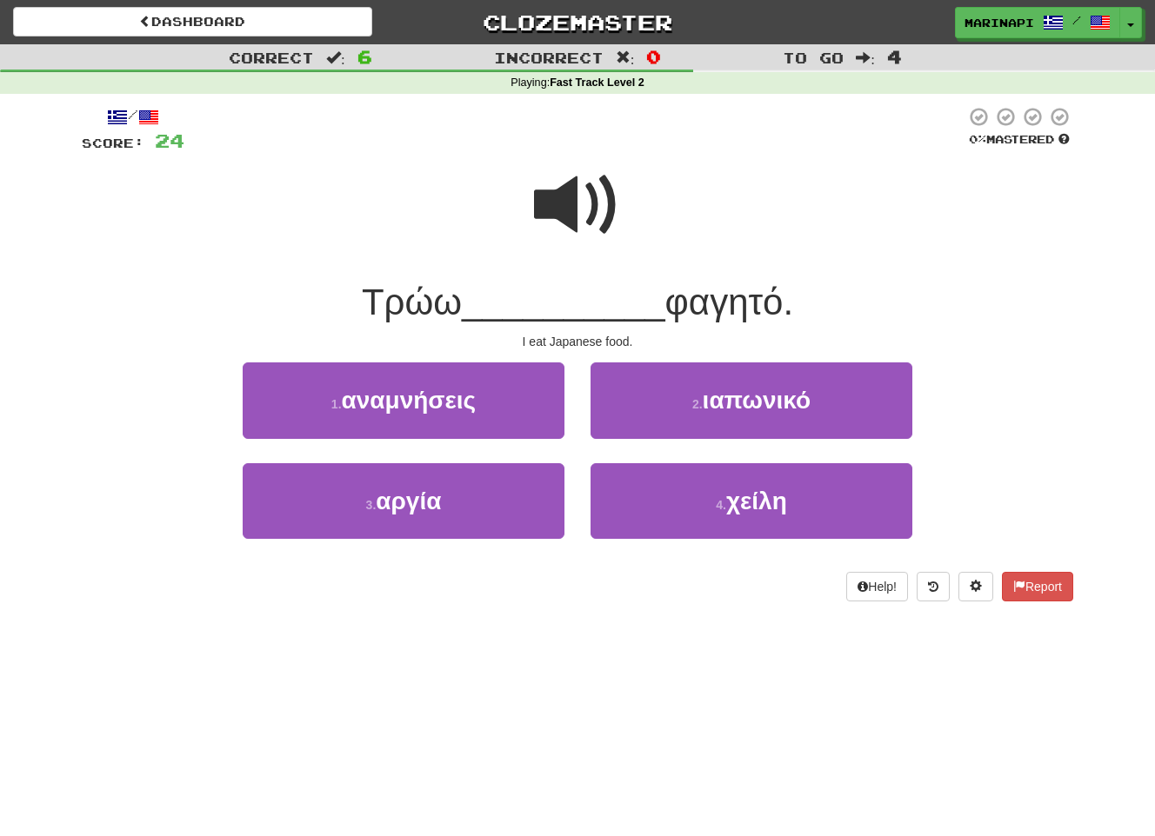
click at [588, 223] on span at bounding box center [577, 205] width 87 height 87
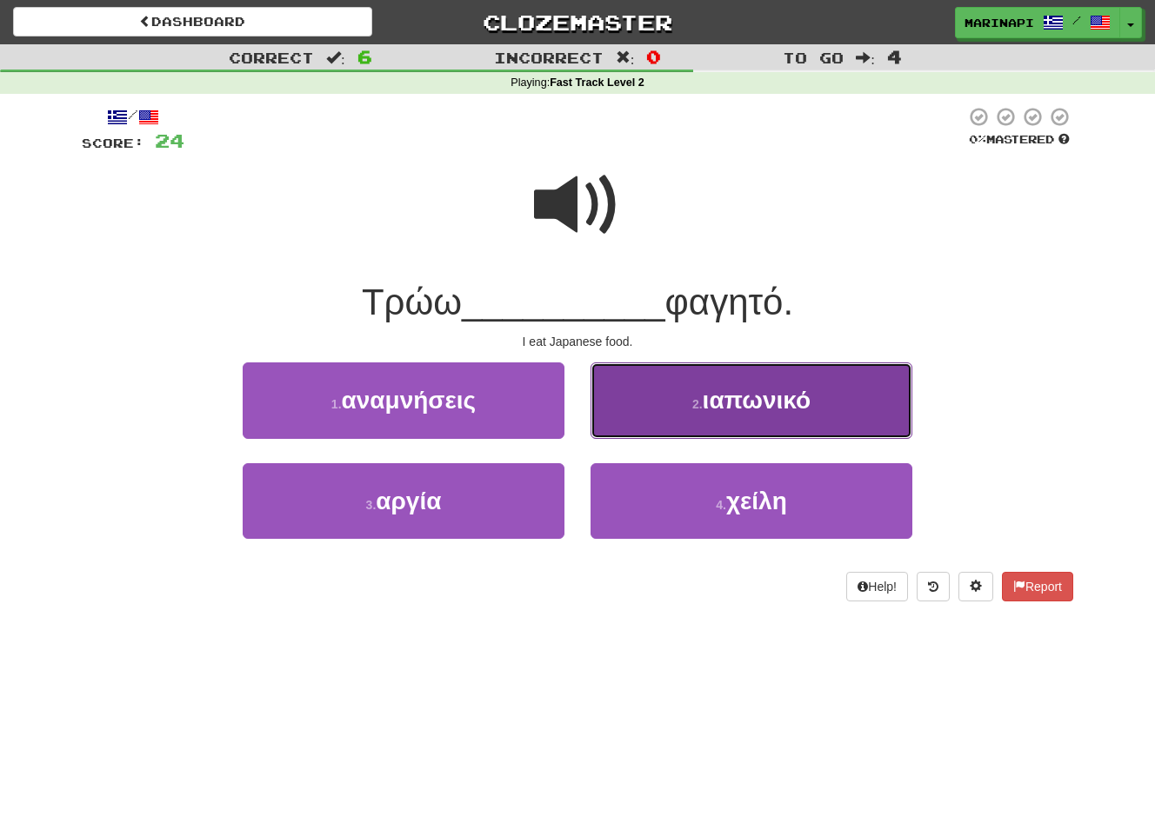
click at [643, 416] on button "2 . ιαπωνικό" at bounding box center [751, 401] width 322 height 76
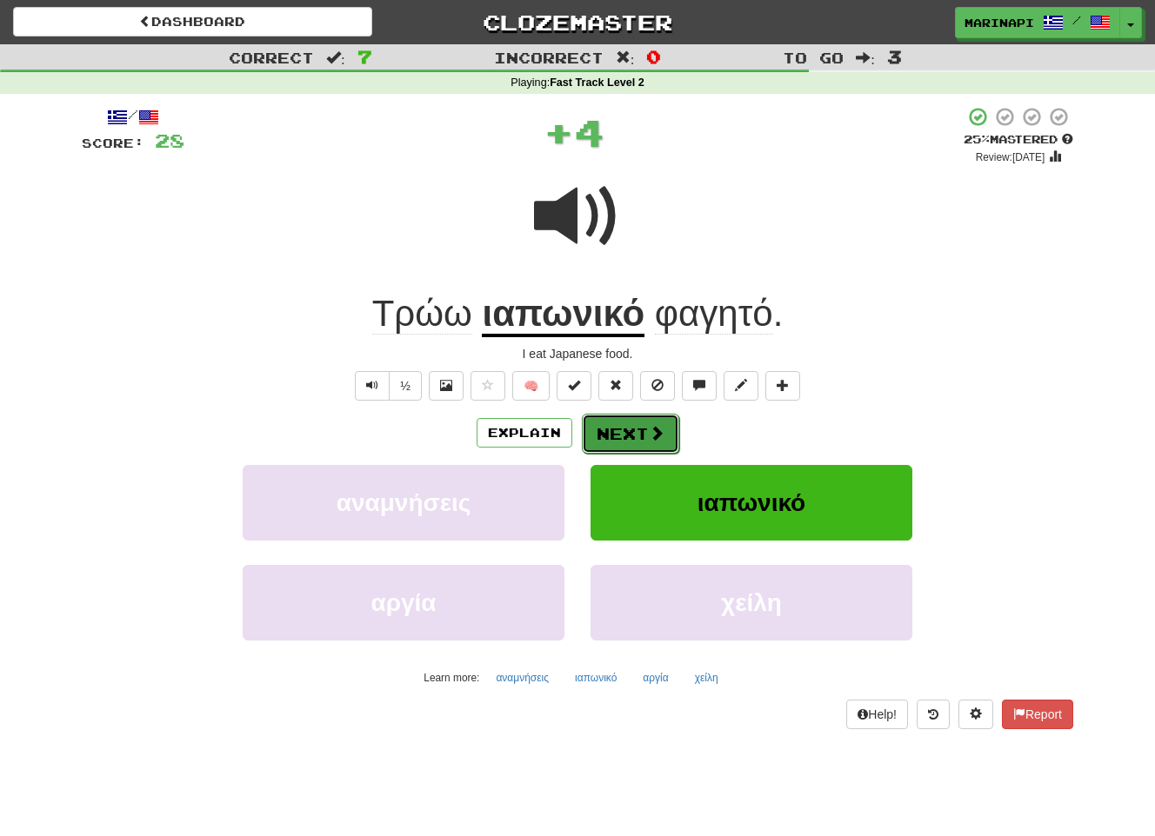
click at [643, 416] on button "Next" at bounding box center [630, 434] width 97 height 40
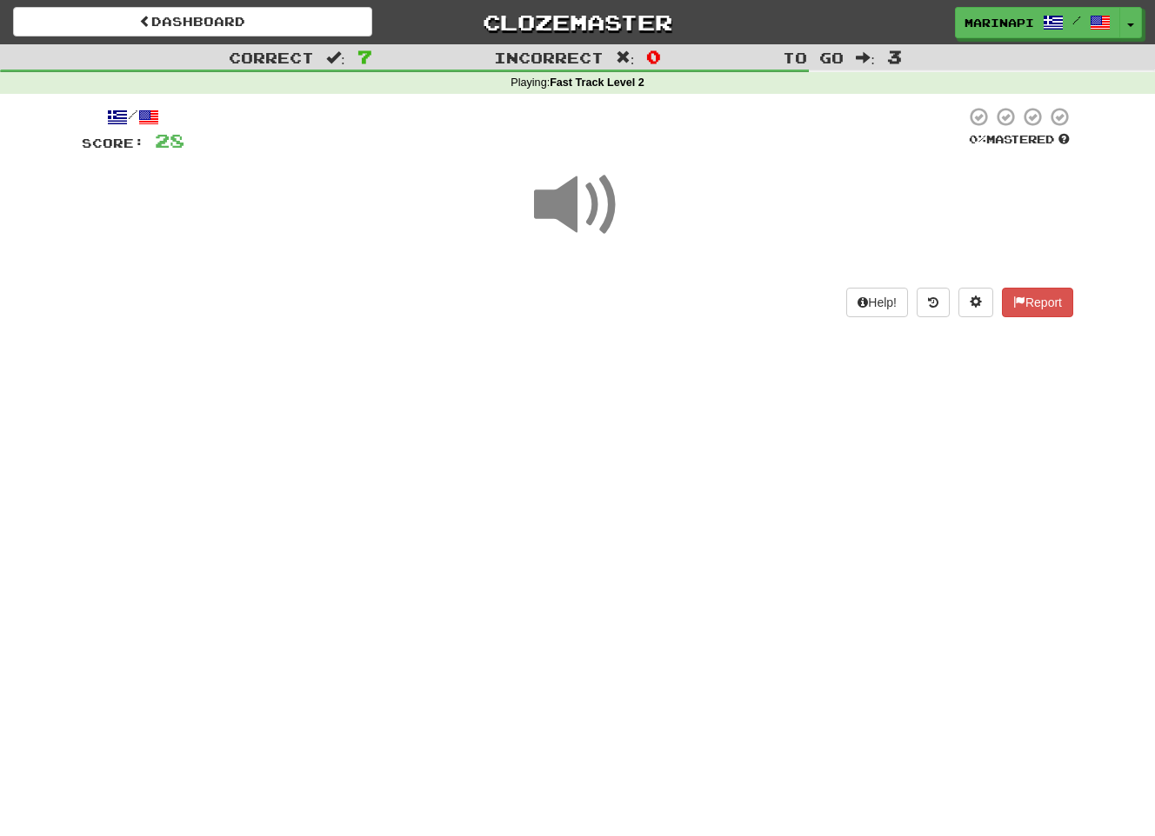
click at [596, 215] on span at bounding box center [577, 205] width 87 height 87
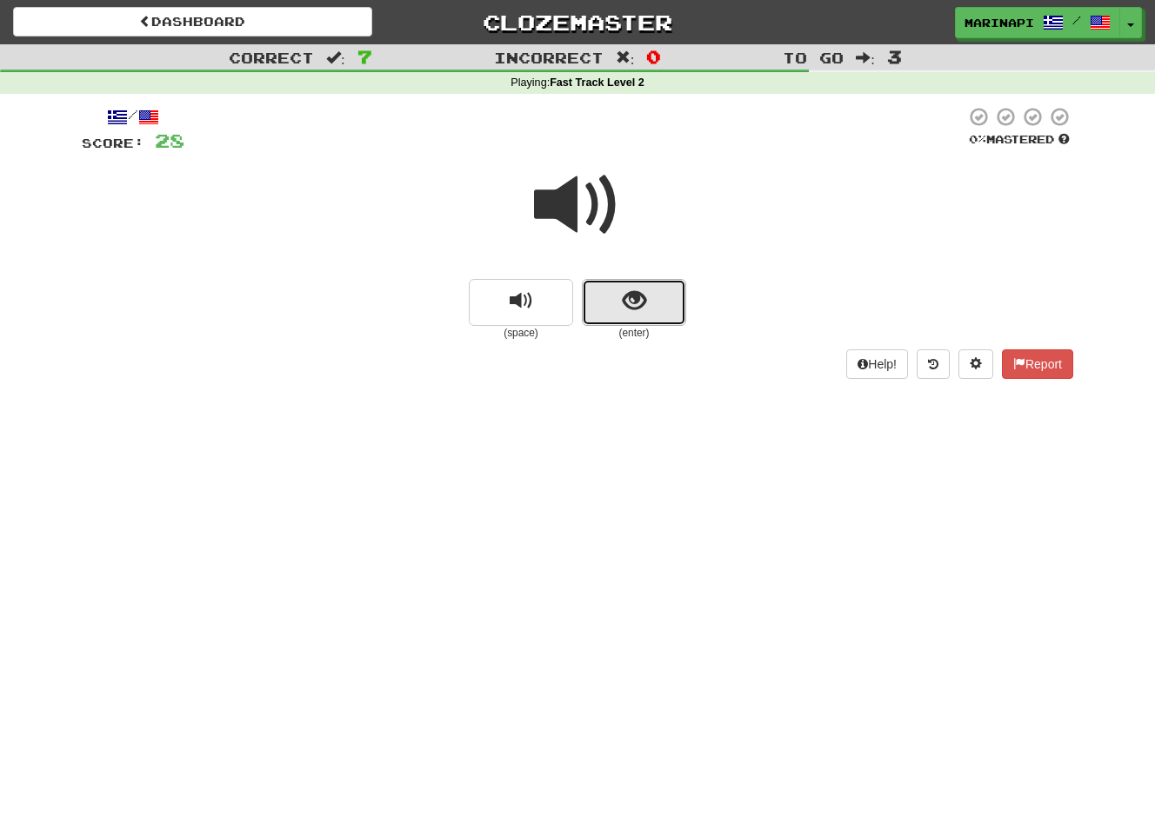
click at [613, 308] on button "show sentence" at bounding box center [634, 302] width 104 height 47
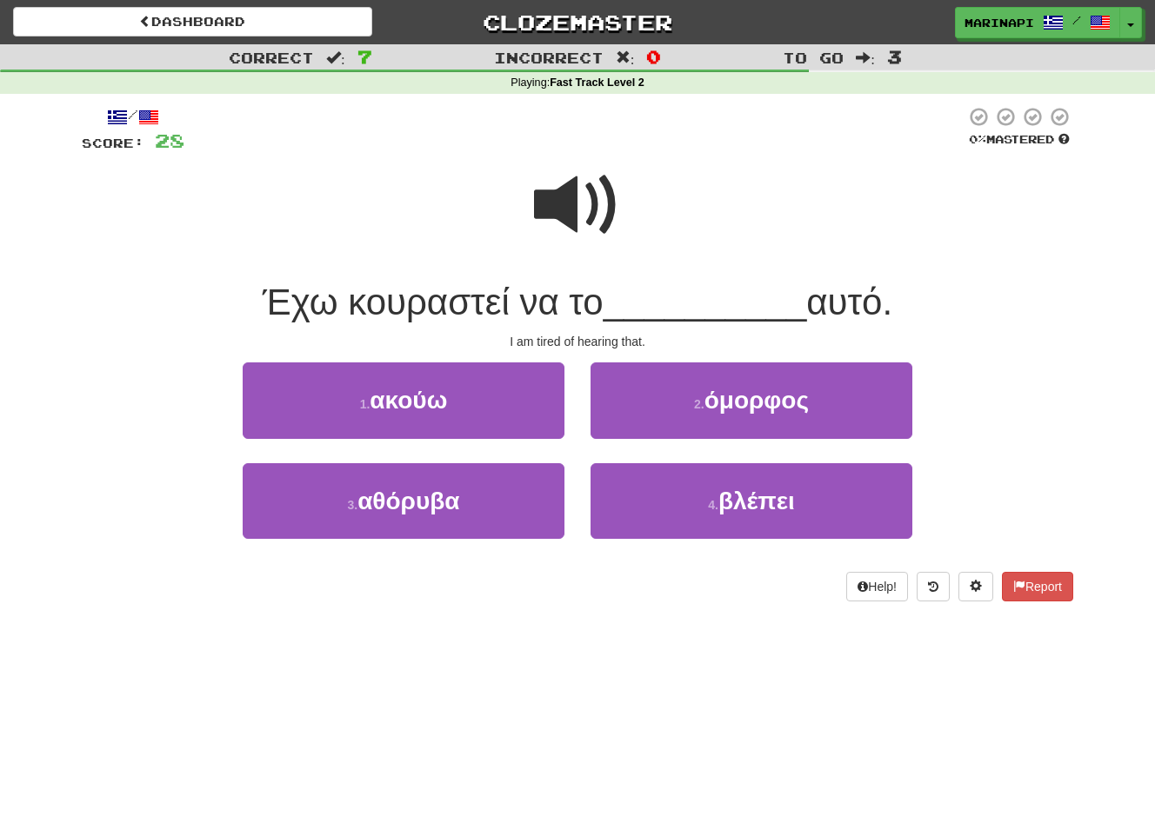
click at [596, 210] on span at bounding box center [577, 205] width 87 height 87
click at [588, 210] on span at bounding box center [577, 205] width 87 height 87
click at [556, 217] on span at bounding box center [577, 205] width 87 height 87
click at [602, 230] on span at bounding box center [577, 205] width 87 height 87
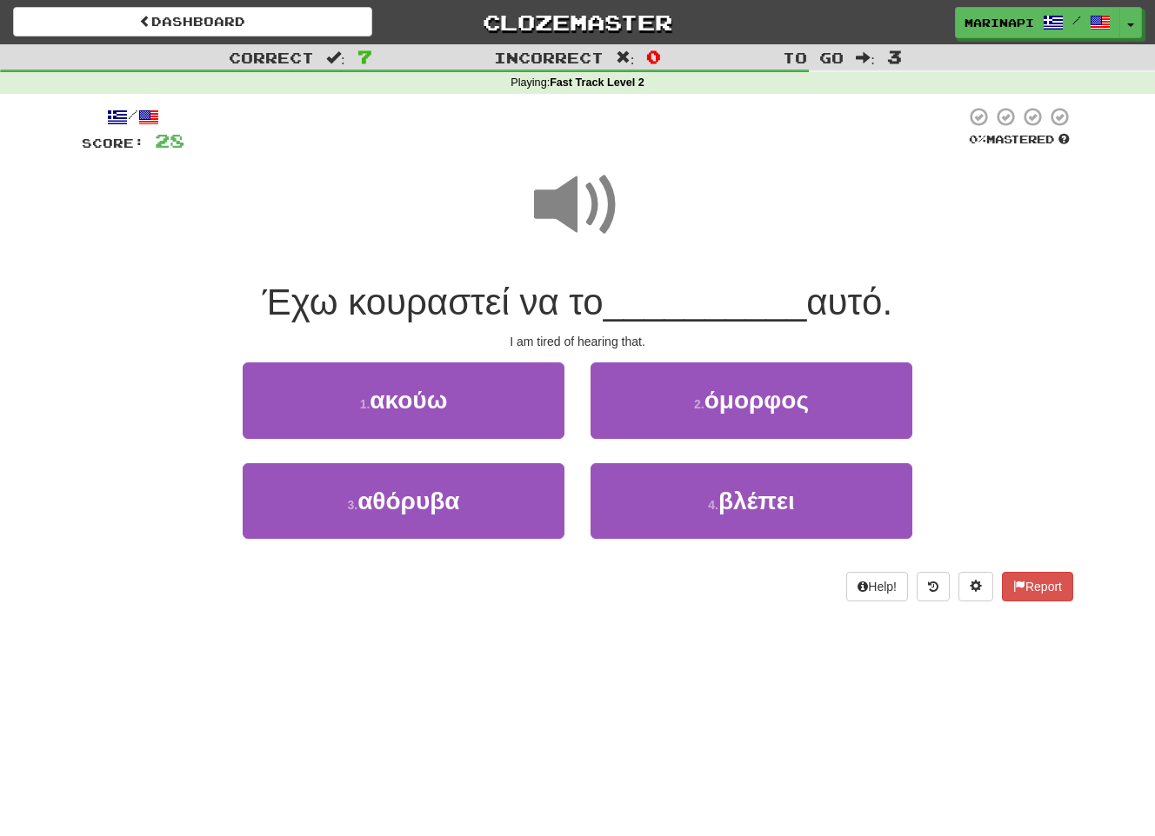
click at [602, 230] on span at bounding box center [577, 205] width 87 height 87
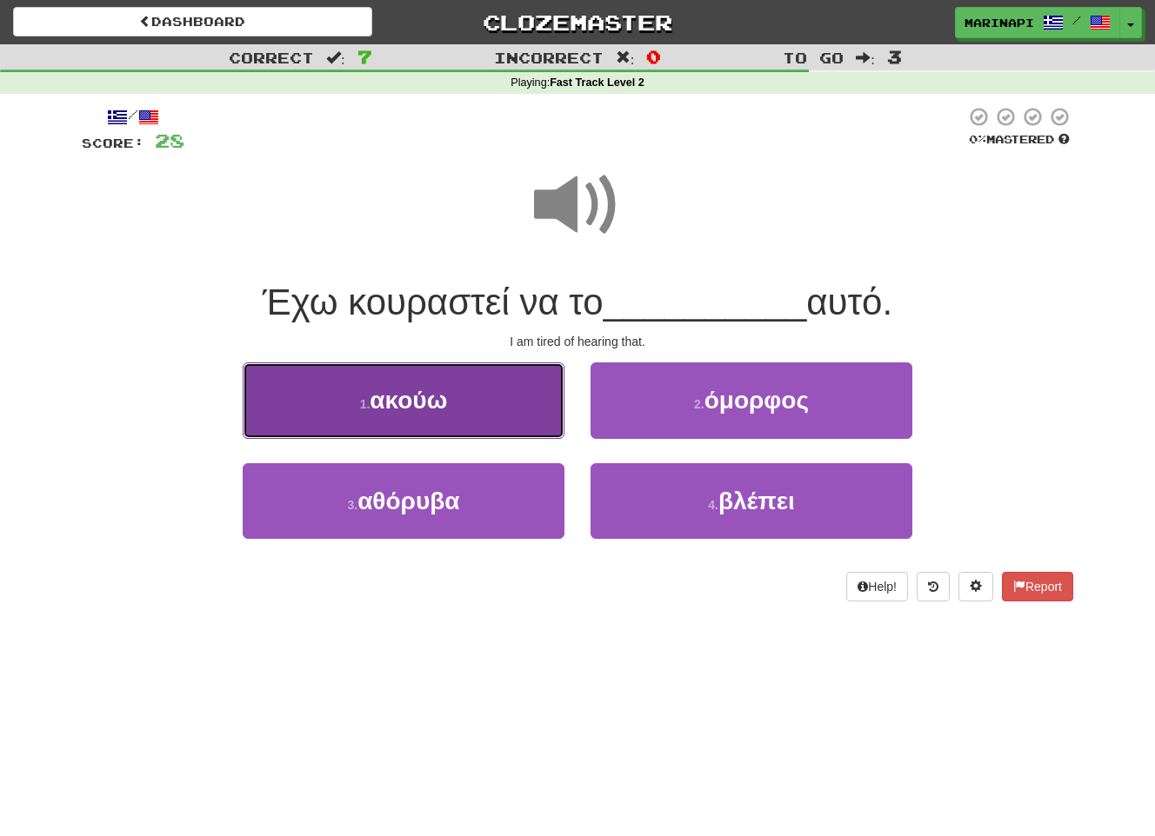
click at [500, 416] on button "1 . ακούω" at bounding box center [404, 401] width 322 height 76
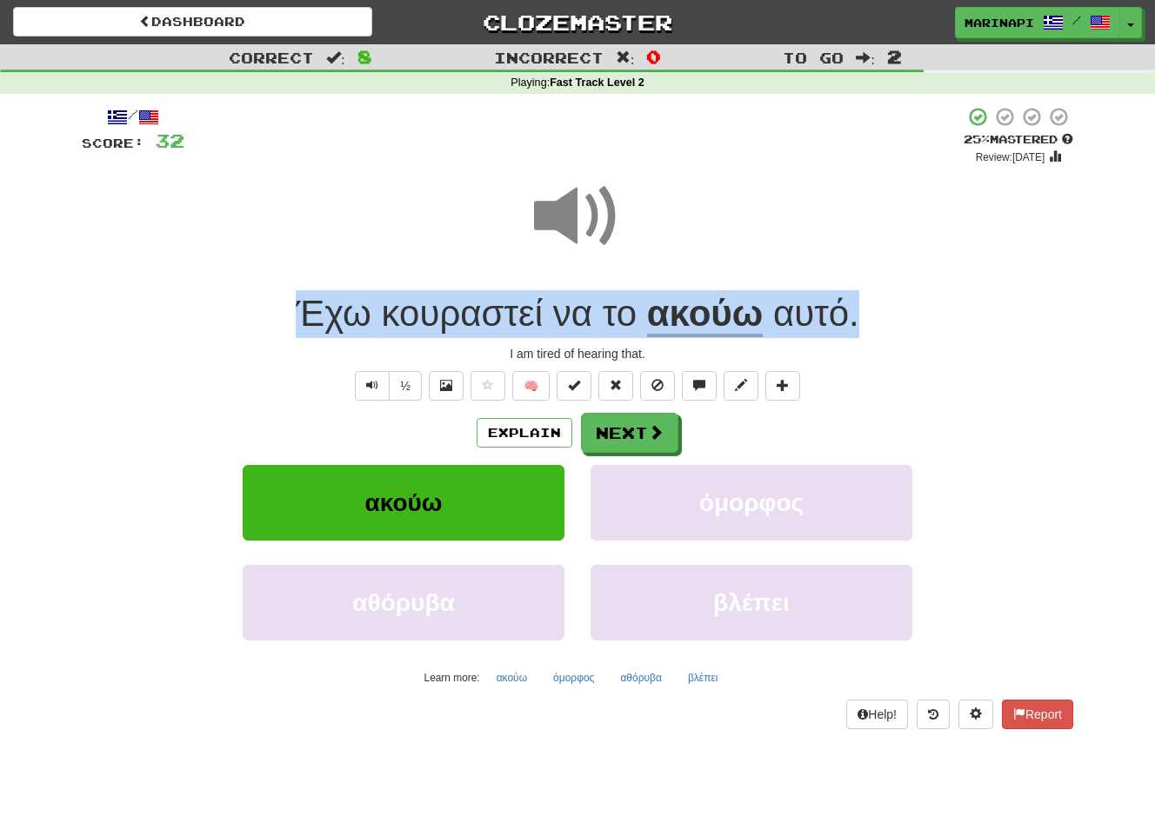
drag, startPoint x: 866, startPoint y: 314, endPoint x: 256, endPoint y: 319, distance: 609.5
click at [256, 319] on div "Έχω κουραστεί να το ακούω αυτό ." at bounding box center [577, 314] width 991 height 48
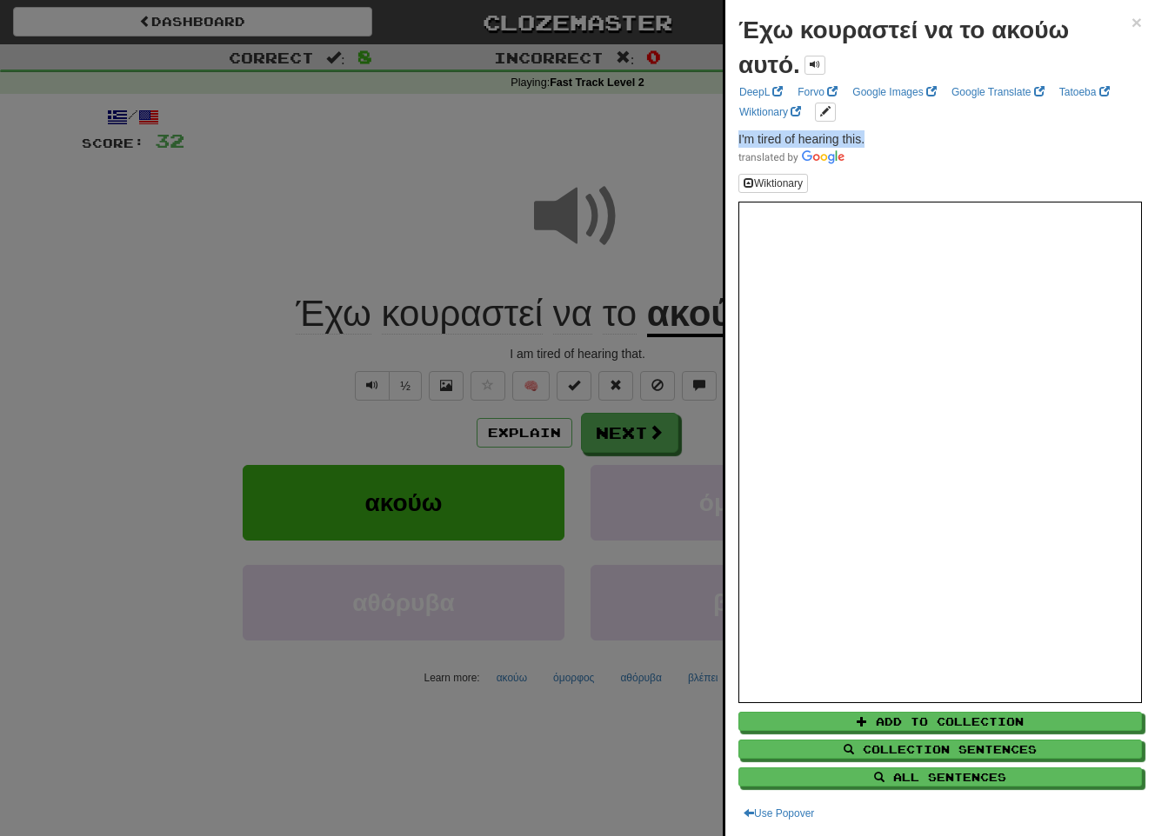
drag, startPoint x: 890, startPoint y: 138, endPoint x: 729, endPoint y: 142, distance: 160.9
click at [729, 142] on div "Έχω κουραστεί να το ακούω αυτό. × DeepL Forvo Google Images Google Translate Ta…" at bounding box center [940, 418] width 430 height 836
click at [911, 150] on span at bounding box center [939, 156] width 403 height 17
click at [588, 468] on div at bounding box center [577, 418] width 1155 height 836
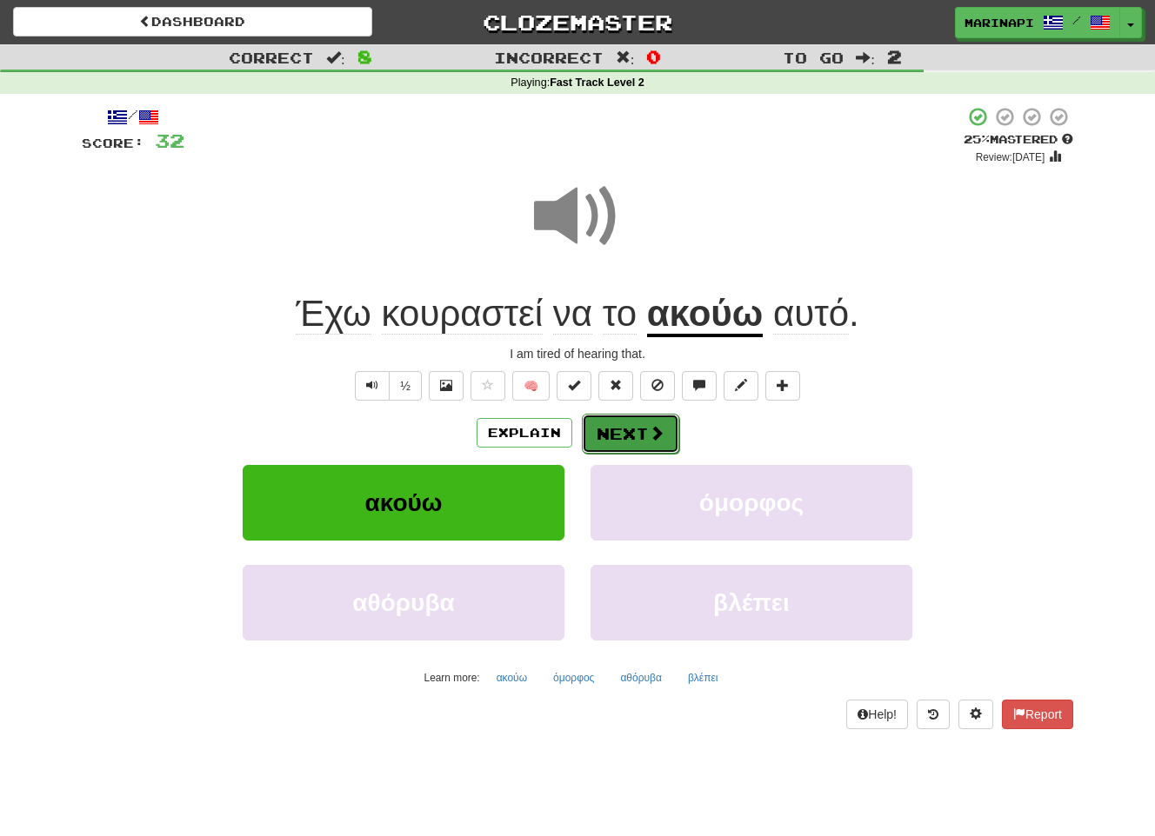
click at [610, 448] on button "Next" at bounding box center [630, 434] width 97 height 40
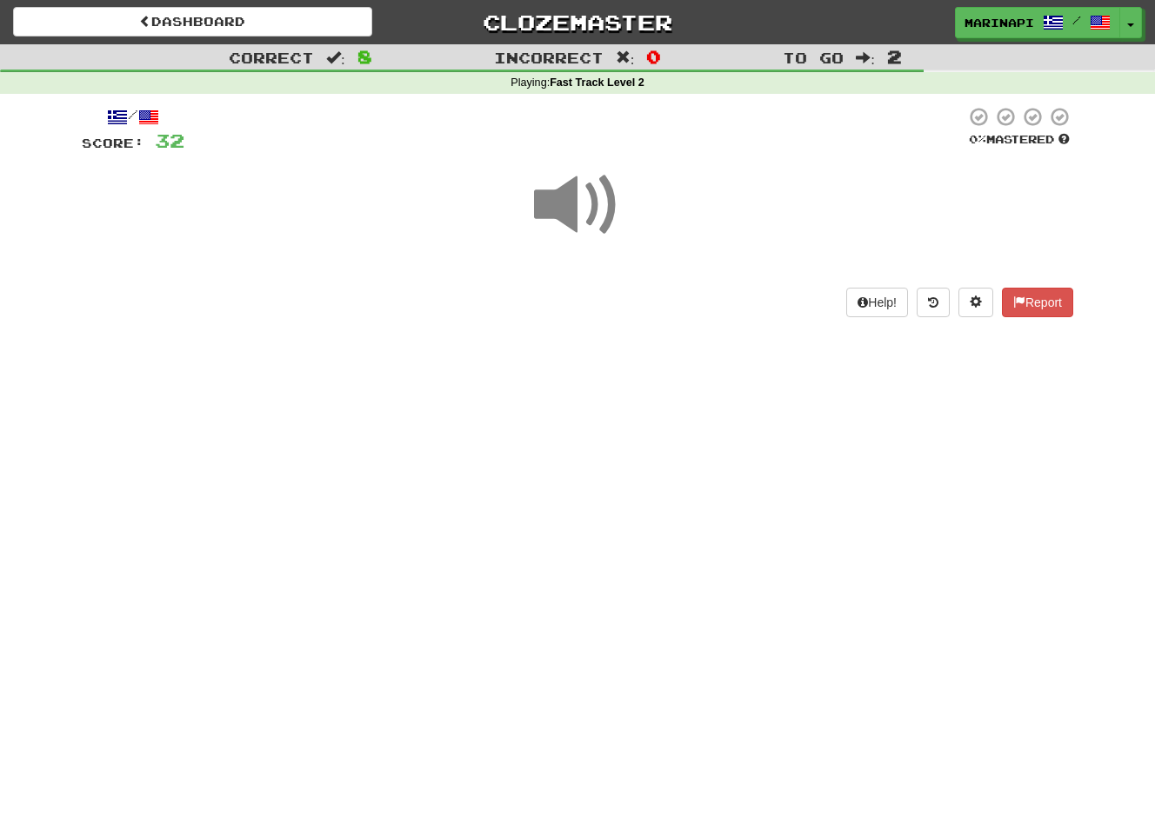
click at [598, 225] on span at bounding box center [577, 205] width 87 height 87
click at [595, 222] on span at bounding box center [577, 205] width 87 height 87
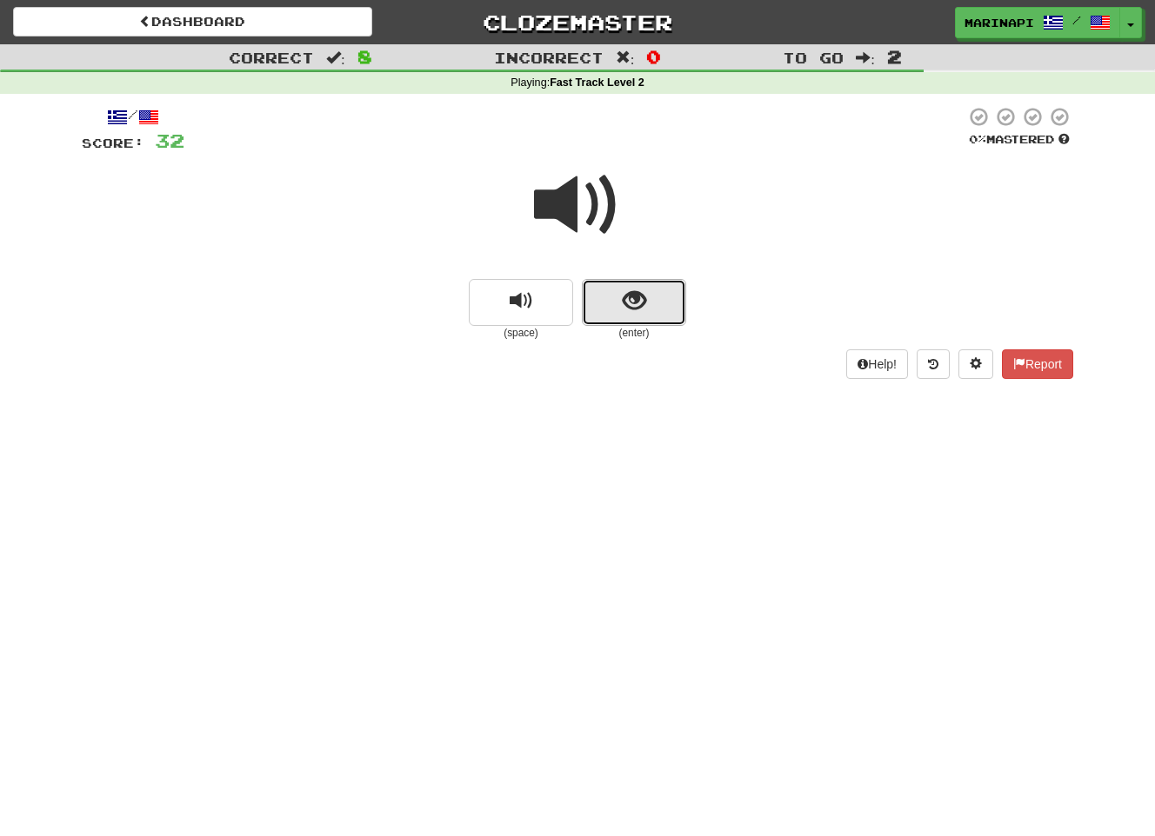
click at [603, 302] on button "show sentence" at bounding box center [634, 302] width 104 height 47
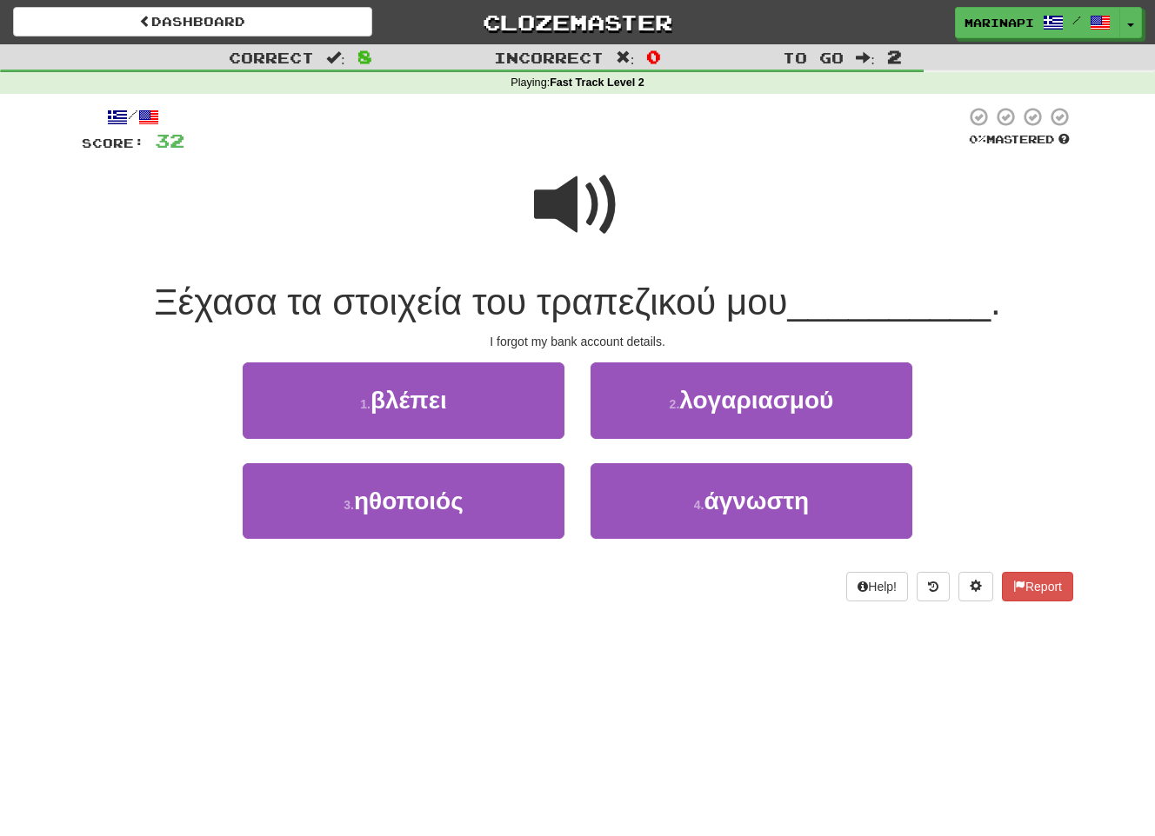
click at [583, 215] on span at bounding box center [577, 205] width 87 height 87
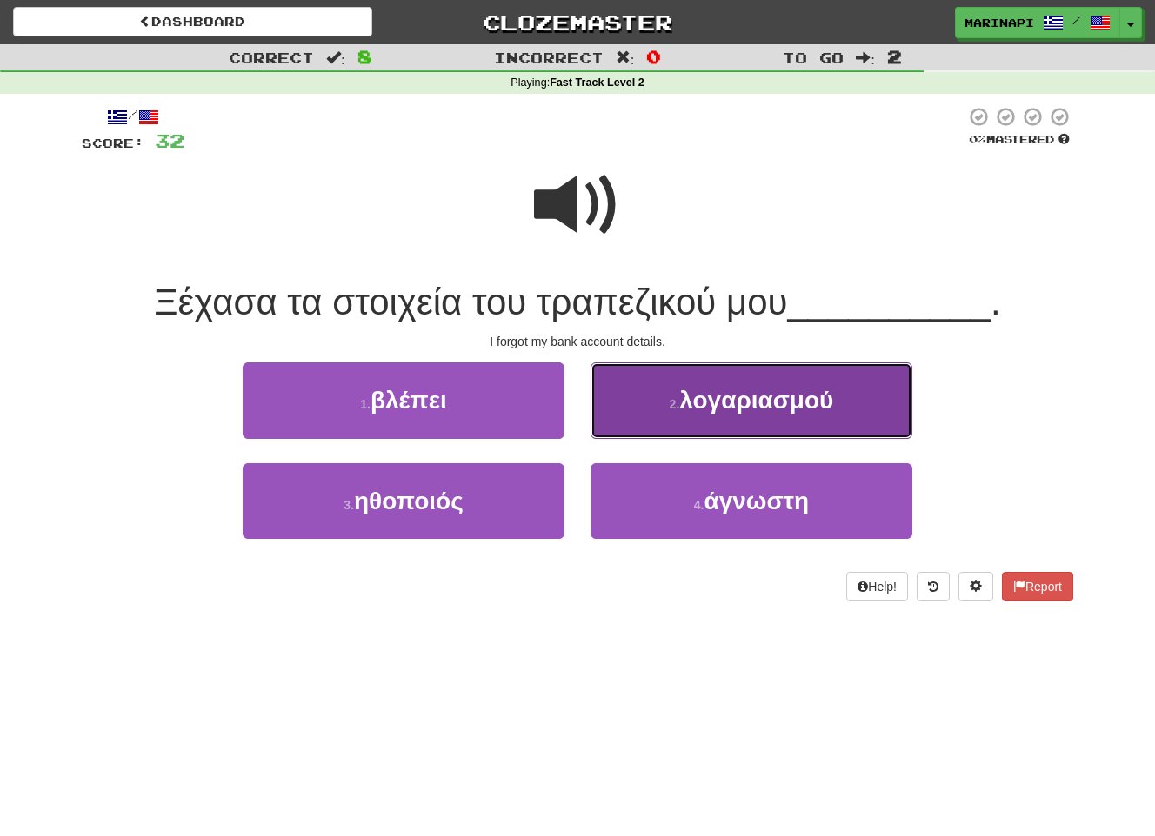
click at [628, 403] on button "2 . λογαριασμού" at bounding box center [751, 401] width 322 height 76
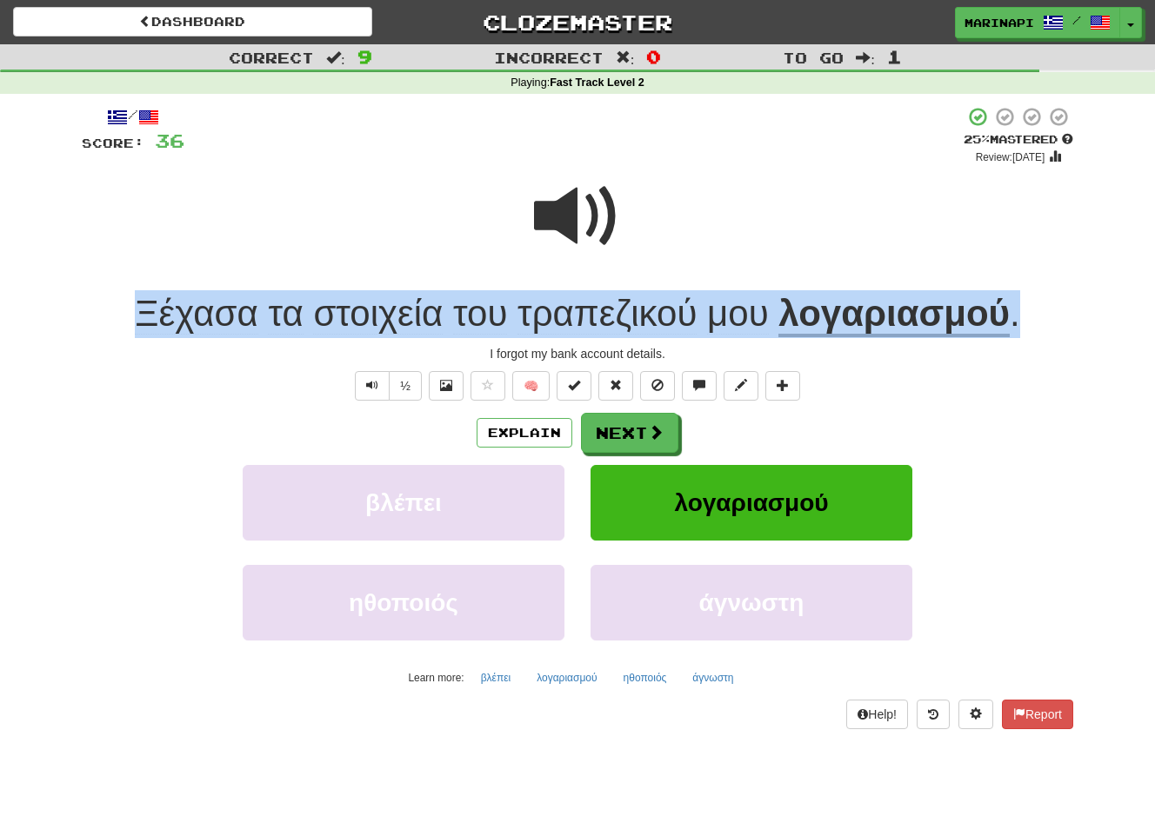
drag, startPoint x: 1029, startPoint y: 325, endPoint x: 79, endPoint y: 303, distance: 949.7
click at [79, 303] on div "/ Score: 36 + 4 25 % Mastered Review: 2025-08-16 Ξέχασα τα στοιχεία του τραπεζι…" at bounding box center [577, 424] width 1017 height 660
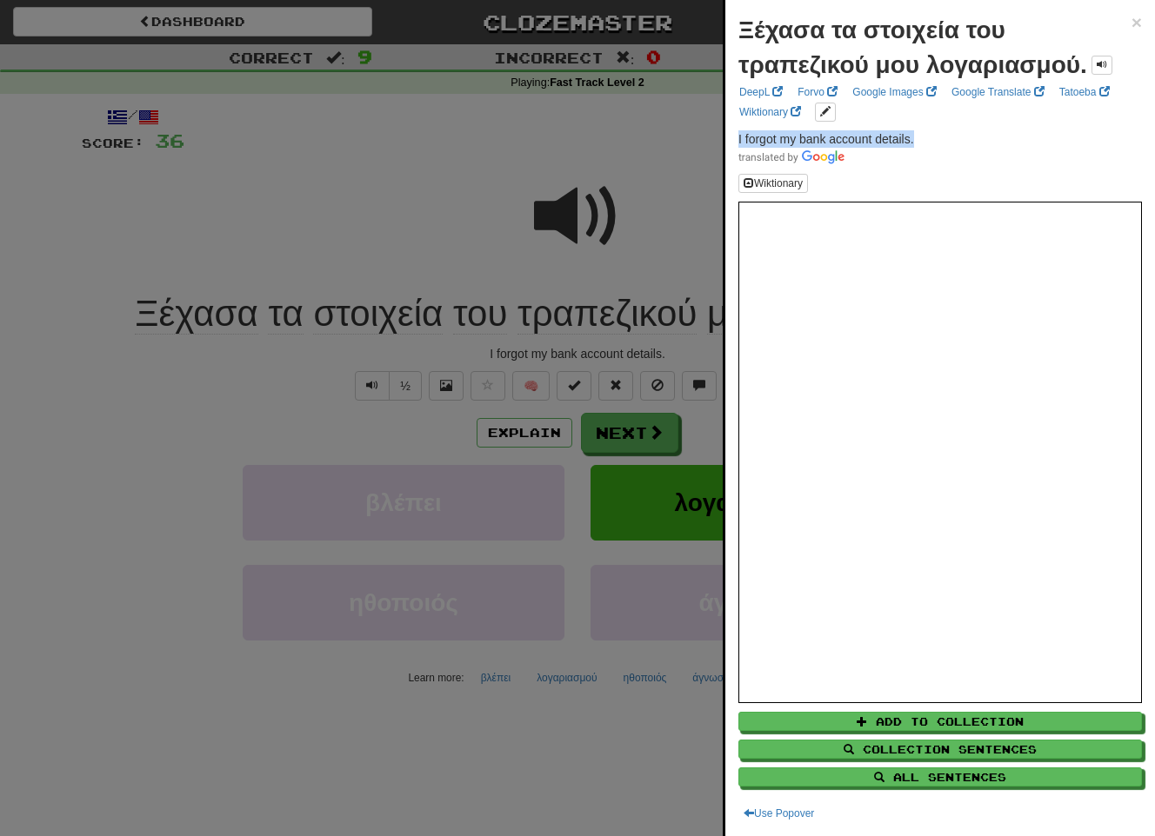
drag, startPoint x: 925, startPoint y: 133, endPoint x: 736, endPoint y: 137, distance: 189.6
click at [736, 137] on div "Ξέχασα τα στοιχεία του τραπεζικού μου λογαριασμού. × DeepL Forvo Google Images …" at bounding box center [940, 418] width 430 height 836
click at [699, 441] on div at bounding box center [577, 418] width 1155 height 836
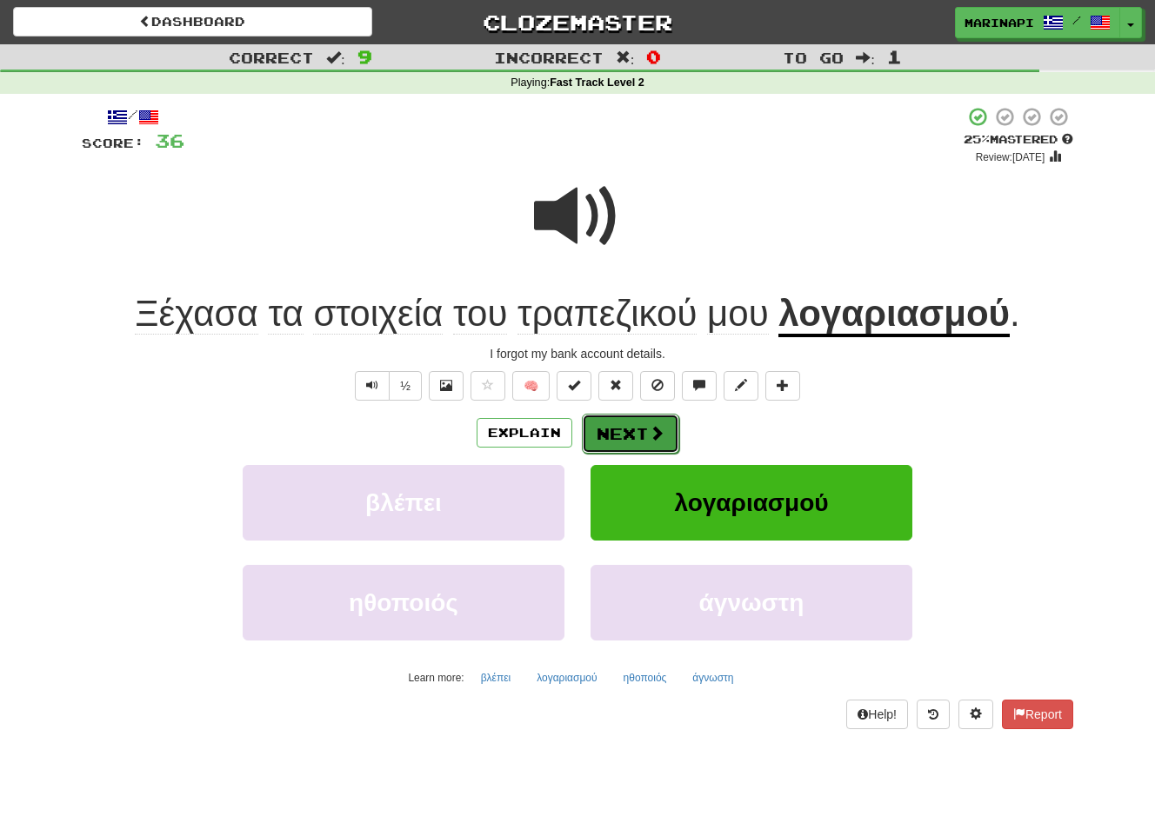
click at [659, 439] on span at bounding box center [657, 433] width 16 height 16
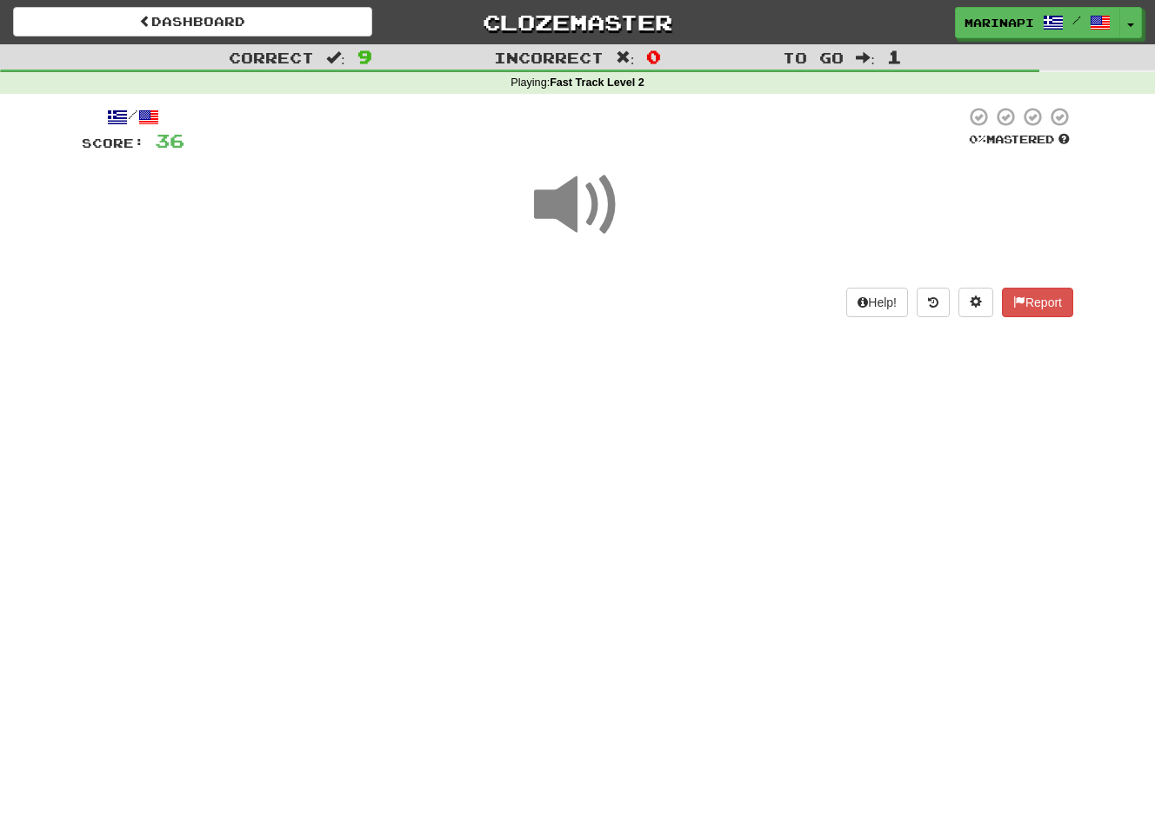
click at [603, 204] on span at bounding box center [577, 205] width 87 height 87
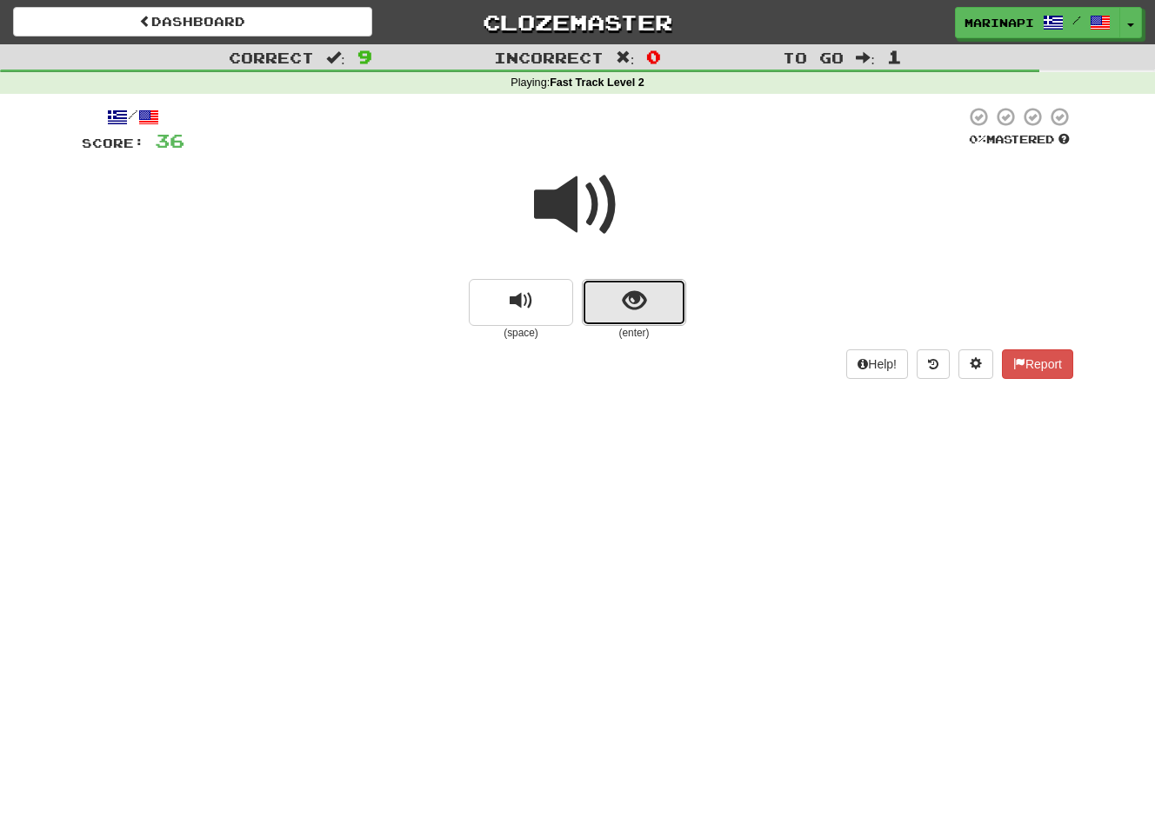
click at [636, 294] on span "show sentence" at bounding box center [634, 301] width 23 height 23
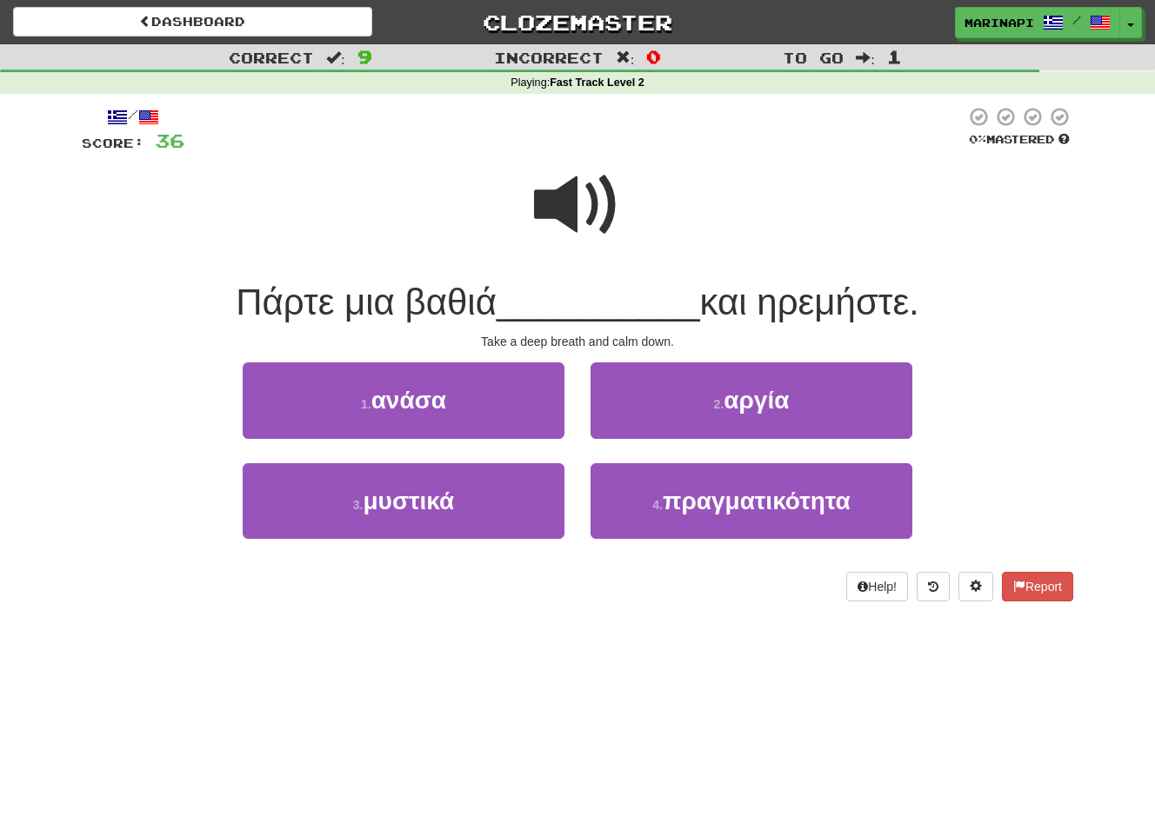
click at [588, 218] on span at bounding box center [577, 205] width 87 height 87
click at [576, 208] on span at bounding box center [577, 205] width 87 height 87
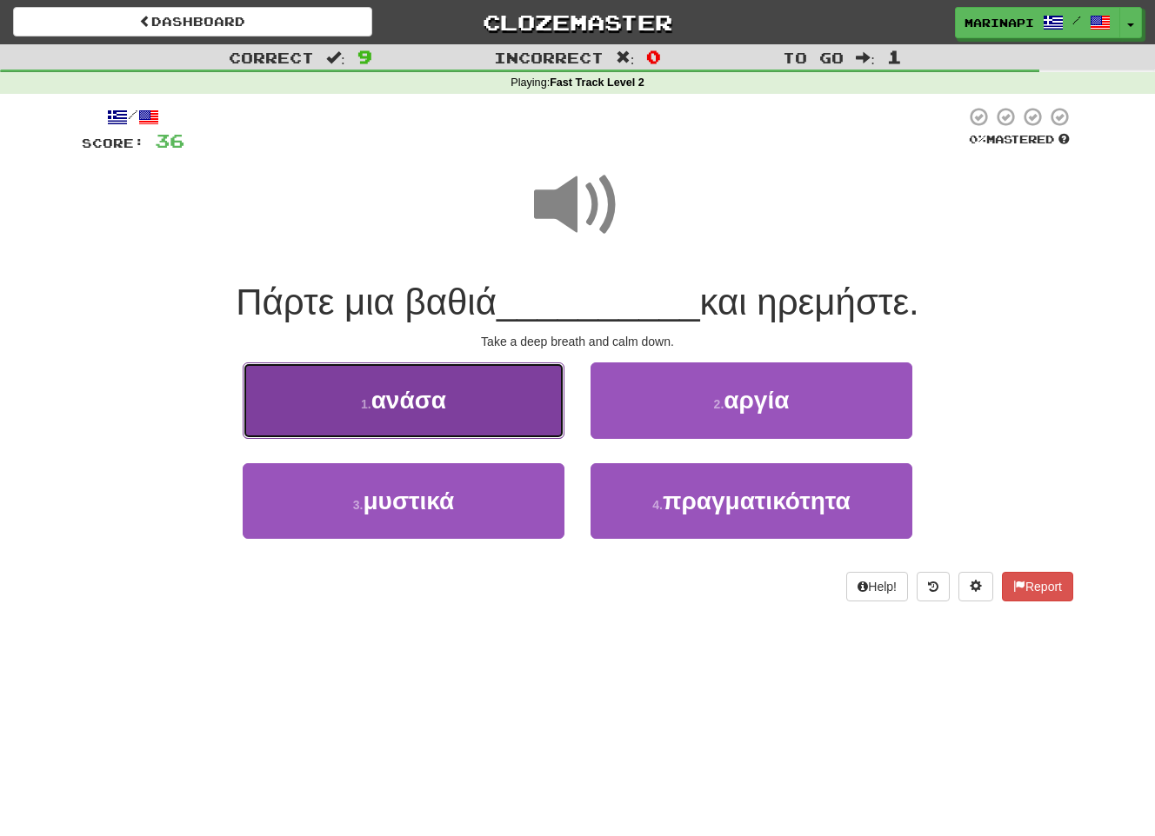
click at [536, 395] on button "1 . ανάσα" at bounding box center [404, 401] width 322 height 76
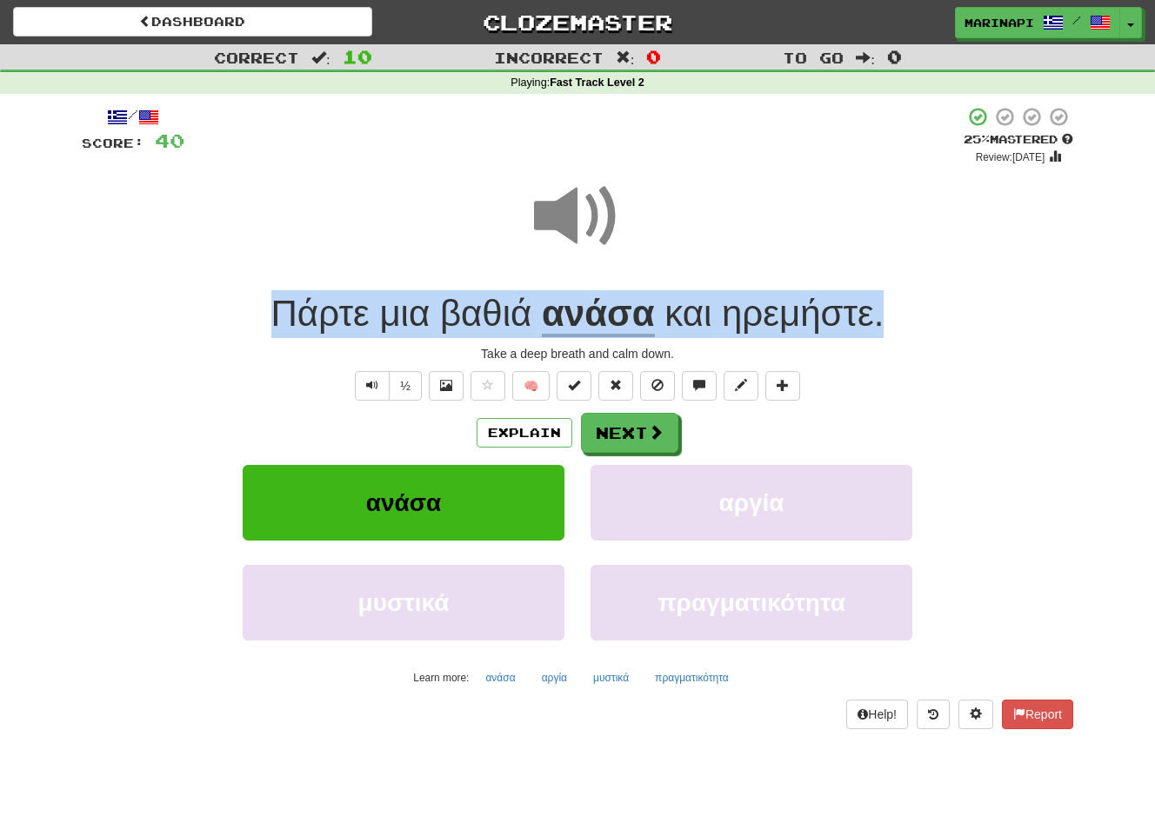
drag, startPoint x: 933, startPoint y: 321, endPoint x: 239, endPoint y: 297, distance: 694.2
click at [239, 297] on div "Πάρτε μια βαθιά ανάσα και ηρεμήστε ." at bounding box center [577, 314] width 991 height 48
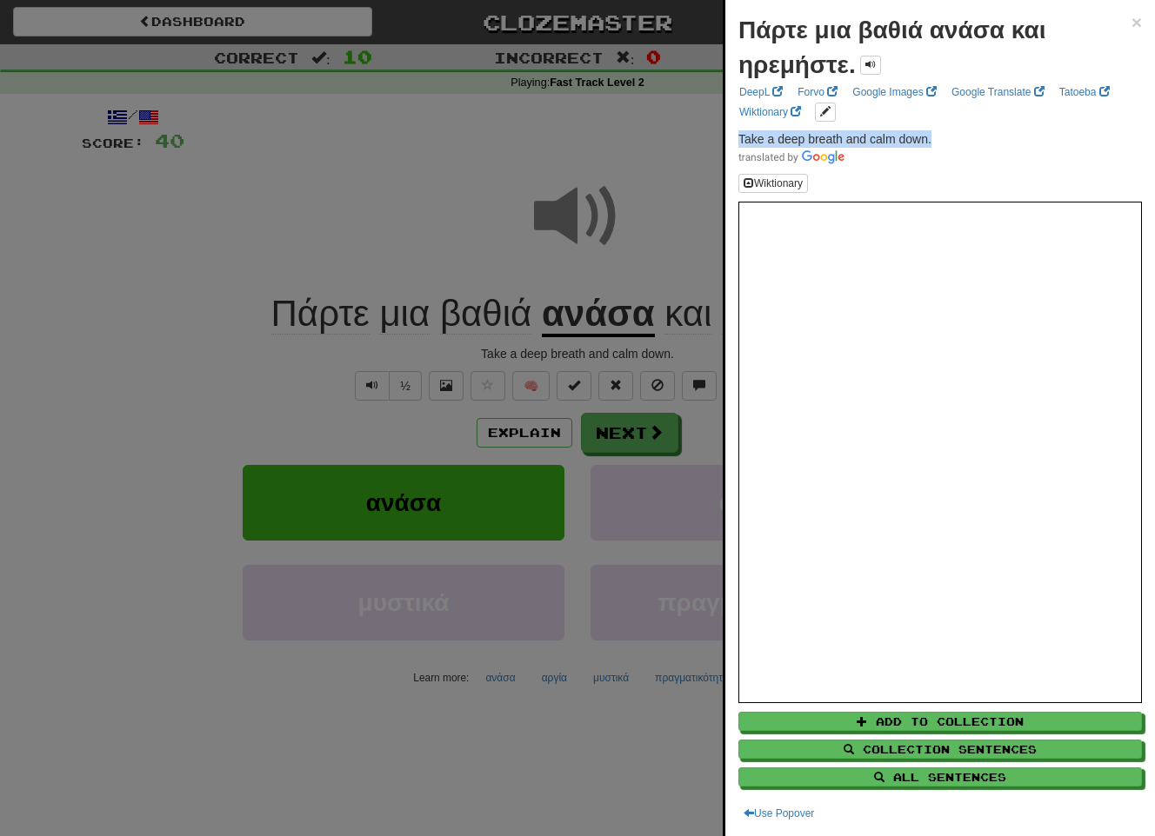
drag, startPoint x: 946, startPoint y: 138, endPoint x: 736, endPoint y: 137, distance: 210.4
click at [736, 137] on div "Πάρτε μια βαθιά ανάσα και ηρεμήστε. × DeepL Forvo Google Images Google Translat…" at bounding box center [940, 418] width 430 height 836
click at [634, 442] on div at bounding box center [577, 418] width 1155 height 836
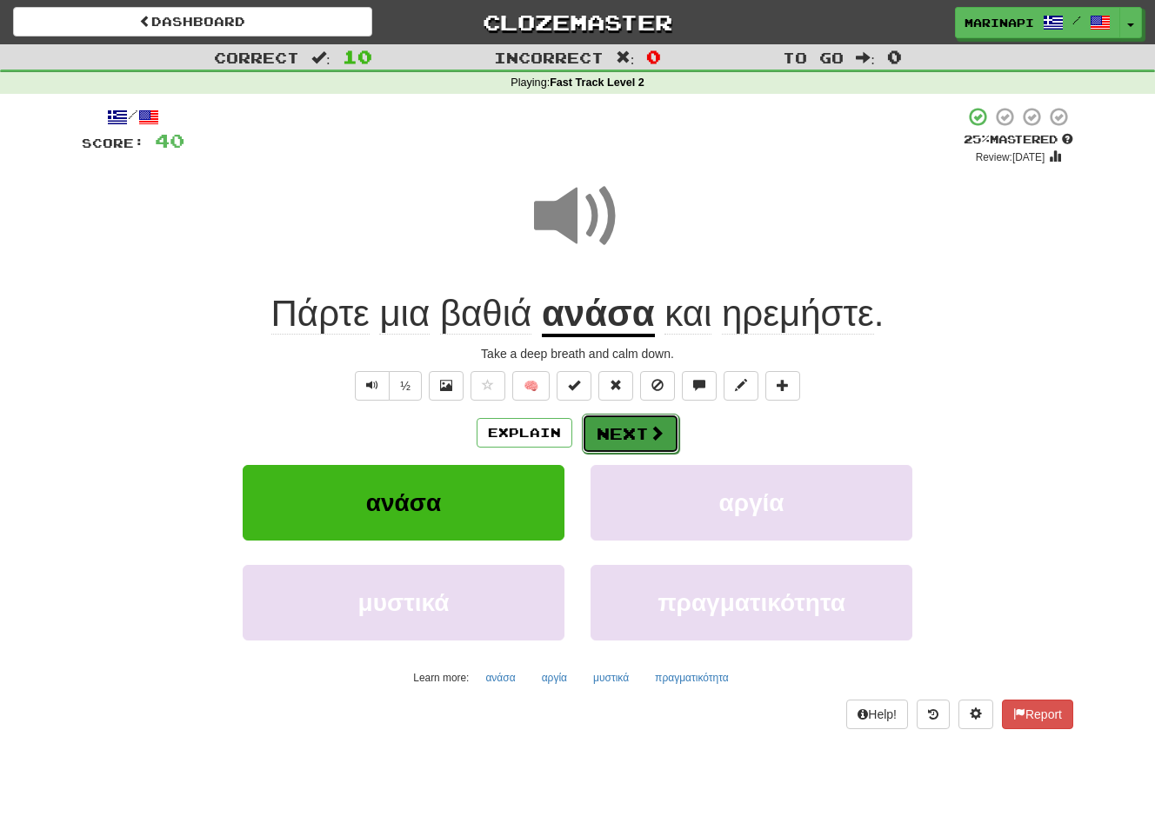
click at [634, 439] on button "Next" at bounding box center [630, 434] width 97 height 40
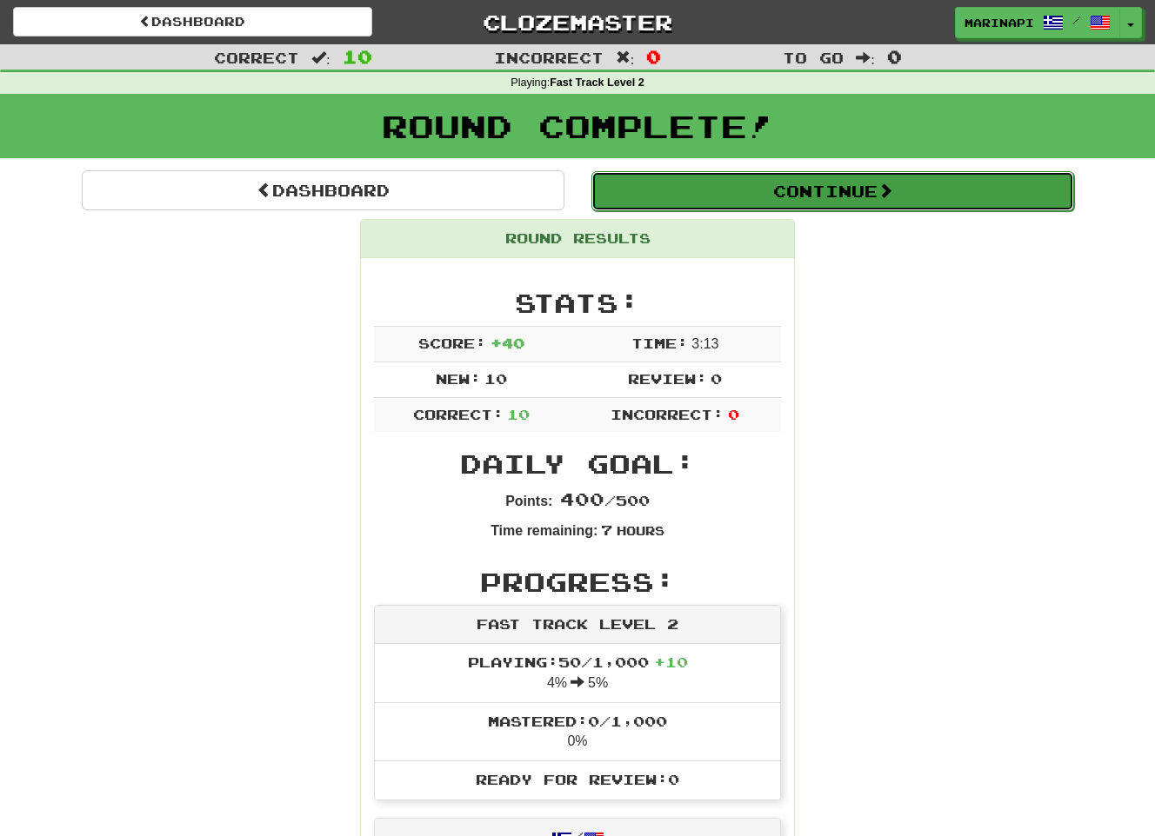
click at [813, 196] on button "Continue" at bounding box center [832, 191] width 483 height 40
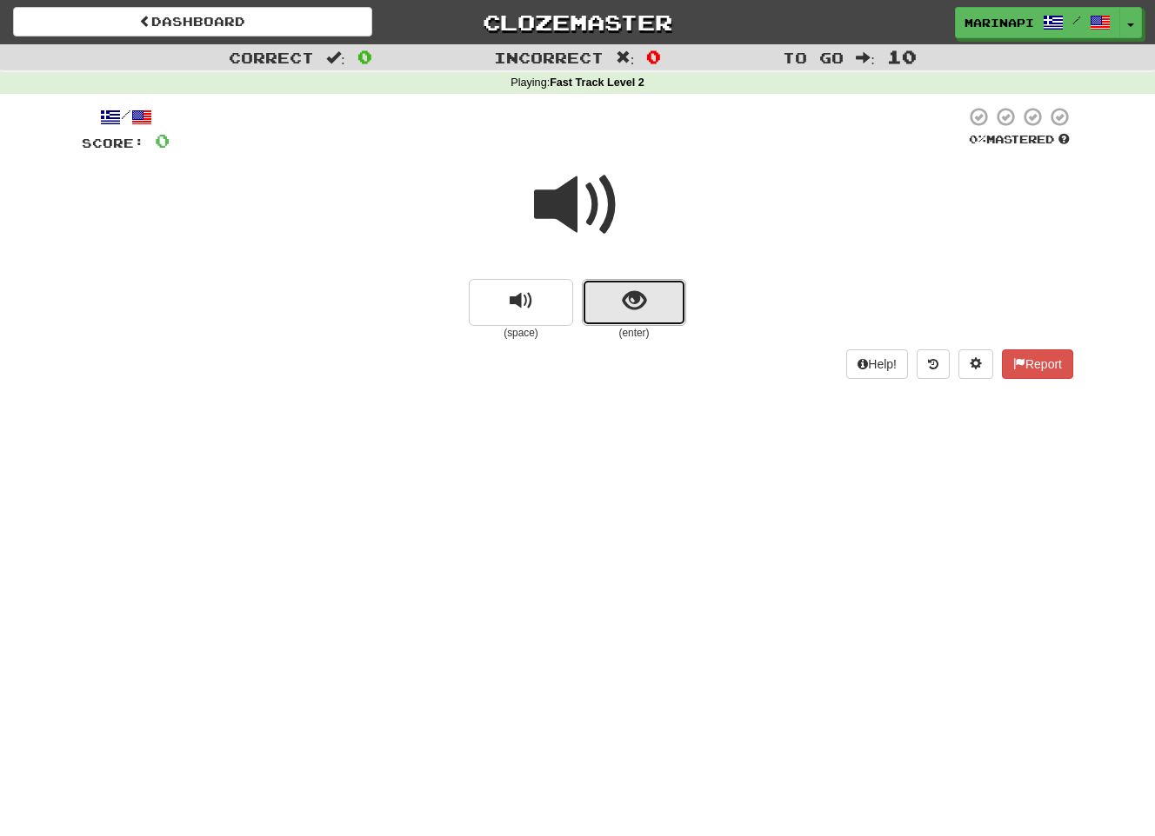
click at [636, 307] on span "show sentence" at bounding box center [634, 301] width 23 height 23
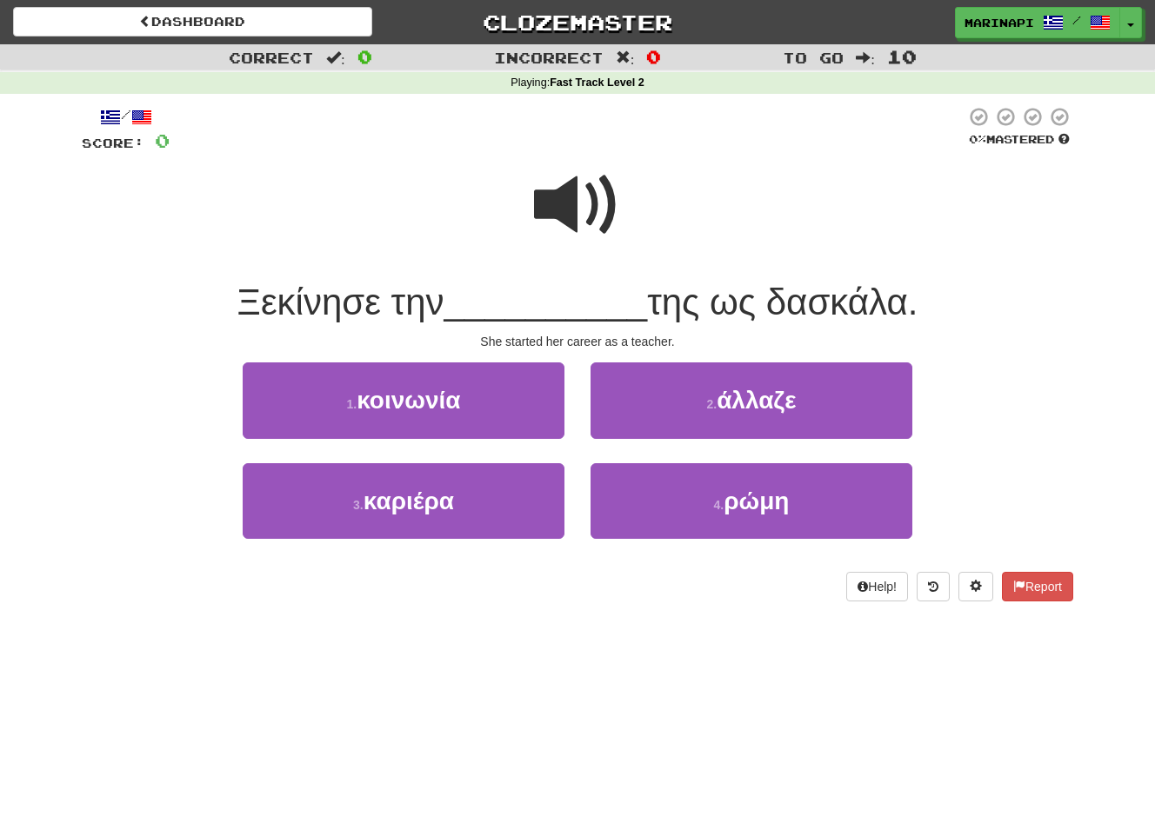
click at [581, 213] on span at bounding box center [577, 205] width 87 height 87
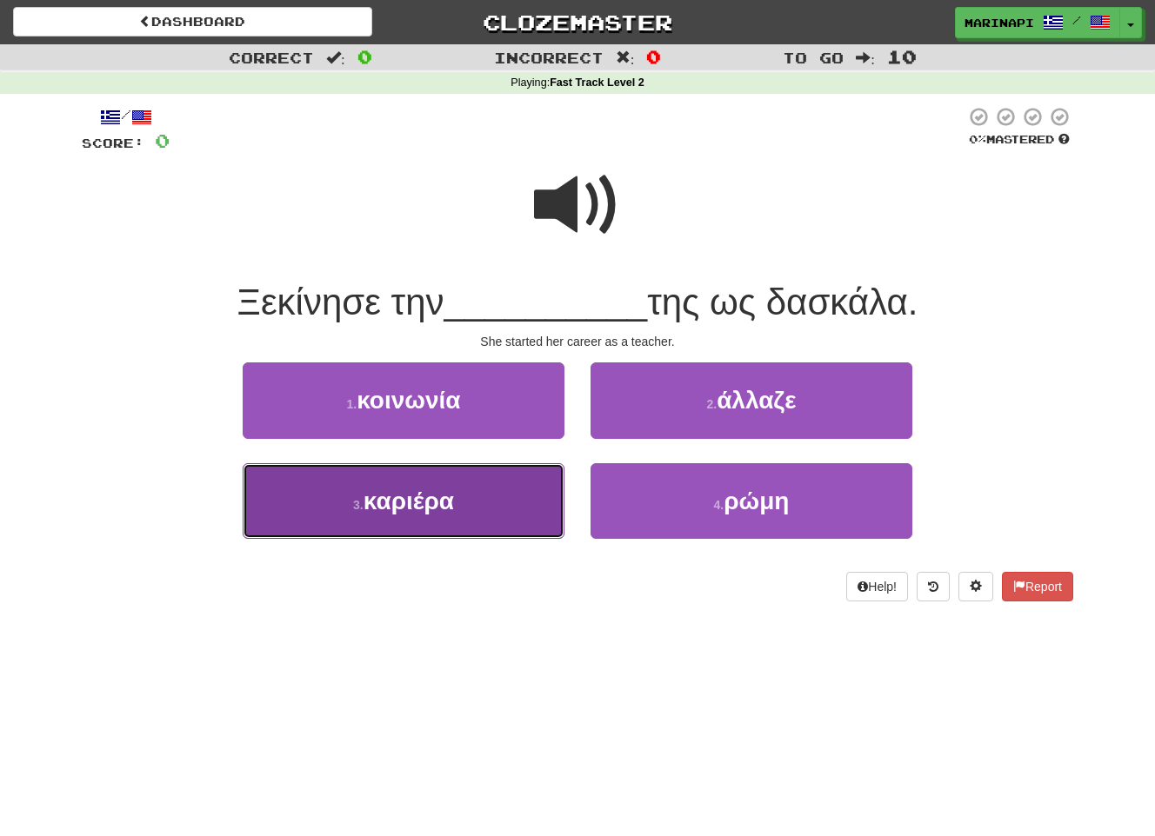
click at [525, 507] on button "3 . καριέρα" at bounding box center [404, 501] width 322 height 76
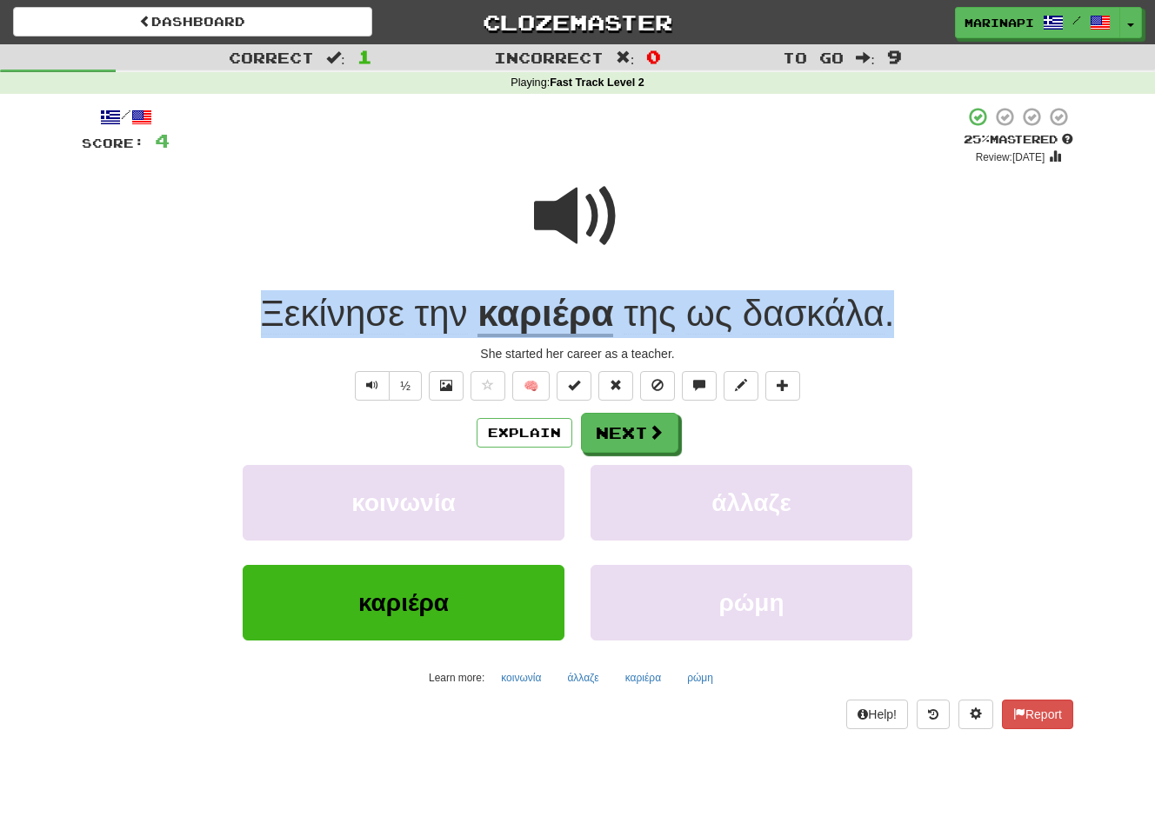
drag, startPoint x: 903, startPoint y: 316, endPoint x: 242, endPoint y: 332, distance: 661.9
click at [242, 332] on div "Ξεκίνησε την καριέρα της ως δασκάλα ." at bounding box center [577, 314] width 991 height 48
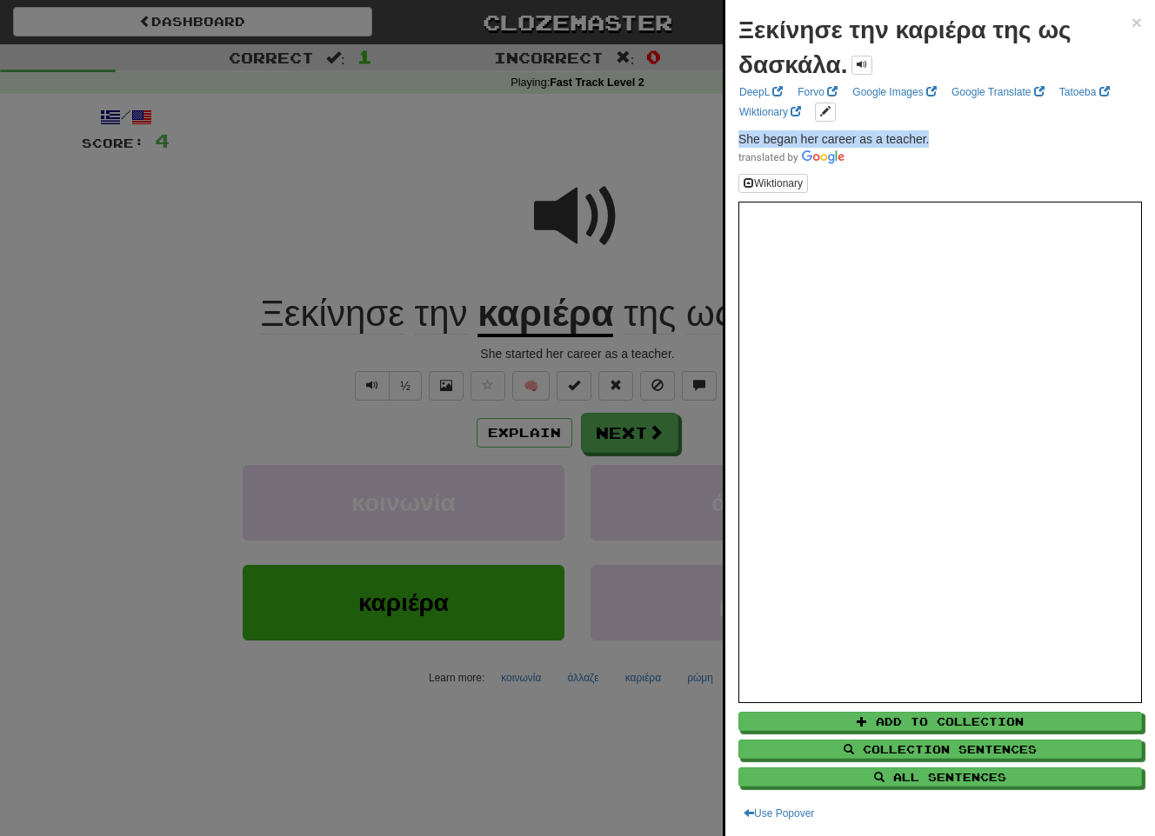
drag, startPoint x: 951, startPoint y: 137, endPoint x: 733, endPoint y: 137, distance: 218.2
click at [733, 137] on div "Ξεκίνησε την καριέρα της ως δασκάλα. × DeepL Forvo Google Images Google Transla…" at bounding box center [940, 418] width 430 height 836
click at [638, 448] on div at bounding box center [577, 418] width 1155 height 836
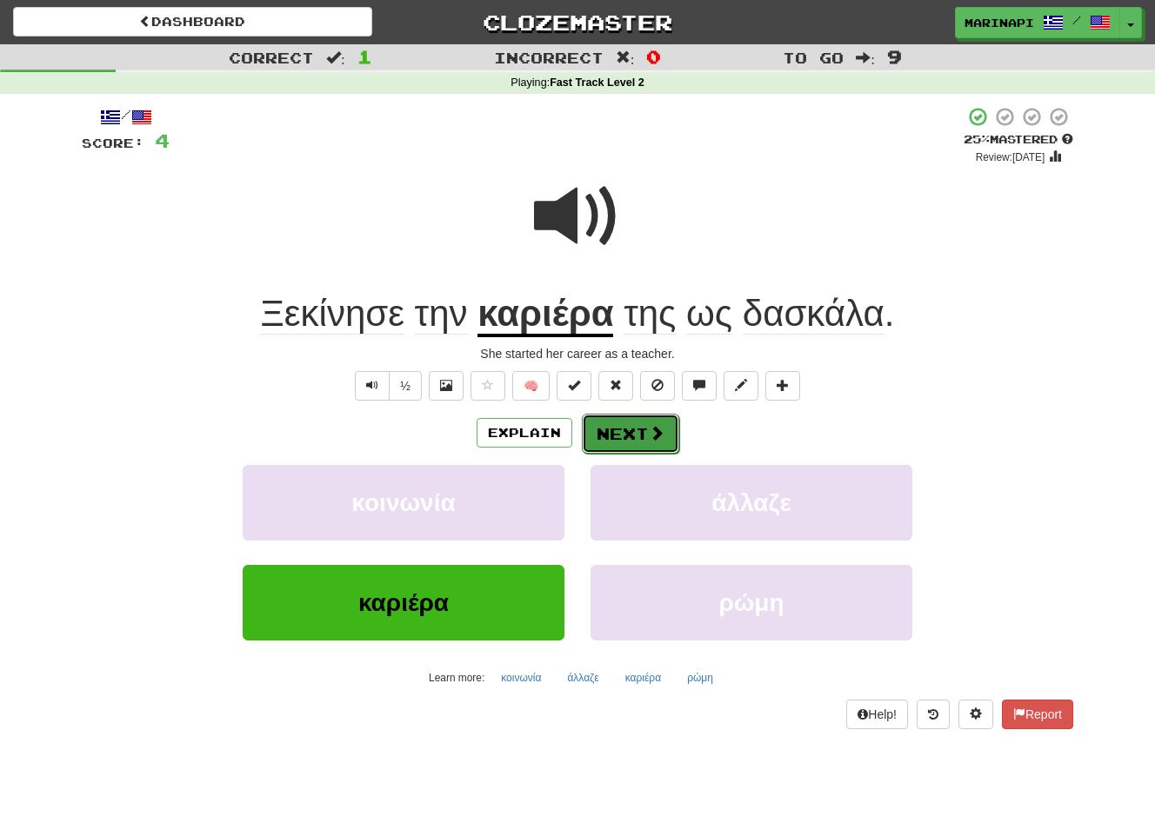
click at [638, 441] on button "Next" at bounding box center [630, 434] width 97 height 40
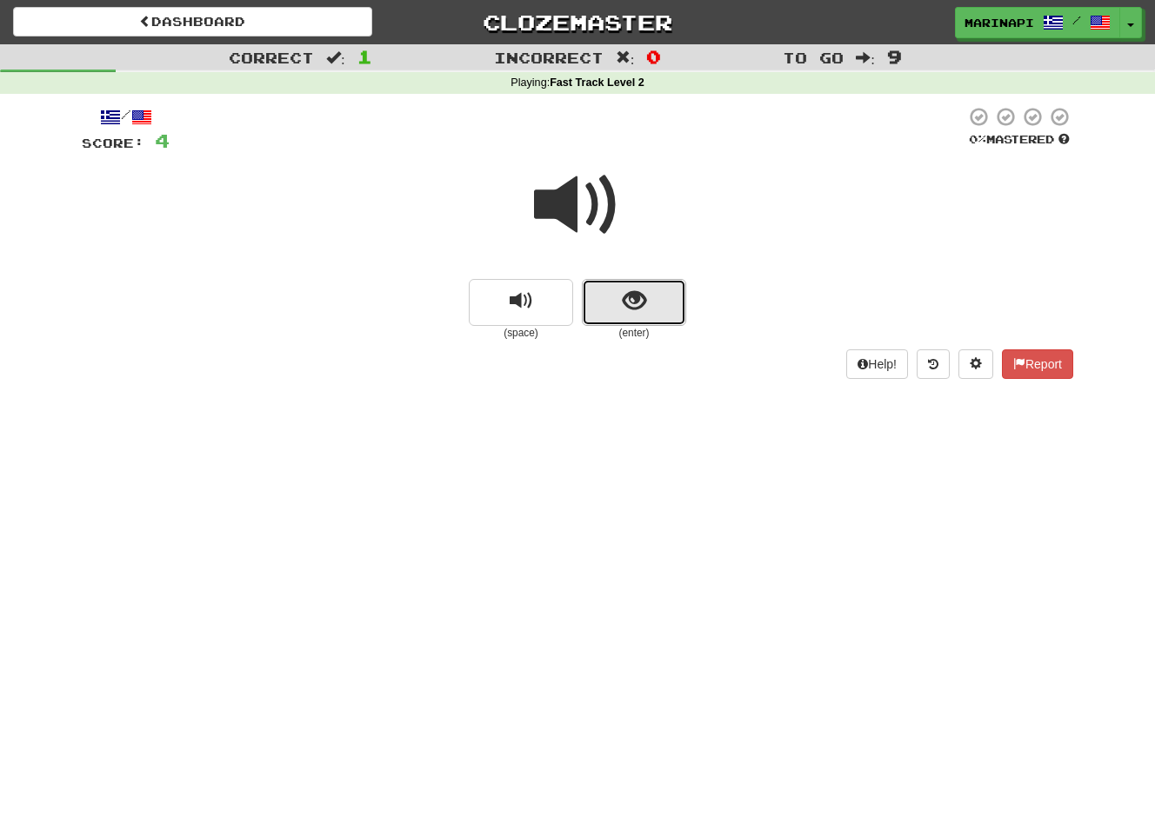
click at [601, 304] on button "show sentence" at bounding box center [634, 302] width 104 height 47
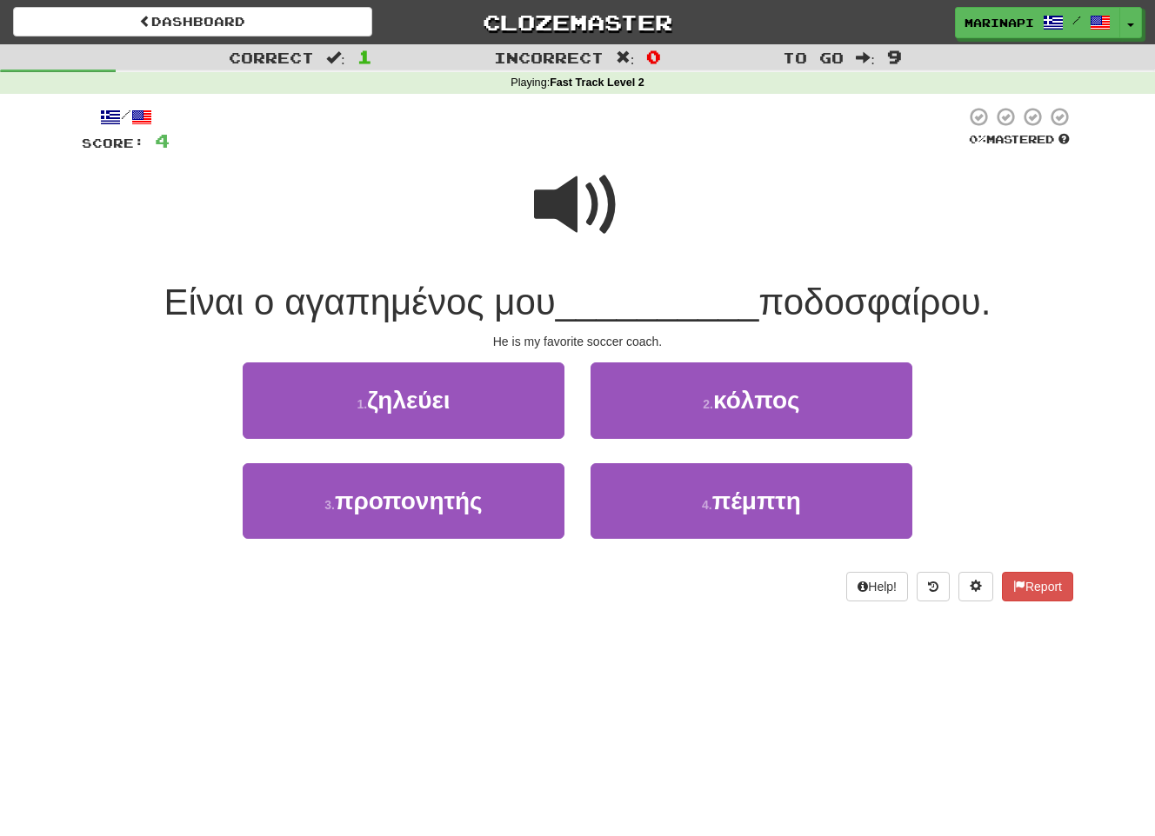
click at [580, 210] on span at bounding box center [577, 205] width 87 height 87
click at [583, 214] on span at bounding box center [577, 205] width 87 height 87
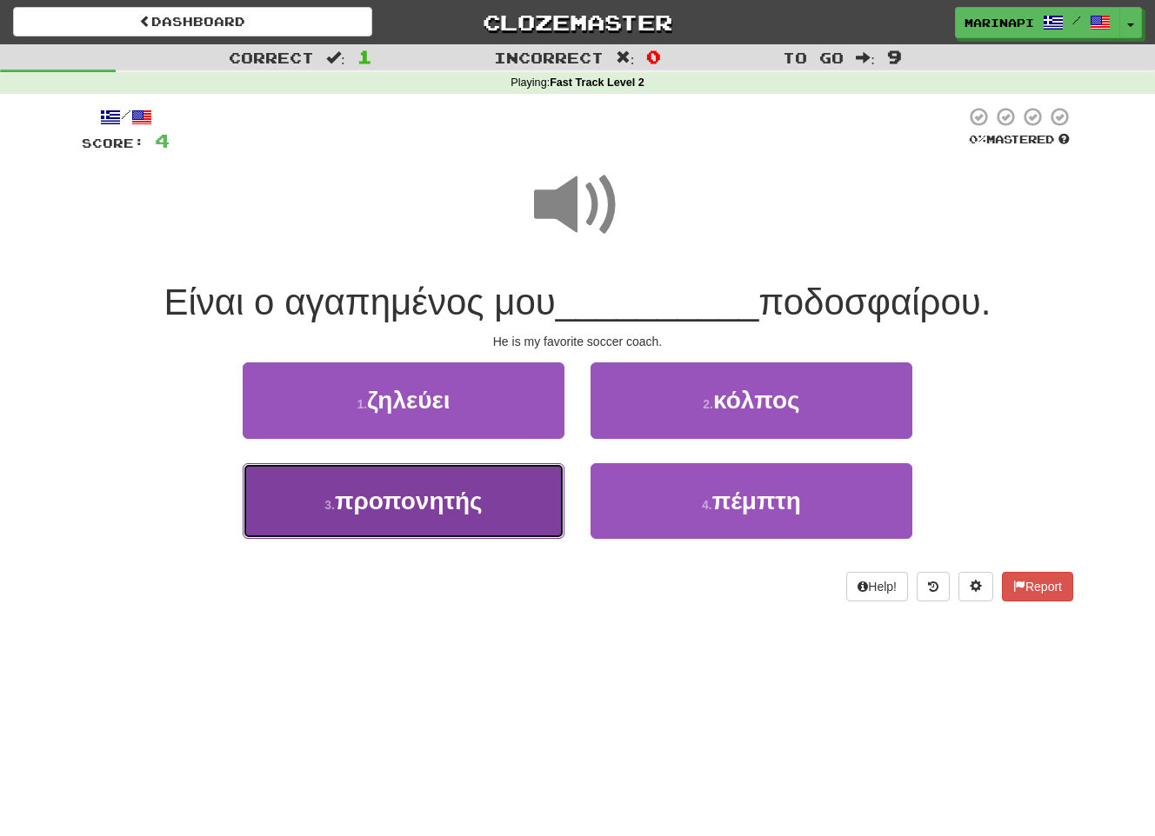
click at [450, 525] on button "3 . προπονητής" at bounding box center [404, 501] width 322 height 76
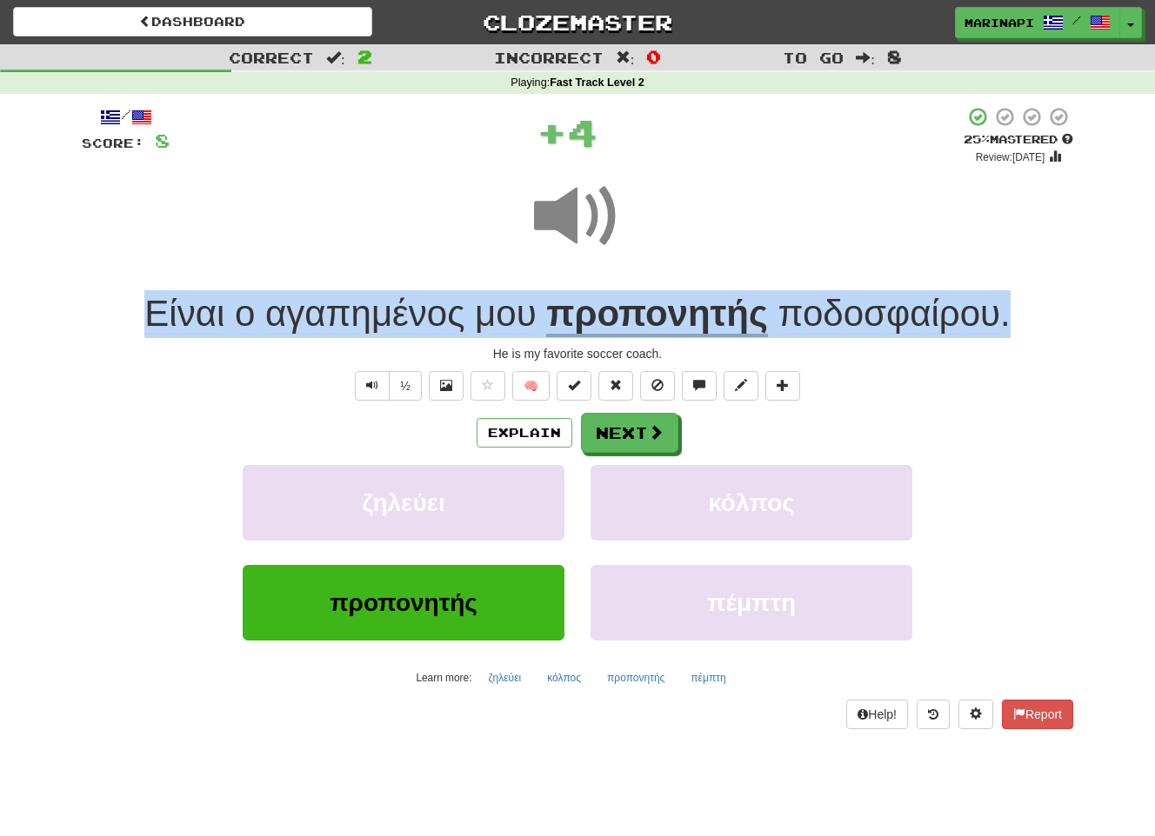
drag, startPoint x: 1019, startPoint y: 324, endPoint x: 137, endPoint y: 322, distance: 882.5
click at [137, 322] on div "Είναι ο αγαπημένος μου προπονητής ποδοσφαίρου ." at bounding box center [577, 314] width 991 height 48
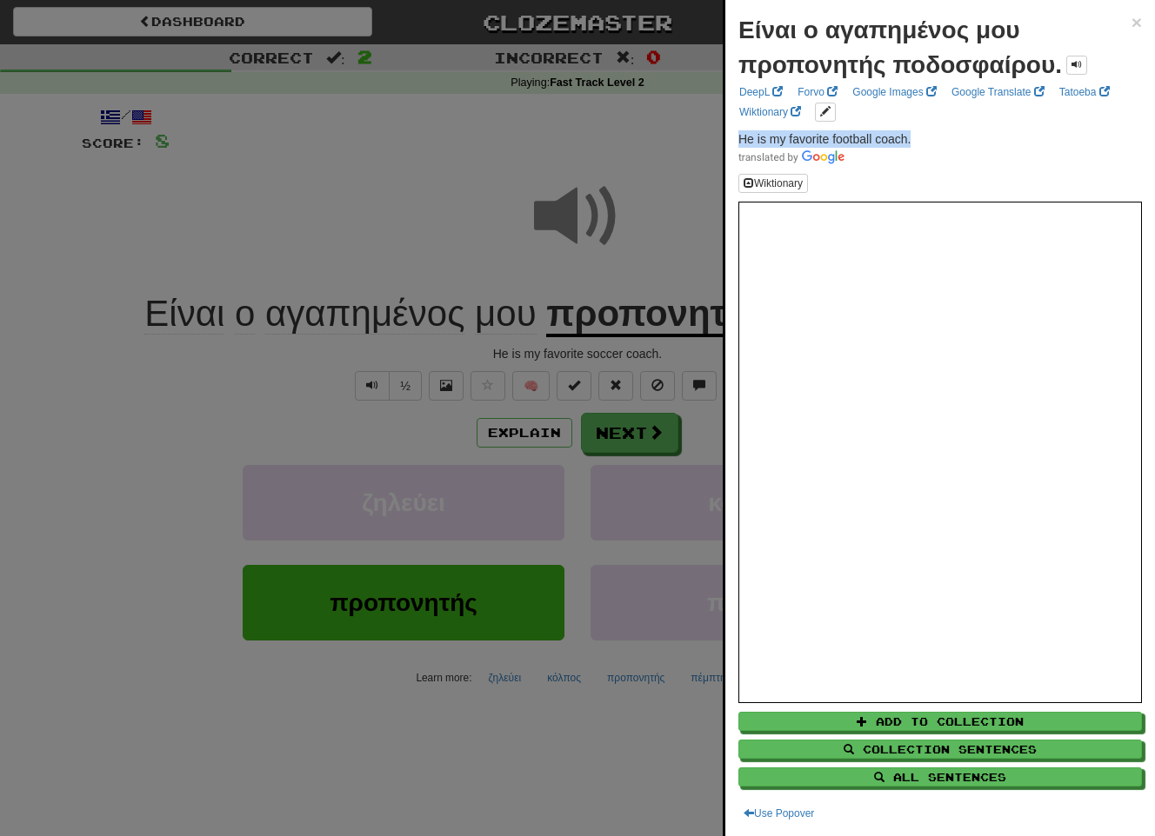
drag, startPoint x: 926, startPoint y: 140, endPoint x: 734, endPoint y: 143, distance: 192.2
click at [734, 143] on div "Είναι ο αγαπημένος μου προπονητής ποδοσφαίρου. × DeepL Forvo Google Images Goog…" at bounding box center [940, 418] width 430 height 836
click at [633, 443] on div at bounding box center [577, 418] width 1155 height 836
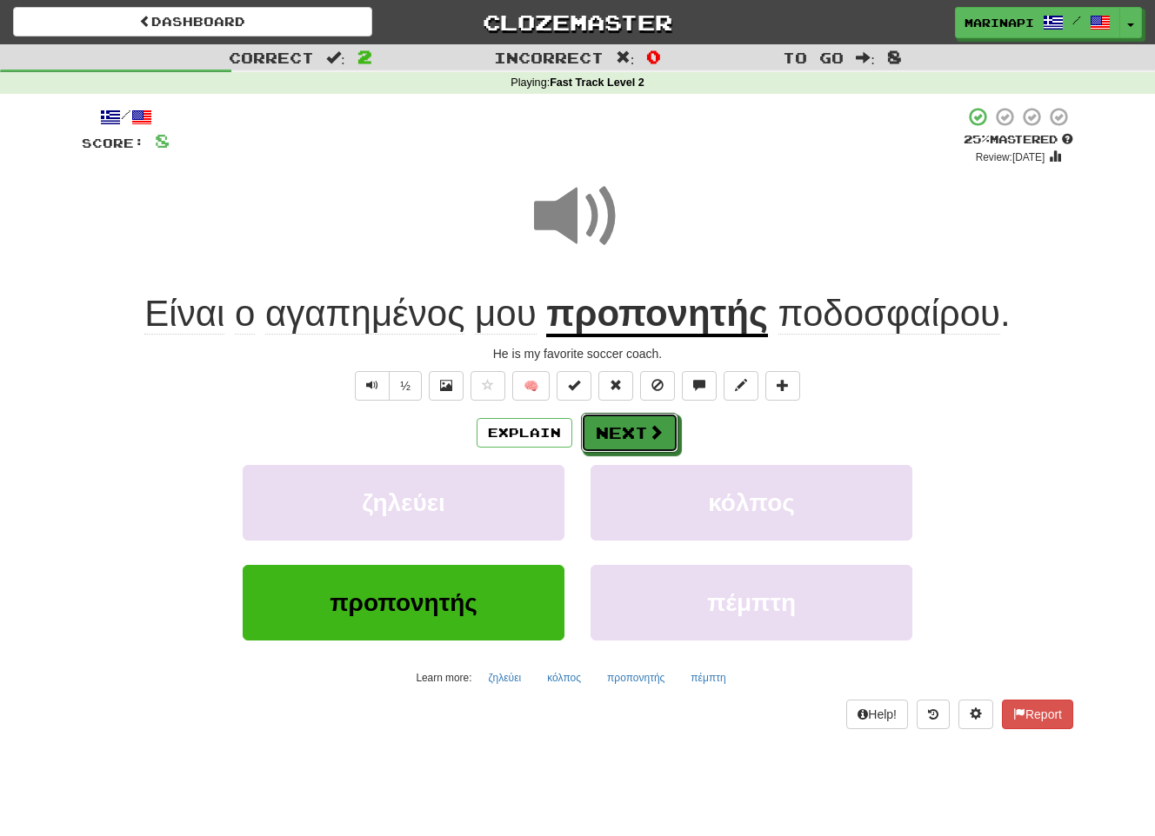
click at [644, 440] on button "Next" at bounding box center [629, 433] width 97 height 40
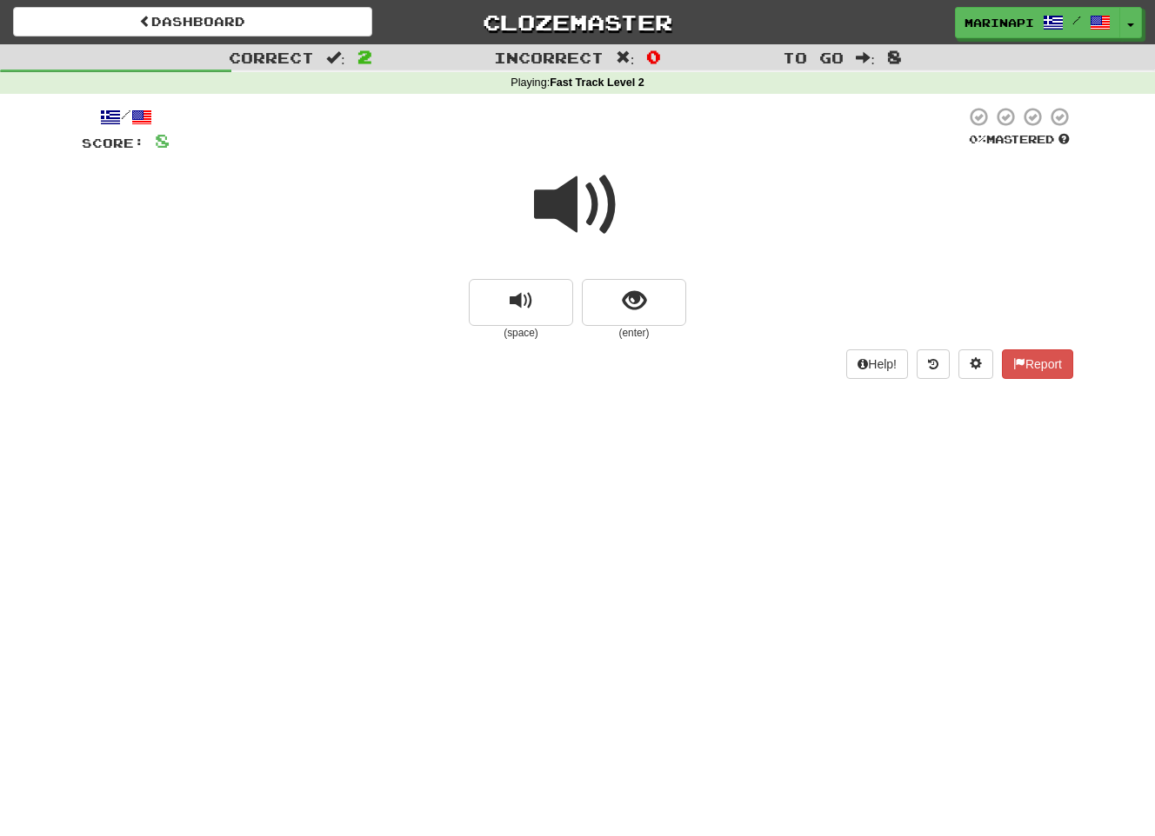
click at [576, 219] on span at bounding box center [577, 205] width 87 height 87
click at [619, 303] on button "show sentence" at bounding box center [634, 302] width 104 height 47
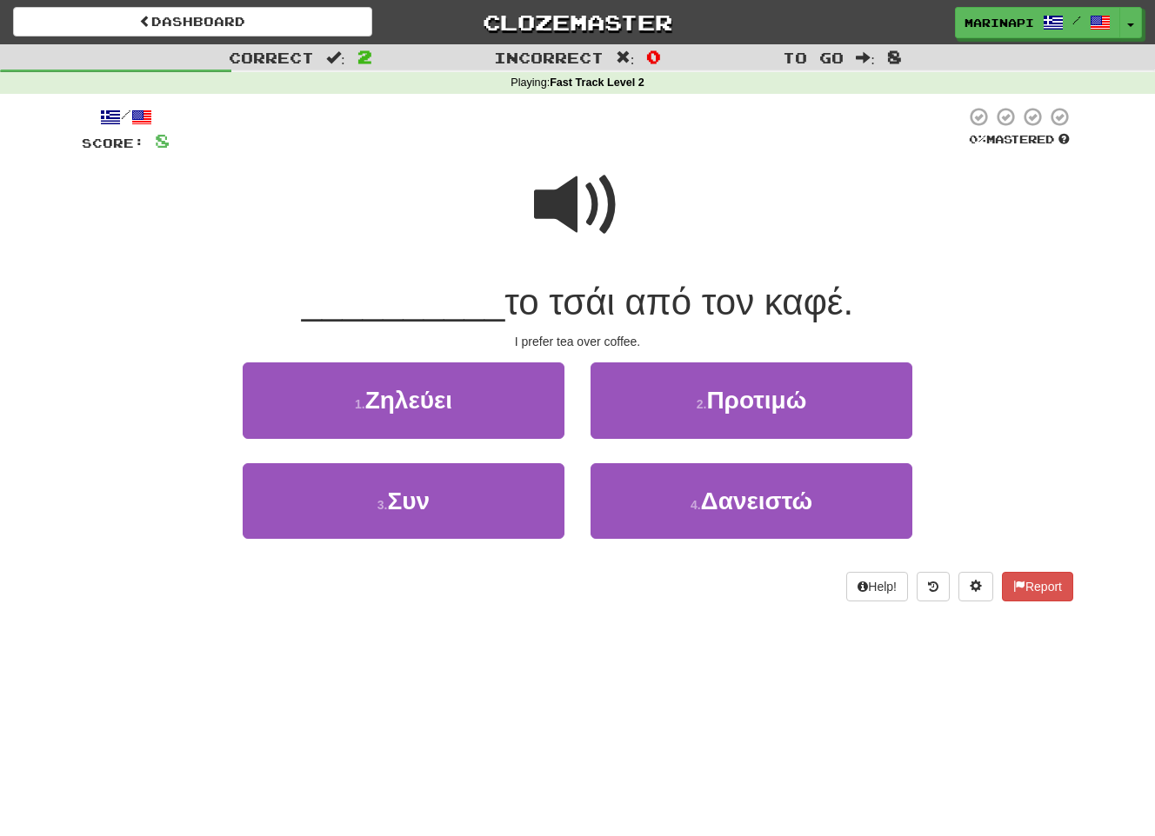
click at [568, 218] on span at bounding box center [577, 205] width 87 height 87
click at [565, 205] on span at bounding box center [577, 205] width 87 height 87
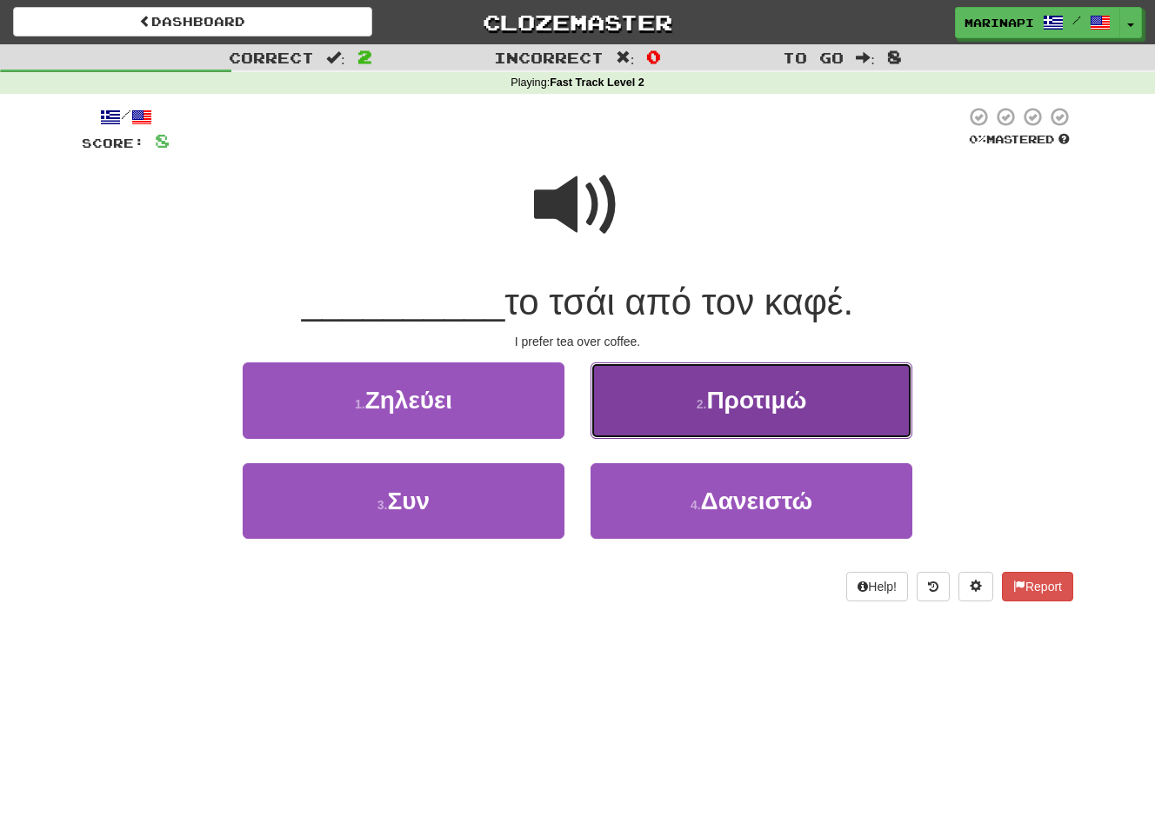
click at [789, 394] on span "Προτιμώ" at bounding box center [756, 400] width 100 height 27
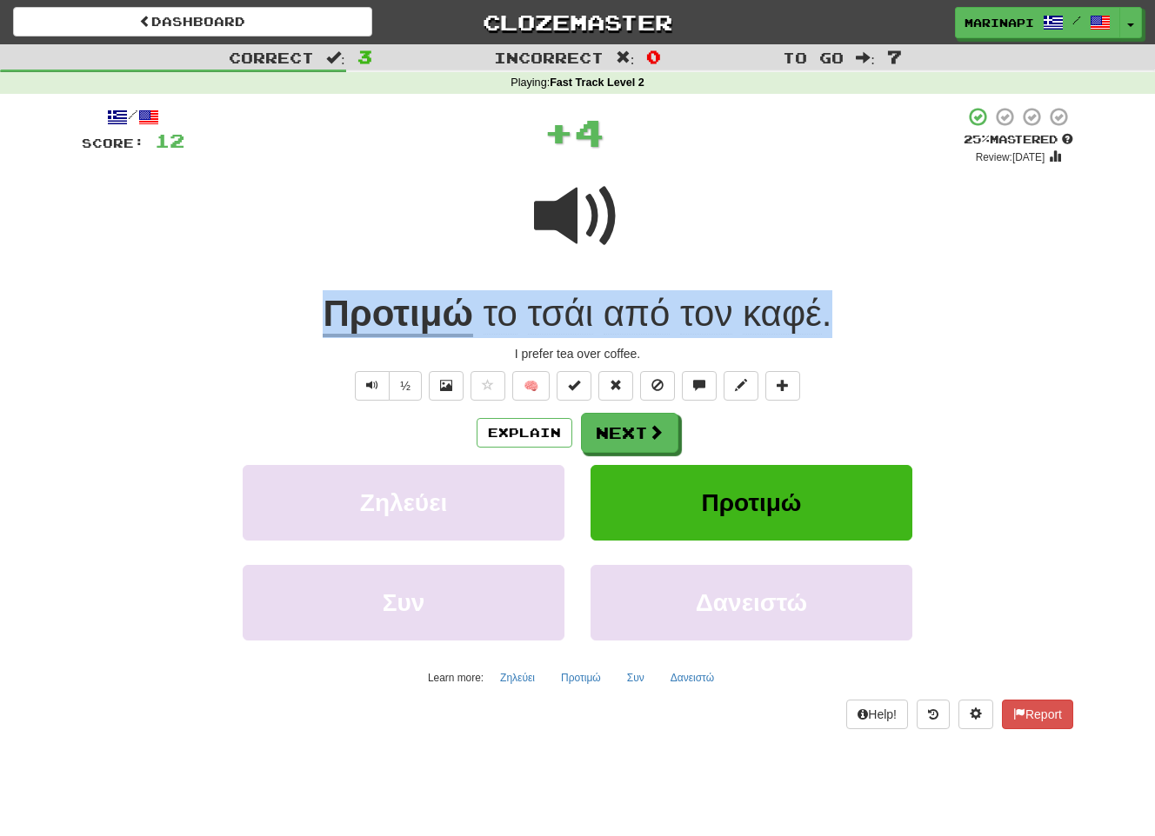
drag, startPoint x: 855, startPoint y: 319, endPoint x: 302, endPoint y: 322, distance: 553.0
click at [301, 322] on div "Προτιμώ το τσάι από τον καφέ ." at bounding box center [577, 314] width 991 height 48
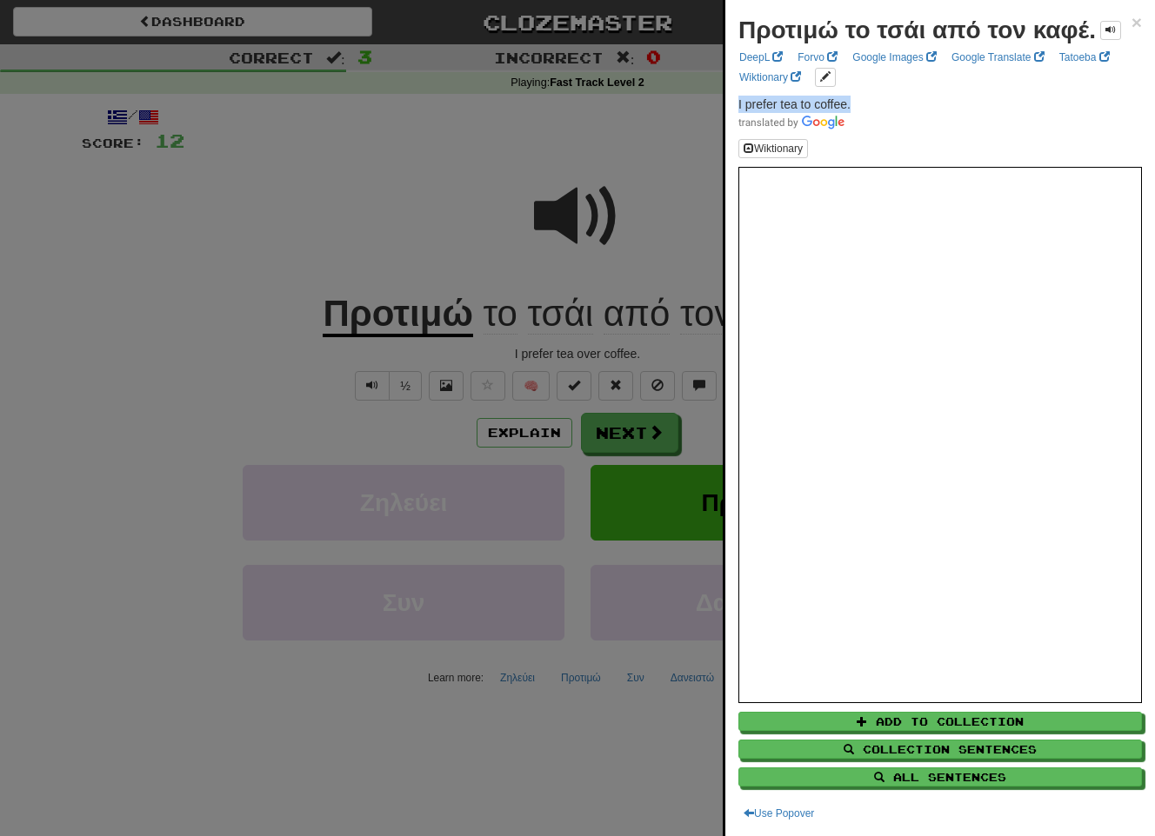
drag, startPoint x: 870, startPoint y: 126, endPoint x: 736, endPoint y: 123, distance: 133.9
click at [736, 123] on div "Προτιμώ το τσάι από τον καφέ. × DeepL Forvo Google Images Google Translate Tato…" at bounding box center [940, 418] width 430 height 836
click at [643, 440] on div at bounding box center [577, 418] width 1155 height 836
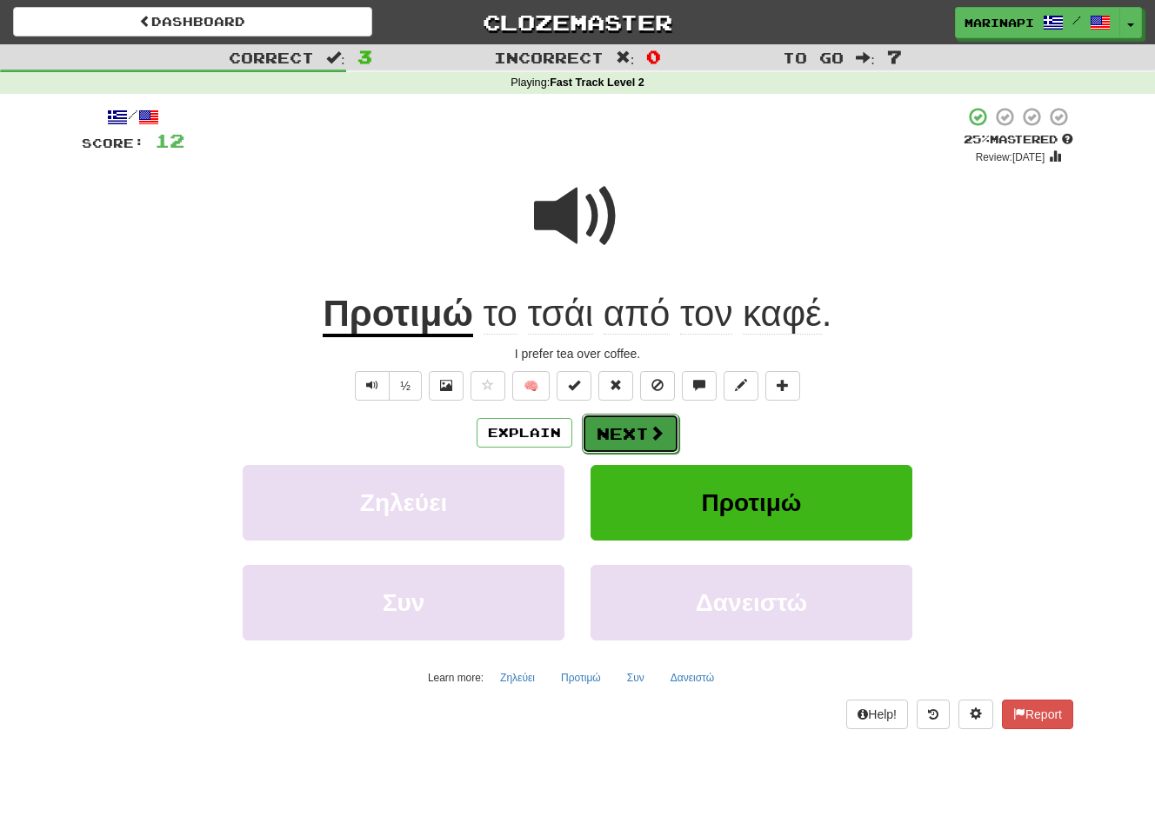
click at [649, 438] on span at bounding box center [657, 433] width 16 height 16
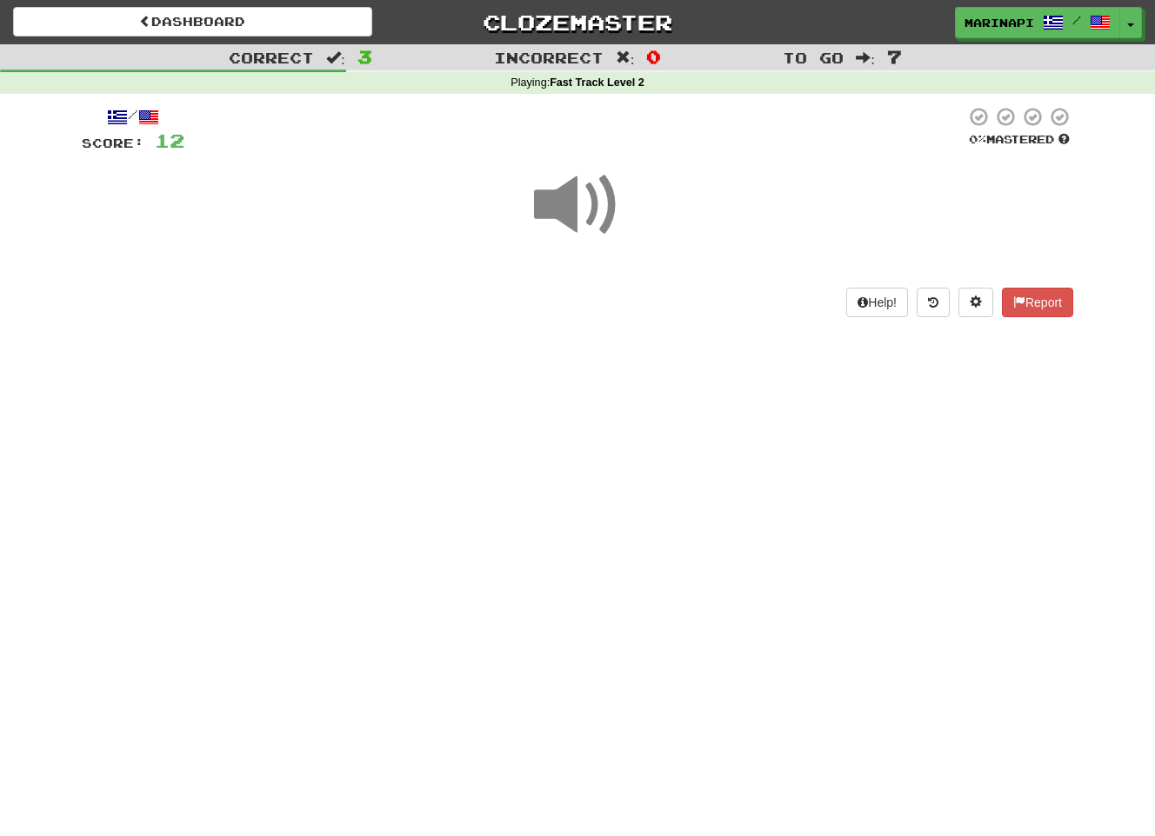
click at [600, 213] on span at bounding box center [577, 205] width 87 height 87
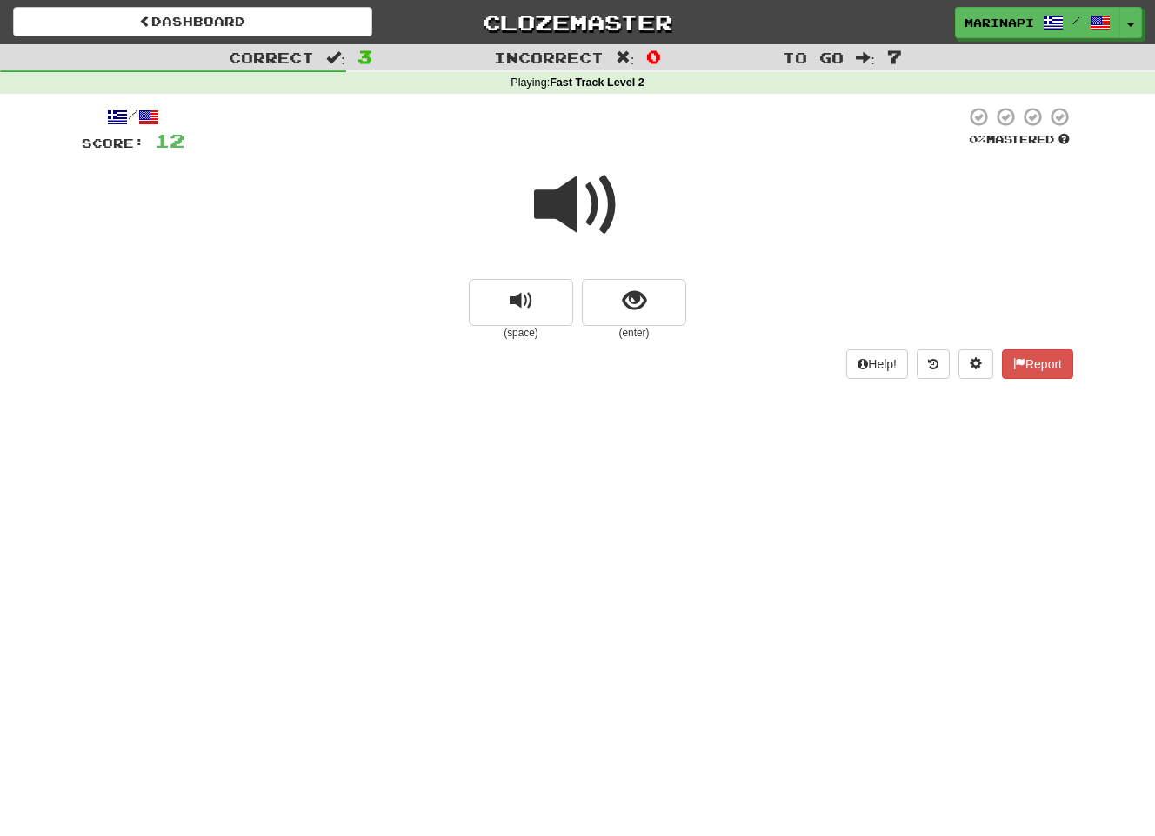
click at [602, 224] on span at bounding box center [577, 205] width 87 height 87
click at [611, 305] on button "show sentence" at bounding box center [634, 302] width 104 height 47
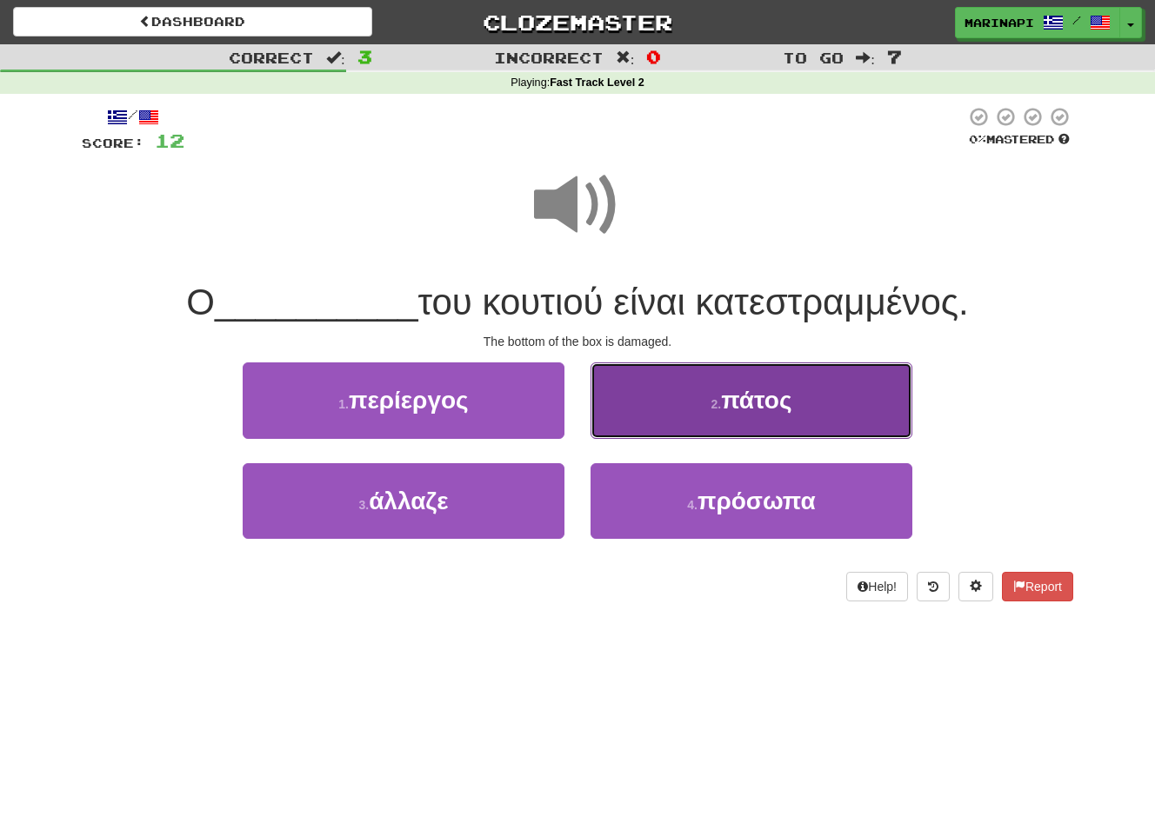
click at [664, 401] on button "2 . πάτος" at bounding box center [751, 401] width 322 height 76
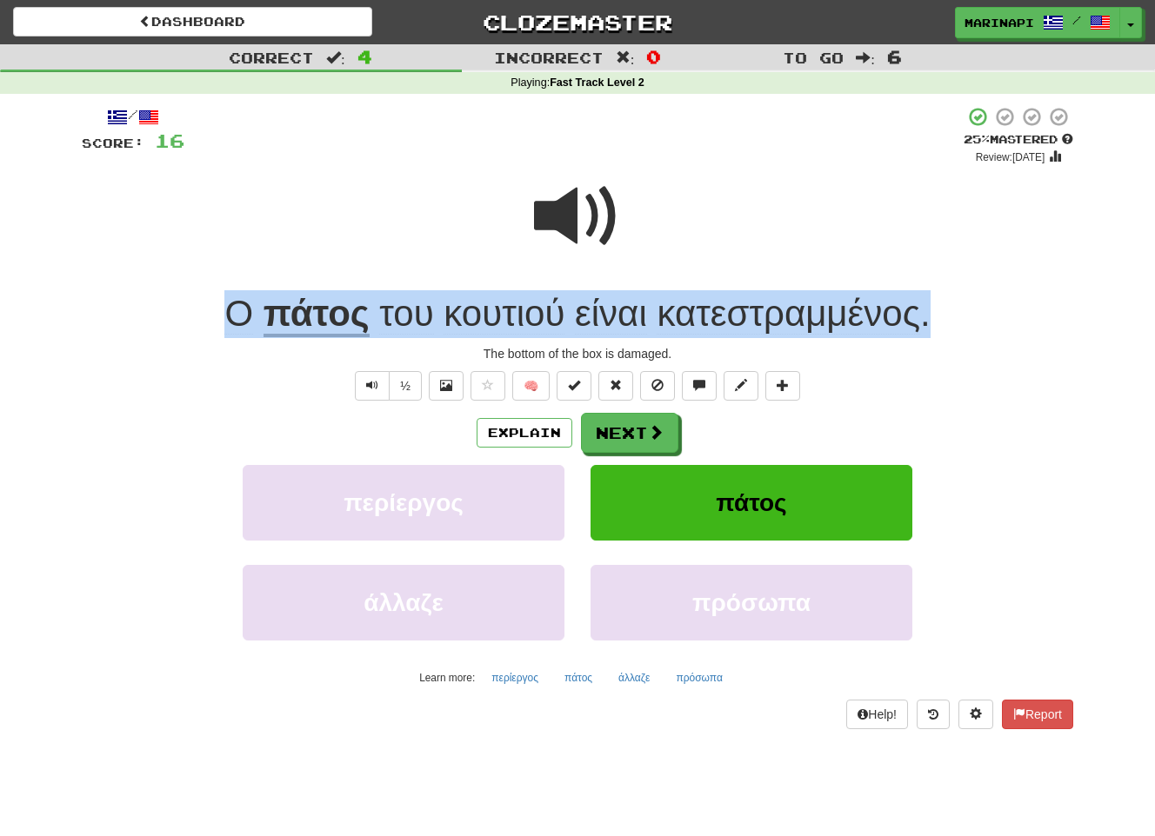
drag, startPoint x: 958, startPoint y: 325, endPoint x: 210, endPoint y: 303, distance: 749.0
click at [210, 303] on div "Ο πάτος του κουτιού είναι κατεστραμμένος ." at bounding box center [577, 314] width 991 height 48
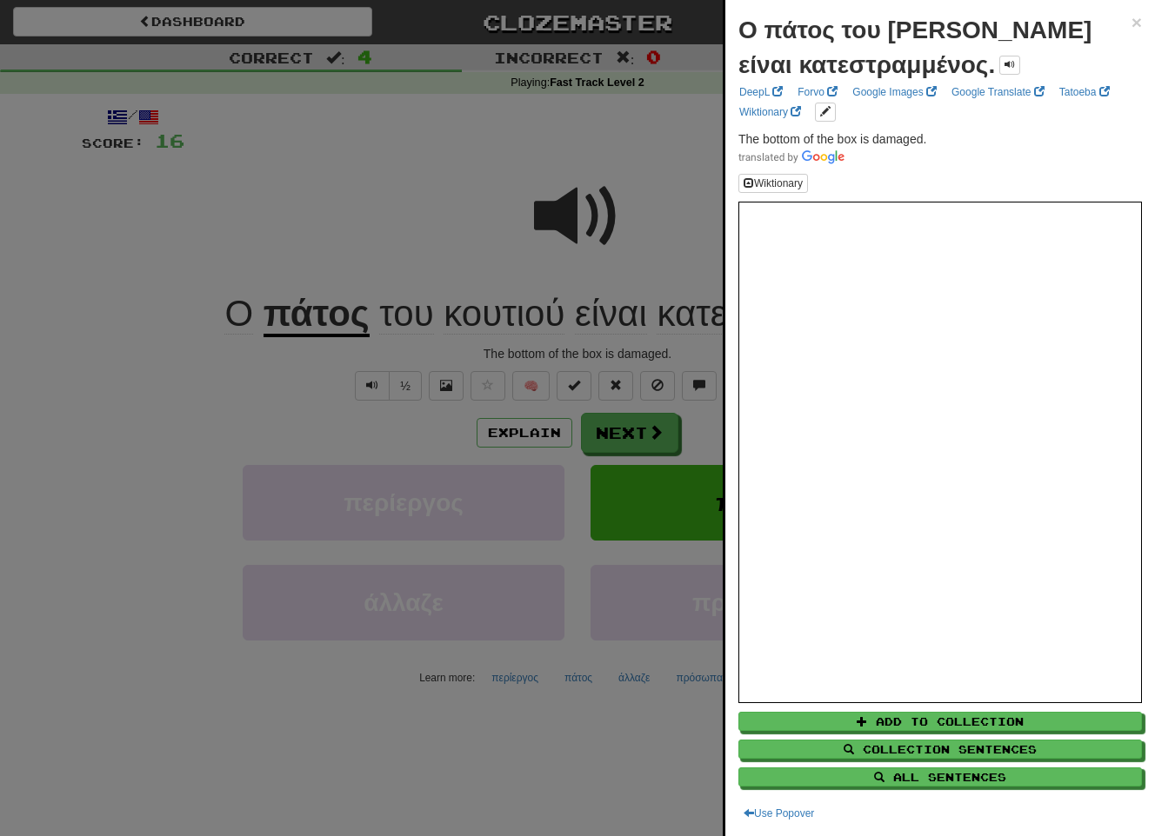
click at [933, 66] on strong "Ο πάτος του κουτιού είναι κατεστραμμένος." at bounding box center [914, 48] width 353 height 62
drag, startPoint x: 943, startPoint y: 142, endPoint x: 727, endPoint y: 144, distance: 215.6
click at [727, 144] on div "Ο πάτος του κουτιού είναι κατεστραμμένος. × DeepL Forvo Google Images Google Tr…" at bounding box center [940, 418] width 430 height 836
click at [619, 461] on div at bounding box center [577, 418] width 1155 height 836
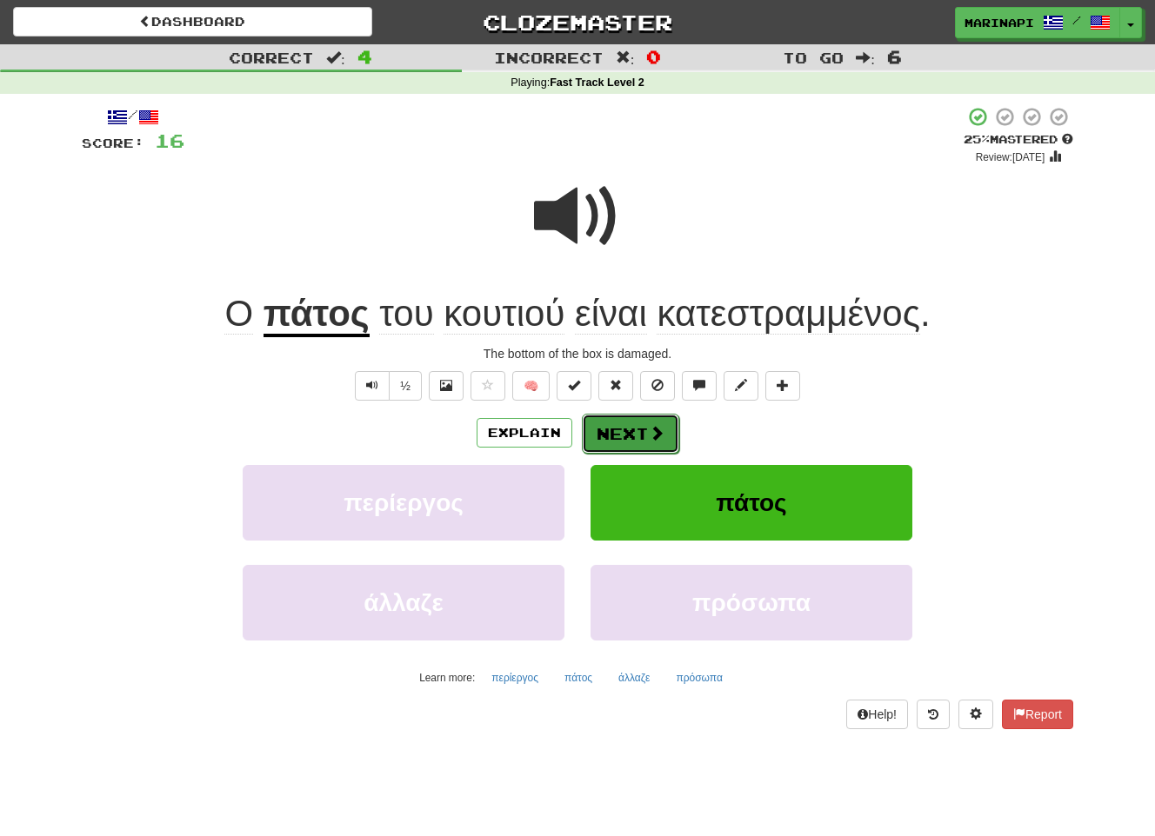
click at [628, 443] on button "Next" at bounding box center [630, 434] width 97 height 40
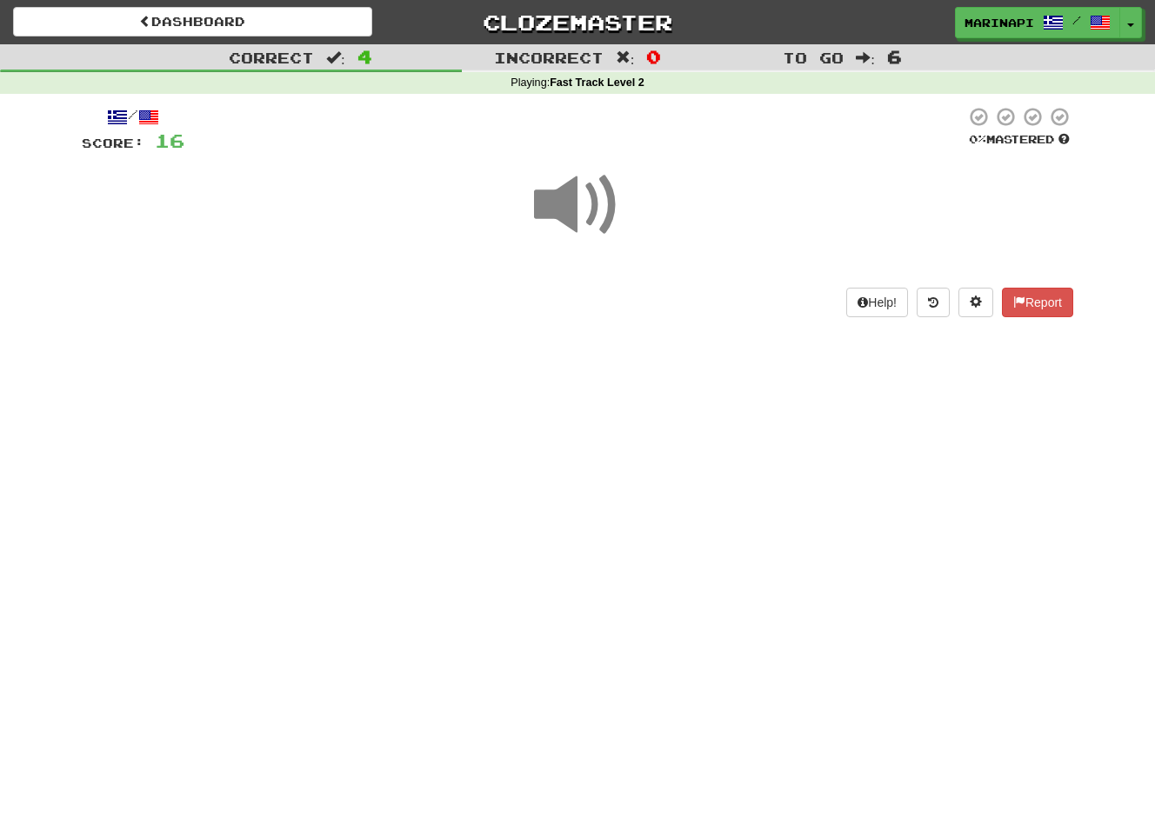
click at [586, 220] on span at bounding box center [577, 205] width 87 height 87
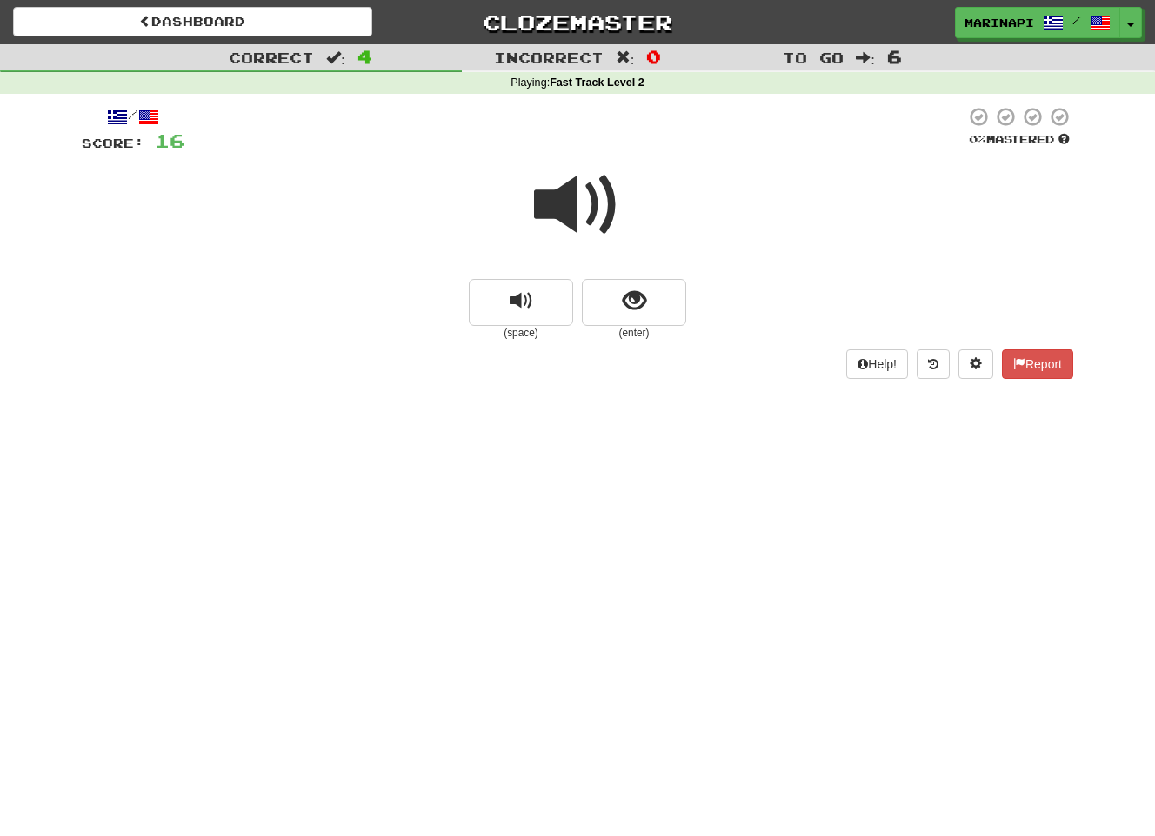
click at [593, 218] on span at bounding box center [577, 205] width 87 height 87
click at [620, 290] on button "show sentence" at bounding box center [634, 302] width 104 height 47
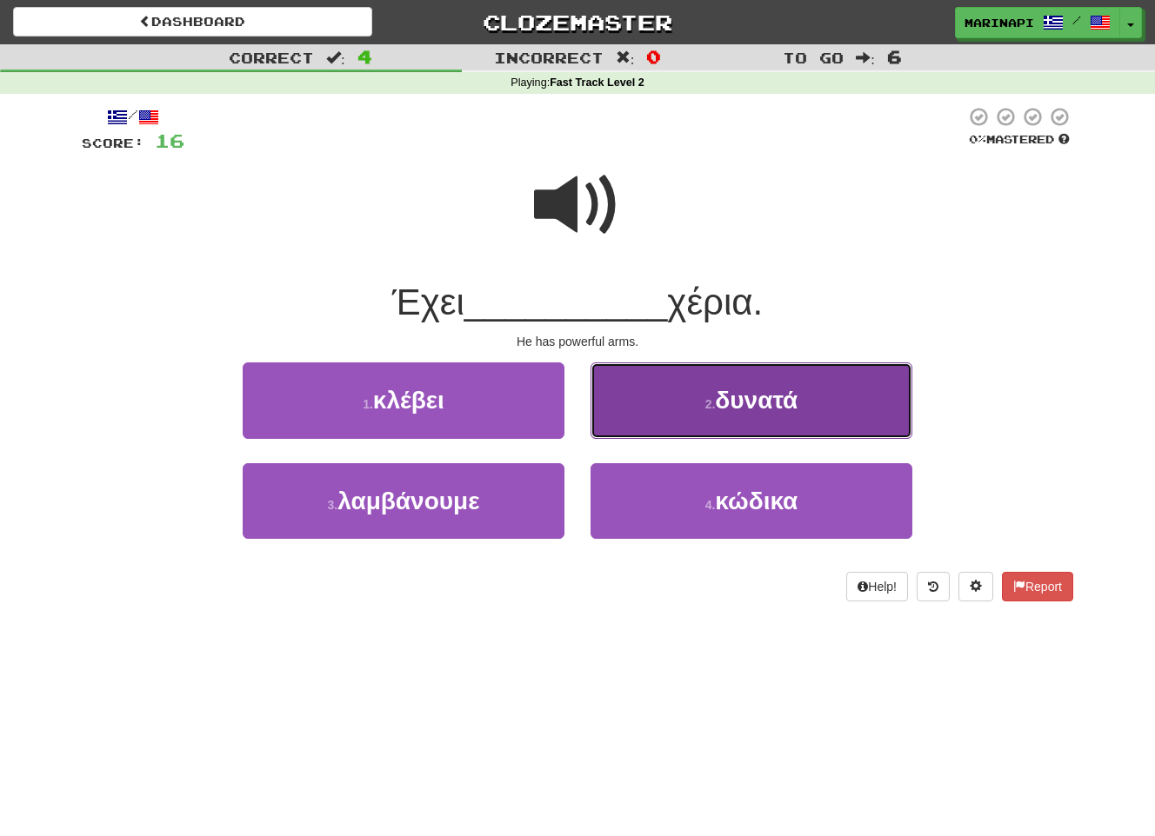
click at [745, 389] on span "δυνατά" at bounding box center [756, 400] width 83 height 27
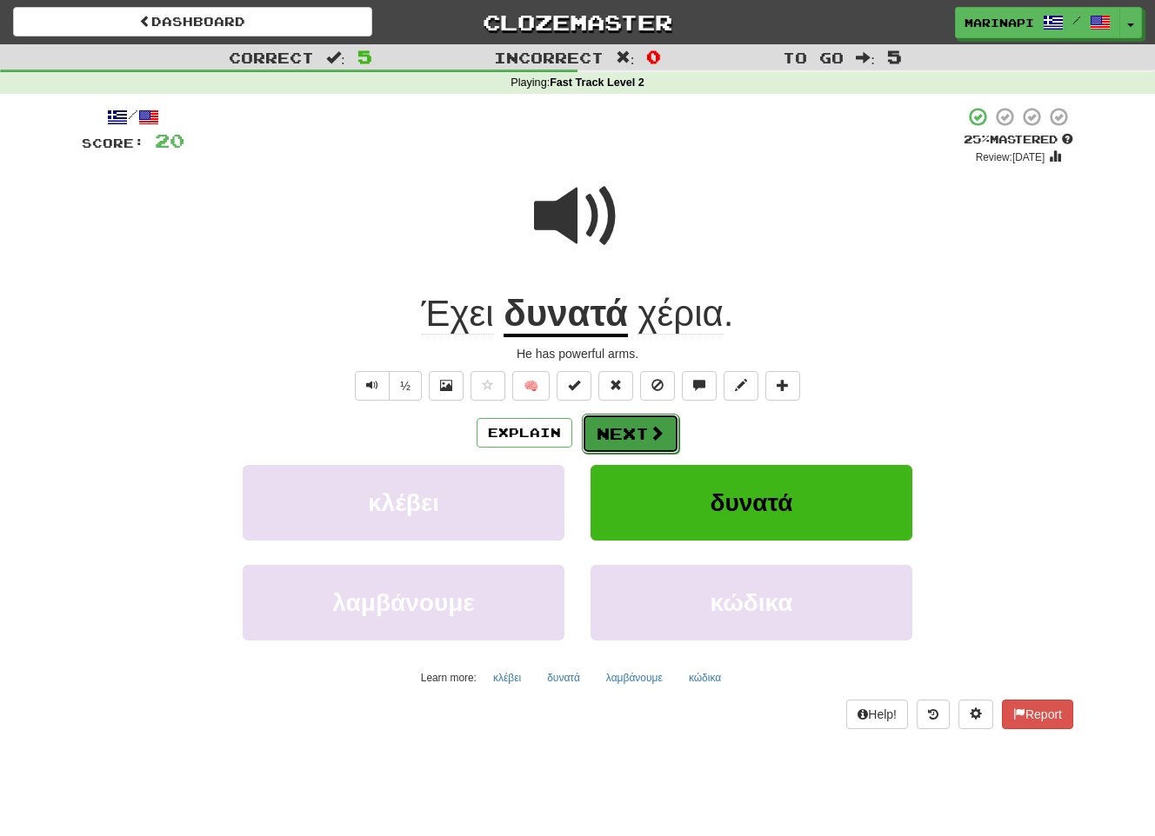
click at [625, 438] on button "Next" at bounding box center [630, 434] width 97 height 40
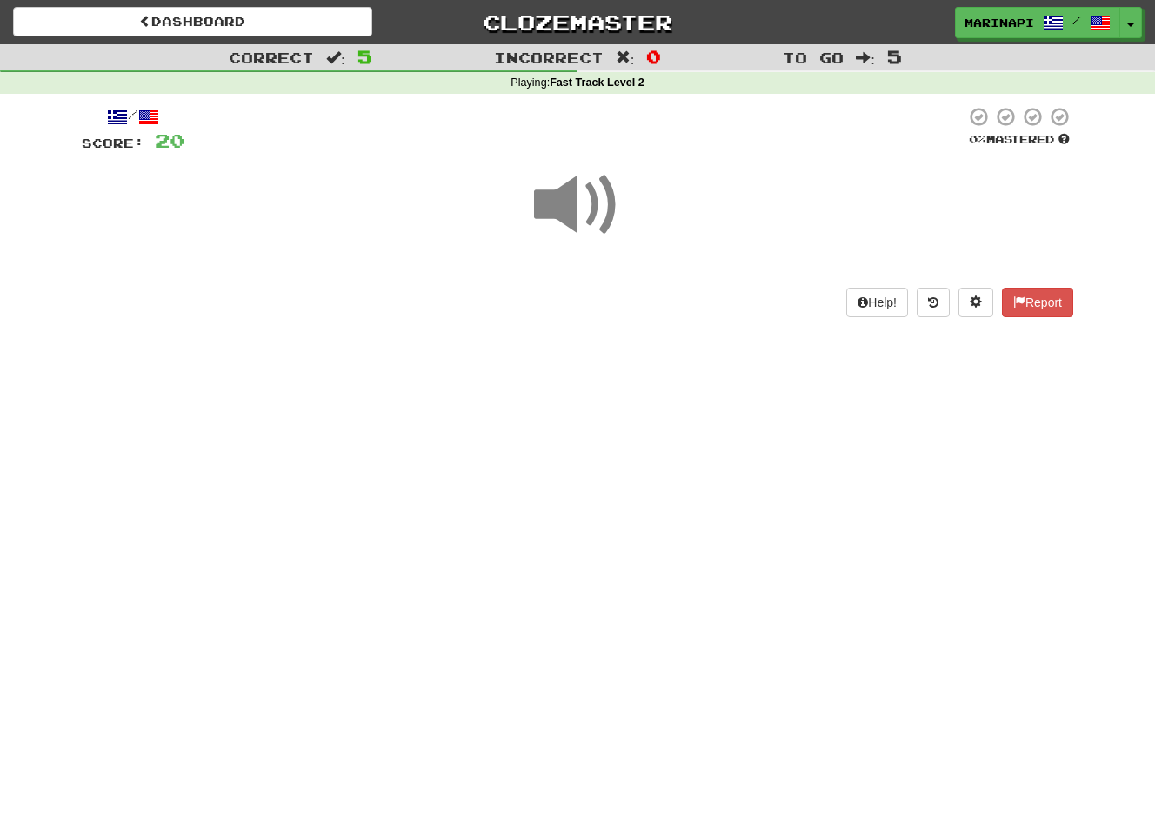
click at [604, 219] on span at bounding box center [577, 205] width 87 height 87
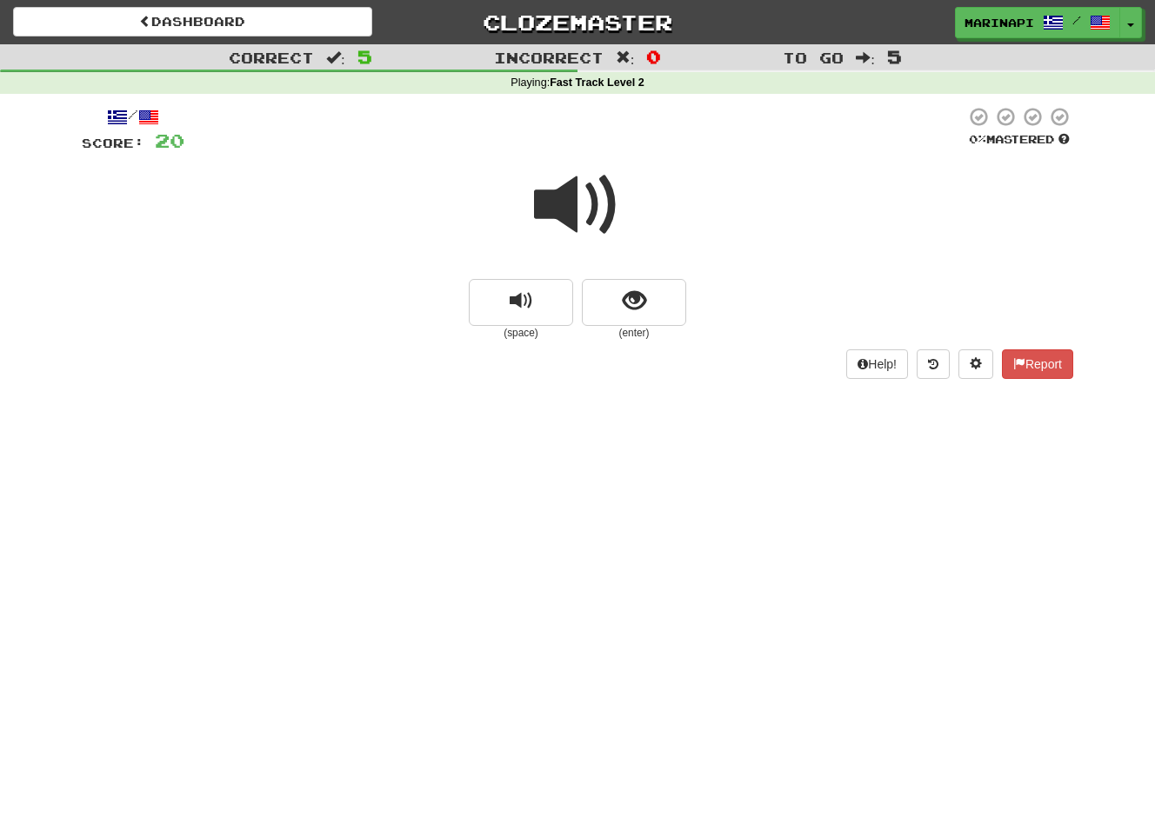
click at [604, 219] on span at bounding box center [577, 205] width 87 height 87
click at [627, 291] on span "show sentence" at bounding box center [634, 301] width 23 height 23
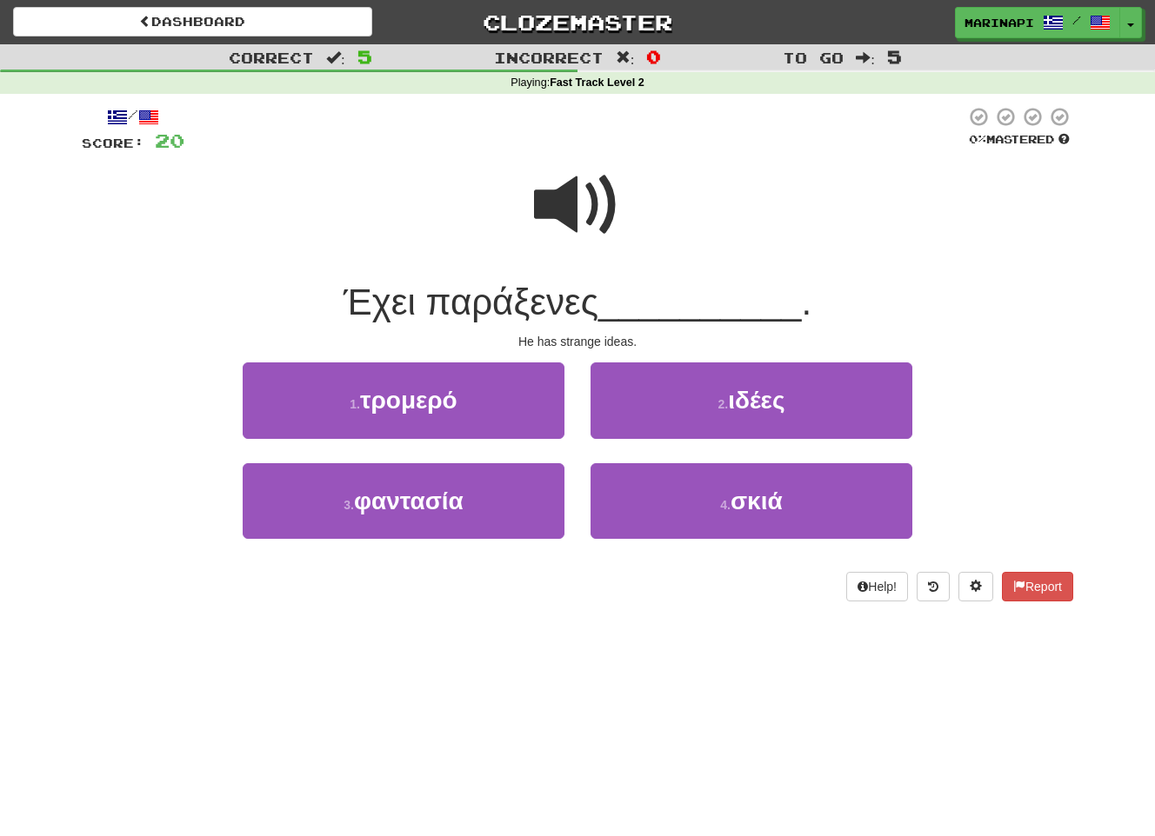
click at [577, 214] on span at bounding box center [577, 205] width 87 height 87
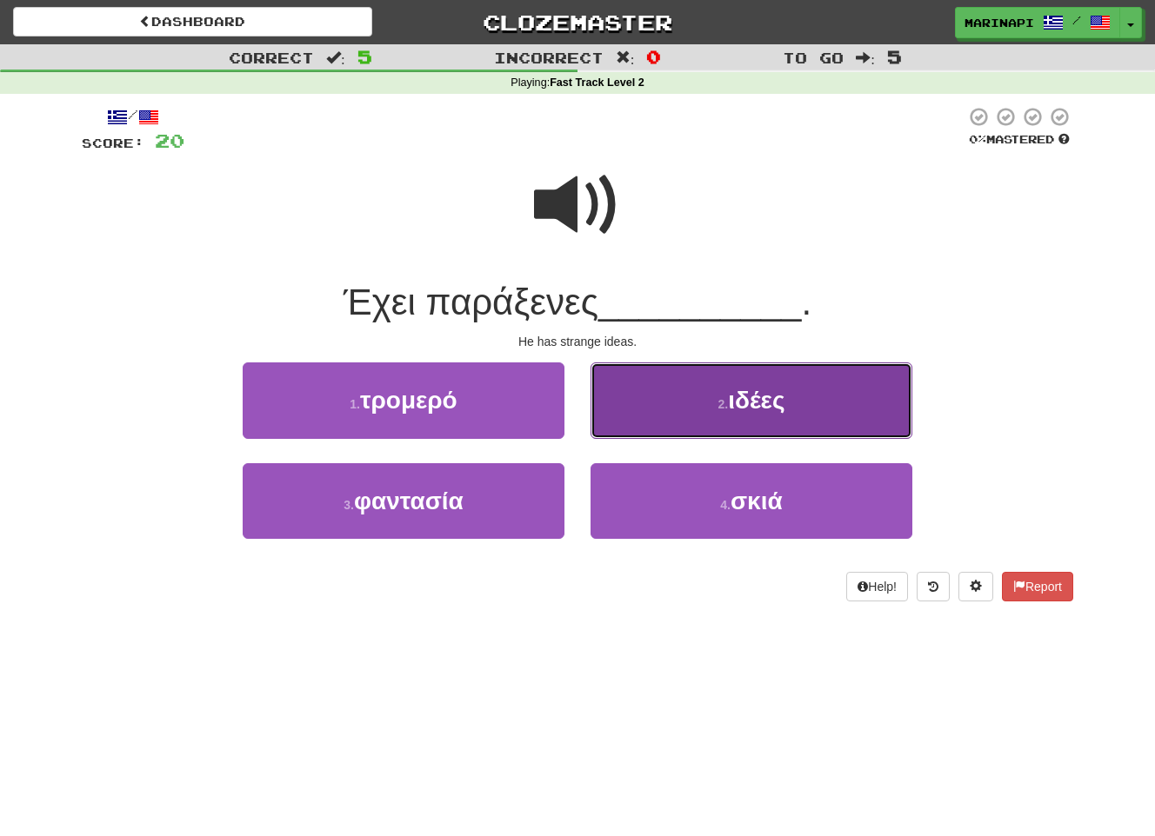
click at [635, 390] on button "2 . ιδέες" at bounding box center [751, 401] width 322 height 76
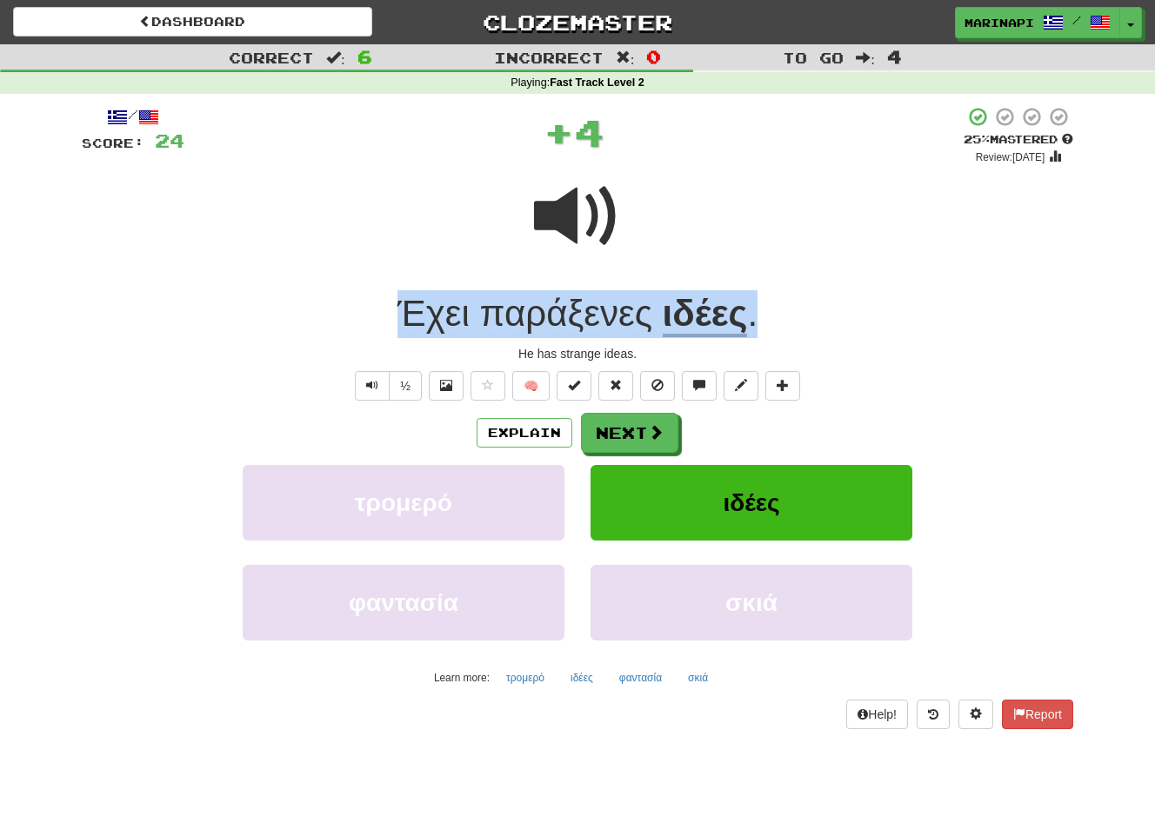
drag, startPoint x: 768, startPoint y: 314, endPoint x: 383, endPoint y: 313, distance: 384.3
click at [383, 313] on div "Έχει παράξενες ιδέες ." at bounding box center [577, 314] width 991 height 48
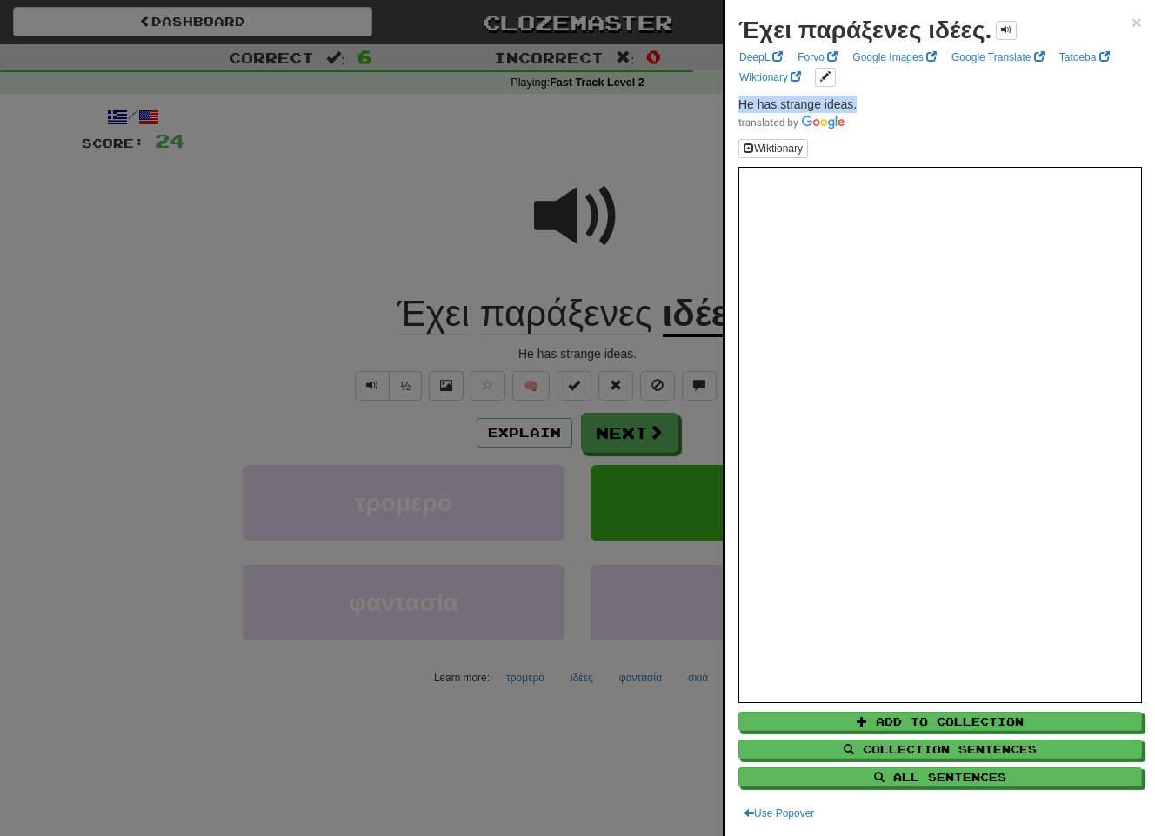
drag, startPoint x: 877, startPoint y: 103, endPoint x: 737, endPoint y: 103, distance: 140.0
click at [738, 103] on p "He has strange ideas." at bounding box center [939, 113] width 403 height 35
click at [652, 235] on div at bounding box center [577, 418] width 1155 height 836
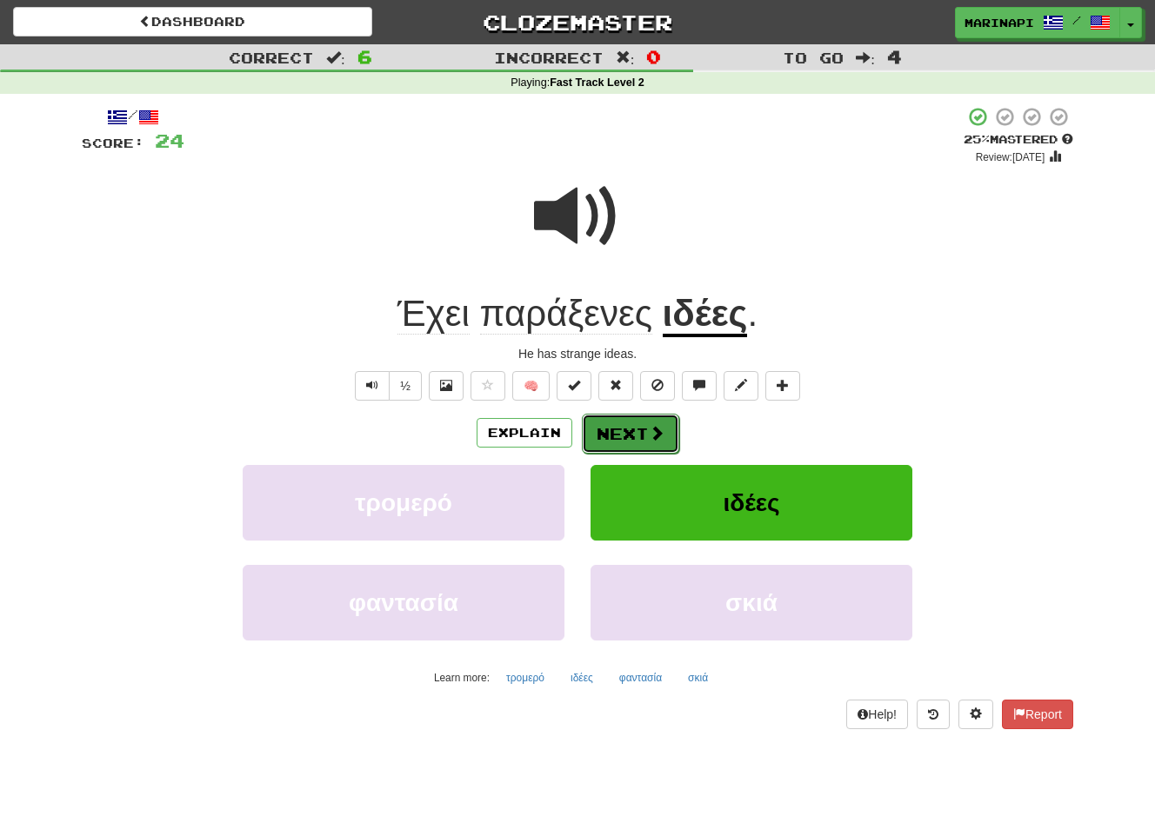
click at [635, 431] on button "Next" at bounding box center [630, 434] width 97 height 40
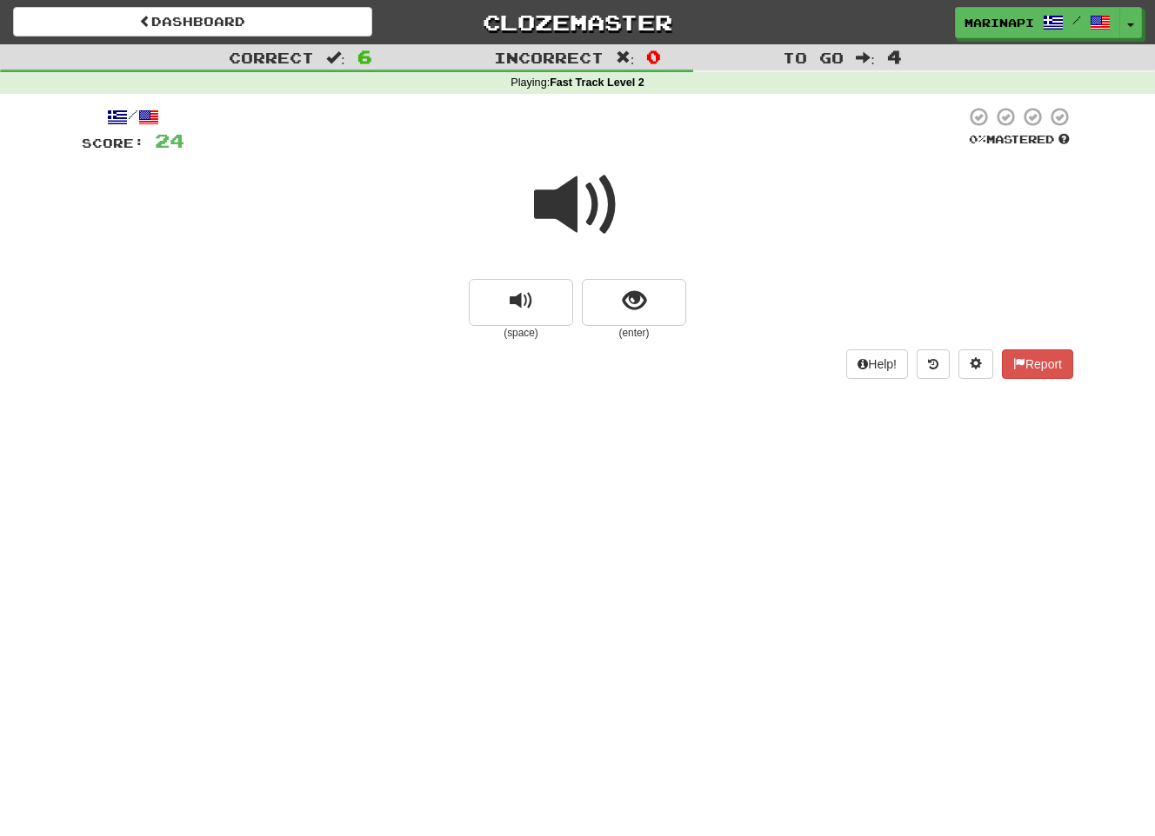
click at [589, 225] on span at bounding box center [577, 205] width 87 height 87
click at [589, 218] on span at bounding box center [577, 205] width 87 height 87
click at [622, 316] on button "show sentence" at bounding box center [634, 302] width 104 height 47
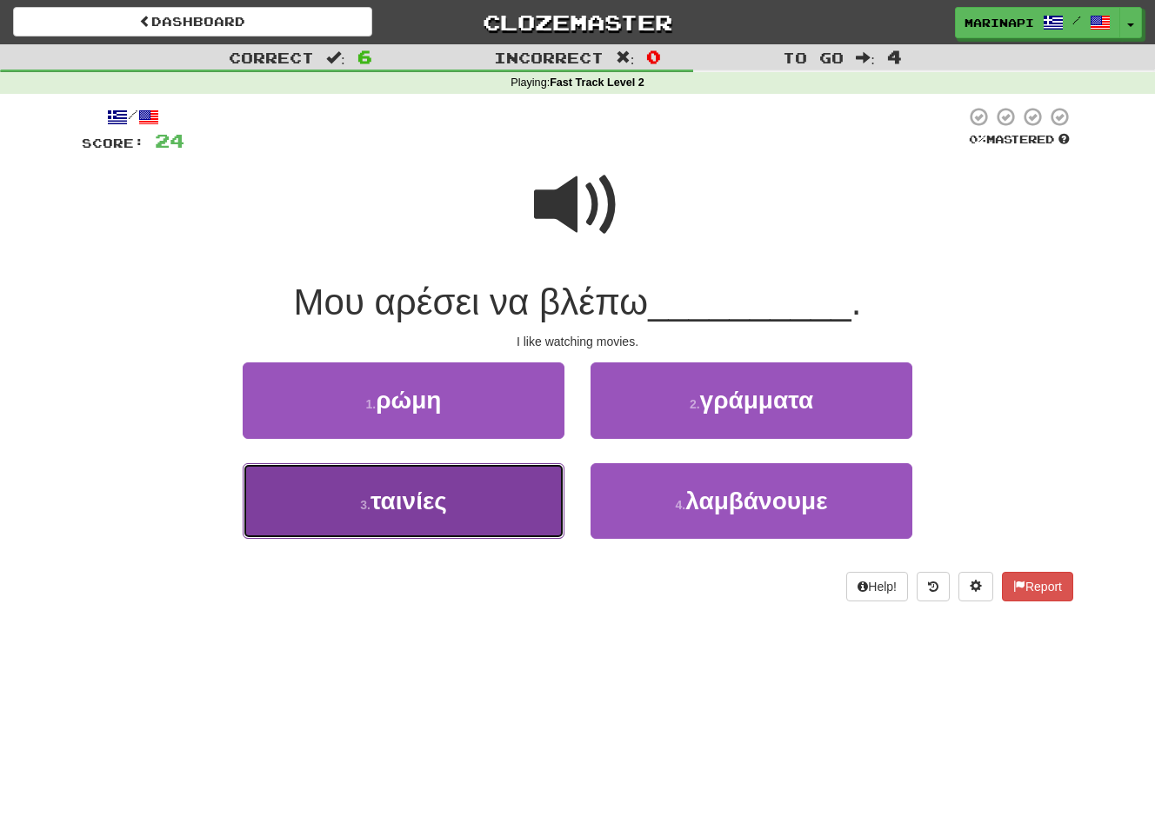
click at [514, 493] on button "3 . ταινίες" at bounding box center [404, 501] width 322 height 76
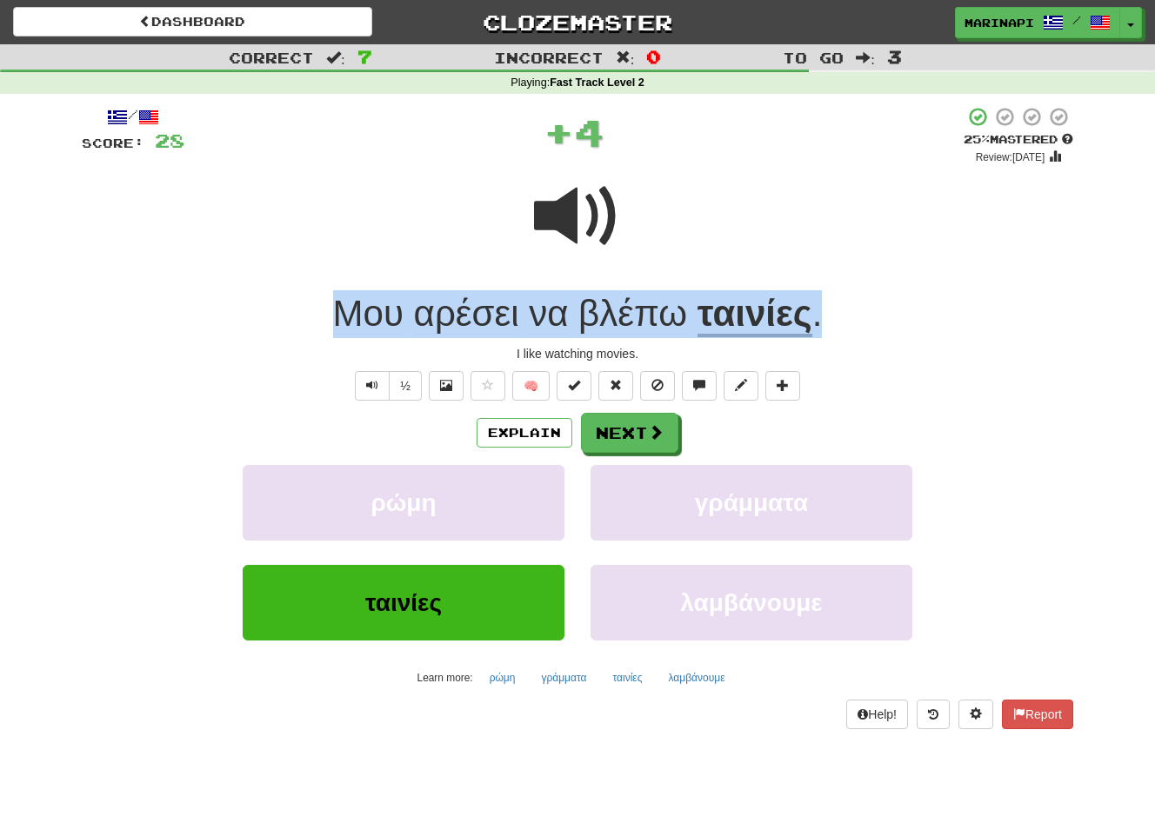
drag, startPoint x: 835, startPoint y: 322, endPoint x: 308, endPoint y: 326, distance: 526.9
click at [308, 326] on div "Μου αρέσει να βλέπω ταινίες ." at bounding box center [577, 314] width 991 height 48
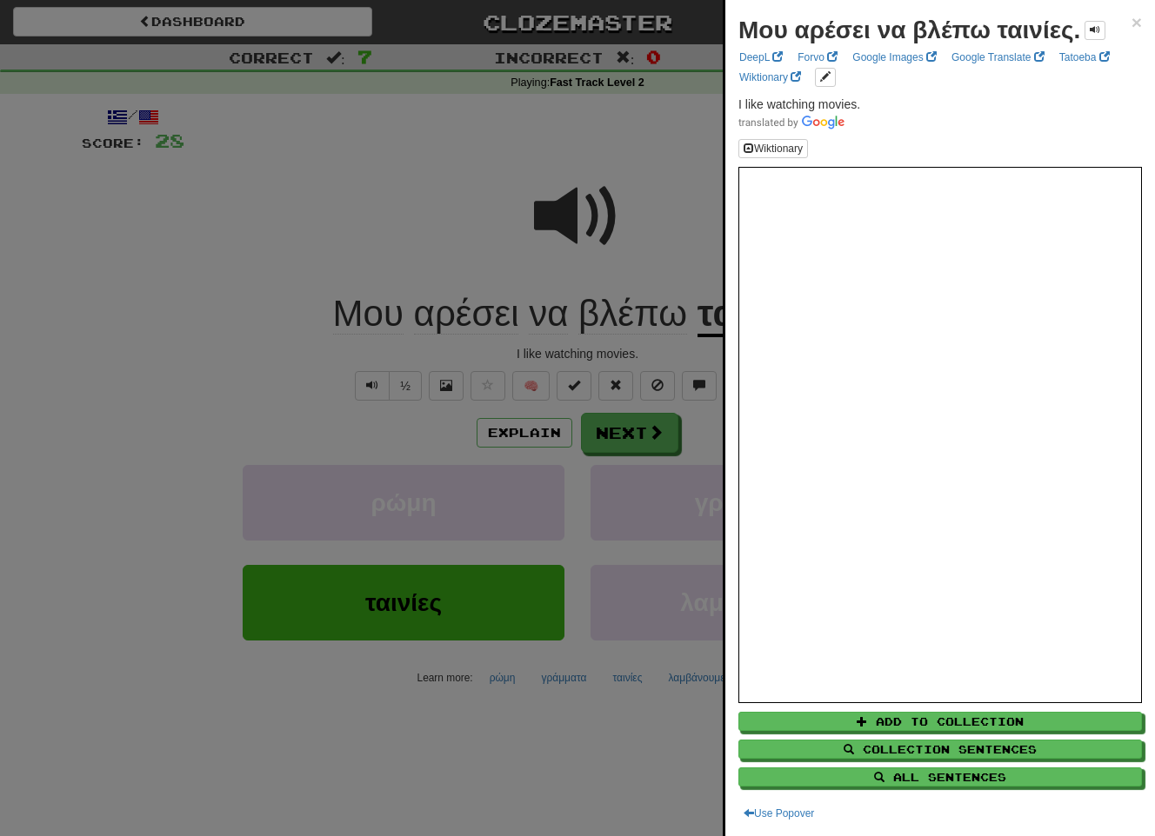
click at [1078, 37] on strong "Μου αρέσει να βλέπω ταινίες." at bounding box center [909, 30] width 342 height 27
drag, startPoint x: 872, startPoint y: 106, endPoint x: 730, endPoint y: 107, distance: 141.7
click at [730, 107] on div "Μου αρέσει να βλέπω ταινίες. × DeepL Forvo Google Images Google Translate Tatoe…" at bounding box center [940, 418] width 430 height 836
click at [628, 442] on div at bounding box center [577, 418] width 1155 height 836
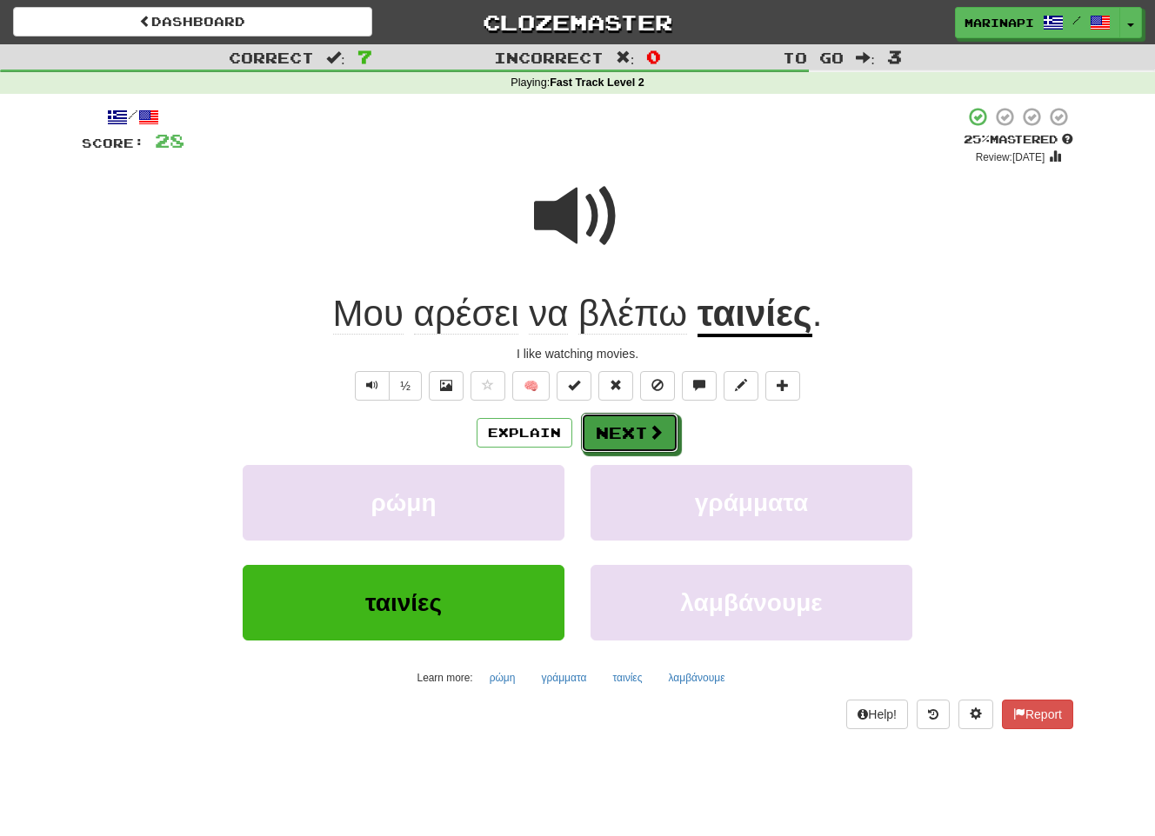
click at [631, 438] on button "Next" at bounding box center [629, 433] width 97 height 40
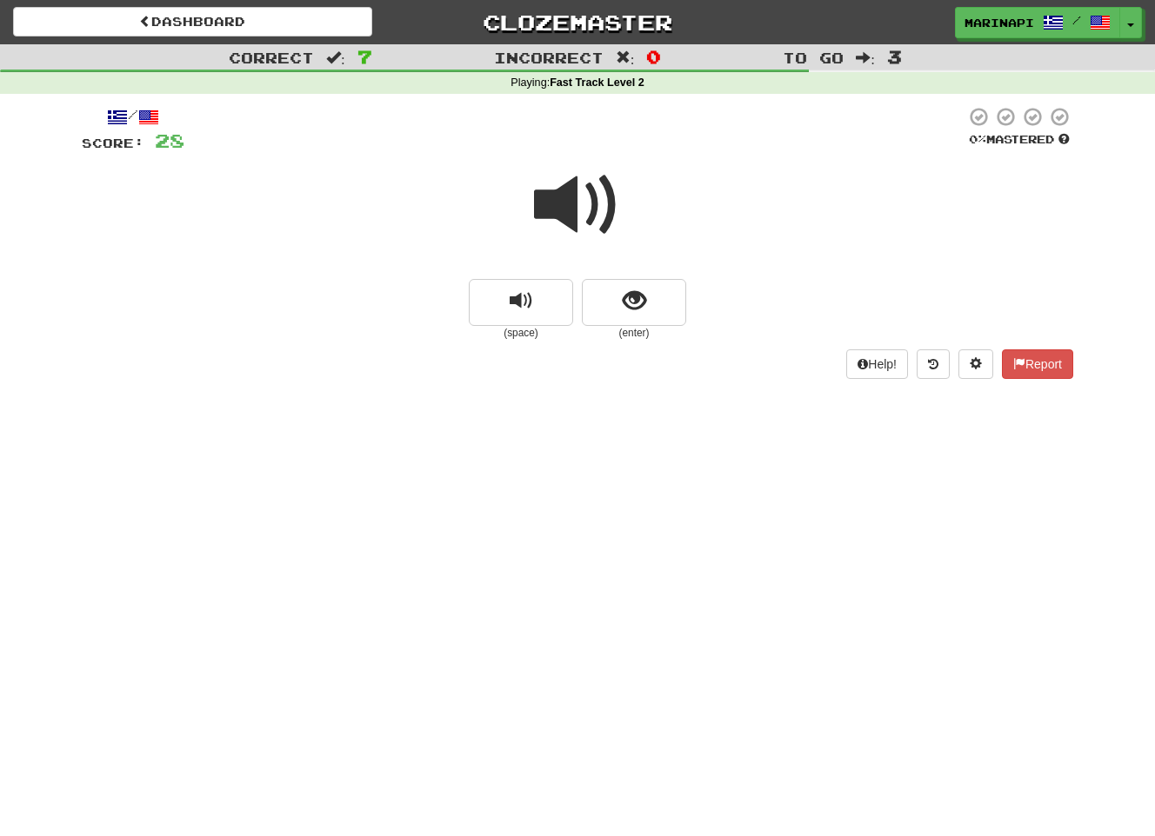
click at [589, 224] on span at bounding box center [577, 205] width 87 height 87
click at [630, 286] on button "show sentence" at bounding box center [634, 302] width 104 height 47
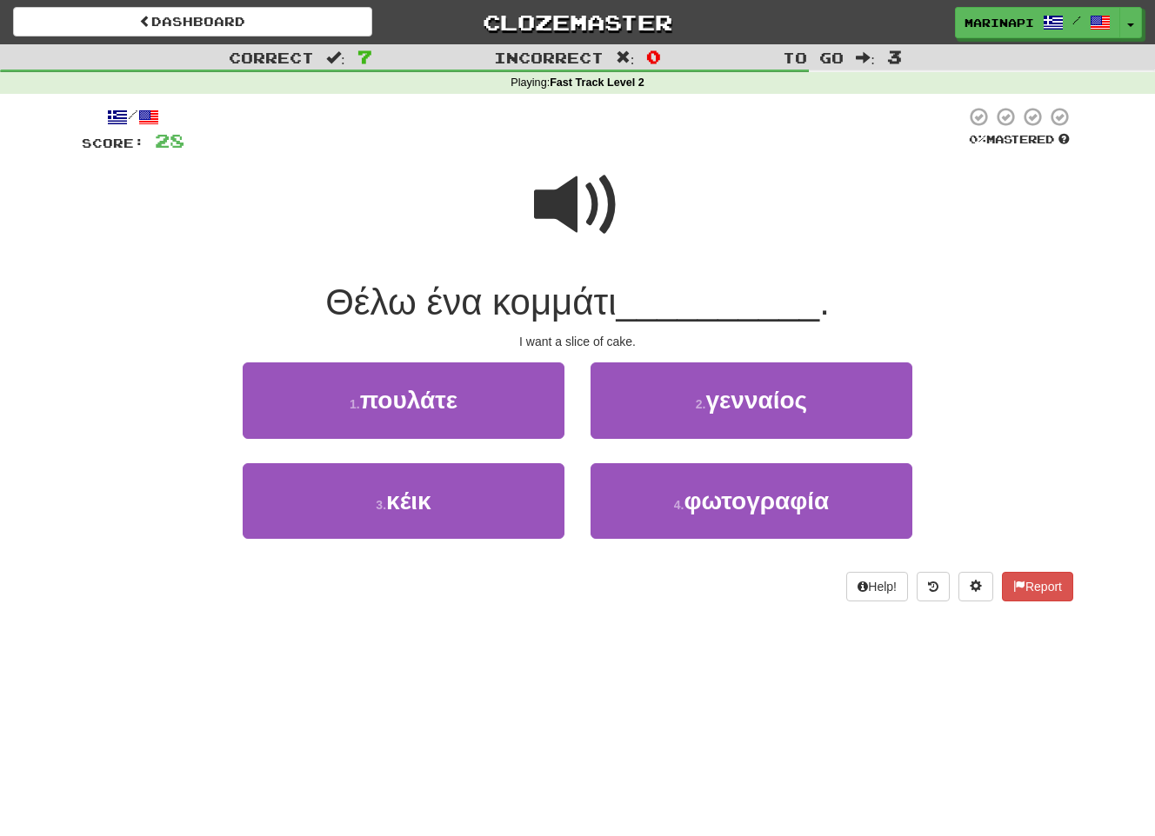
click at [577, 213] on span at bounding box center [577, 205] width 87 height 87
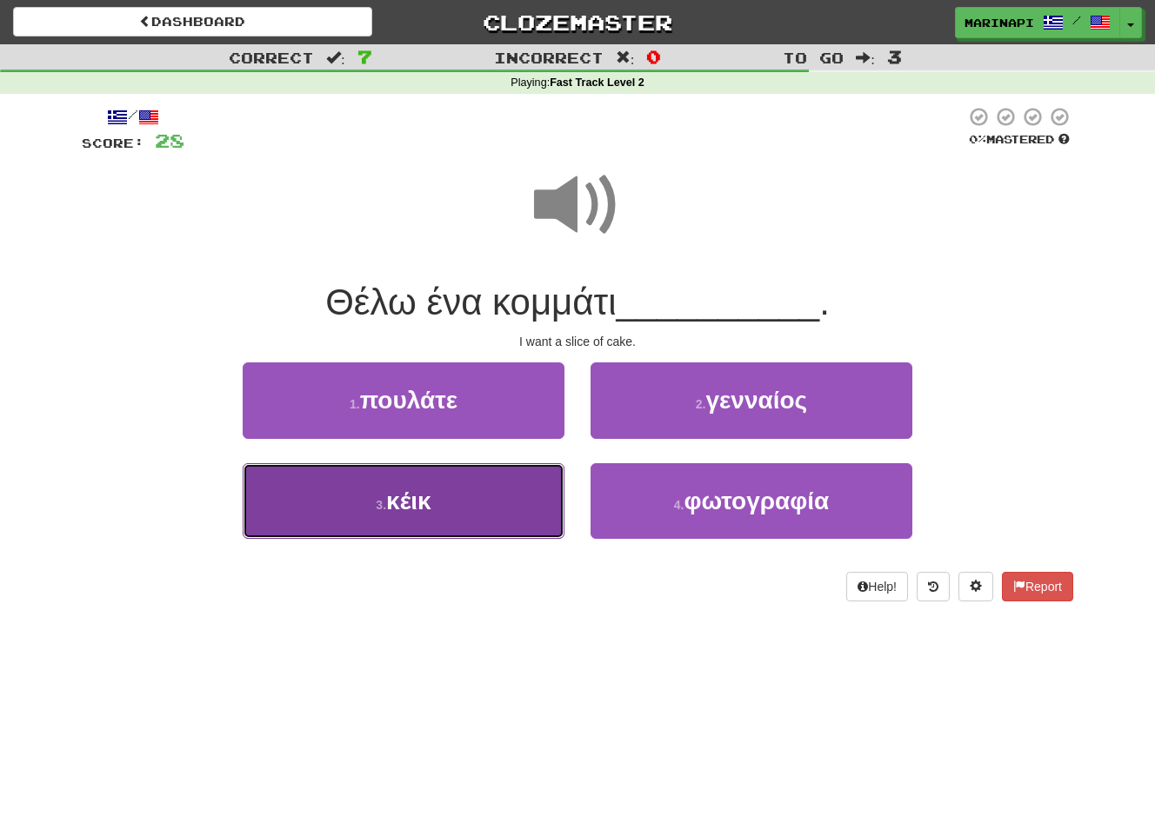
click at [498, 488] on button "3 . κέικ" at bounding box center [404, 501] width 322 height 76
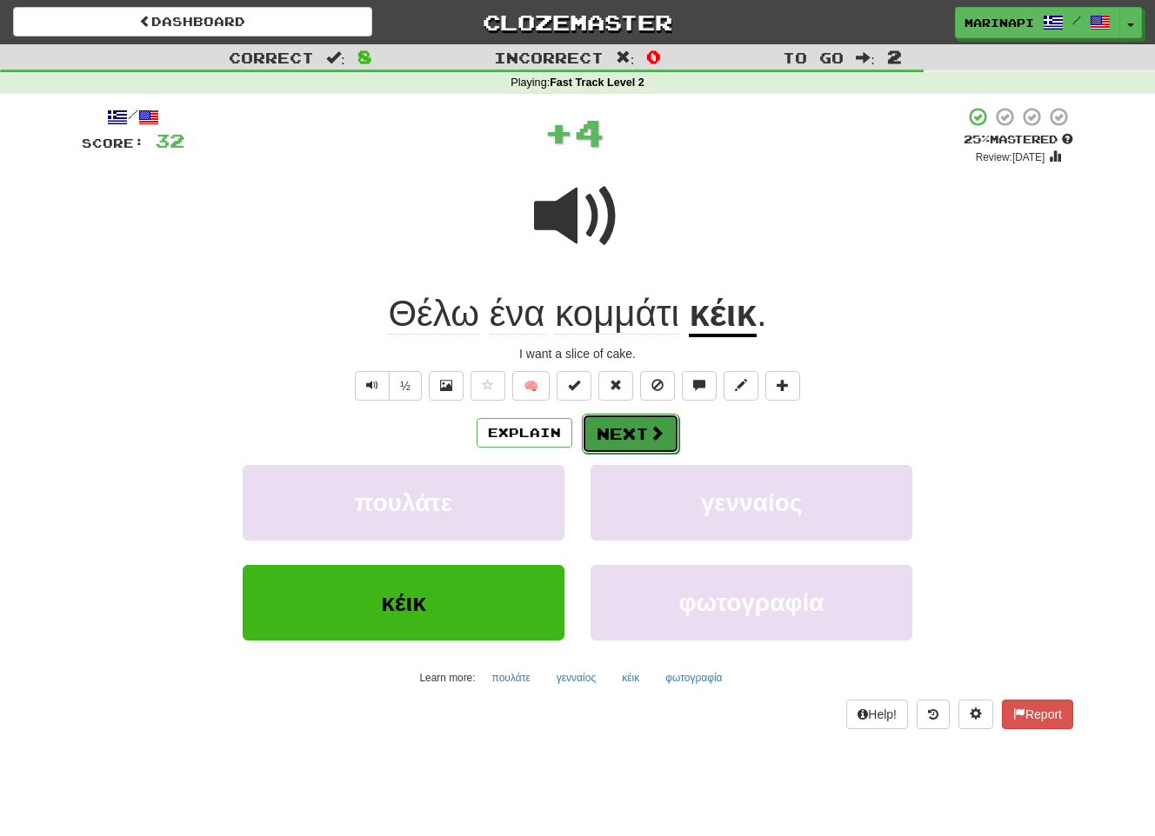
click at [610, 432] on button "Next" at bounding box center [630, 434] width 97 height 40
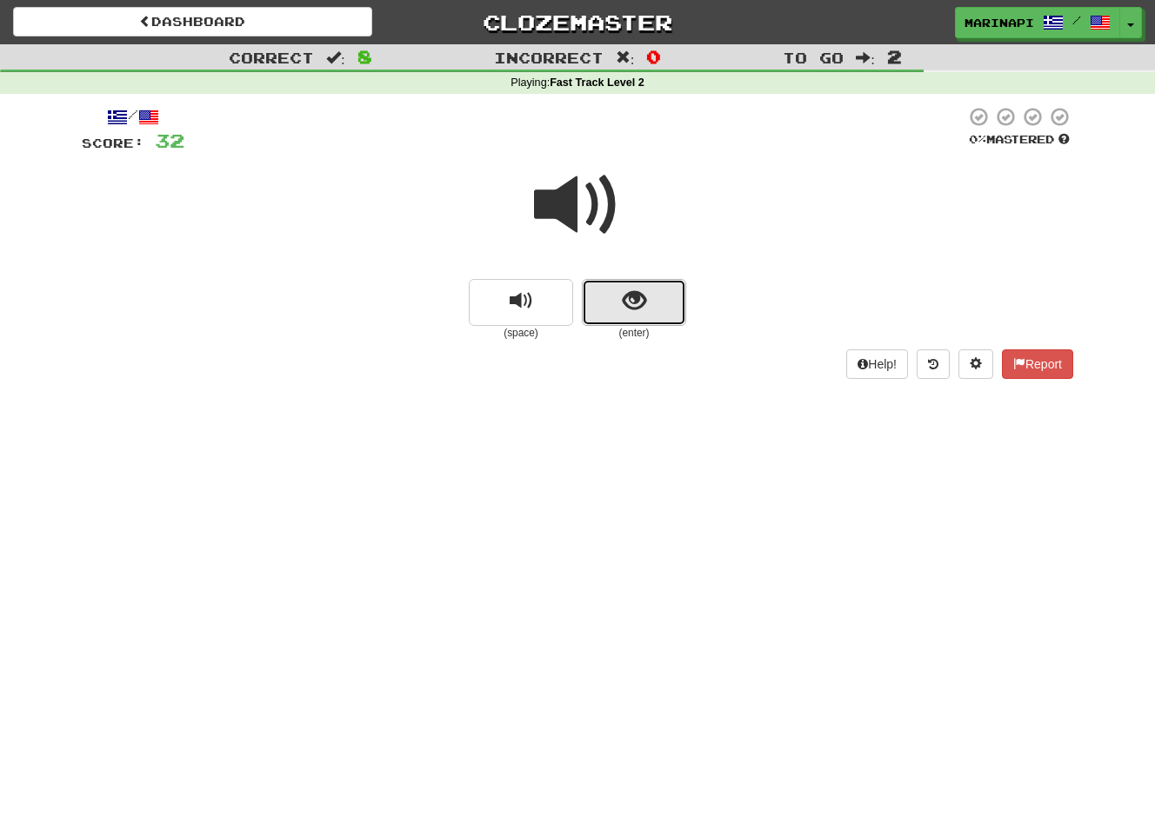
click at [614, 291] on button "show sentence" at bounding box center [634, 302] width 104 height 47
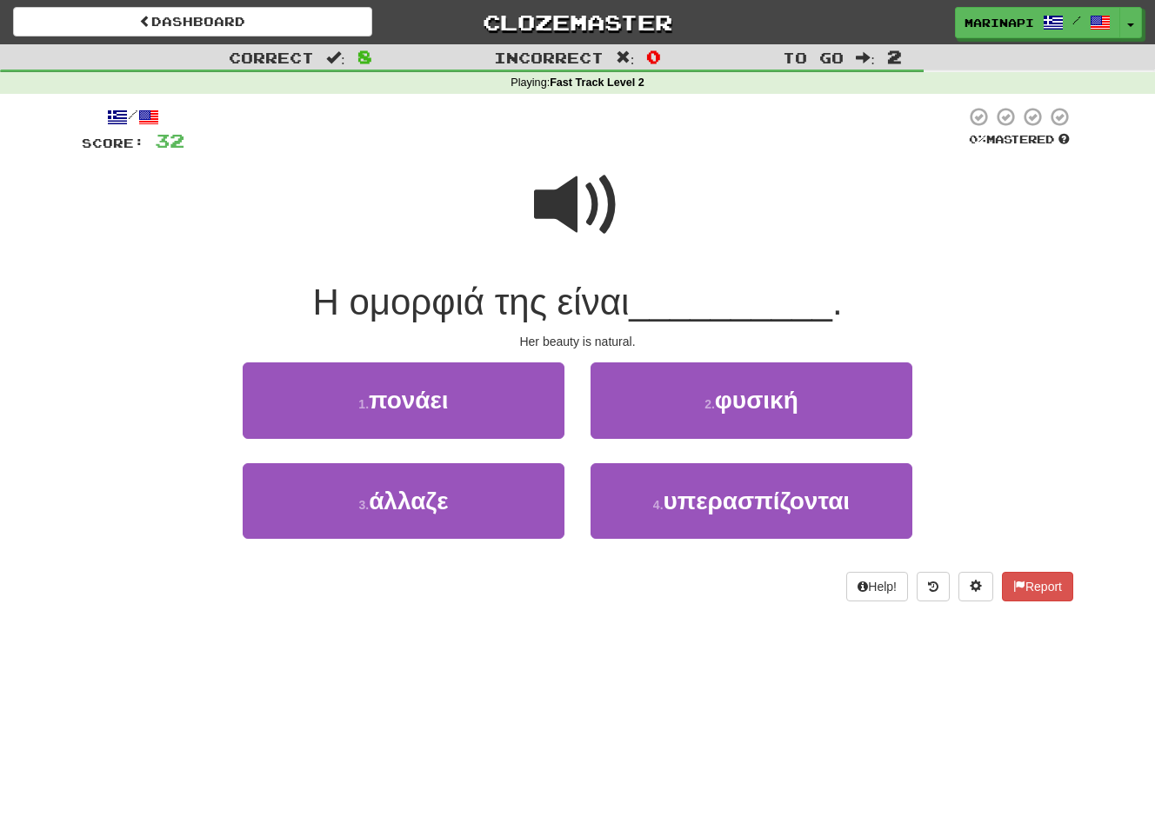
click at [541, 215] on span at bounding box center [577, 205] width 87 height 87
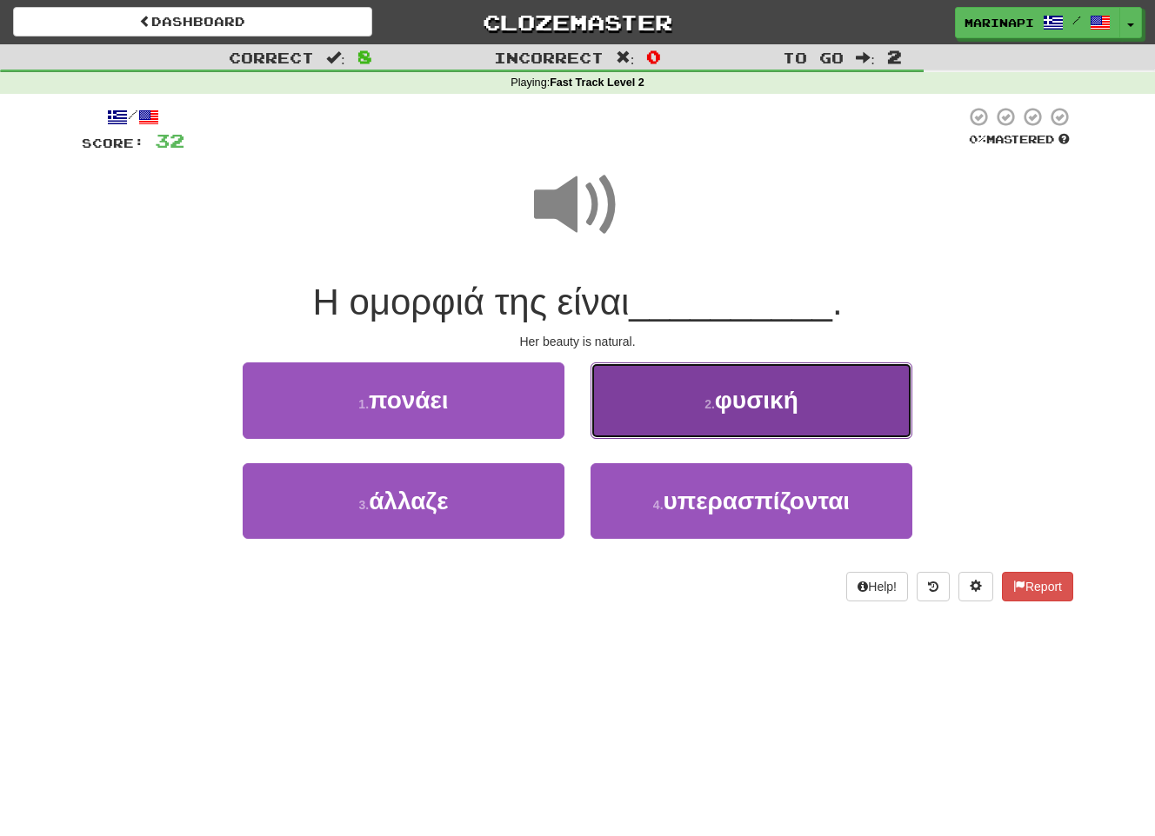
click at [624, 416] on button "2 . φυσική" at bounding box center [751, 401] width 322 height 76
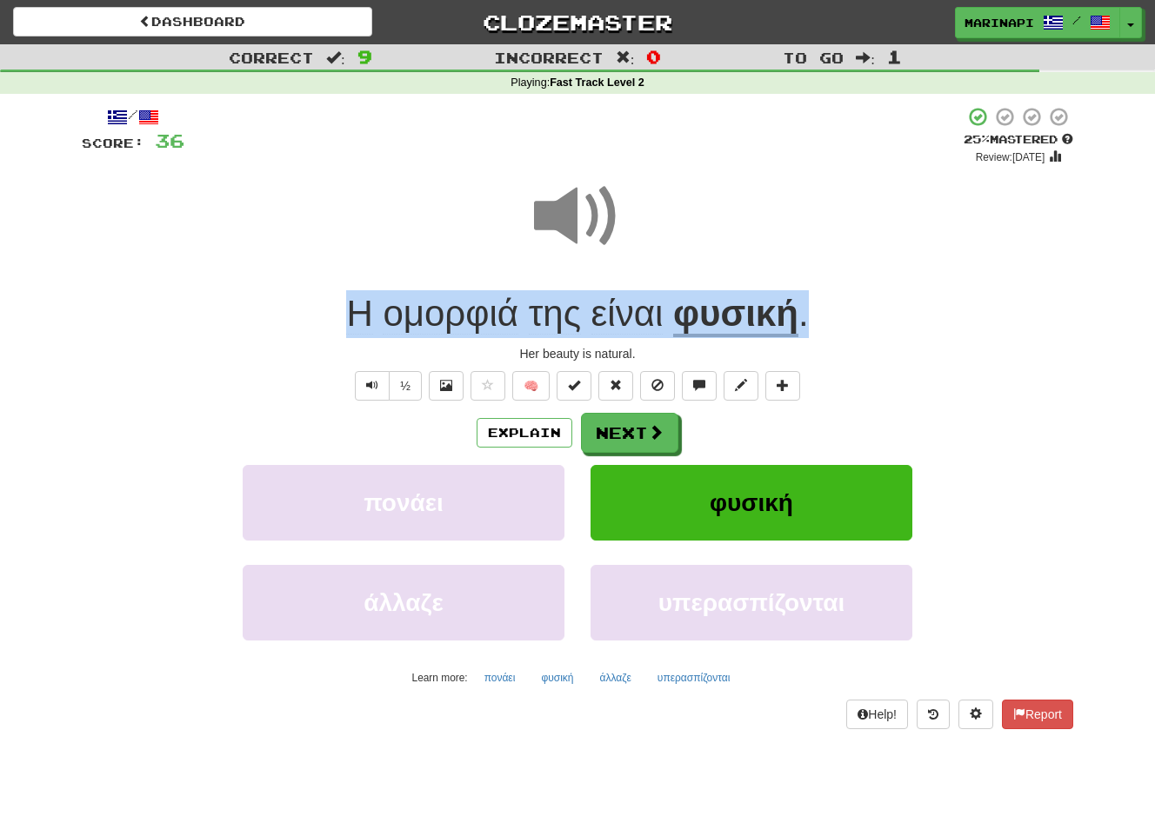
drag, startPoint x: 817, startPoint y: 320, endPoint x: 324, endPoint y: 330, distance: 493.1
click at [324, 330] on div "Η ομορφιά της είναι φυσική ." at bounding box center [577, 314] width 991 height 48
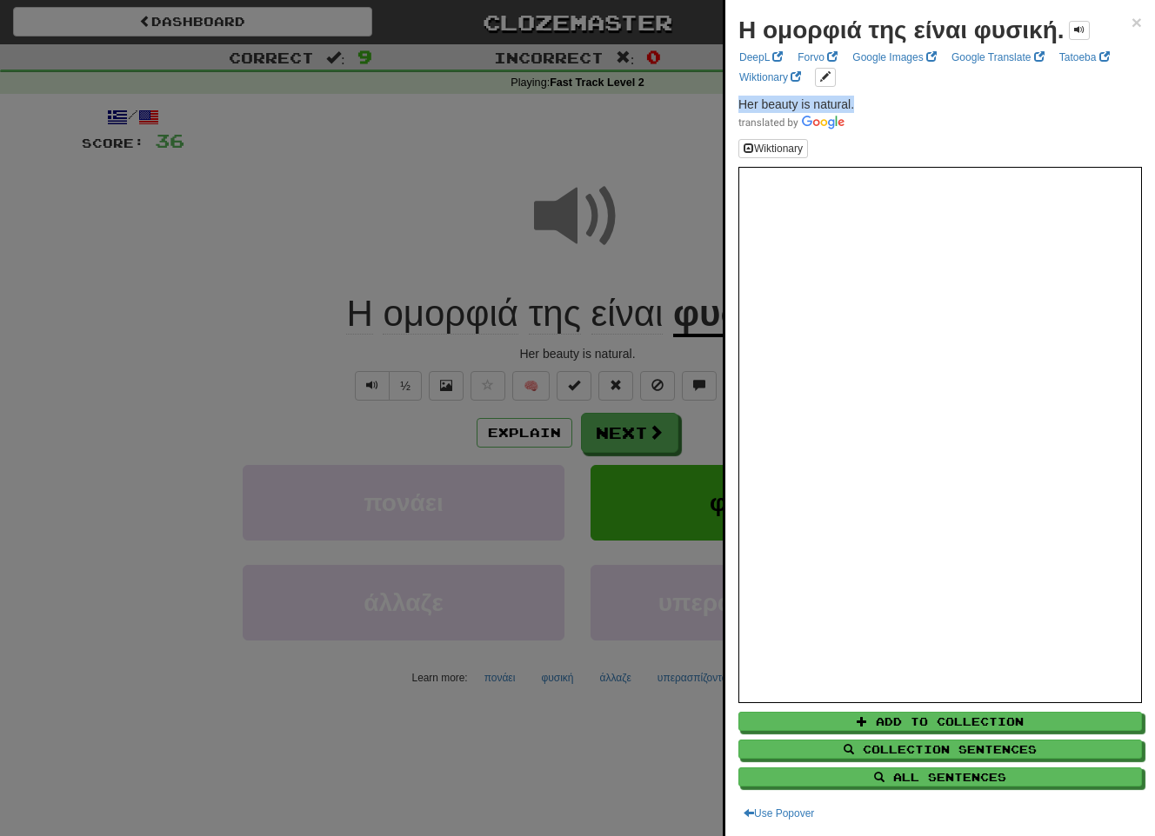
drag, startPoint x: 865, startPoint y: 104, endPoint x: 732, endPoint y: 102, distance: 133.1
click at [732, 102] on div "Η ομορφιά της είναι φυσική. × DeepL Forvo Google Images Google Translate Tatoeb…" at bounding box center [940, 418] width 430 height 836
click at [630, 456] on div at bounding box center [577, 418] width 1155 height 836
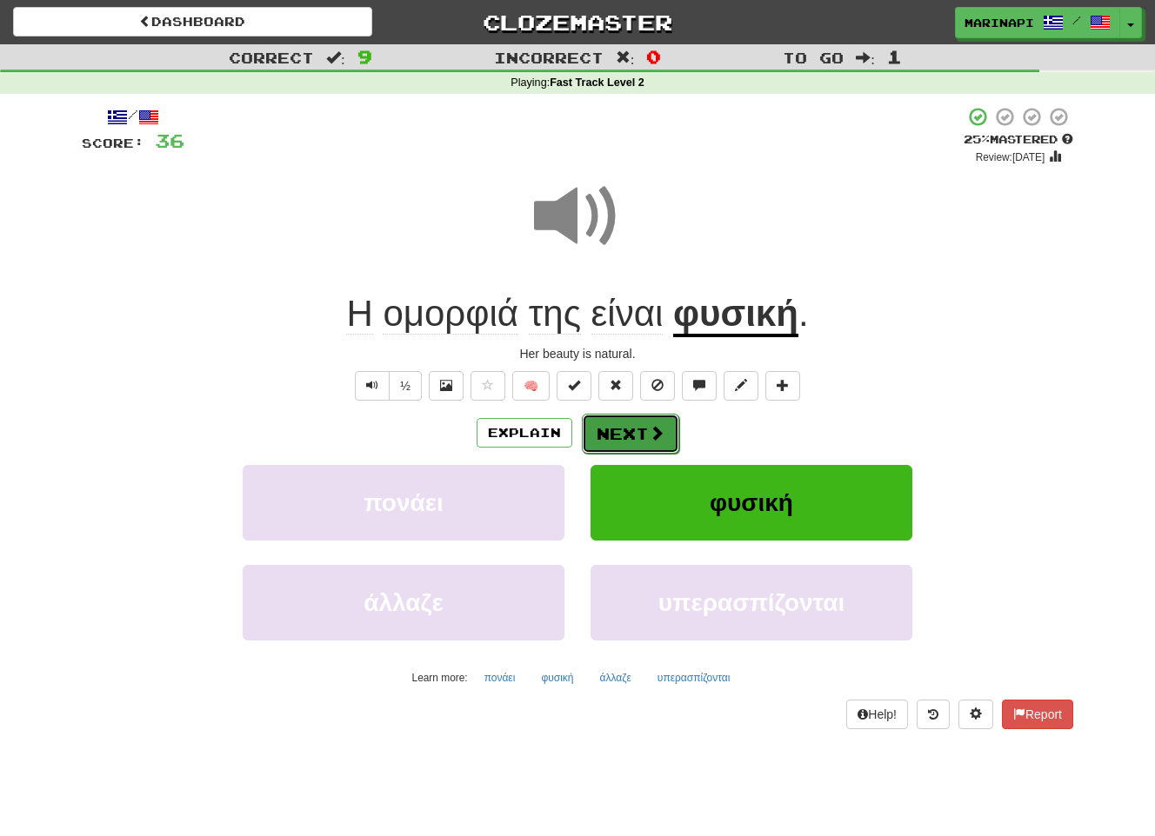
click at [641, 442] on button "Next" at bounding box center [630, 434] width 97 height 40
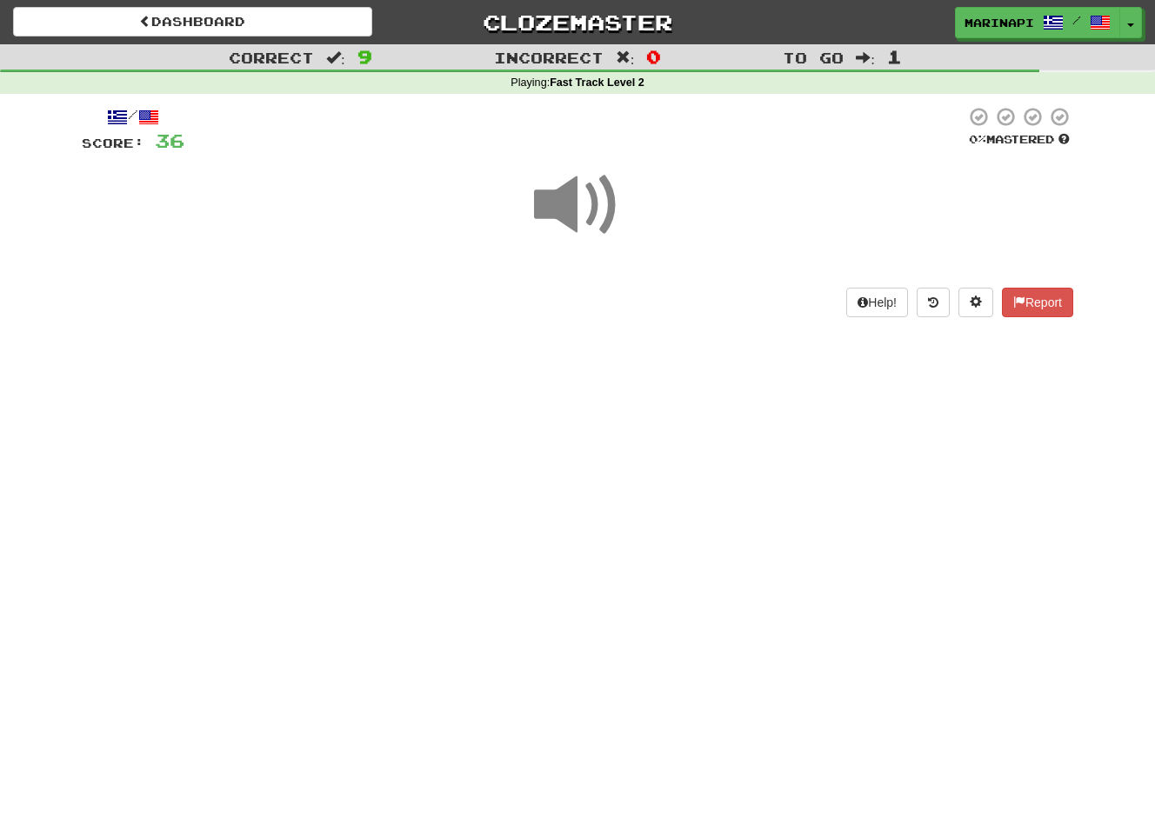
click at [593, 221] on span at bounding box center [577, 205] width 87 height 87
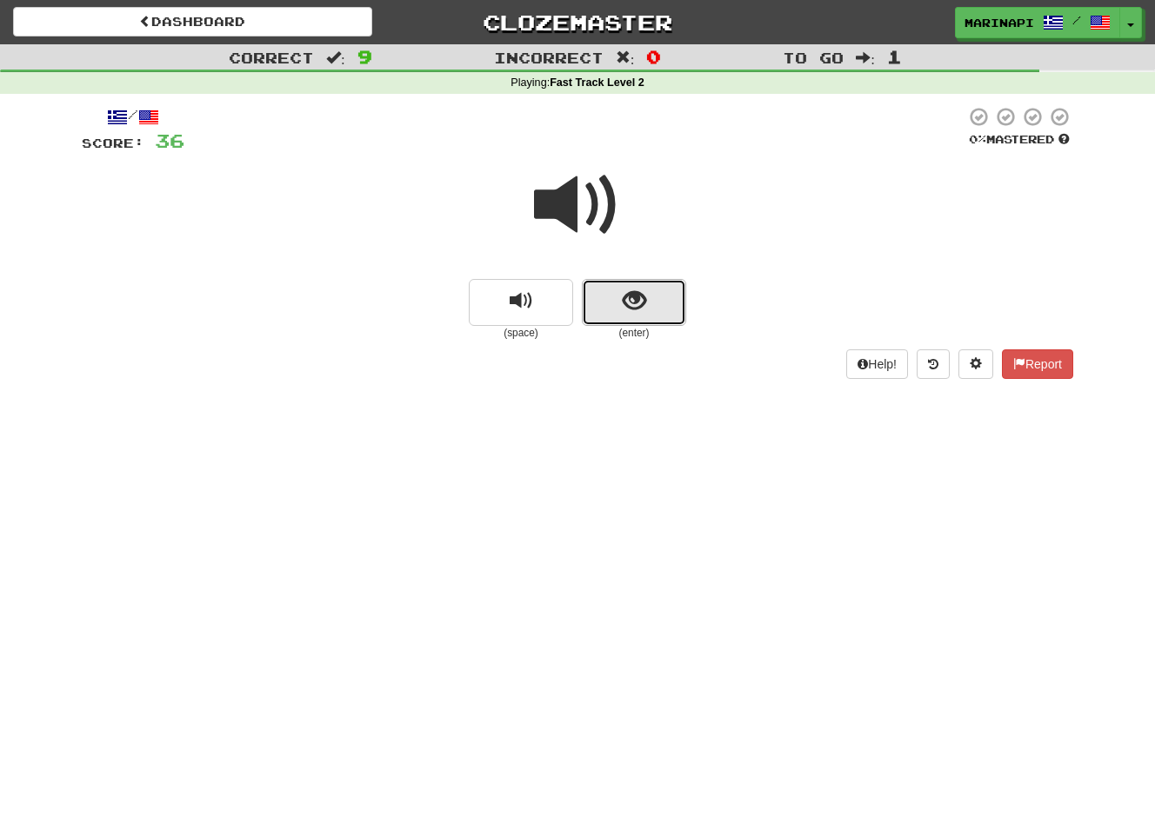
click at [650, 292] on button "show sentence" at bounding box center [634, 302] width 104 height 47
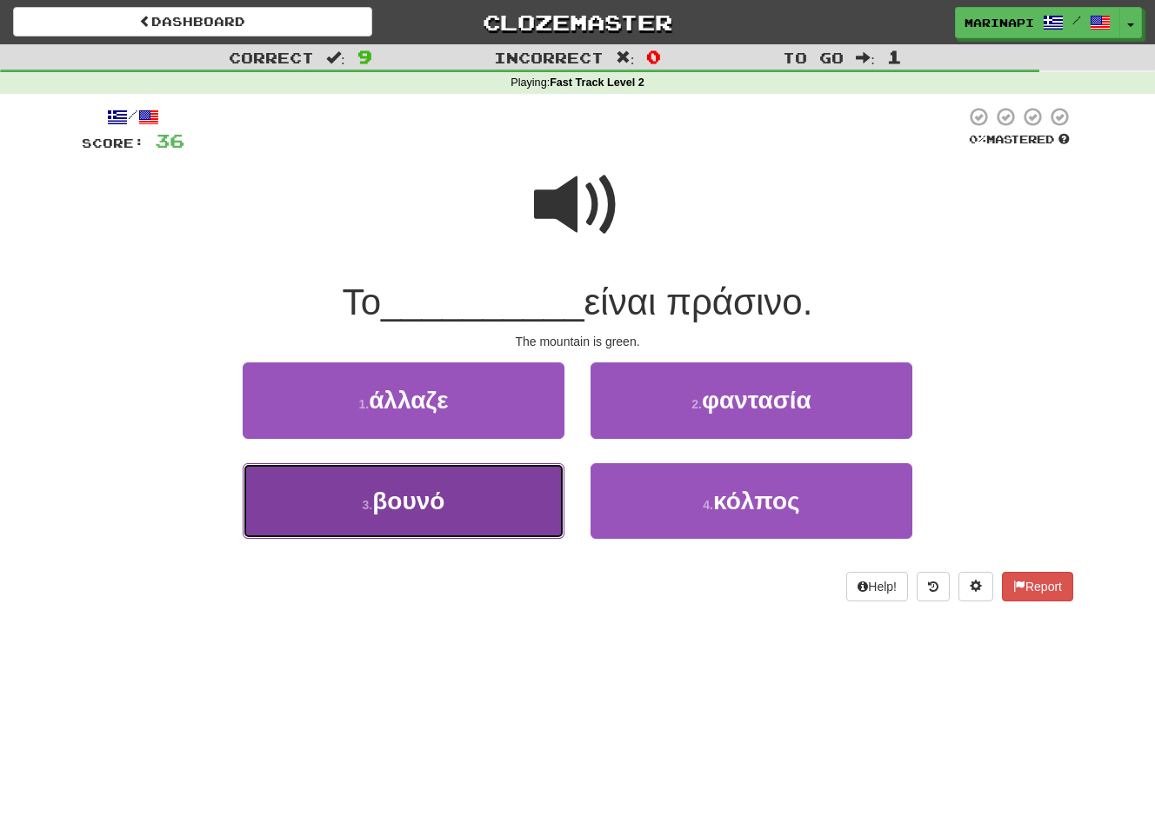
click at [517, 494] on button "3 . βουνό" at bounding box center [404, 501] width 322 height 76
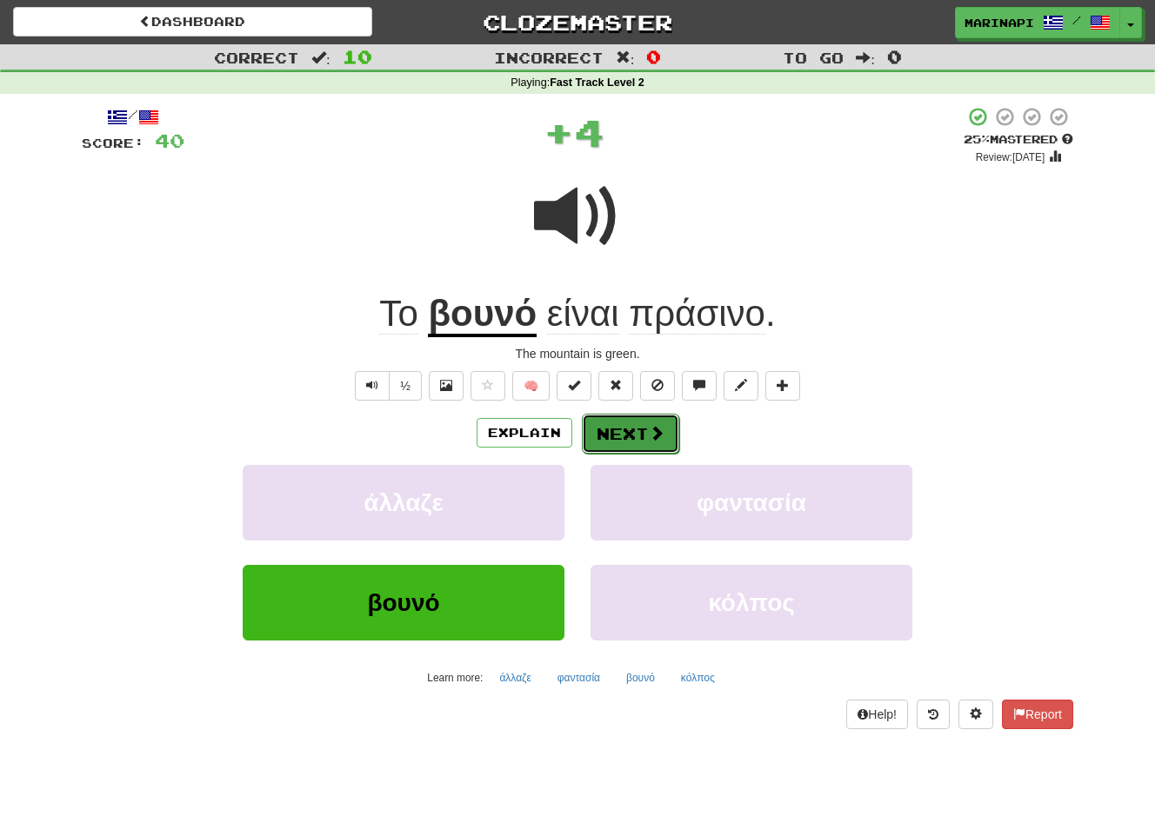
click at [611, 428] on button "Next" at bounding box center [630, 434] width 97 height 40
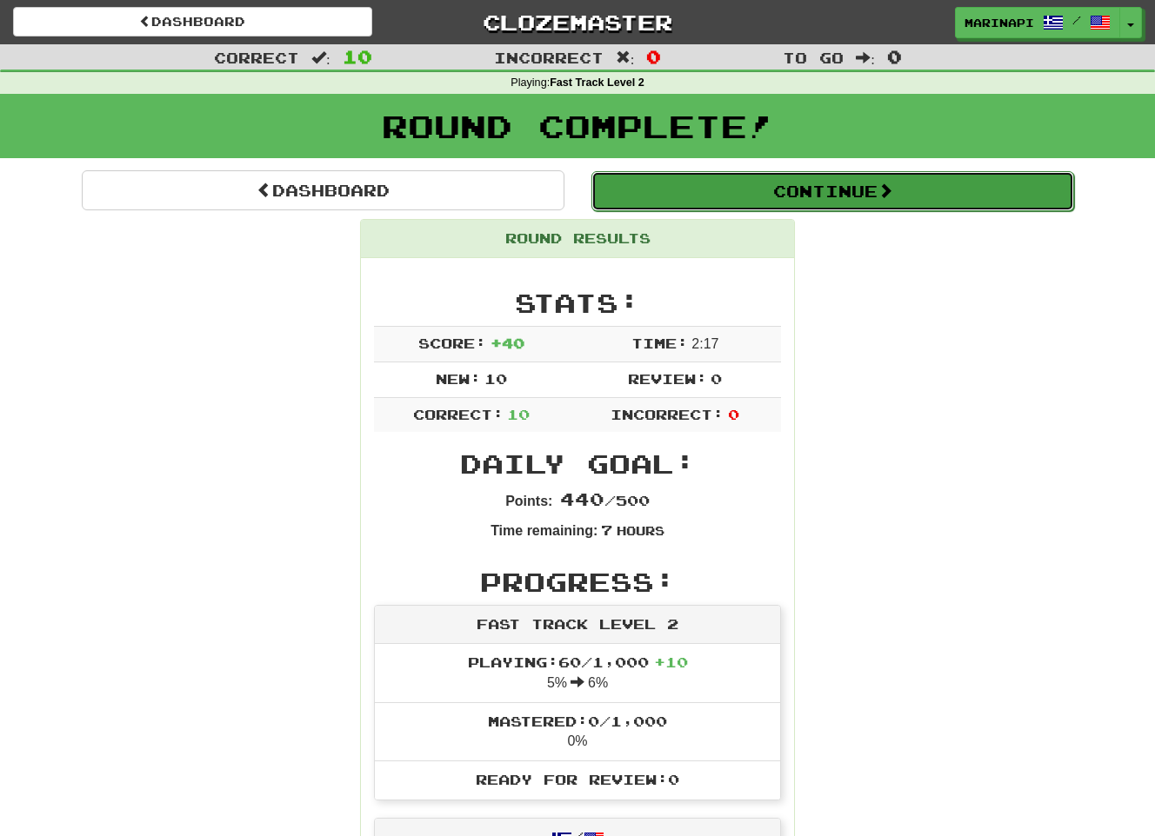
click at [858, 199] on button "Continue" at bounding box center [832, 191] width 483 height 40
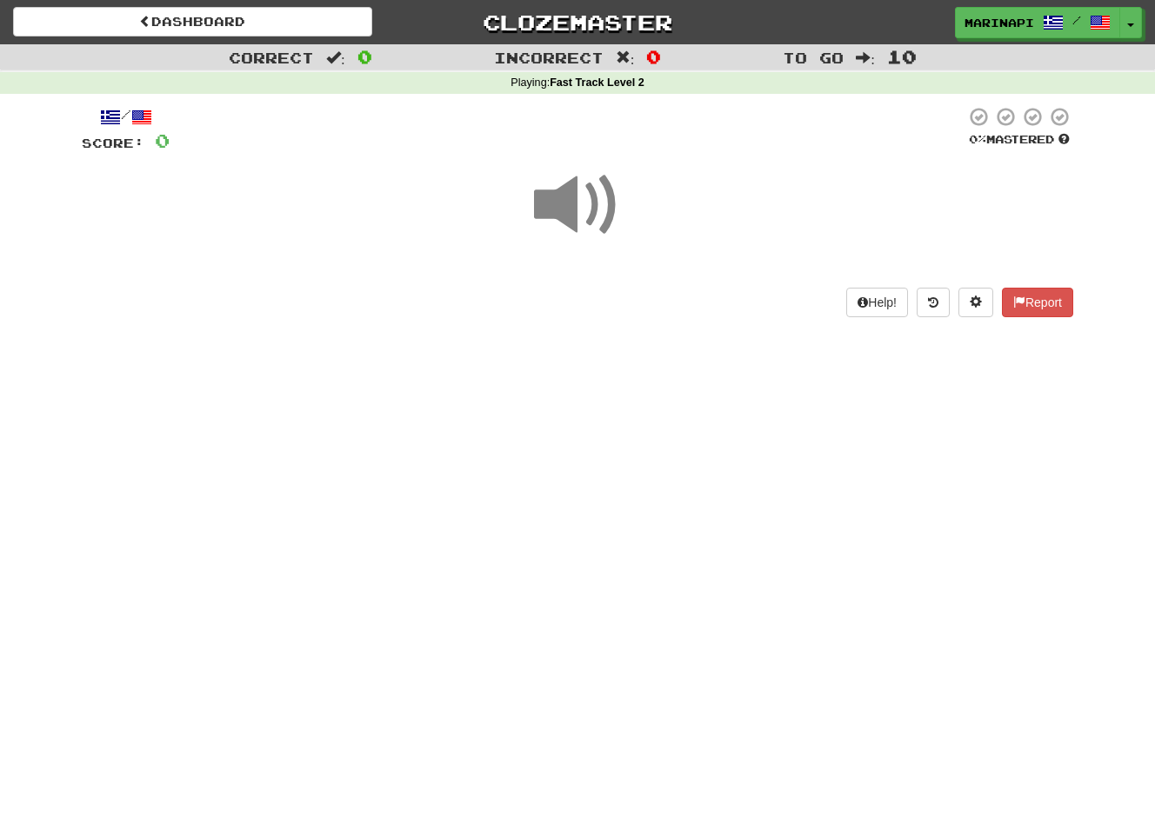
click at [603, 207] on span at bounding box center [577, 205] width 87 height 87
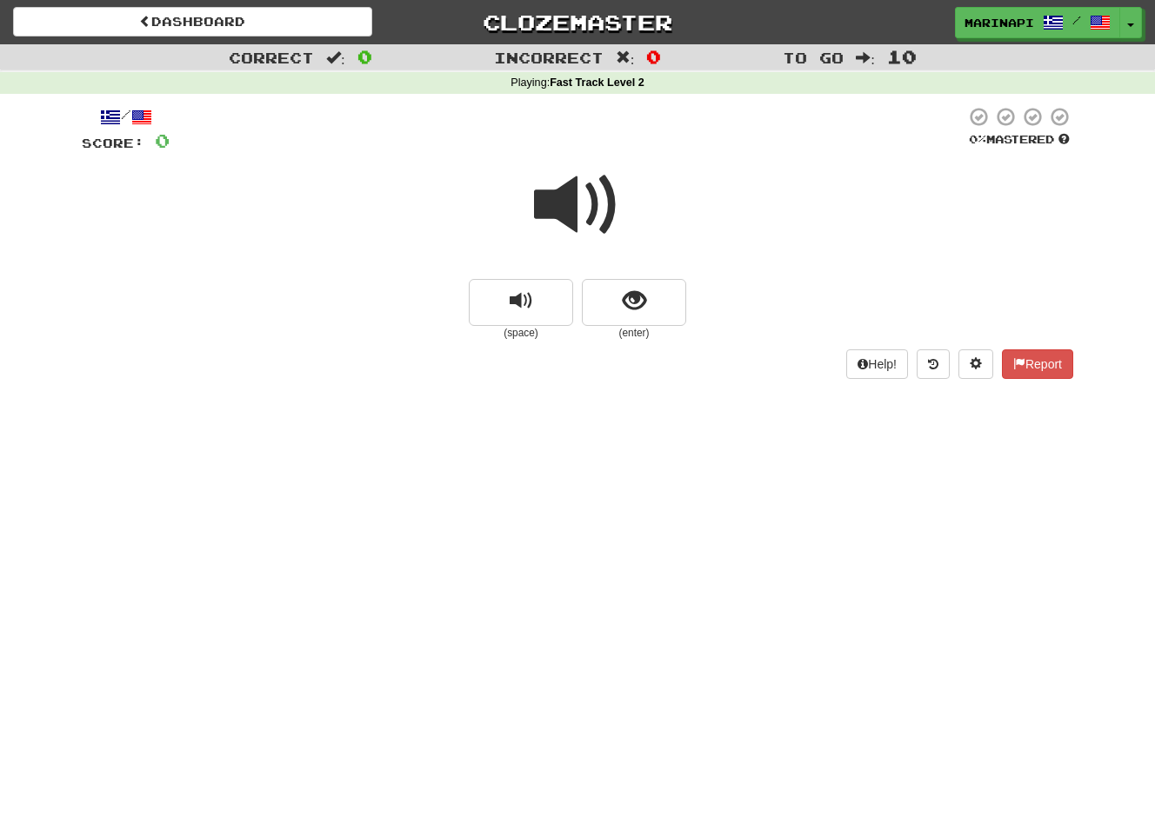
click at [599, 212] on span at bounding box center [577, 205] width 87 height 87
click at [626, 317] on button "show sentence" at bounding box center [634, 302] width 104 height 47
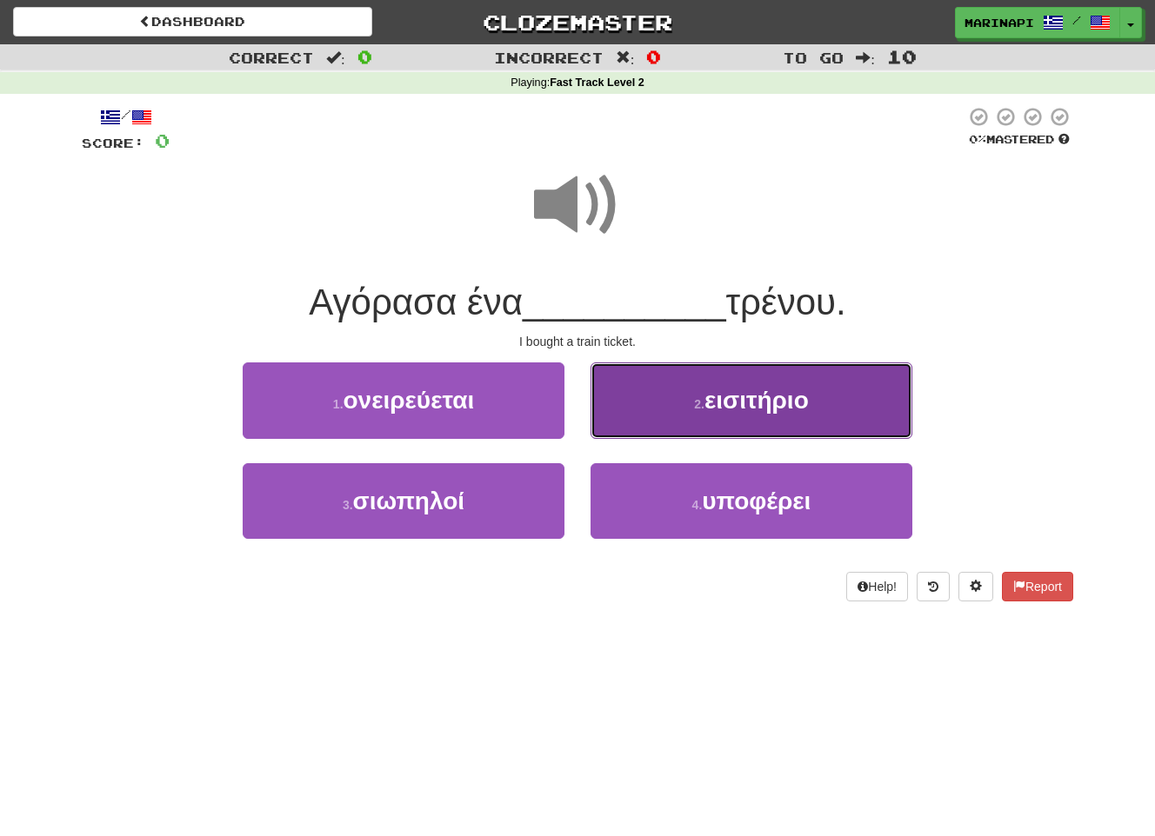
click at [624, 417] on button "2 . εισιτήριο" at bounding box center [751, 401] width 322 height 76
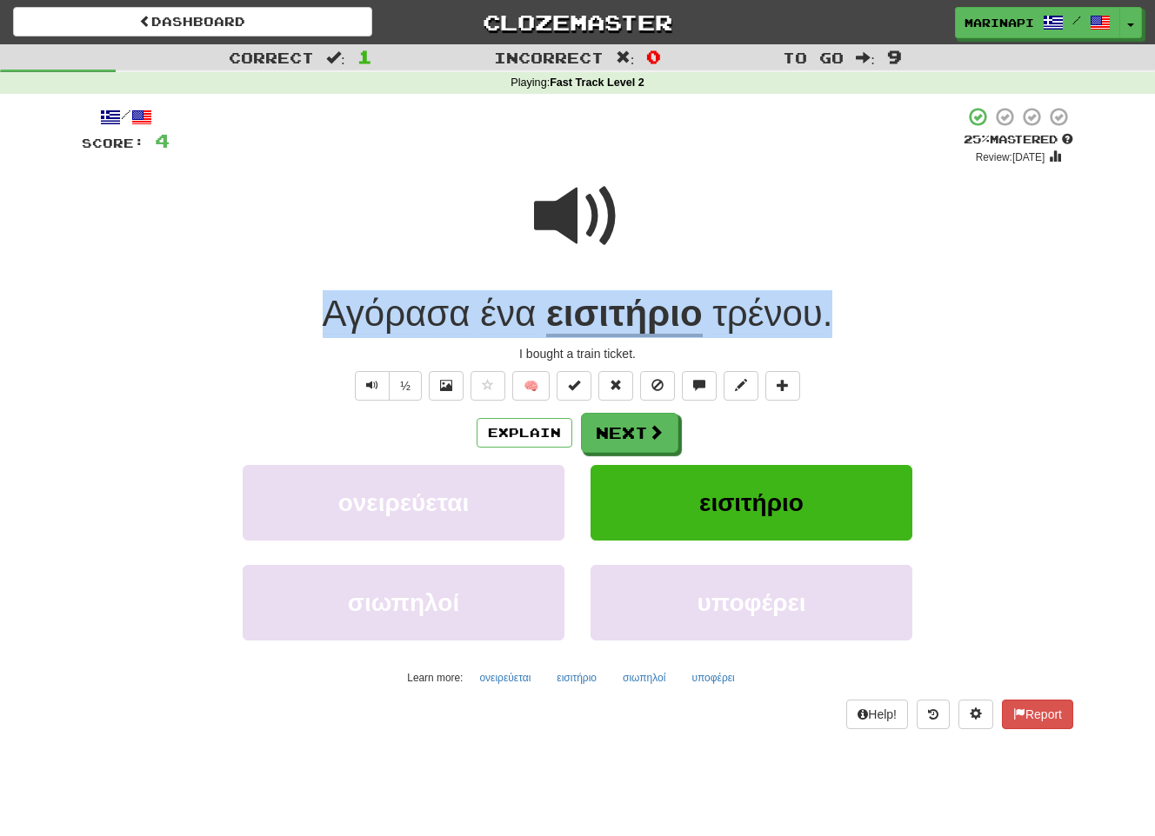
drag, startPoint x: 876, startPoint y: 315, endPoint x: 323, endPoint y: 311, distance: 553.0
click at [323, 311] on div "Αγόρασα ένα εισιτήριο τρένου ." at bounding box center [577, 314] width 991 height 48
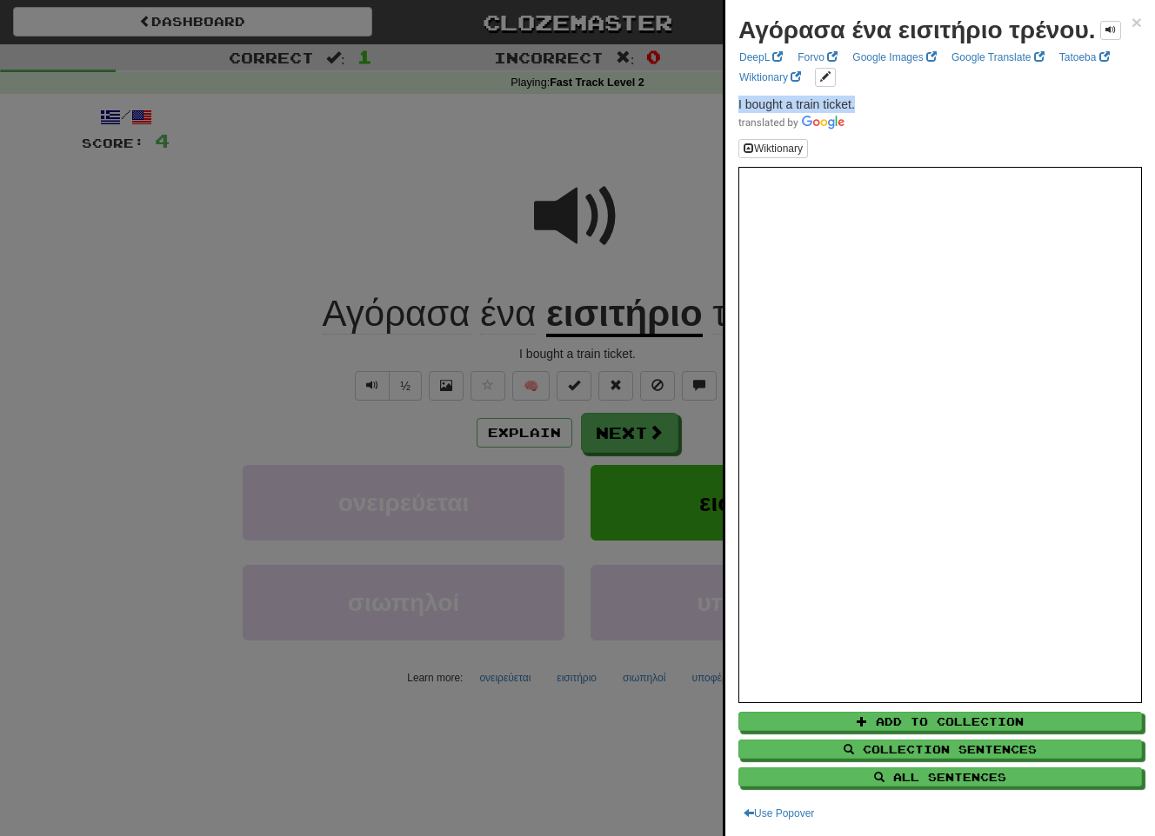
drag, startPoint x: 876, startPoint y: 119, endPoint x: 730, endPoint y: 122, distance: 145.2
click at [730, 122] on div "Αγόρασα ένα εισιτήριο τρένου. × DeepL Forvo Google Images Google Translate Tato…" at bounding box center [940, 418] width 430 height 836
click at [670, 431] on div at bounding box center [577, 418] width 1155 height 836
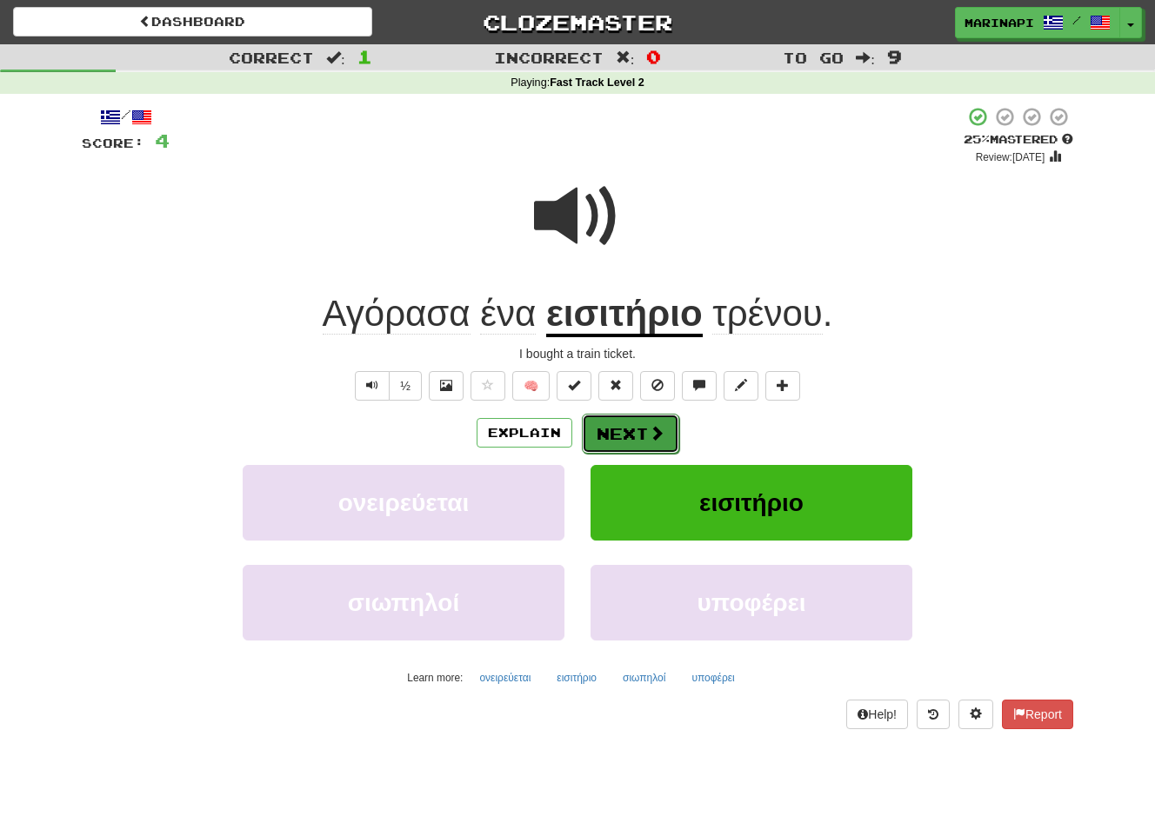
click at [658, 435] on span at bounding box center [657, 433] width 16 height 16
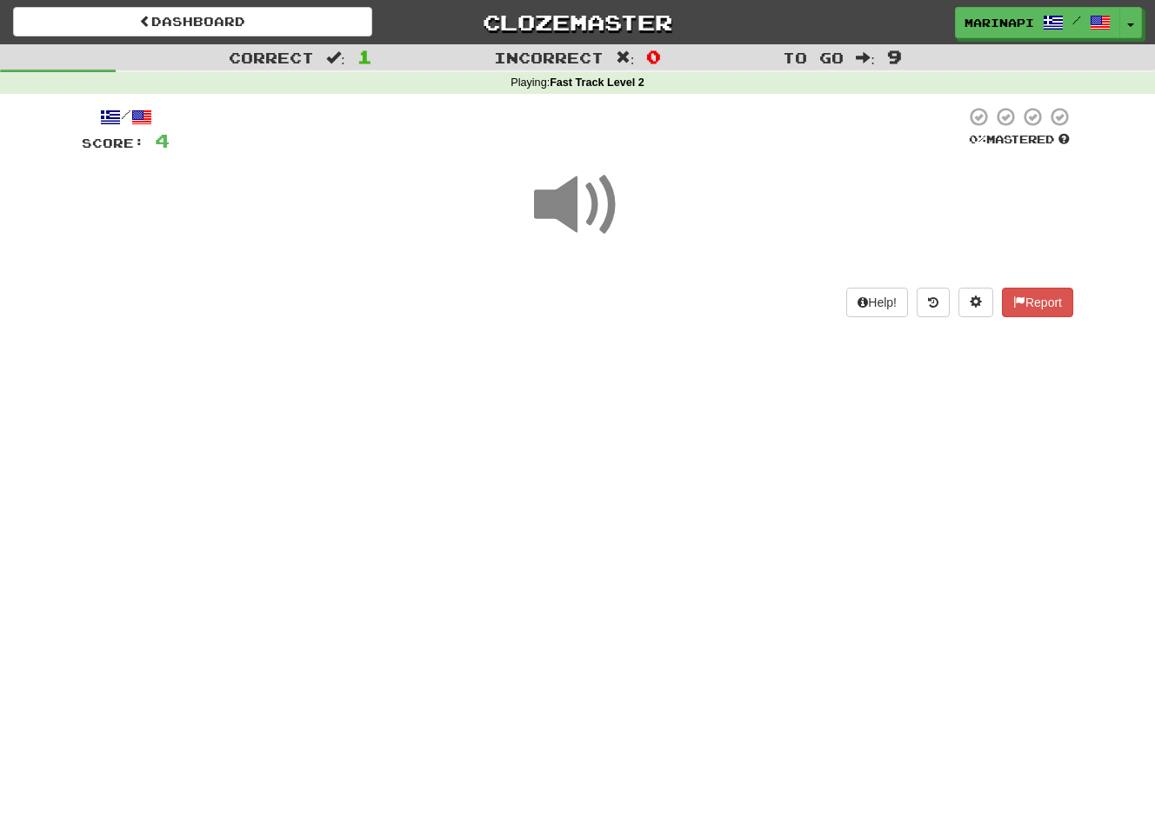
click at [609, 196] on span at bounding box center [577, 205] width 87 height 87
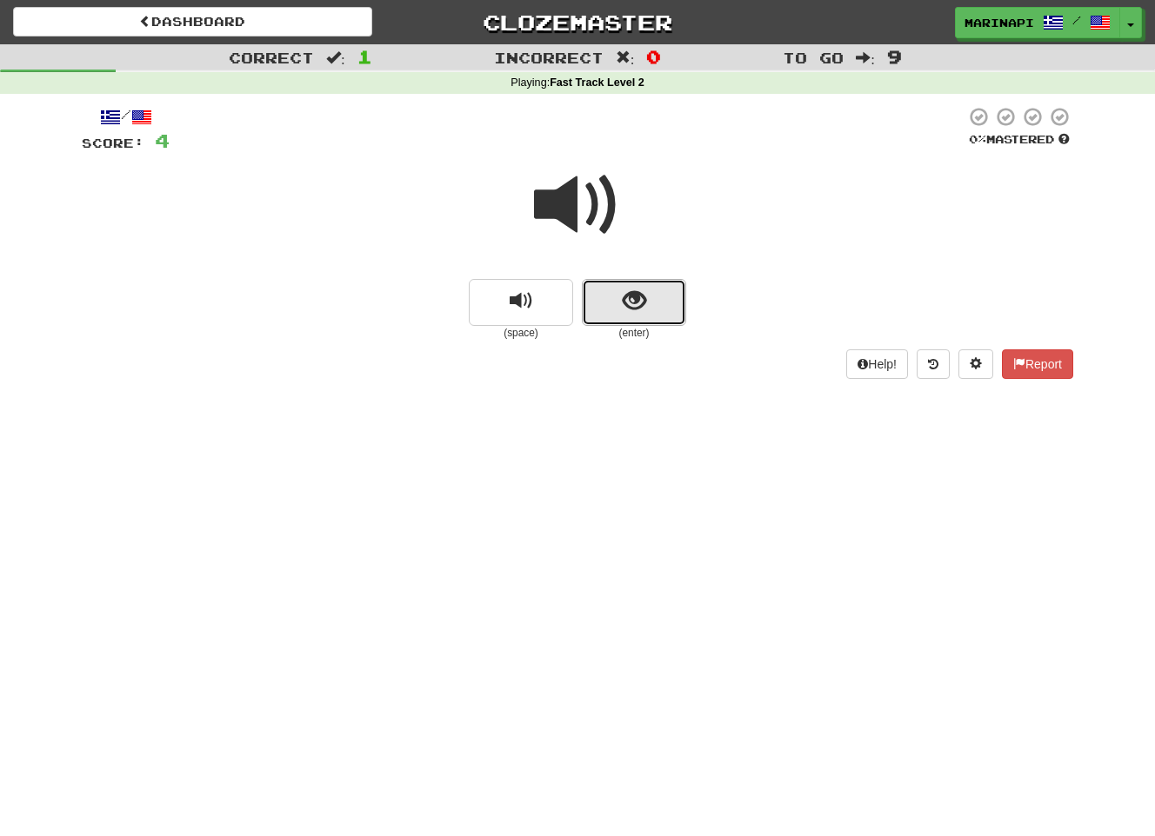
click at [609, 291] on button "show sentence" at bounding box center [634, 302] width 104 height 47
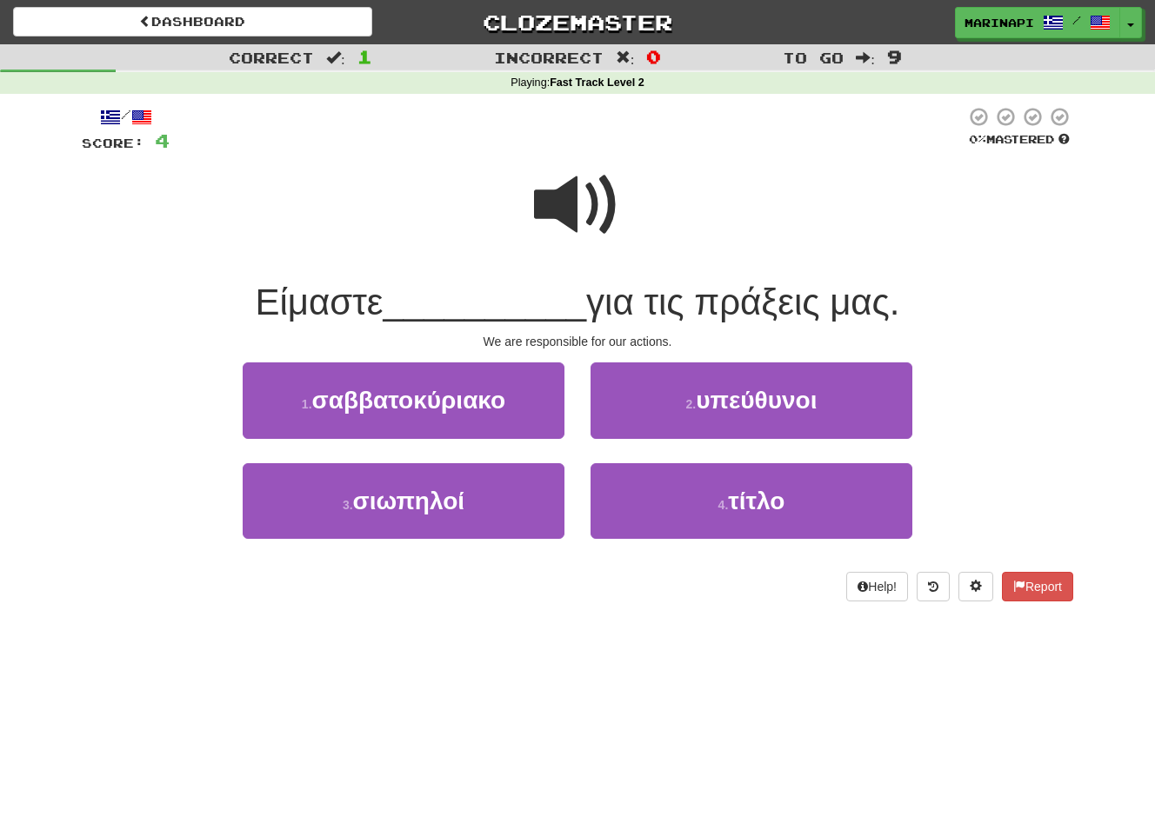
click at [595, 200] on span at bounding box center [577, 205] width 87 height 87
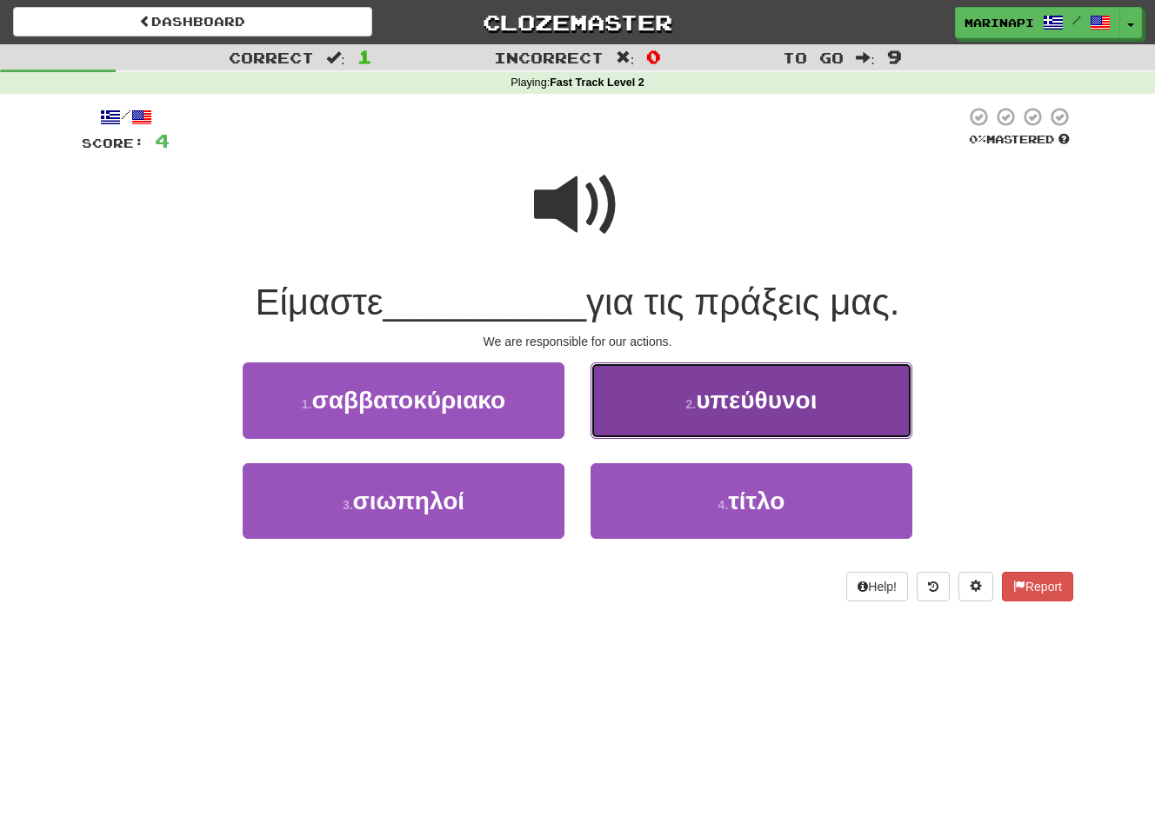
click at [742, 411] on span "υπεύθυνοι" at bounding box center [756, 400] width 121 height 27
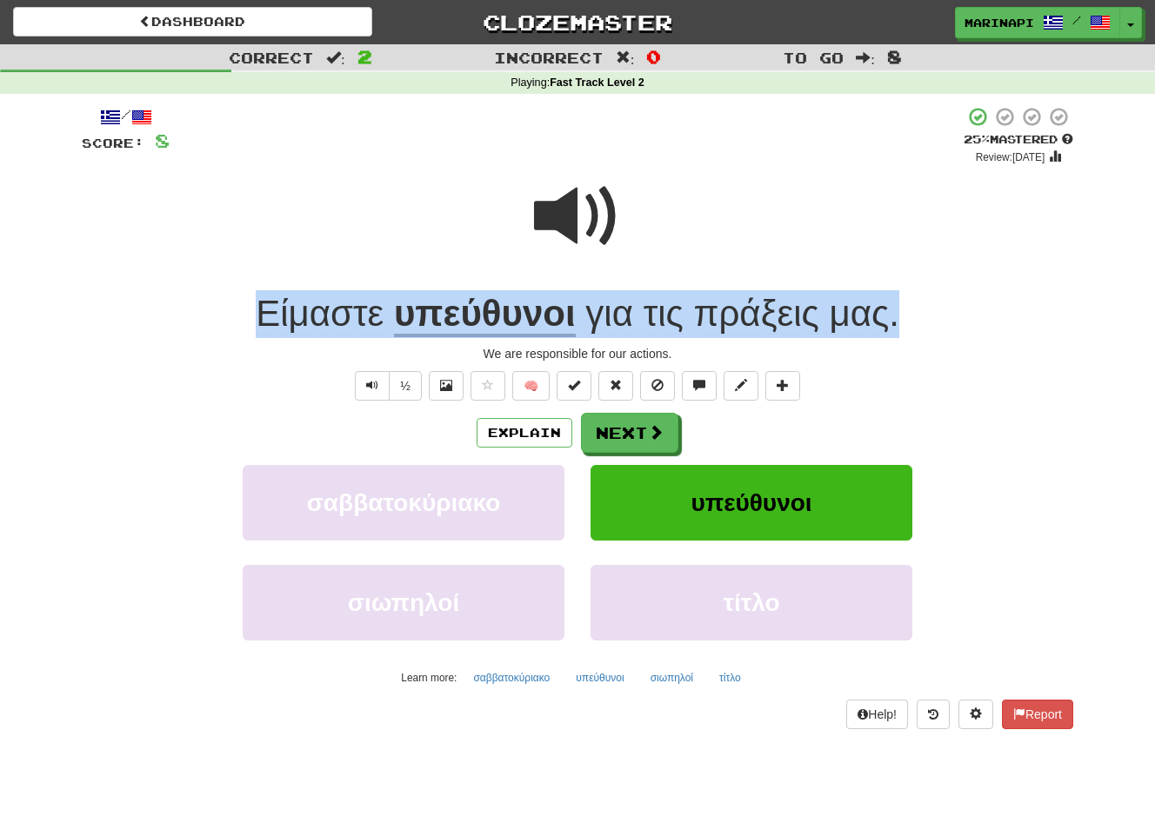
drag, startPoint x: 918, startPoint y: 323, endPoint x: 254, endPoint y: 323, distance: 664.3
click at [254, 323] on div "Είμαστε υπεύθυνοι για τις πράξεις μας ." at bounding box center [577, 314] width 991 height 48
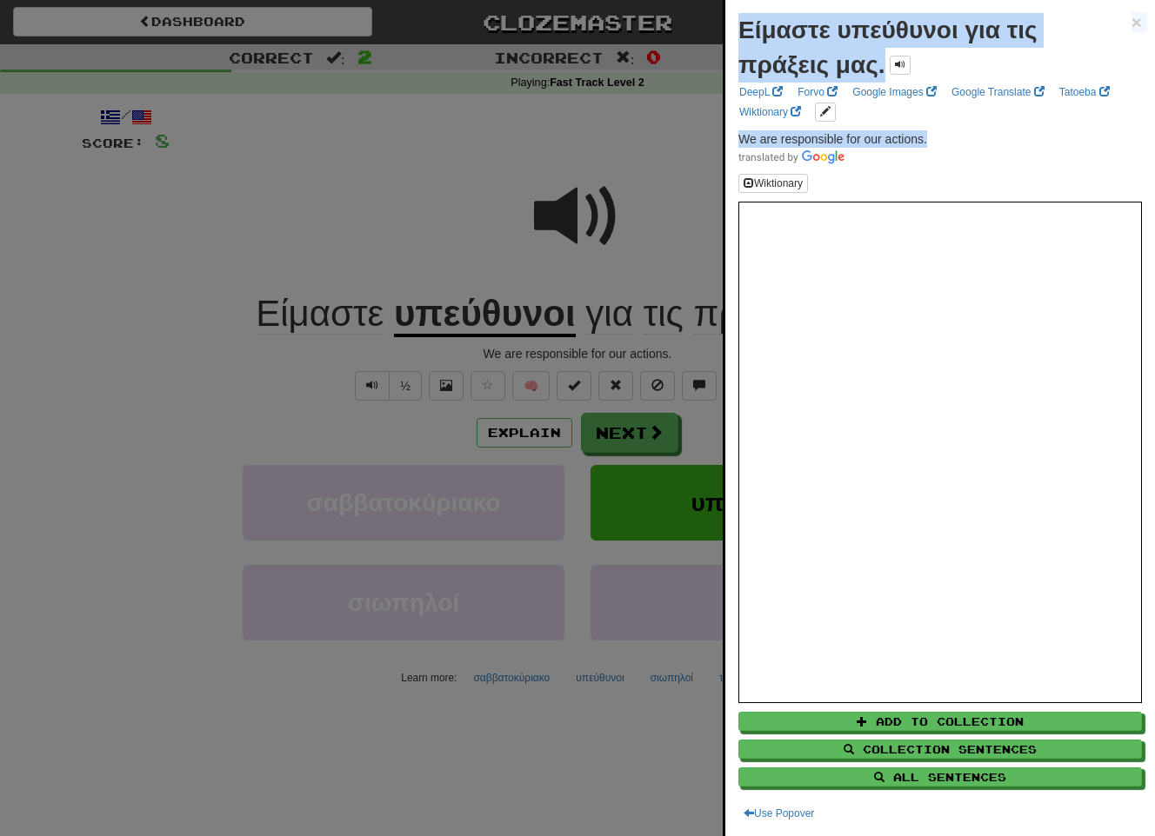
drag, startPoint x: 943, startPoint y: 137, endPoint x: 715, endPoint y: 141, distance: 228.7
click at [715, 141] on body "Dashboard Clozemaster marinapi / Toggle Dropdown Dashboard Leaderboard Activity…" at bounding box center [577, 727] width 1155 height 1454
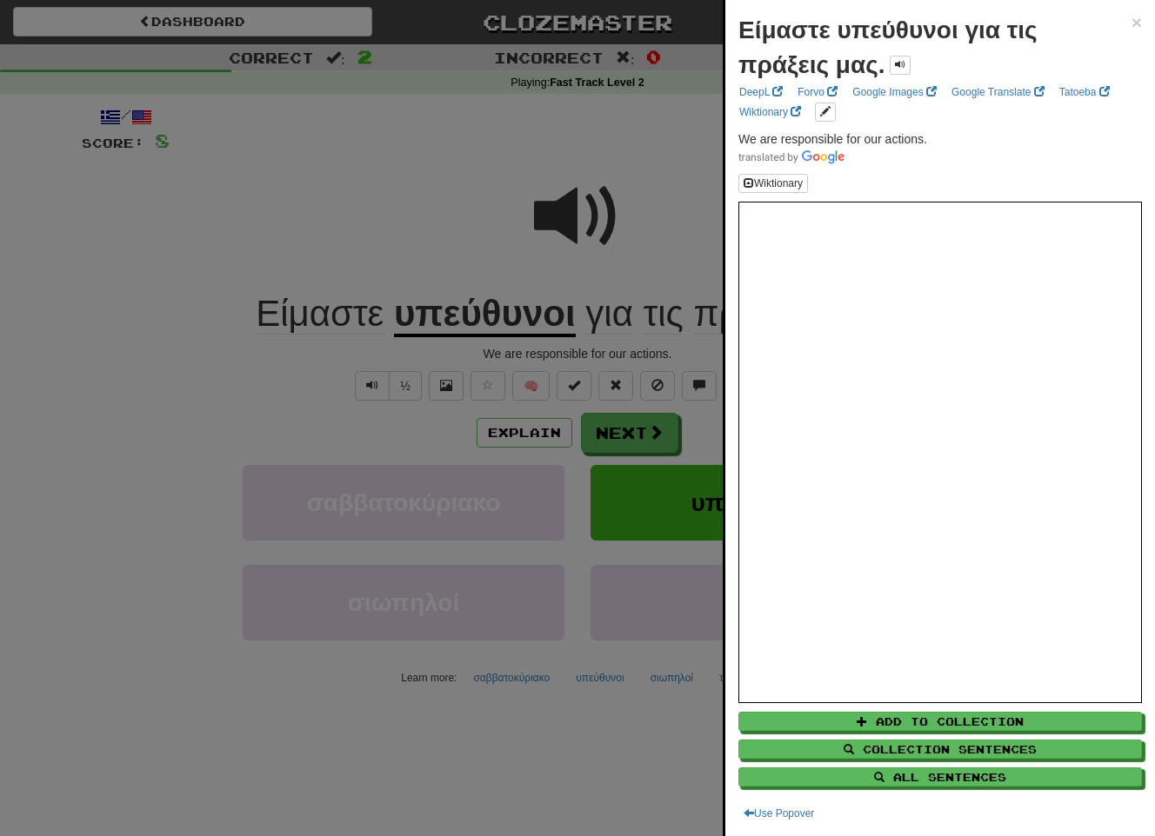
click at [914, 157] on span at bounding box center [939, 156] width 403 height 17
drag, startPoint x: 926, startPoint y: 143, endPoint x: 741, endPoint y: 139, distance: 185.2
click at [741, 139] on span "We are responsible for our actions." at bounding box center [832, 139] width 189 height 14
click at [623, 470] on div at bounding box center [577, 418] width 1155 height 836
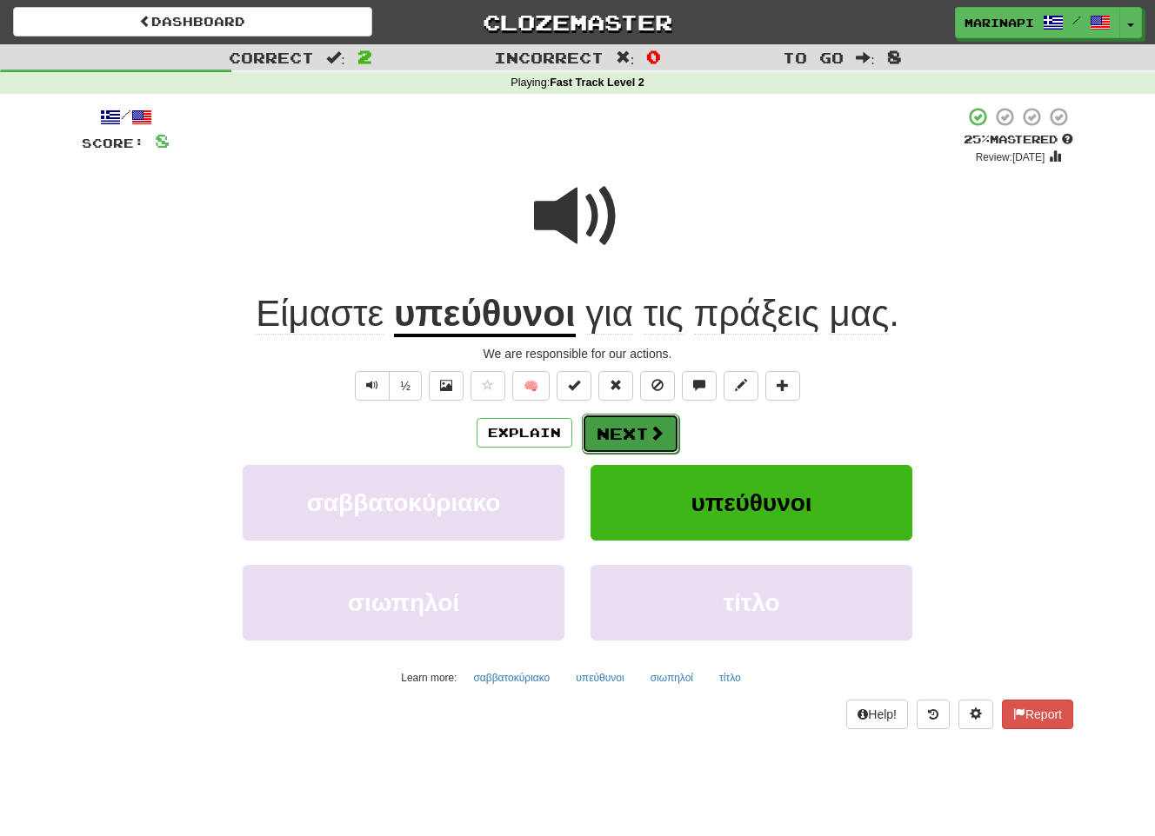
click at [626, 438] on button "Next" at bounding box center [630, 434] width 97 height 40
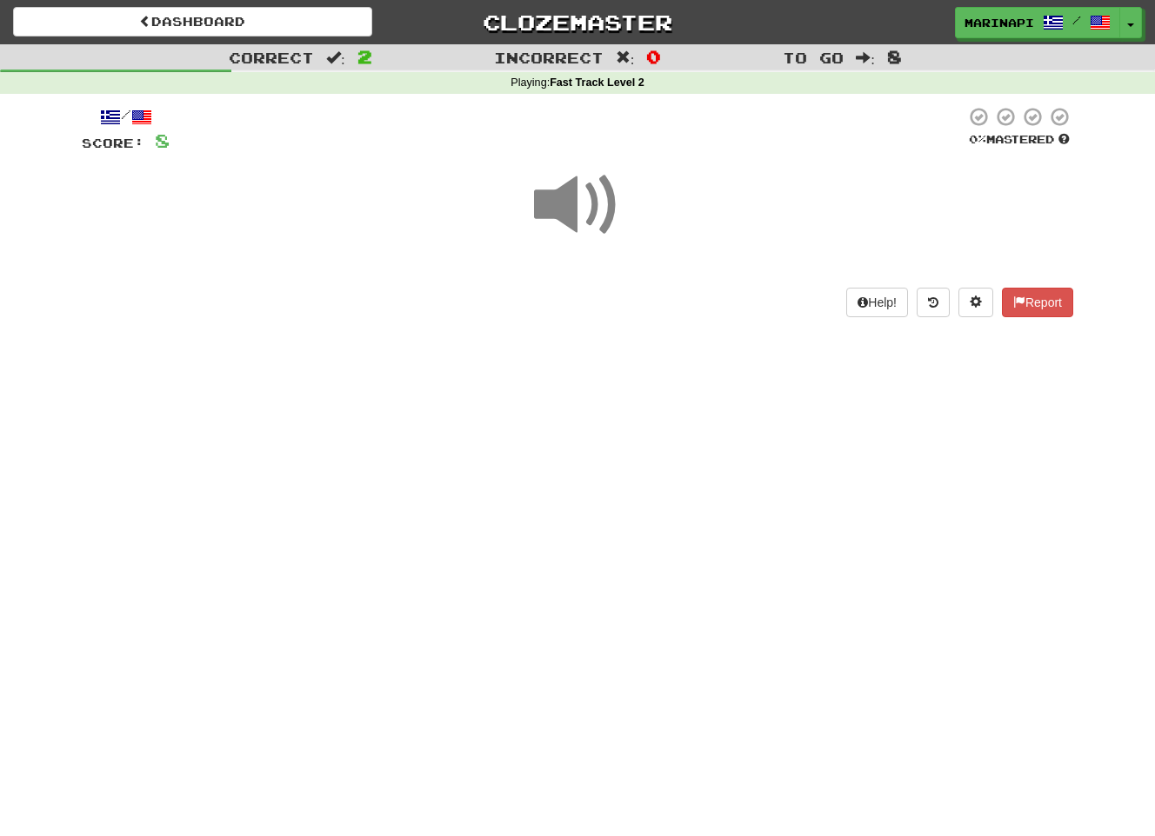
click at [581, 209] on span at bounding box center [577, 205] width 87 height 87
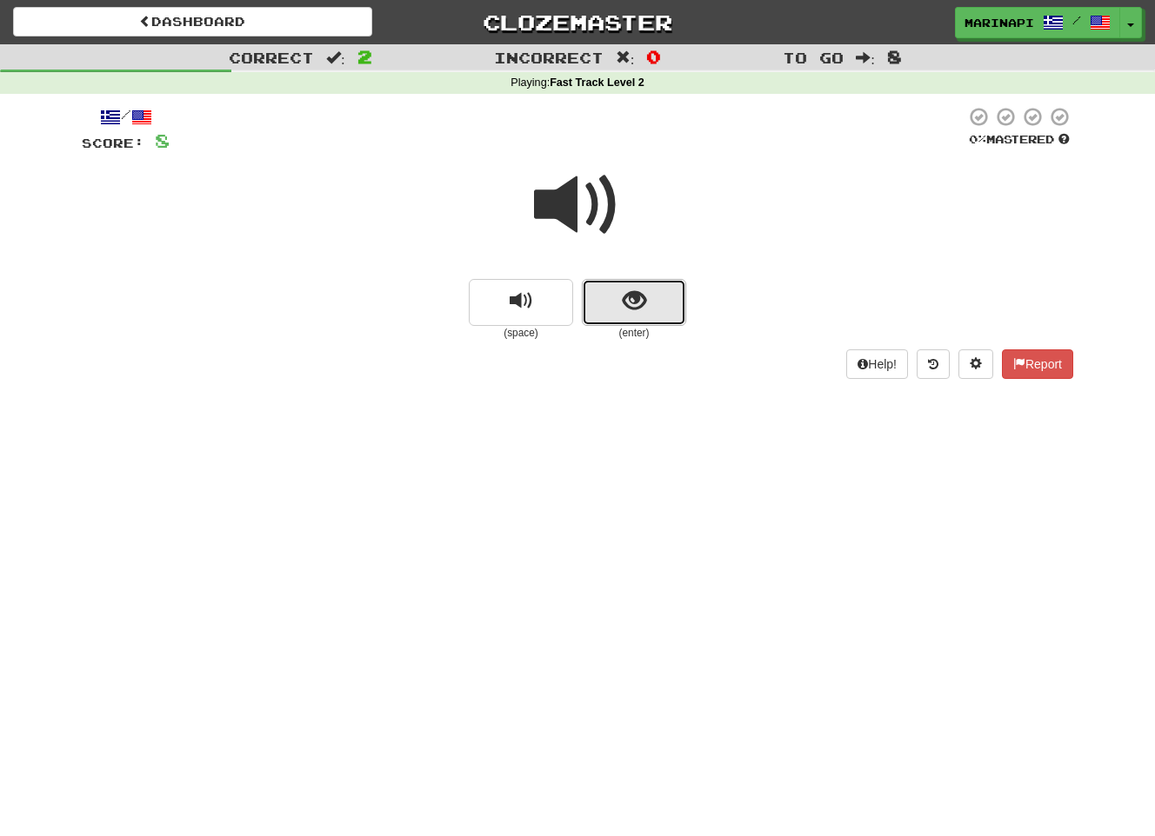
click at [626, 290] on span "show sentence" at bounding box center [634, 301] width 23 height 23
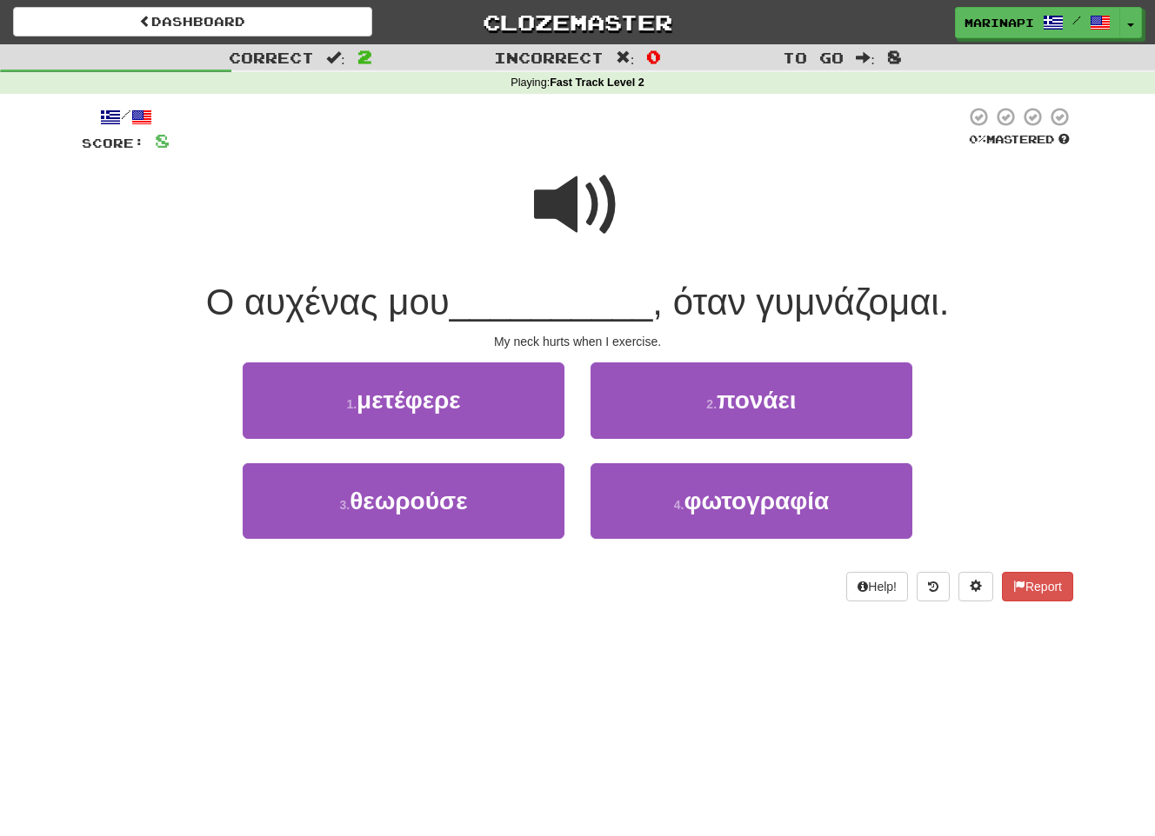
click at [577, 219] on span at bounding box center [577, 205] width 87 height 87
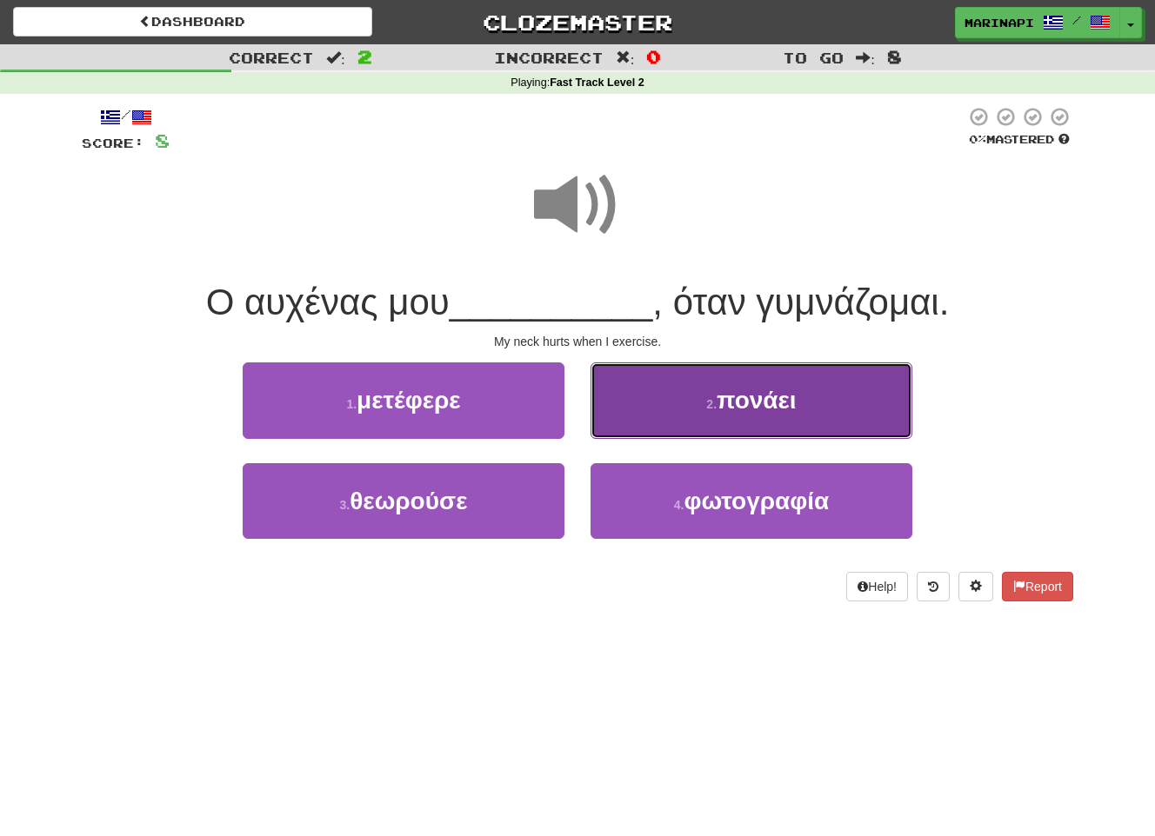
click at [661, 404] on button "2 . πονάει" at bounding box center [751, 401] width 322 height 76
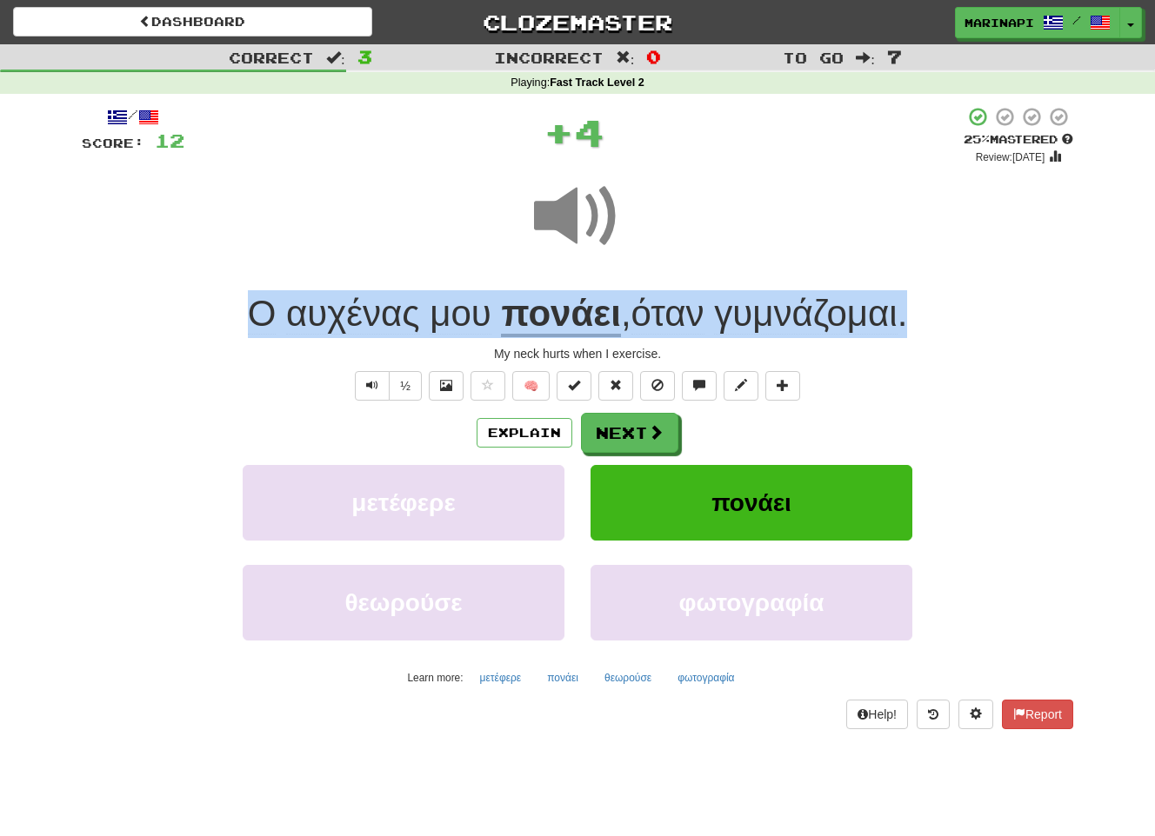
drag, startPoint x: 928, startPoint y: 318, endPoint x: 205, endPoint y: 321, distance: 722.5
click at [205, 321] on div "Ο αυχένας μου πονάει , όταν γυμνάζομαι ." at bounding box center [577, 314] width 991 height 48
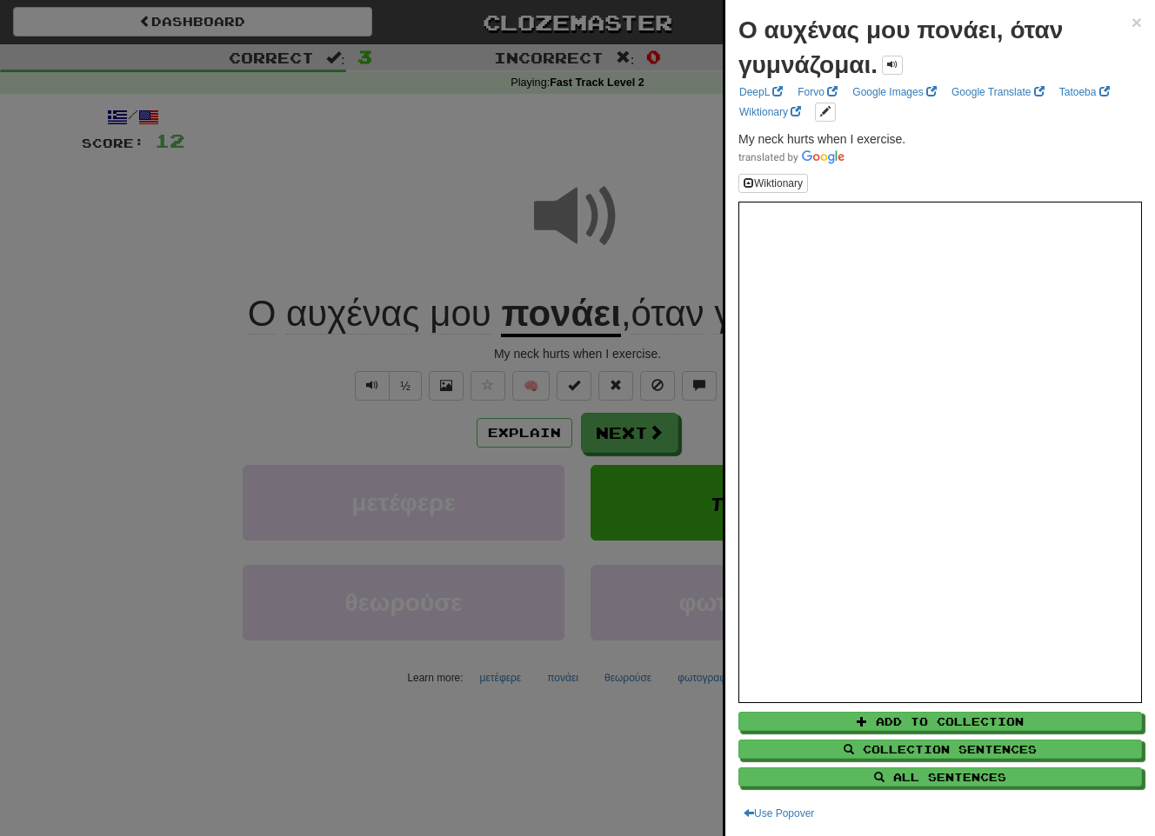
click at [874, 65] on strong "Ο αυχένας μου πονάει, όταν γυμνάζομαι." at bounding box center [900, 48] width 324 height 62
drag, startPoint x: 922, startPoint y: 137, endPoint x: 735, endPoint y: 142, distance: 187.0
click at [735, 142] on div "Ο αυχένας μου πονάει, όταν γυμνάζομαι. × DeepL Forvo Google Images Google Trans…" at bounding box center [940, 418] width 430 height 836
click at [647, 437] on div at bounding box center [577, 418] width 1155 height 836
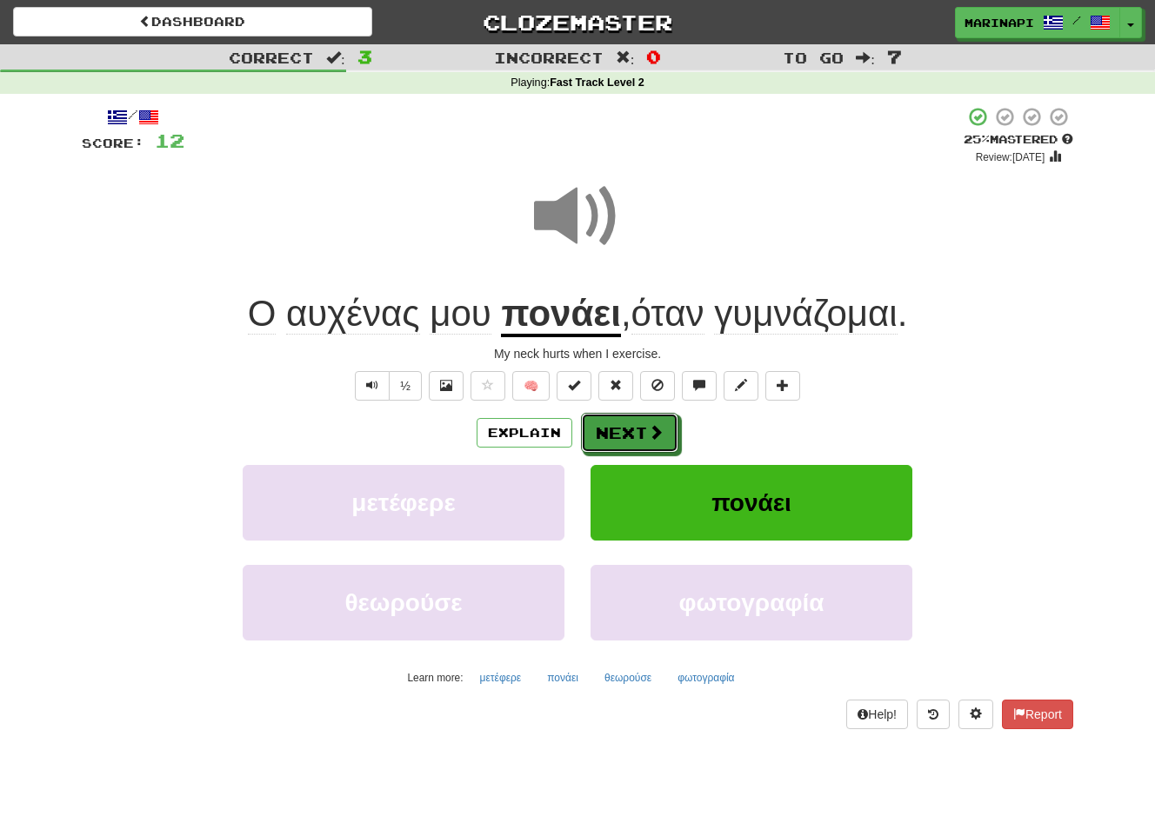
click at [638, 435] on button "Next" at bounding box center [629, 433] width 97 height 40
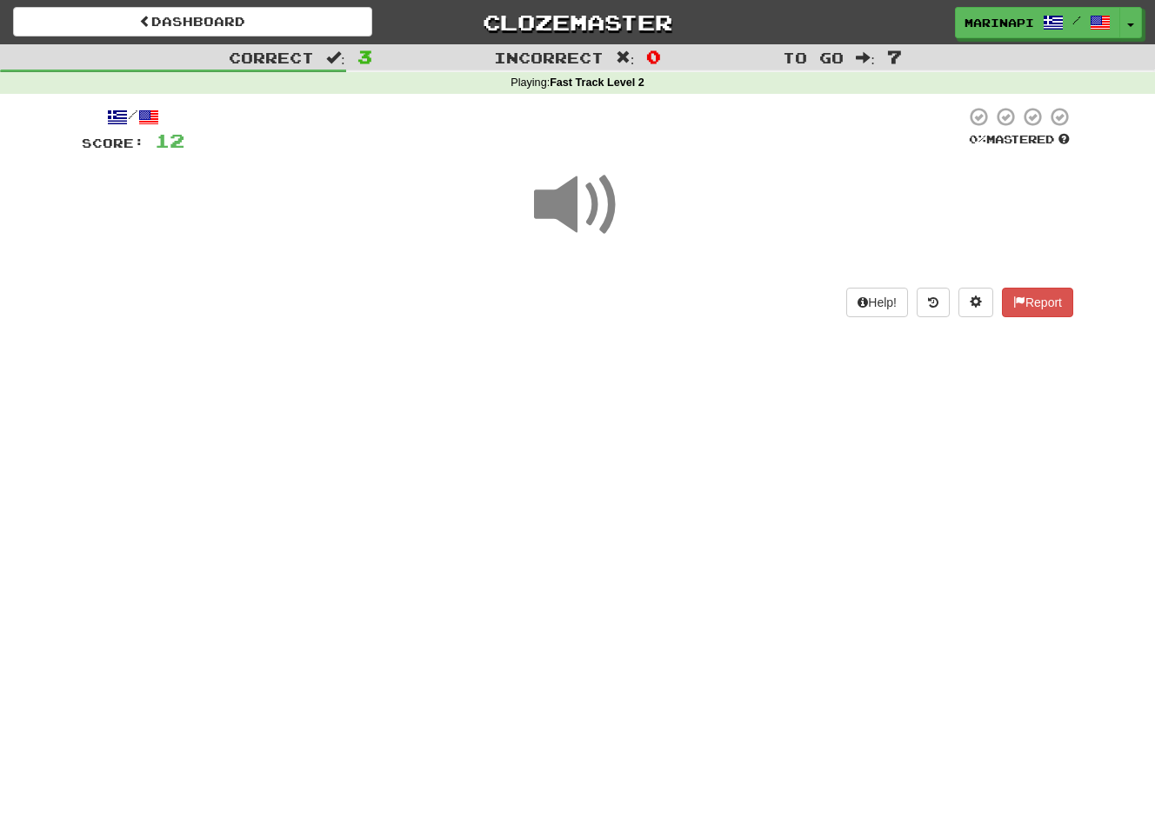
click at [567, 211] on span at bounding box center [577, 205] width 87 height 87
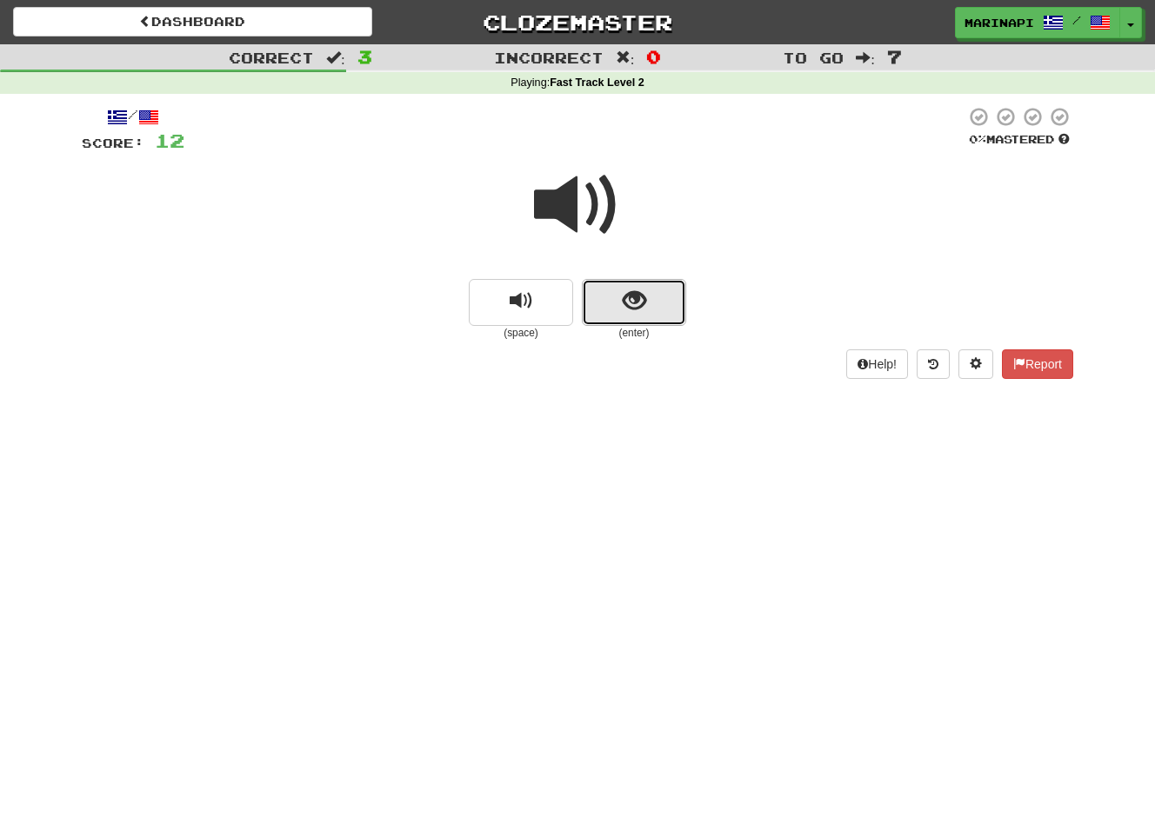
click at [620, 288] on button "show sentence" at bounding box center [634, 302] width 104 height 47
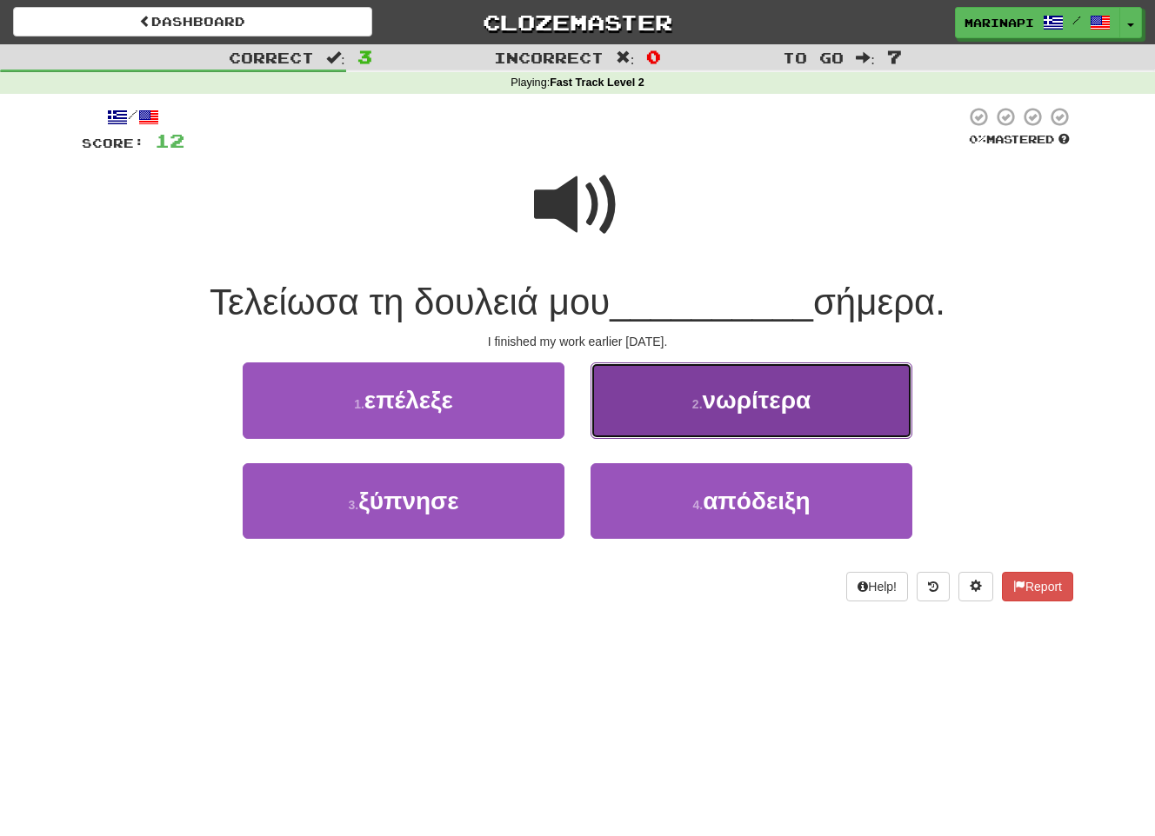
click at [666, 409] on button "2 . νωρίτερα" at bounding box center [751, 401] width 322 height 76
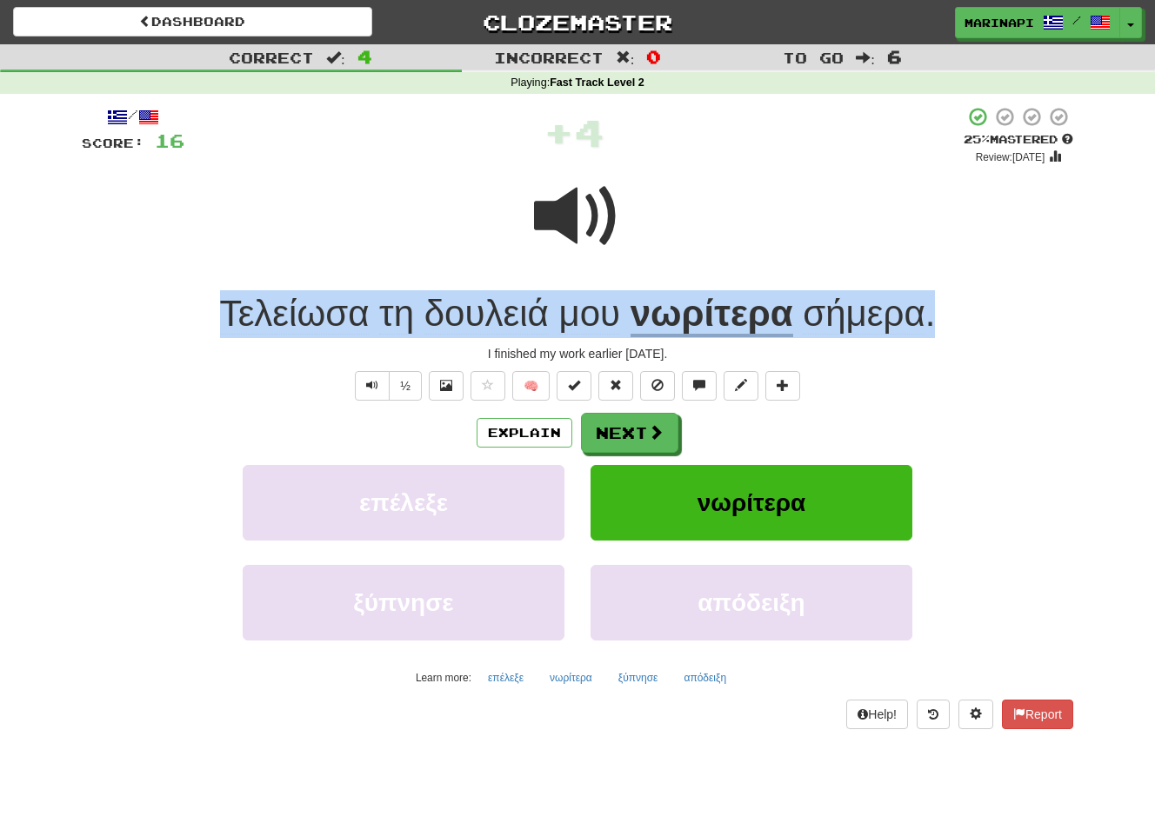
drag, startPoint x: 969, startPoint y: 323, endPoint x: 210, endPoint y: 319, distance: 759.1
click at [210, 319] on div "Τελείωσα τη δουλειά μου νωρίτερα σήμερα ." at bounding box center [577, 314] width 991 height 48
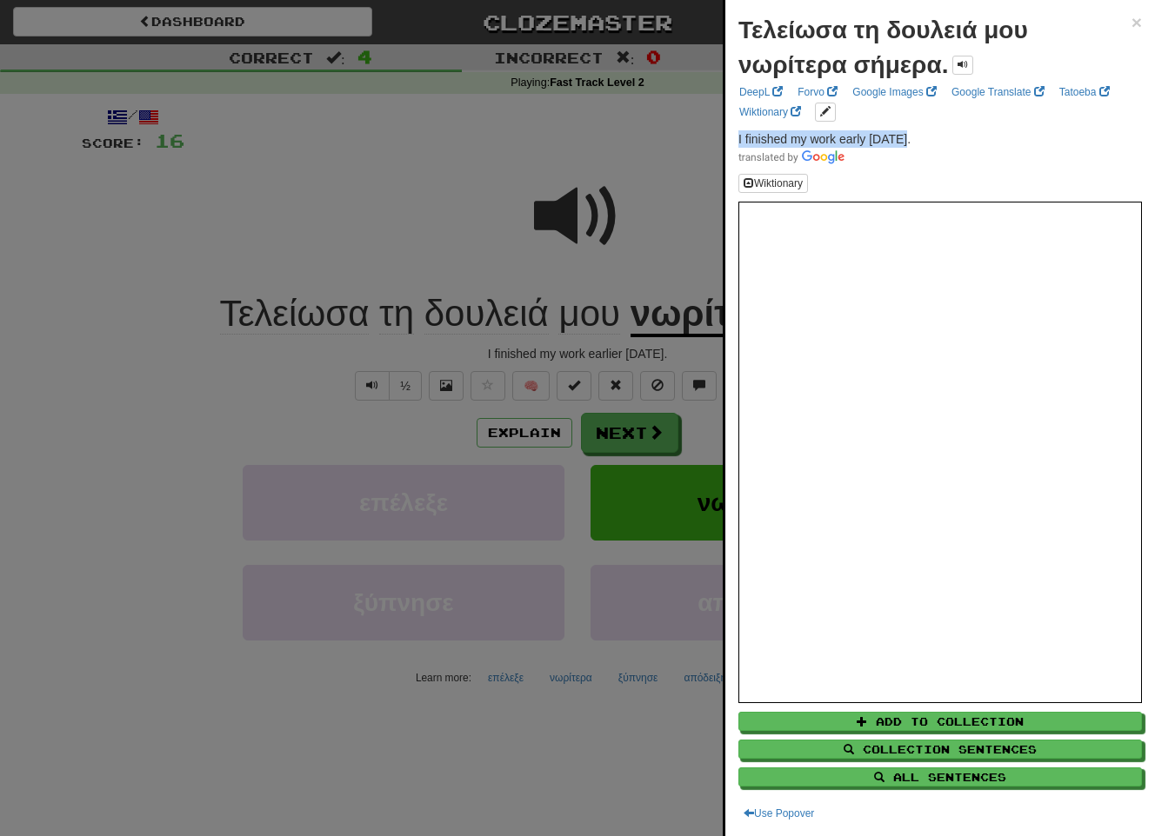
drag, startPoint x: 916, startPoint y: 142, endPoint x: 730, endPoint y: 136, distance: 185.3
click at [730, 136] on div "Τελείωσα τη δουλειά μου νωρίτερα σήμερα. × DeepL Forvo Google Images Google Tra…" at bounding box center [940, 418] width 430 height 836
click at [621, 443] on div at bounding box center [577, 418] width 1155 height 836
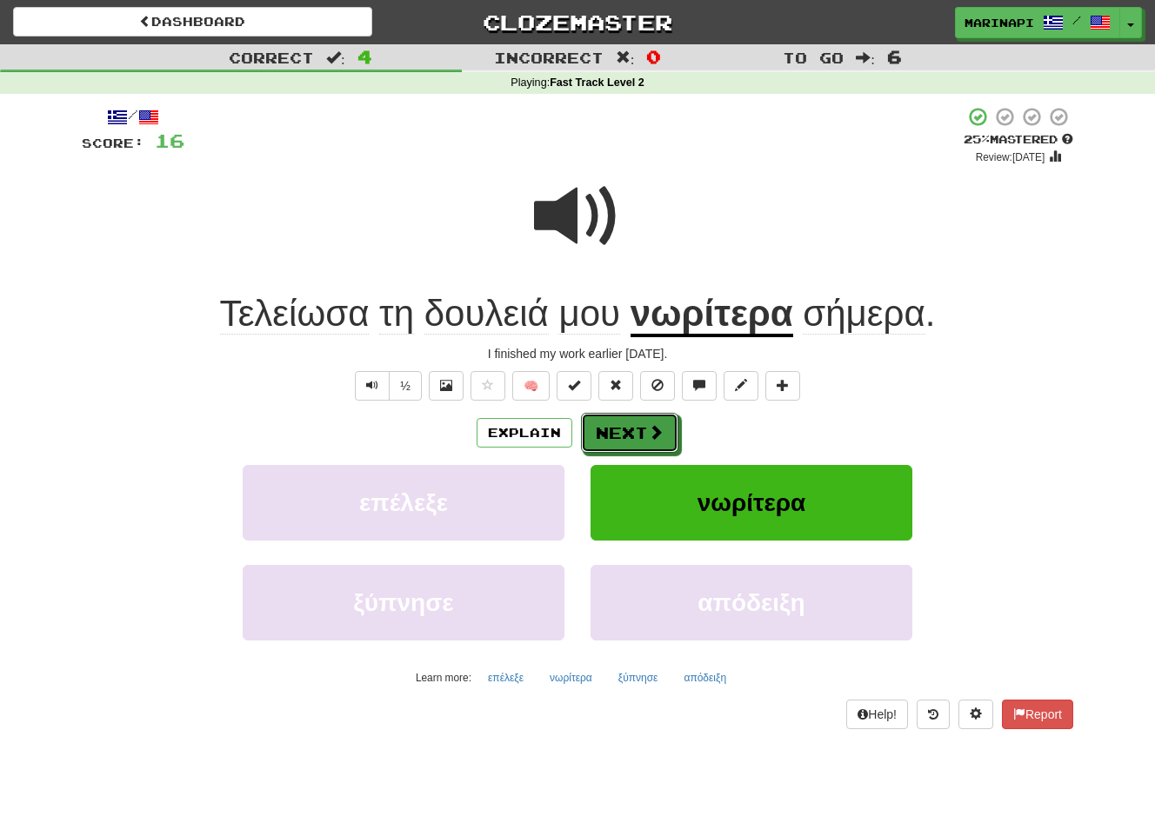
click at [625, 436] on button "Next" at bounding box center [629, 433] width 97 height 40
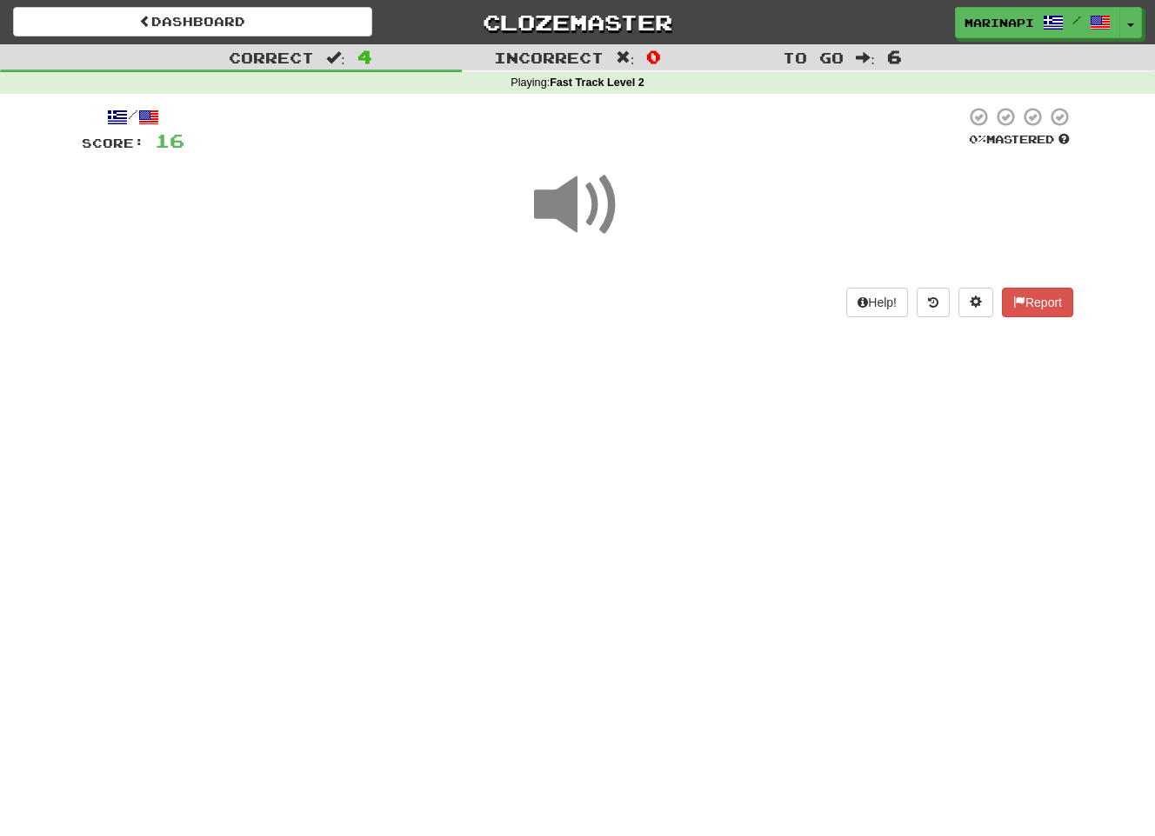
click at [570, 211] on span at bounding box center [577, 205] width 87 height 87
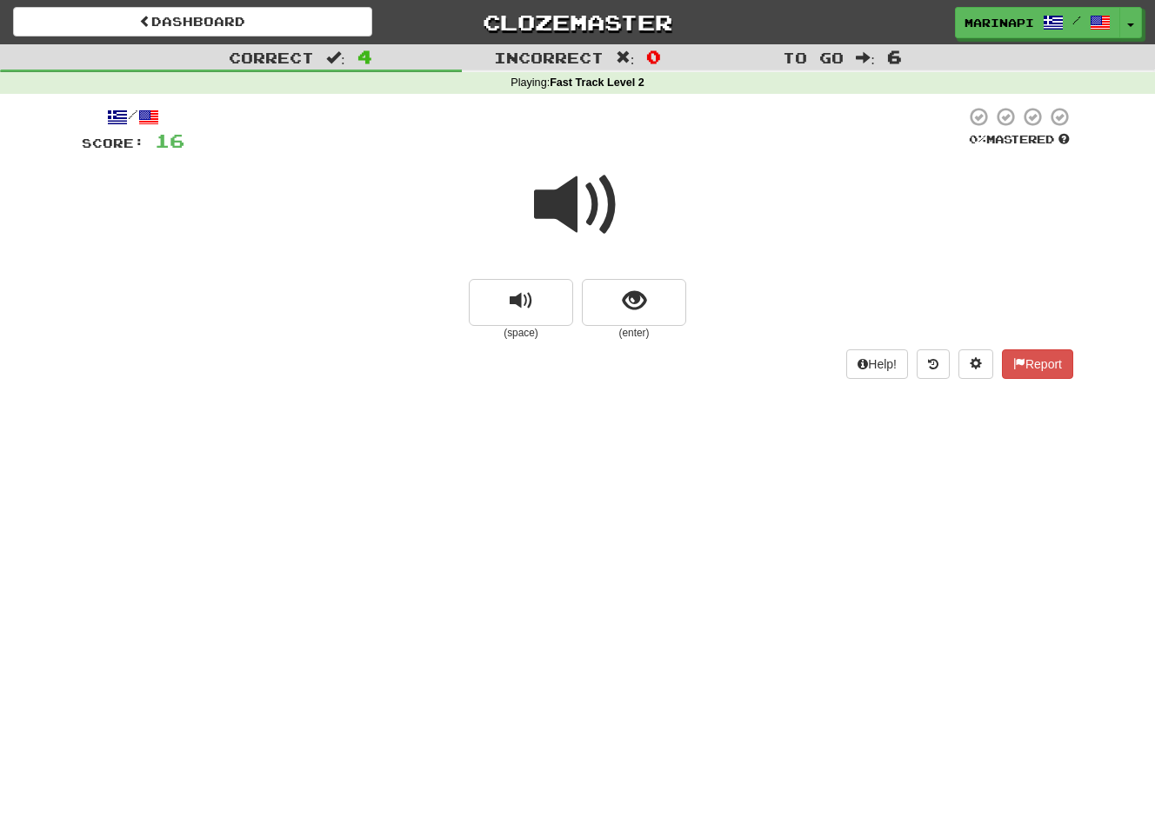
click at [570, 211] on span at bounding box center [577, 205] width 87 height 87
click at [571, 211] on span at bounding box center [577, 205] width 87 height 87
click at [613, 291] on button "show sentence" at bounding box center [634, 302] width 104 height 47
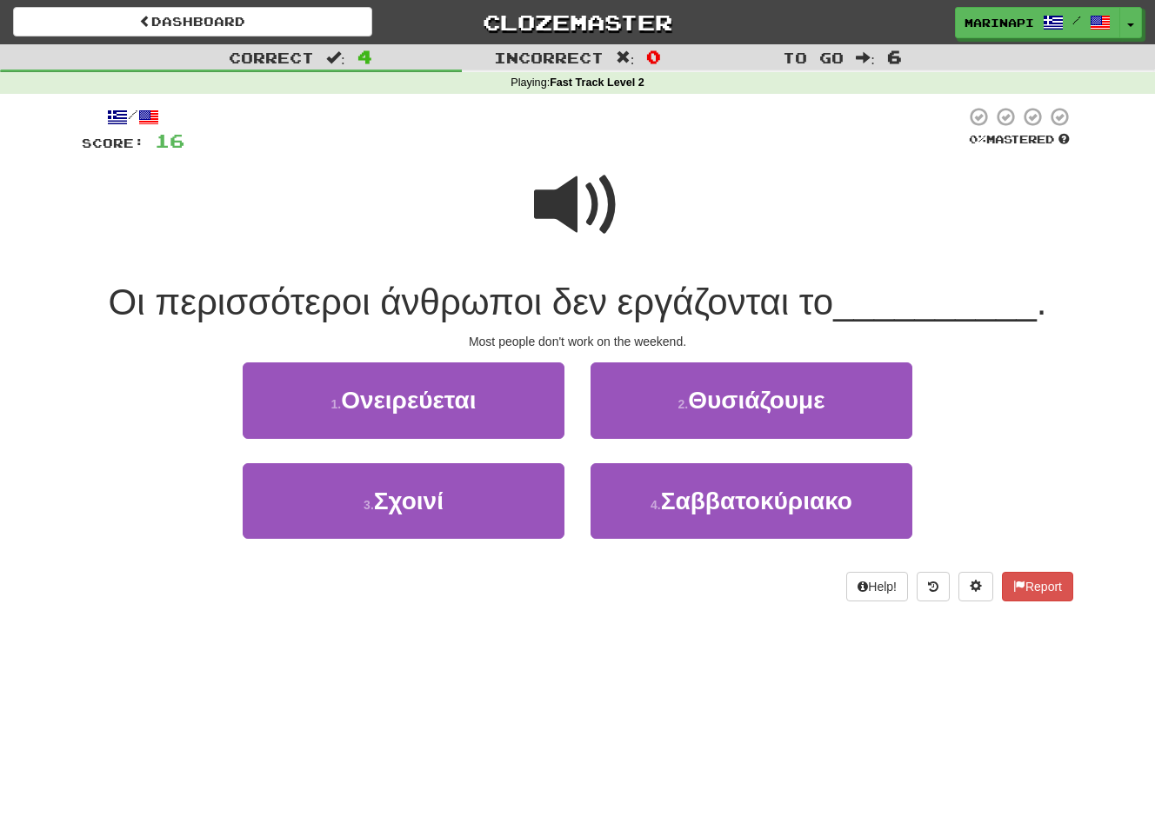
click at [554, 222] on span at bounding box center [577, 205] width 87 height 87
click at [564, 222] on span at bounding box center [577, 205] width 87 height 87
click at [619, 210] on span at bounding box center [577, 205] width 87 height 87
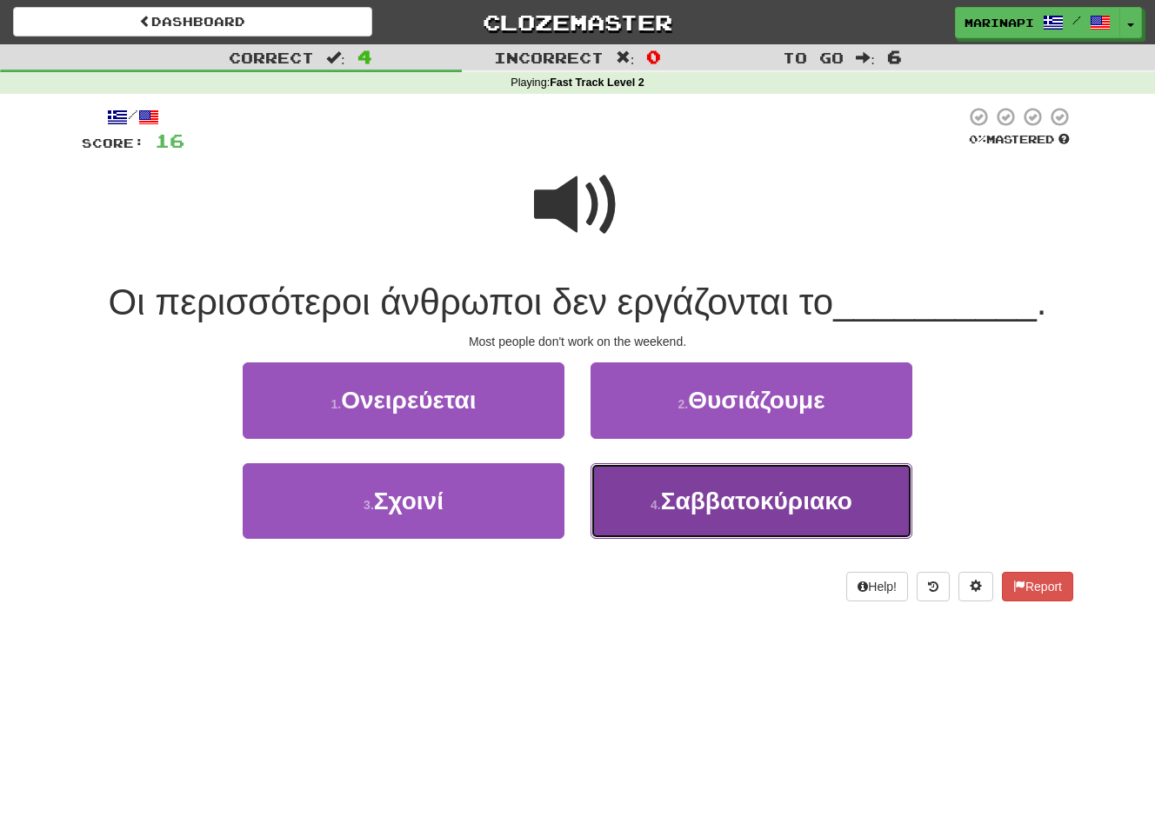
click at [760, 488] on span "Σαββατοκύριακο" at bounding box center [756, 501] width 191 height 27
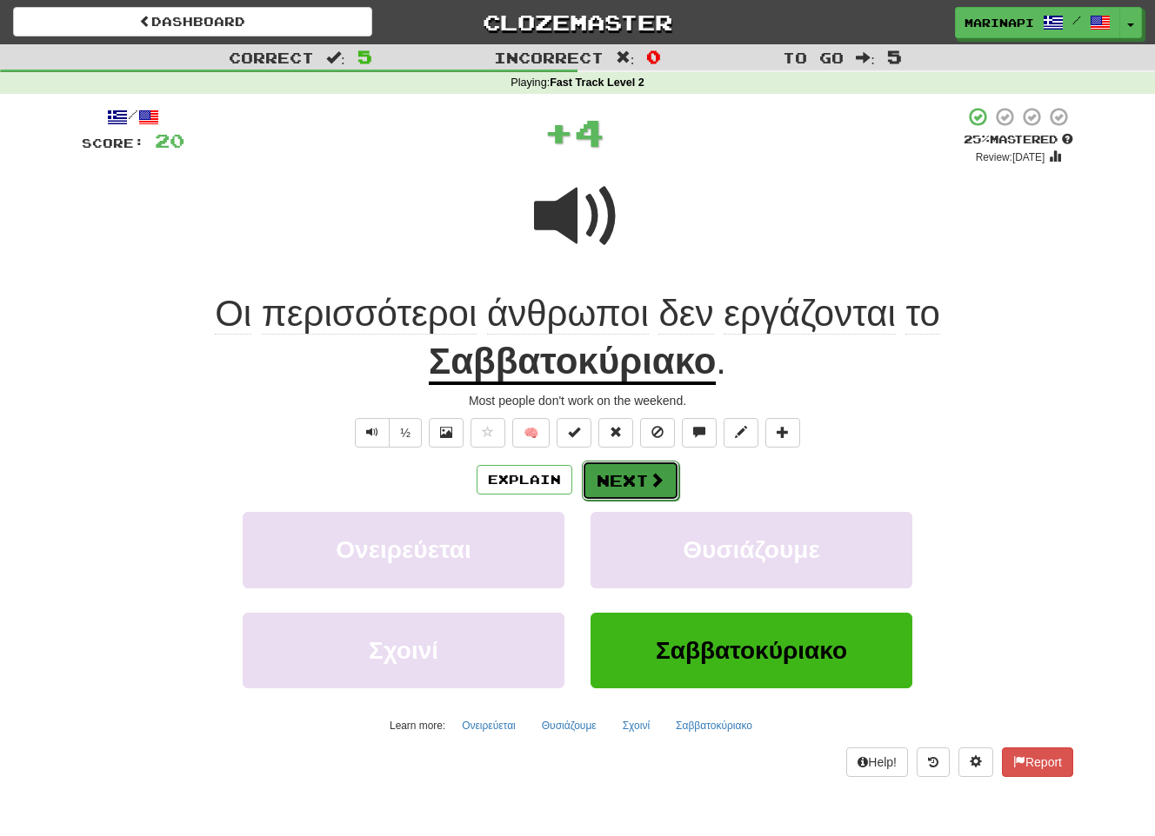
click at [623, 487] on button "Next" at bounding box center [630, 481] width 97 height 40
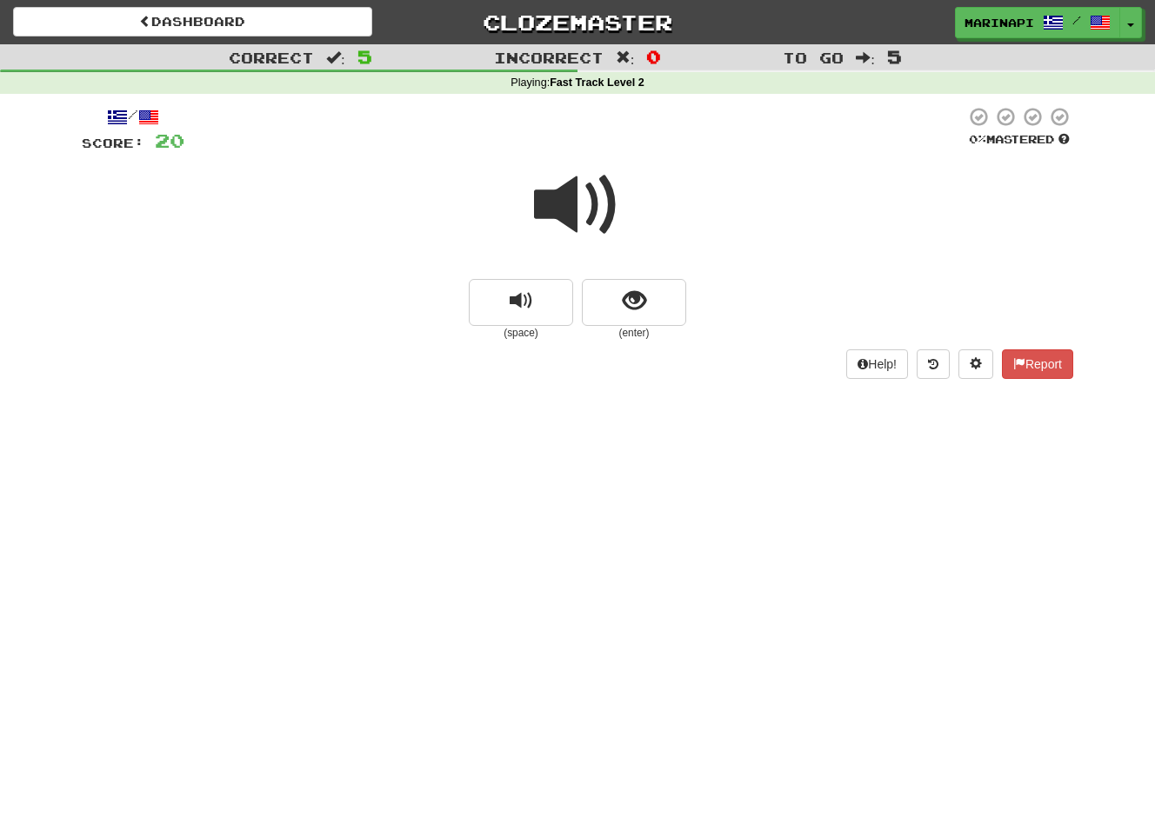
click at [603, 205] on span at bounding box center [577, 205] width 87 height 87
click at [620, 286] on button "show sentence" at bounding box center [634, 302] width 104 height 47
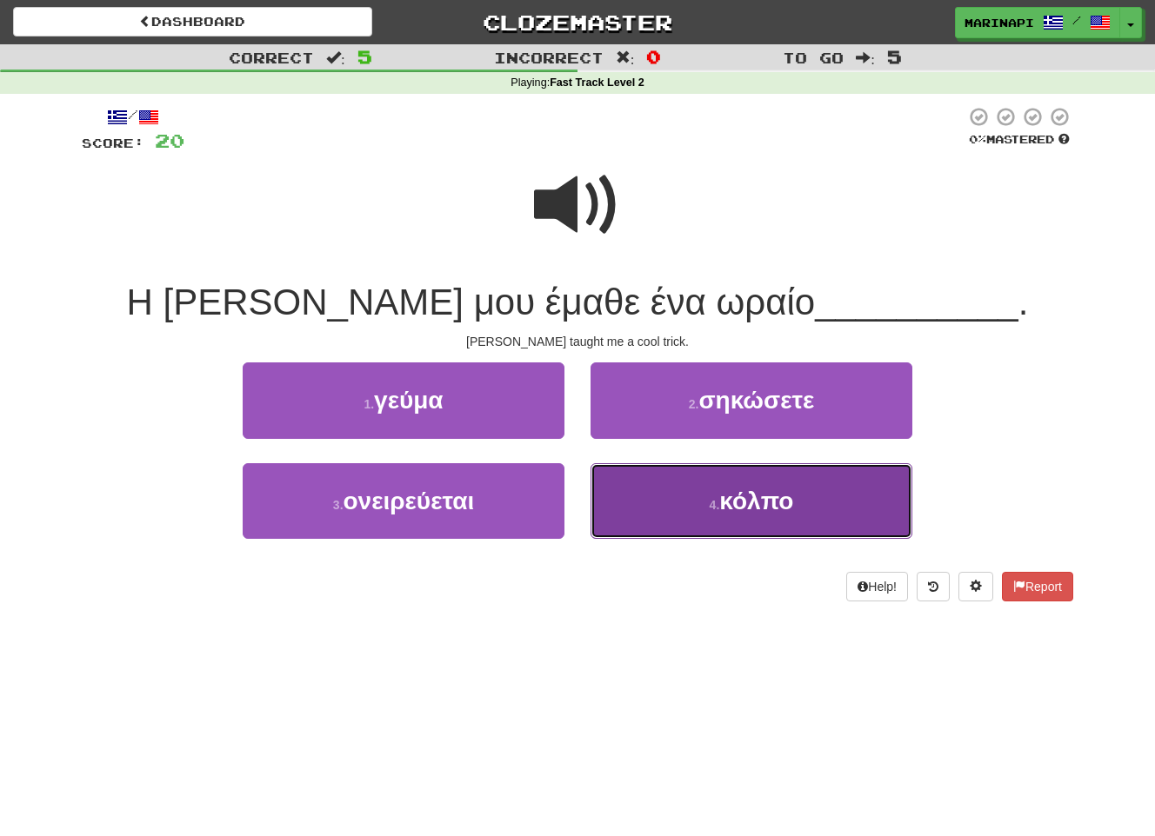
click at [644, 483] on button "4 . κόλπο" at bounding box center [751, 501] width 322 height 76
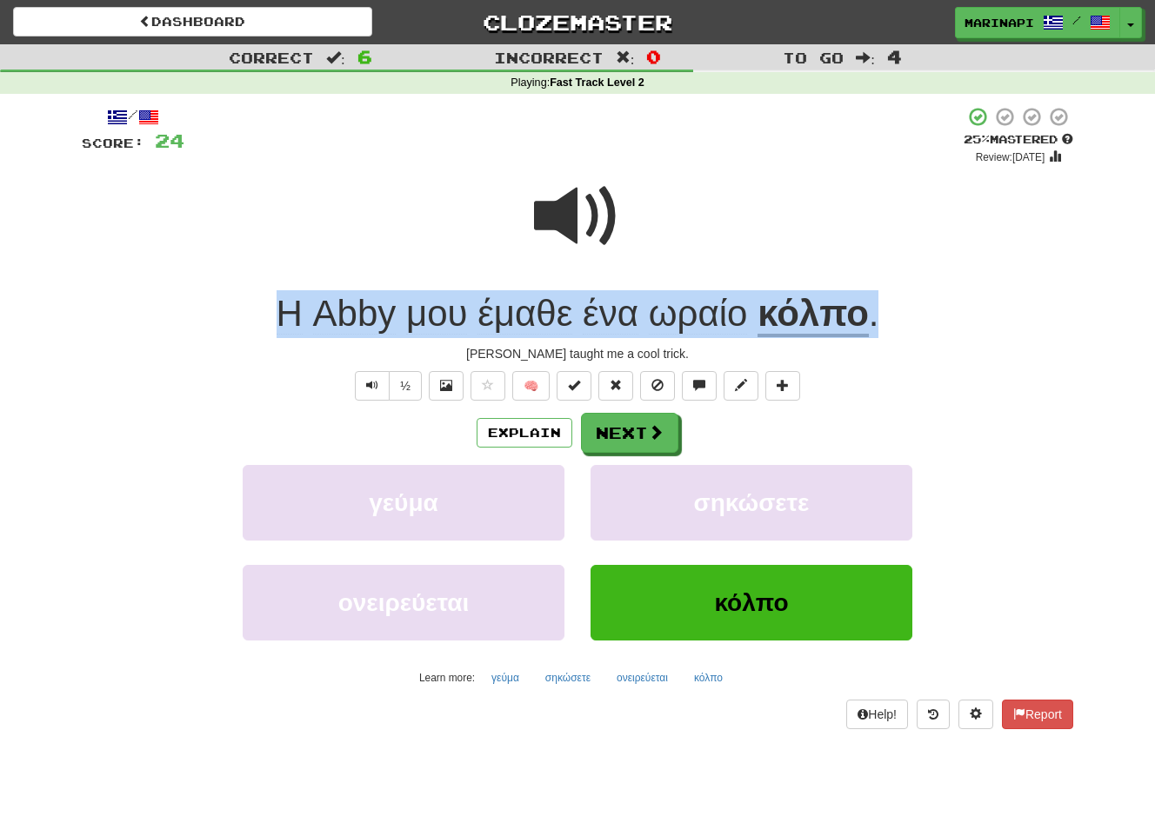
drag, startPoint x: 904, startPoint y: 323, endPoint x: 251, endPoint y: 321, distance: 653.0
click at [251, 321] on div "Η Abby μου έμαθε ένα ωραίο κόλπο ." at bounding box center [577, 314] width 991 height 48
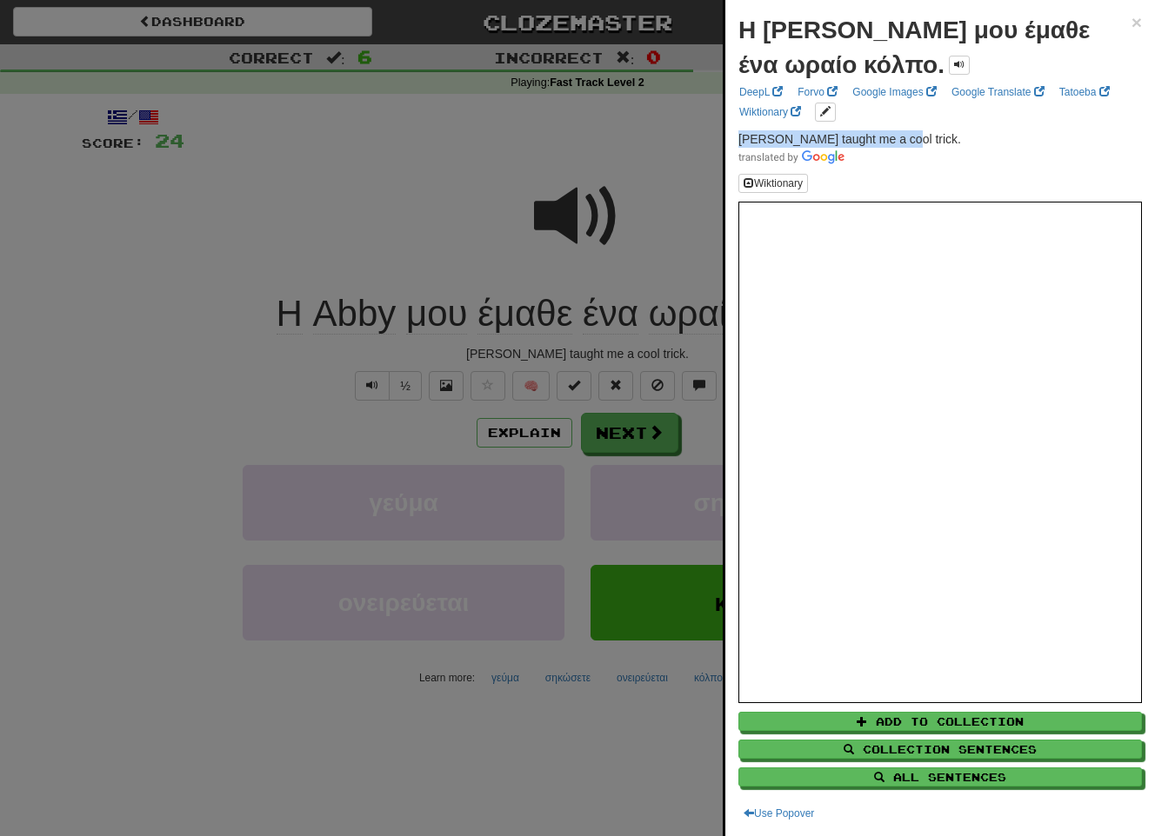
drag, startPoint x: 906, startPoint y: 133, endPoint x: 733, endPoint y: 144, distance: 173.4
click at [733, 144] on div "Η Abby μου έμαθε ένα ωραίο κόλπο. × DeepL Forvo Google Images Google Translate …" at bounding box center [940, 418] width 430 height 836
click at [943, 137] on p "Abby taught me a cool trick." at bounding box center [939, 147] width 403 height 35
click at [631, 441] on div at bounding box center [577, 418] width 1155 height 836
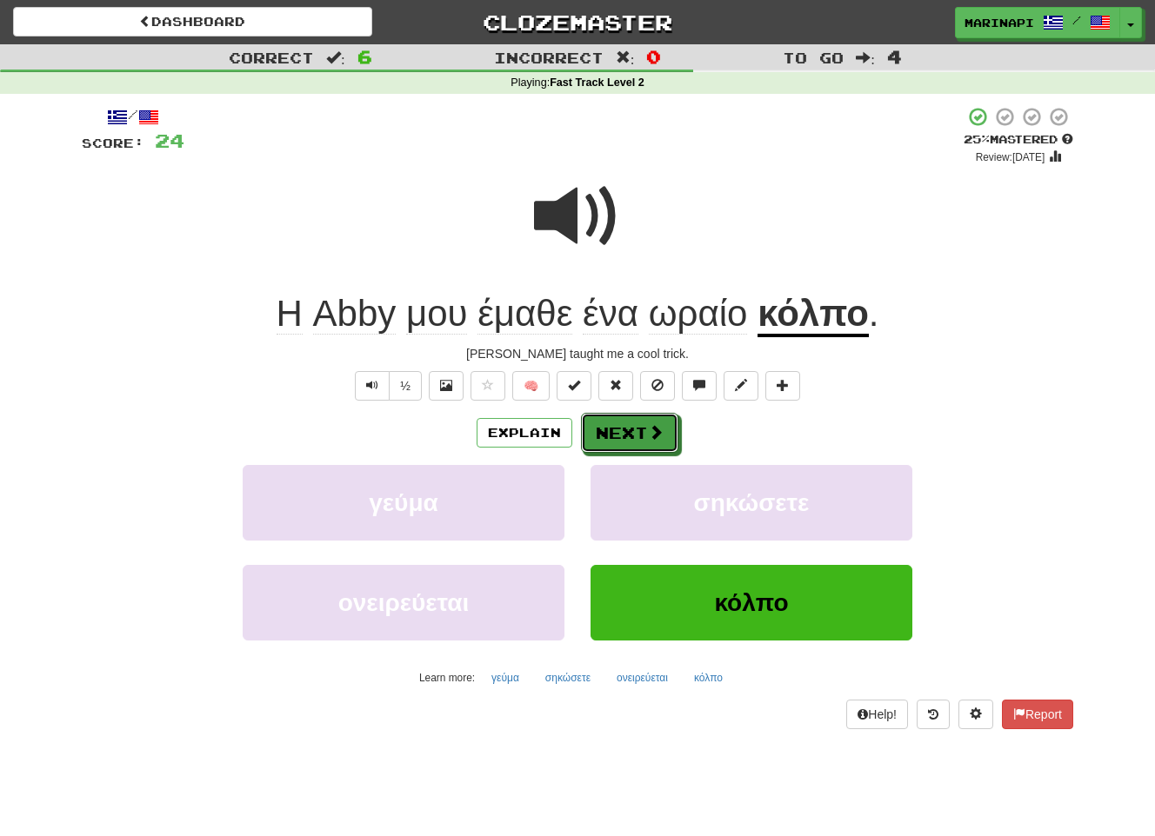
click at [641, 438] on button "Next" at bounding box center [629, 433] width 97 height 40
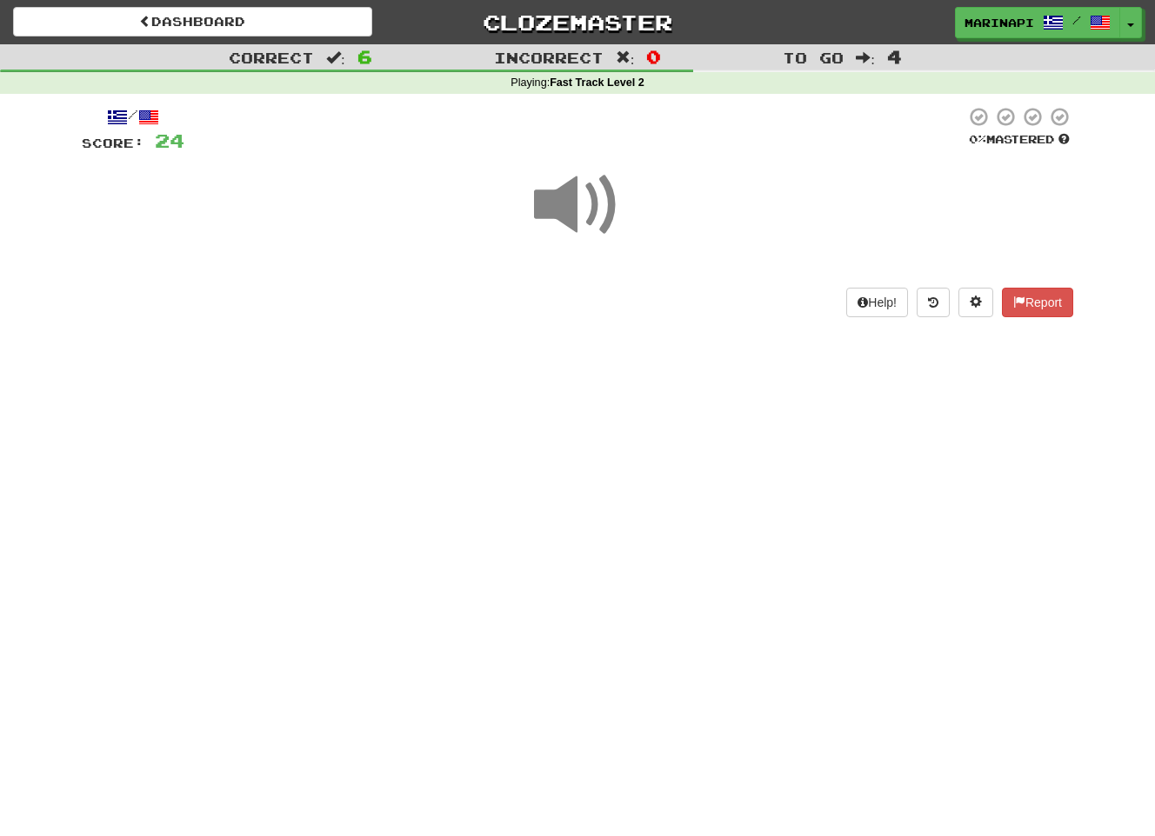
click at [595, 198] on span at bounding box center [577, 205] width 87 height 87
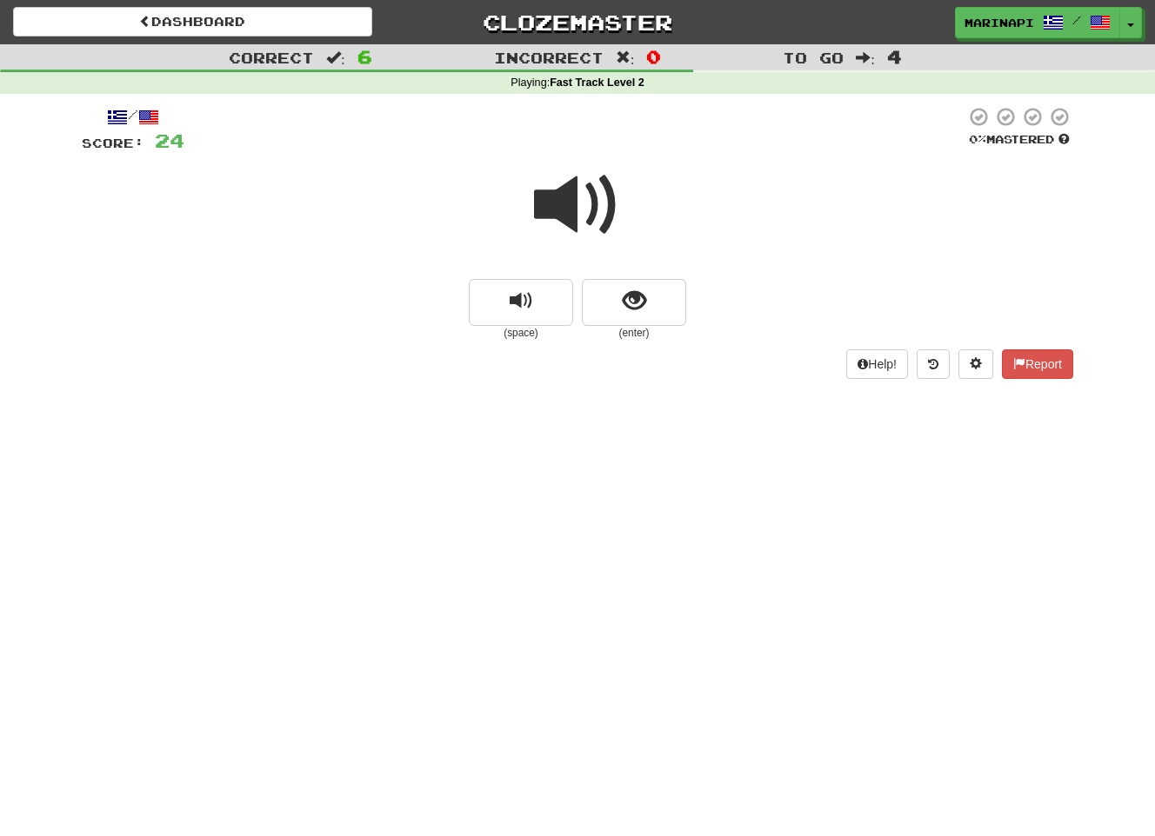
click at [596, 221] on span at bounding box center [577, 205] width 87 height 87
click at [639, 320] on button "show sentence" at bounding box center [634, 302] width 104 height 47
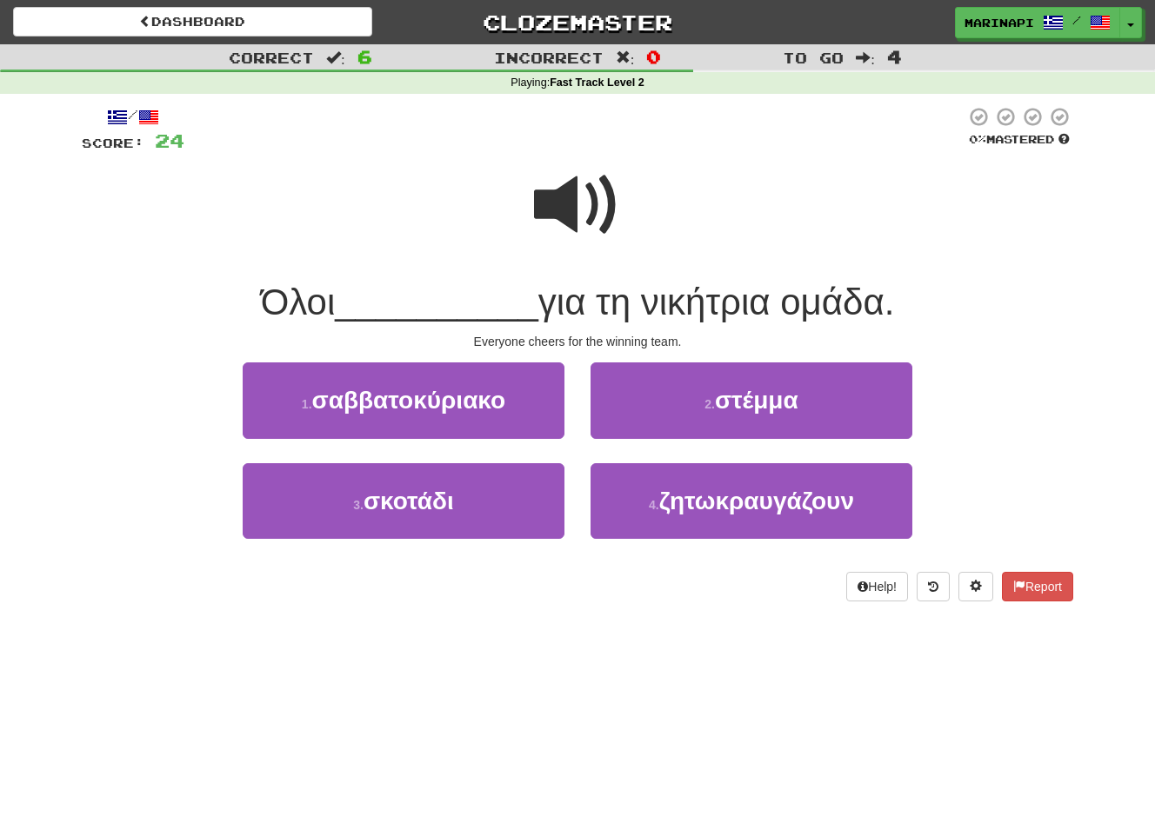
click at [572, 223] on span at bounding box center [577, 205] width 87 height 87
click at [571, 223] on span at bounding box center [577, 205] width 87 height 87
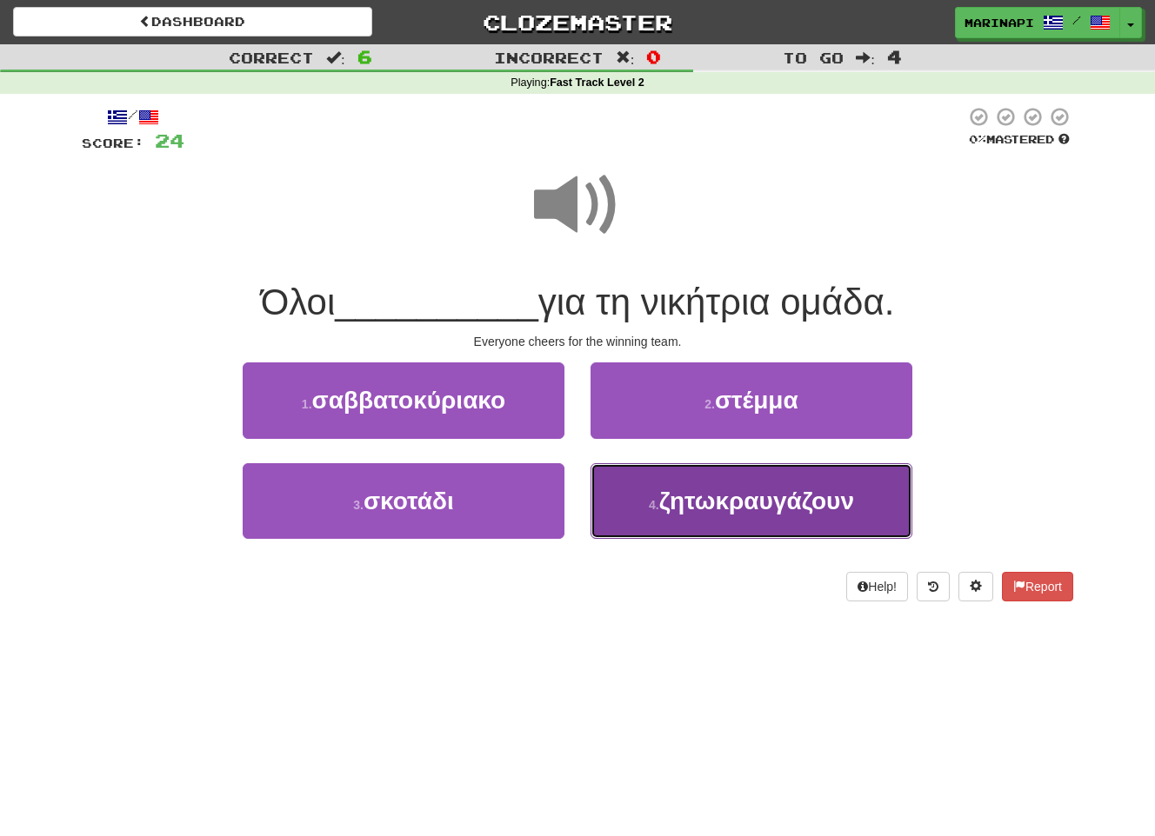
click at [700, 493] on span "ζητωκραυγάζουν" at bounding box center [756, 501] width 195 height 27
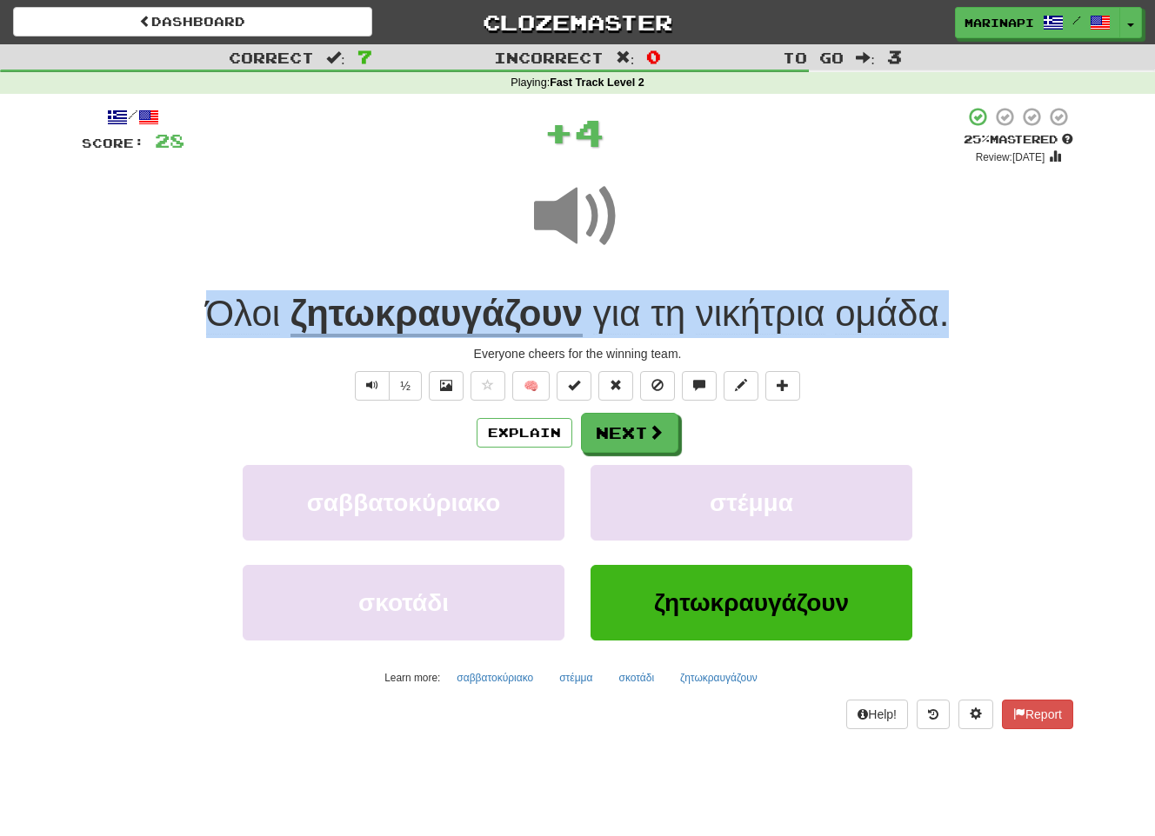
drag, startPoint x: 986, startPoint y: 324, endPoint x: 187, endPoint y: 330, distance: 799.1
click at [187, 330] on div "Όλοι ζητωκραυγάζουν για τη νικήτρια ομάδα ." at bounding box center [577, 314] width 991 height 48
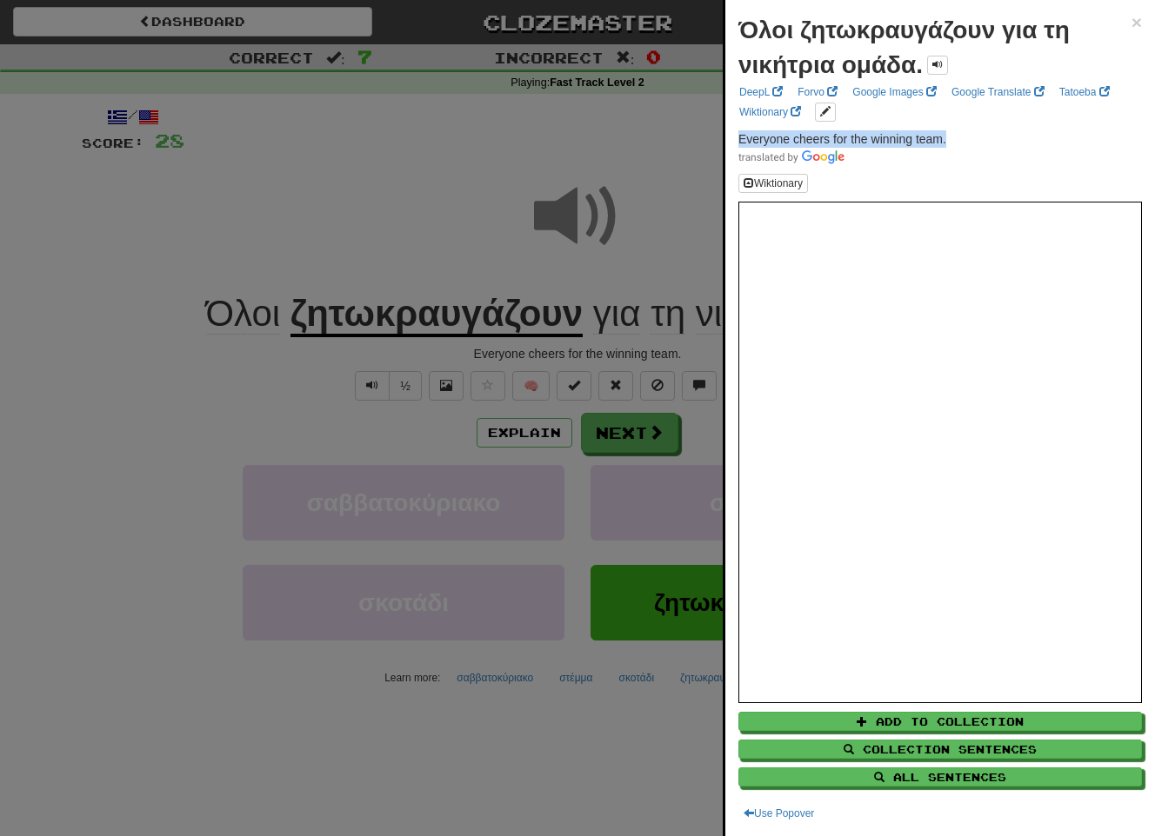
drag, startPoint x: 957, startPoint y: 139, endPoint x: 731, endPoint y: 138, distance: 226.1
click at [731, 138] on div "Όλοι ζητωκραυγάζουν για τη νικήτρια ομάδα. × DeepL Forvo Google Images Google T…" at bounding box center [940, 418] width 430 height 836
click at [699, 450] on div at bounding box center [577, 418] width 1155 height 836
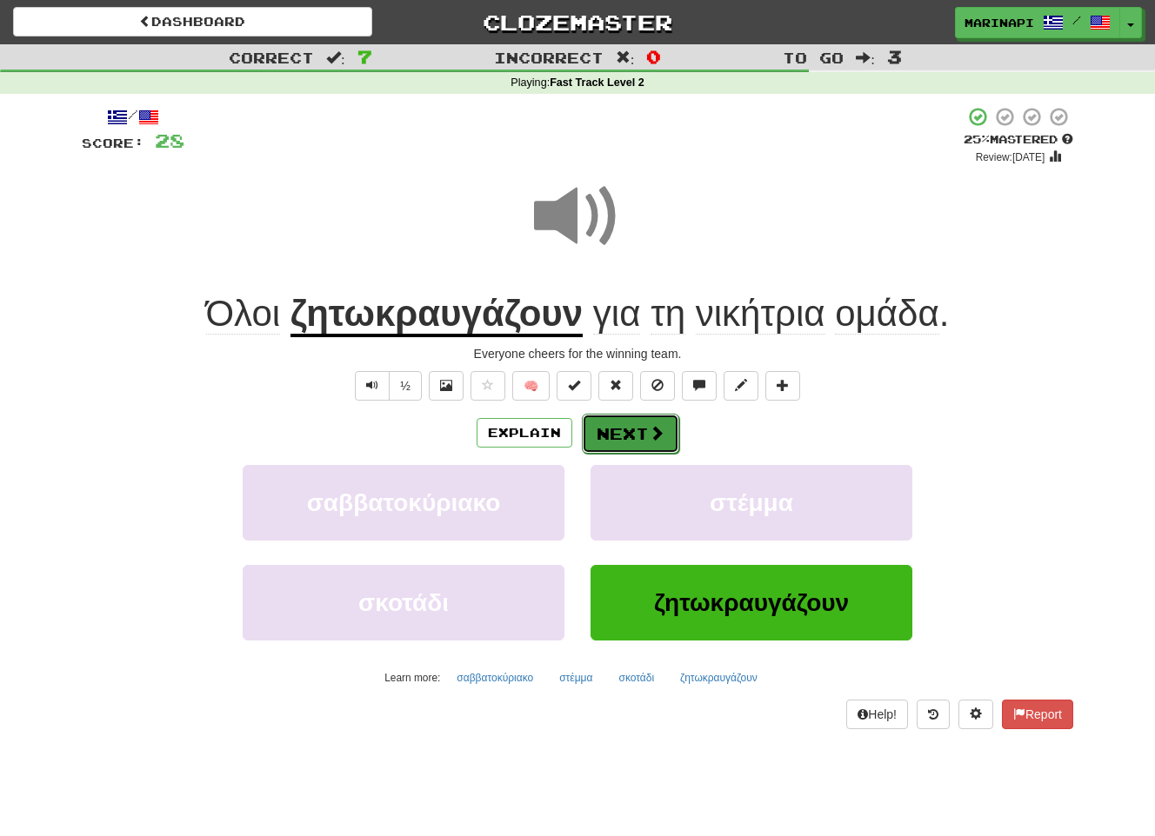
click at [667, 441] on button "Next" at bounding box center [630, 434] width 97 height 40
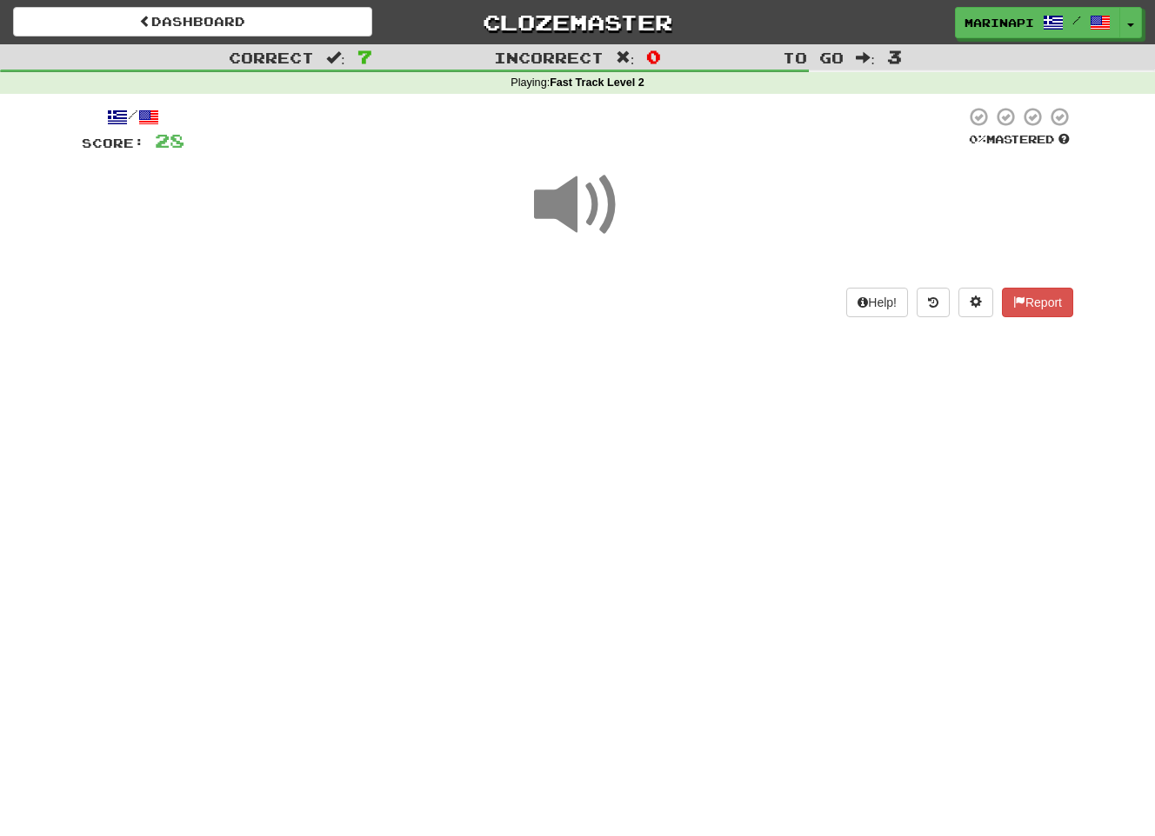
click at [594, 215] on span at bounding box center [577, 205] width 87 height 87
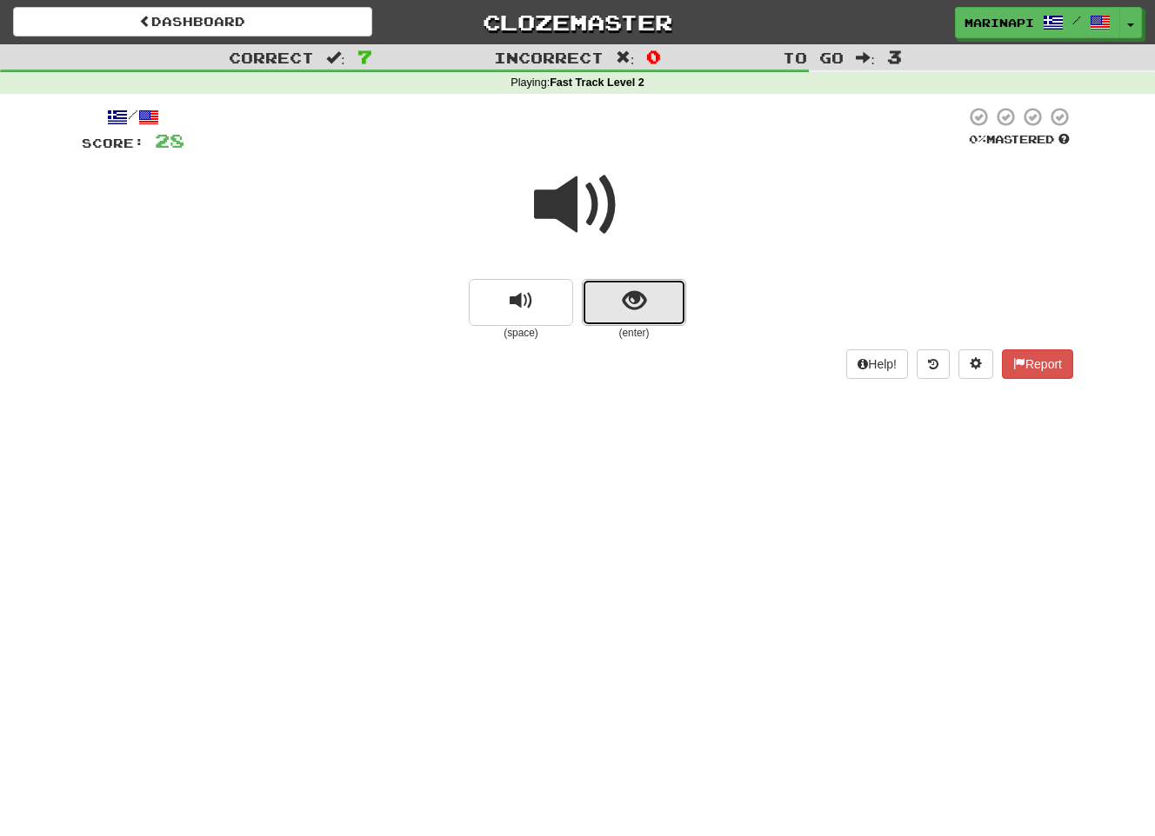
click at [630, 315] on button "show sentence" at bounding box center [634, 302] width 104 height 47
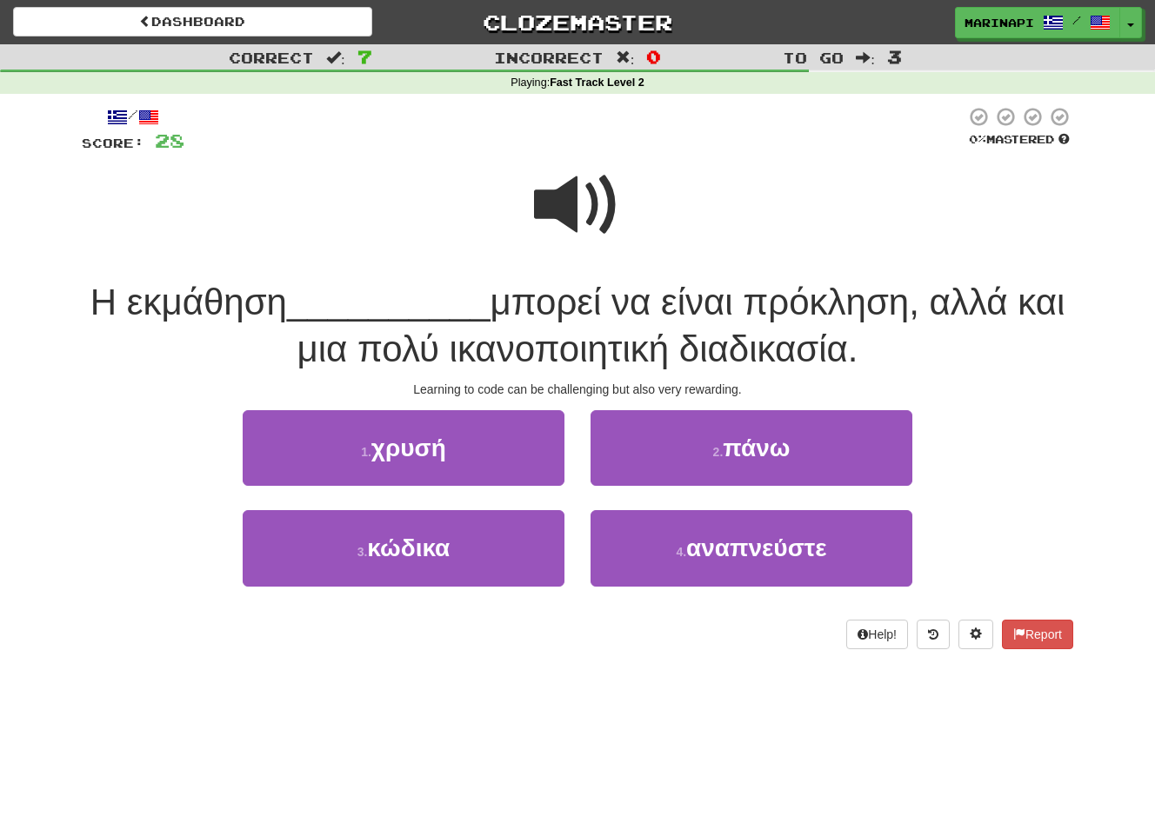
click at [574, 215] on span at bounding box center [577, 205] width 87 height 87
click at [573, 216] on span at bounding box center [577, 205] width 87 height 87
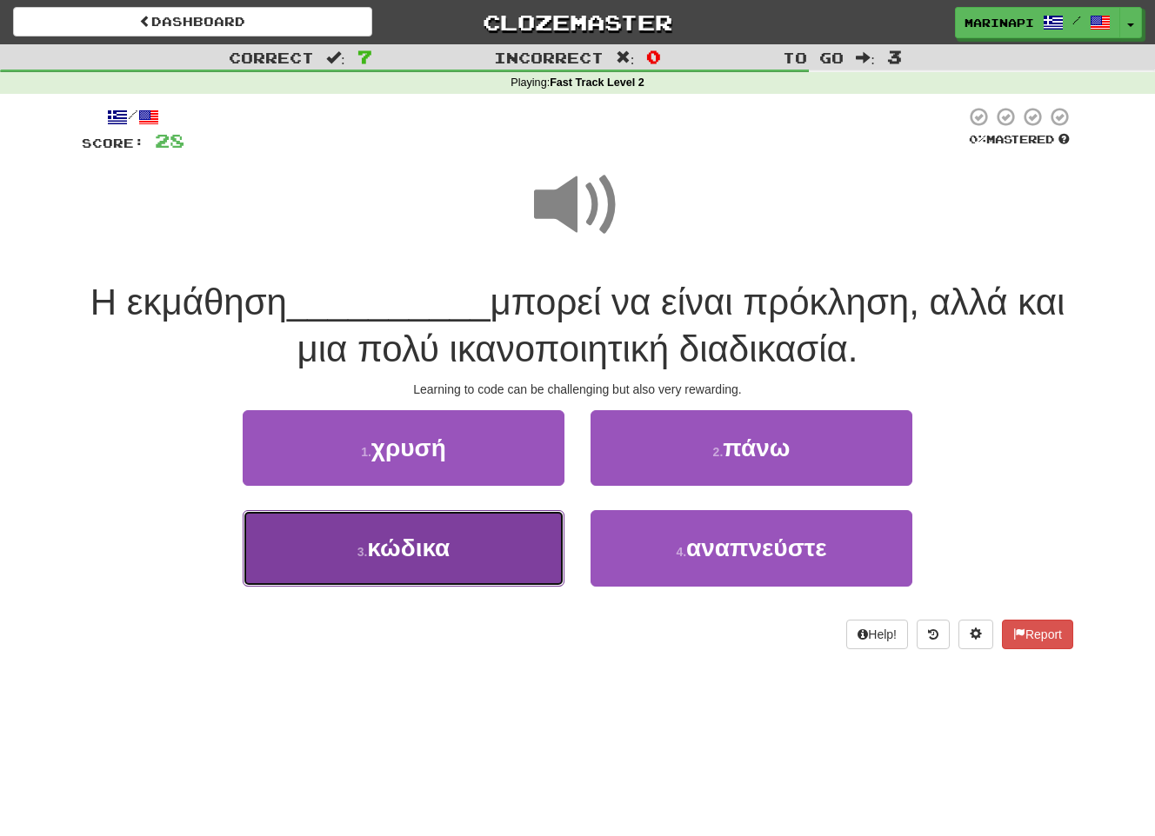
click at [440, 545] on span "κώδικα" at bounding box center [408, 548] width 83 height 27
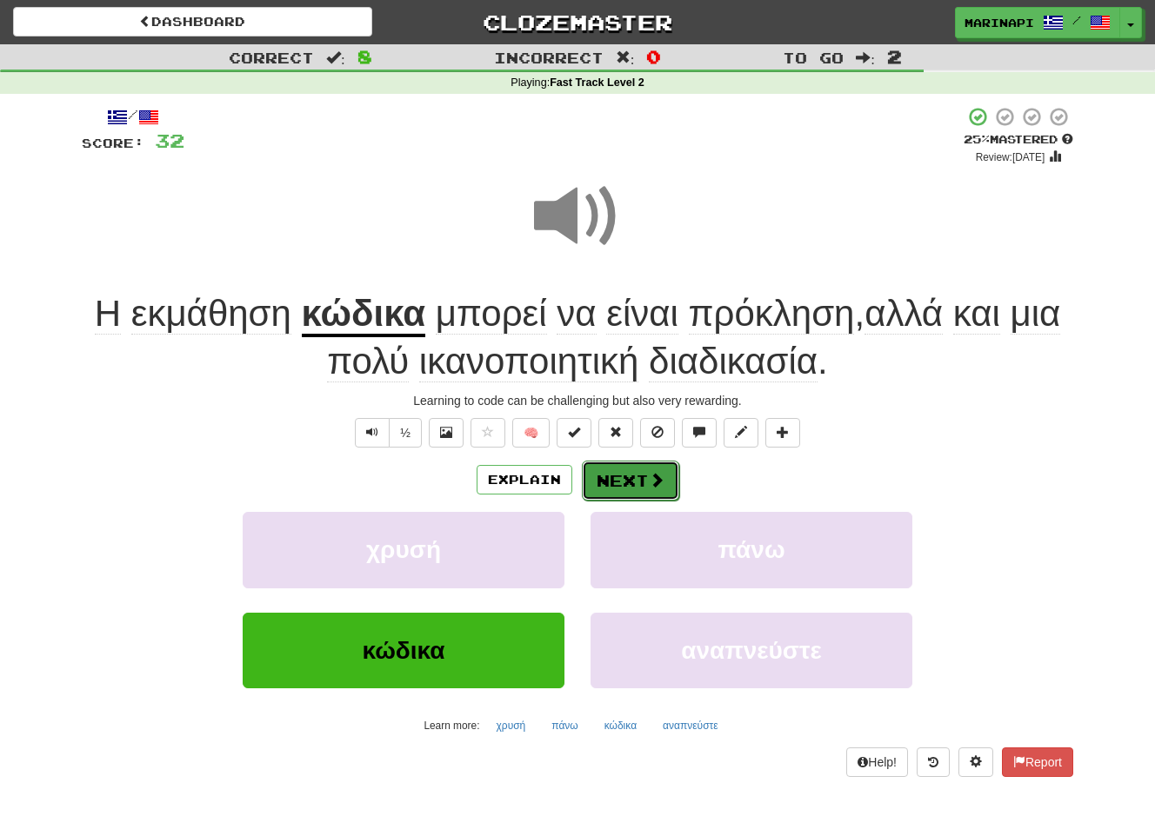
click at [638, 496] on button "Next" at bounding box center [630, 481] width 97 height 40
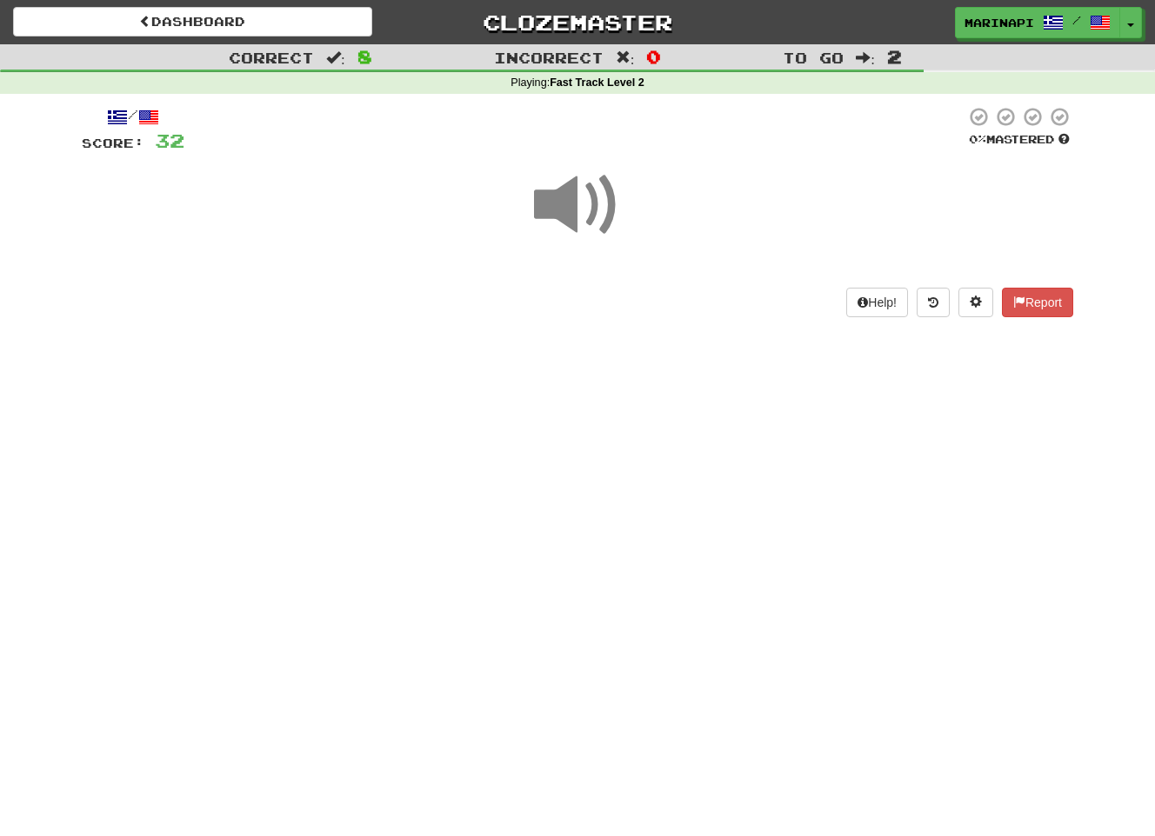
click at [596, 214] on span at bounding box center [577, 205] width 87 height 87
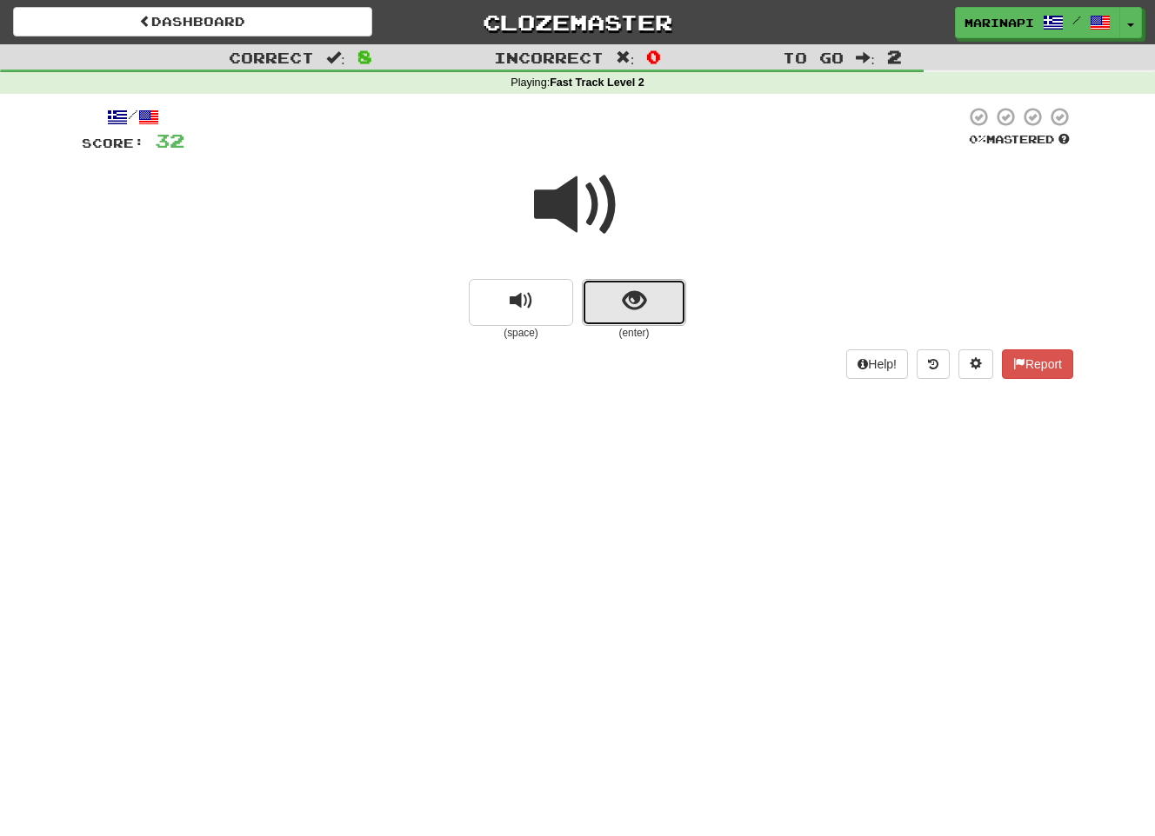
click at [627, 292] on span "show sentence" at bounding box center [634, 301] width 23 height 23
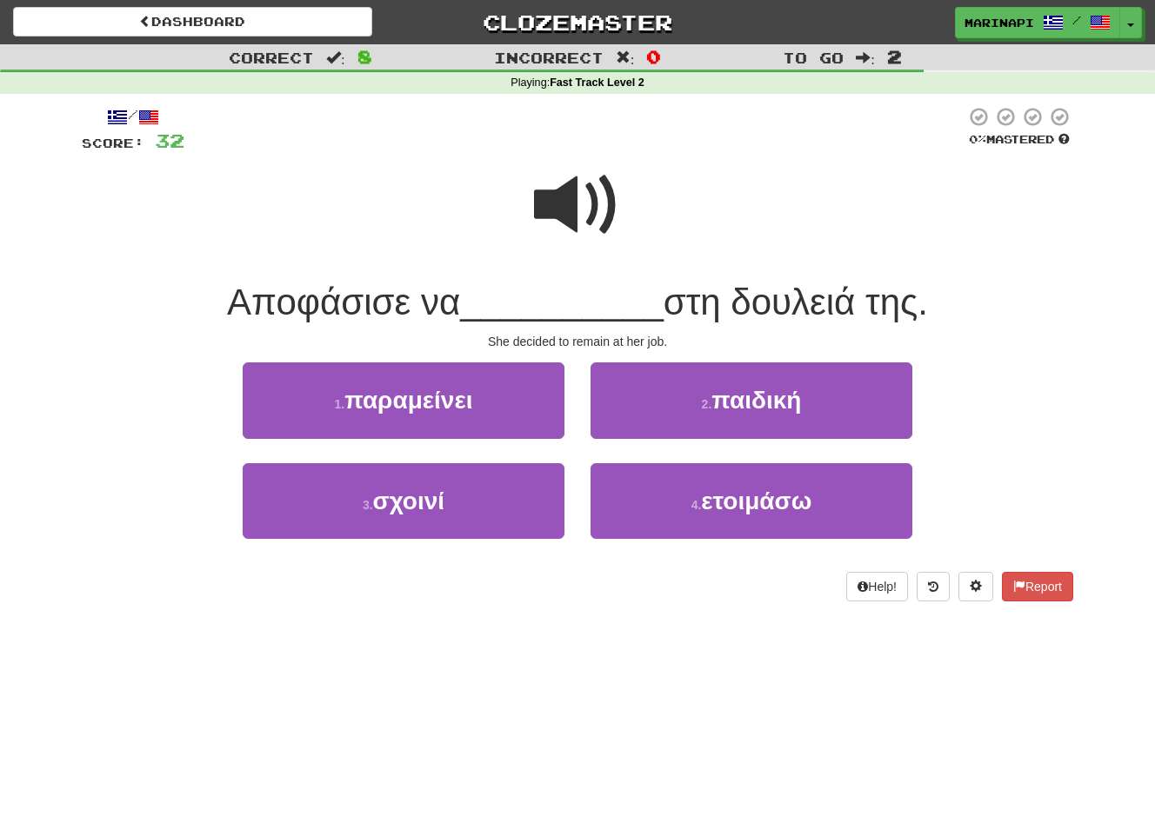
click at [583, 216] on span at bounding box center [577, 205] width 87 height 87
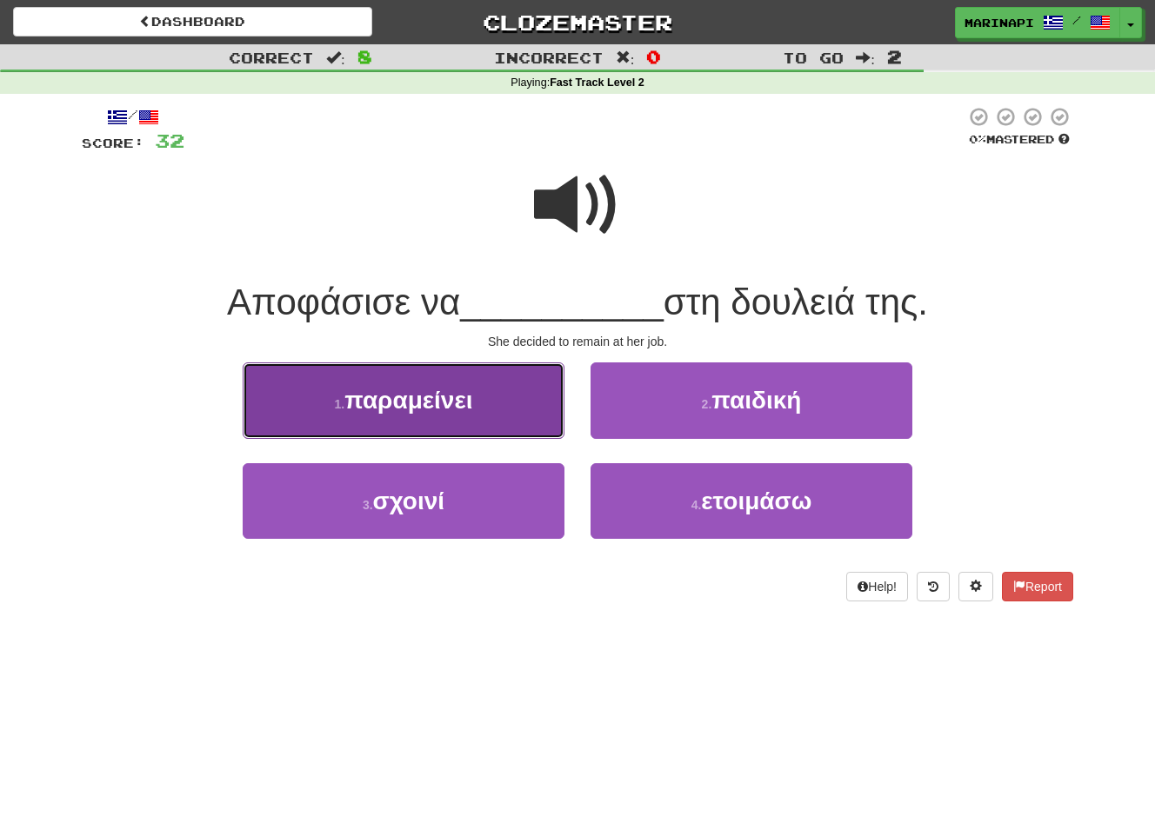
click at [446, 423] on button "1 . παραμείνει" at bounding box center [404, 401] width 322 height 76
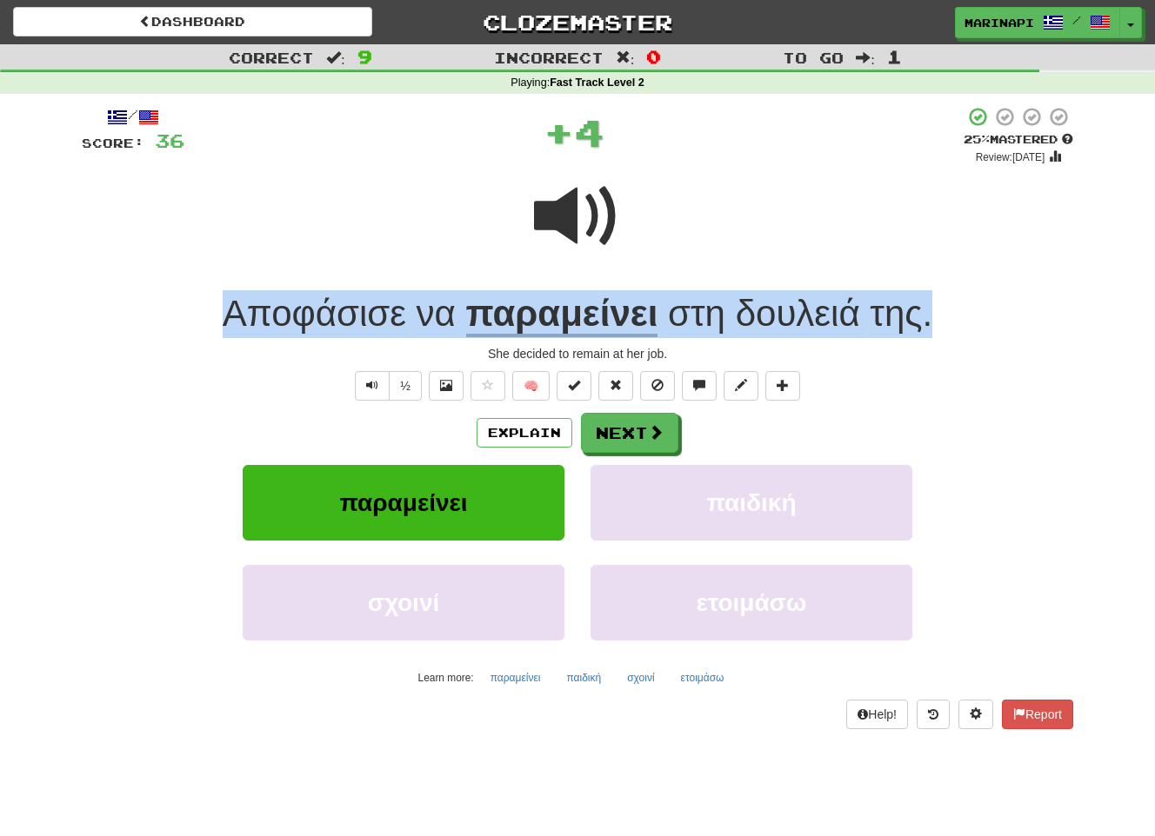
drag, startPoint x: 956, startPoint y: 314, endPoint x: 199, endPoint y: 317, distance: 757.3
click at [199, 317] on div "Αποφάσισε να παραμείνει στη δουλειά της ." at bounding box center [577, 314] width 991 height 48
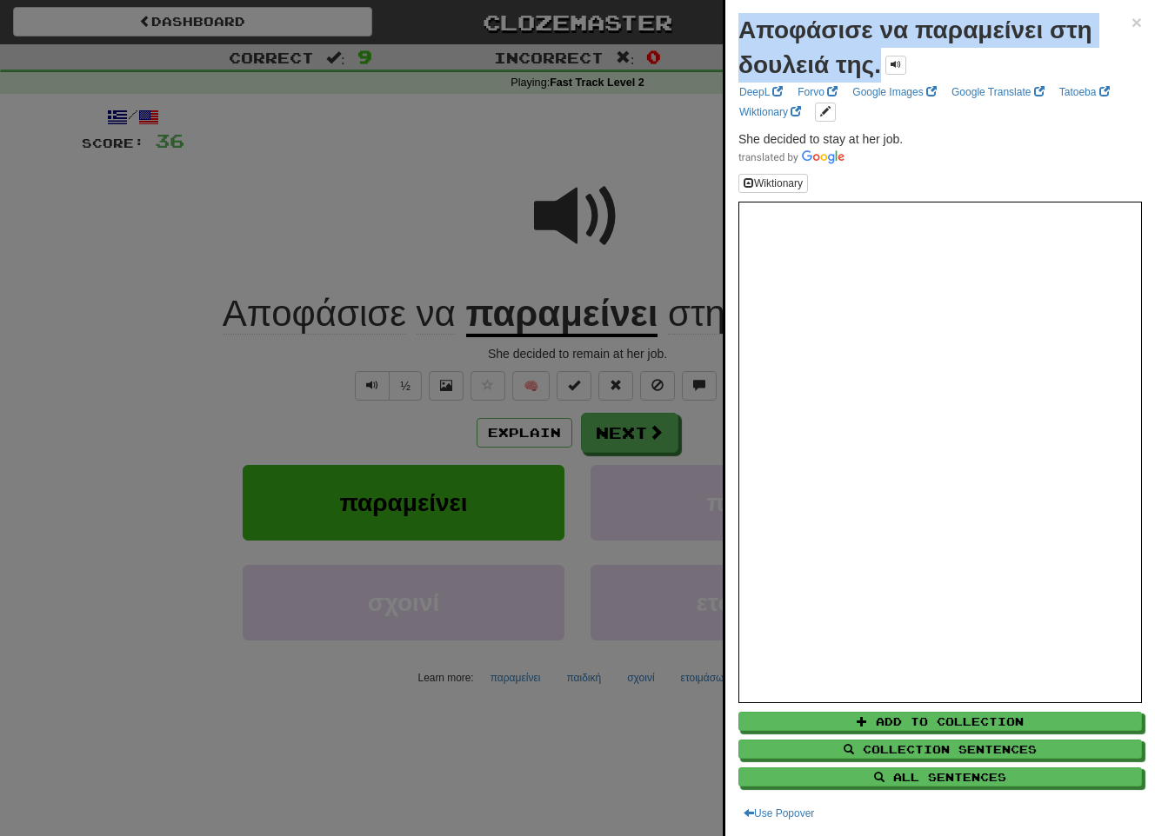
drag, startPoint x: 881, startPoint y: 70, endPoint x: 736, endPoint y: 33, distance: 148.9
click at [736, 33] on div "Αποφάσισε να παραμείνει στη δουλειά της. × DeepL Forvo Google Images Google Tra…" at bounding box center [940, 418] width 430 height 836
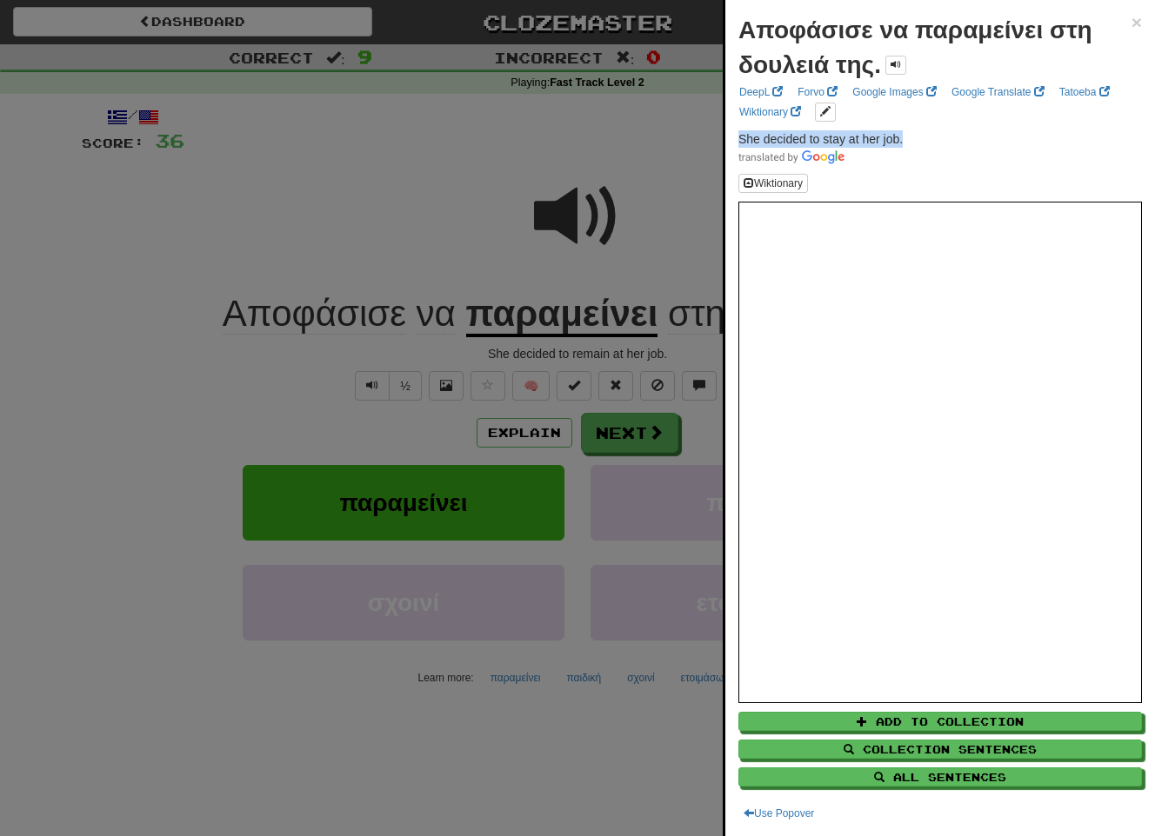
drag, startPoint x: 909, startPoint y: 137, endPoint x: 734, endPoint y: 140, distance: 174.8
click at [734, 140] on div "Αποφάσισε να παραμείνει στη δουλειά της. × DeepL Forvo Google Images Google Tra…" at bounding box center [940, 418] width 430 height 836
click at [595, 449] on div at bounding box center [577, 418] width 1155 height 836
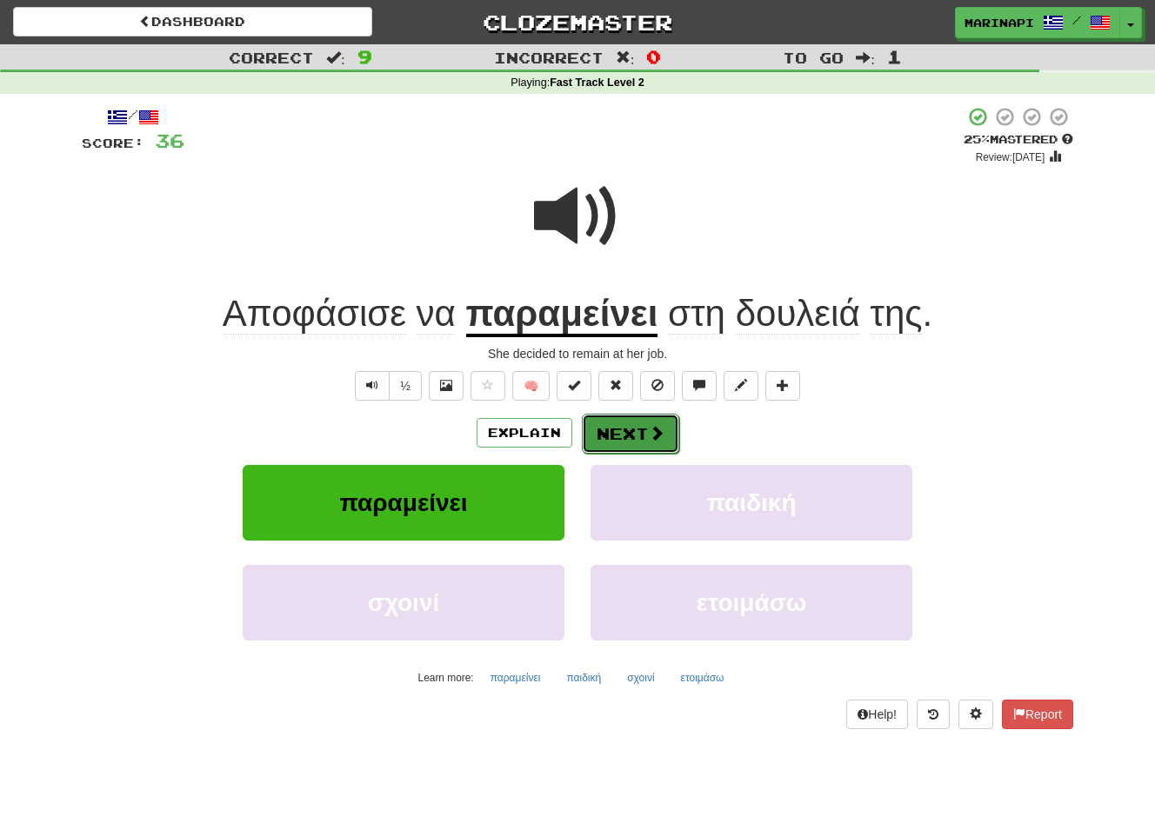
click at [610, 446] on button "Next" at bounding box center [630, 434] width 97 height 40
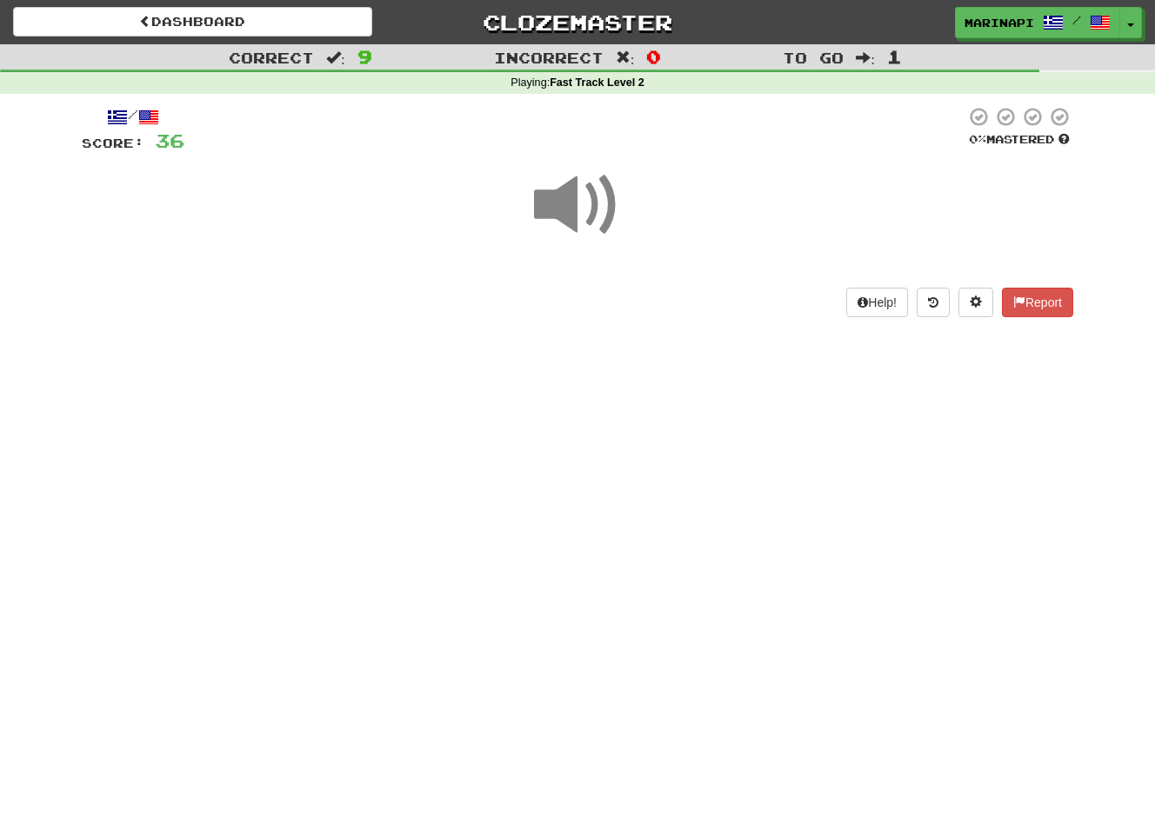
click at [596, 216] on span at bounding box center [577, 205] width 87 height 87
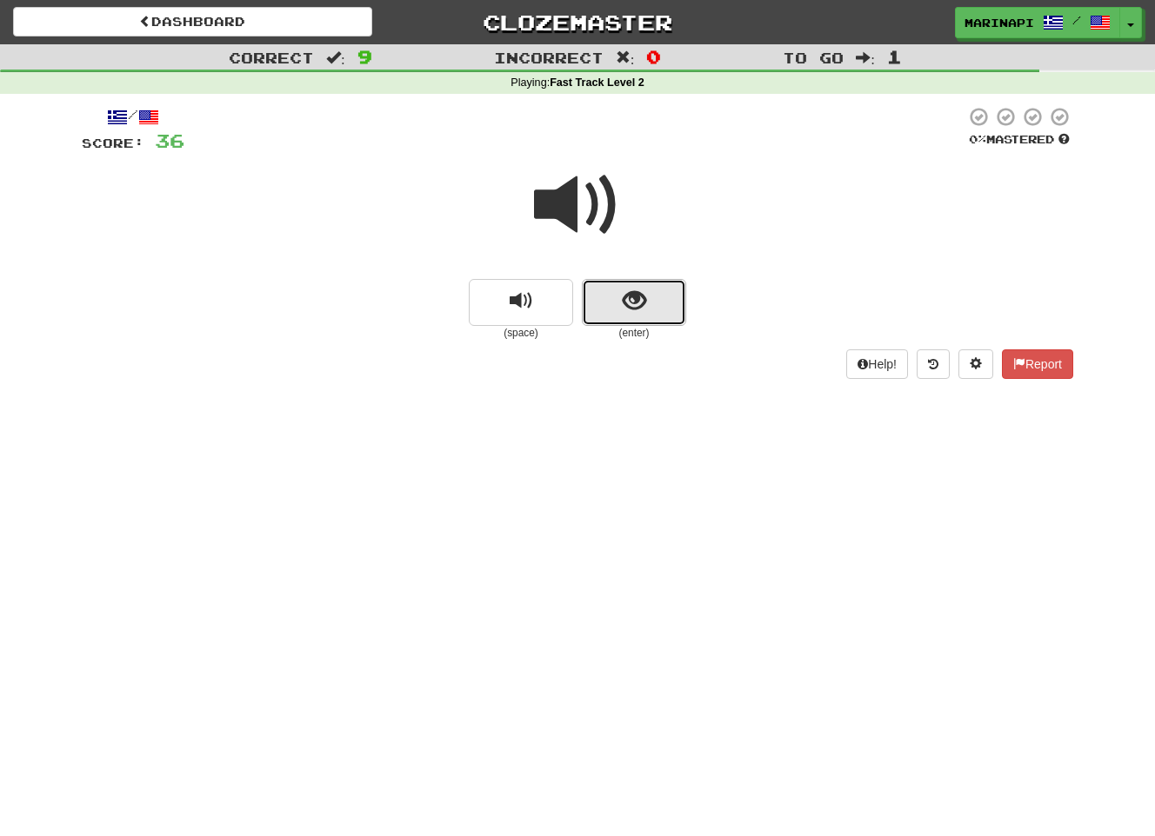
click at [616, 293] on button "show sentence" at bounding box center [634, 302] width 104 height 47
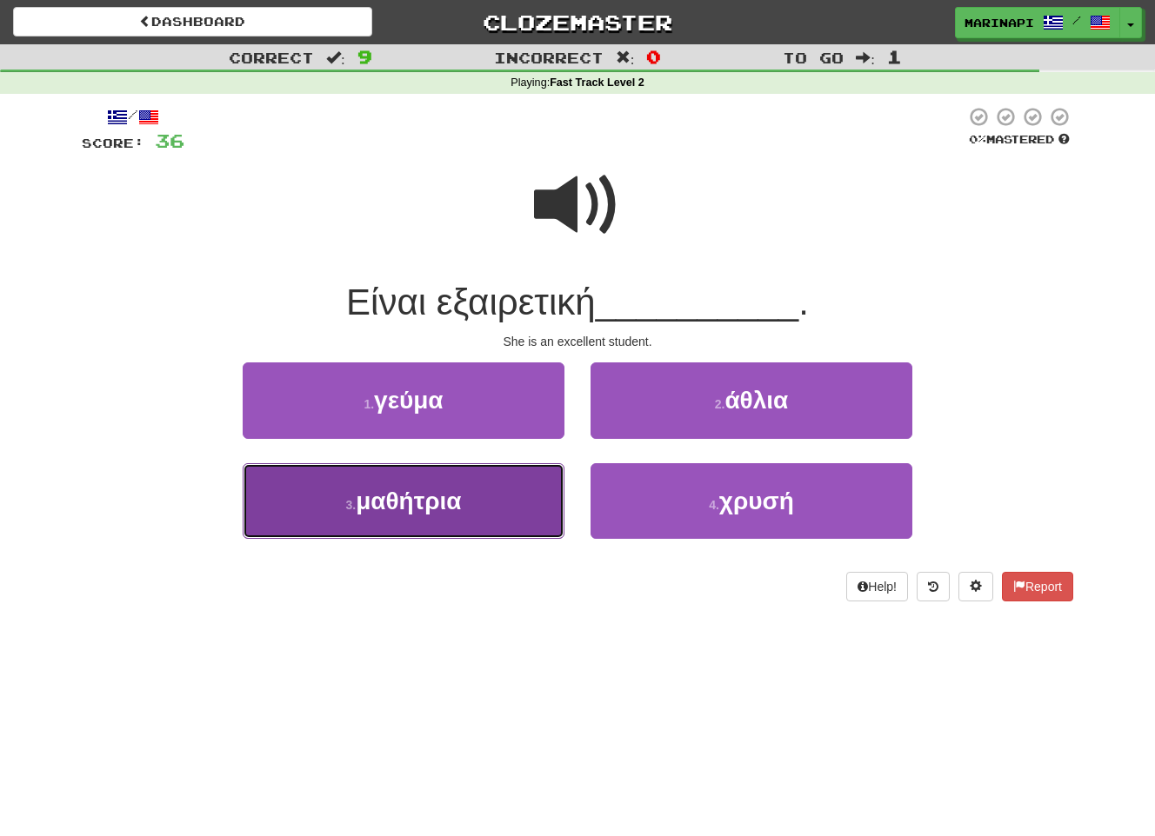
click at [503, 499] on button "3 . μαθήτρια" at bounding box center [404, 501] width 322 height 76
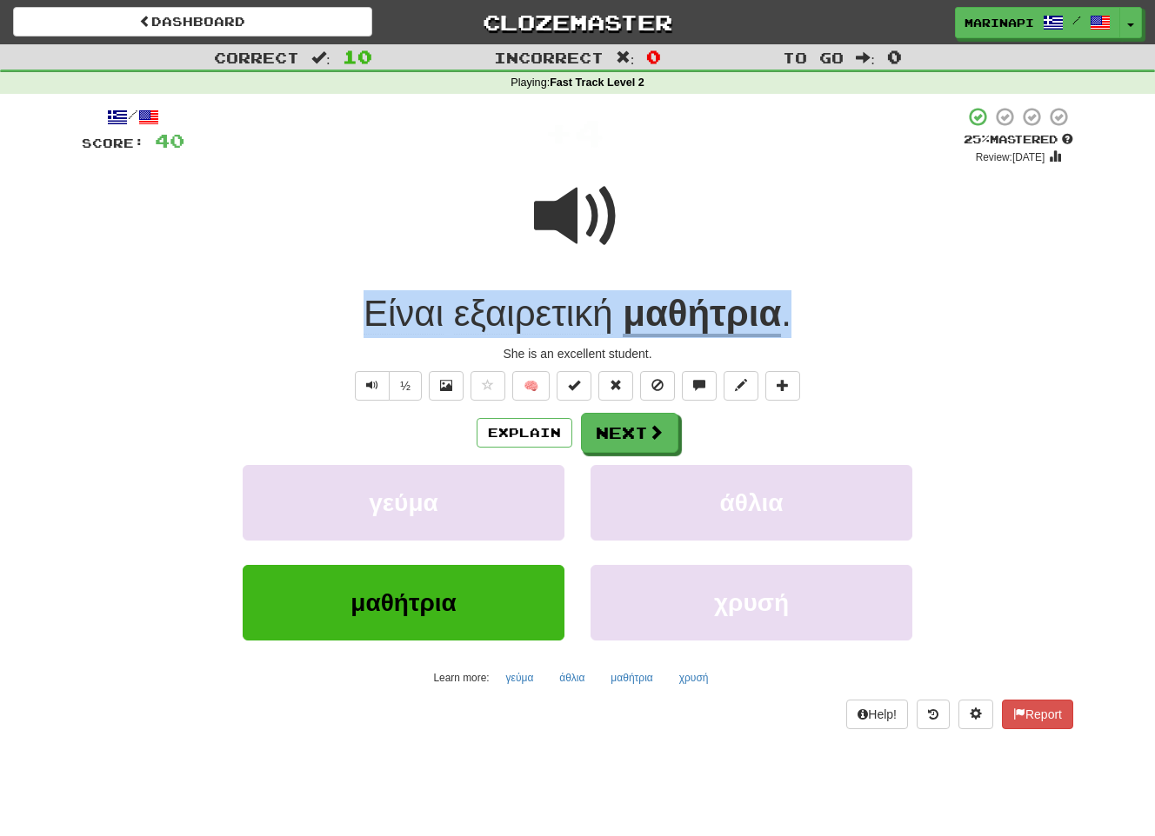
drag, startPoint x: 815, startPoint y: 319, endPoint x: 349, endPoint y: 324, distance: 466.1
click at [349, 324] on div "Είναι εξαιρετική μαθήτρια ." at bounding box center [577, 314] width 991 height 48
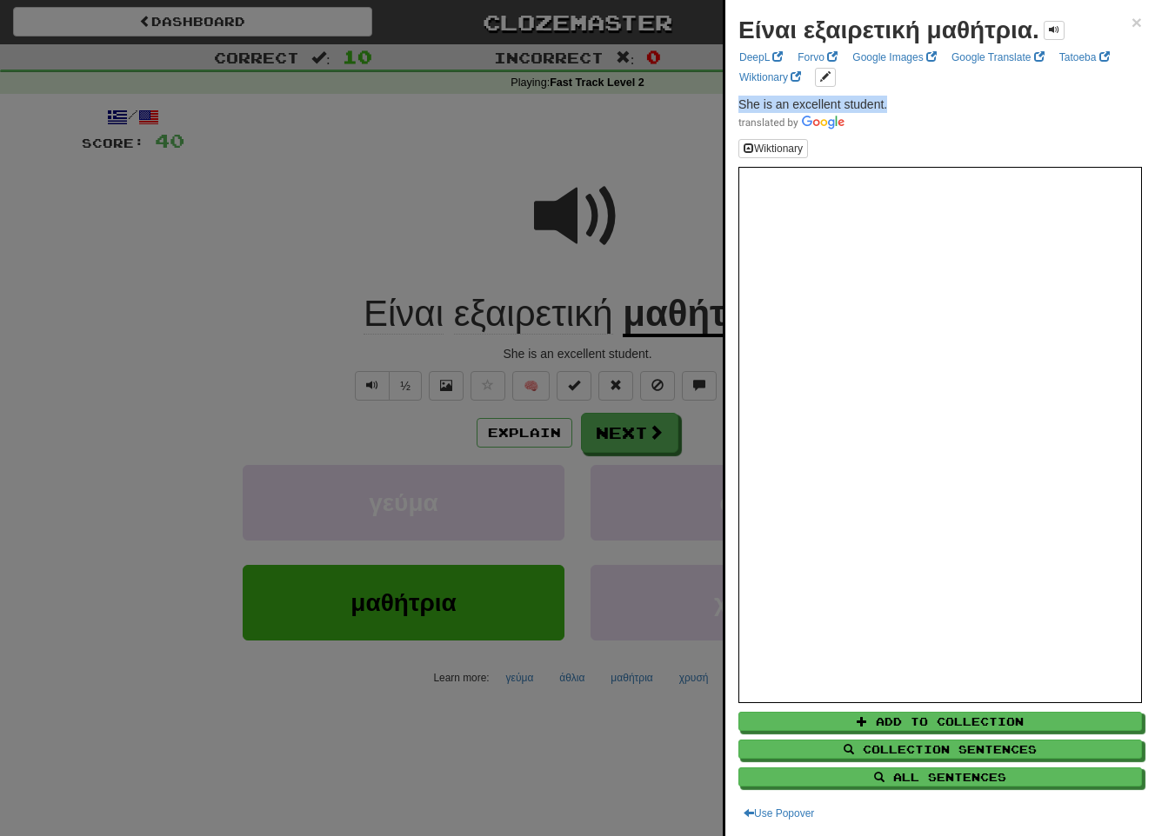
drag, startPoint x: 907, startPoint y: 106, endPoint x: 732, endPoint y: 108, distance: 174.8
click at [732, 108] on div "Είναι εξαιρετική μαθήτρια. × DeepL Forvo Google Images Google Translate Tatoeba…" at bounding box center [940, 418] width 430 height 836
click at [419, 205] on div at bounding box center [577, 418] width 1155 height 836
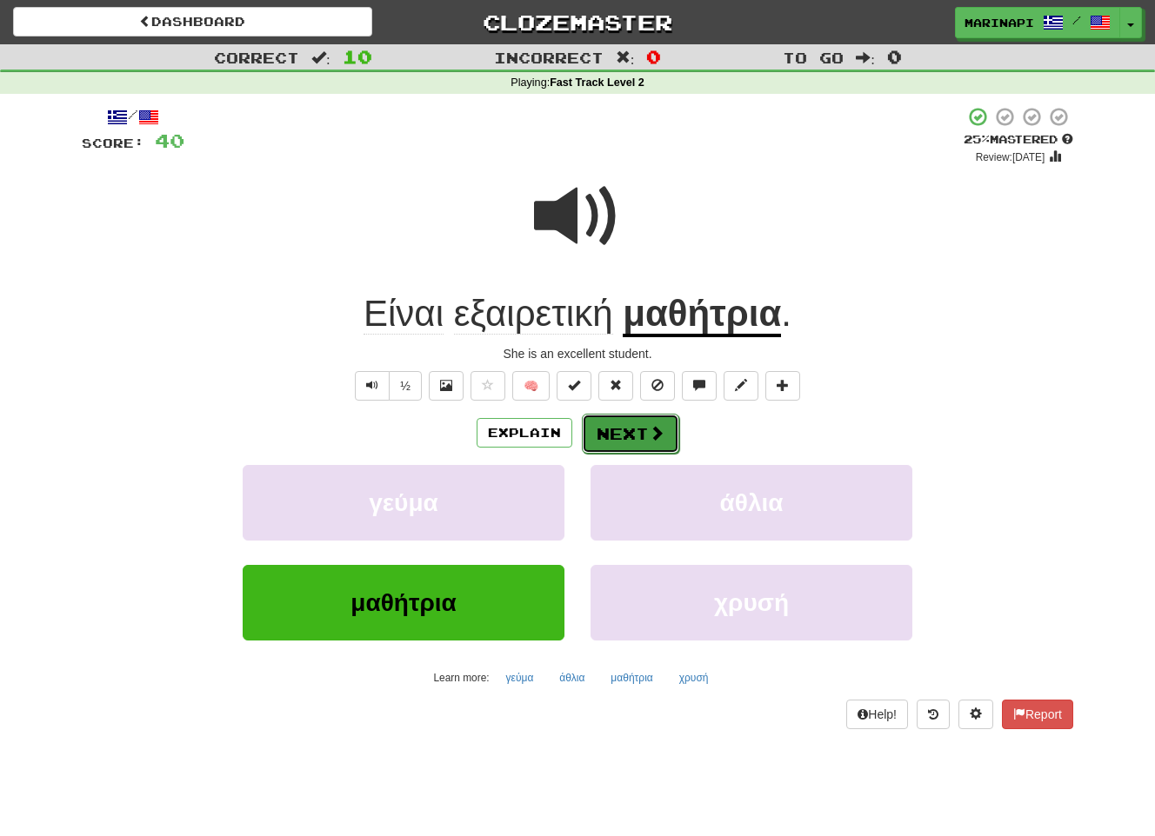
click at [628, 426] on button "Next" at bounding box center [630, 434] width 97 height 40
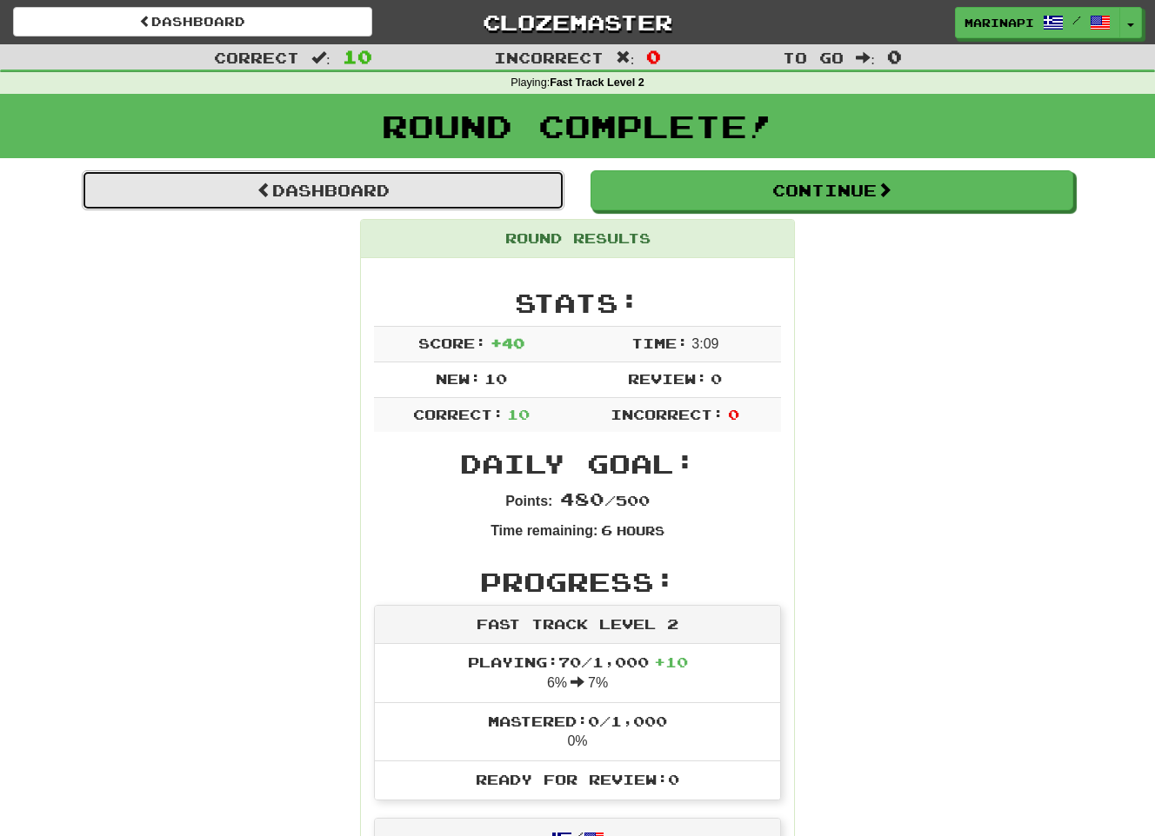
click at [417, 183] on link "Dashboard" at bounding box center [323, 190] width 483 height 40
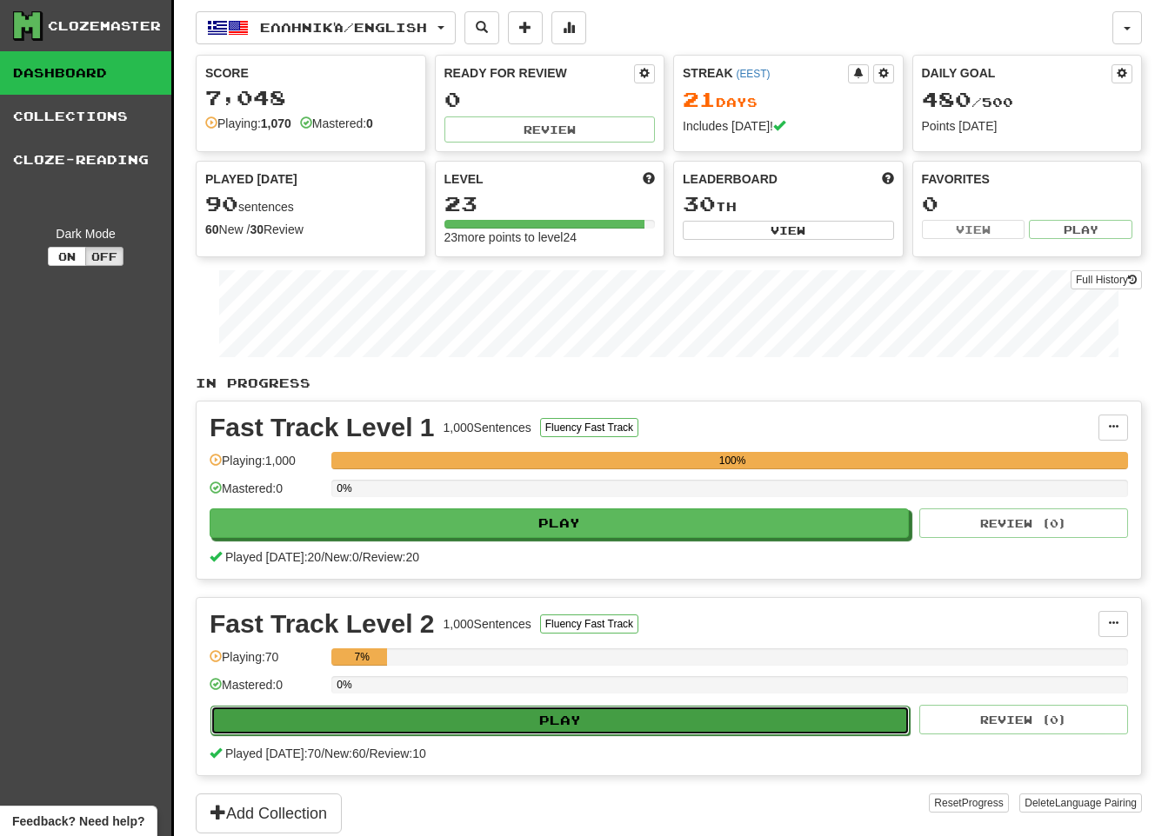
click at [447, 730] on button "Play" at bounding box center [559, 721] width 699 height 30
select select "**"
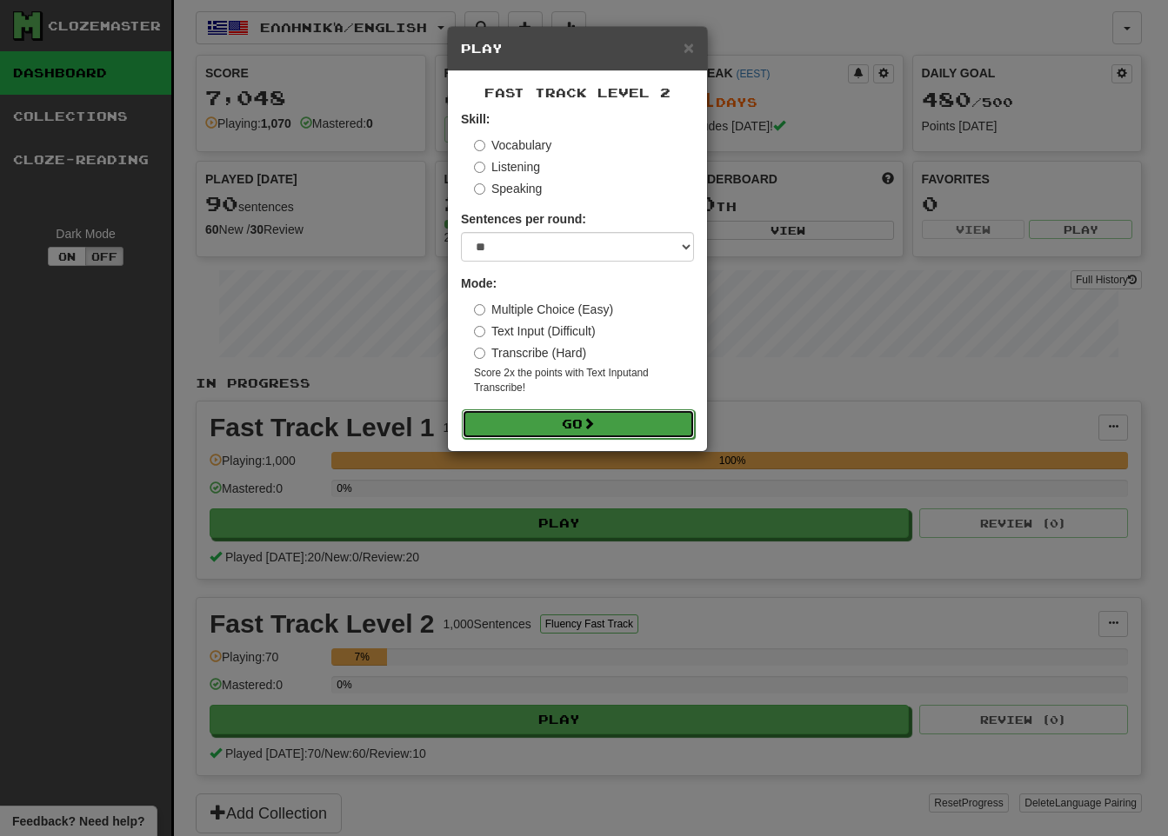
click at [549, 424] on button "Go" at bounding box center [578, 425] width 233 height 30
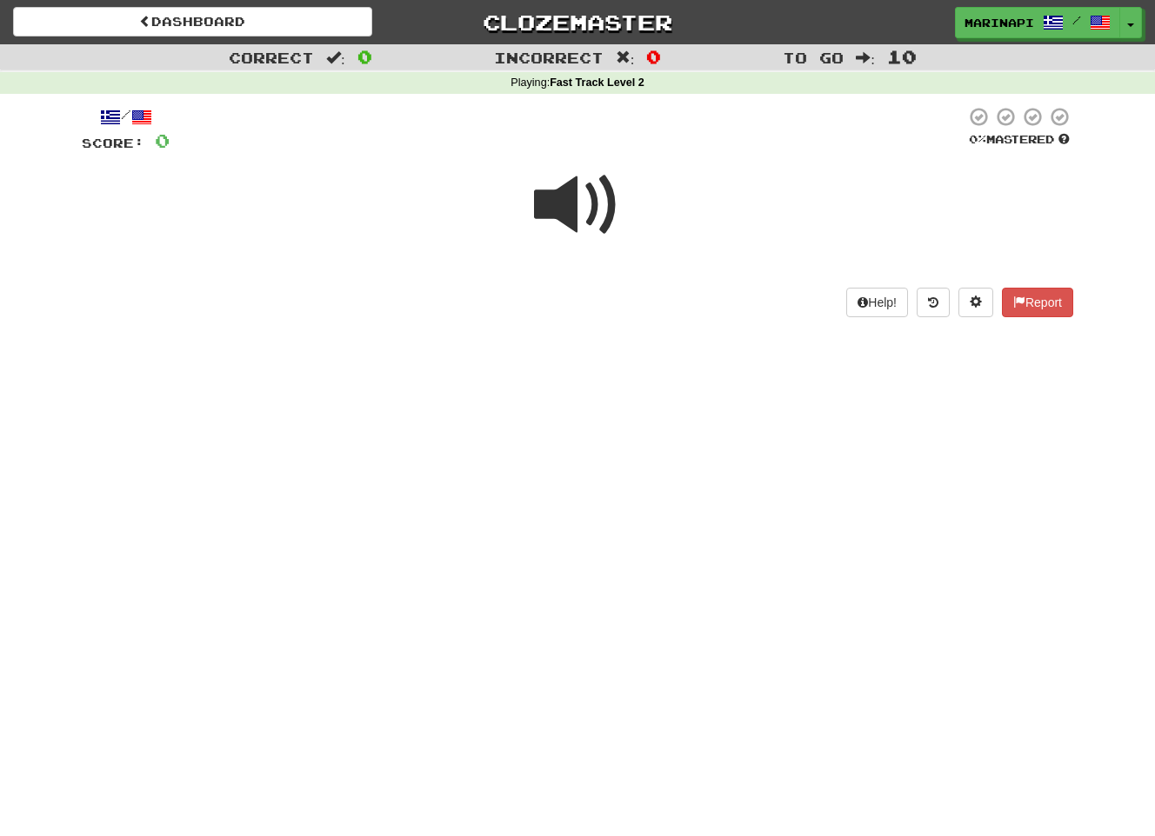
click at [577, 216] on span at bounding box center [577, 205] width 87 height 87
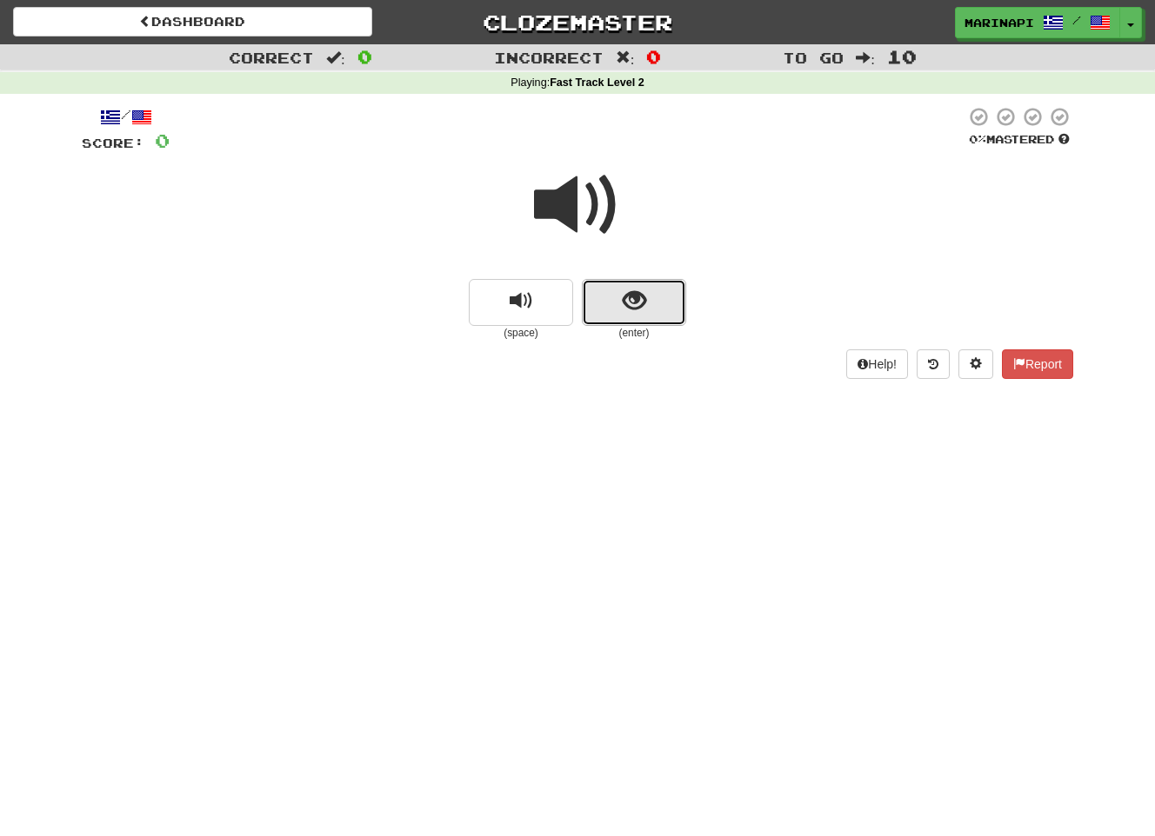
click at [611, 296] on button "show sentence" at bounding box center [634, 302] width 104 height 47
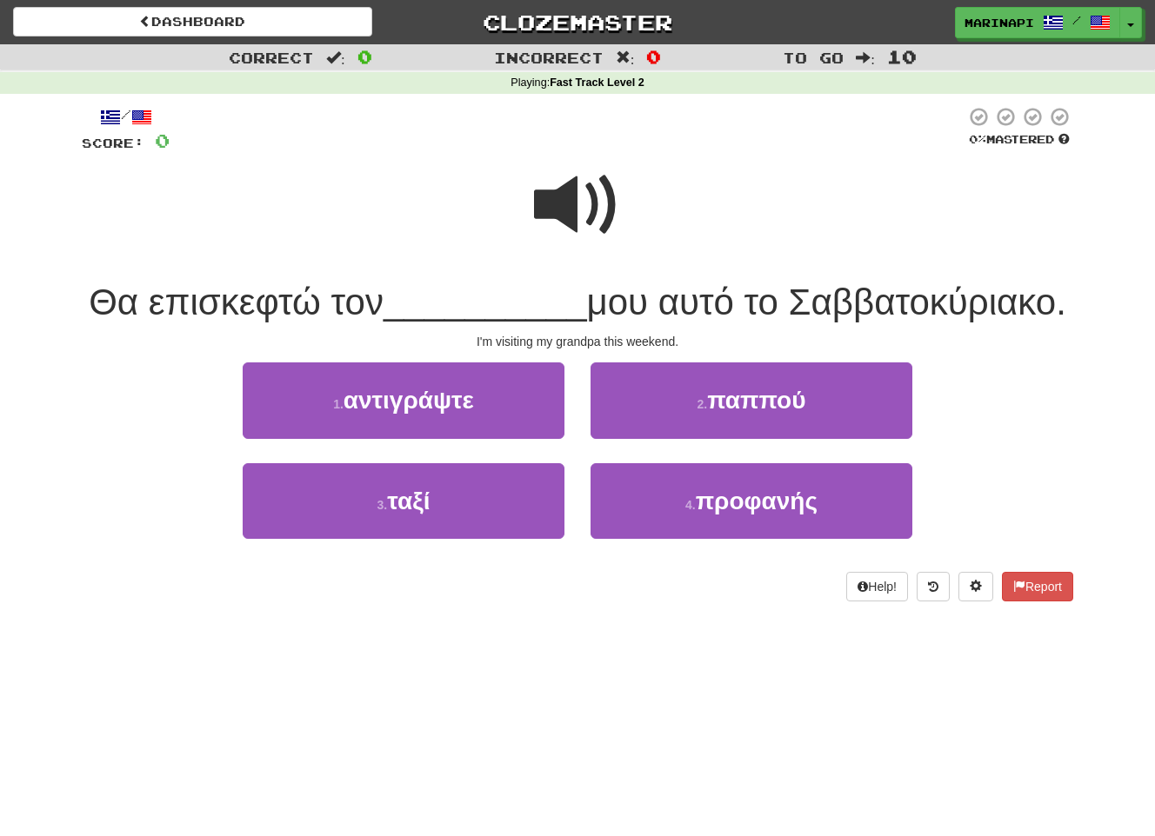
click at [581, 215] on span at bounding box center [577, 205] width 87 height 87
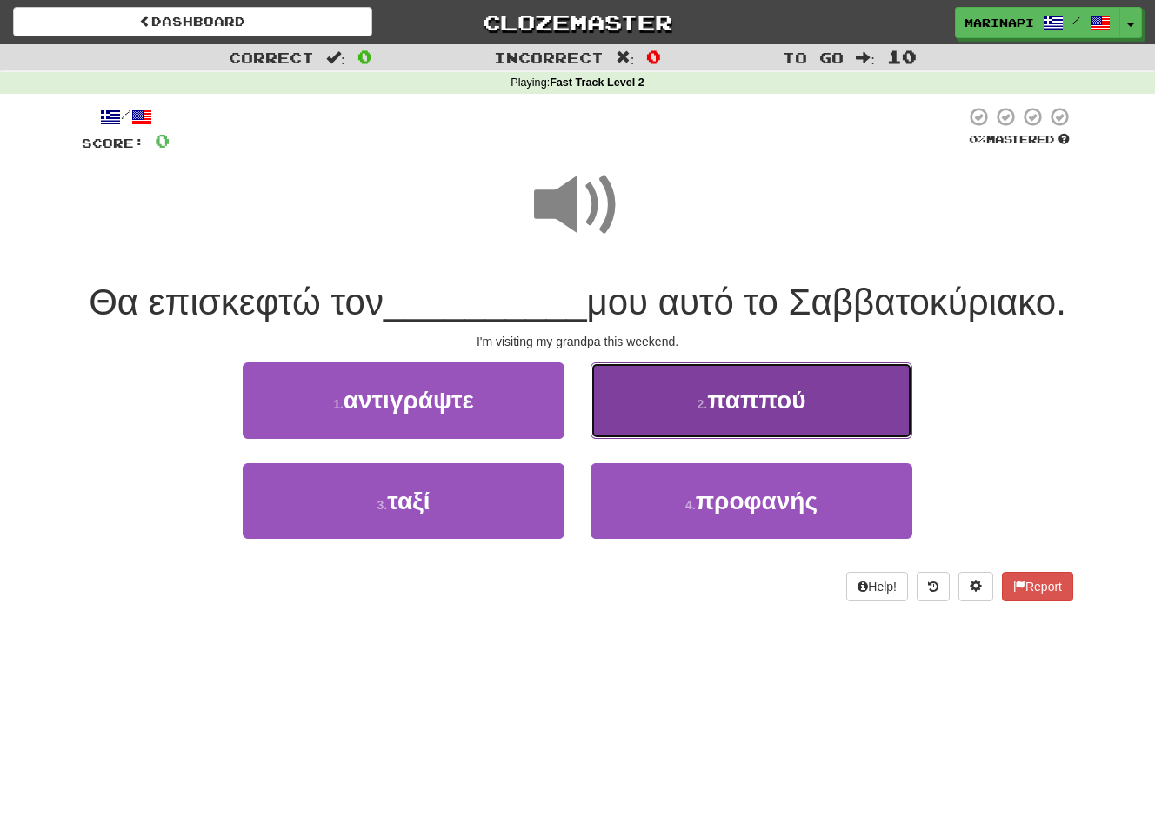
click at [645, 434] on button "2 . παππού" at bounding box center [751, 401] width 322 height 76
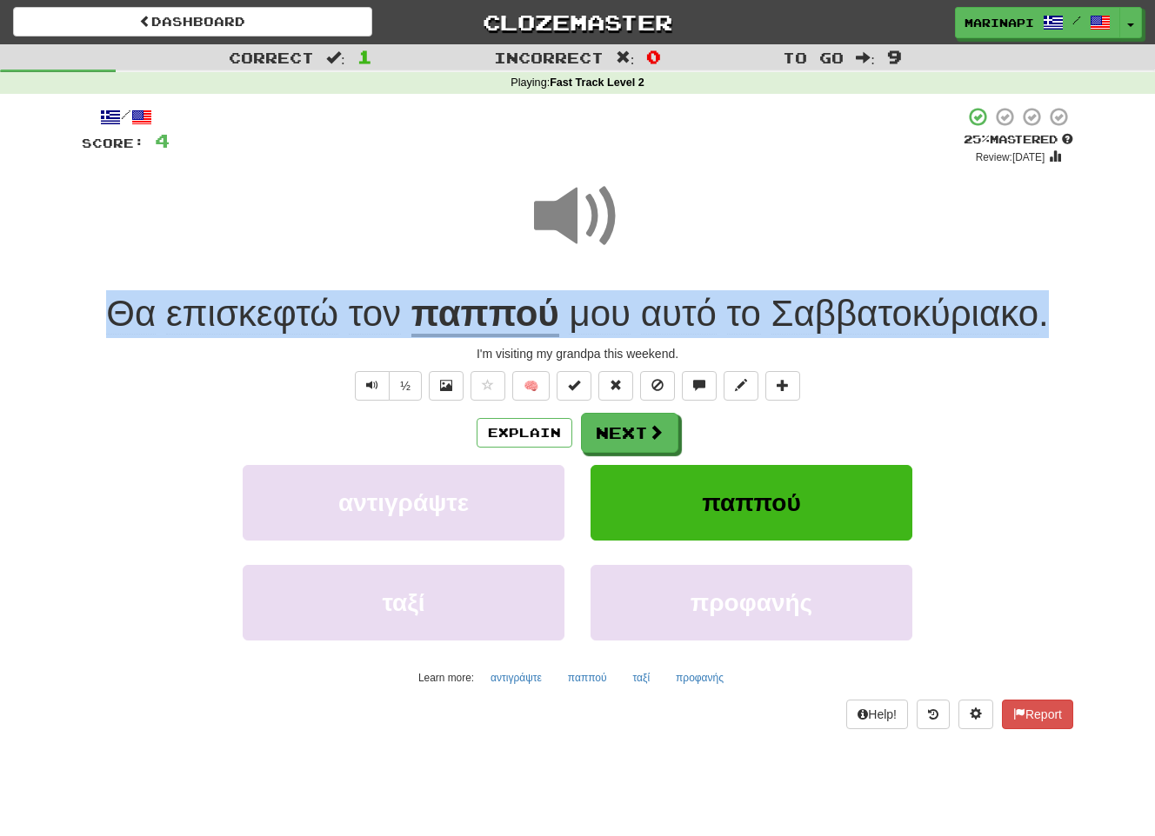
drag, startPoint x: 1076, startPoint y: 310, endPoint x: 92, endPoint y: 296, distance: 984.3
click at [92, 296] on div "/ Score: 4 + 4 25 % Mastered Review: [DATE] Θα επισκεφτώ τον παππού μου αυτό το…" at bounding box center [577, 424] width 1017 height 660
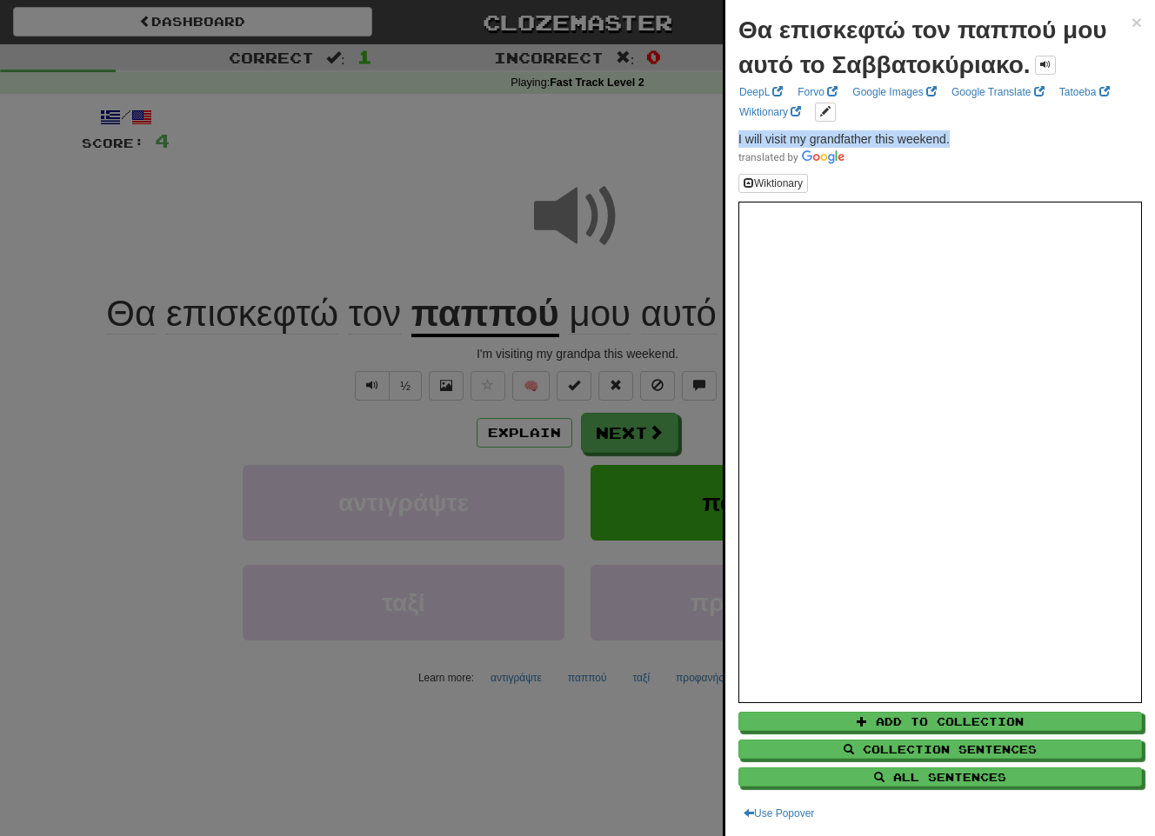
drag, startPoint x: 960, startPoint y: 138, endPoint x: 729, endPoint y: 141, distance: 230.4
click at [729, 141] on div "Θα επισκεφτώ τον παππού μου αυτό το Σαββατοκύριακο. × DeepL Forvo Google Images…" at bounding box center [940, 418] width 430 height 836
copy span "I will visit my grandfather this weekend."
click at [586, 468] on div at bounding box center [577, 418] width 1155 height 836
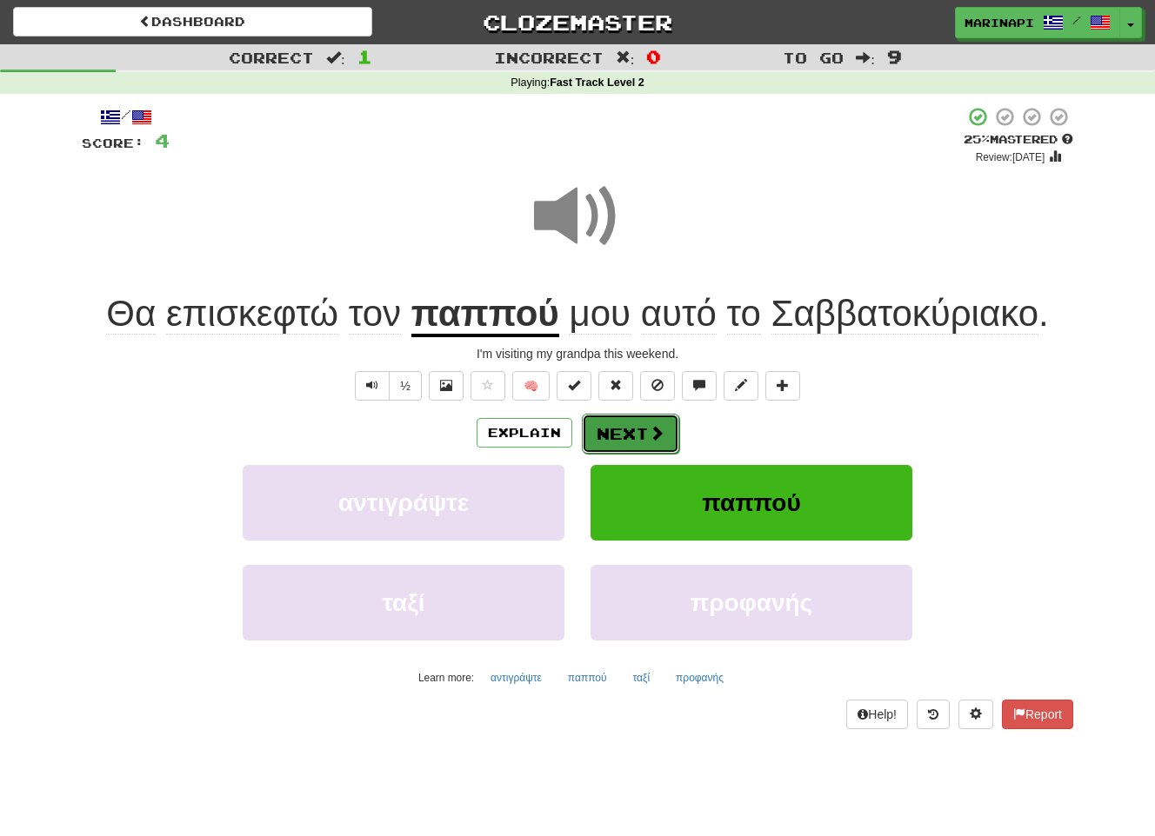
click at [657, 441] on span at bounding box center [657, 433] width 16 height 16
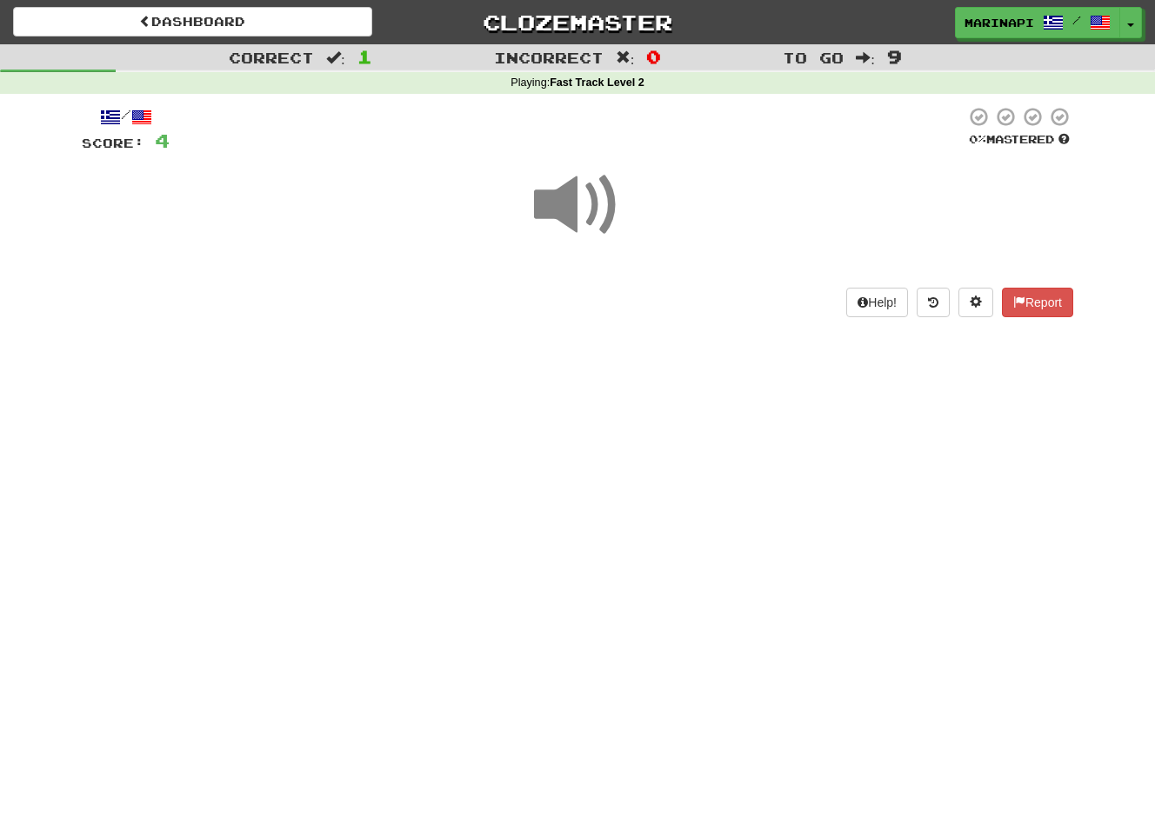
click at [593, 210] on span at bounding box center [577, 205] width 87 height 87
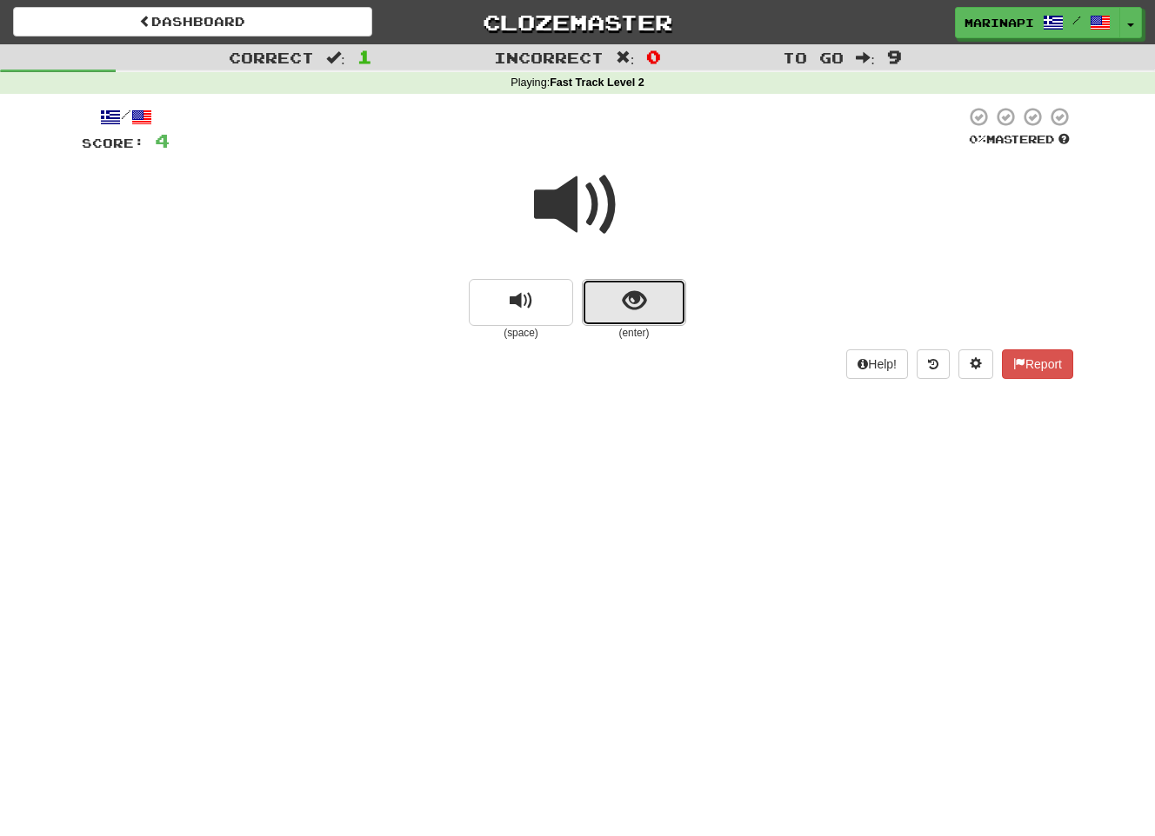
click at [603, 293] on button "show sentence" at bounding box center [634, 302] width 104 height 47
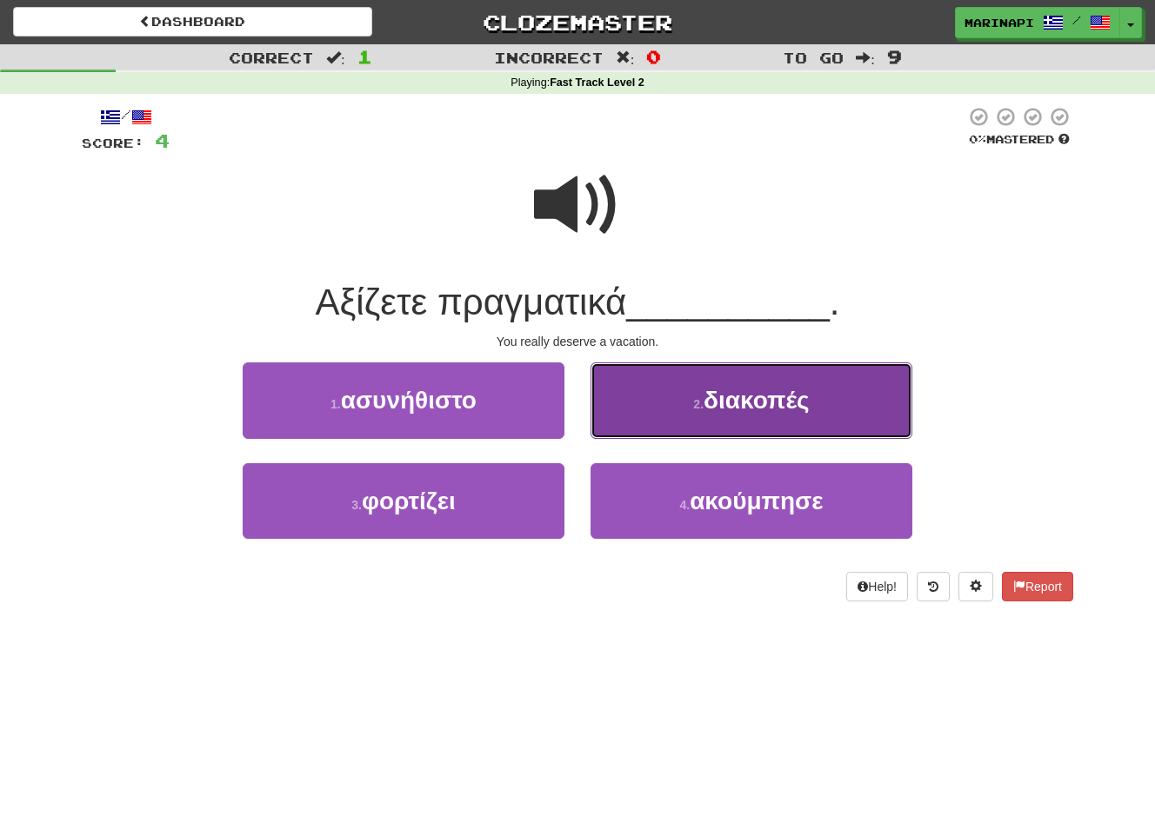
click at [645, 398] on button "2 . διακοπές" at bounding box center [751, 401] width 322 height 76
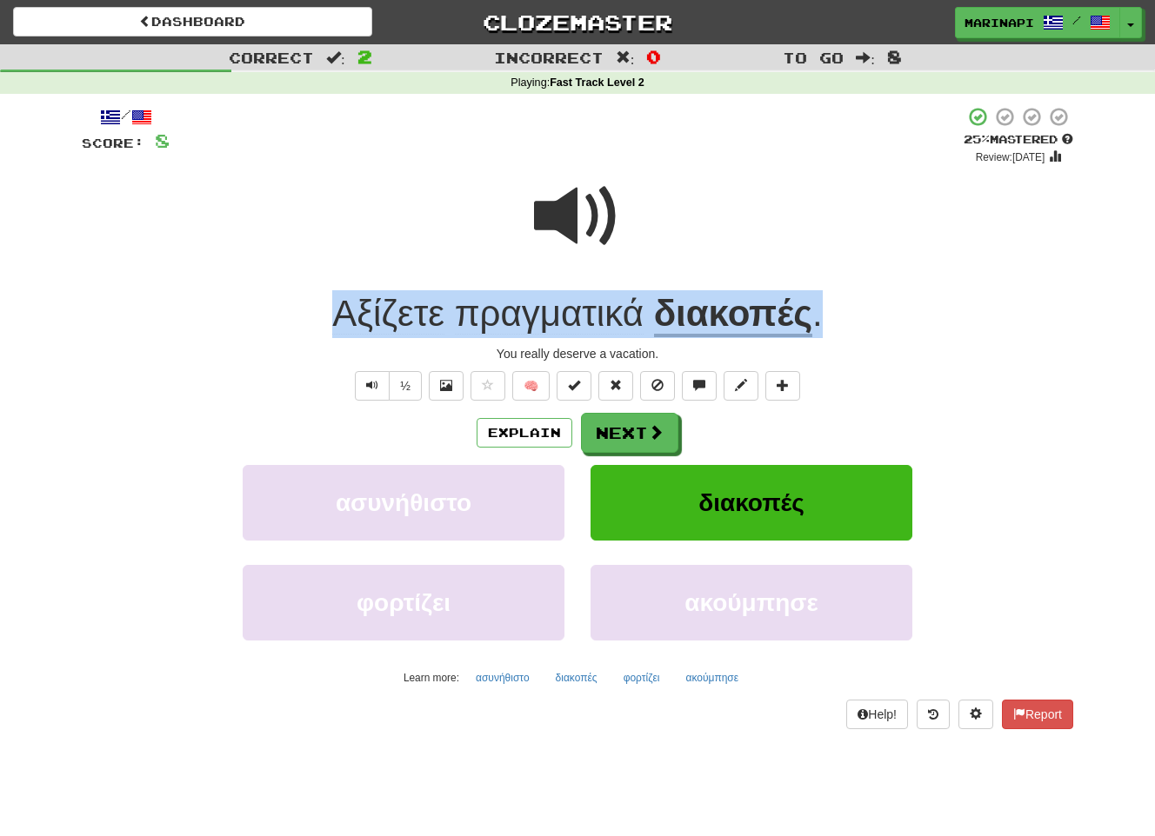
drag, startPoint x: 832, startPoint y: 316, endPoint x: 275, endPoint y: 311, distance: 557.3
click at [275, 311] on div "Αξίζετε πραγματικά διακοπές ." at bounding box center [577, 314] width 991 height 48
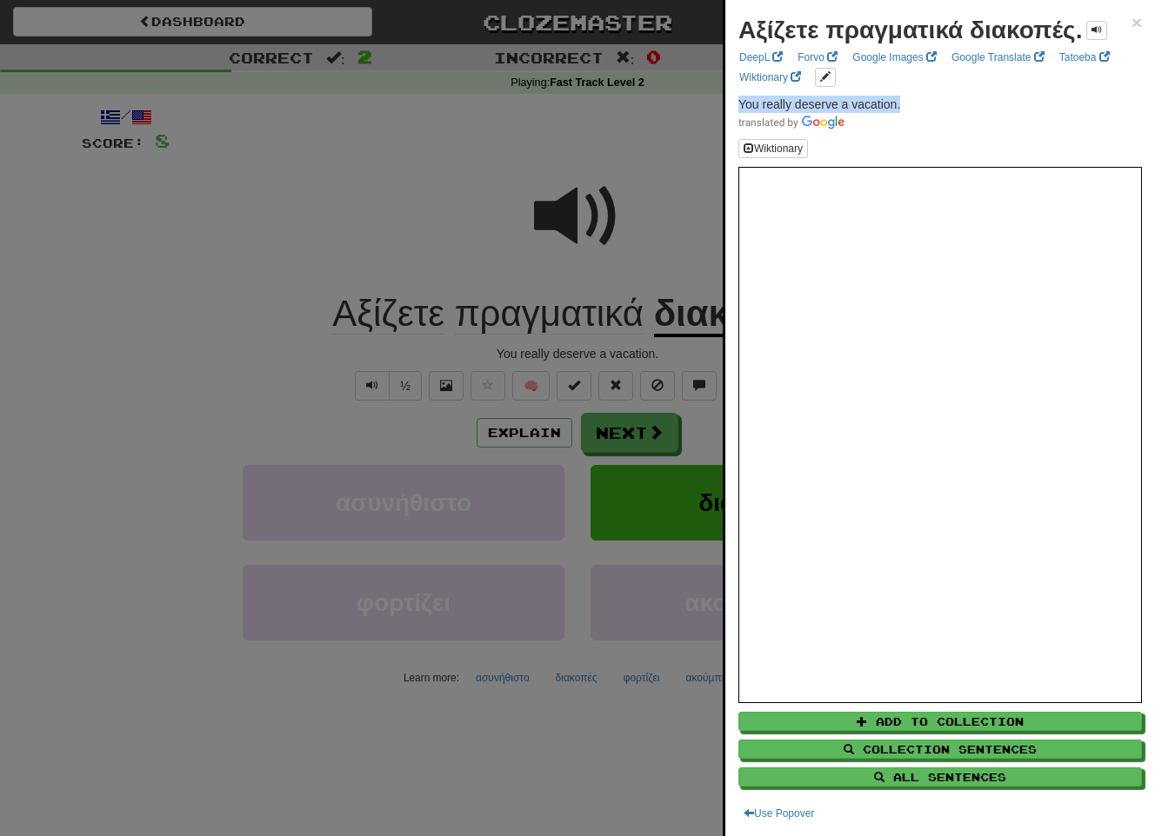
drag, startPoint x: 911, startPoint y: 110, endPoint x: 727, endPoint y: 106, distance: 184.4
click at [727, 106] on div "Αξίζετε πραγματικά διακοπές. × DeepL Forvo Google Images Google Translate Tatoe…" at bounding box center [940, 418] width 430 height 836
copy span "You really deserve a vacation."
click at [626, 431] on div at bounding box center [577, 418] width 1155 height 836
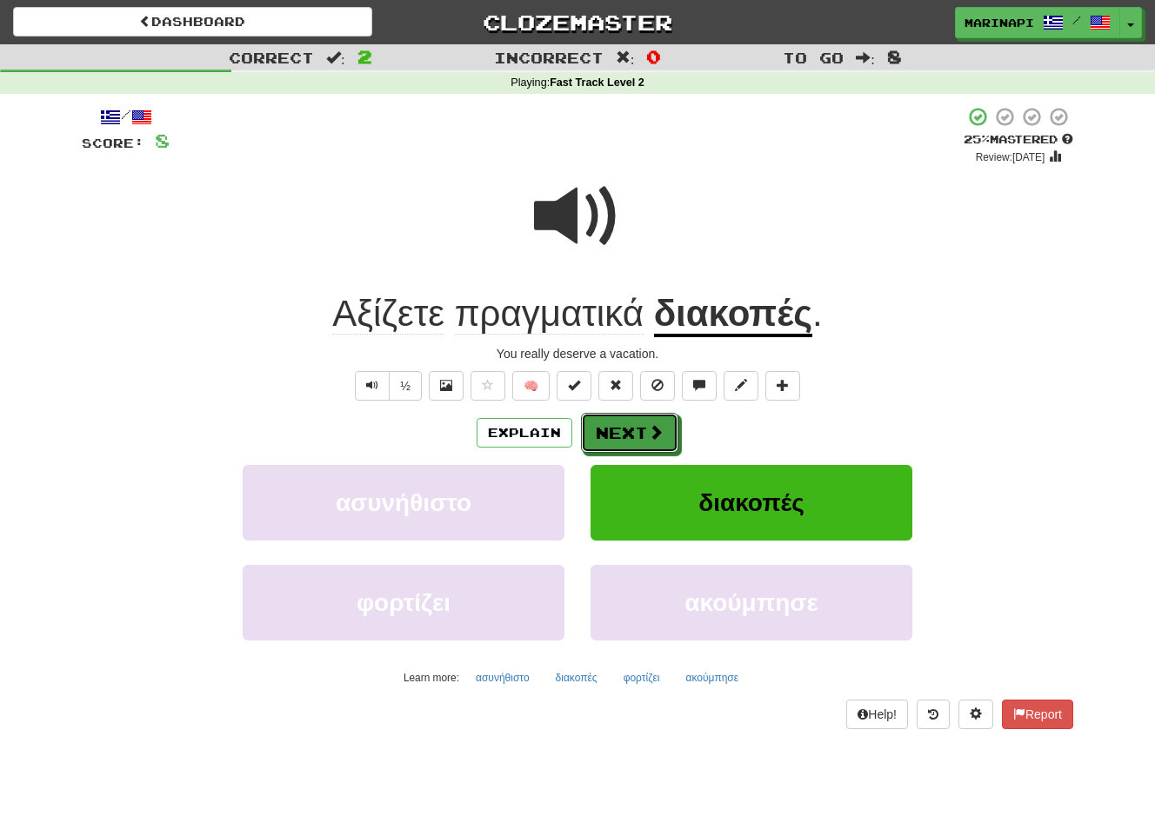
click at [624, 435] on button "Next" at bounding box center [629, 433] width 97 height 40
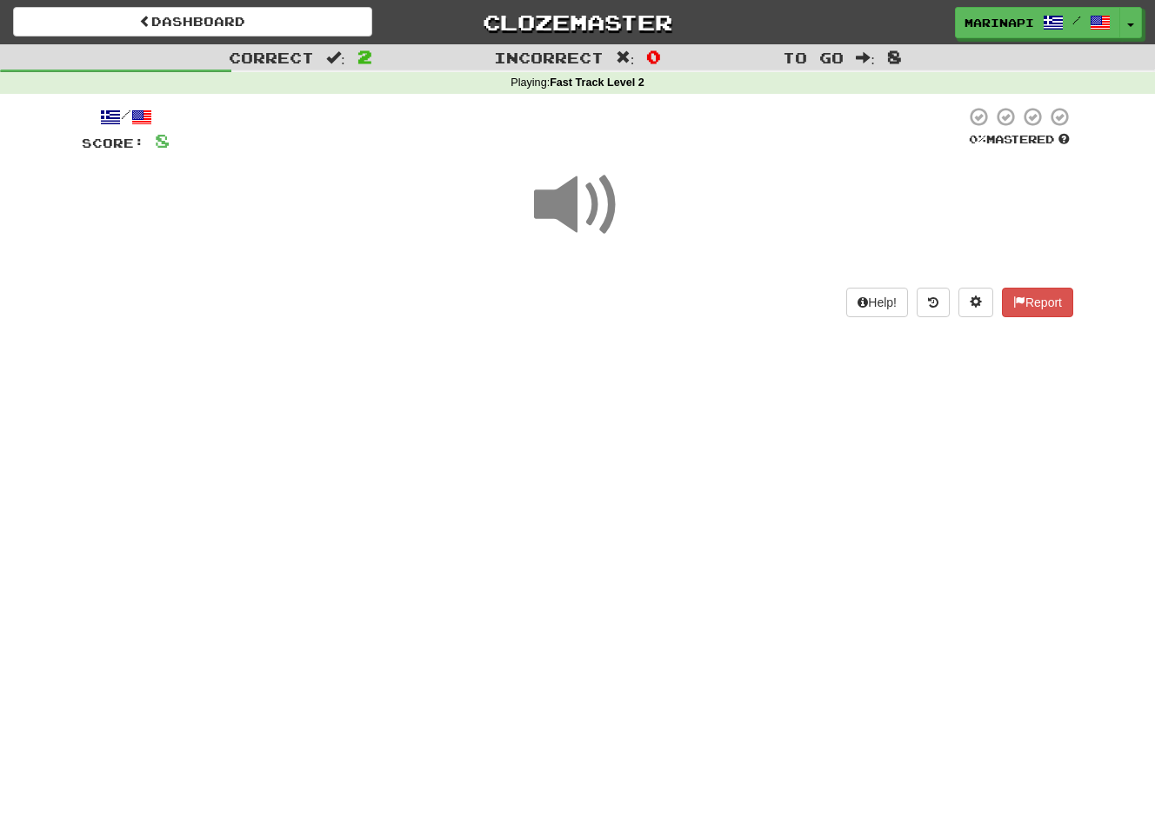
click at [595, 217] on span at bounding box center [577, 205] width 87 height 87
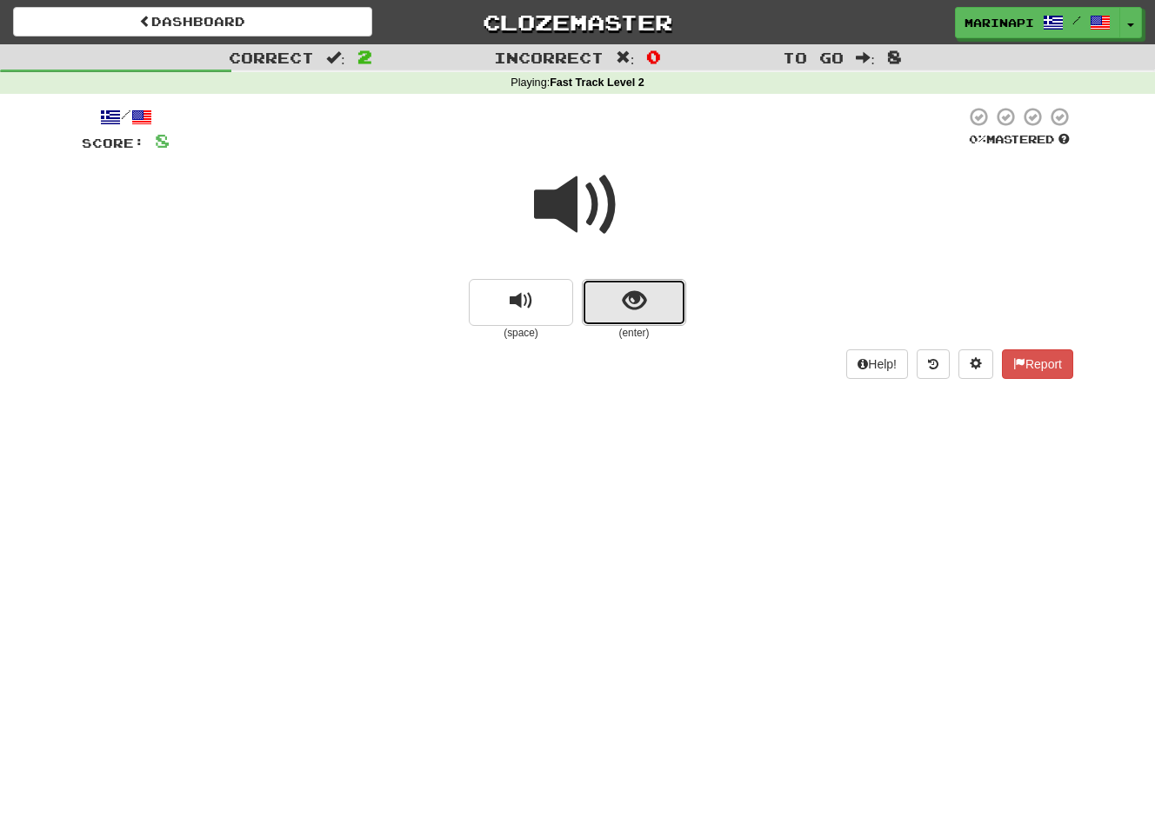
click at [620, 282] on button "show sentence" at bounding box center [634, 302] width 104 height 47
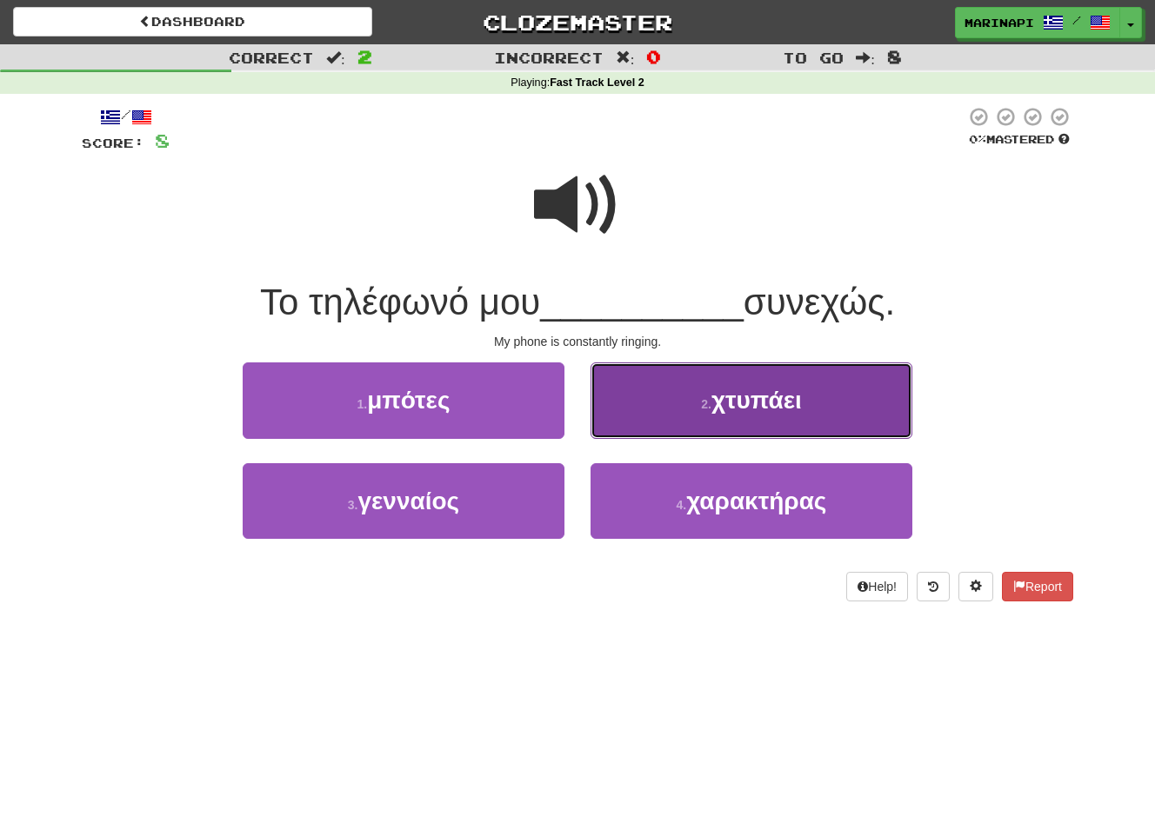
click at [688, 423] on button "2 . χτυπάει" at bounding box center [751, 401] width 322 height 76
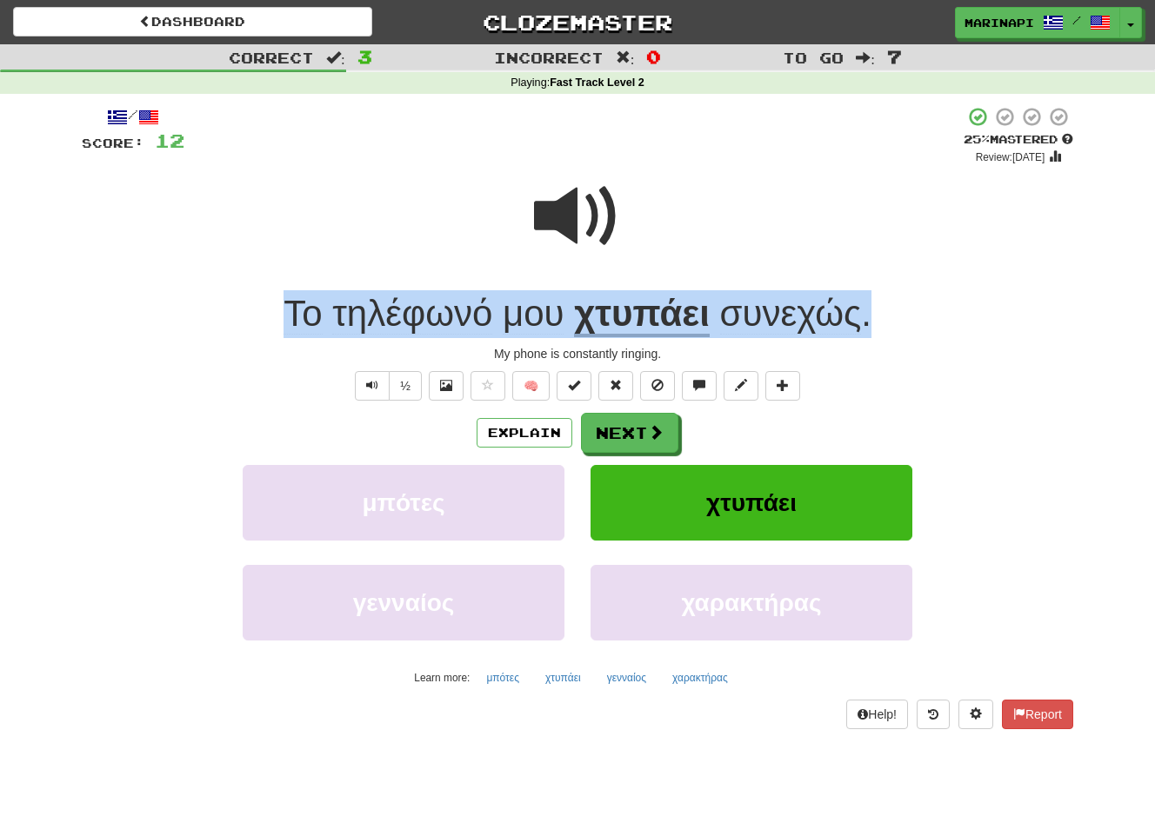
drag, startPoint x: 889, startPoint y: 316, endPoint x: 266, endPoint y: 295, distance: 622.9
click at [266, 295] on div "Το τηλέφωνό μου χτυπάει συνεχώς ." at bounding box center [577, 314] width 991 height 48
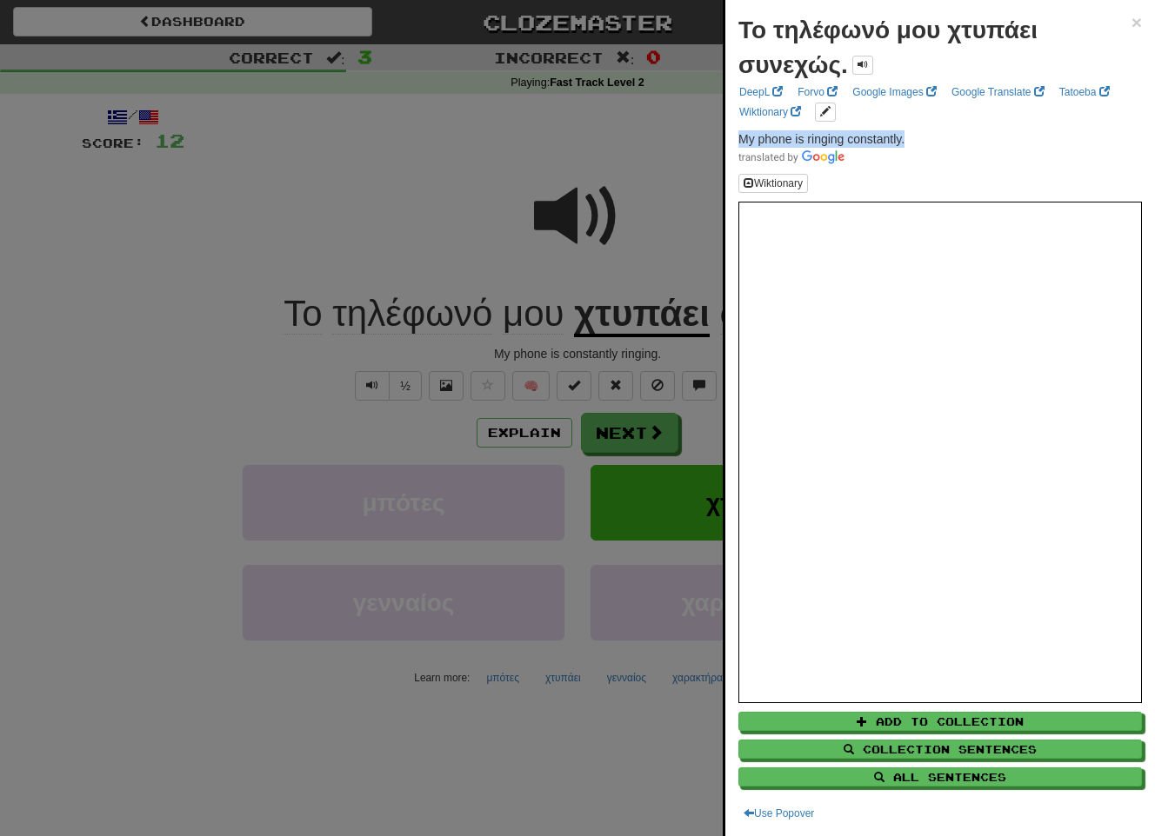
drag, startPoint x: 943, startPoint y: 140, endPoint x: 731, endPoint y: 140, distance: 211.3
click at [731, 140] on div "Το τηλέφωνό μου χτυπάει συνεχώς. × DeepL Forvo Google Images Google Translate T…" at bounding box center [940, 418] width 430 height 836
copy span "My phone is ringing constantly."
click at [586, 449] on div at bounding box center [577, 418] width 1155 height 836
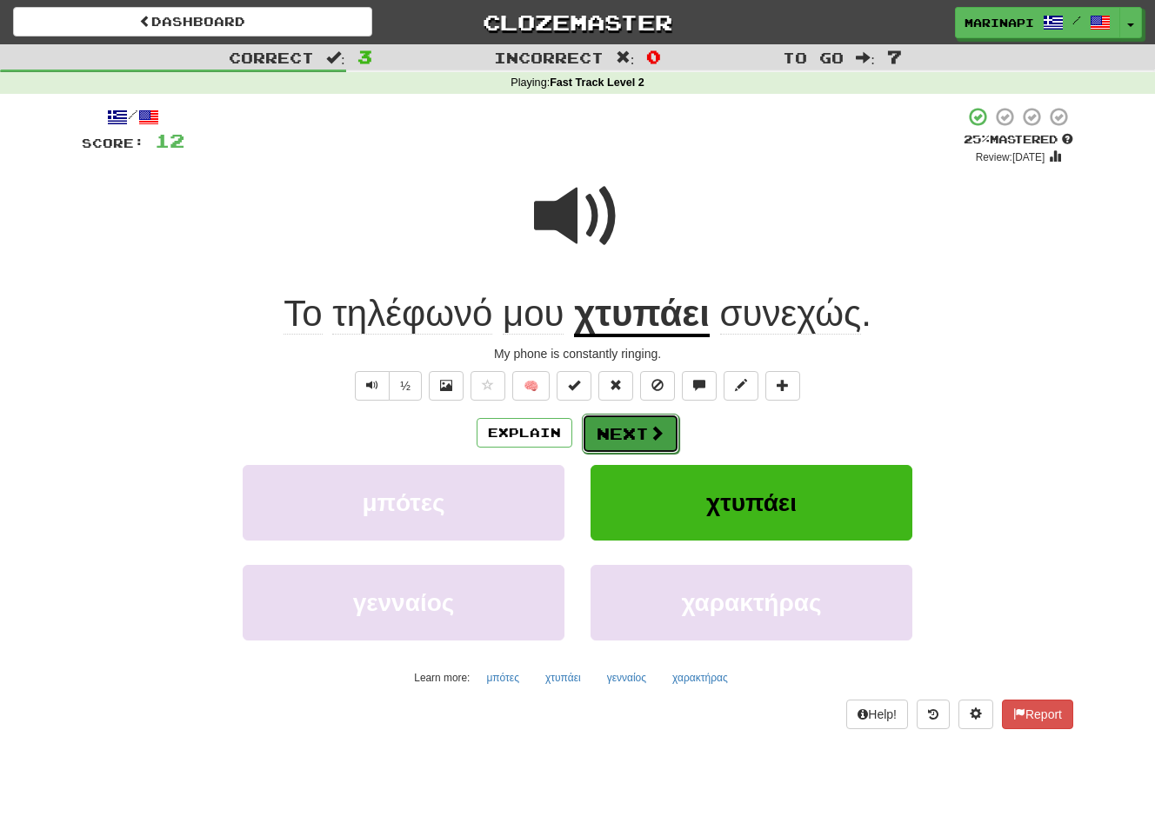
click at [612, 442] on button "Next" at bounding box center [630, 434] width 97 height 40
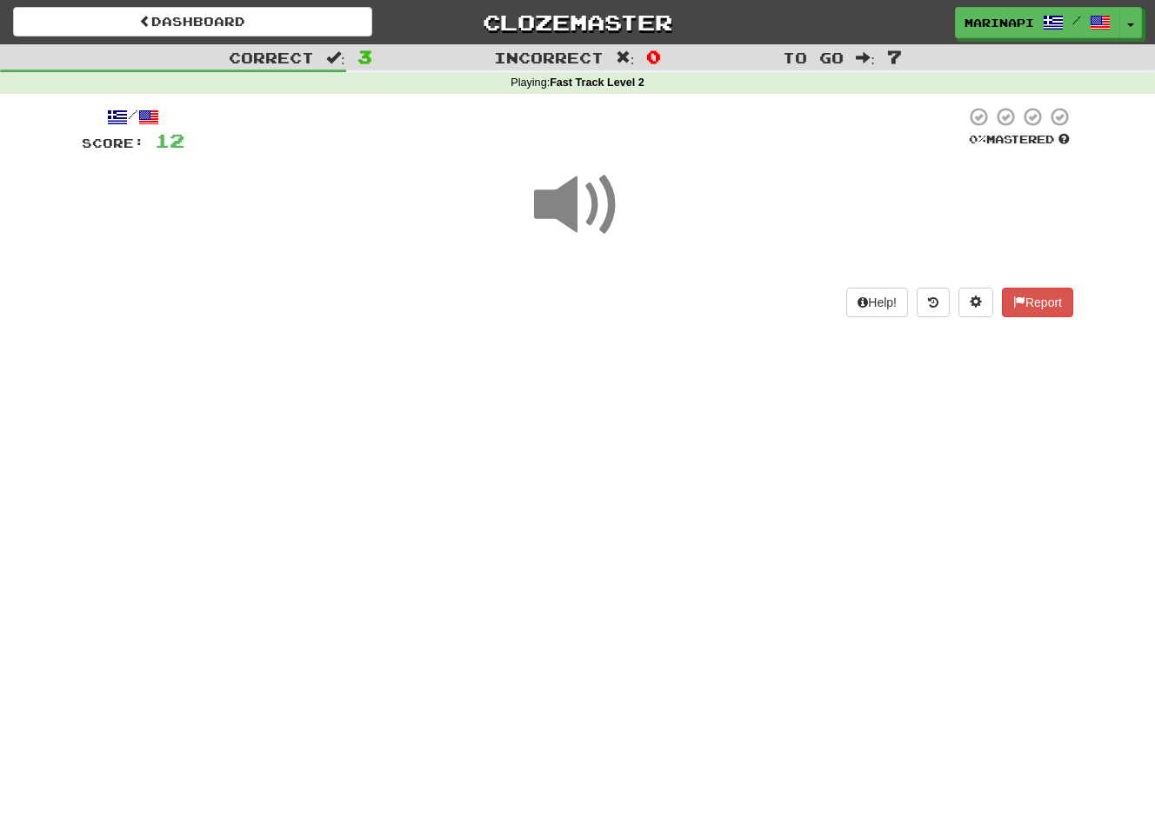
click at [584, 199] on span at bounding box center [577, 205] width 87 height 87
click at [581, 196] on span at bounding box center [577, 205] width 87 height 87
click at [578, 195] on span at bounding box center [577, 205] width 87 height 87
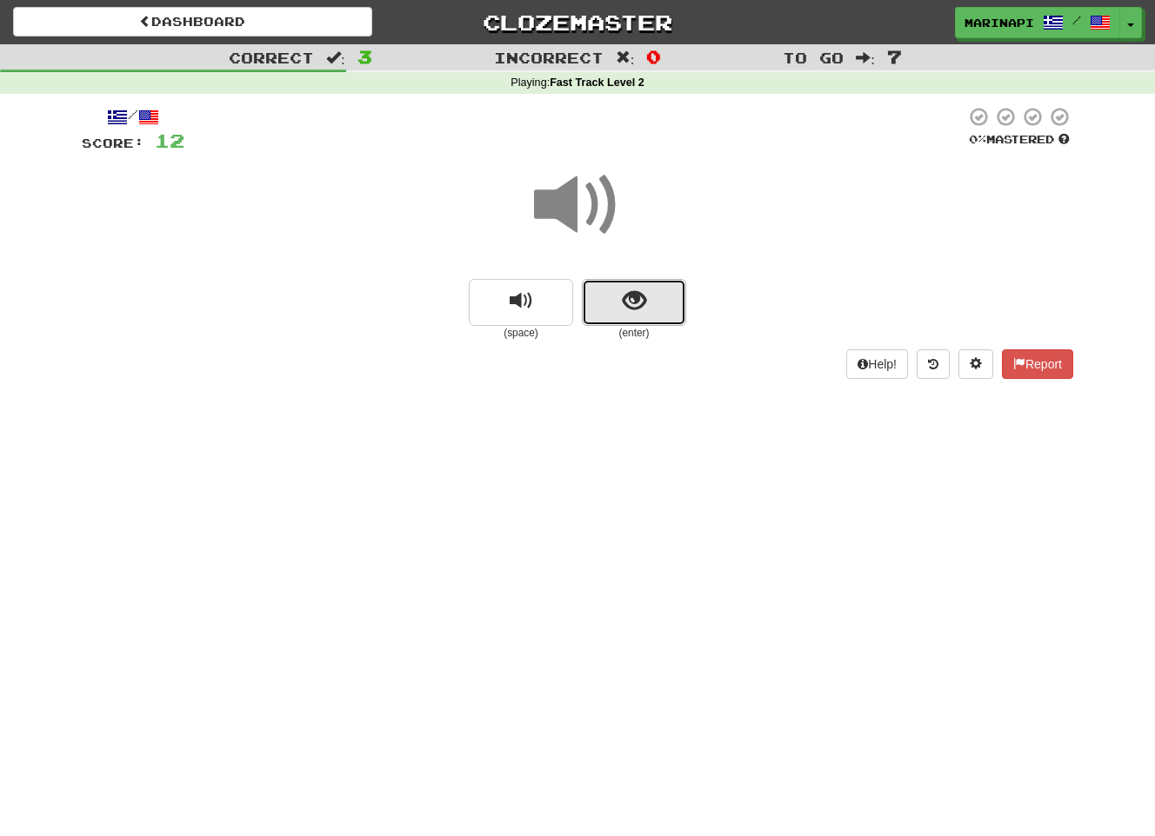
click at [625, 308] on span "show sentence" at bounding box center [634, 301] width 23 height 23
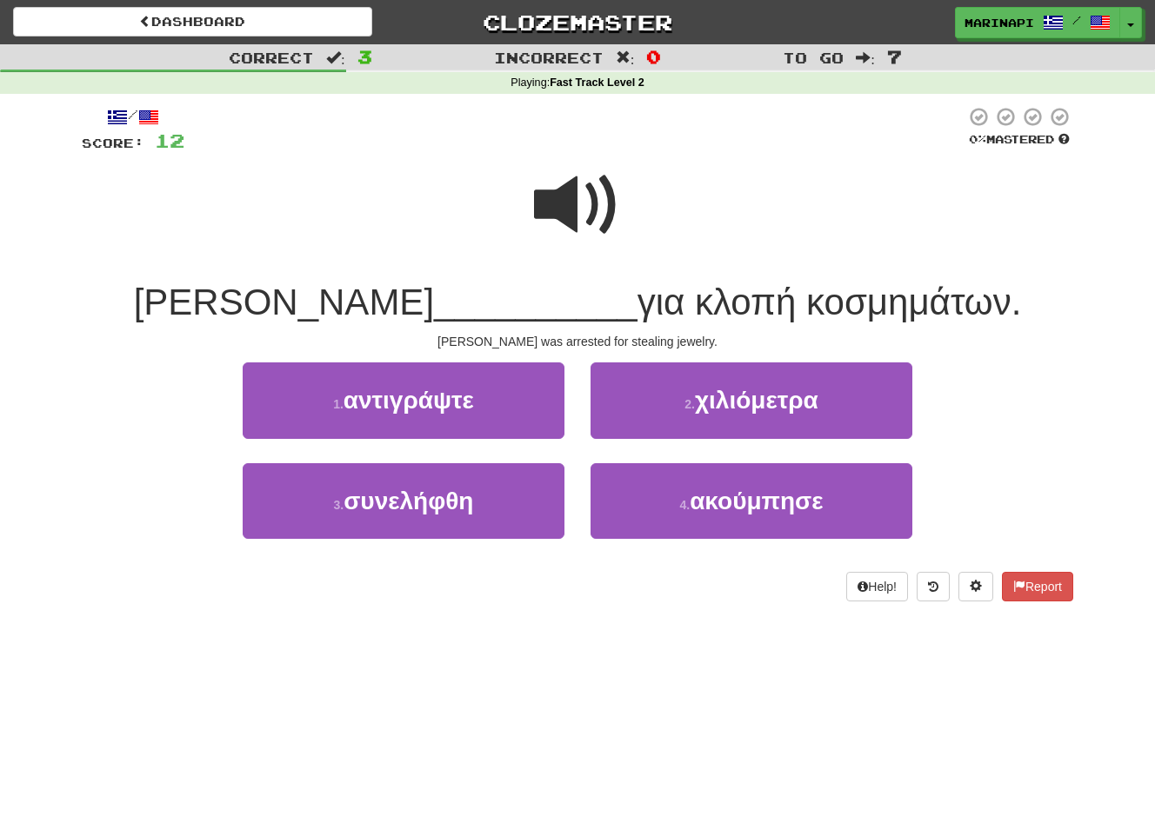
click at [563, 223] on span at bounding box center [577, 205] width 87 height 87
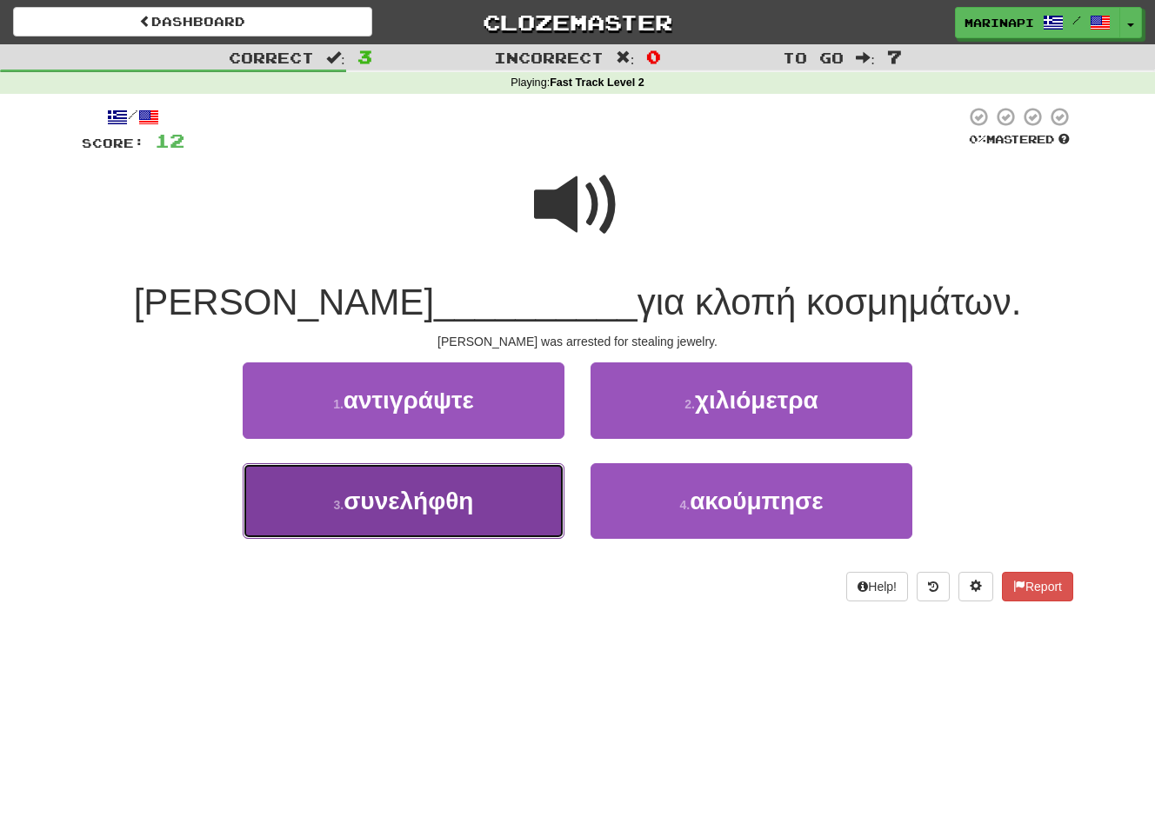
click at [511, 499] on button "3 . συνελήφθη" at bounding box center [404, 501] width 322 height 76
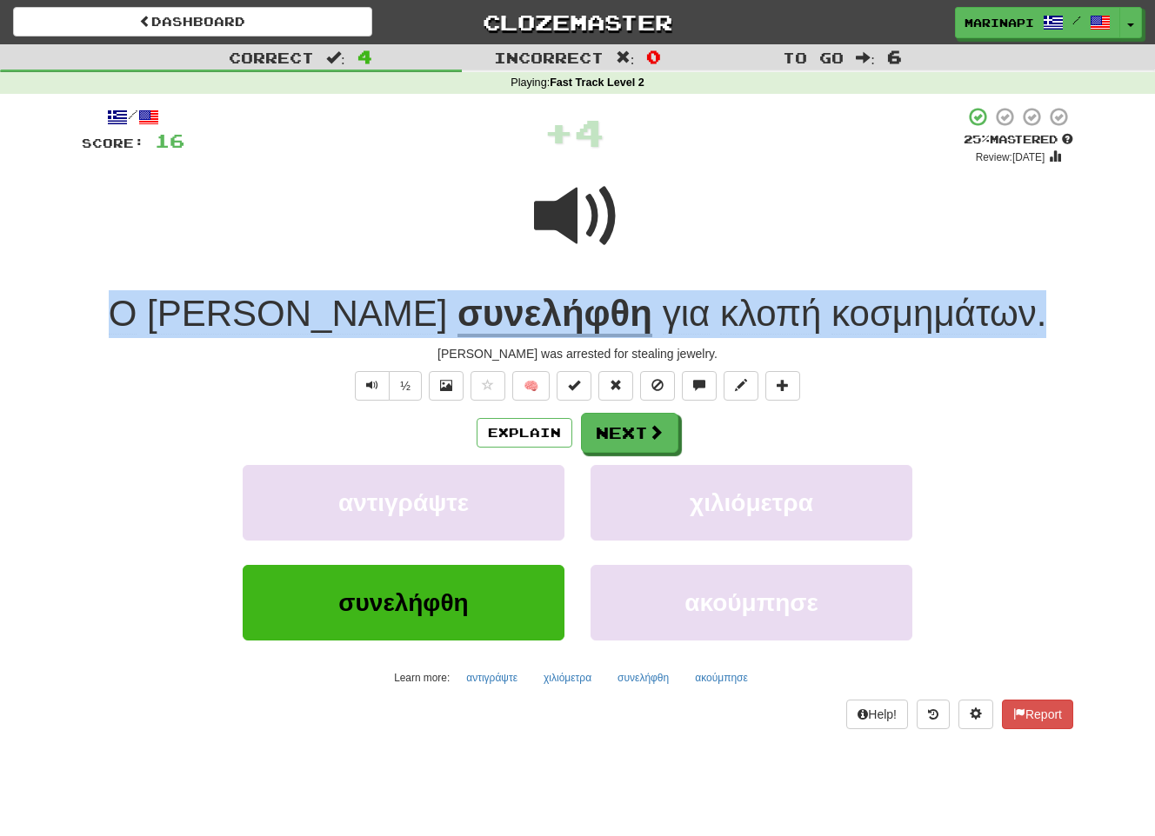
drag, startPoint x: 987, startPoint y: 319, endPoint x: 185, endPoint y: 298, distance: 801.9
click at [185, 298] on div "Ο Ιωάννης συνελήφθη για κλοπή κοσμημάτων ." at bounding box center [577, 314] width 991 height 48
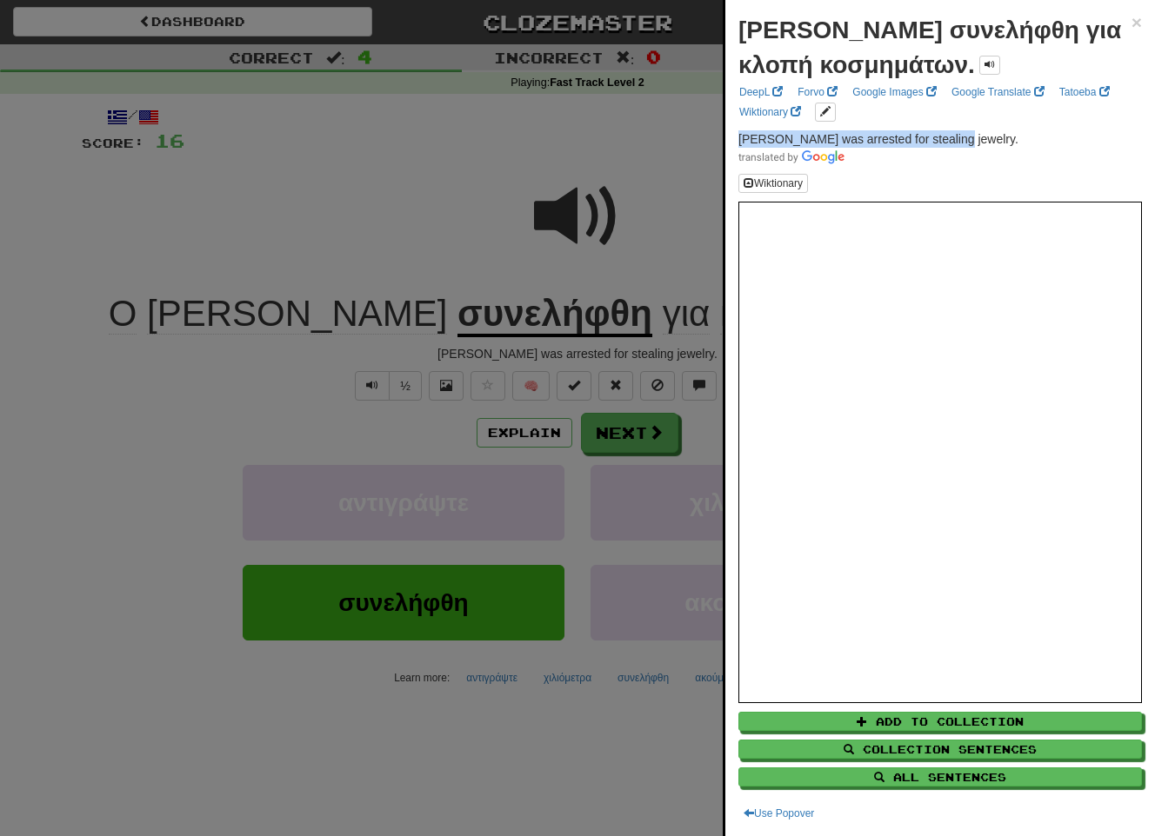
drag, startPoint x: 956, startPoint y: 140, endPoint x: 727, endPoint y: 144, distance: 228.7
click at [727, 144] on div "Ο Ιωάννης συνελήφθη για κλοπή κοσμημάτων. × DeepL Forvo Google Images Google Tr…" at bounding box center [940, 418] width 430 height 836
copy span "John was arrested for stealing jewelry."
click at [606, 449] on div at bounding box center [577, 418] width 1155 height 836
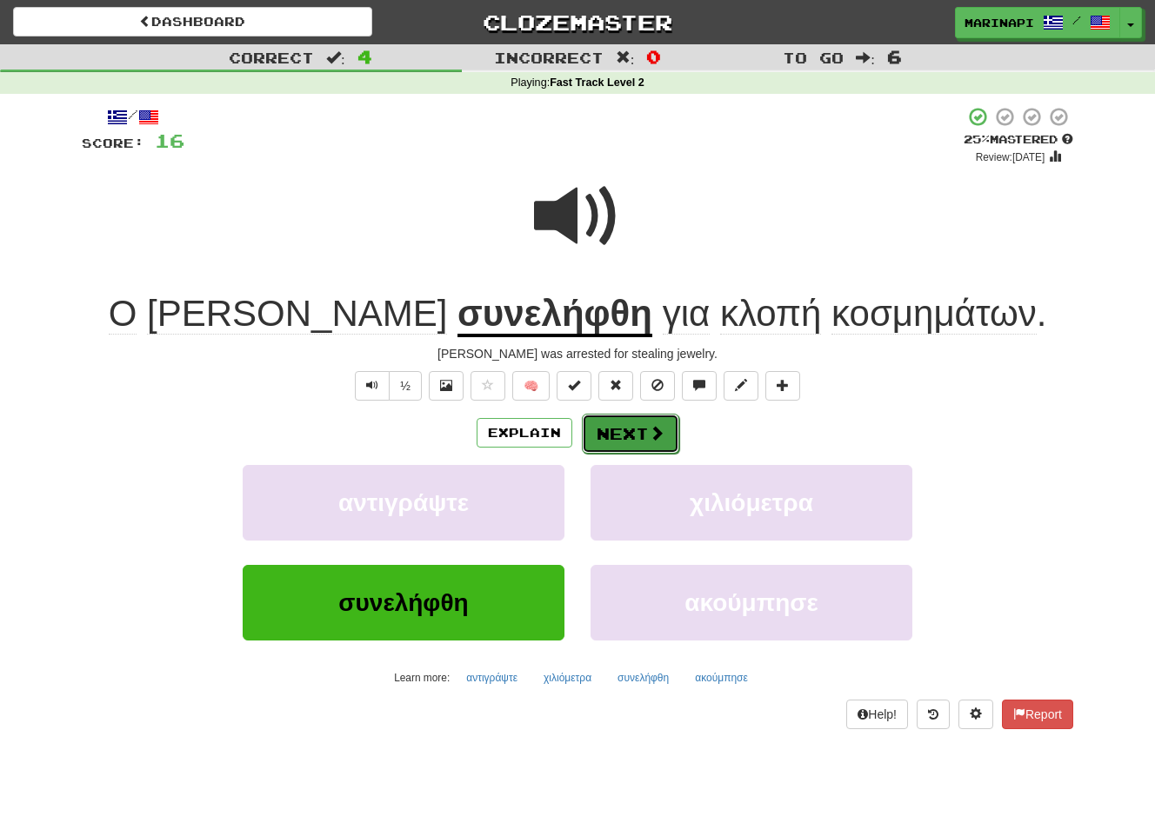
click at [618, 442] on button "Next" at bounding box center [630, 434] width 97 height 40
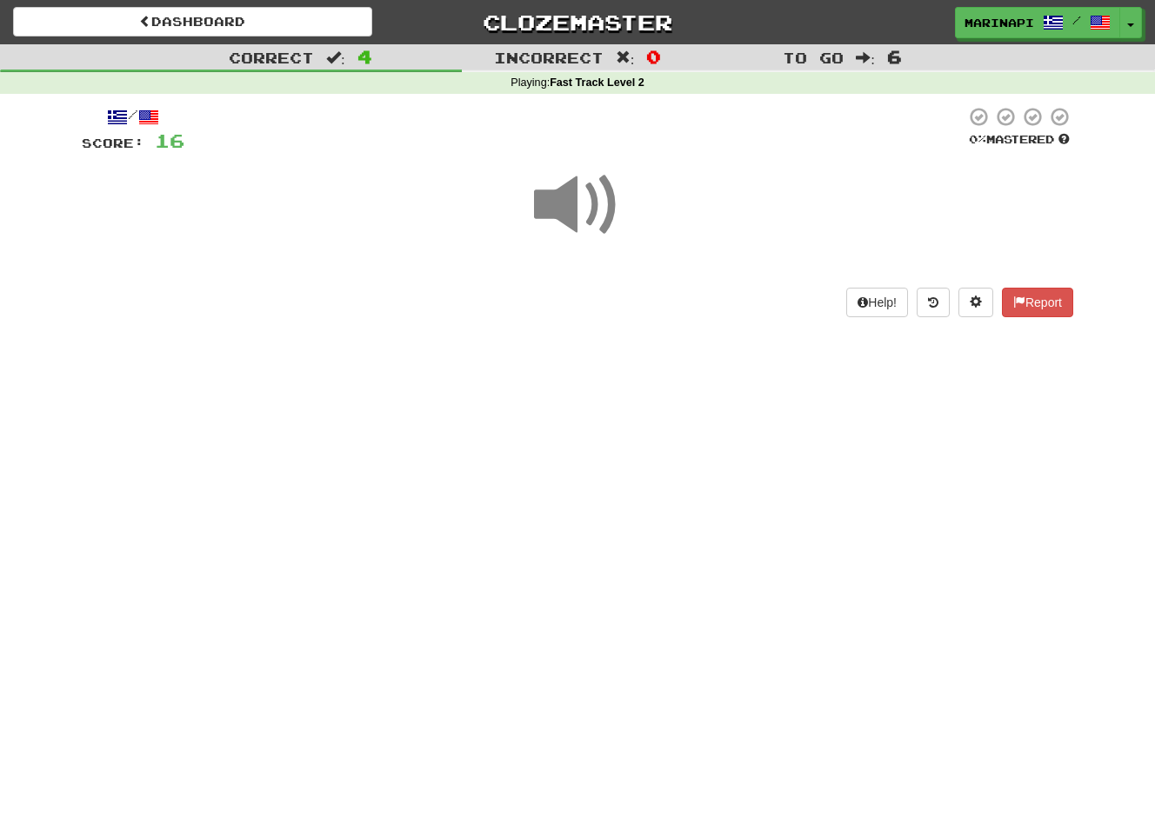
click at [582, 223] on span at bounding box center [577, 205] width 87 height 87
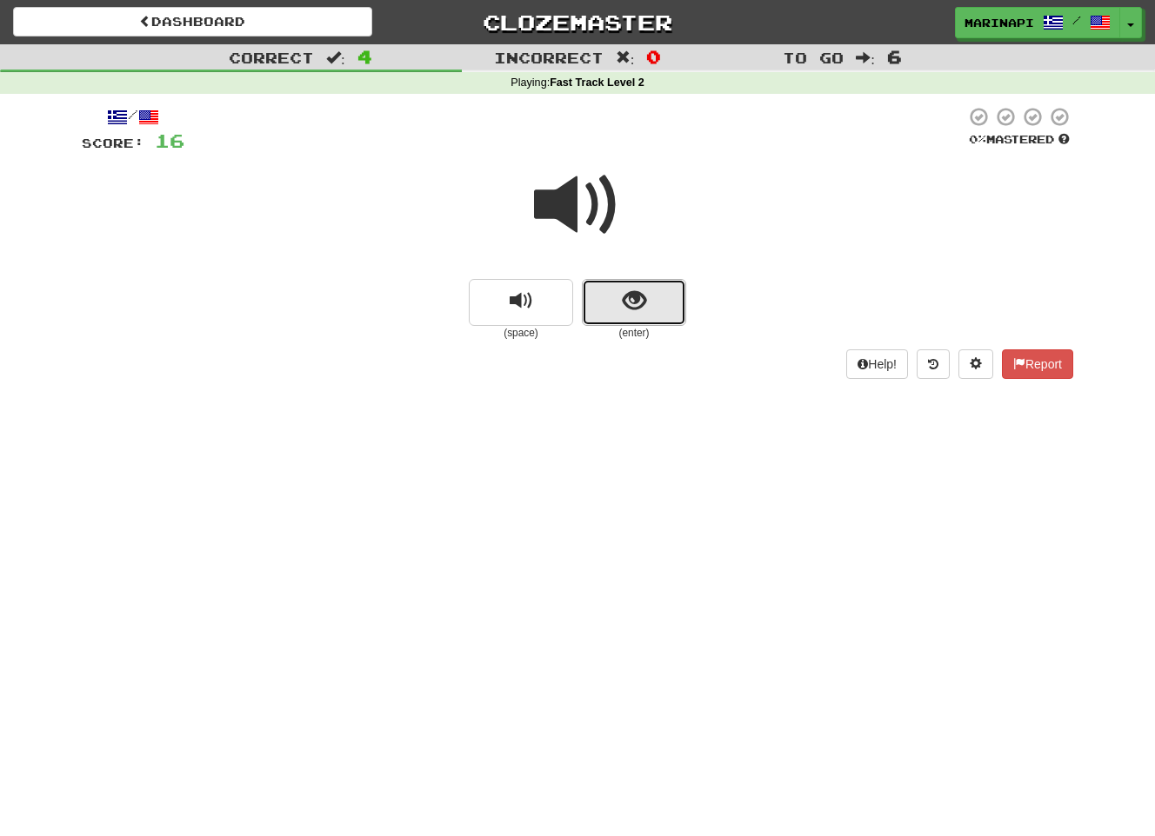
click at [634, 302] on span "show sentence" at bounding box center [634, 301] width 23 height 23
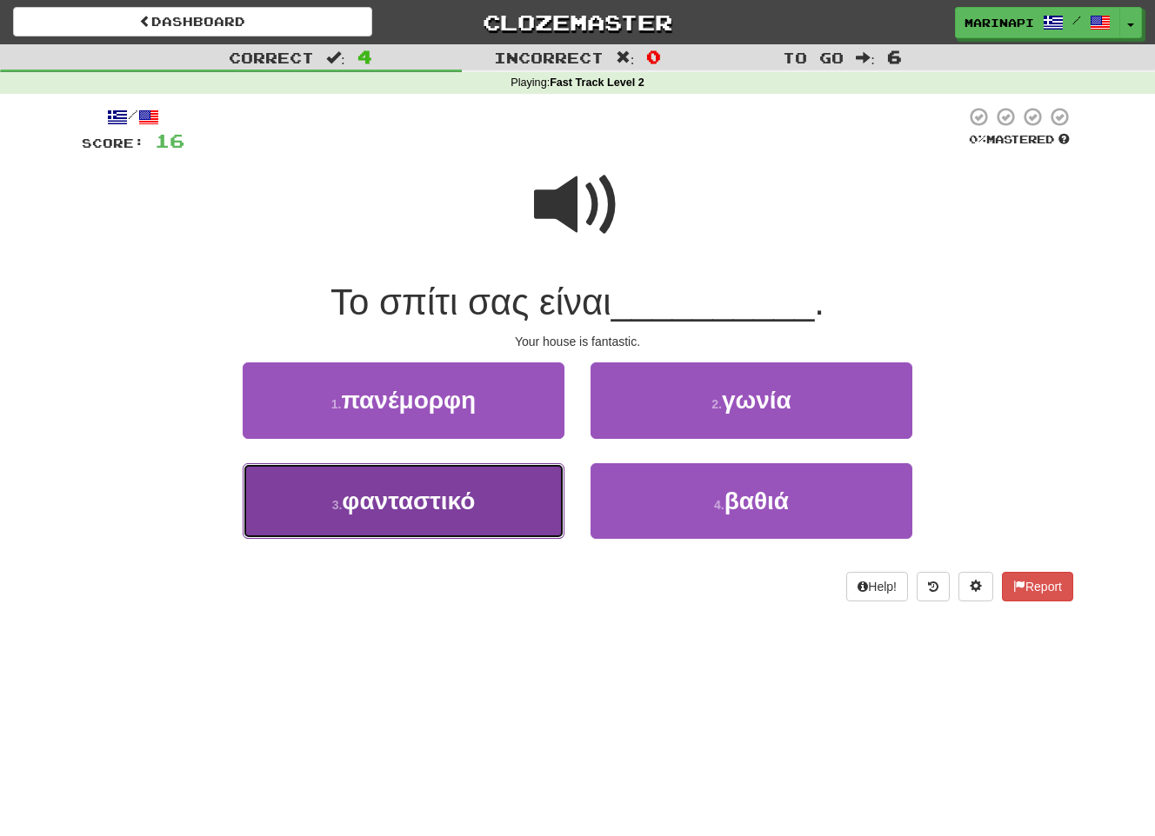
click at [473, 495] on span "φανταστικό" at bounding box center [408, 501] width 133 height 27
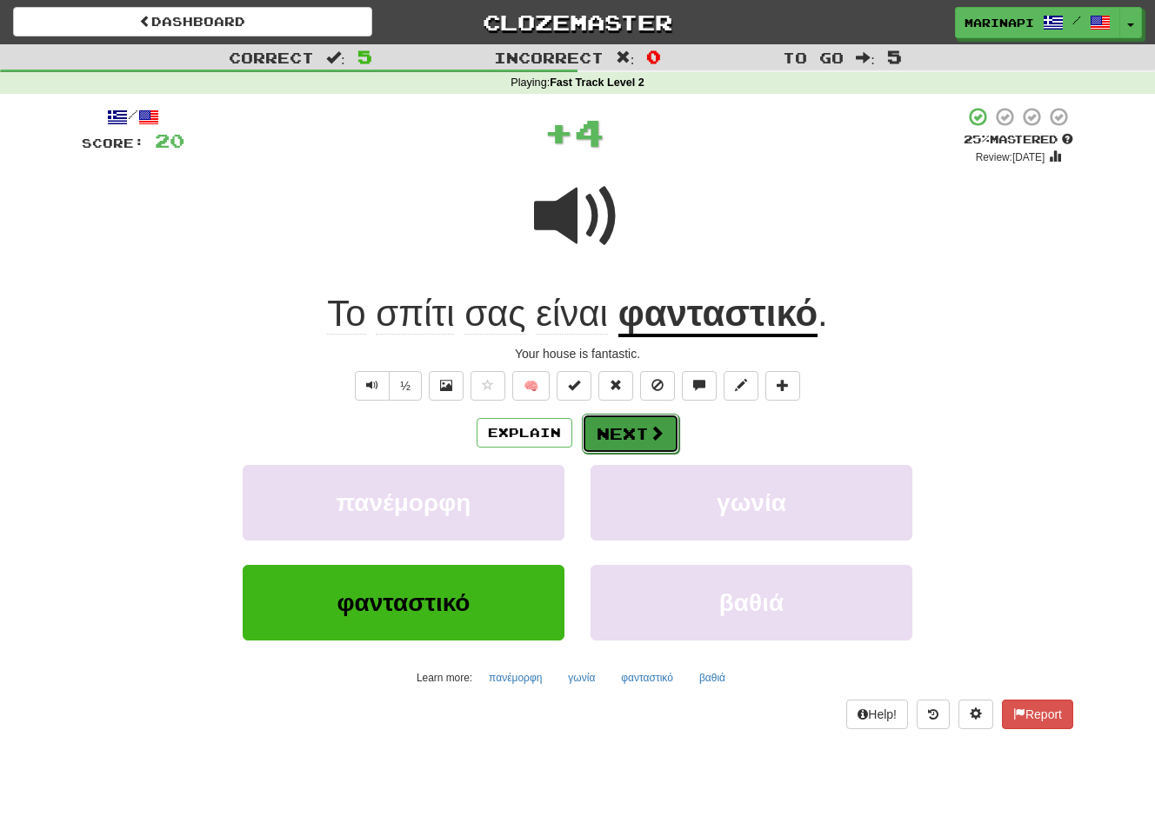
click at [624, 429] on button "Next" at bounding box center [630, 434] width 97 height 40
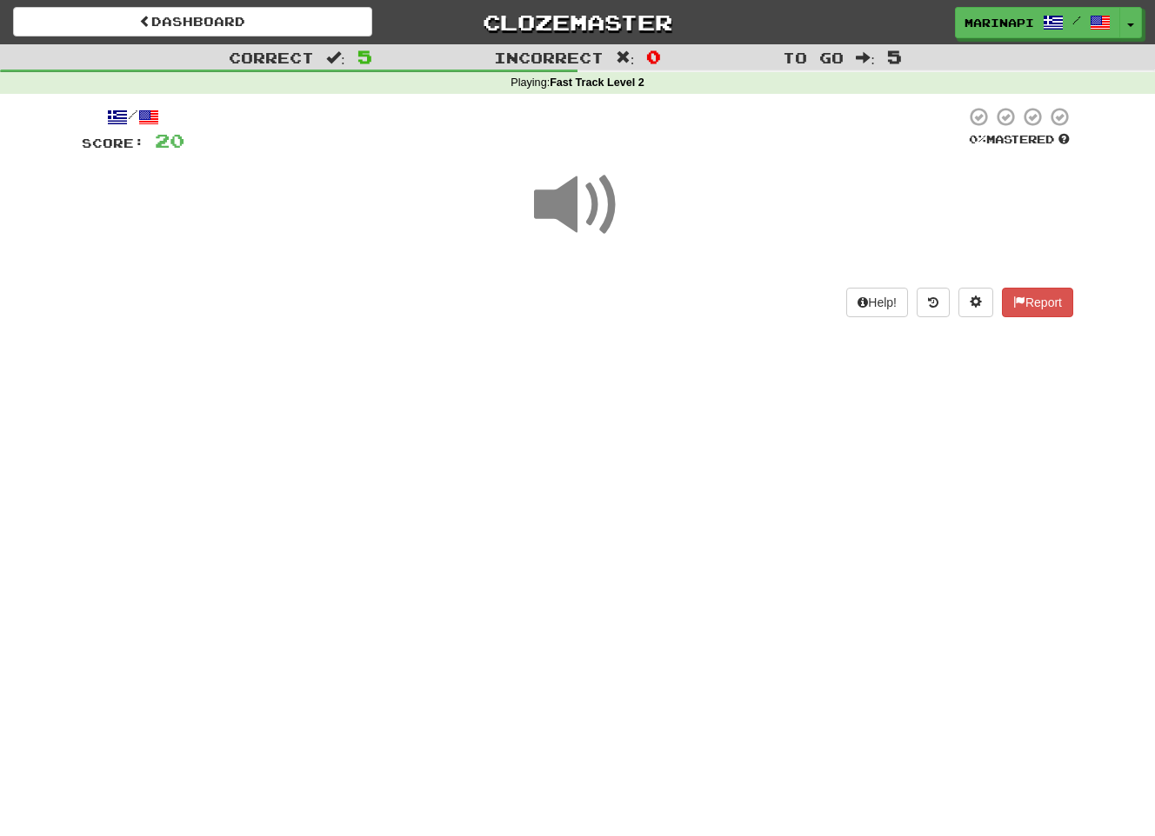
click at [583, 209] on span at bounding box center [577, 205] width 87 height 87
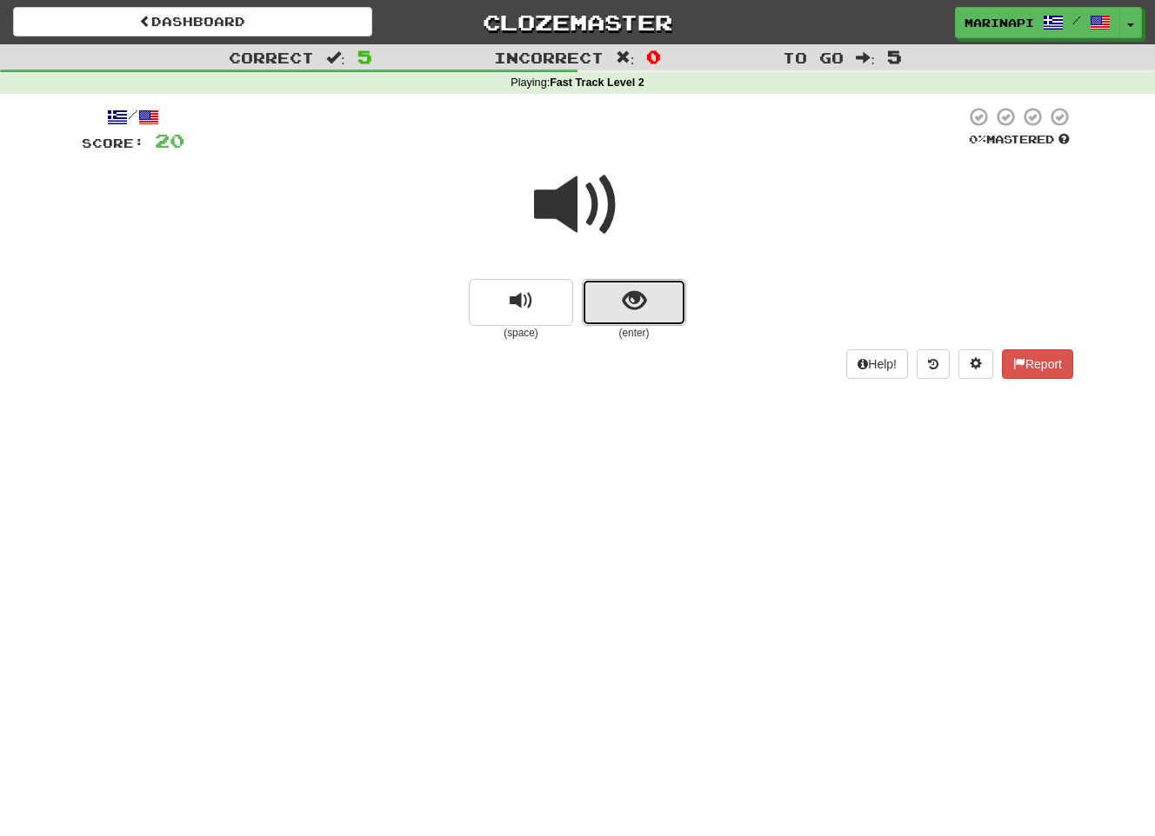
click at [622, 316] on button "show sentence" at bounding box center [634, 302] width 104 height 47
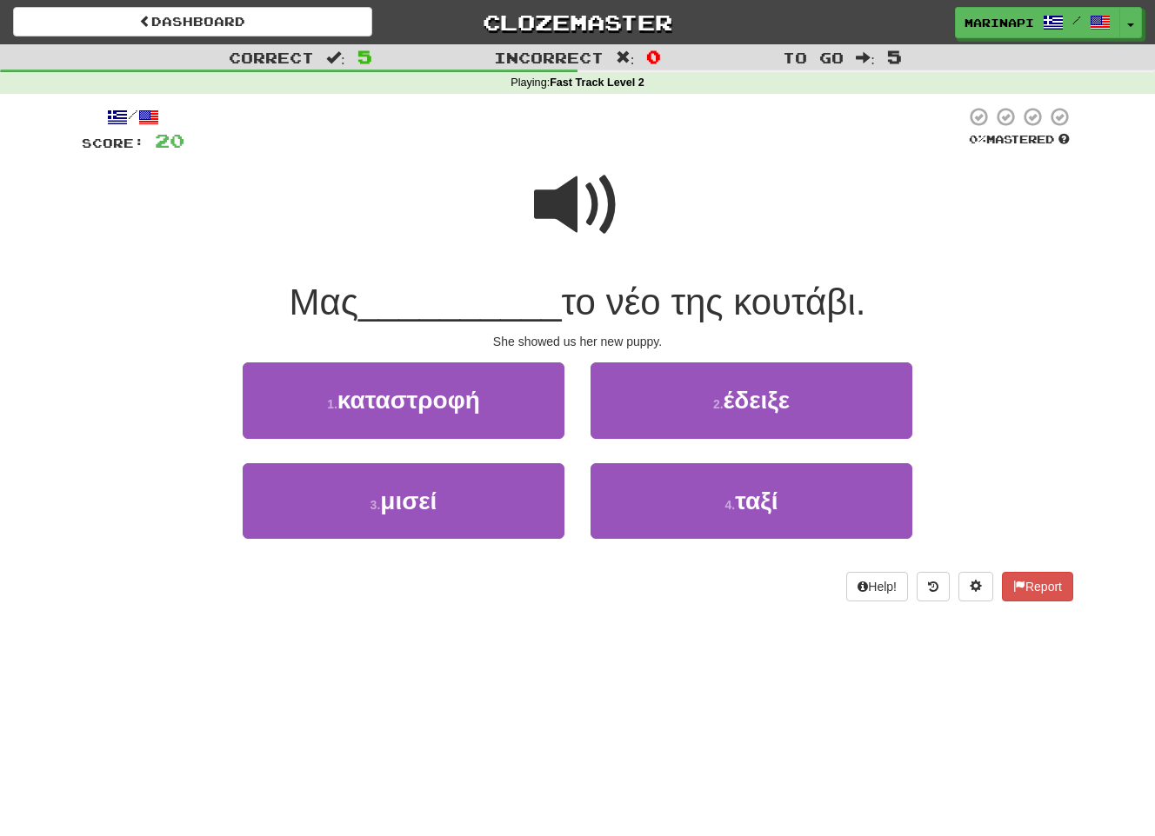
click at [554, 236] on span at bounding box center [577, 205] width 87 height 87
click at [583, 221] on span at bounding box center [577, 205] width 87 height 87
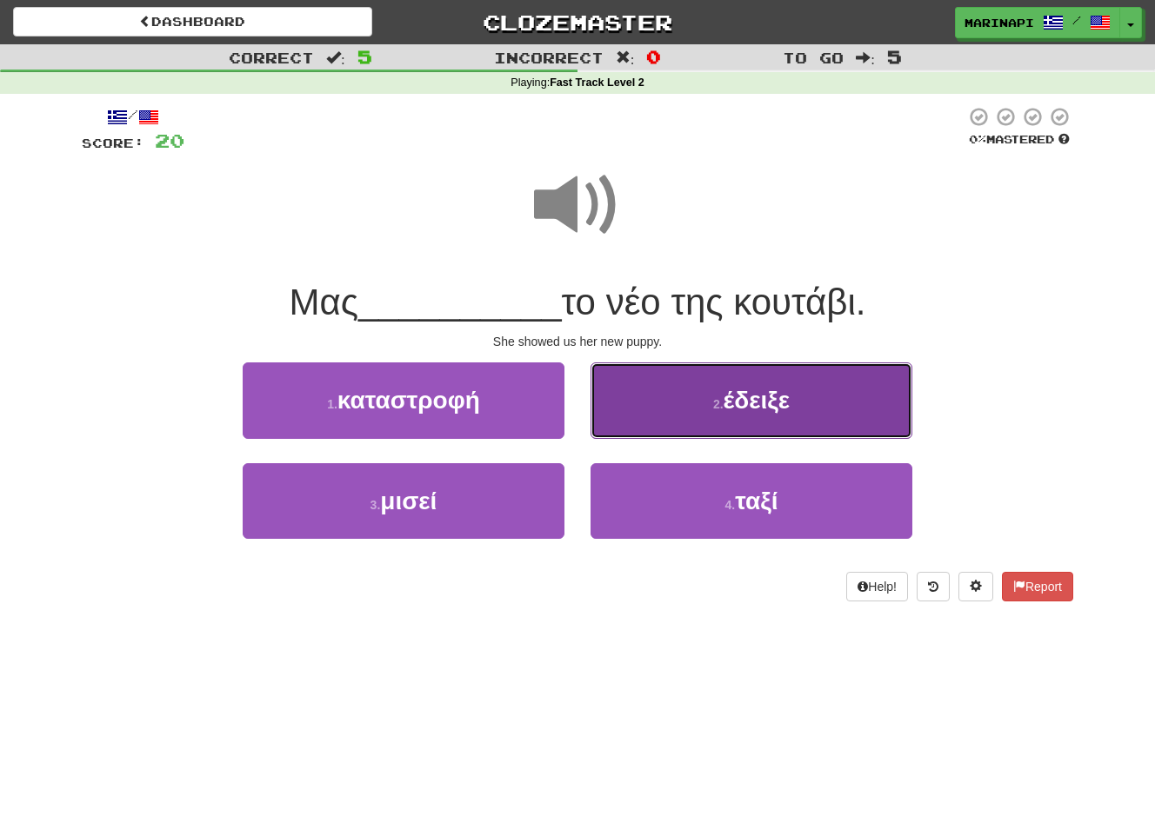
click at [640, 397] on button "2 . έδειξε" at bounding box center [751, 401] width 322 height 76
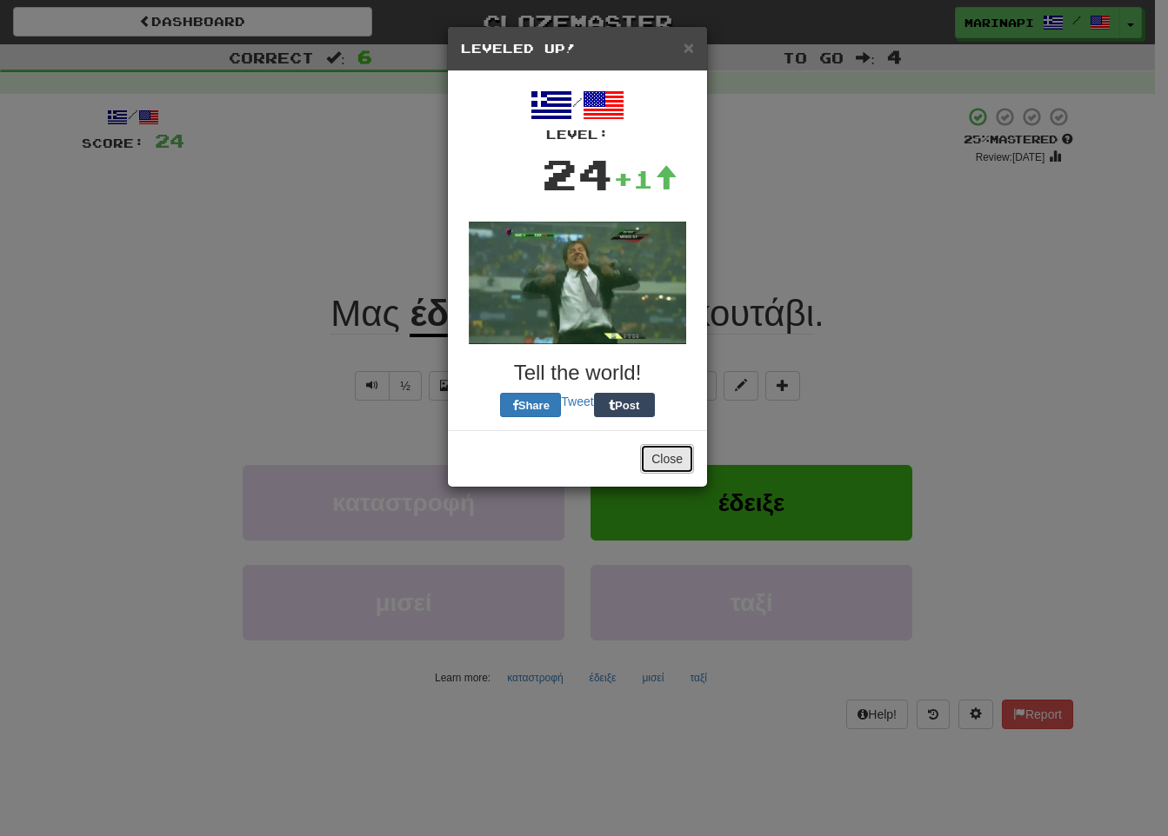
click at [661, 461] on button "Close" at bounding box center [667, 459] width 54 height 30
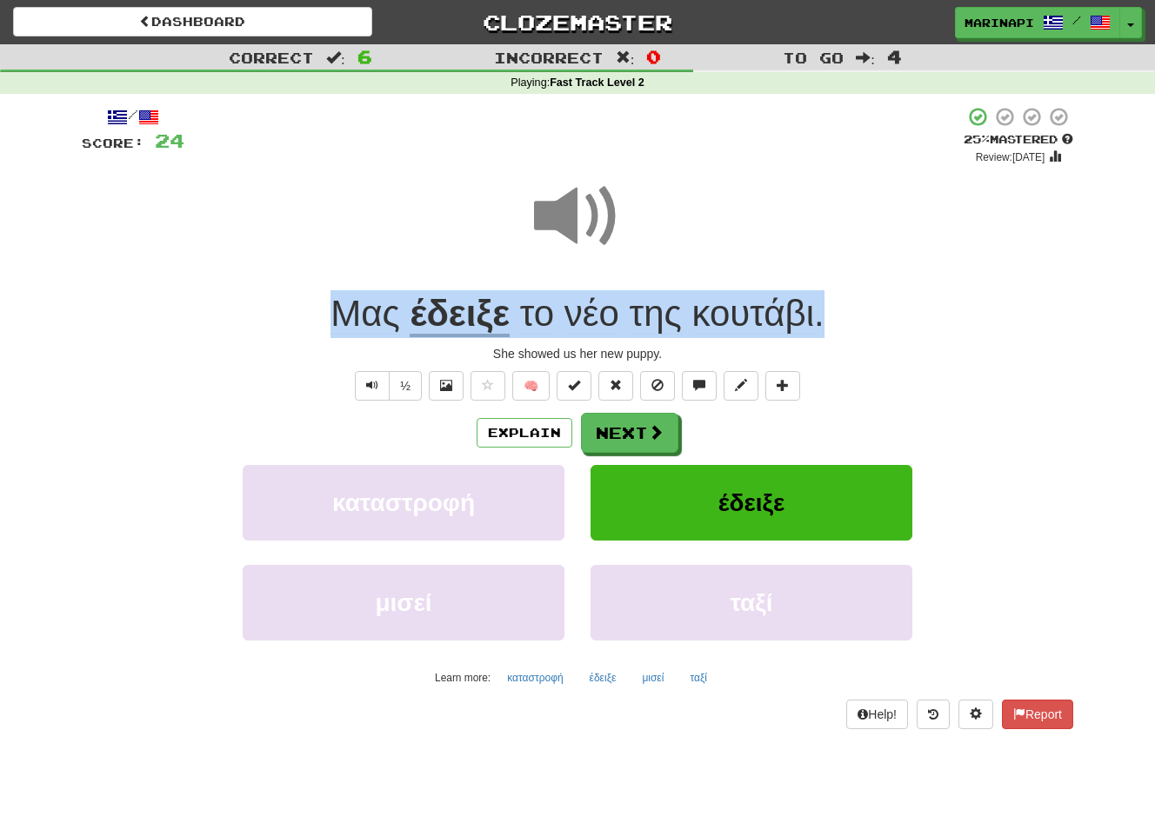
drag, startPoint x: 839, startPoint y: 323, endPoint x: 312, endPoint y: 312, distance: 527.0
click at [312, 312] on div "Μας έδειξε το νέο της κουτάβι ." at bounding box center [577, 314] width 991 height 48
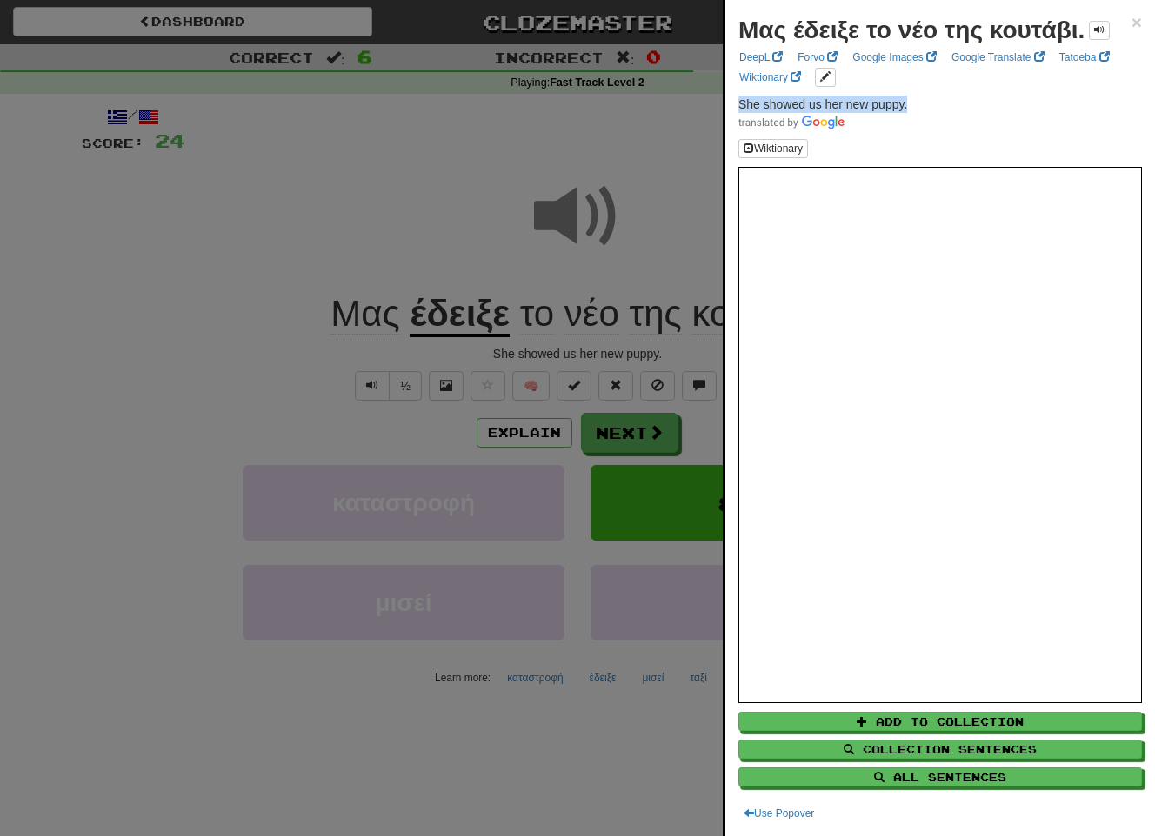
drag, startPoint x: 935, startPoint y: 121, endPoint x: 732, endPoint y: 123, distance: 202.6
click at [732, 123] on div "Μας έδειξε το νέο της κουτάβι. × DeepL Forvo Google Images Google Translate Tat…" at bounding box center [940, 418] width 430 height 836
copy span "She showed us her new puppy."
click at [605, 452] on div at bounding box center [577, 418] width 1155 height 836
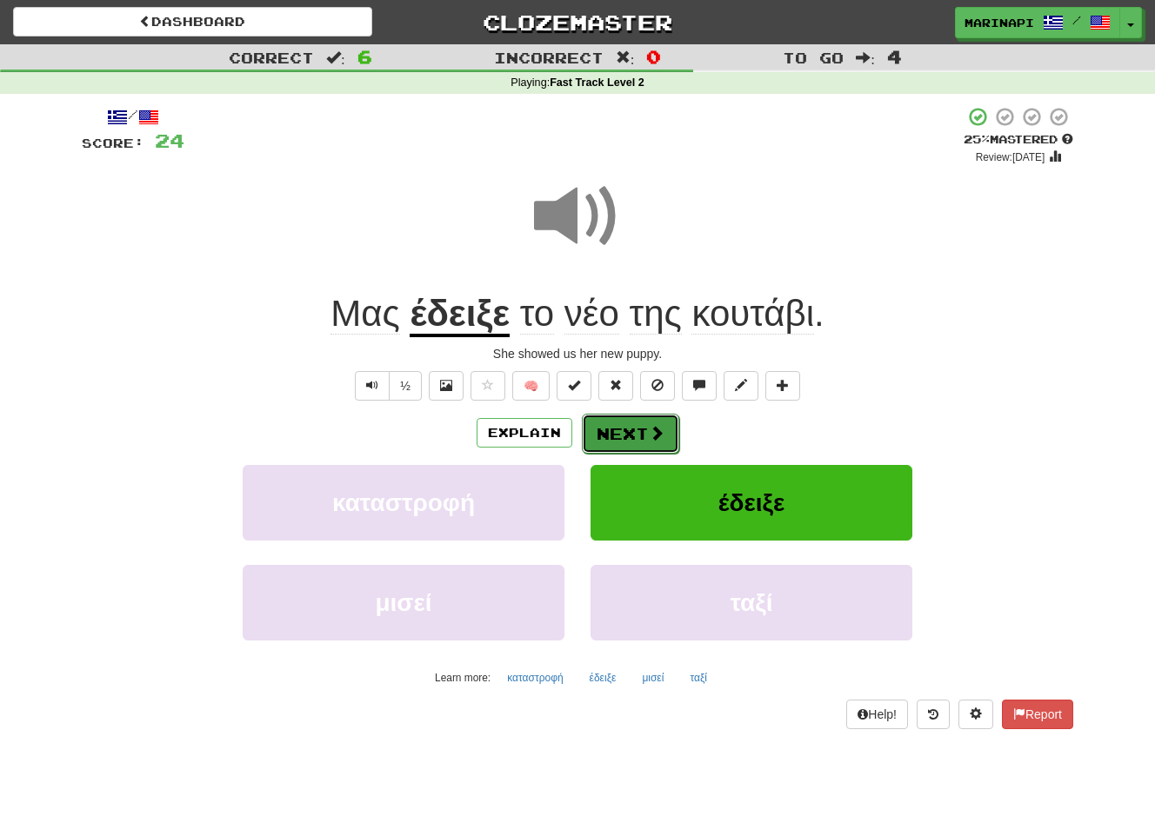
click at [607, 442] on button "Next" at bounding box center [630, 434] width 97 height 40
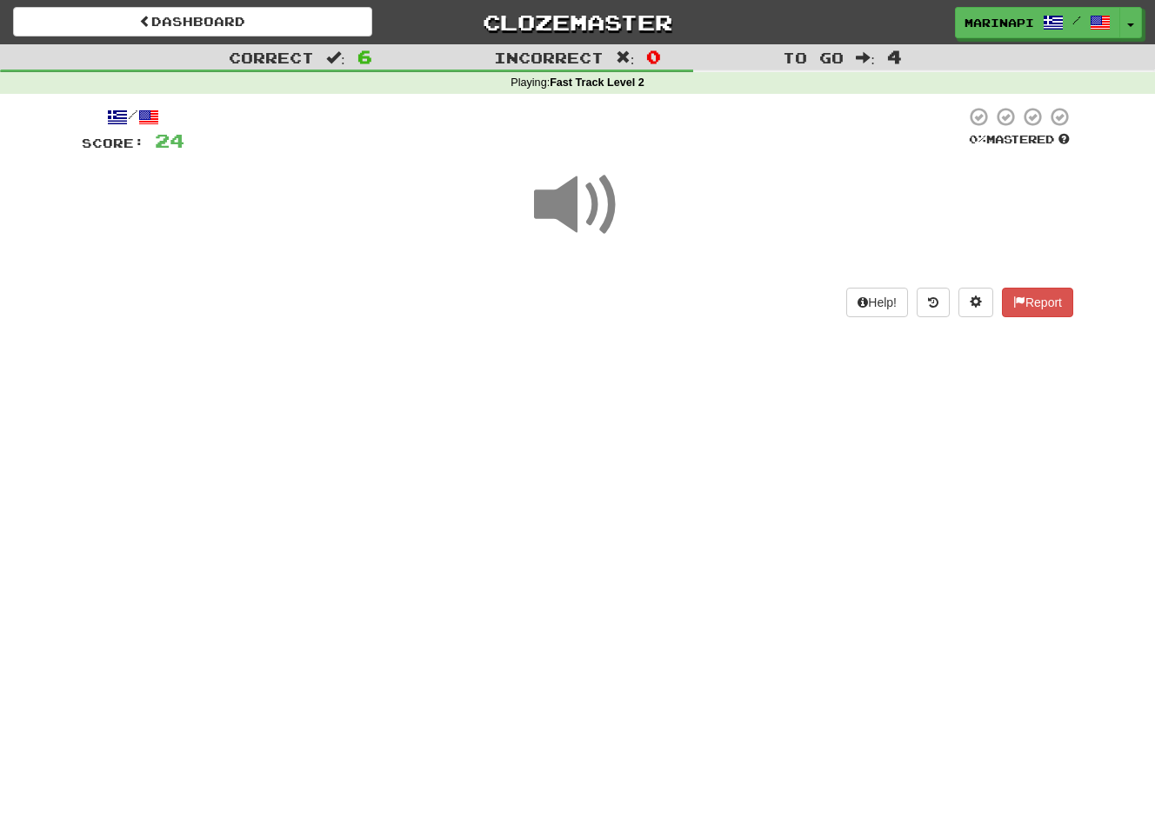
click at [569, 211] on span at bounding box center [577, 205] width 87 height 87
click at [597, 204] on span at bounding box center [577, 205] width 87 height 87
click at [609, 196] on span at bounding box center [577, 205] width 87 height 87
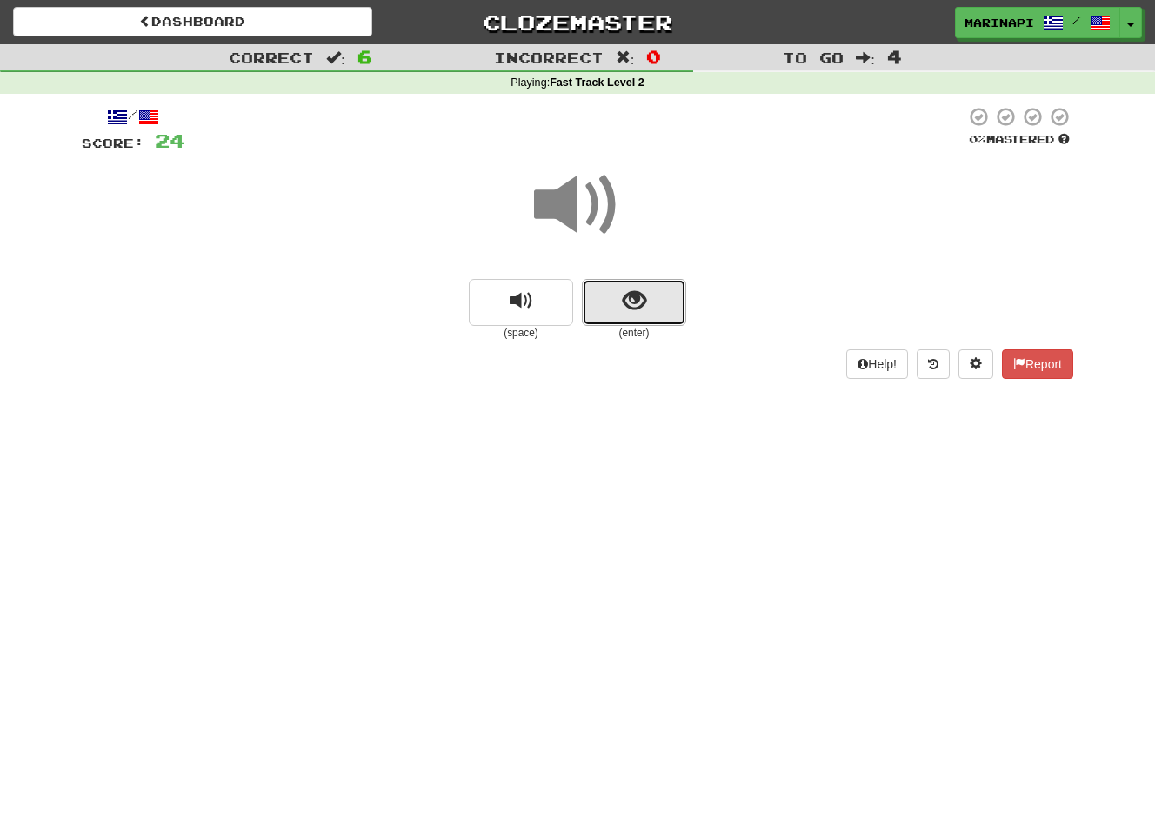
click at [614, 309] on button "show sentence" at bounding box center [634, 302] width 104 height 47
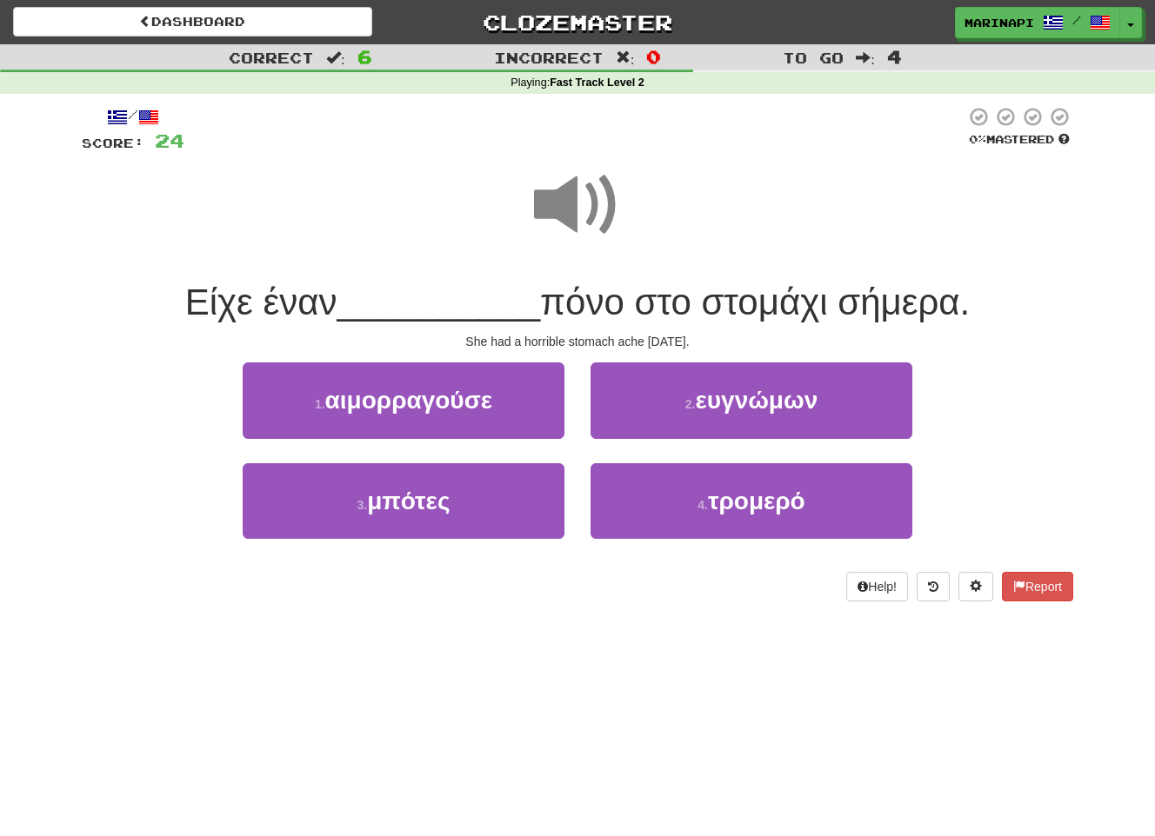
scroll to position [2, 0]
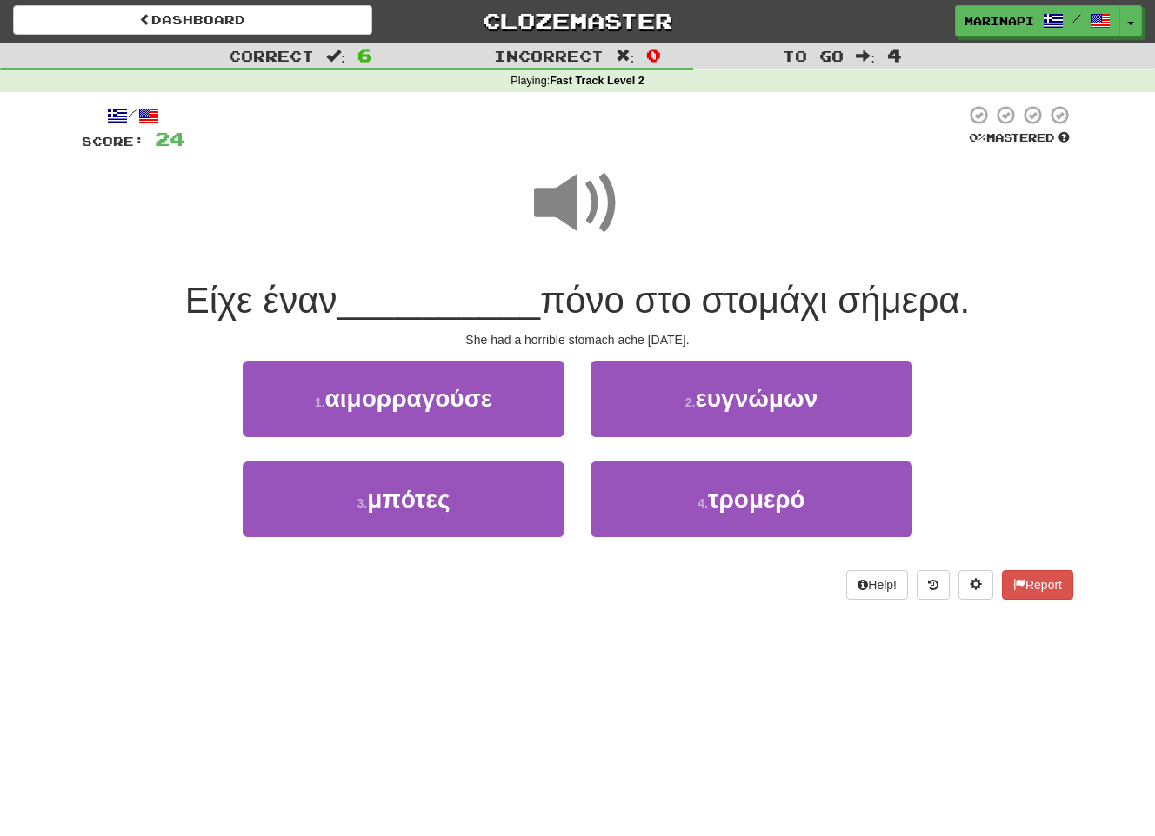
click at [596, 227] on span at bounding box center [577, 203] width 87 height 87
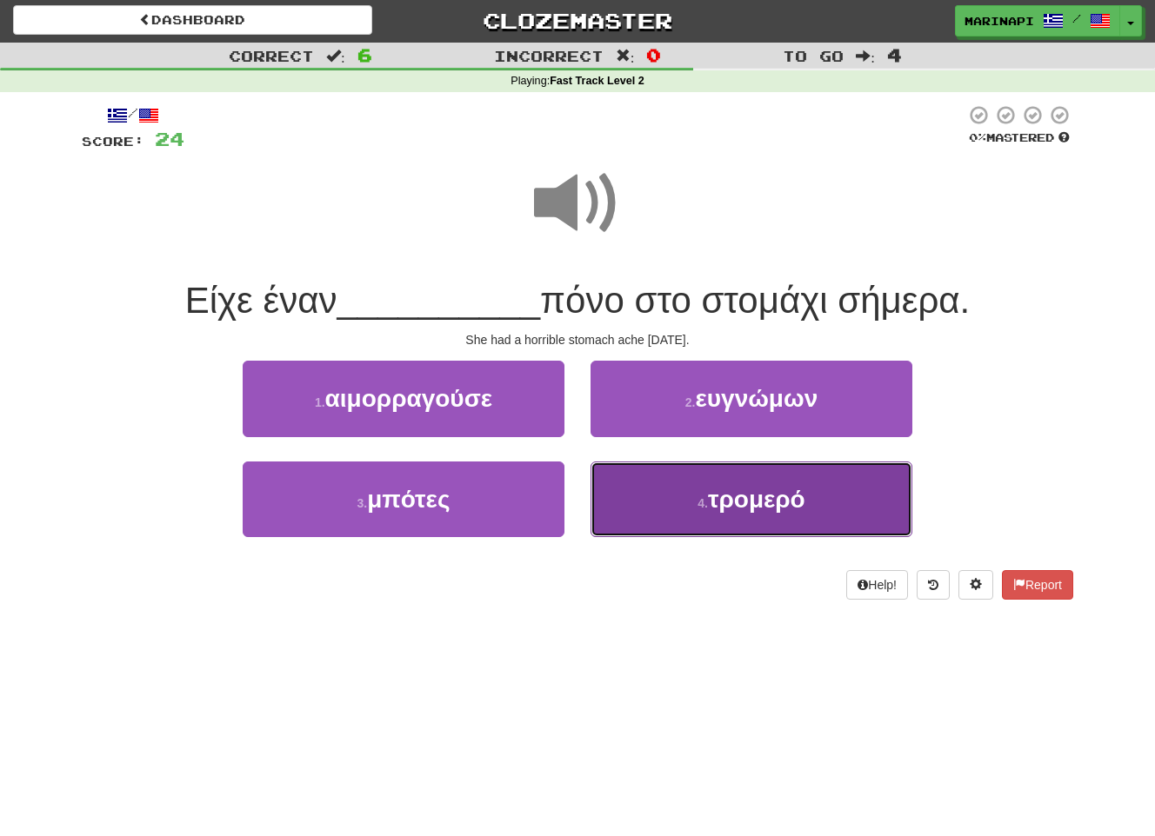
click at [643, 494] on button "4 . τρομερό" at bounding box center [751, 500] width 322 height 76
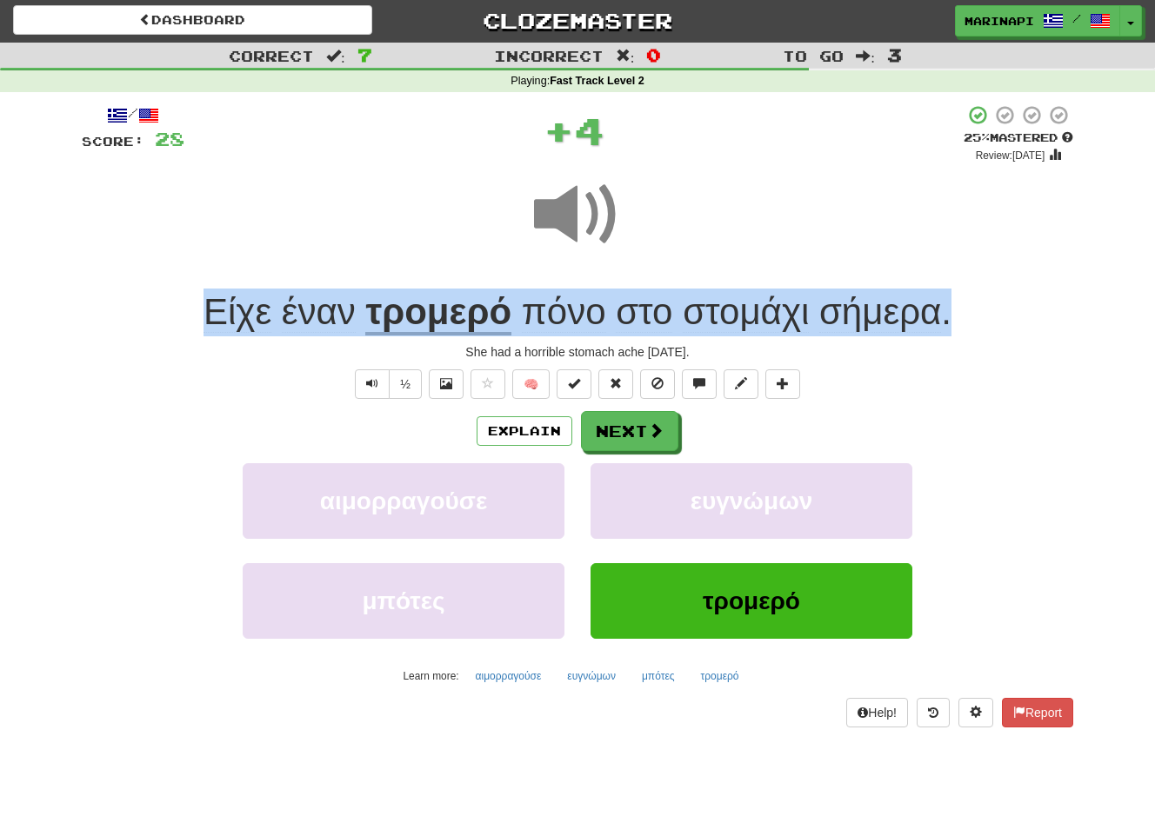
drag, startPoint x: 961, startPoint y: 320, endPoint x: 170, endPoint y: 293, distance: 791.7
click at [170, 293] on div "Είχε έναν τρομερό πόνο στο στομάχι σήμερα ." at bounding box center [577, 313] width 991 height 48
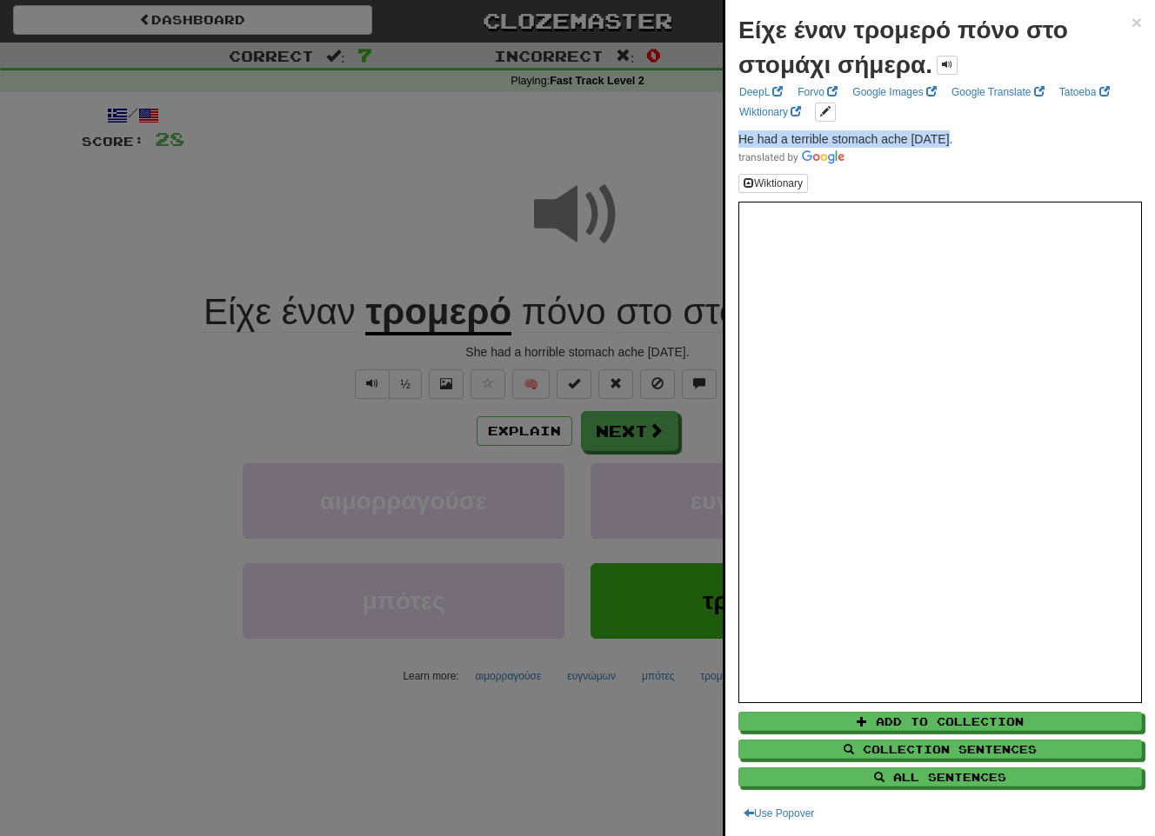
drag, startPoint x: 949, startPoint y: 130, endPoint x: 729, endPoint y: 139, distance: 221.0
click at [729, 139] on div "Είχε έναν τρομερό πόνο στο στομάχι σήμερα. × DeepL Forvo Google Images Google T…" at bounding box center [940, 418] width 430 height 836
click at [958, 148] on span at bounding box center [939, 156] width 403 height 17
drag, startPoint x: 958, startPoint y: 143, endPoint x: 728, endPoint y: 137, distance: 230.5
click at [728, 137] on div "Είχε έναν τρομερό πόνο στο στομάχι σήμερα. × DeepL Forvo Google Images Google T…" at bounding box center [940, 418] width 430 height 836
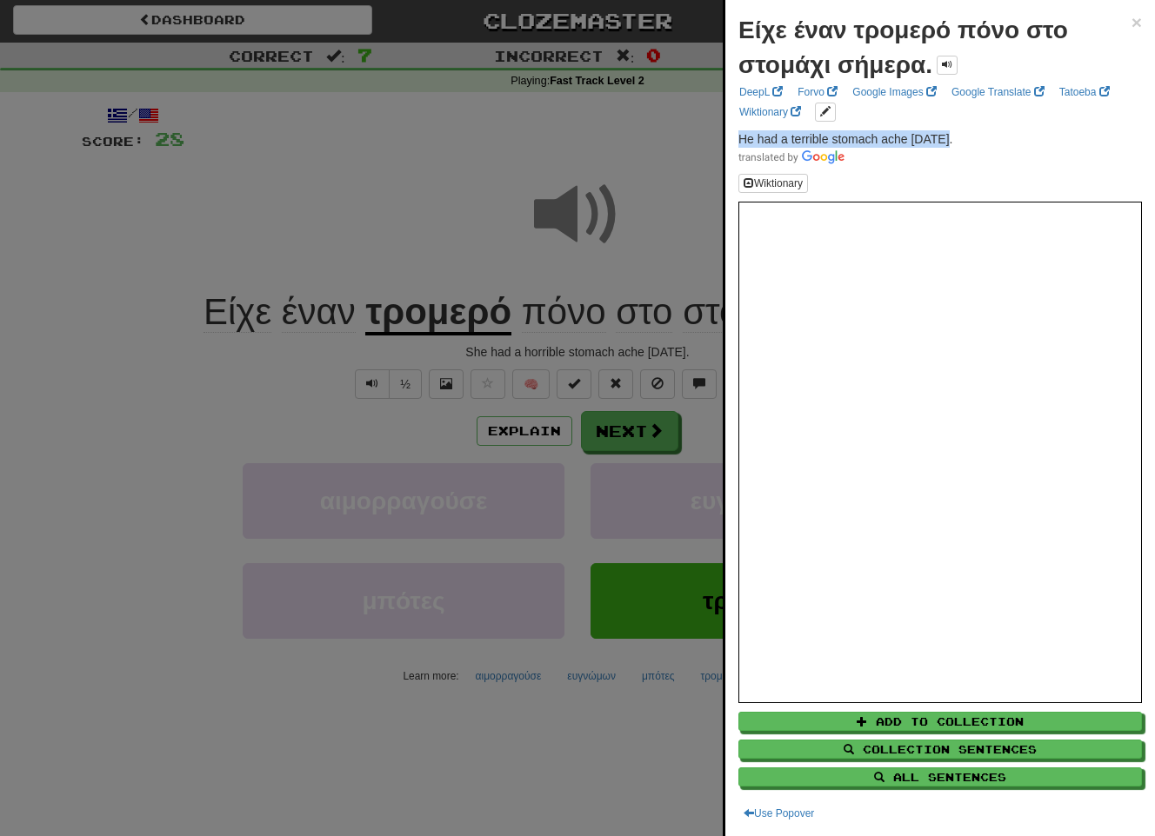
copy span "He had a terrible stomach ache today."
click at [616, 219] on div at bounding box center [577, 418] width 1155 height 836
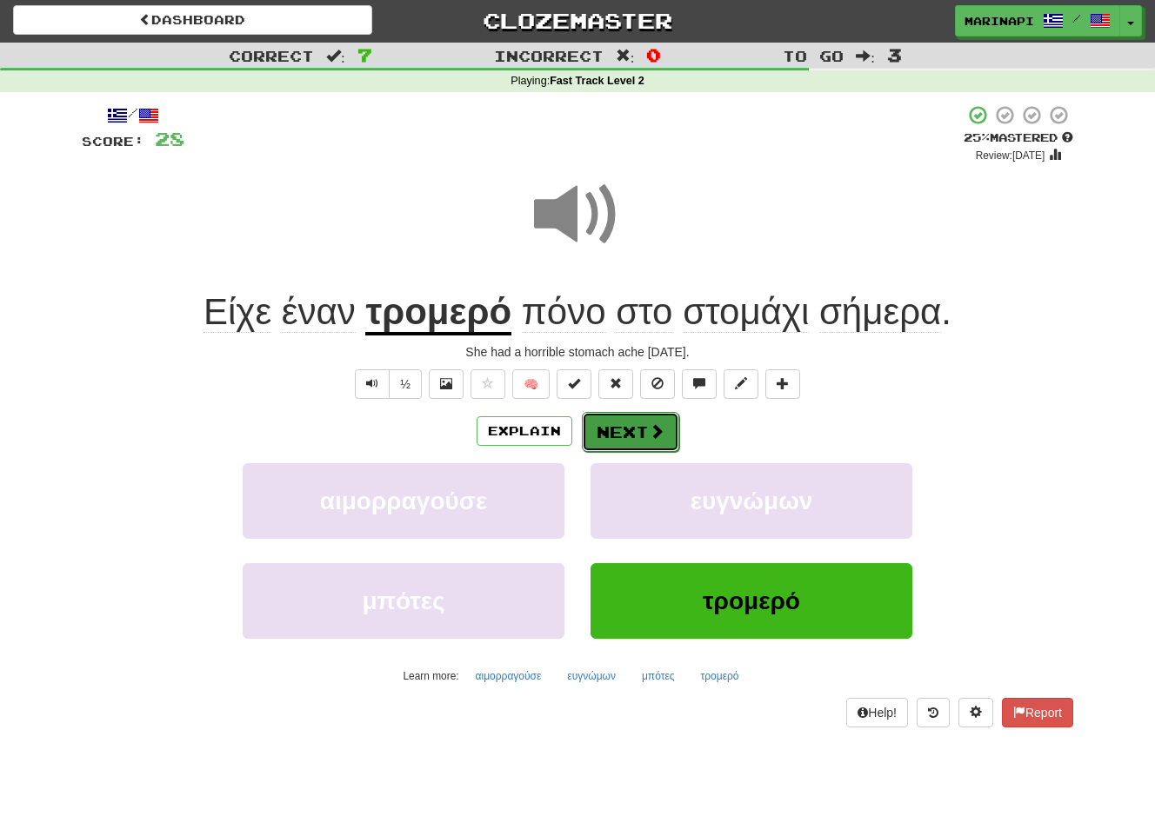
click at [629, 434] on button "Next" at bounding box center [630, 432] width 97 height 40
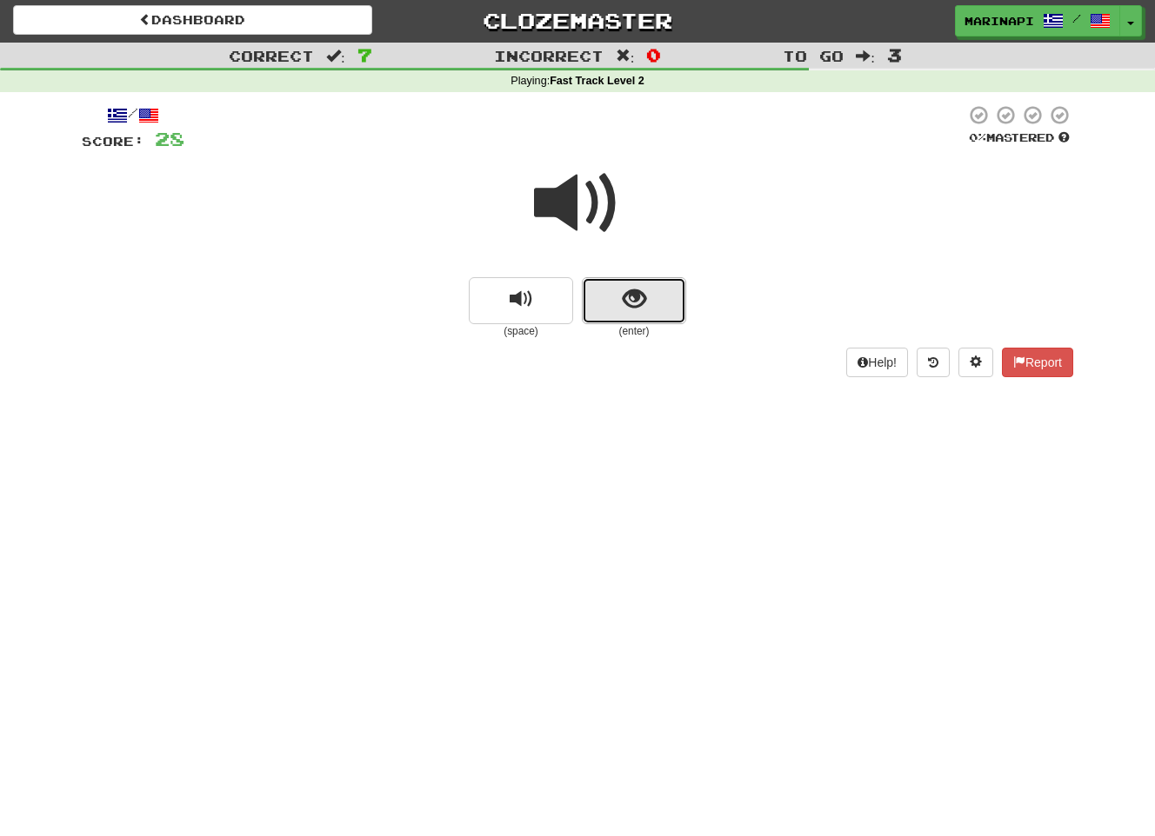
click at [626, 308] on span "show sentence" at bounding box center [634, 299] width 23 height 23
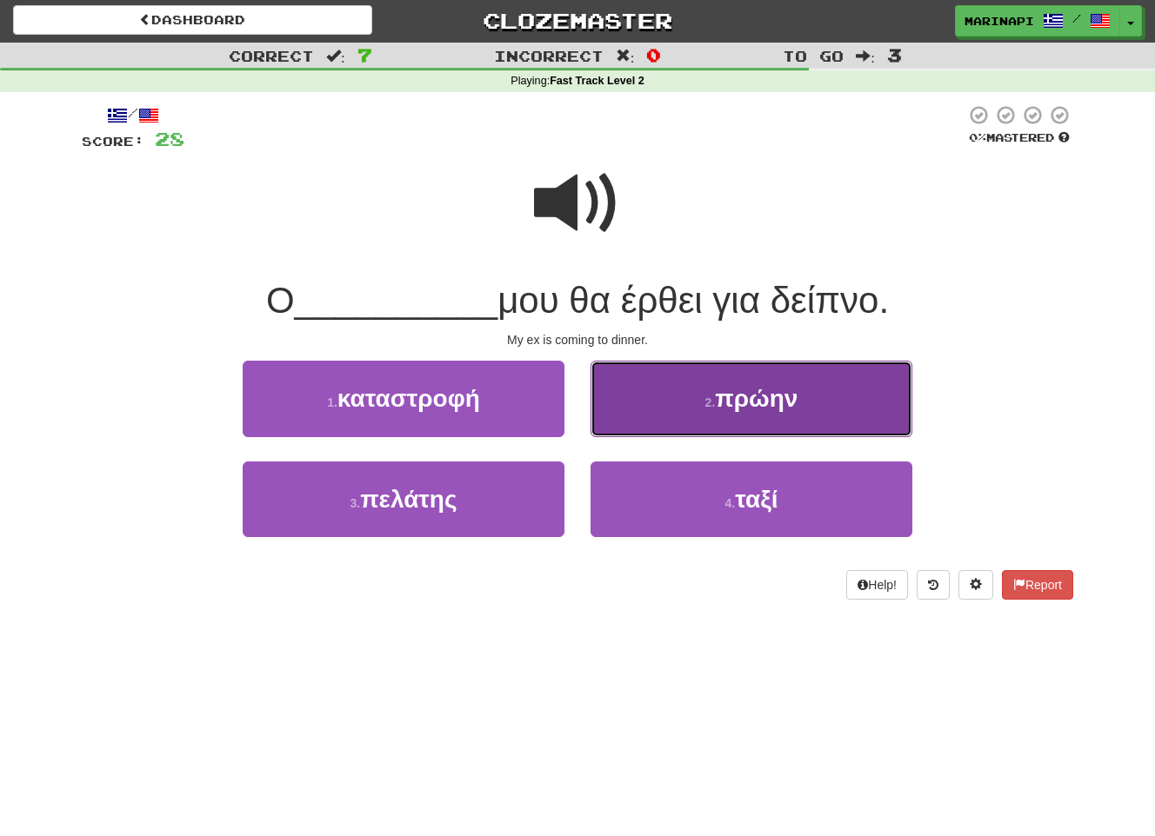
click at [628, 402] on button "2 . πρώην" at bounding box center [751, 399] width 322 height 76
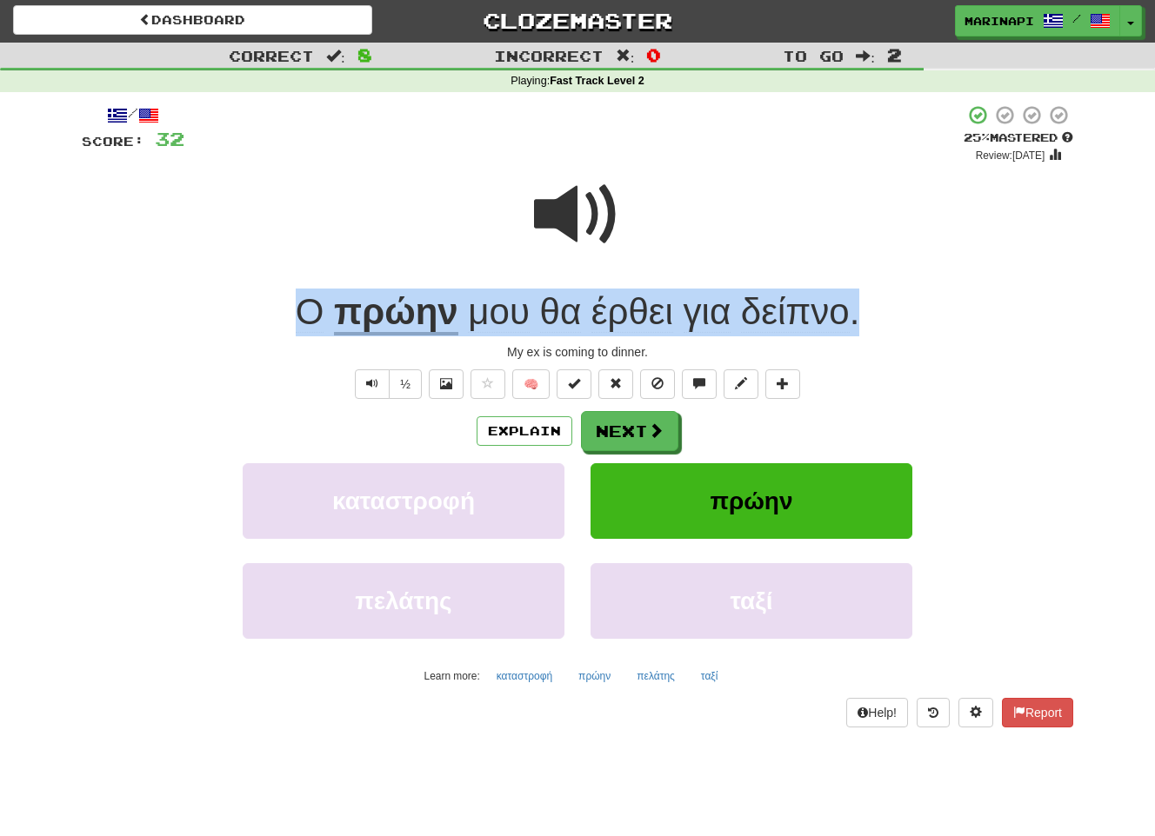
drag, startPoint x: 871, startPoint y: 323, endPoint x: 312, endPoint y: 303, distance: 559.4
click at [312, 303] on div "Ο πρώην μου θα έρθει για δείπνο ." at bounding box center [577, 313] width 991 height 48
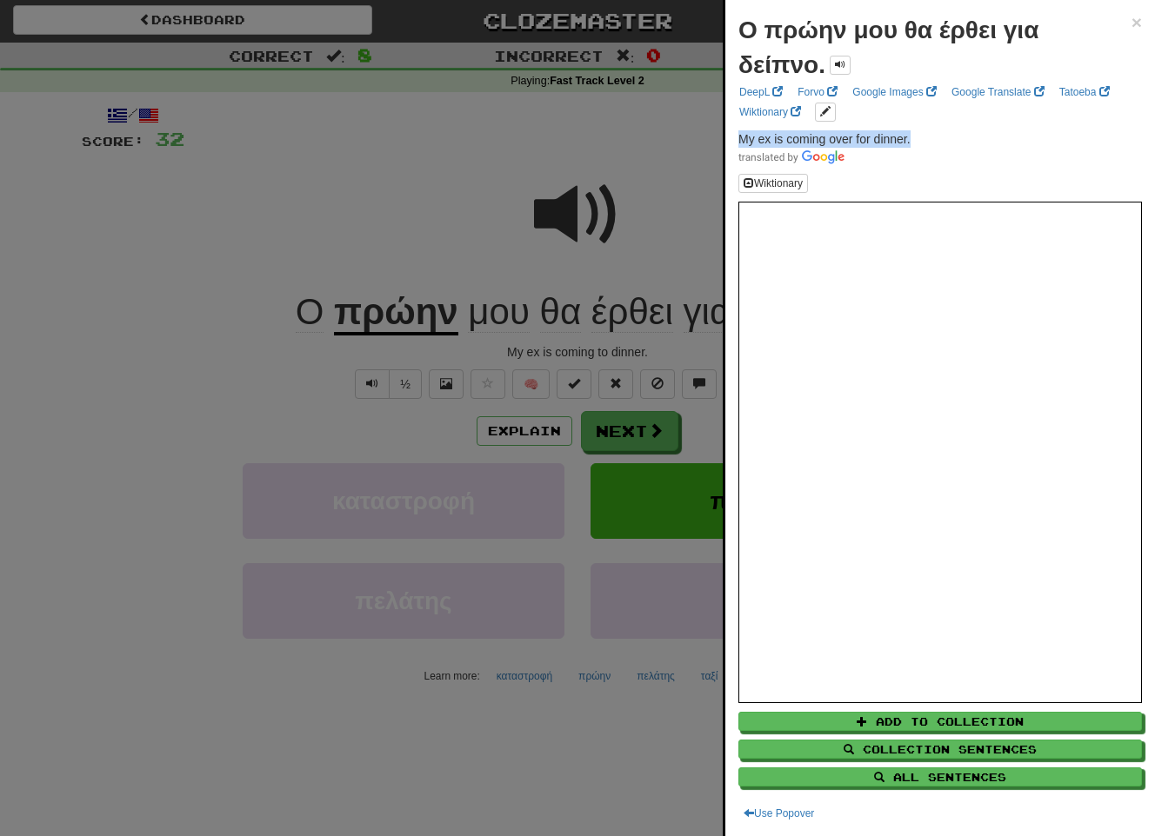
drag, startPoint x: 929, startPoint y: 141, endPoint x: 730, endPoint y: 138, distance: 199.1
click at [730, 138] on div "Ο πρώην μου θα έρθει για δείπνο. × DeepL Forvo Google Images Google Translate T…" at bounding box center [940, 418] width 430 height 836
copy span "My ex is coming over for dinner."
click at [583, 452] on div at bounding box center [577, 418] width 1155 height 836
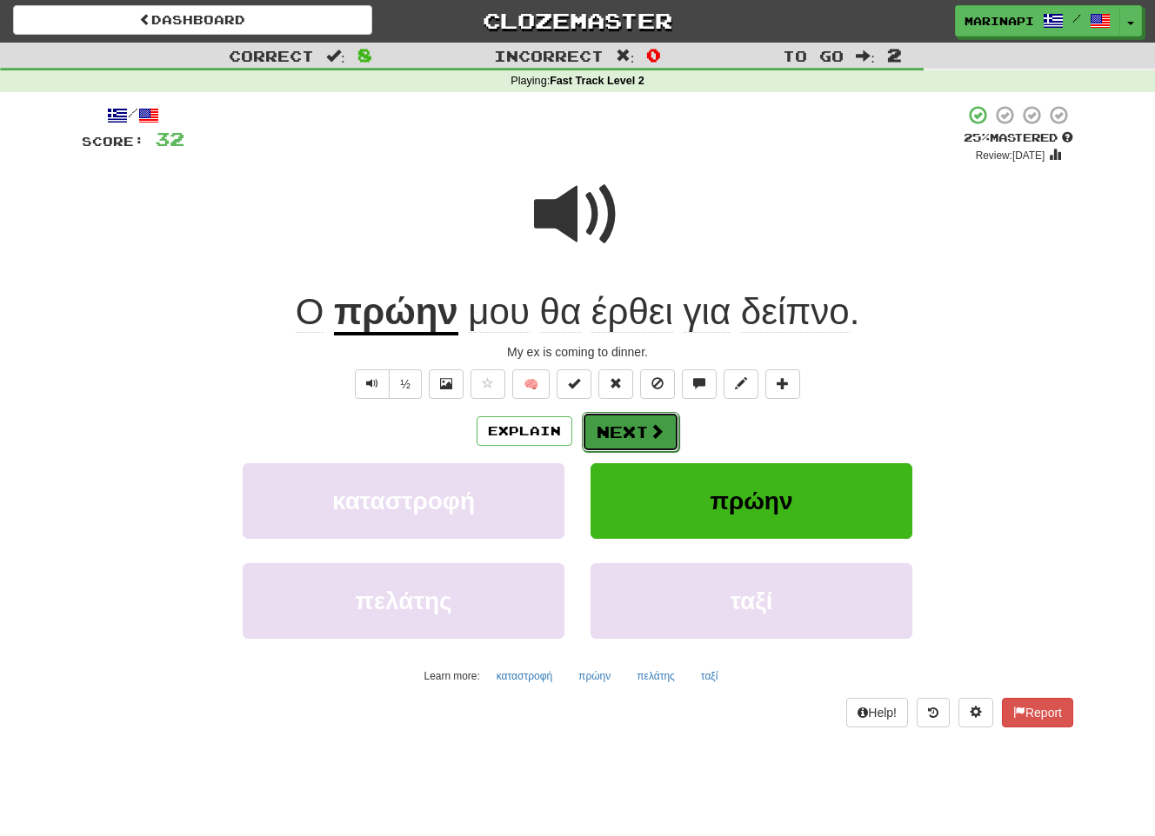
click at [629, 435] on button "Next" at bounding box center [630, 432] width 97 height 40
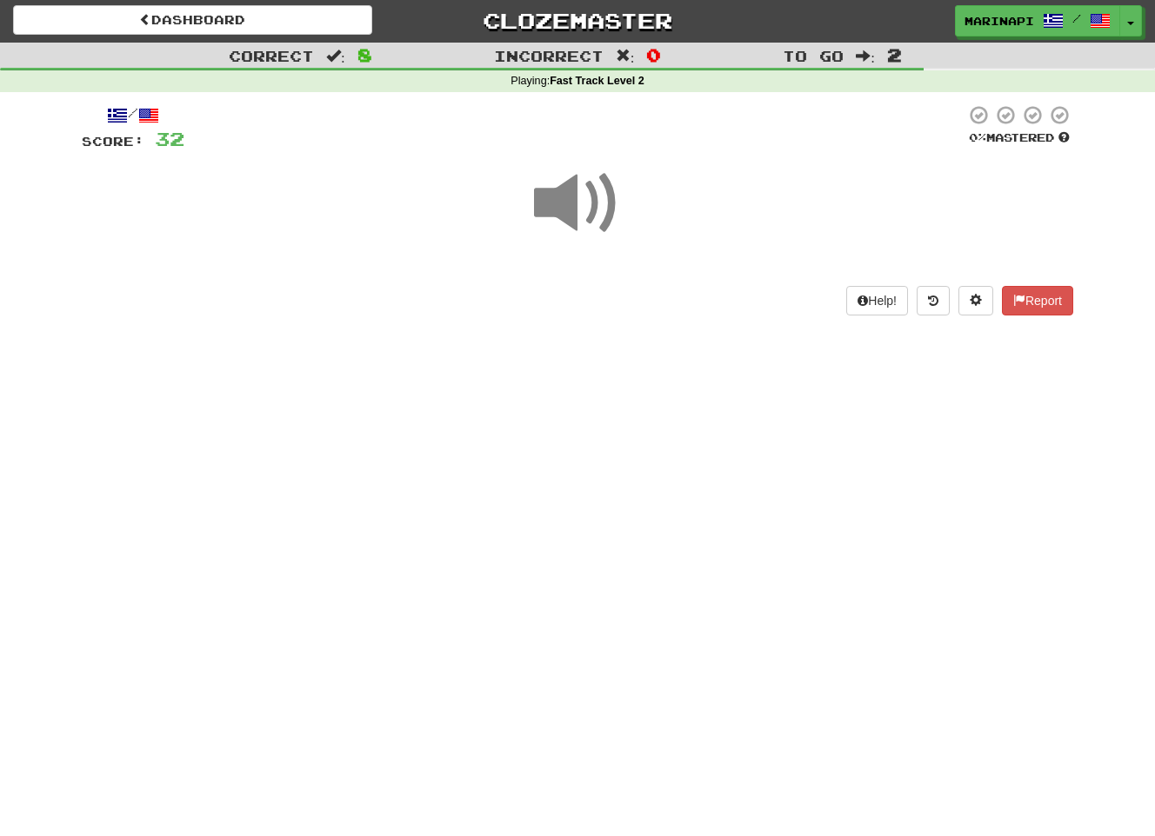
click at [593, 223] on span at bounding box center [577, 203] width 87 height 87
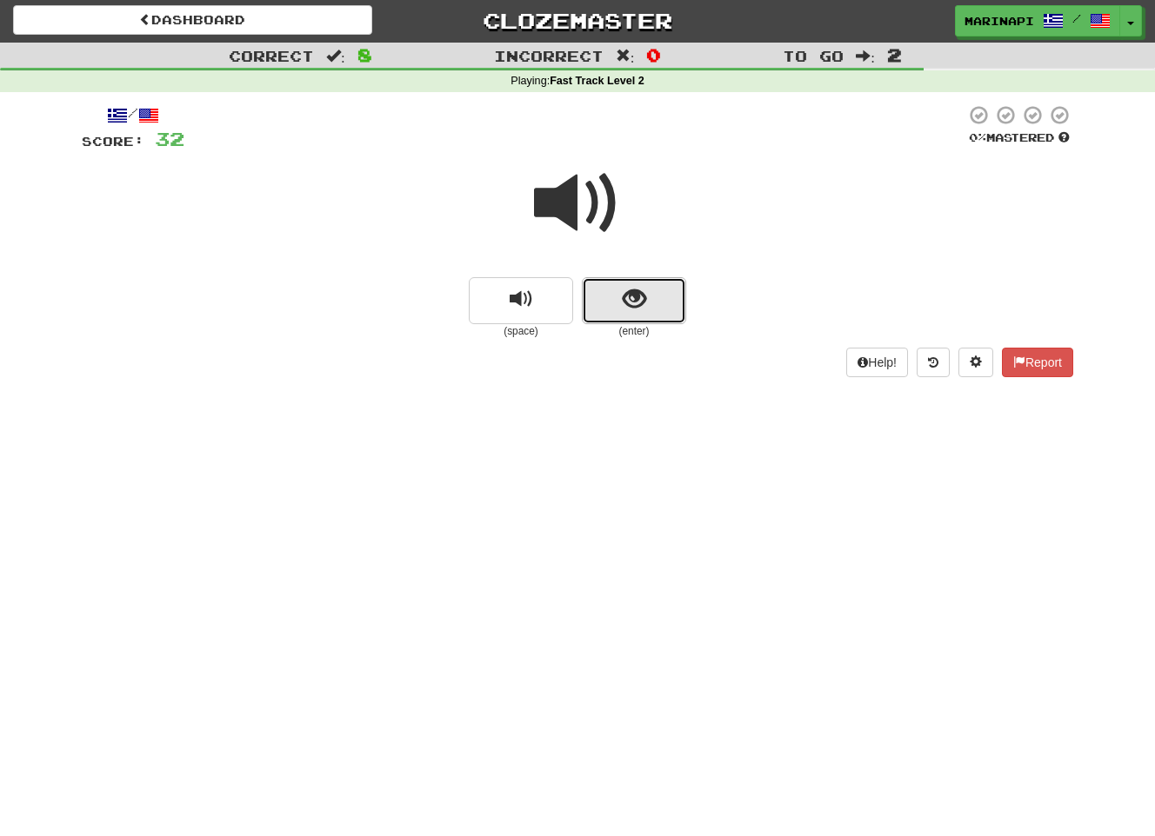
click at [646, 313] on button "show sentence" at bounding box center [634, 300] width 104 height 47
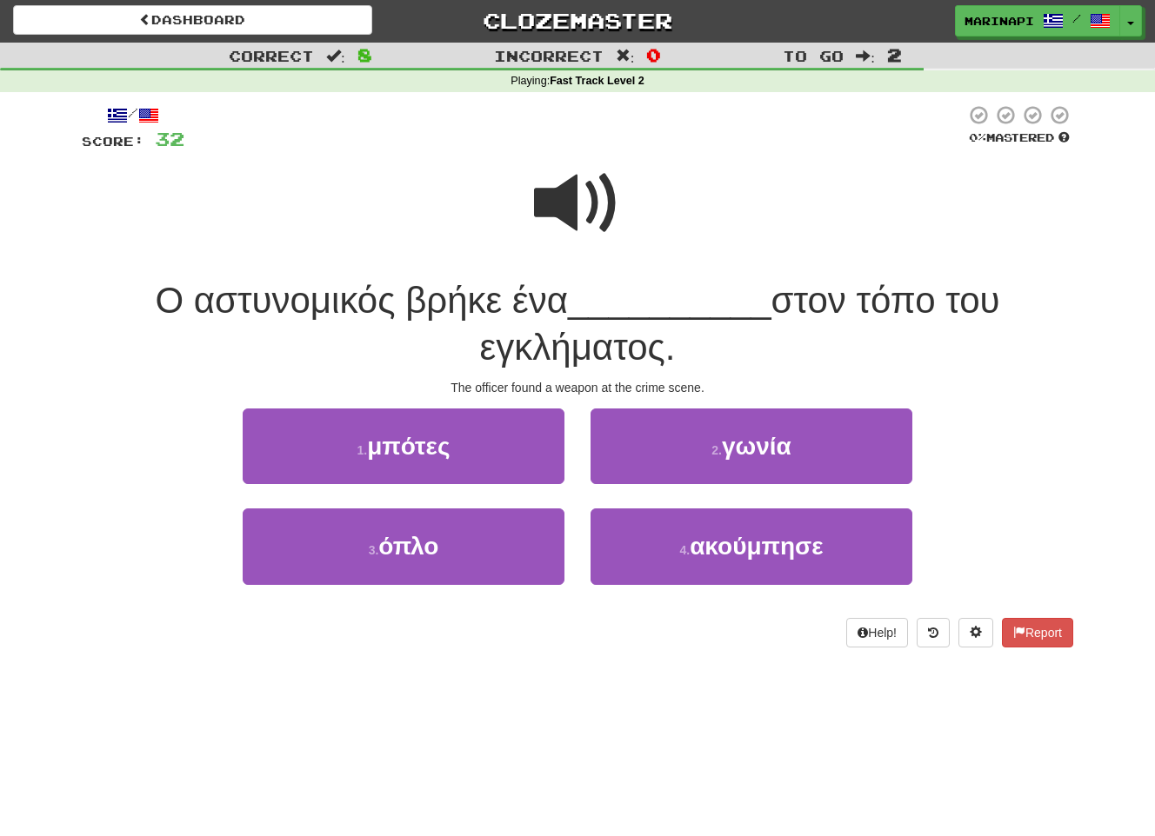
click at [591, 205] on span at bounding box center [577, 203] width 87 height 87
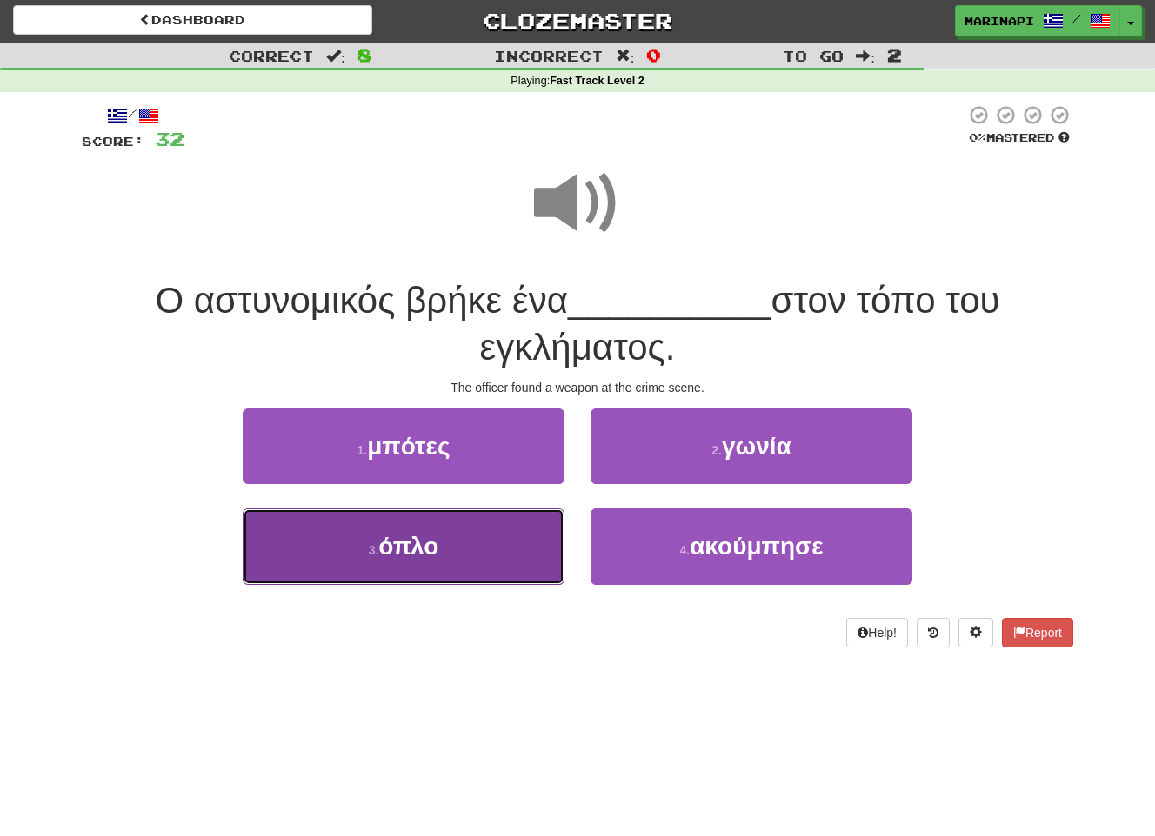
click at [476, 559] on button "3 . όπλο" at bounding box center [404, 547] width 322 height 76
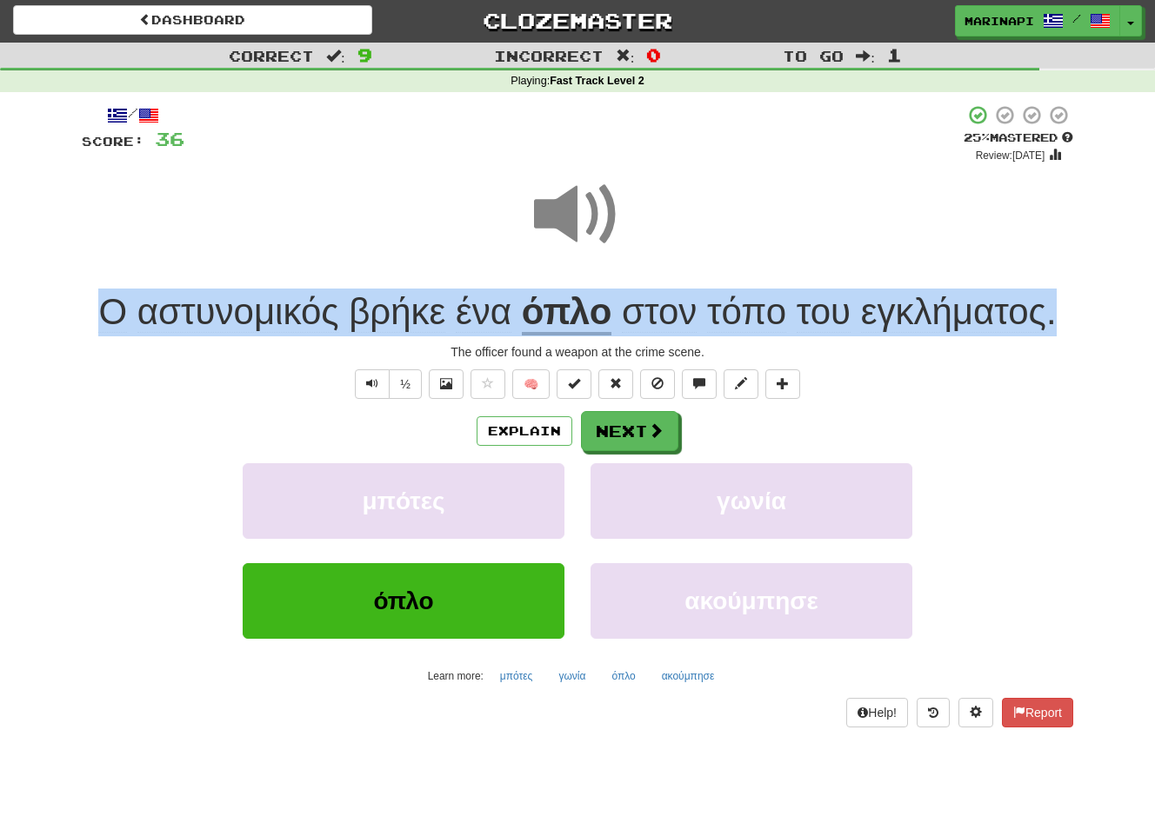
drag, startPoint x: 1074, startPoint y: 314, endPoint x: 72, endPoint y: 323, distance: 1001.7
click at [72, 323] on div "/ Score: 36 + 4 25 % Mastered Review: 2025-08-16 Ο αστυνομικός βρήκε ένα όπλο σ…" at bounding box center [577, 422] width 1017 height 660
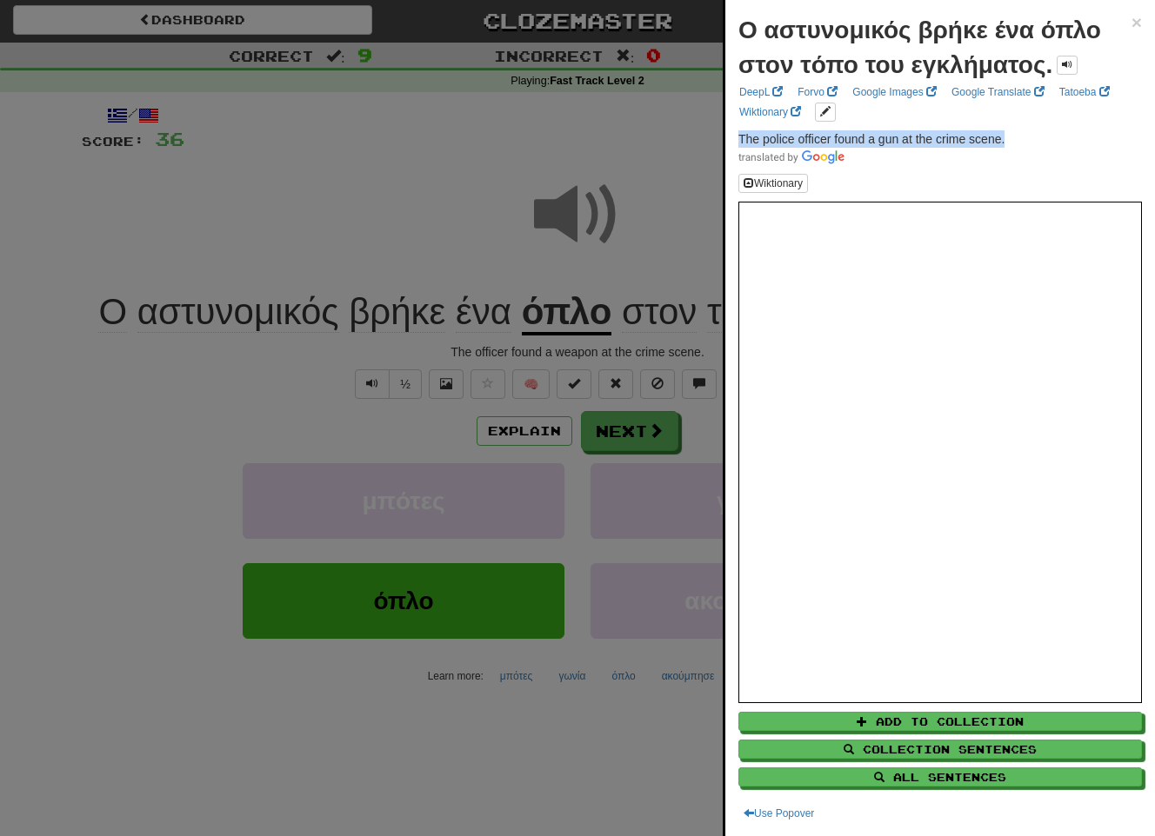
drag, startPoint x: 1022, startPoint y: 132, endPoint x: 745, endPoint y: 123, distance: 276.6
click at [745, 123] on div "Ο αστυνομικός βρήκε ένα όπλο στον τόπο του εγκλήματος. × DeepL Forvo Google Ima…" at bounding box center [940, 418] width 430 height 836
copy span "The police officer found a gun at the crime scene."
click at [621, 460] on div at bounding box center [577, 418] width 1155 height 836
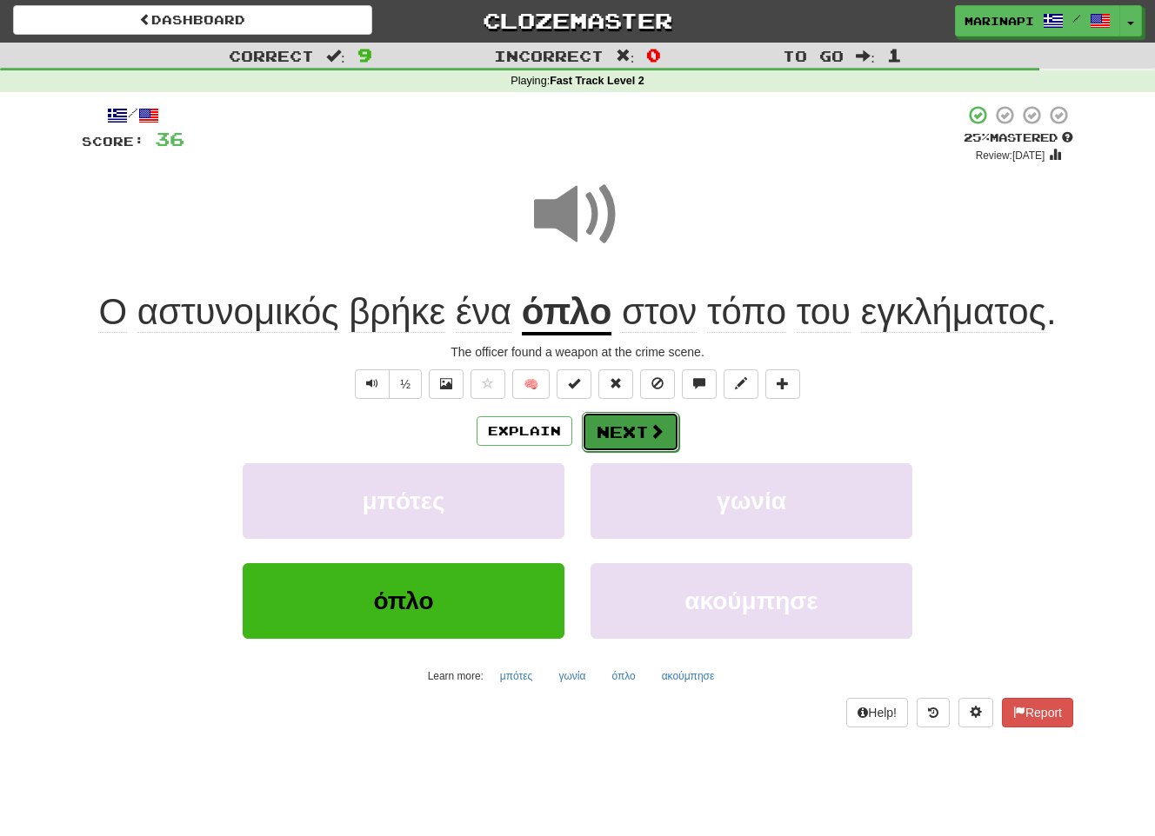
click at [629, 445] on button "Next" at bounding box center [630, 432] width 97 height 40
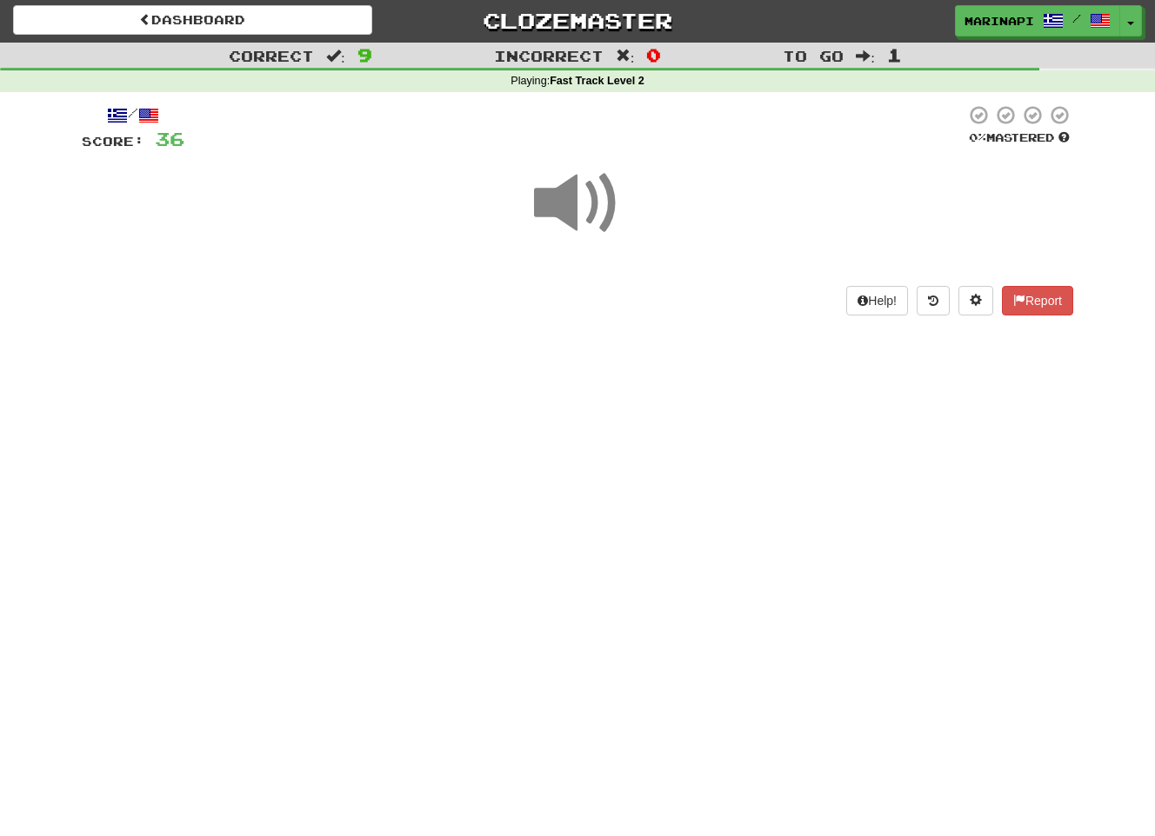
click at [596, 221] on span at bounding box center [577, 203] width 87 height 87
click at [592, 219] on span at bounding box center [577, 203] width 87 height 87
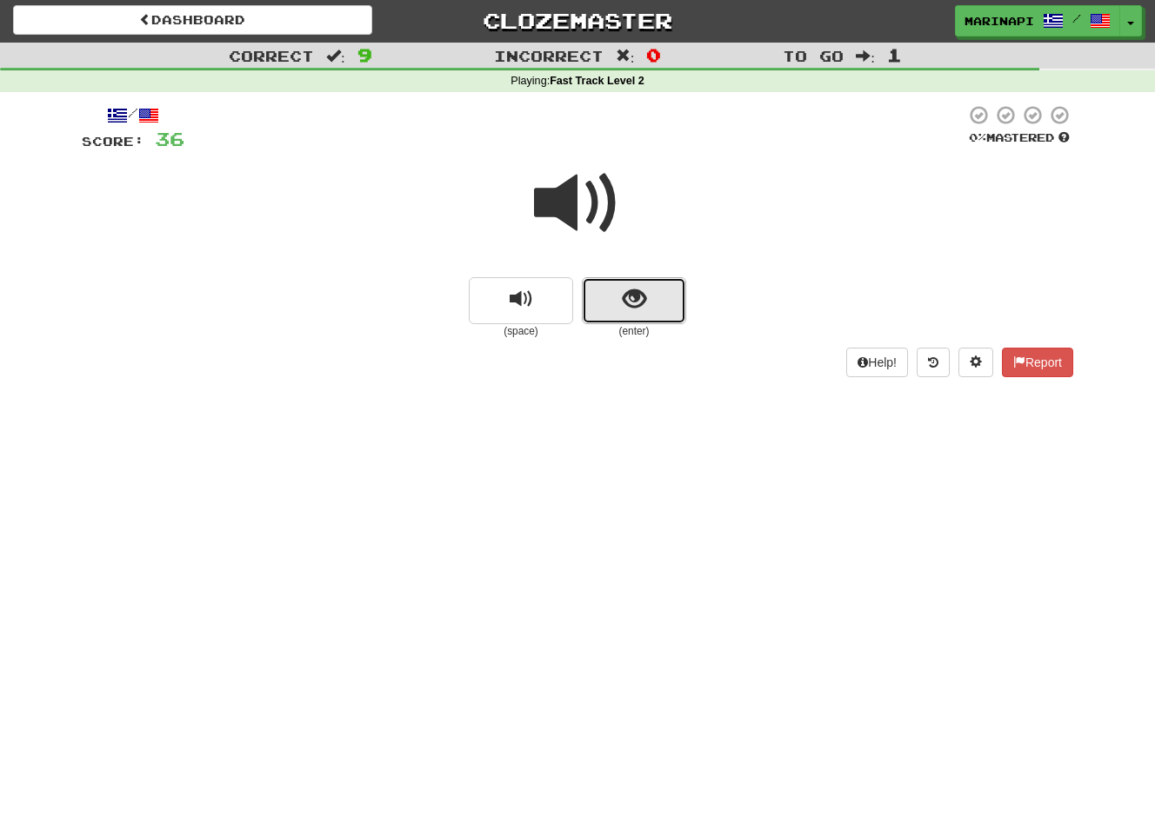
click at [627, 321] on button "show sentence" at bounding box center [634, 300] width 104 height 47
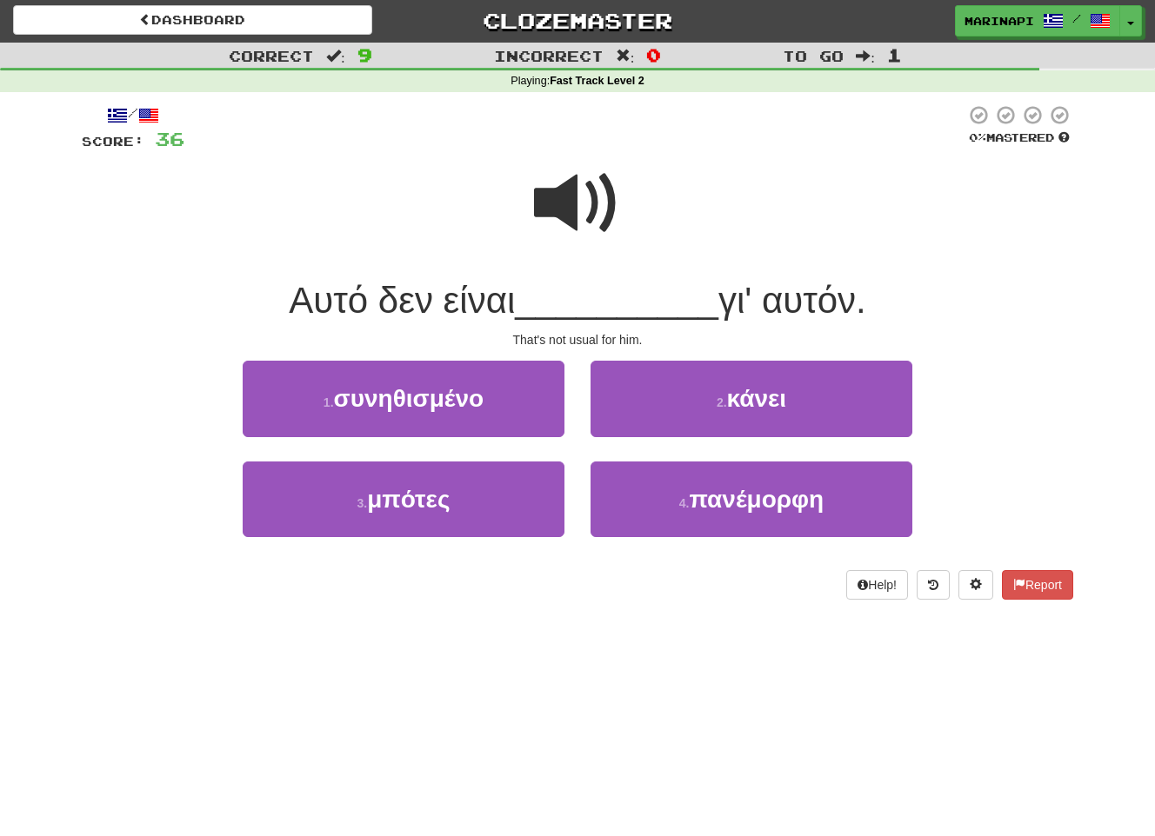
click at [581, 216] on span at bounding box center [577, 203] width 87 height 87
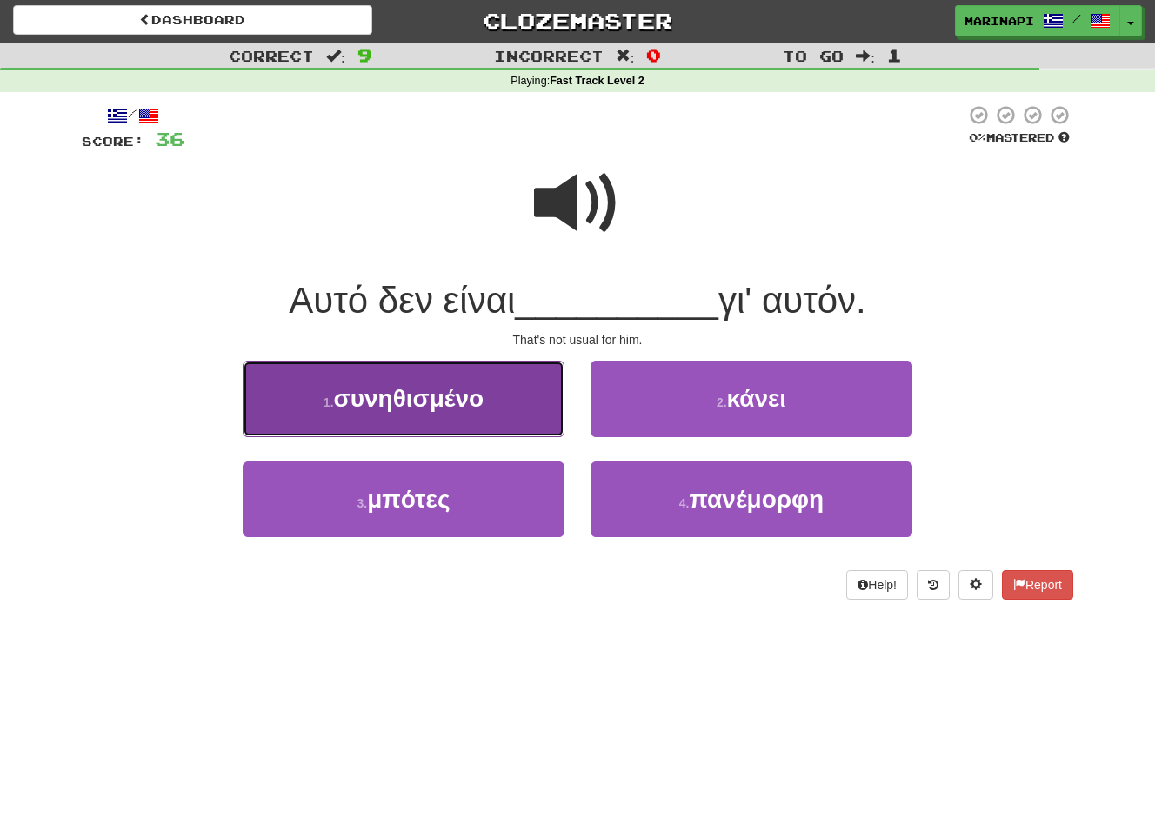
click at [515, 413] on button "1 . συνηθισμένο" at bounding box center [404, 399] width 322 height 76
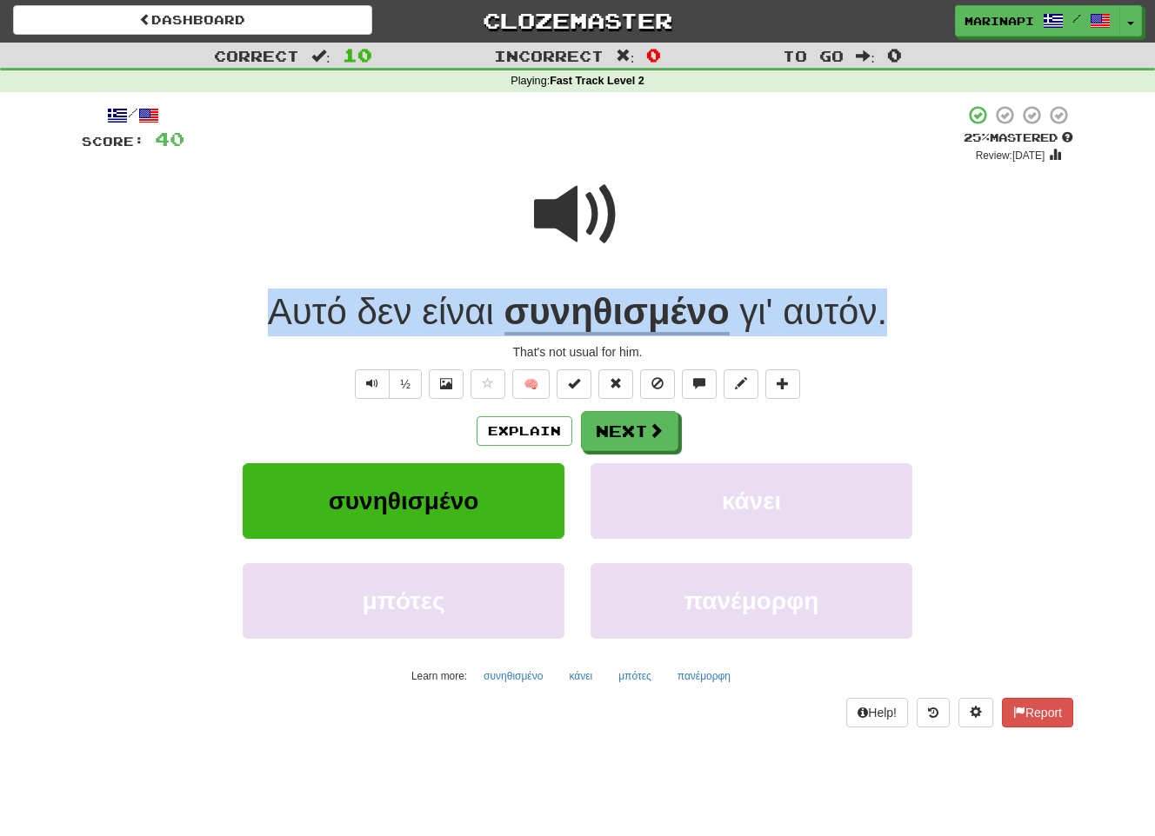
drag, startPoint x: 893, startPoint y: 310, endPoint x: 257, endPoint y: 307, distance: 635.6
click at [257, 307] on div "Αυτό δεν είναι συνηθισμένο γι' αυτόν ." at bounding box center [577, 313] width 991 height 48
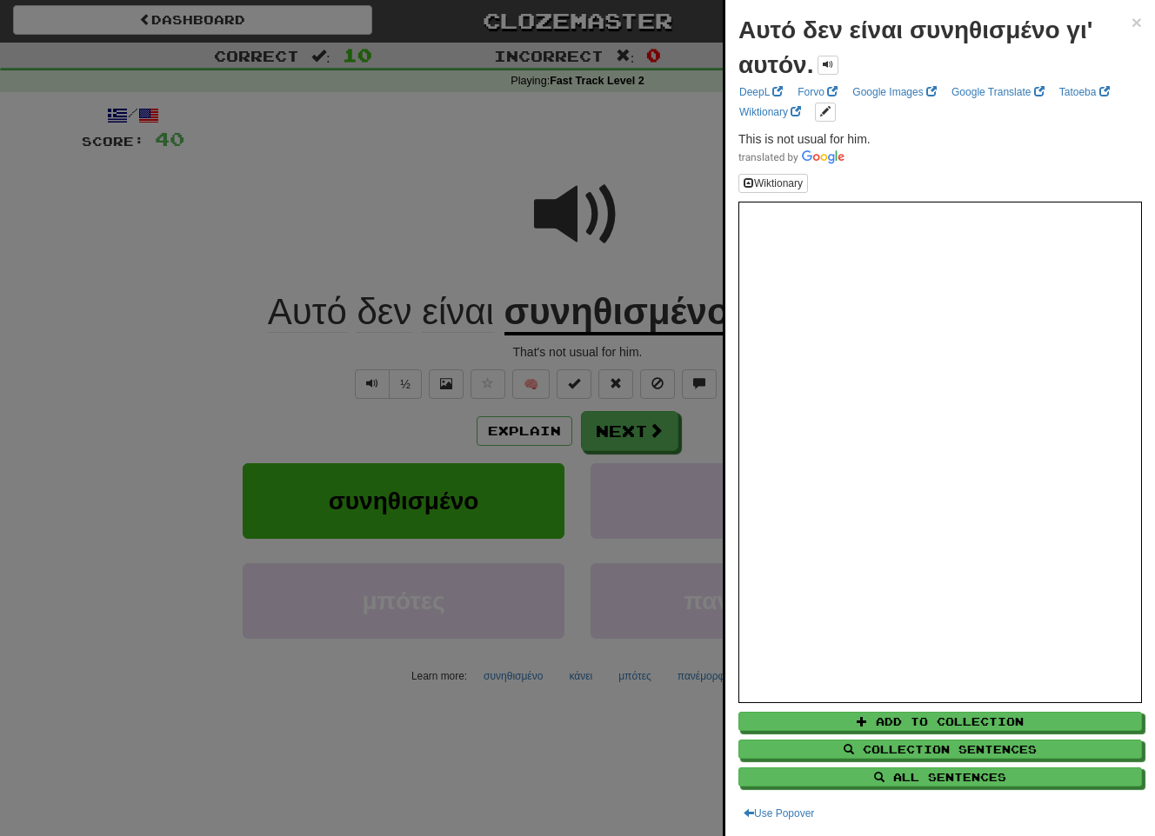
click at [641, 362] on div at bounding box center [577, 418] width 1155 height 836
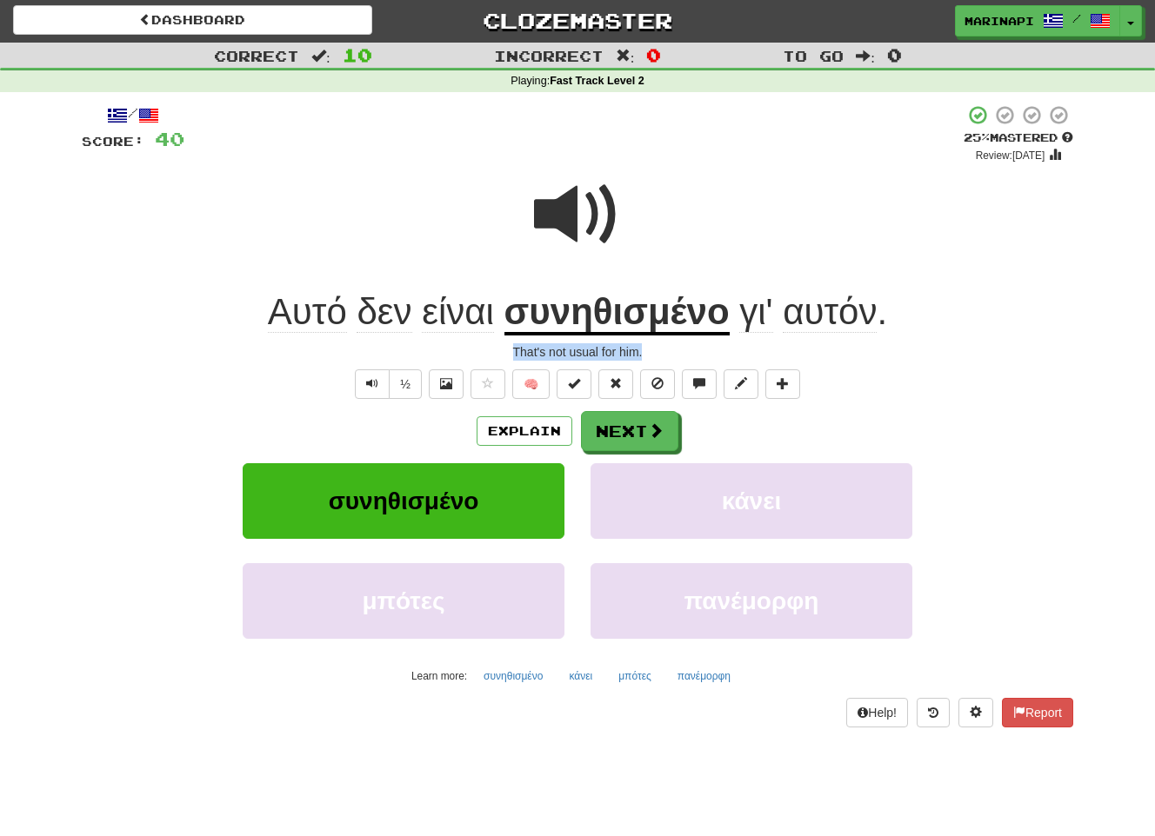
drag, startPoint x: 652, startPoint y: 354, endPoint x: 484, endPoint y: 353, distance: 167.8
click at [484, 353] on div "That's not usual for him." at bounding box center [577, 351] width 991 height 17
copy div "That's not usual for him."
click at [650, 439] on span at bounding box center [657, 431] width 16 height 16
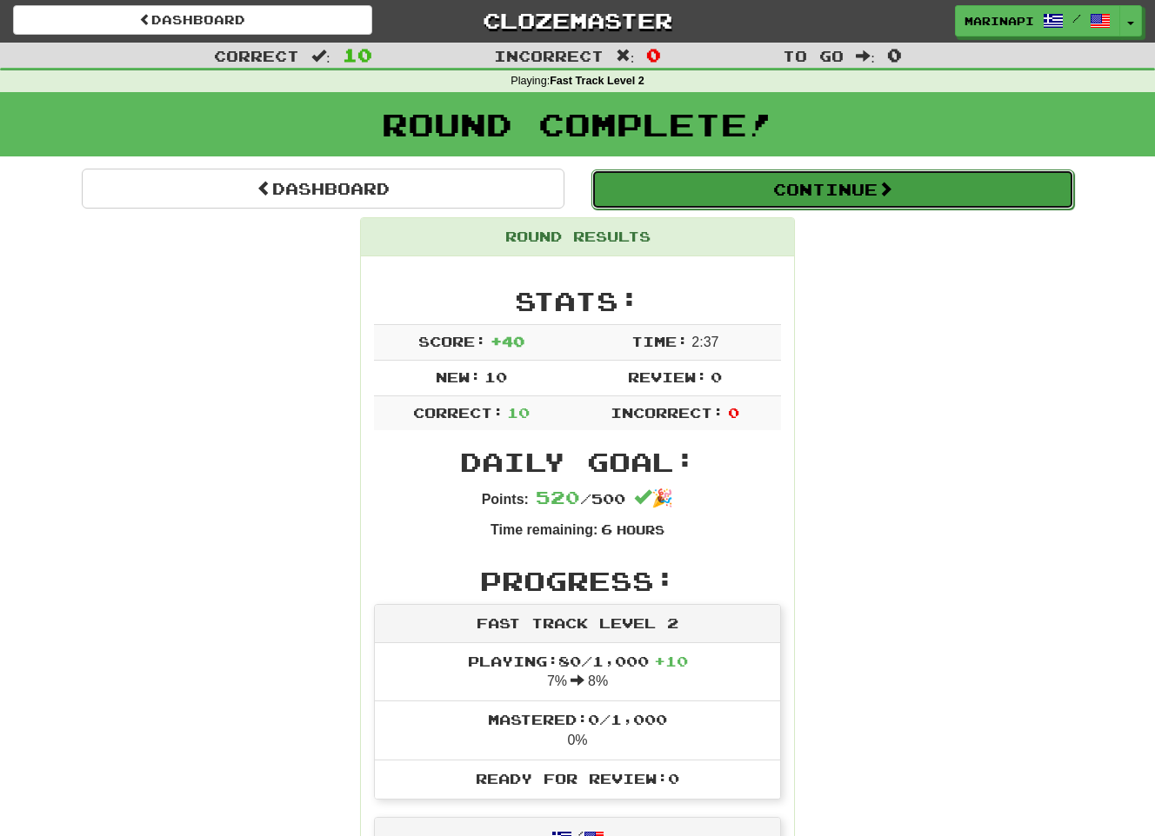
click at [875, 197] on button "Continue" at bounding box center [832, 190] width 483 height 40
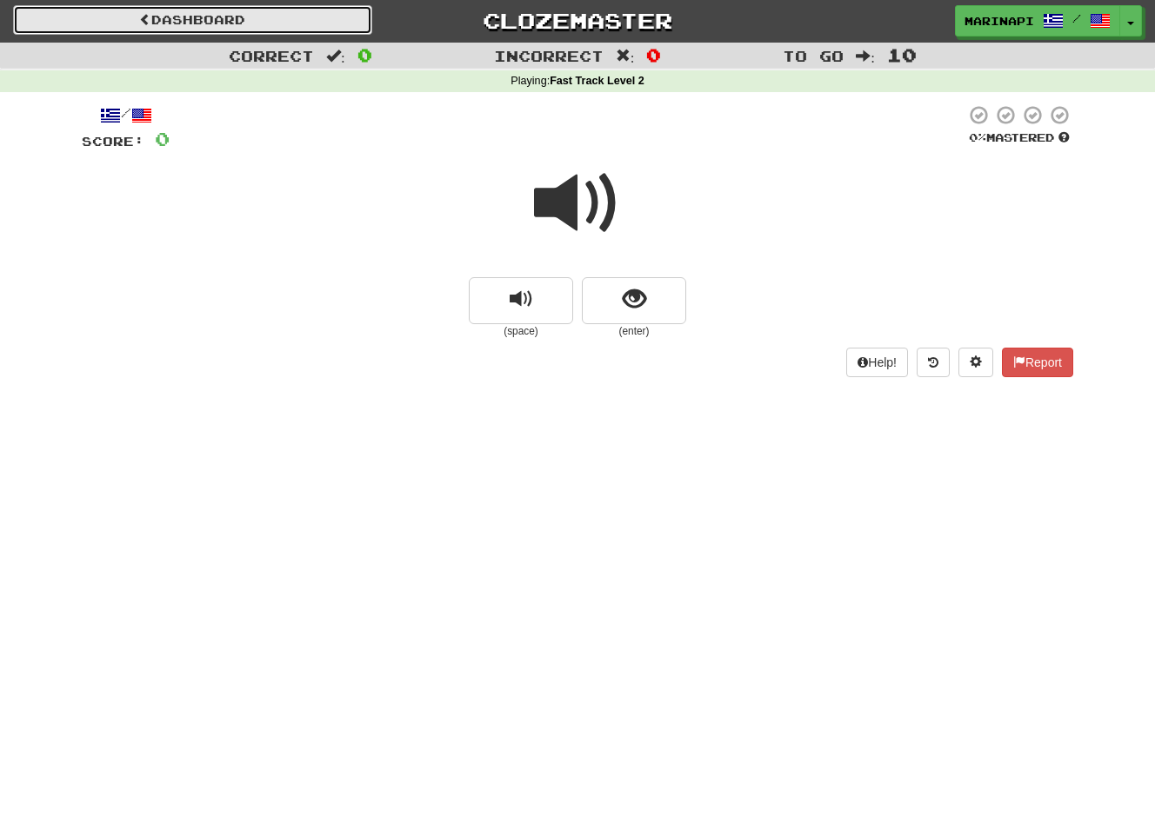
click at [315, 9] on link "Dashboard" at bounding box center [192, 20] width 359 height 30
